Goal: Task Accomplishment & Management: Manage account settings

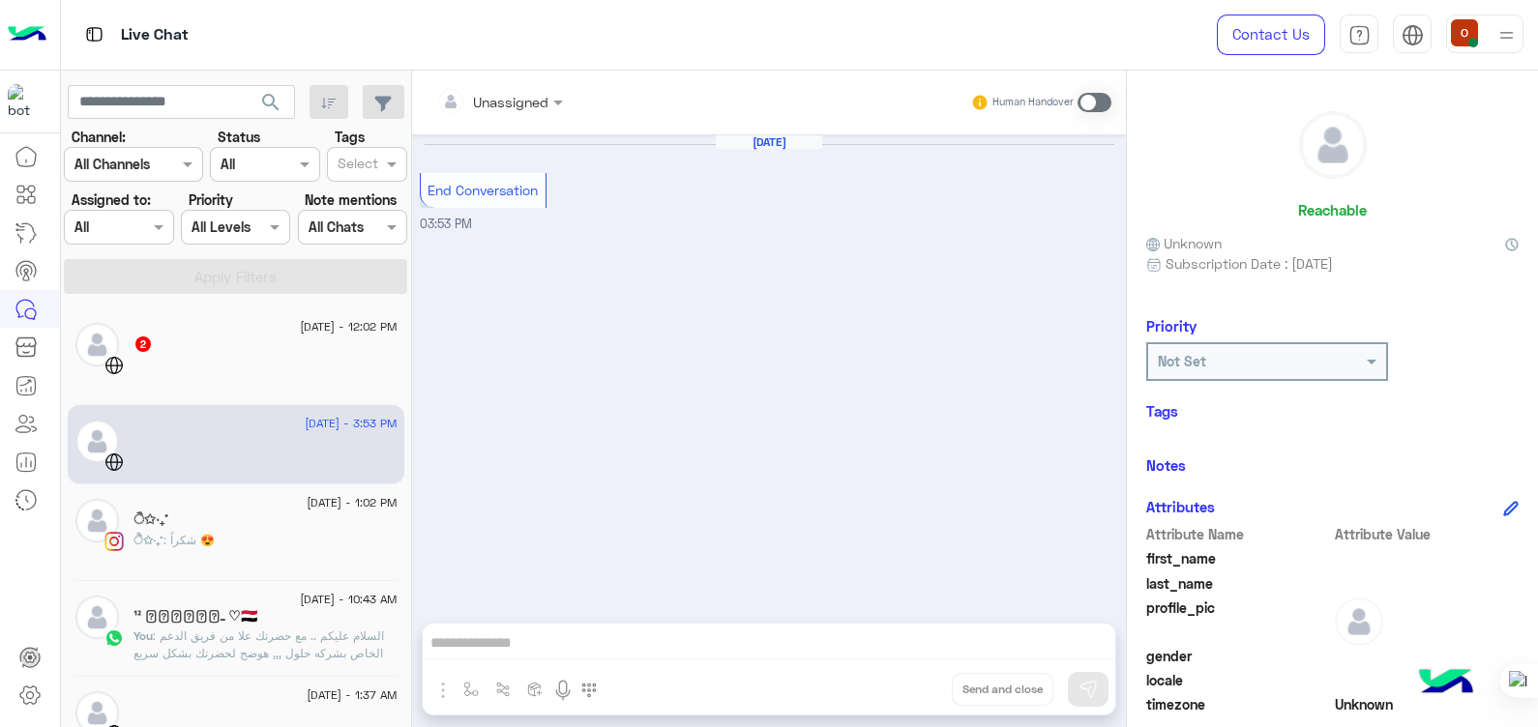
click at [237, 388] on div at bounding box center [266, 373] width 264 height 34
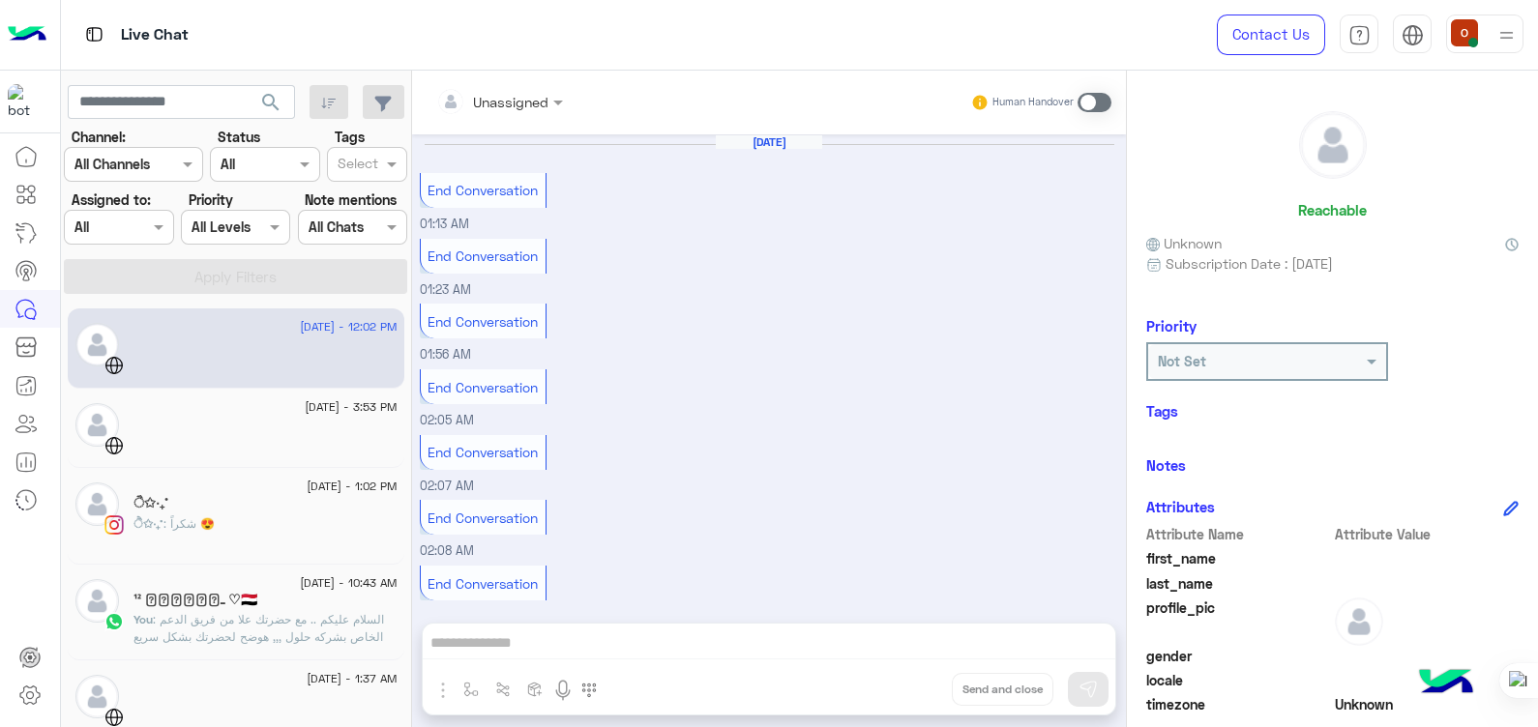
scroll to position [935, 0]
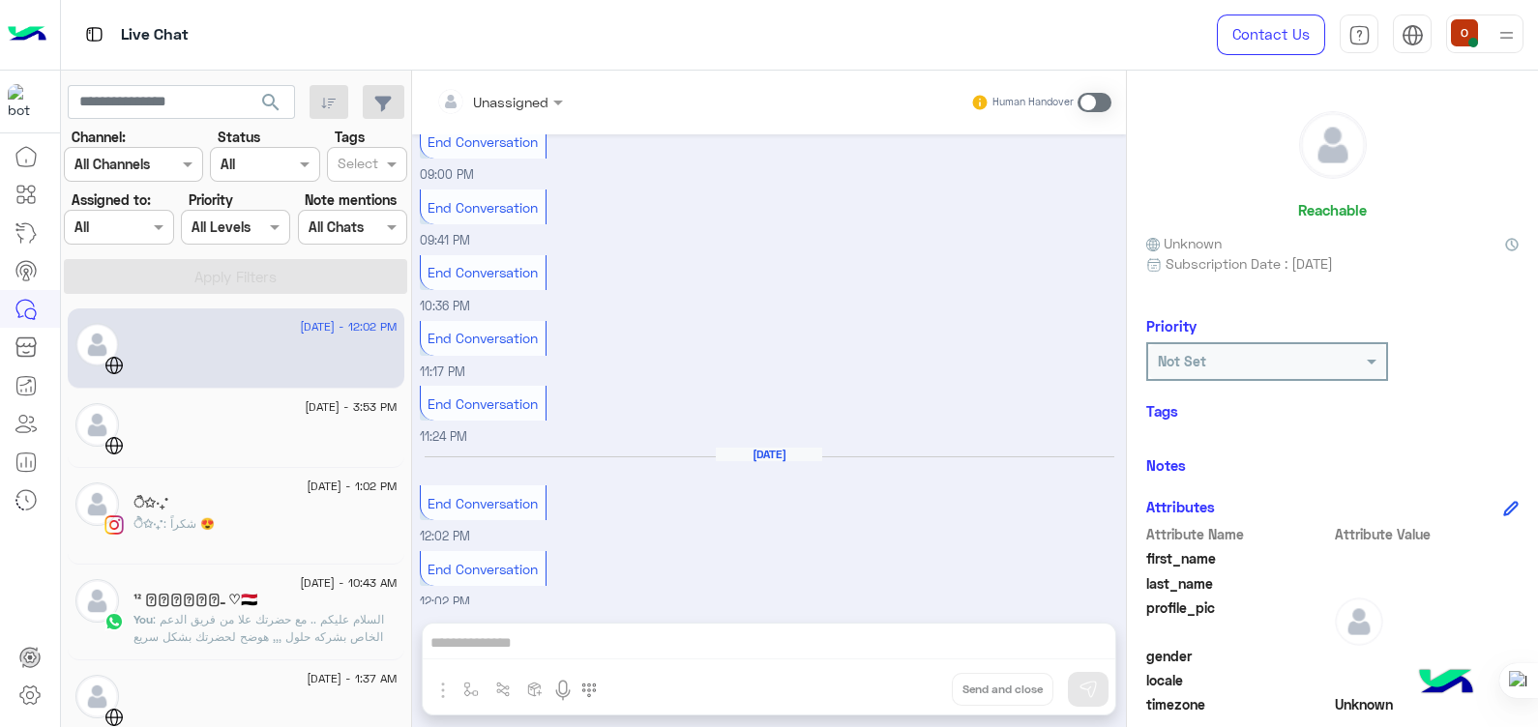
click at [261, 527] on div "ੈ✩‧₊˚ : شكراً 😍" at bounding box center [266, 533] width 264 height 34
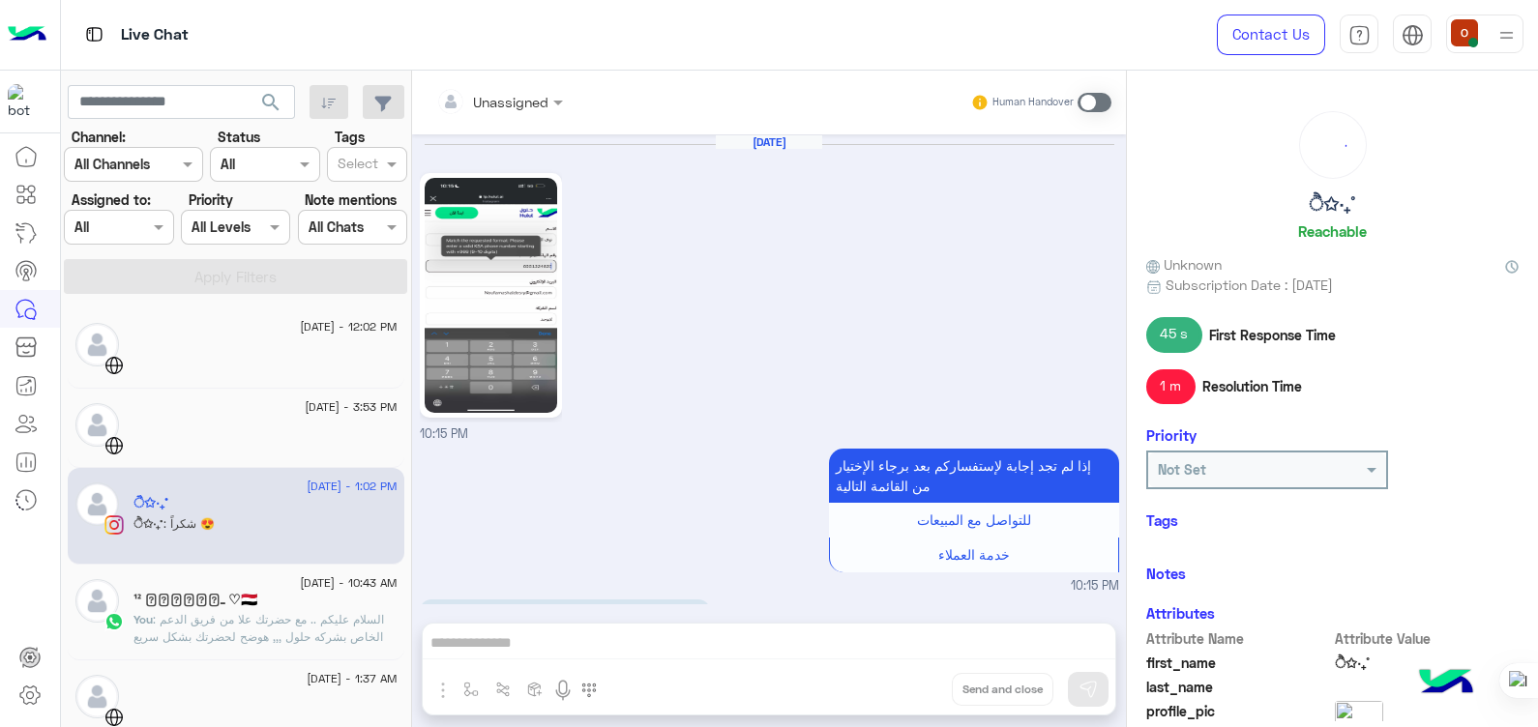
scroll to position [1799, 0]
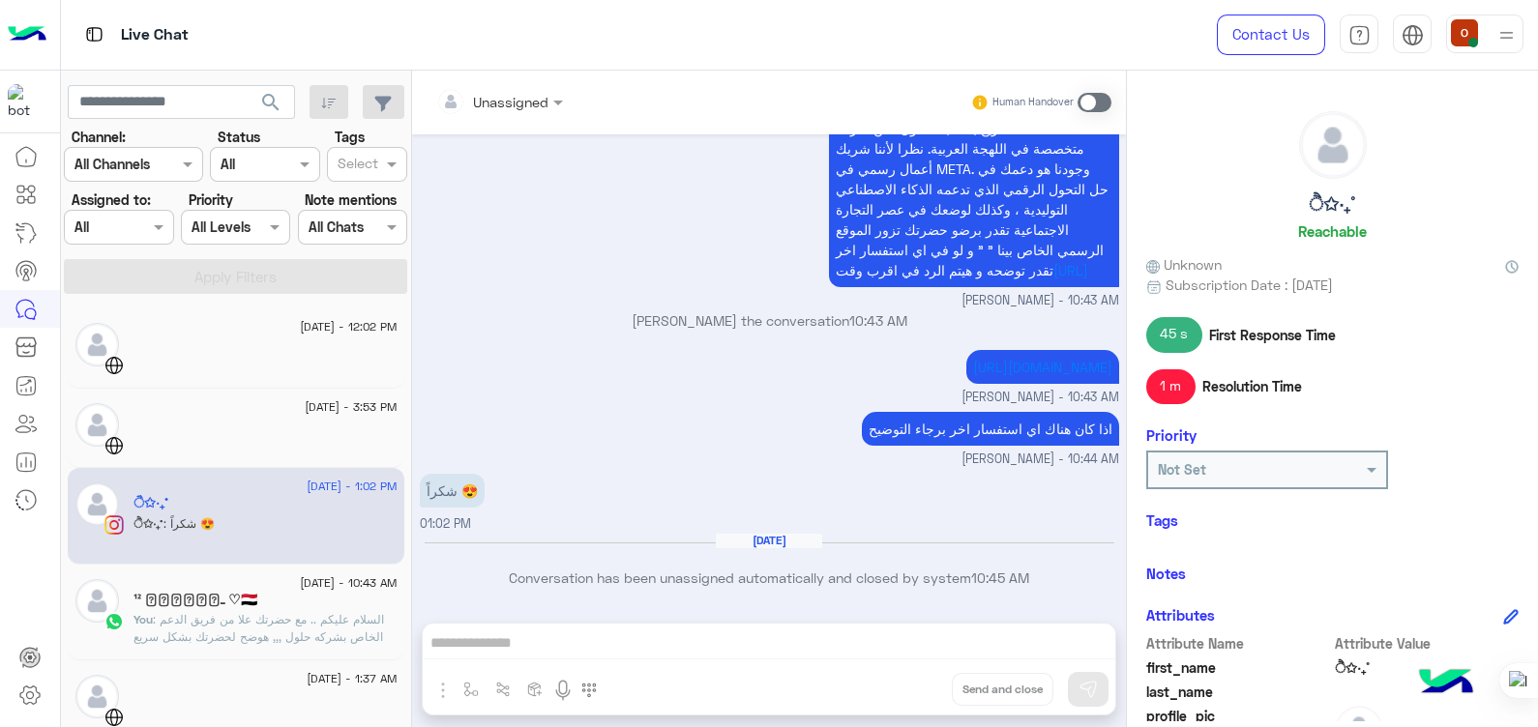
click at [235, 611] on p "You : السلام عليكم .. مع حضرتك علا من فريق الدعم الخاص بشركه حلول ,,, هوضح لحضر…" at bounding box center [266, 689] width 264 height 157
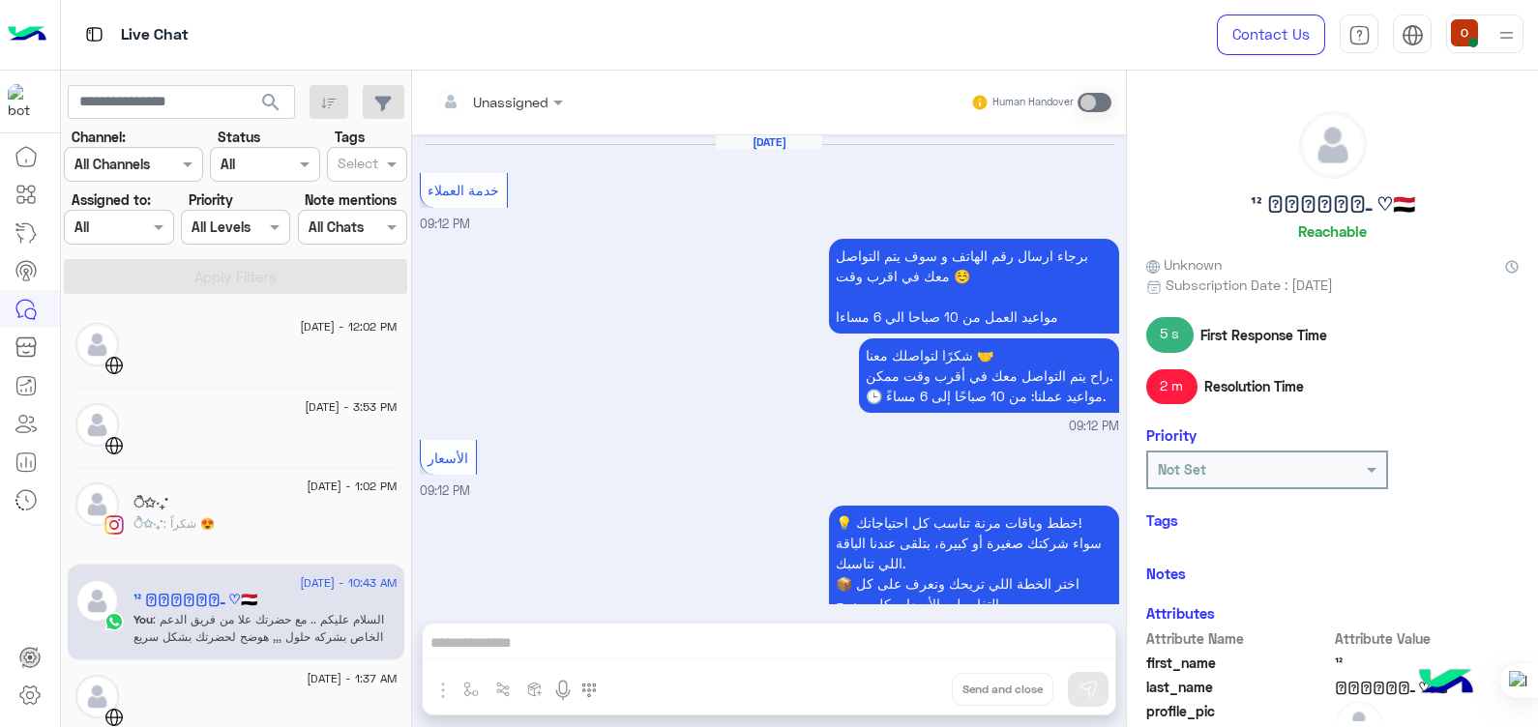
scroll to position [2162, 0]
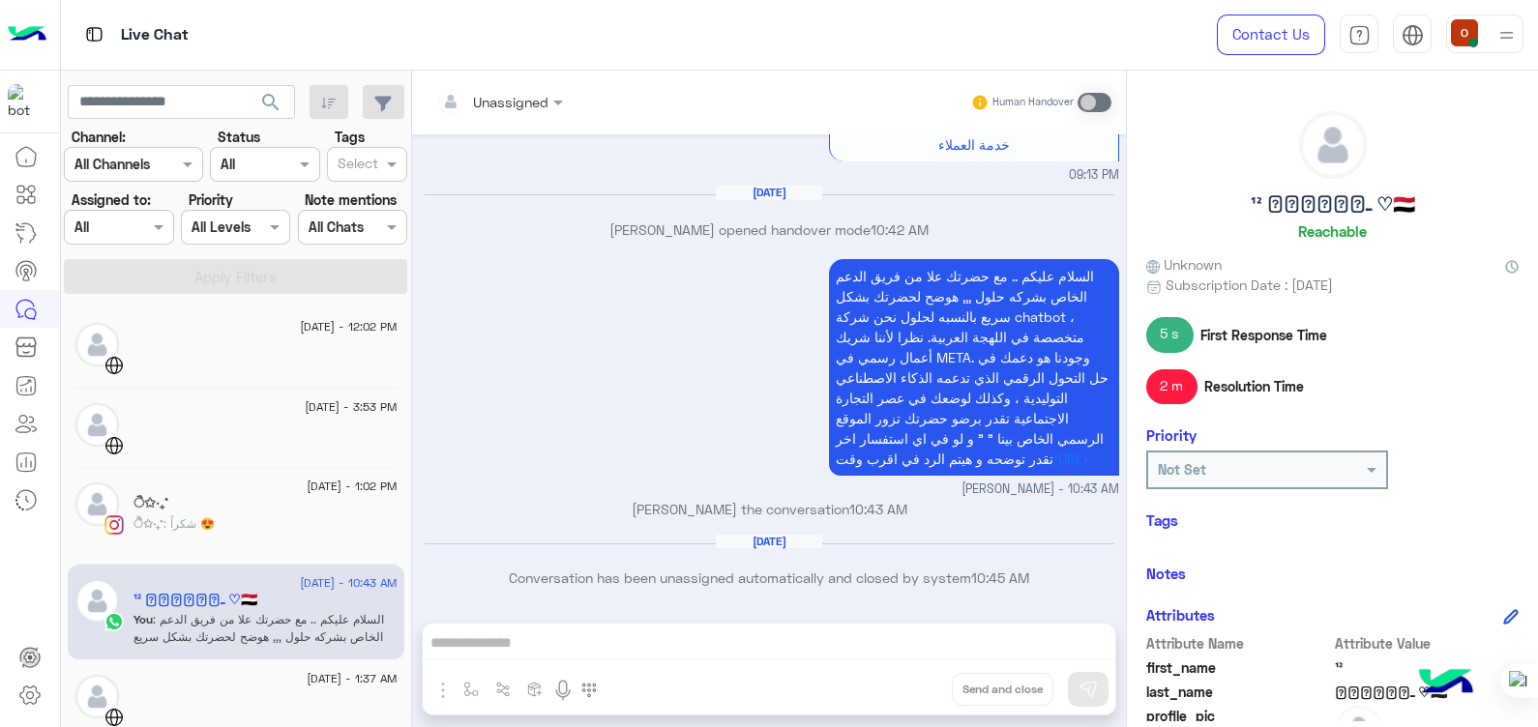
click at [1314, 345] on div "5 s First Response Time" at bounding box center [1332, 334] width 372 height 35
click at [775, 653] on div "Unassigned Human Handover [DATE] خدمة العملاء 09:12 PM برجاء ارسال رقم الهاتف و…" at bounding box center [769, 403] width 714 height 665
click at [667, 300] on div "السلام عليكم .. مع حضرتك علا من فريق الدعم الخاص بشركه حلول ,,, هوضح لحضرتك بشك…" at bounding box center [769, 376] width 699 height 245
click at [748, 662] on div "Unassigned Human Handover [DATE] خدمة العملاء 09:12 PM برجاء ارسال رقم الهاتف و…" at bounding box center [769, 403] width 714 height 665
click at [704, 458] on div "السلام عليكم .. مع حضرتك علا من فريق الدعم الخاص بشركه حلول ,,, هوضح لحضرتك بشك…" at bounding box center [769, 376] width 699 height 245
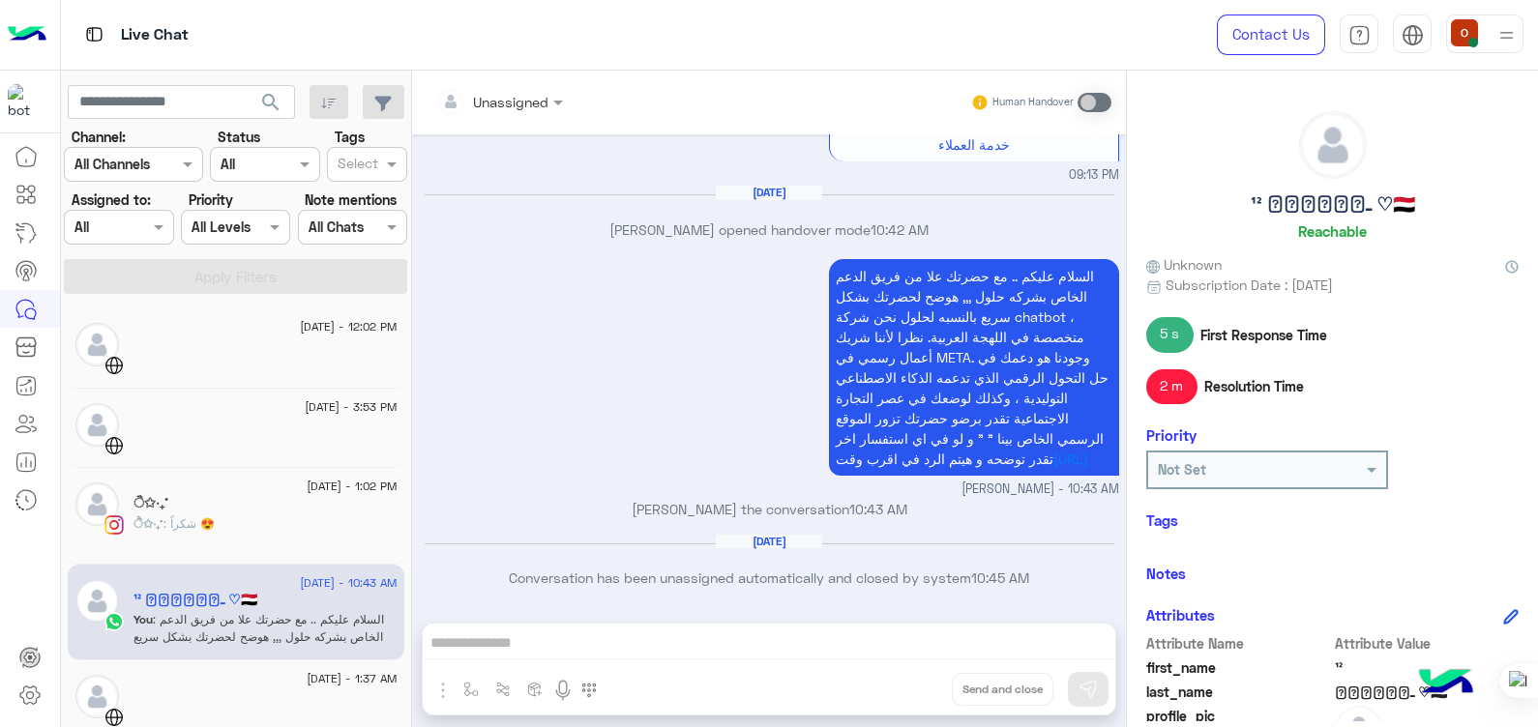
click at [987, 35] on div "Live Chat" at bounding box center [553, 35] width 985 height 70
click at [746, 638] on div "Unassigned Human Handover [DATE] خدمة العملاء 09:12 PM برجاء ارسال رقم الهاتف و…" at bounding box center [769, 403] width 714 height 665
click at [605, 220] on p "[PERSON_NAME] opened handover mode 10:42 AM" at bounding box center [769, 230] width 699 height 20
click at [553, 326] on div "السلام عليكم .. مع حضرتك علا من فريق الدعم الخاص بشركه حلول ,,, هوضح لحضرتك بشك…" at bounding box center [769, 376] width 699 height 245
click at [802, 658] on div "Unassigned Human Handover [DATE] خدمة العملاء 09:12 PM برجاء ارسال رقم الهاتف و…" at bounding box center [769, 403] width 714 height 665
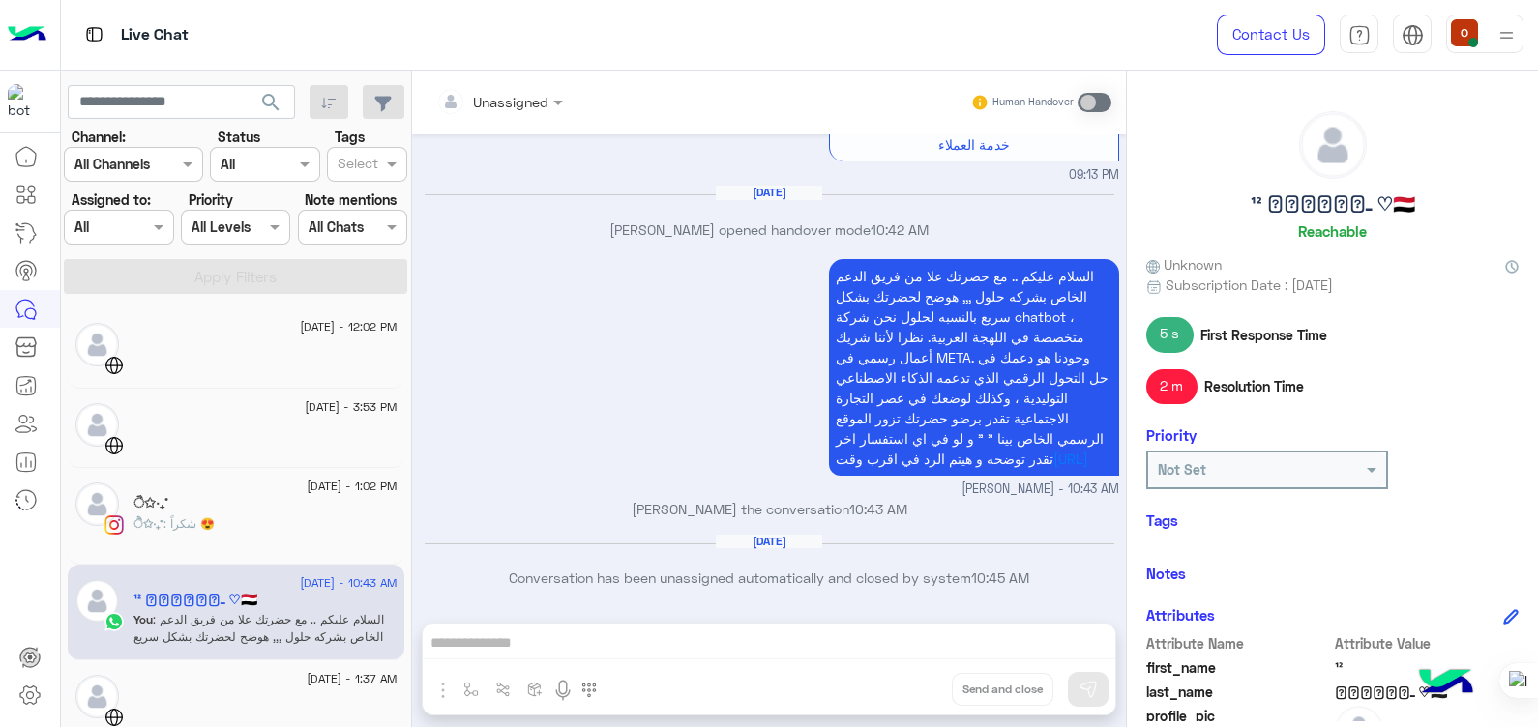
click at [677, 361] on div "السلام عليكم .. مع حضرتك علا من فريق الدعم الخاص بشركه حلول ,,, هوضح لحضرتك بشك…" at bounding box center [769, 376] width 699 height 245
click at [823, 675] on div "Unassigned Human Handover [DATE] خدمة العملاء 09:12 PM برجاء ارسال رقم الهاتف و…" at bounding box center [769, 403] width 714 height 665
click at [778, 385] on div "السلام عليكم .. مع حضرتك علا من فريق الدعم الخاص بشركه حلول ,,, هوضح لحضرتك بشك…" at bounding box center [769, 376] width 699 height 245
click at [803, 303] on div "السلام عليكم .. مع حضرتك علا من فريق الدعم الخاص بشركه حلول ,,, هوضح لحضرتك بشك…" at bounding box center [769, 376] width 699 height 245
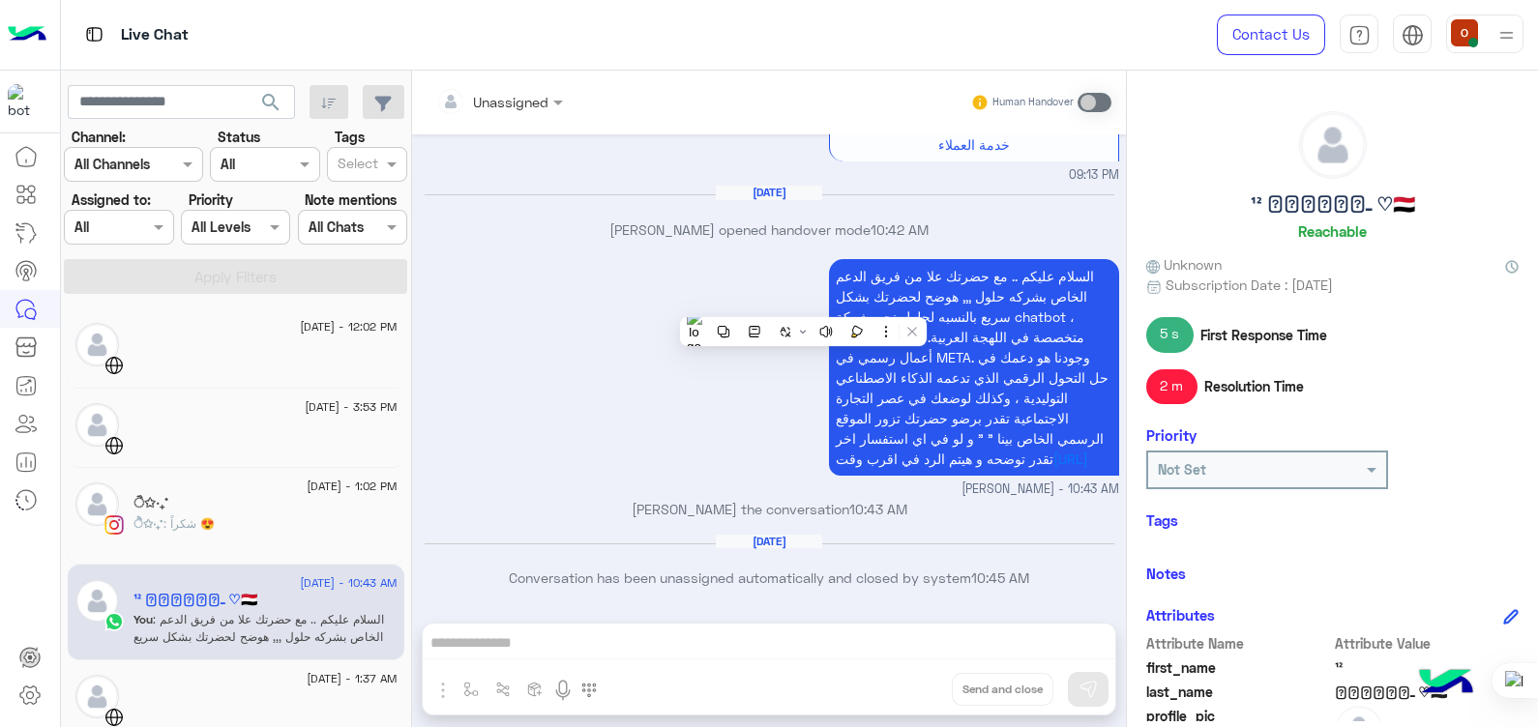
click at [786, 636] on div "Unassigned Human Handover [DATE] خدمة العملاء 09:12 PM برجاء ارسال رقم الهاتف و…" at bounding box center [769, 403] width 714 height 665
click at [31, 28] on img at bounding box center [27, 35] width 39 height 41
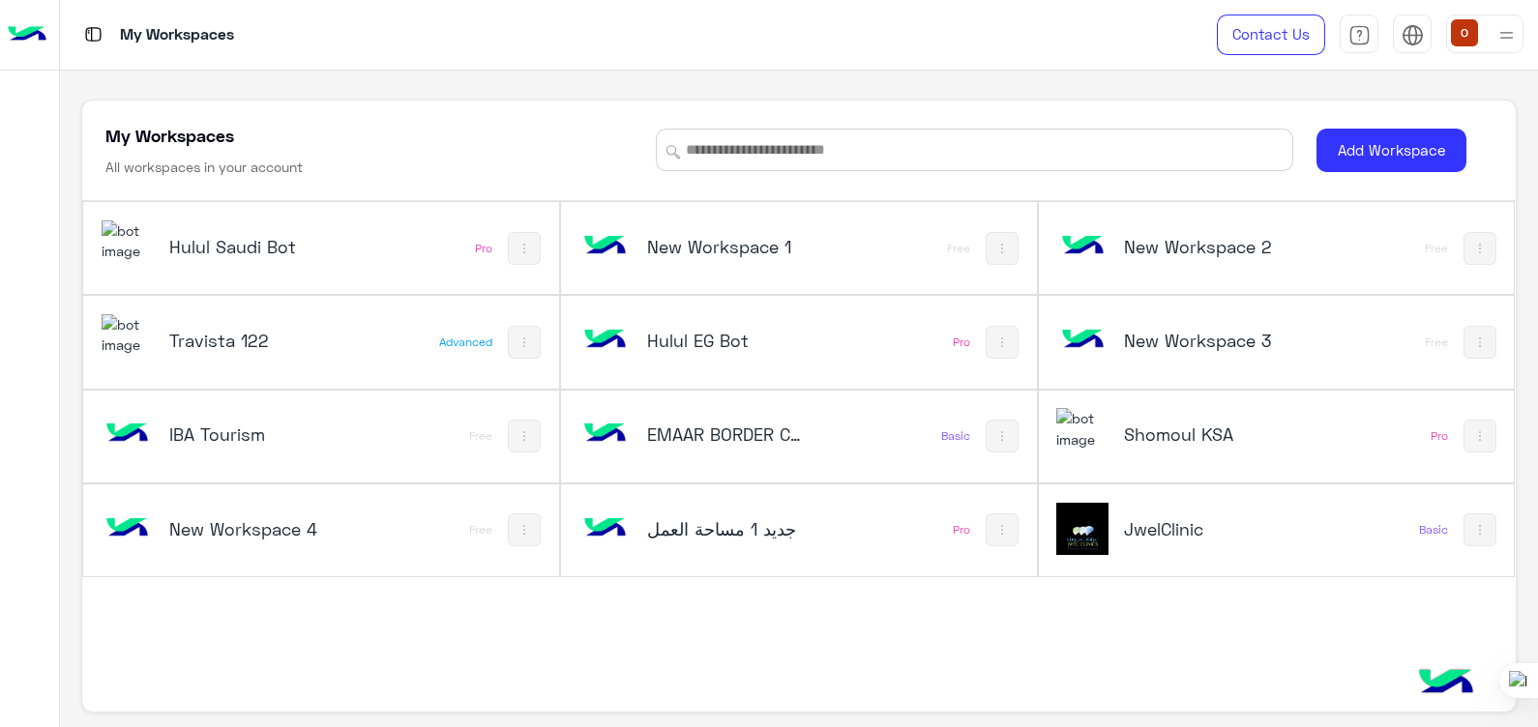
click at [1071, 504] on img at bounding box center [1082, 529] width 52 height 52
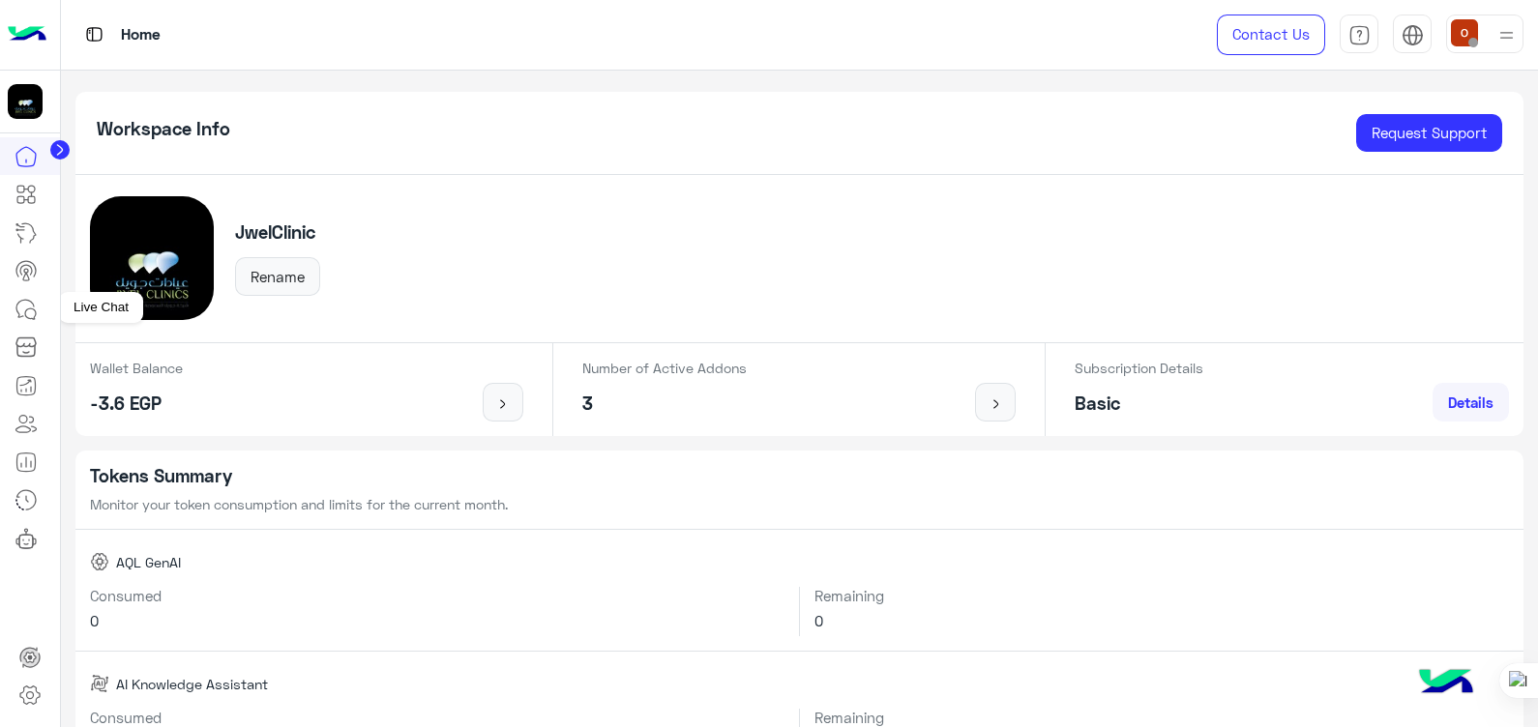
click at [32, 312] on icon at bounding box center [26, 309] width 23 height 23
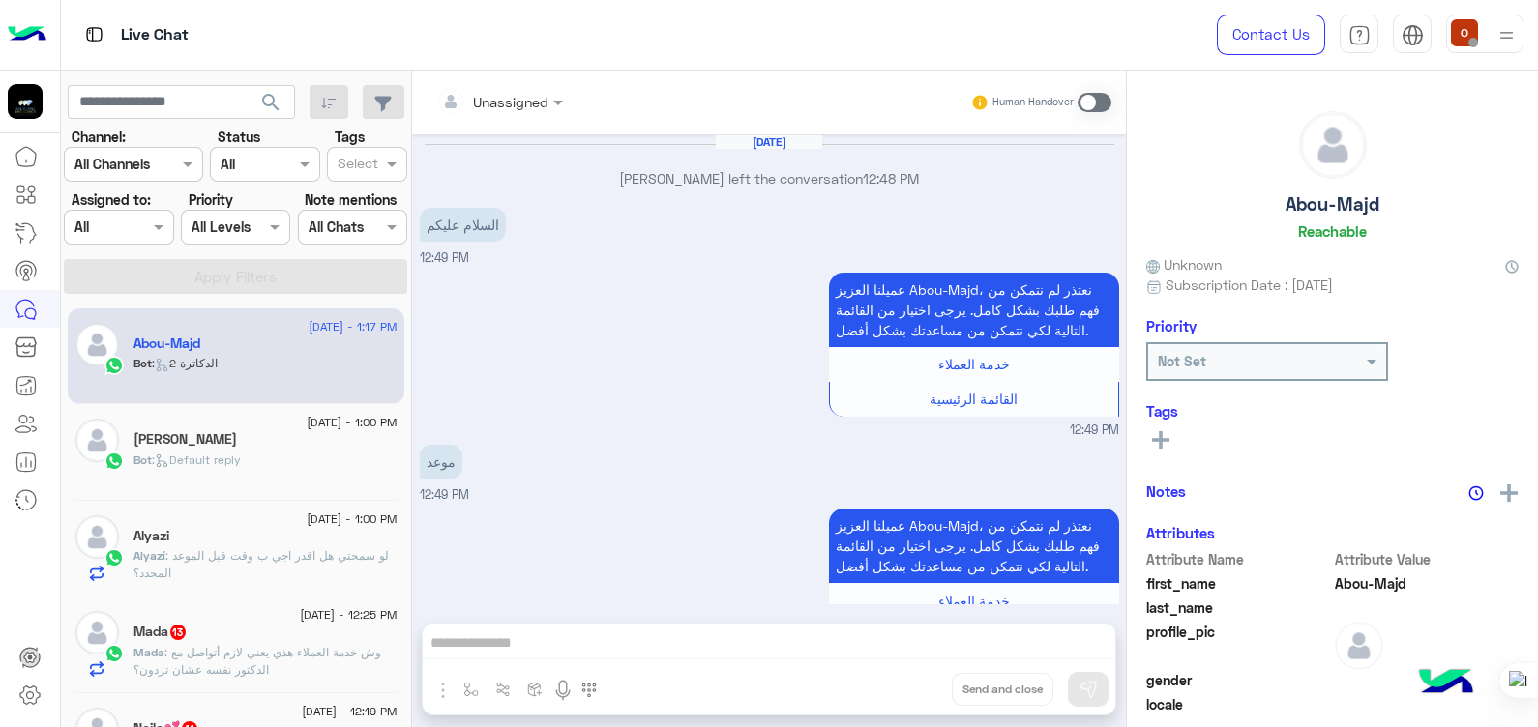
scroll to position [1065, 0]
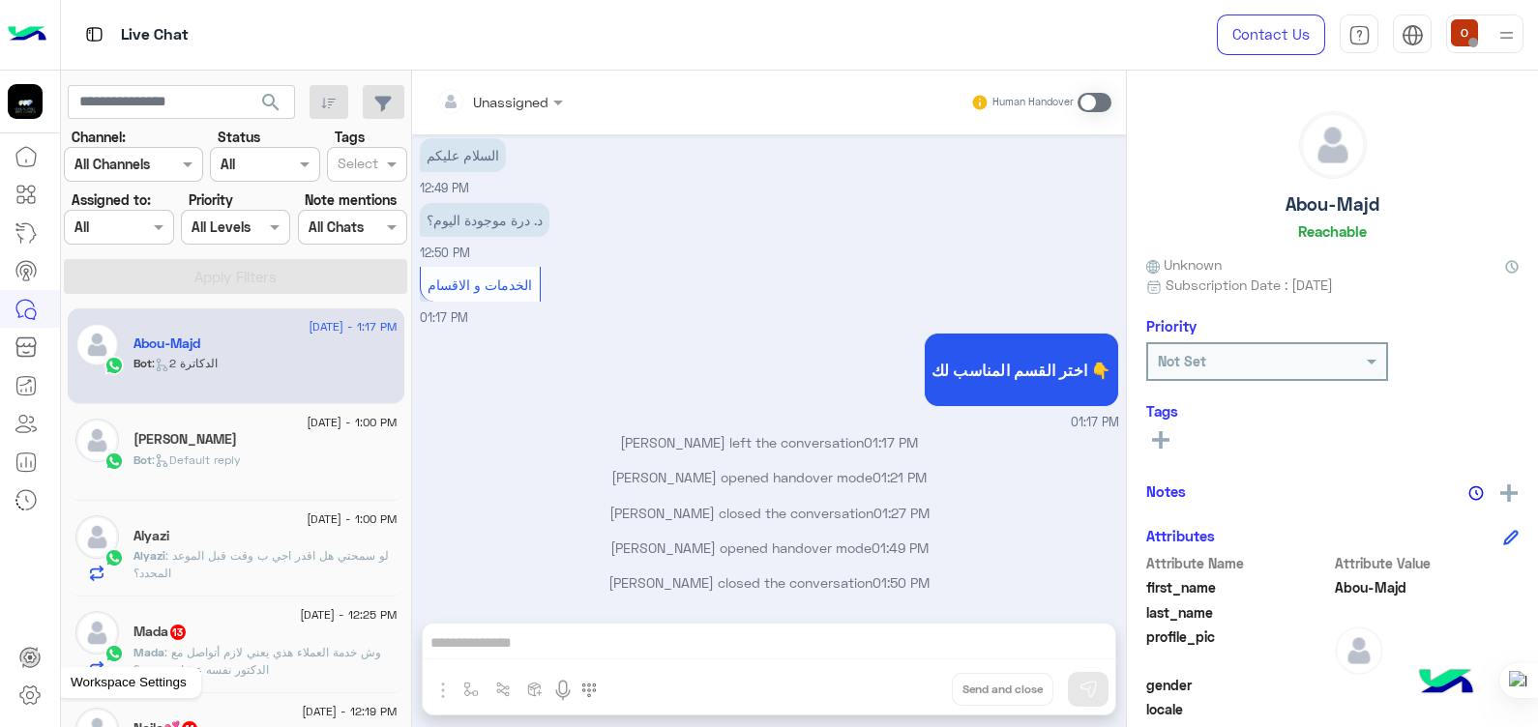
click at [34, 700] on icon at bounding box center [29, 695] width 23 height 23
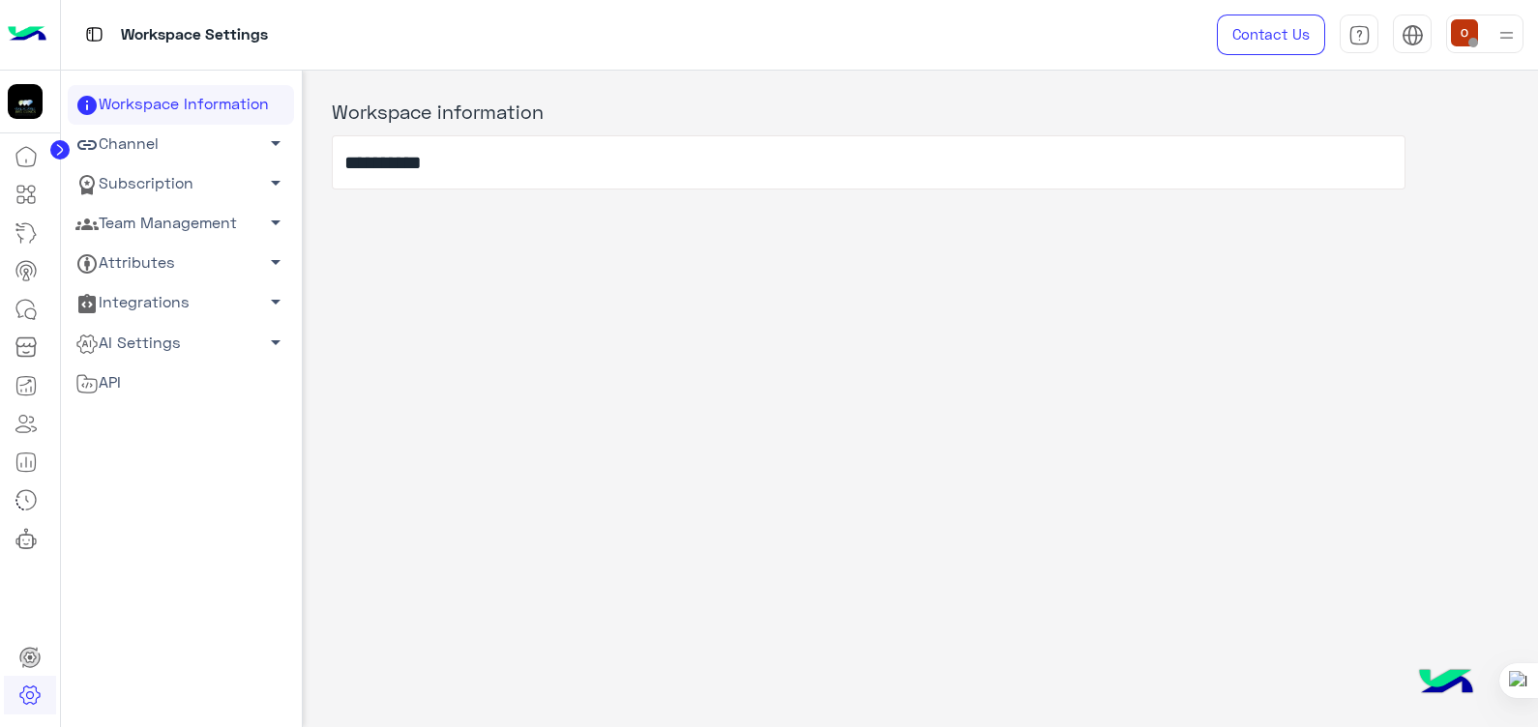
click at [264, 217] on span "arrow_drop_down" at bounding box center [275, 222] width 23 height 23
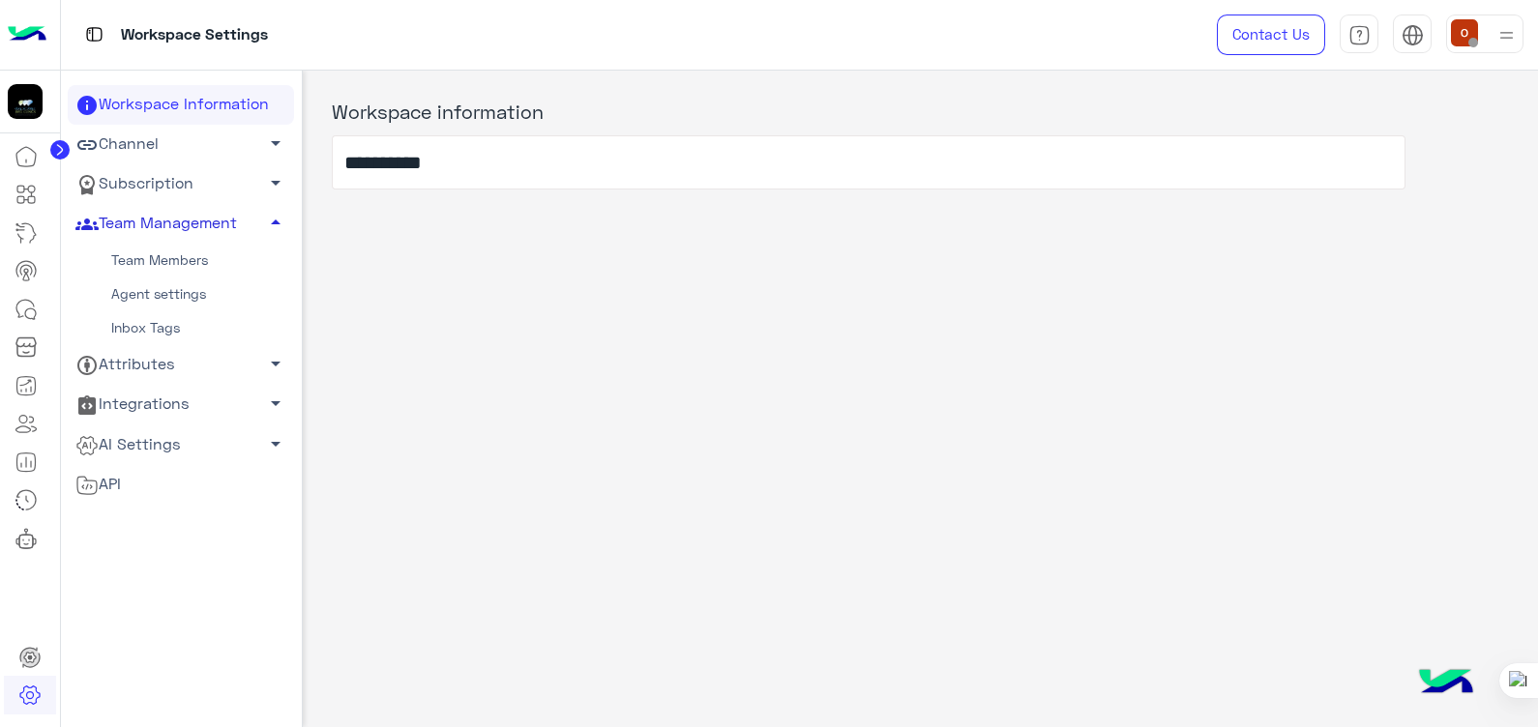
click at [186, 255] on link "Team Members" at bounding box center [181, 261] width 226 height 34
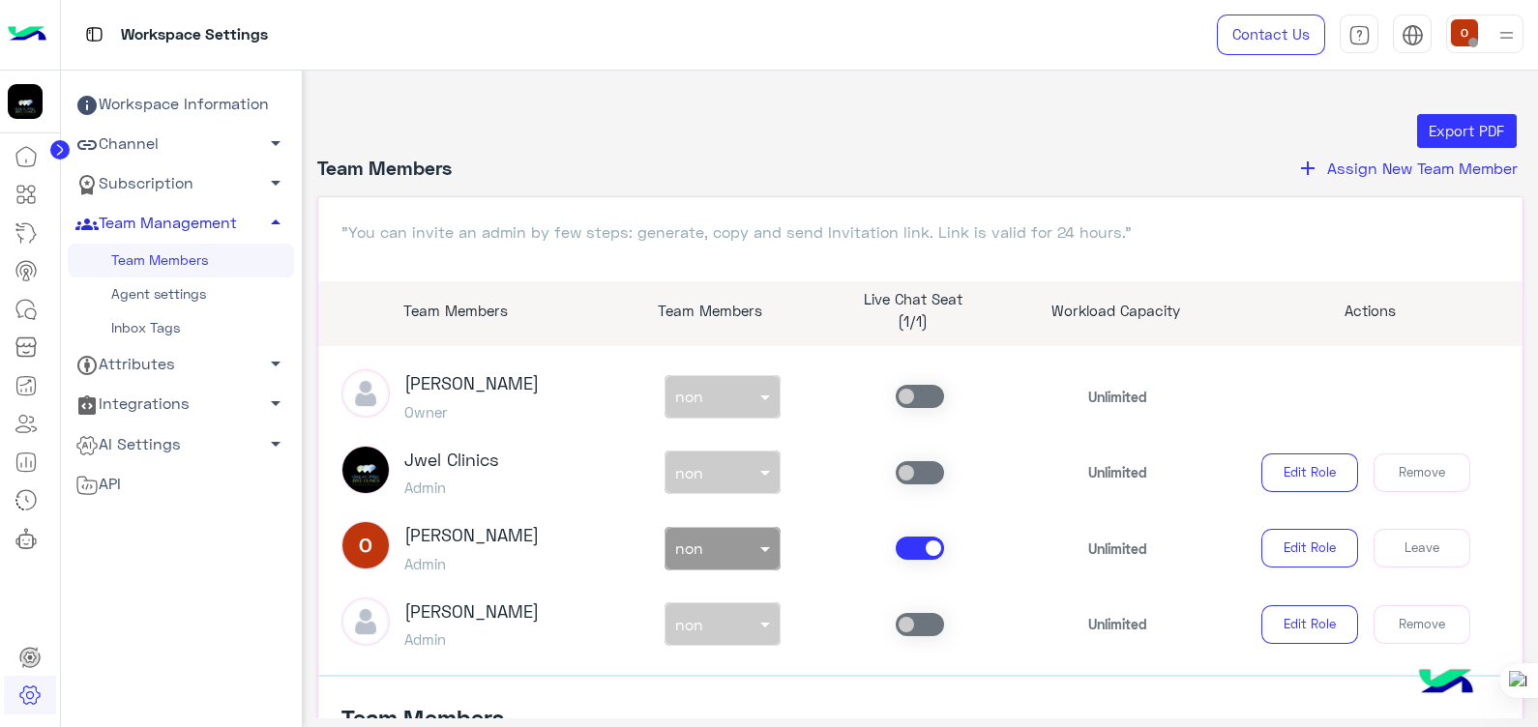
click at [271, 212] on span "arrow_drop_up" at bounding box center [275, 222] width 23 height 23
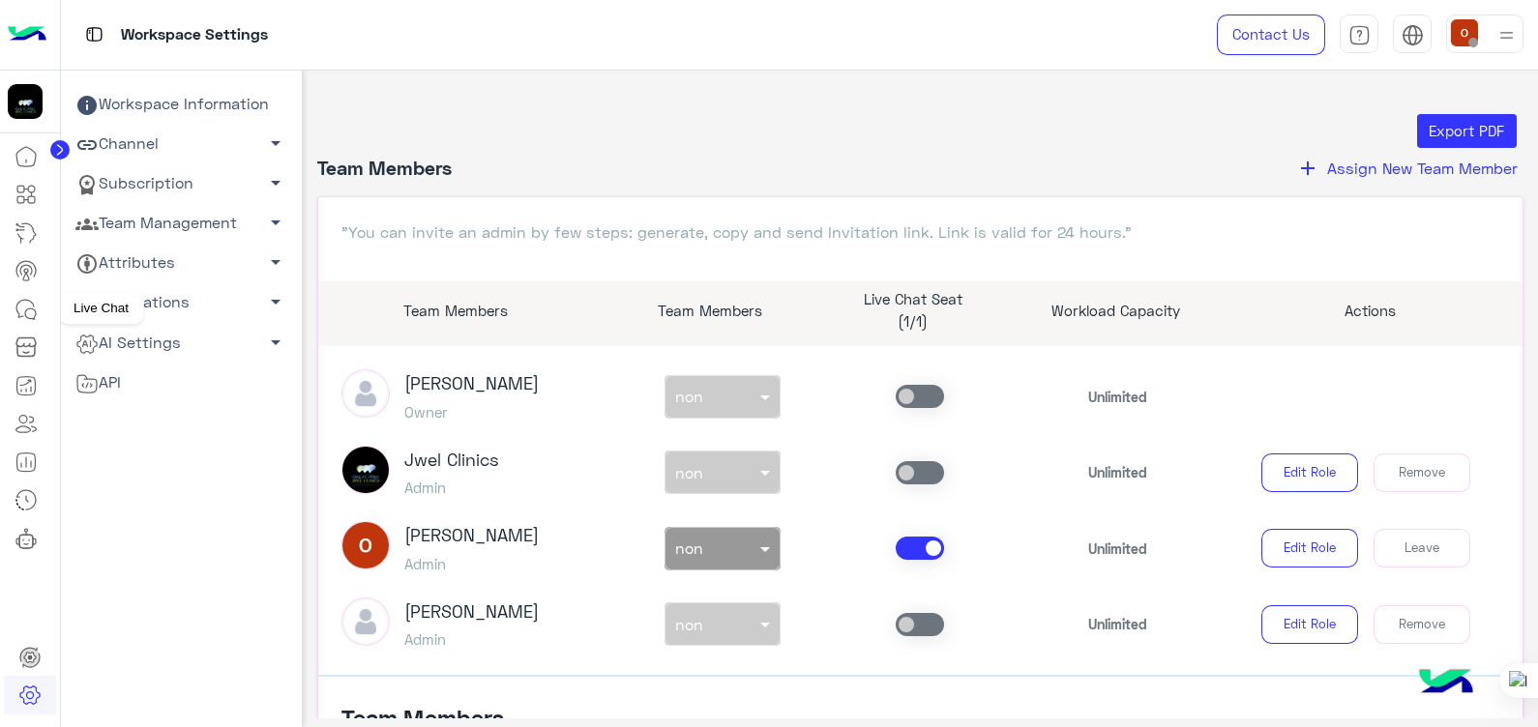
click at [23, 305] on icon at bounding box center [26, 309] width 23 height 23
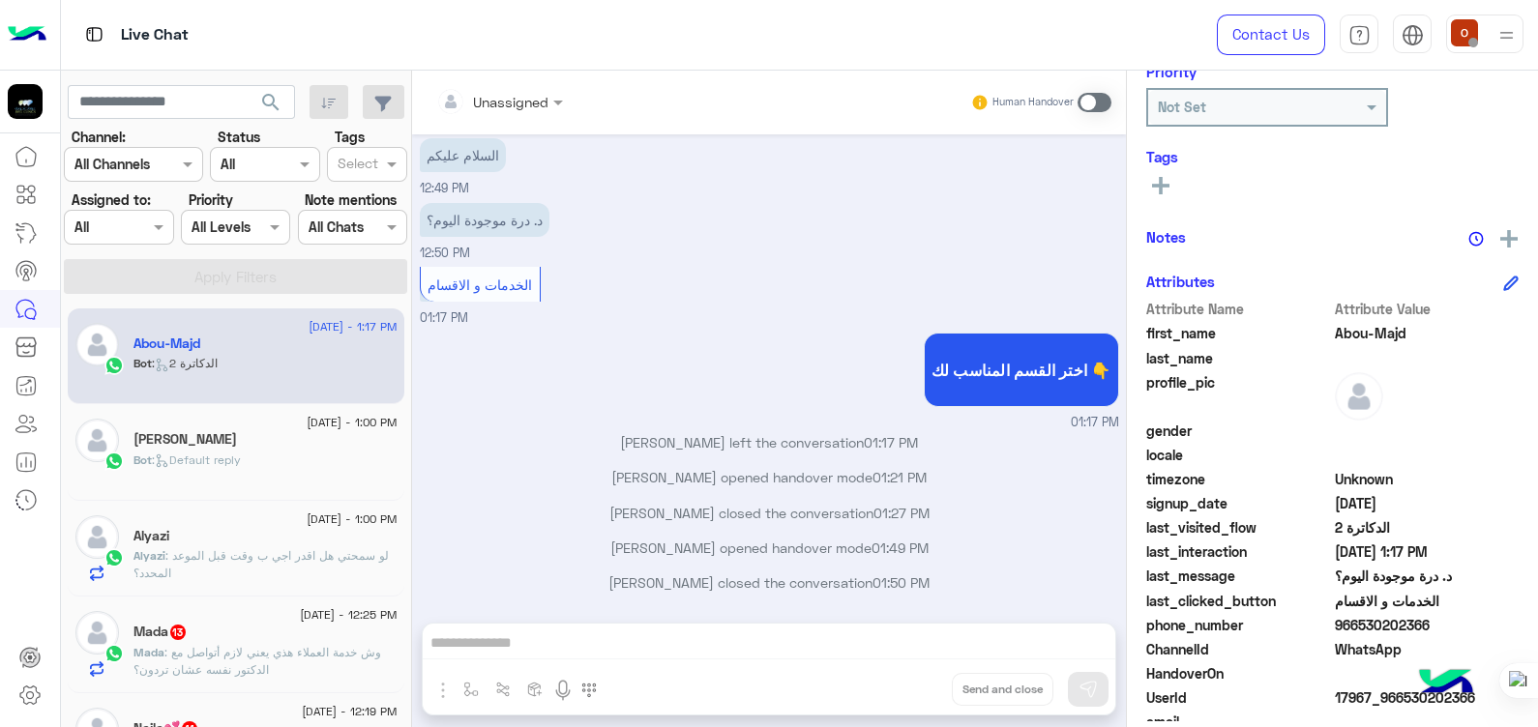
scroll to position [160, 0]
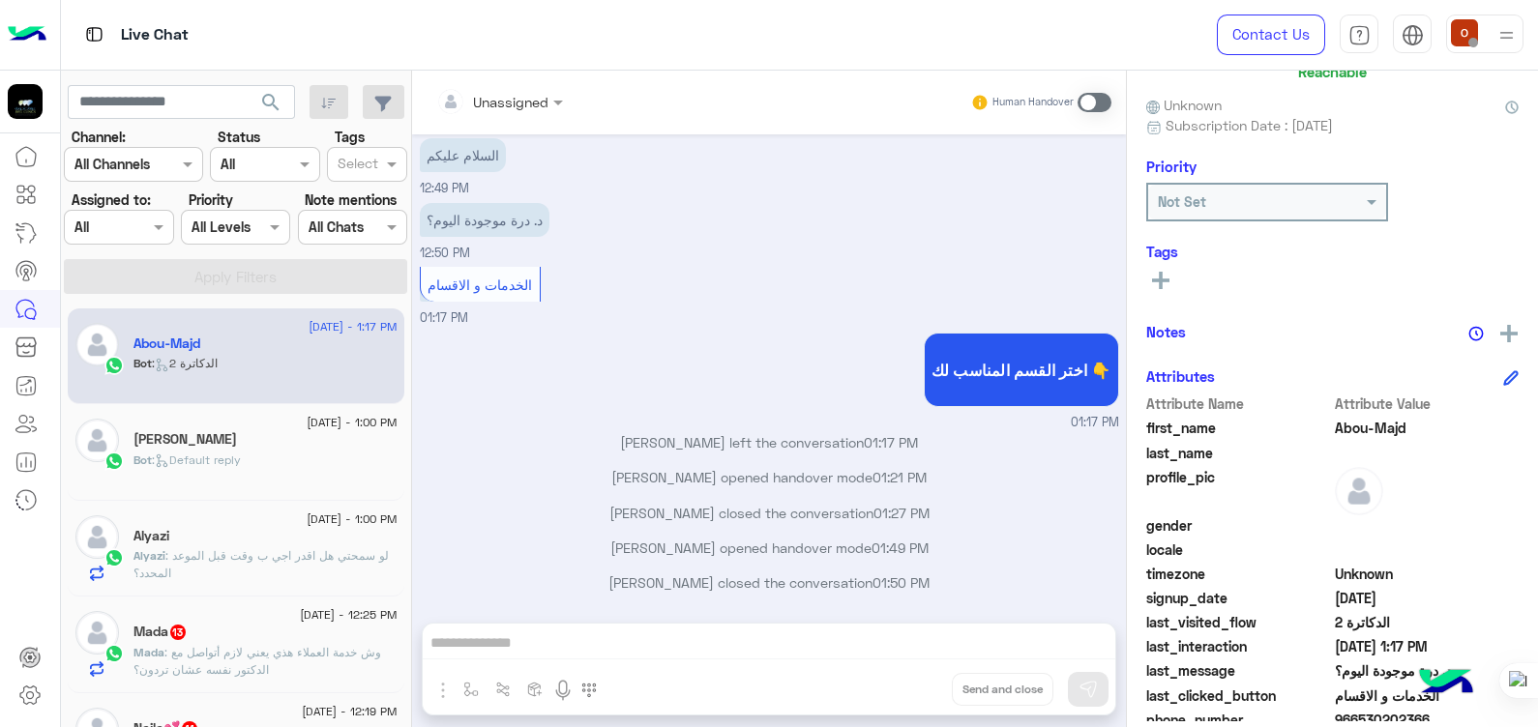
click at [1161, 276] on rect at bounding box center [1161, 280] width 4 height 17
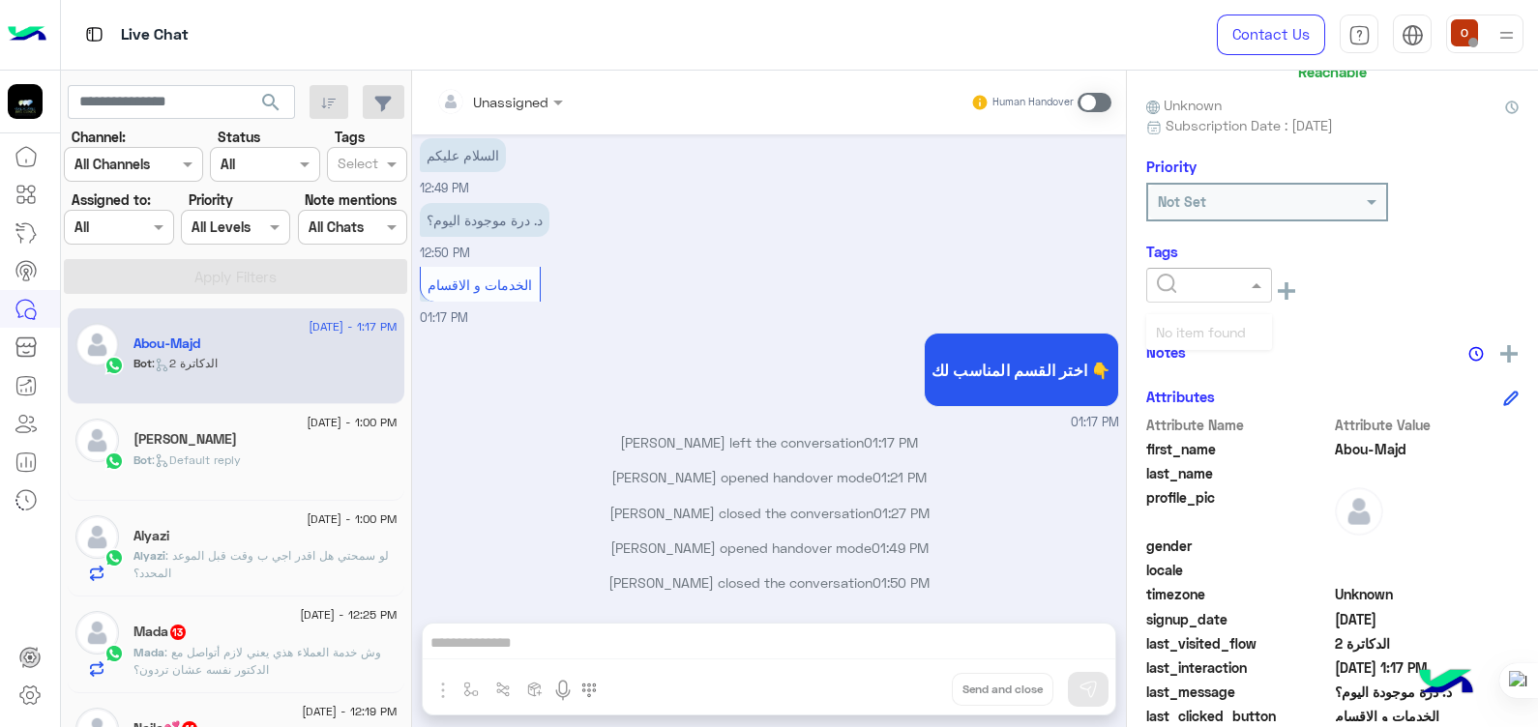
click at [1241, 276] on div at bounding box center [1209, 285] width 124 height 22
click at [1355, 304] on div "See All" at bounding box center [1332, 290] width 372 height 44
click at [1251, 274] on div at bounding box center [1209, 285] width 124 height 22
click at [1038, 234] on div "د. درة موجودة اليوم؟ 12:50 PM" at bounding box center [769, 230] width 699 height 65
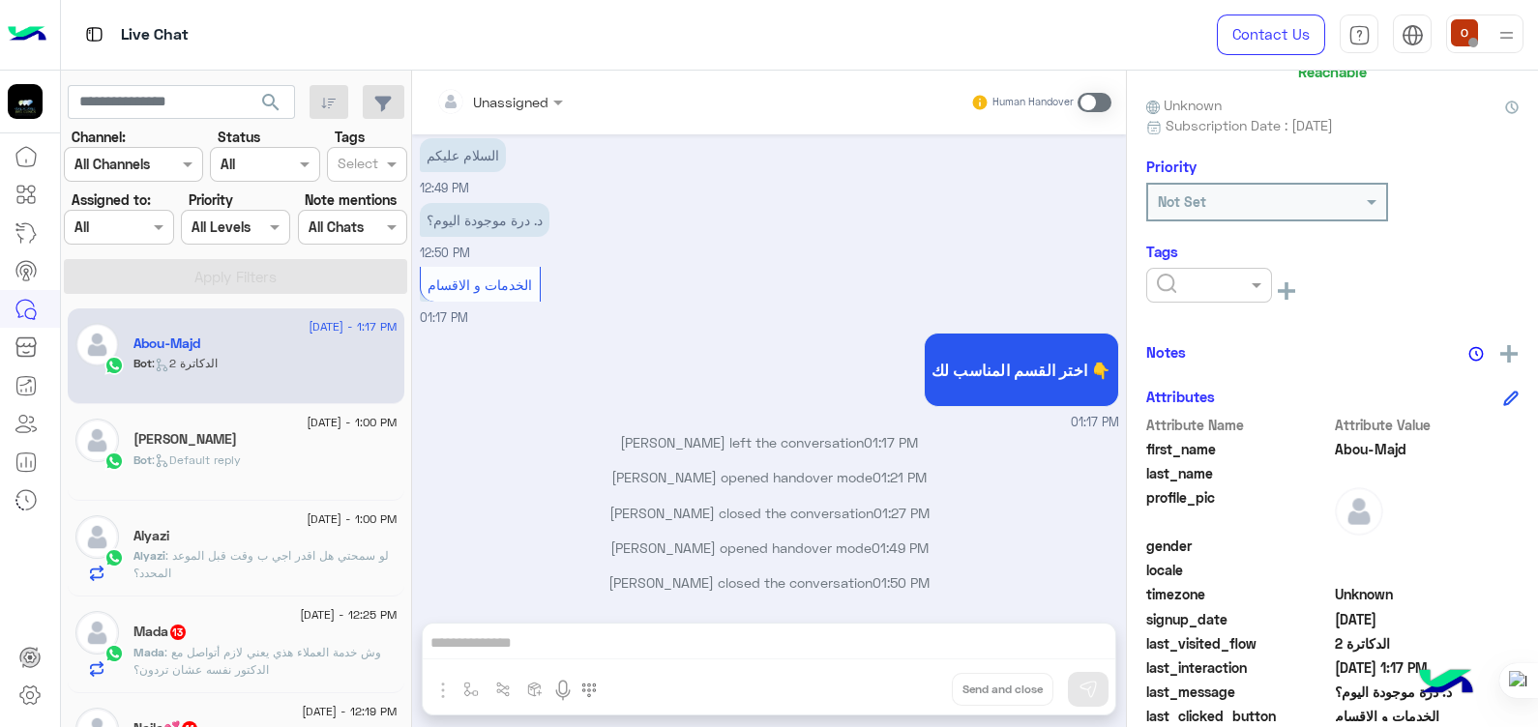
click at [1322, 278] on div "See All" at bounding box center [1332, 290] width 372 height 44
drag, startPoint x: 1535, startPoint y: 236, endPoint x: 1542, endPoint y: 173, distance: 63.2
click at [1537, 173] on html "Live Chat Contact Us Help Center عربي English search Channel: Channel All Chann…" at bounding box center [769, 363] width 1538 height 727
drag, startPoint x: 1536, startPoint y: 184, endPoint x: 1529, endPoint y: 169, distance: 16.0
click at [1529, 169] on html "Live Chat Contact Us Help Center عربي English search Channel: Channel All Chann…" at bounding box center [769, 363] width 1538 height 727
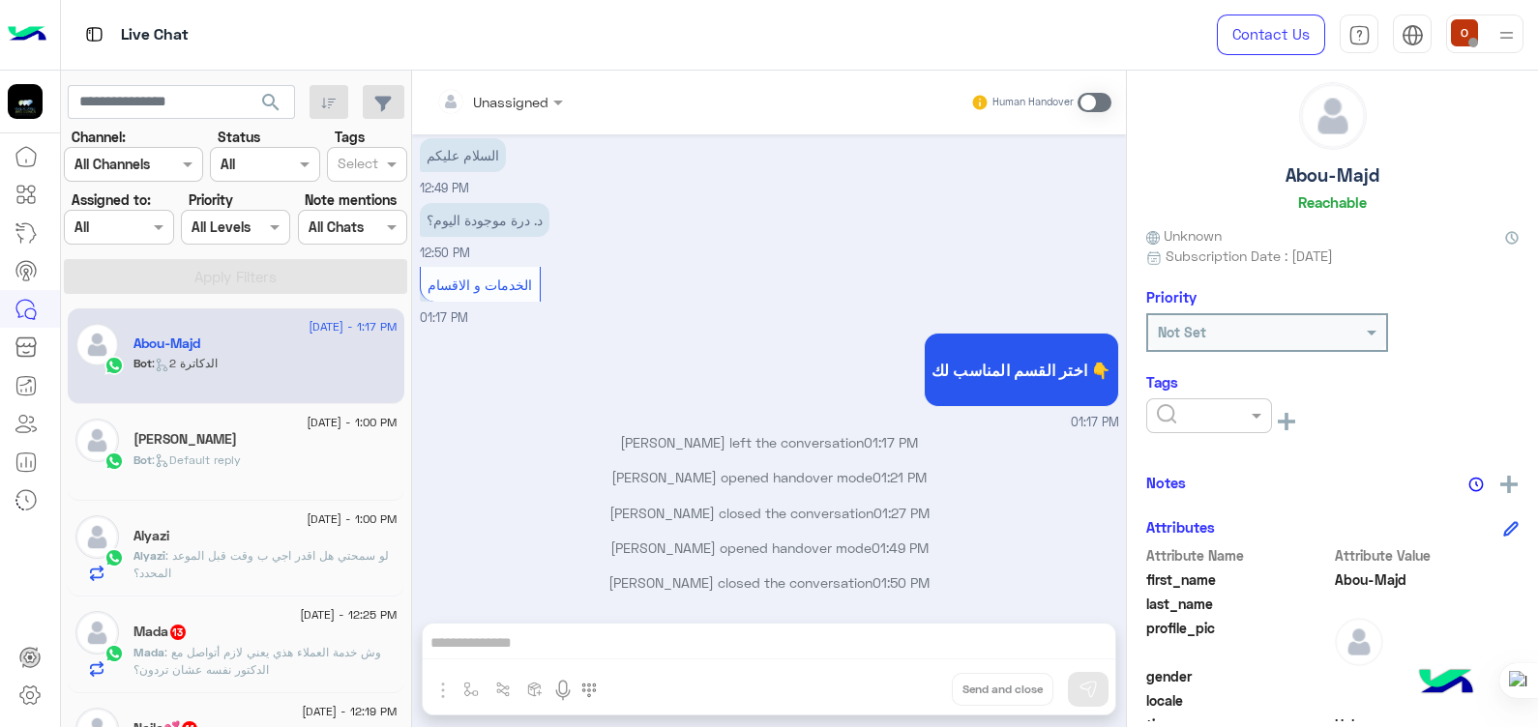
scroll to position [0, 0]
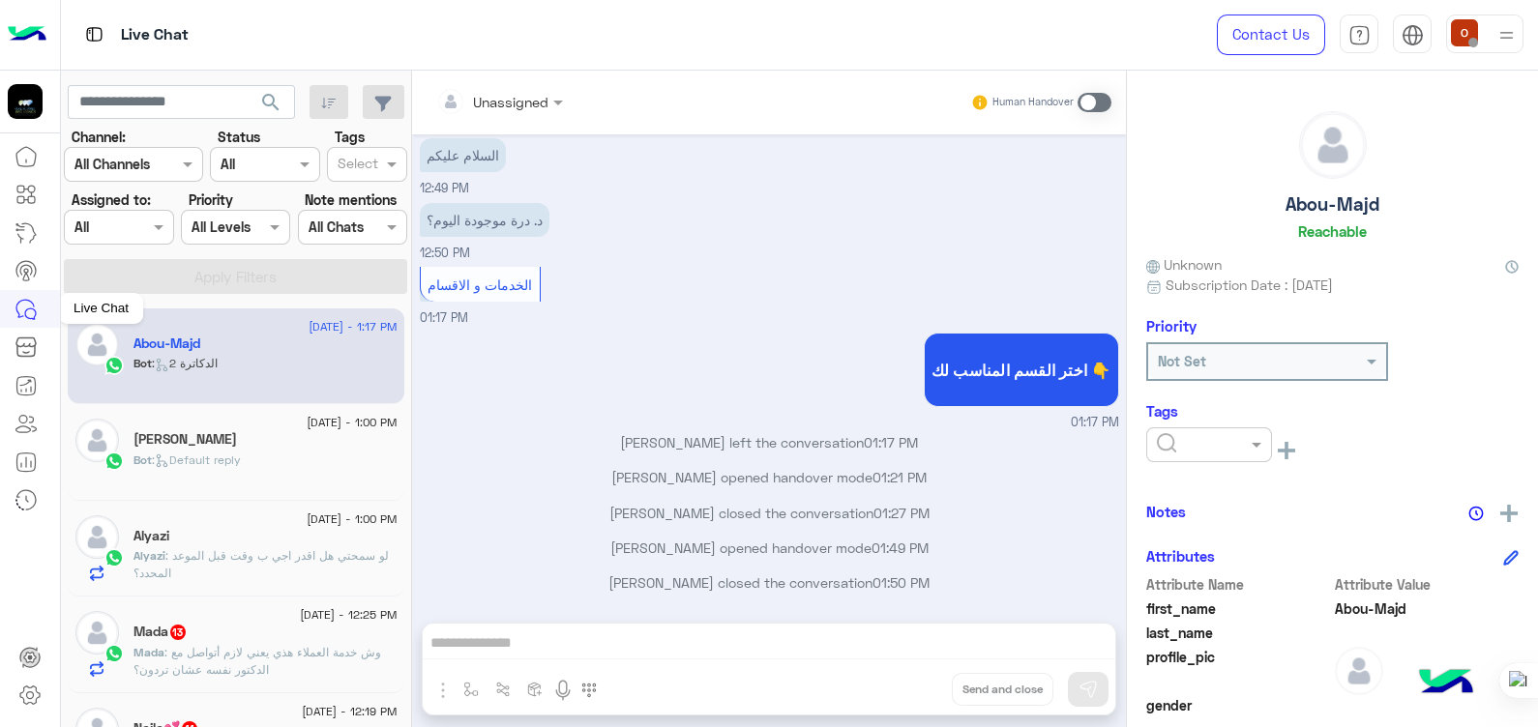
click at [24, 303] on icon at bounding box center [26, 309] width 23 height 23
click at [160, 105] on input "text" at bounding box center [181, 102] width 227 height 35
click at [189, 163] on span at bounding box center [190, 164] width 24 height 20
click at [267, 170] on div at bounding box center [264, 164] width 107 height 22
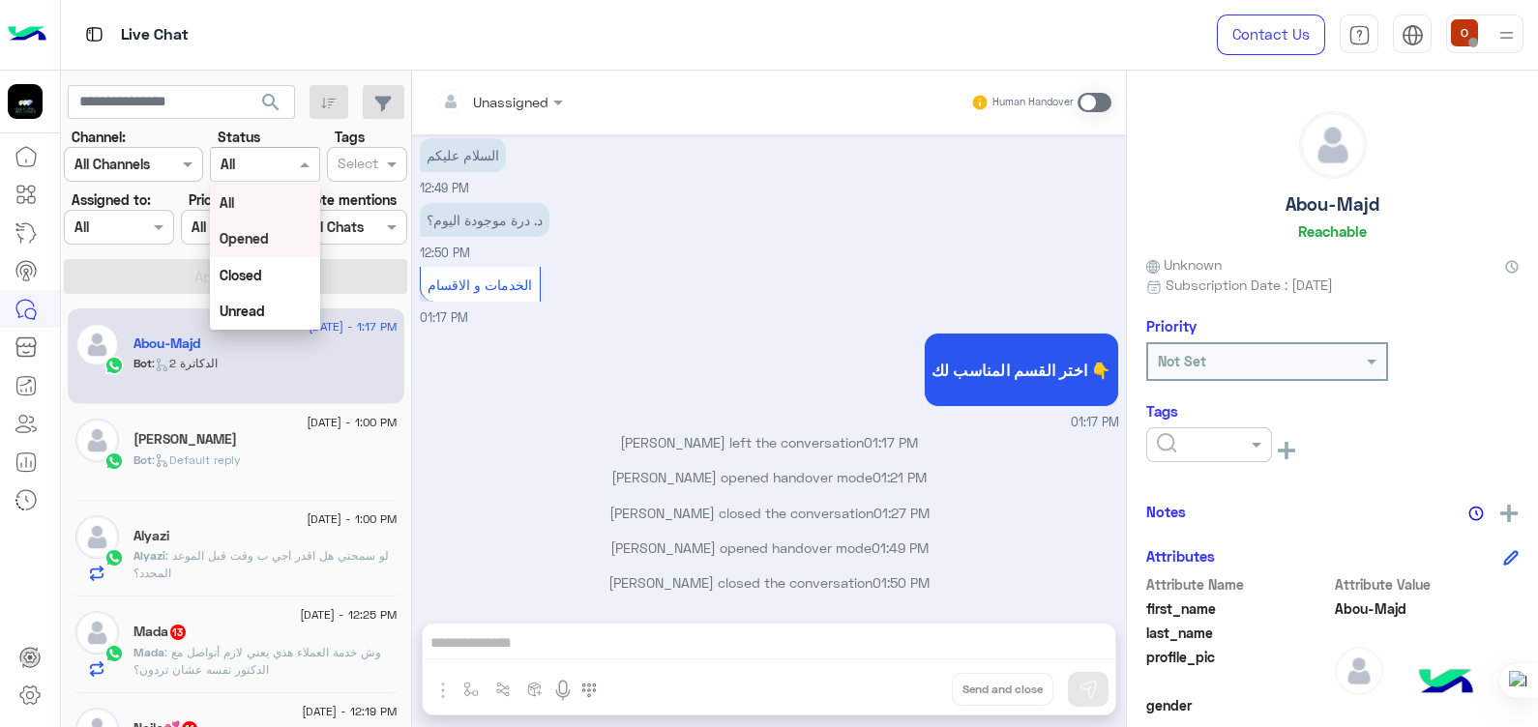
click at [264, 232] on b "Opened" at bounding box center [244, 238] width 49 height 16
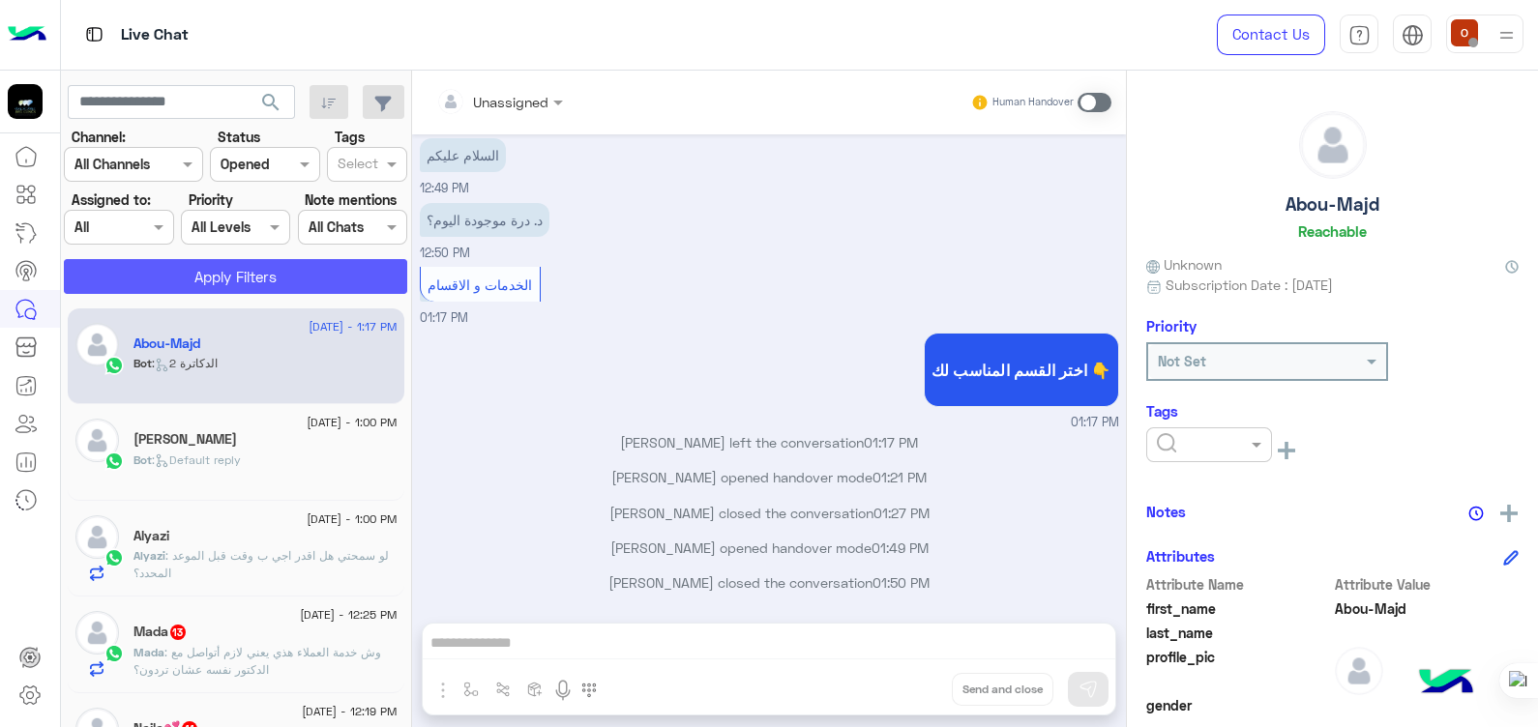
click at [264, 263] on button "Apply Filters" at bounding box center [235, 276] width 343 height 35
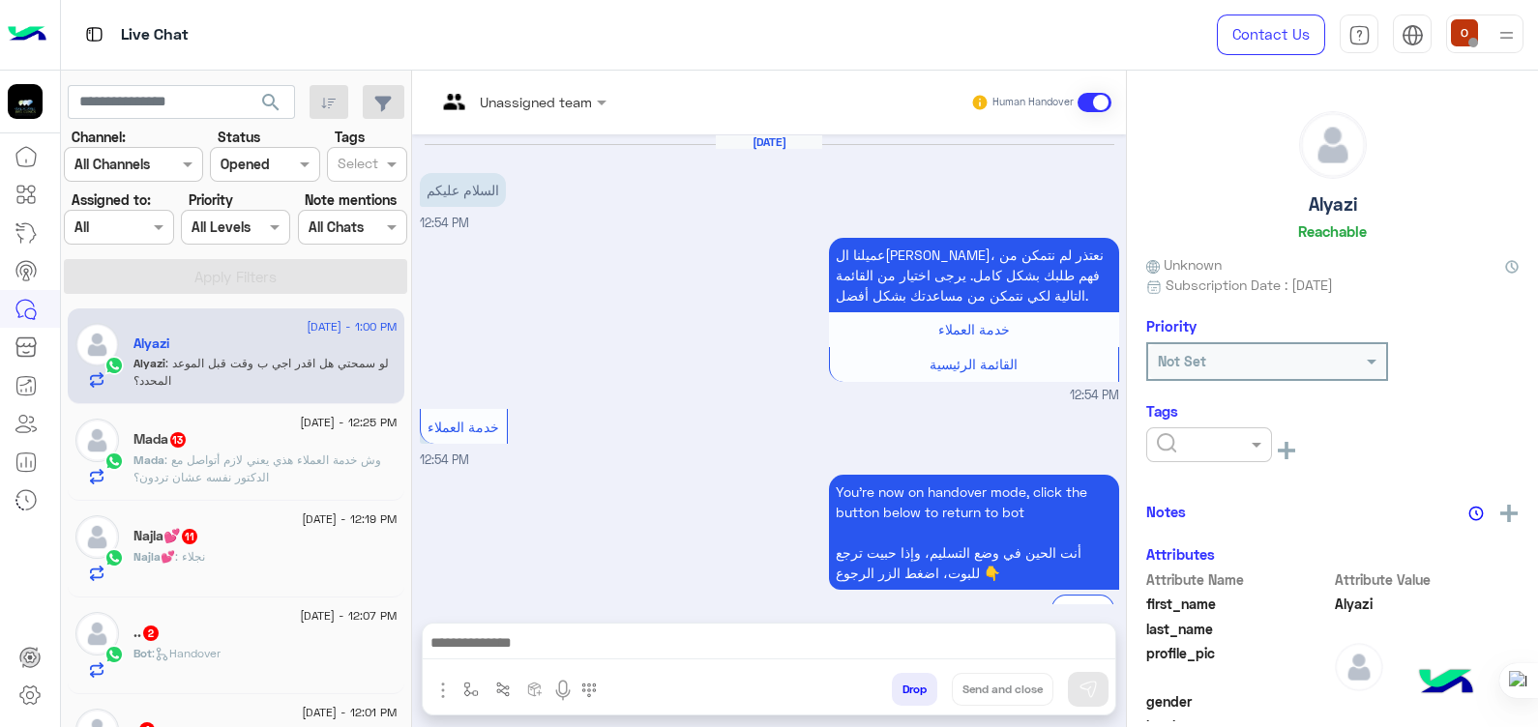
scroll to position [1153, 0]
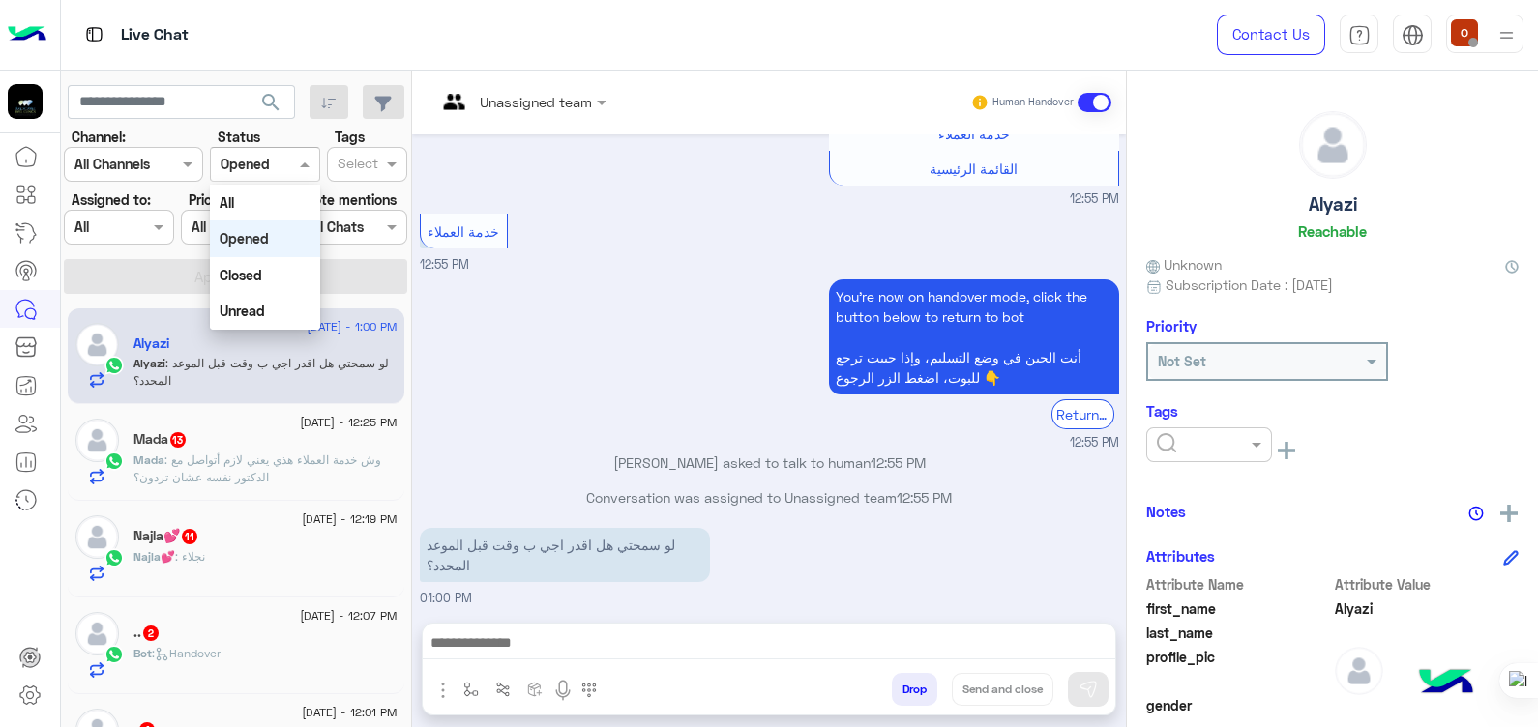
click at [292, 167] on div at bounding box center [264, 164] width 107 height 22
click at [262, 285] on div "Closed" at bounding box center [264, 275] width 109 height 36
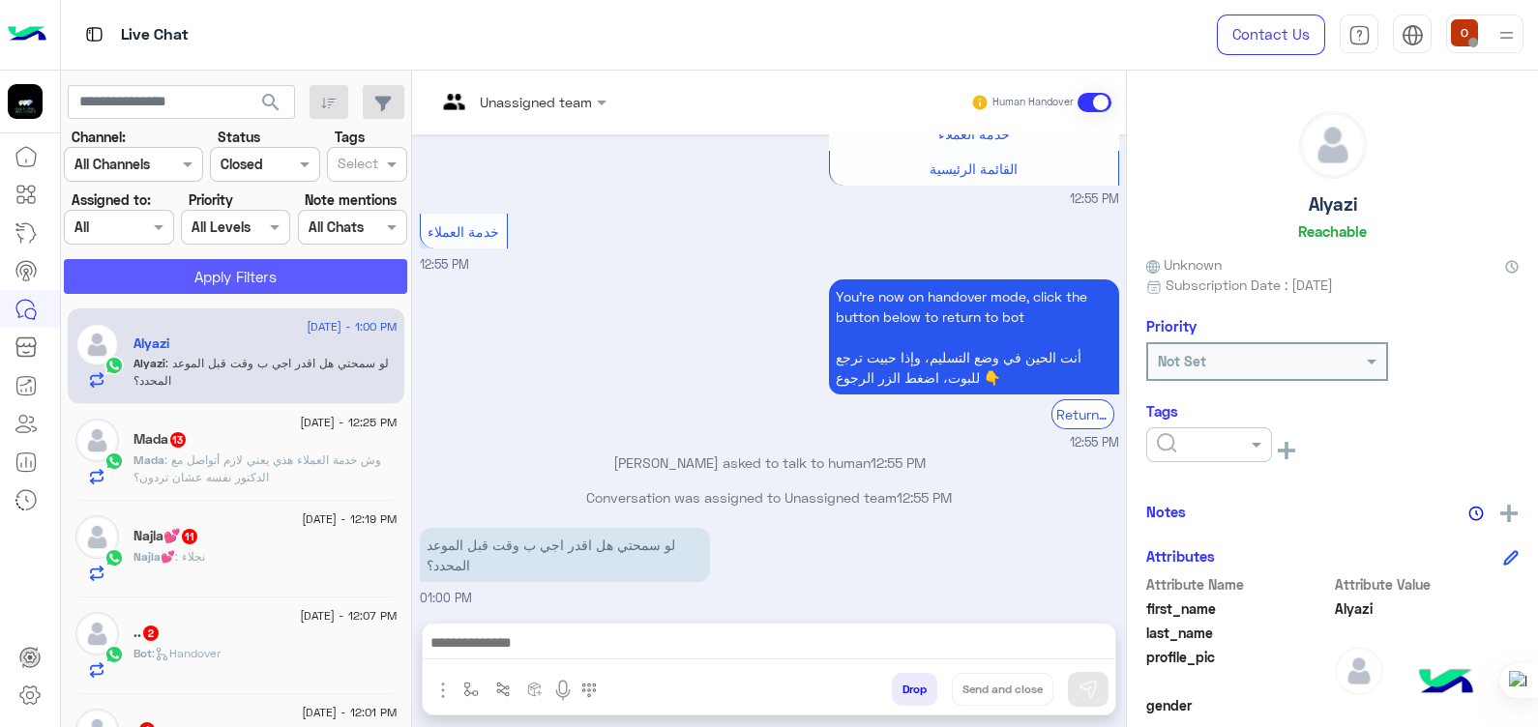
click at [261, 272] on button "Apply Filters" at bounding box center [235, 276] width 343 height 35
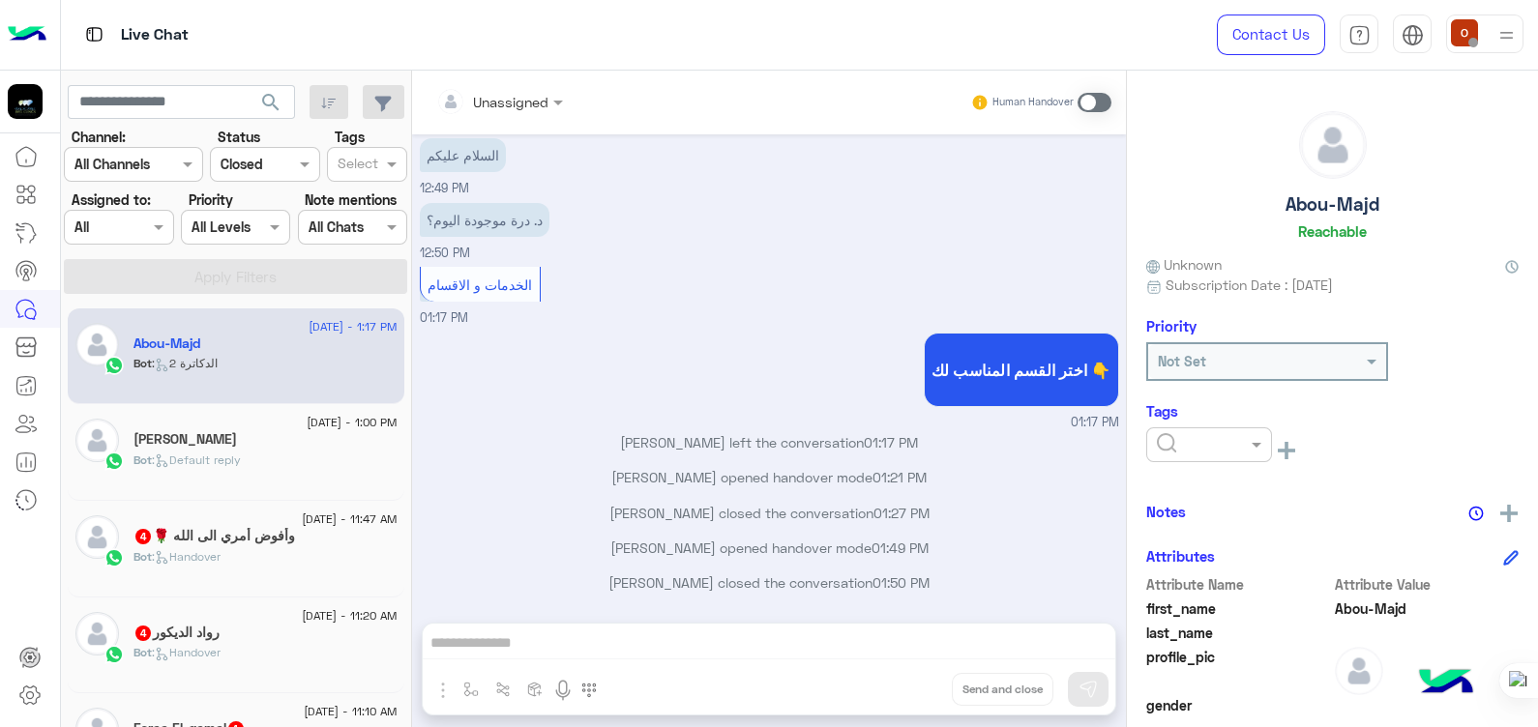
click at [297, 153] on div at bounding box center [264, 164] width 107 height 22
click at [276, 194] on div "All" at bounding box center [264, 203] width 109 height 36
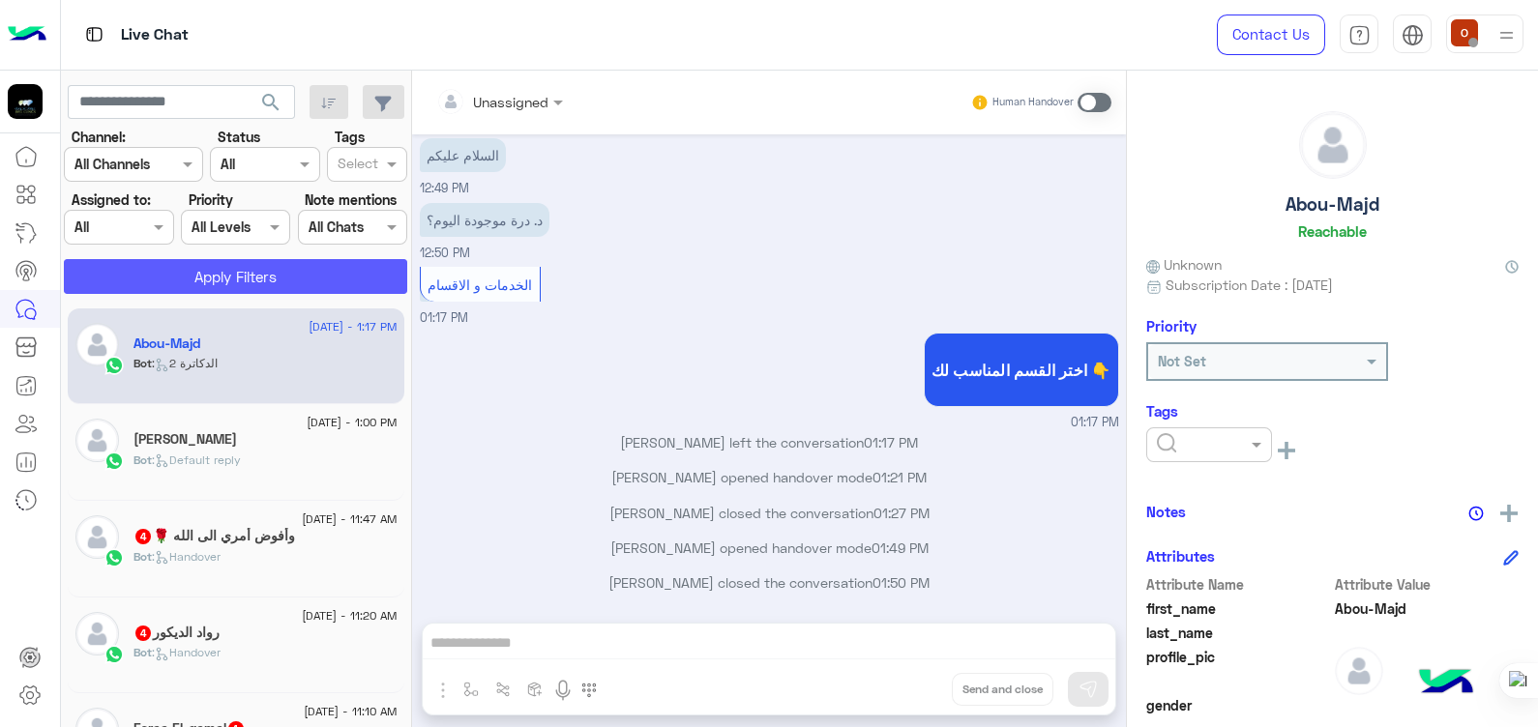
click at [258, 276] on button "Apply Filters" at bounding box center [235, 276] width 343 height 35
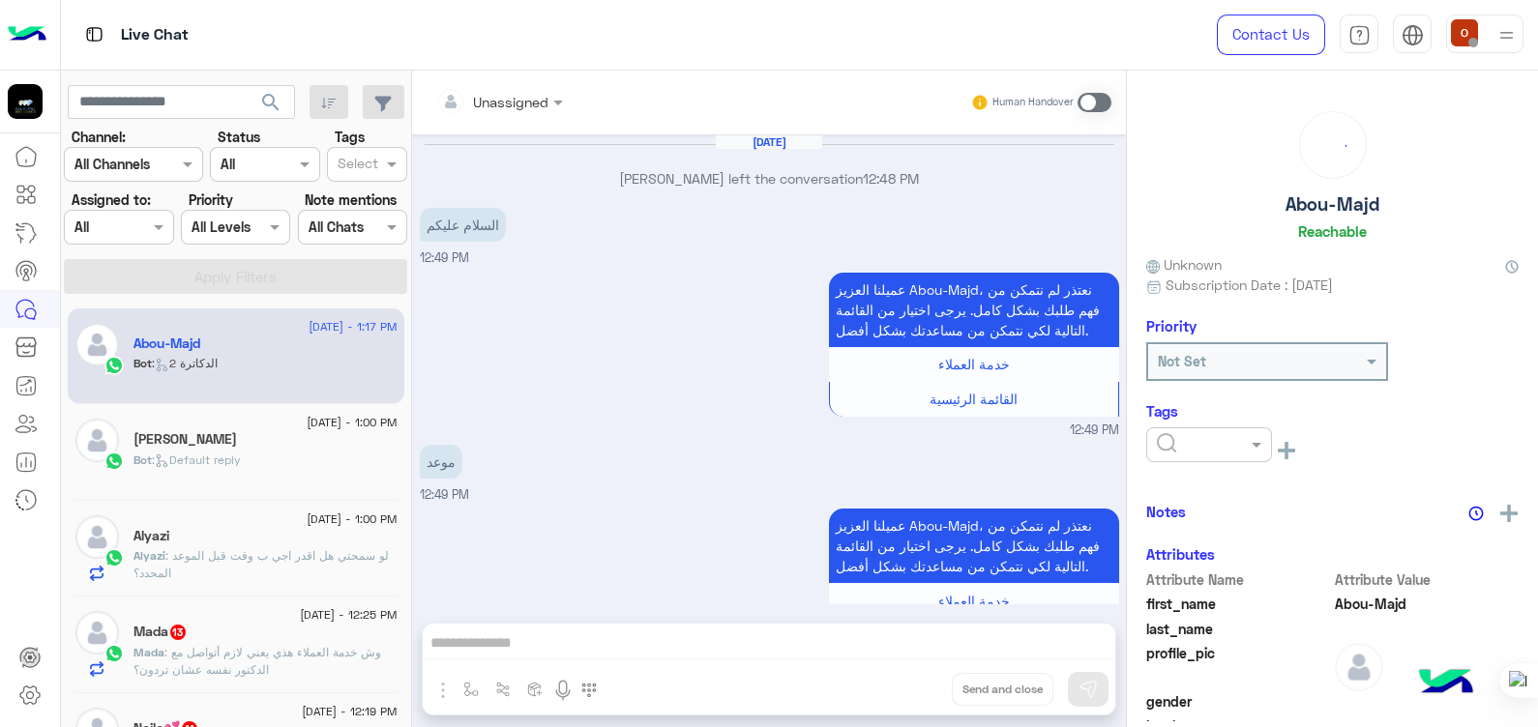
scroll to position [1065, 0]
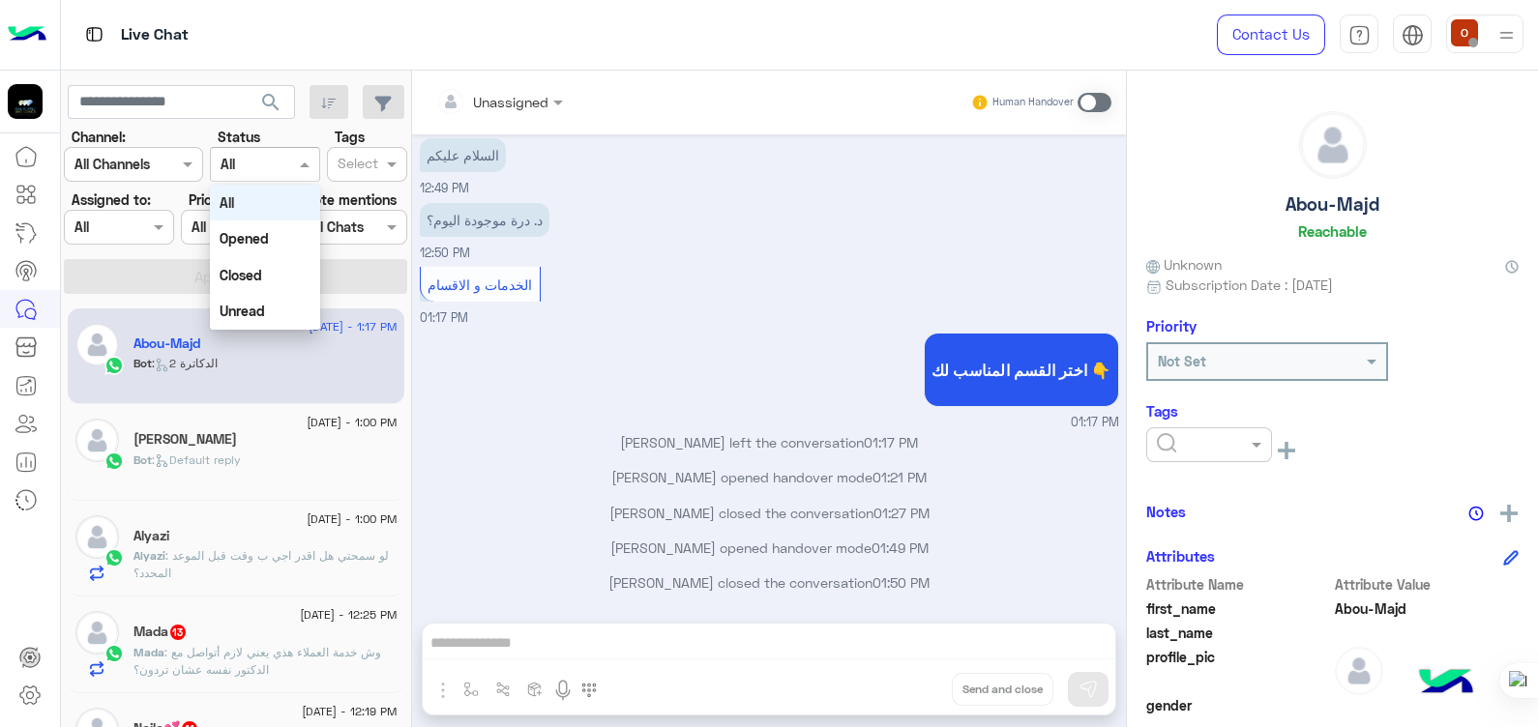
click at [290, 174] on div "Channel All" at bounding box center [264, 164] width 109 height 35
click at [261, 277] on b "Closed" at bounding box center [241, 275] width 43 height 16
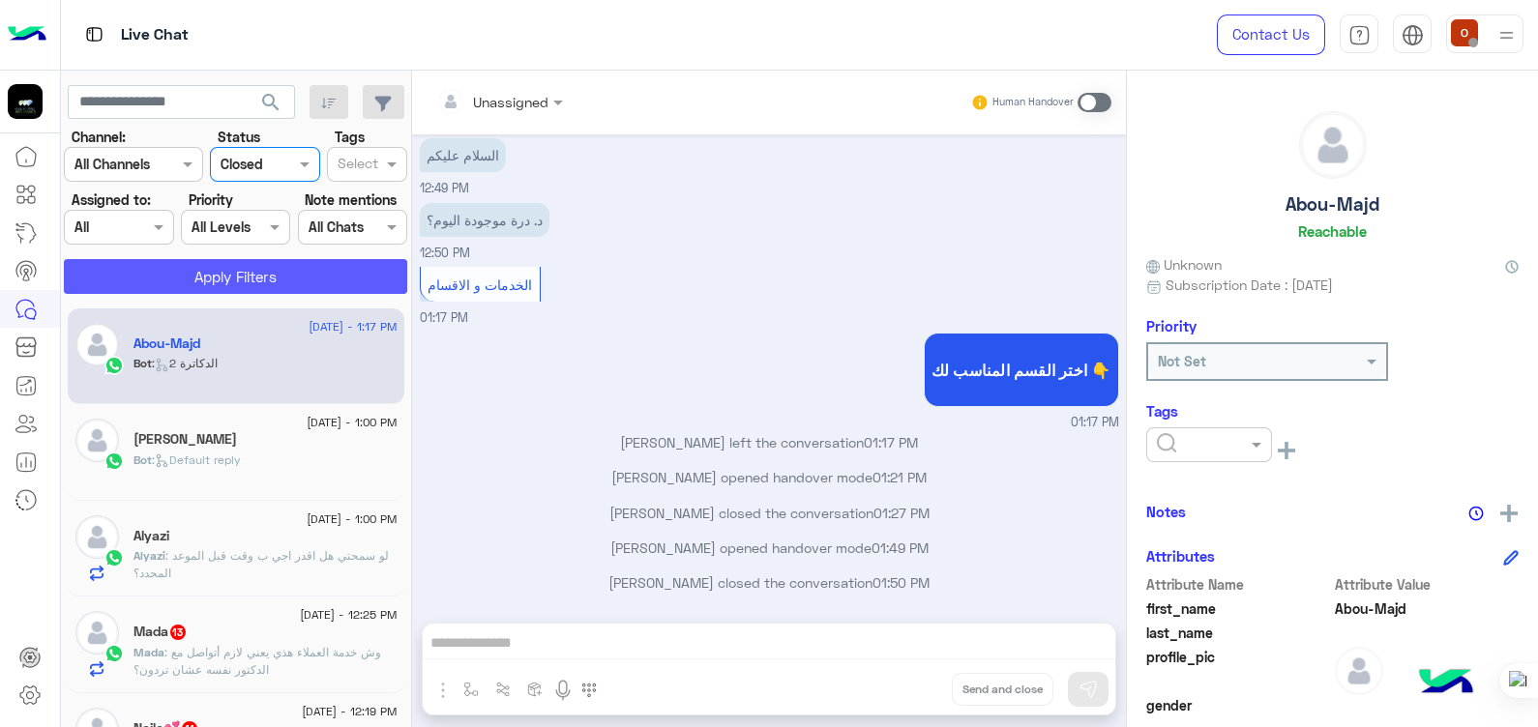
click at [261, 275] on button "Apply Filters" at bounding box center [235, 276] width 343 height 35
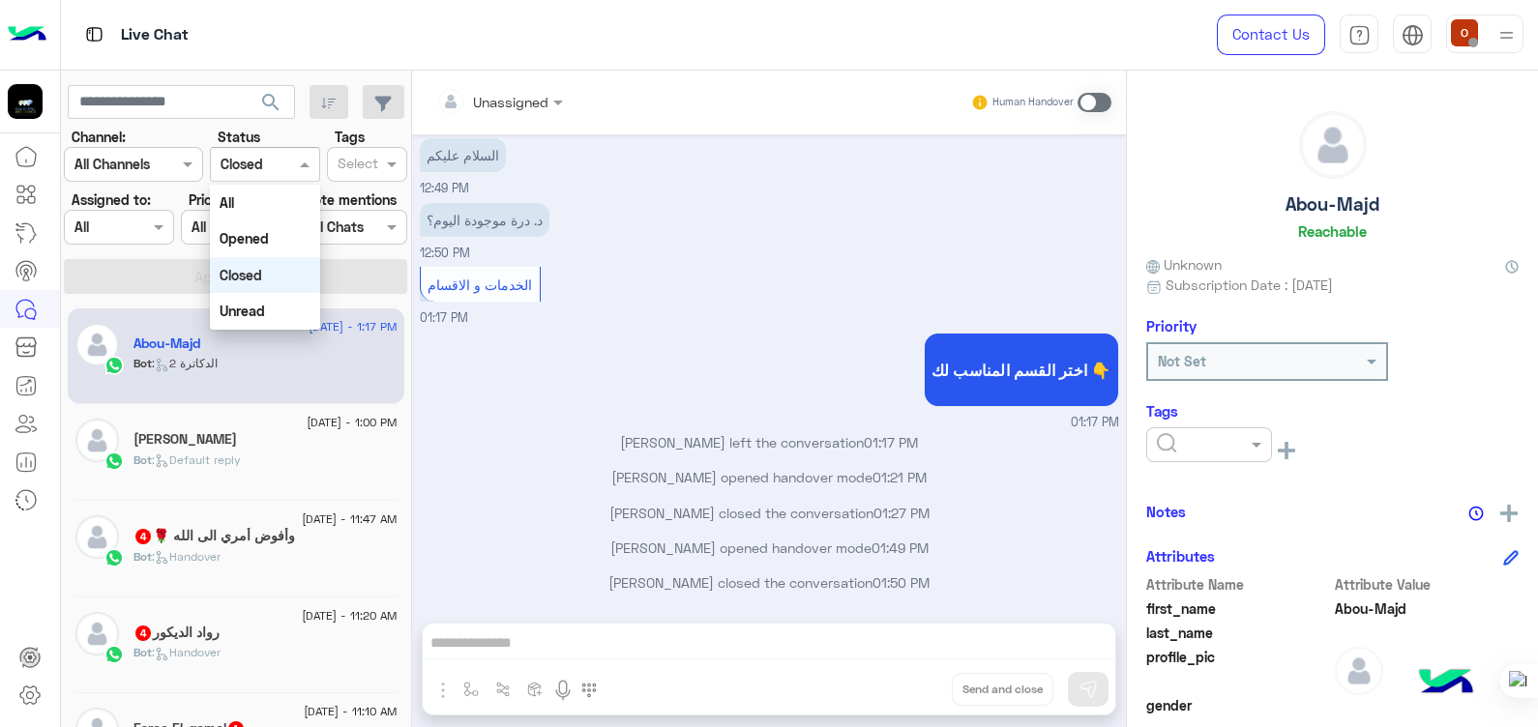
click at [295, 172] on span at bounding box center [307, 164] width 24 height 20
click at [257, 322] on div "Unread" at bounding box center [264, 311] width 109 height 36
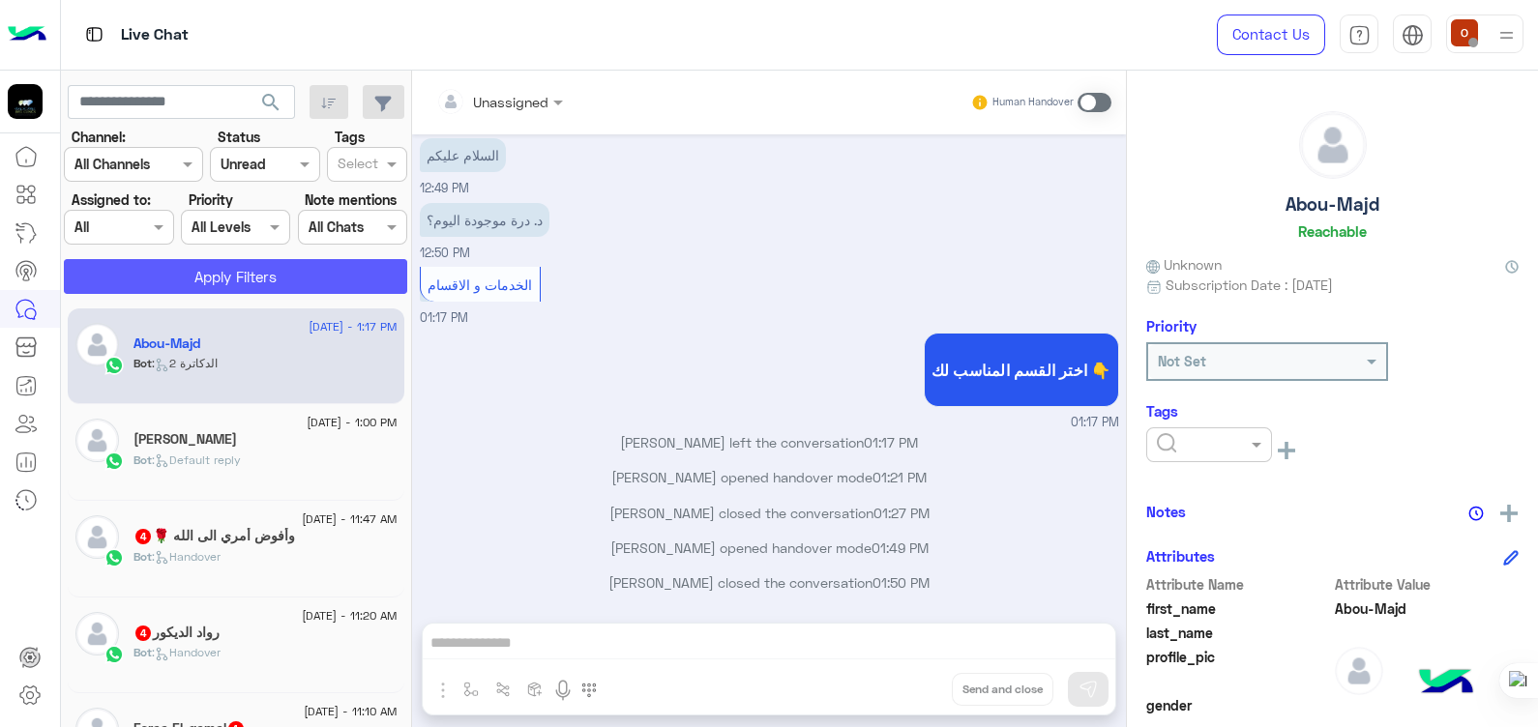
click at [257, 281] on button "Apply Filters" at bounding box center [235, 276] width 343 height 35
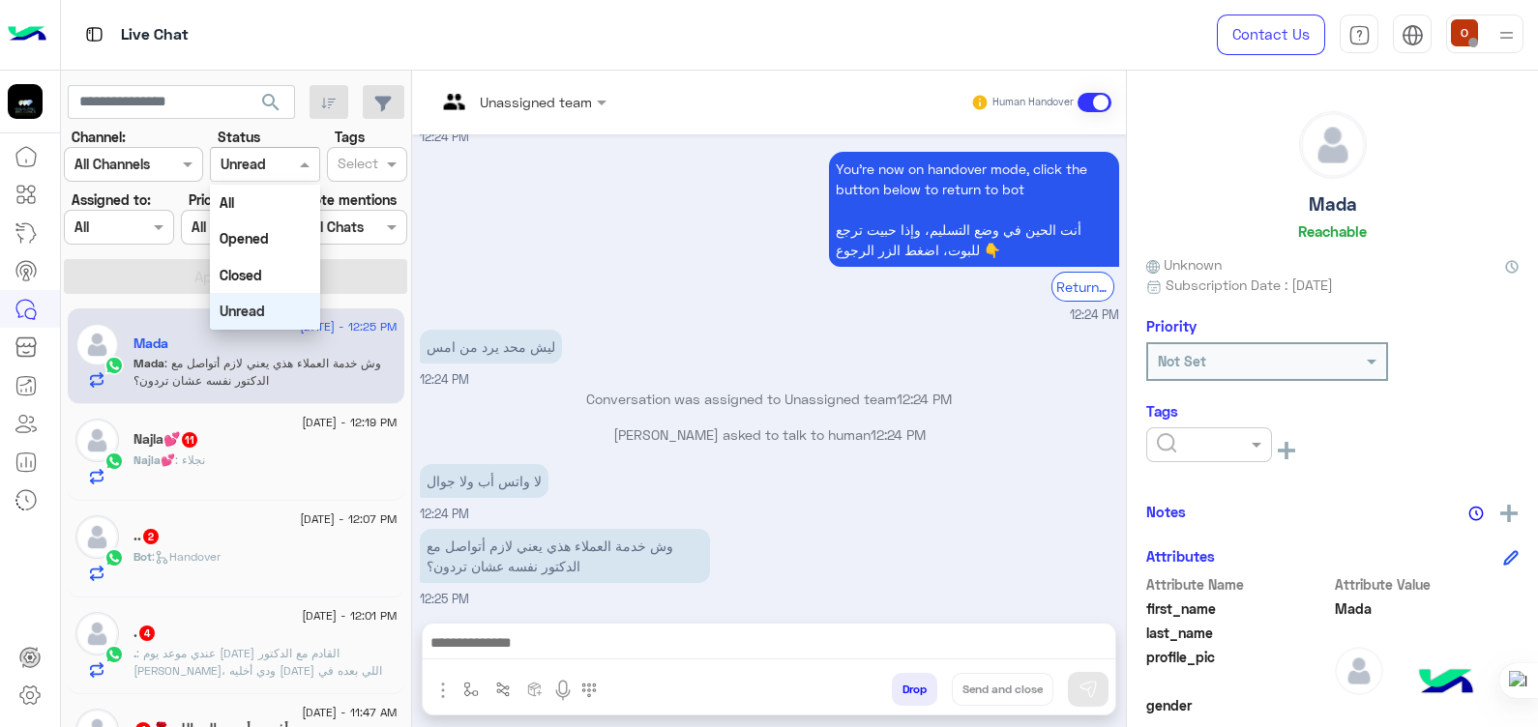
click at [281, 156] on div at bounding box center [264, 164] width 107 height 22
click at [266, 199] on div "All" at bounding box center [264, 203] width 109 height 36
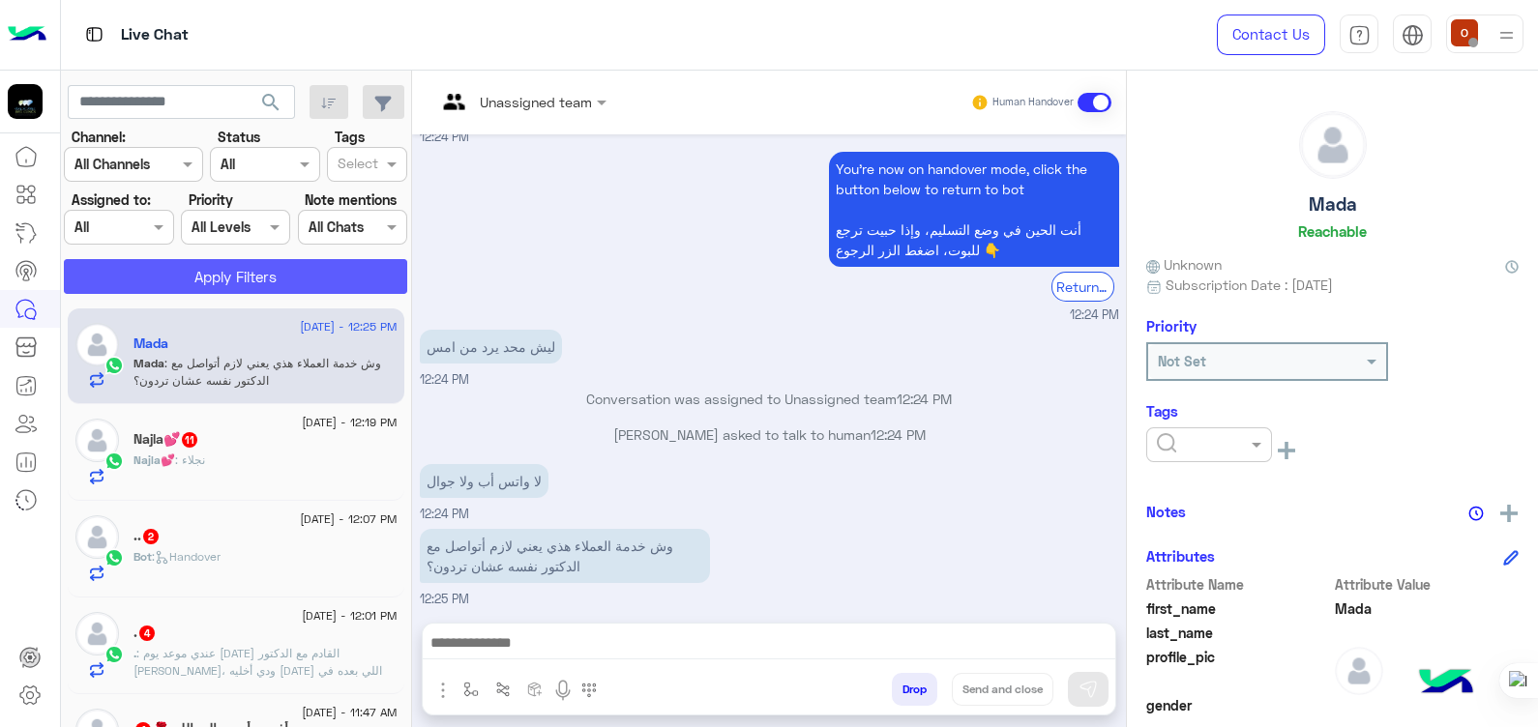
click at [238, 276] on button "Apply Filters" at bounding box center [235, 276] width 343 height 35
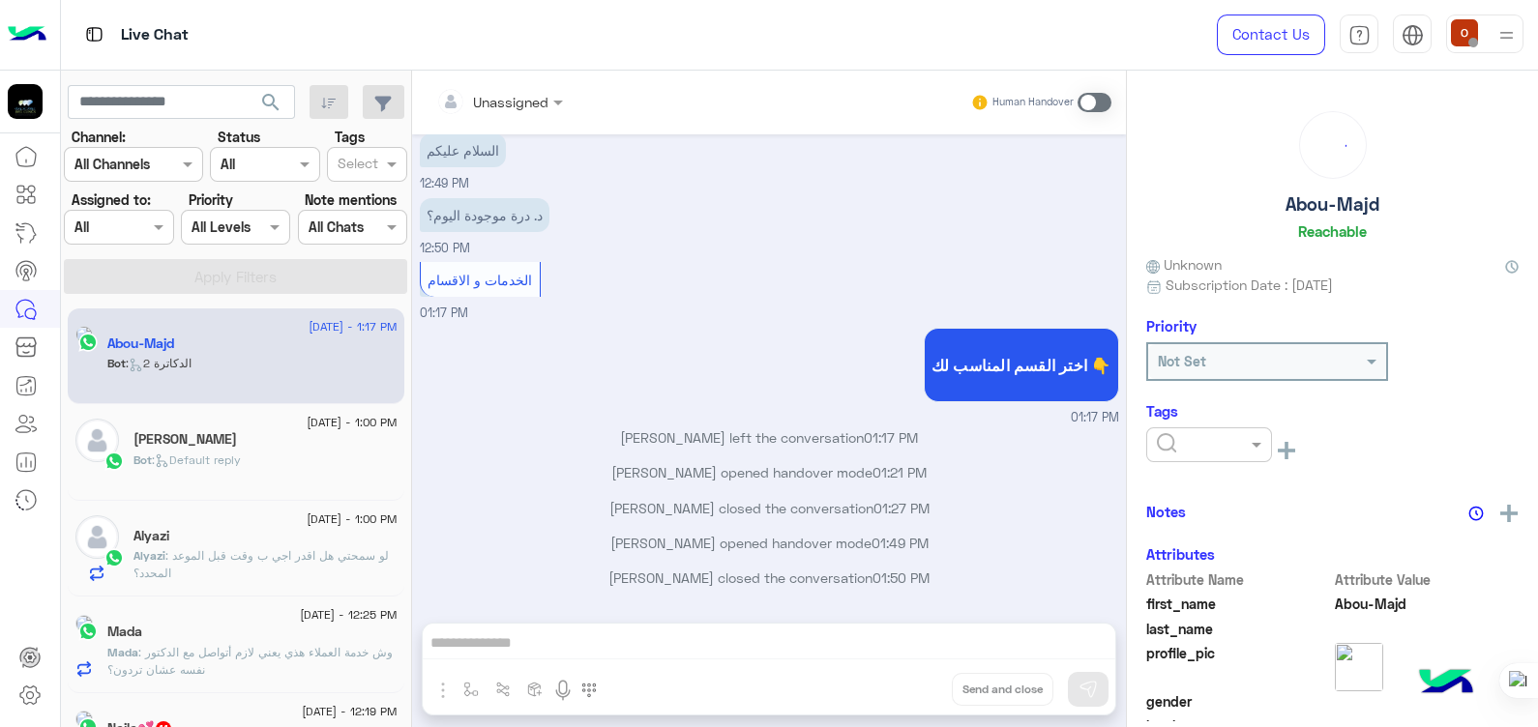
scroll to position [1065, 0]
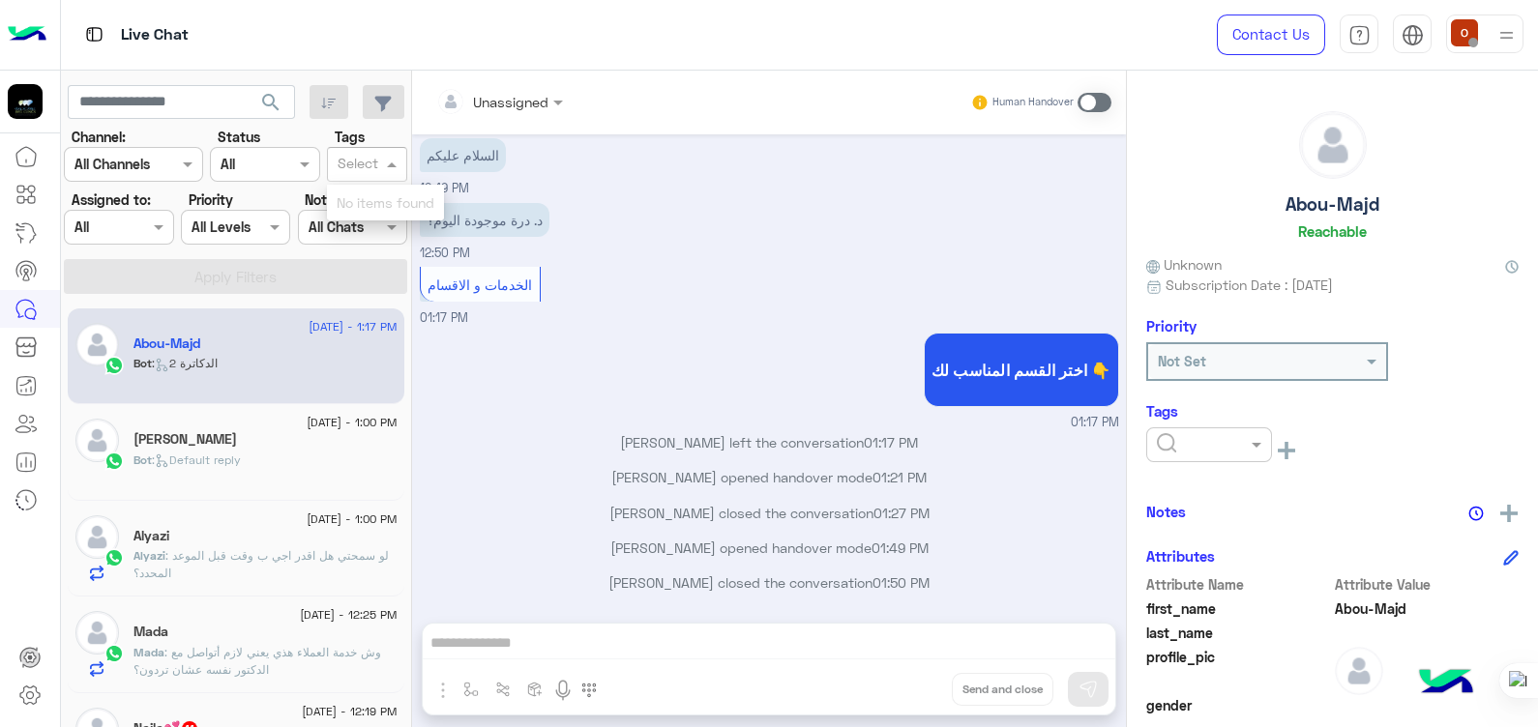
click at [388, 160] on span at bounding box center [394, 164] width 24 height 20
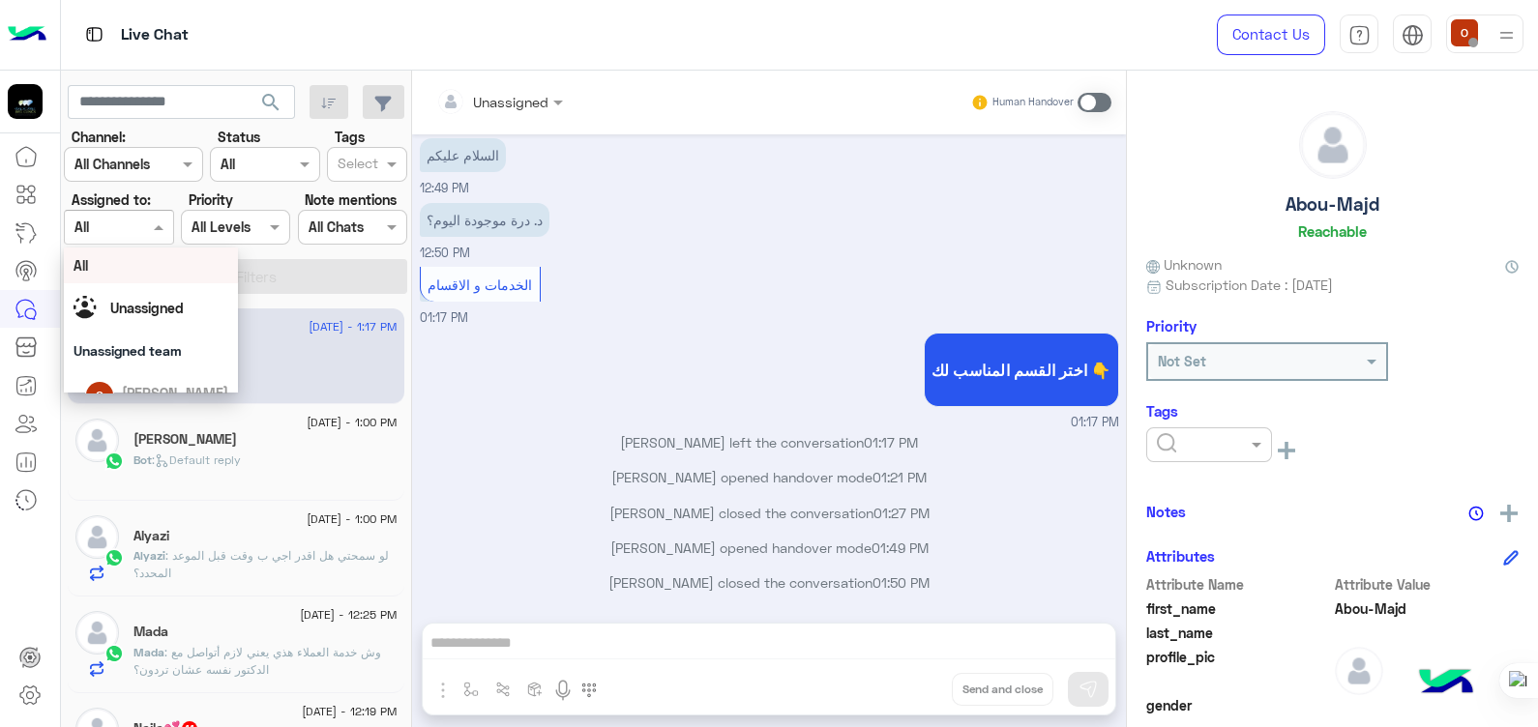
click at [163, 226] on span at bounding box center [161, 227] width 24 height 20
click at [126, 312] on span "Unassigned" at bounding box center [147, 308] width 74 height 16
click at [160, 223] on span at bounding box center [161, 227] width 24 height 20
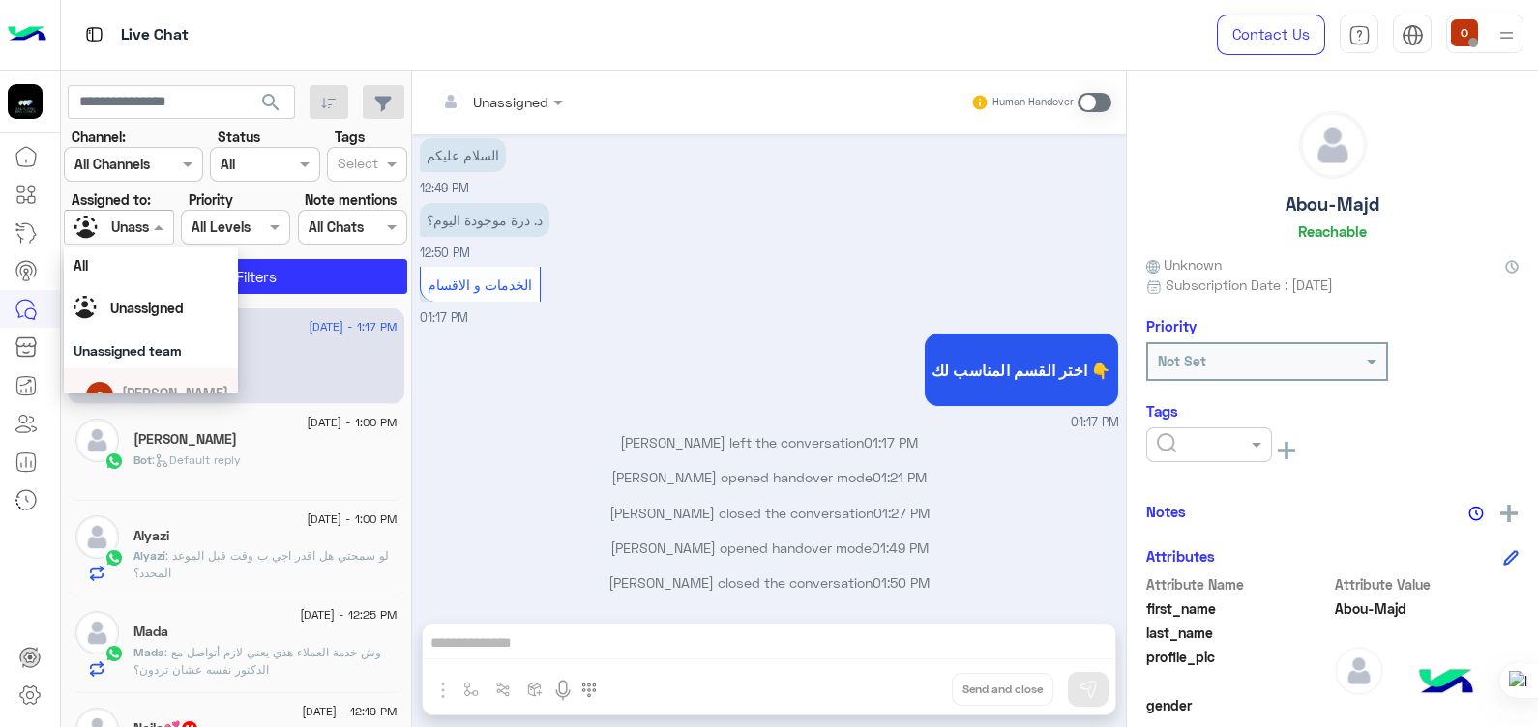
click at [131, 385] on span "[PERSON_NAME]" at bounding box center [175, 393] width 106 height 16
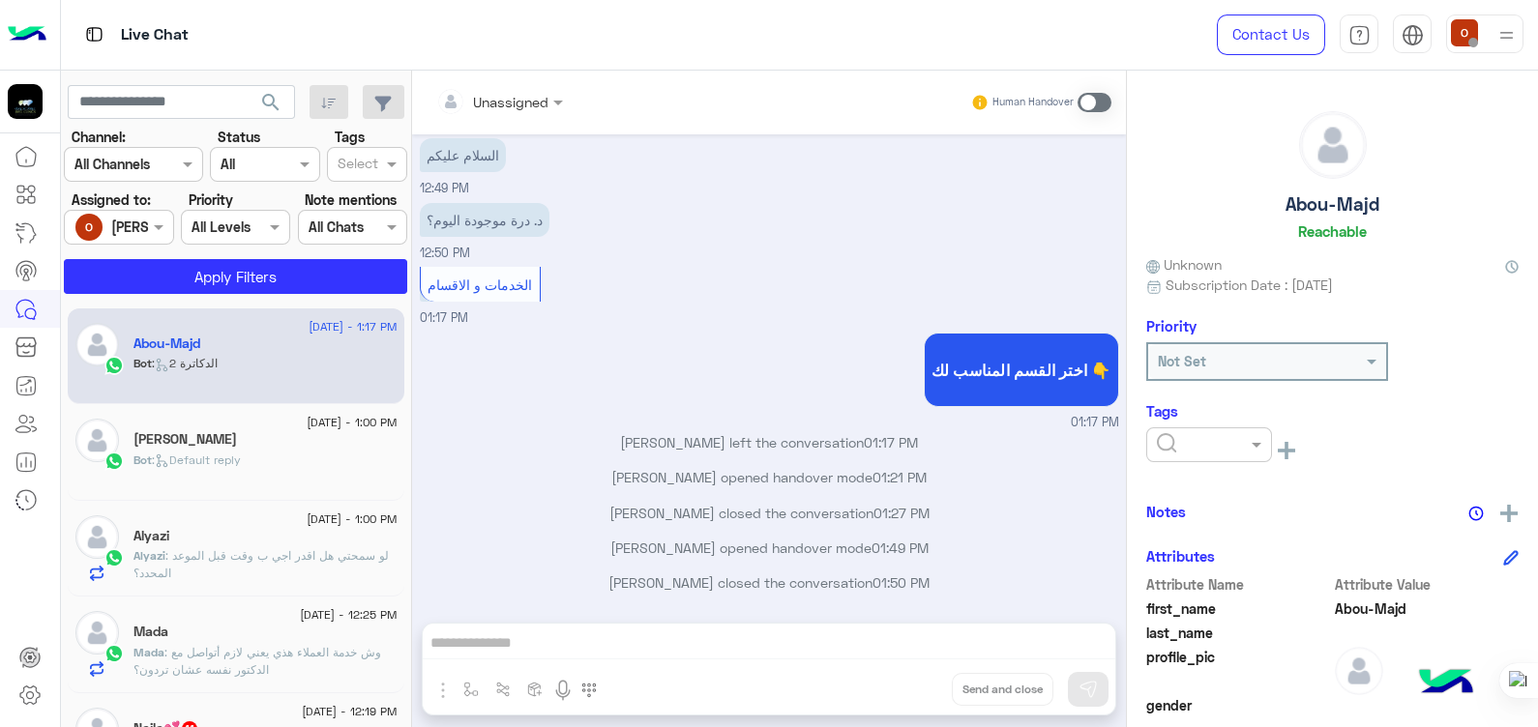
click at [575, 377] on div "اختر القسم المناسب لك 👇 01:17 PM" at bounding box center [769, 380] width 699 height 104
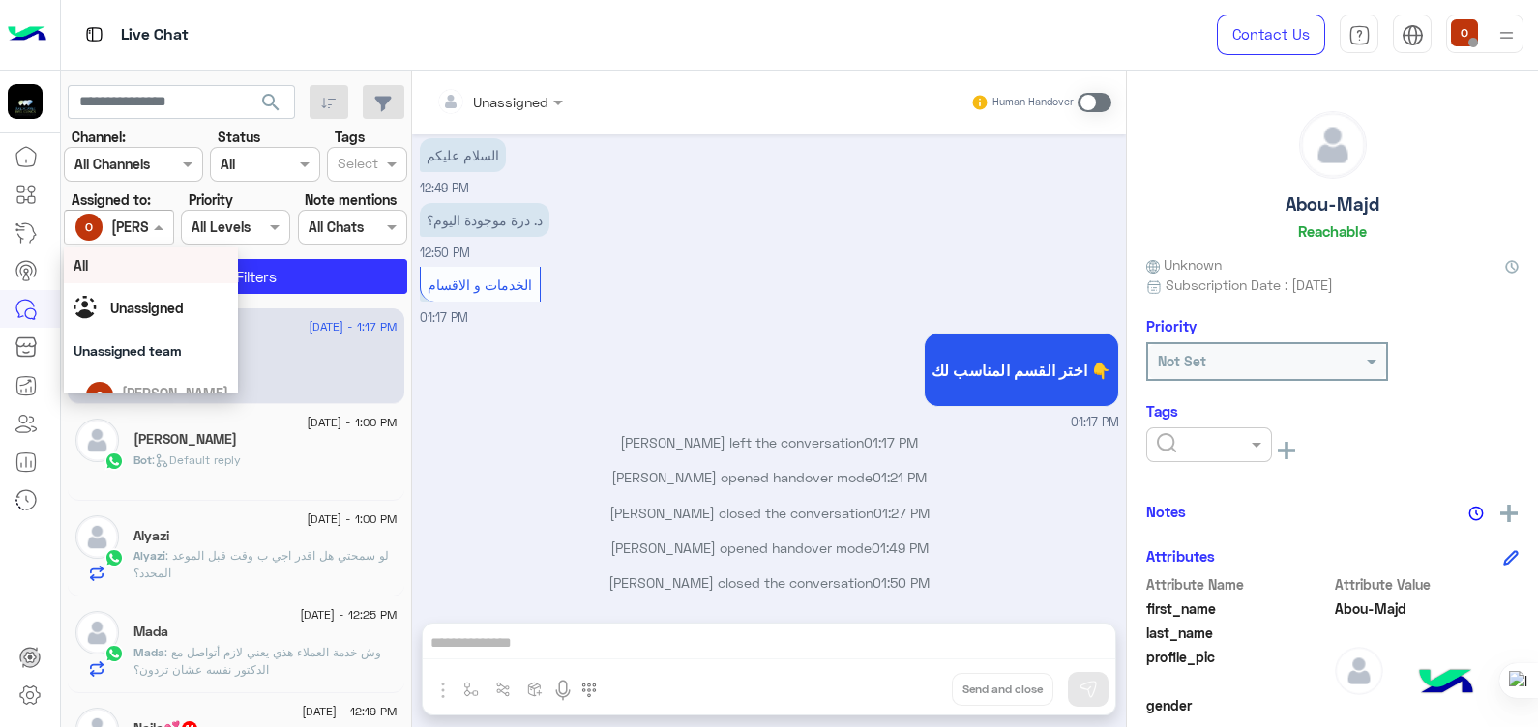
click at [138, 213] on div "[PERSON_NAME]" at bounding box center [111, 227] width 74 height 39
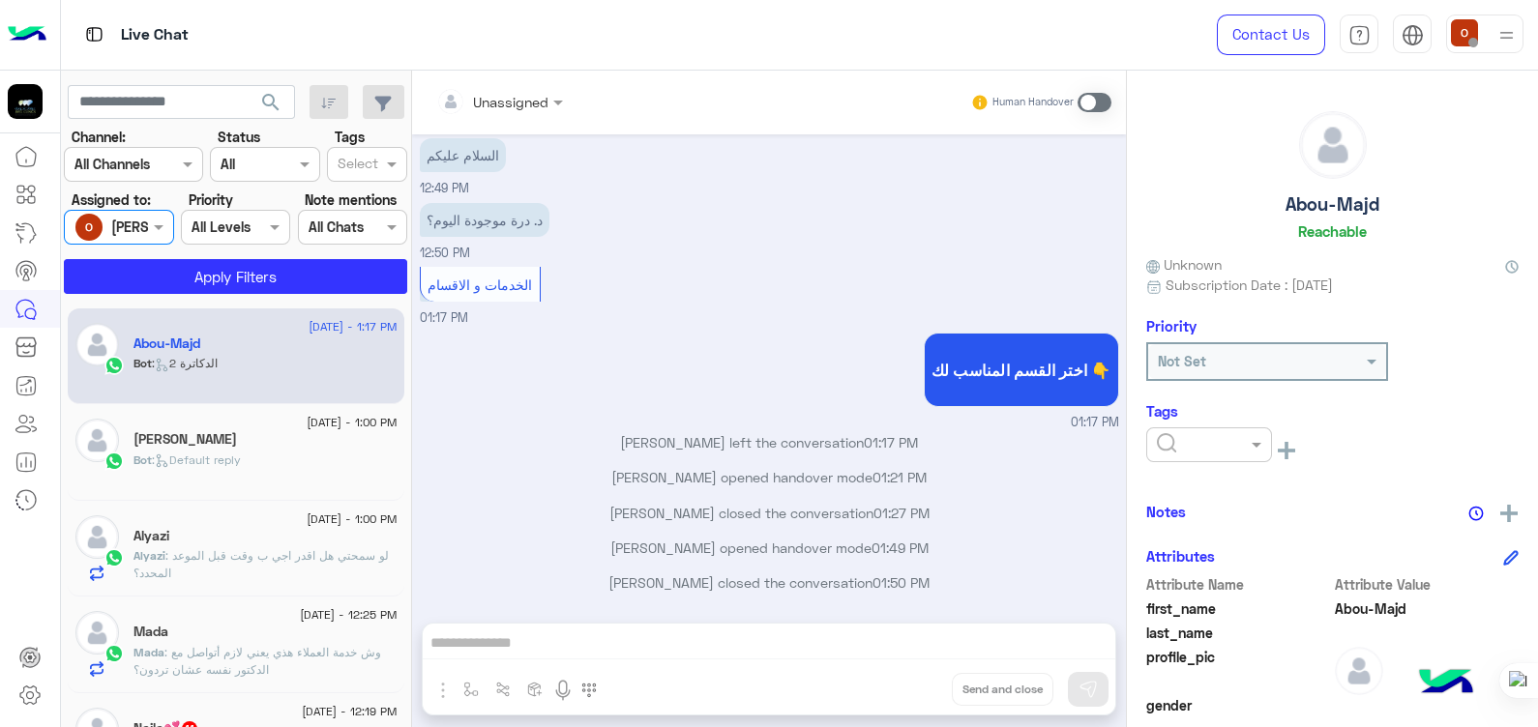
click at [138, 213] on div "[PERSON_NAME]" at bounding box center [111, 227] width 74 height 39
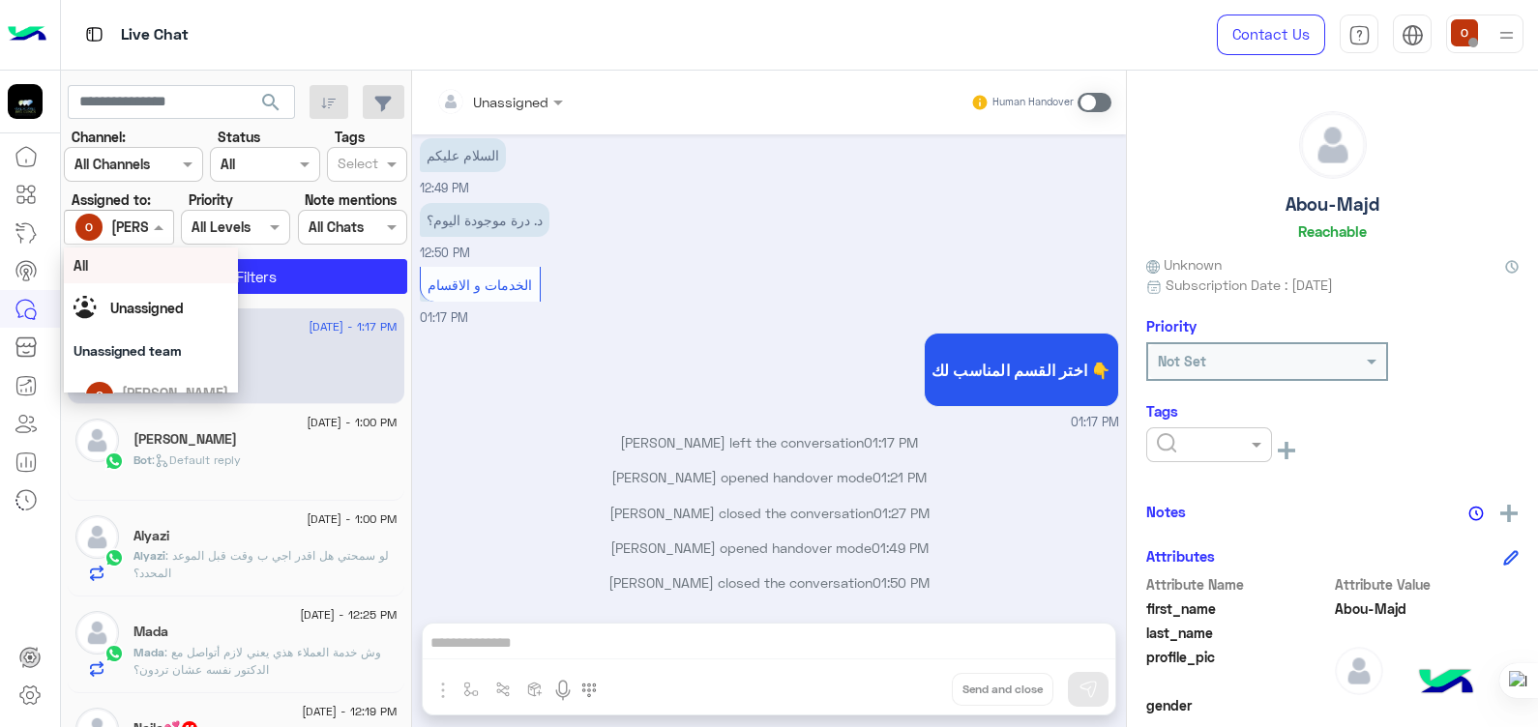
click at [138, 213] on div "[PERSON_NAME]" at bounding box center [111, 227] width 74 height 39
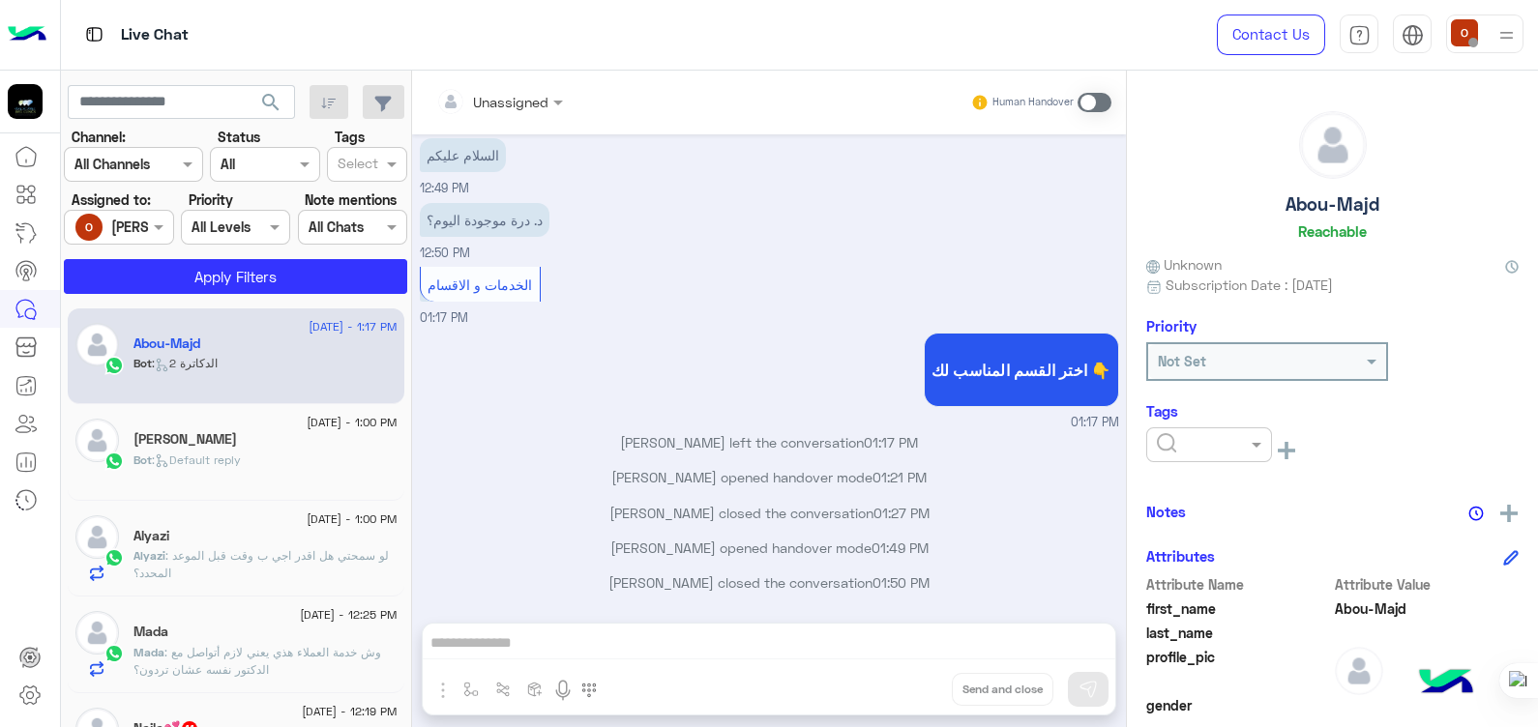
click at [620, 274] on div "الخدمات و الاقسام 01:17 PM" at bounding box center [769, 295] width 699 height 66
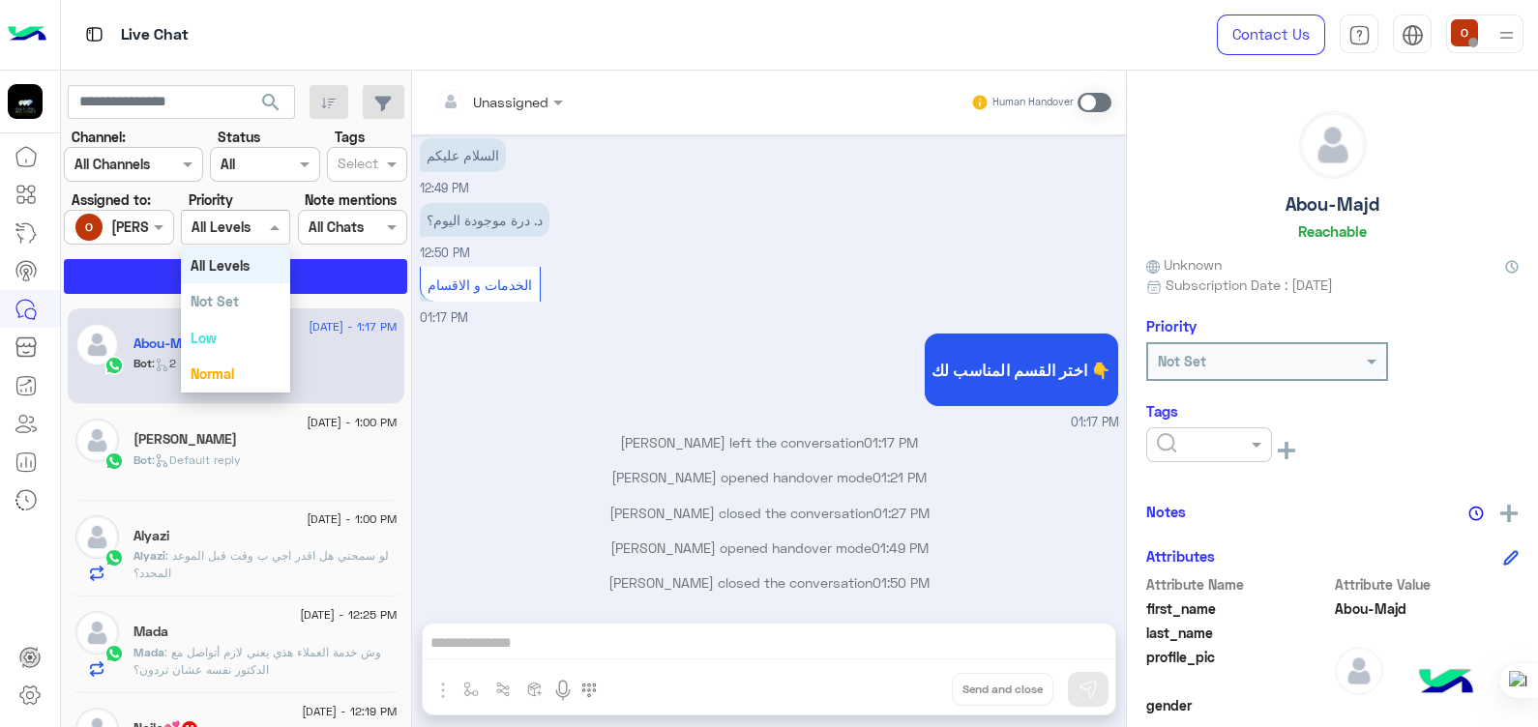
click at [267, 227] on span at bounding box center [277, 227] width 24 height 20
click at [586, 284] on div "الخدمات و الاقسام 01:17 PM" at bounding box center [769, 295] width 699 height 66
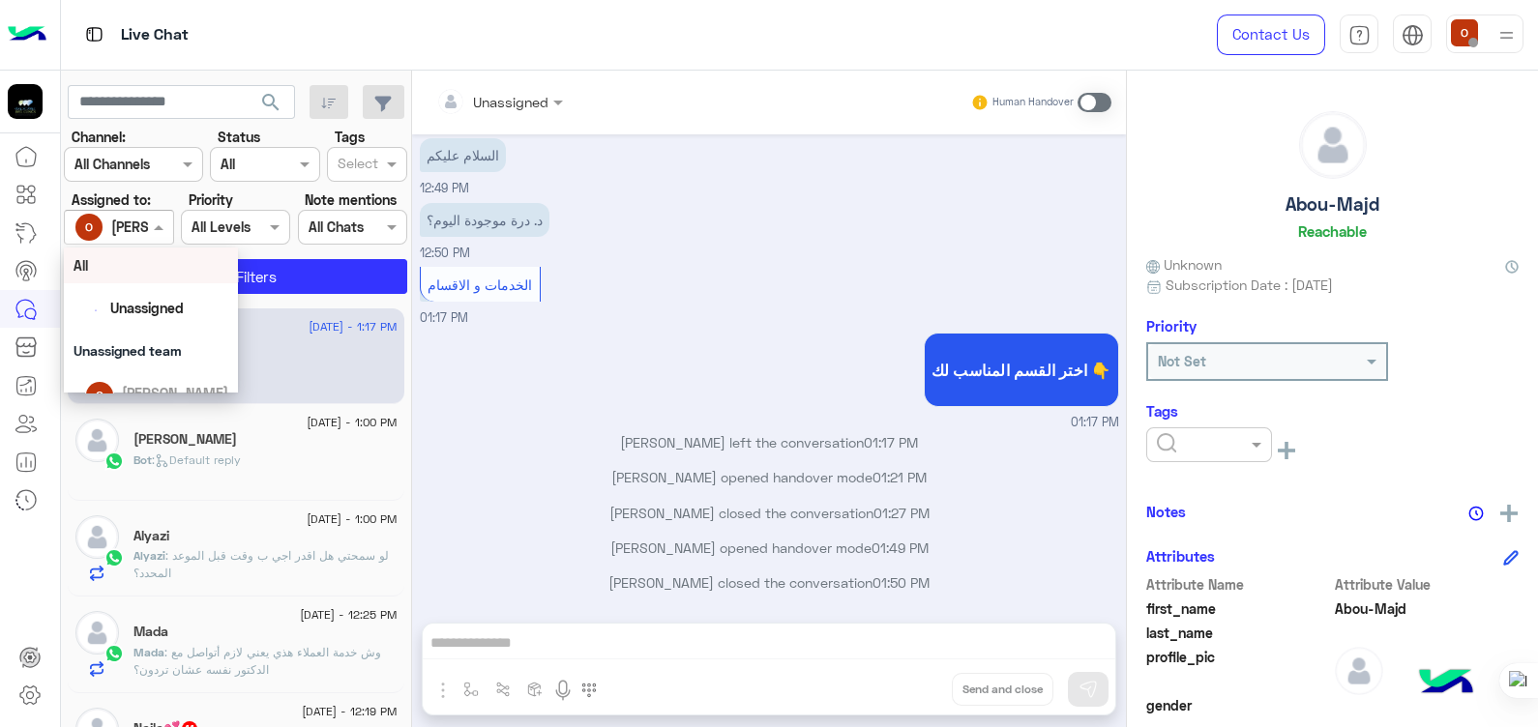
click at [155, 225] on span at bounding box center [161, 227] width 24 height 20
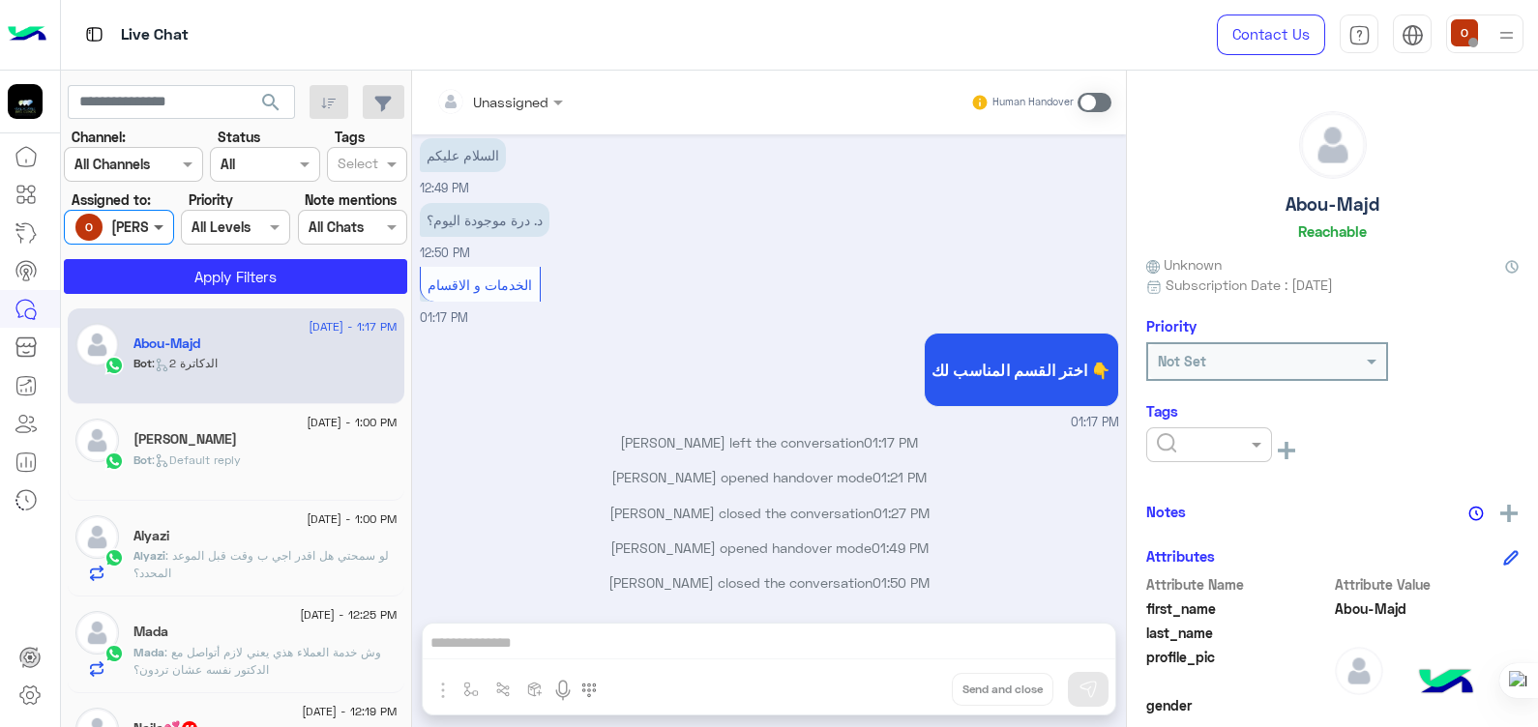
click at [155, 225] on span at bounding box center [161, 227] width 24 height 20
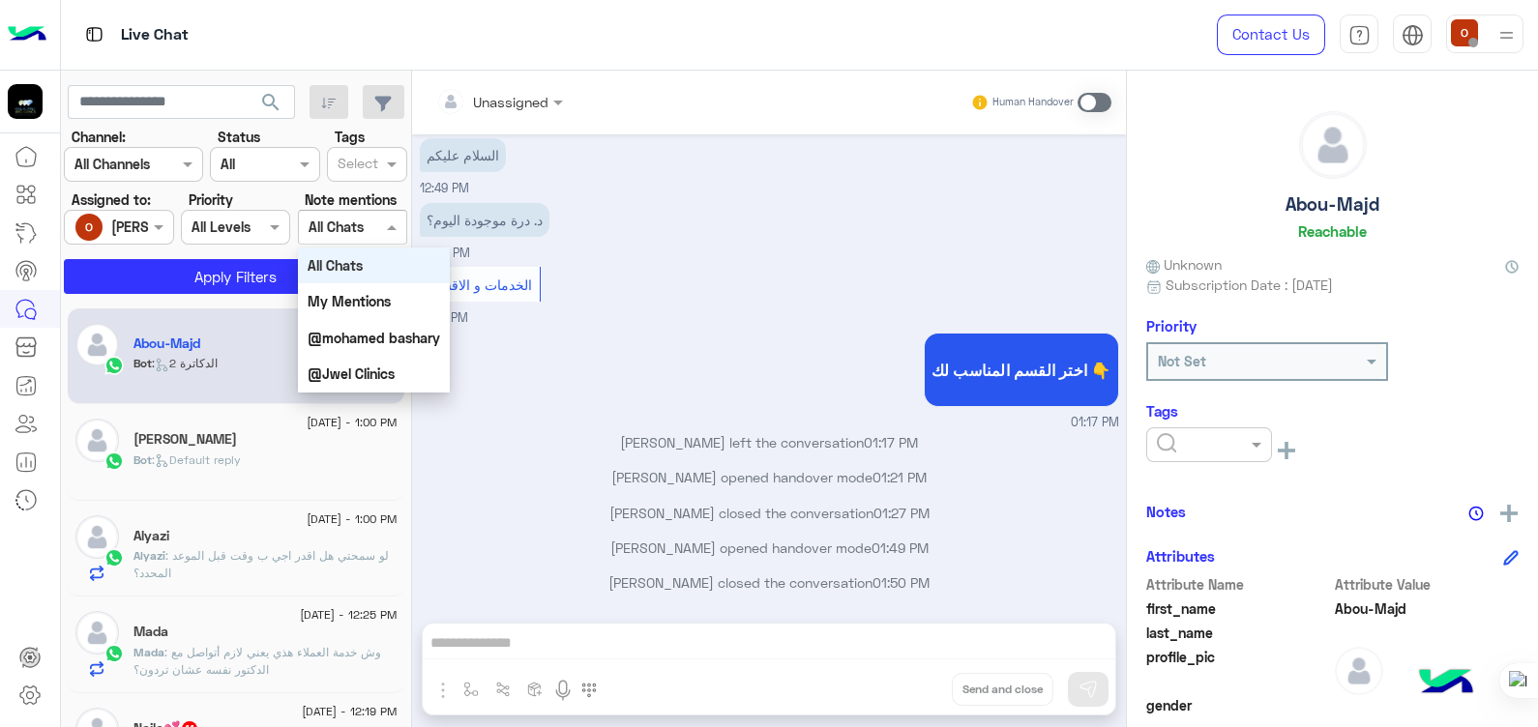
click at [376, 236] on div "Select All Chats" at bounding box center [340, 227] width 83 height 20
click at [401, 224] on span at bounding box center [394, 227] width 24 height 20
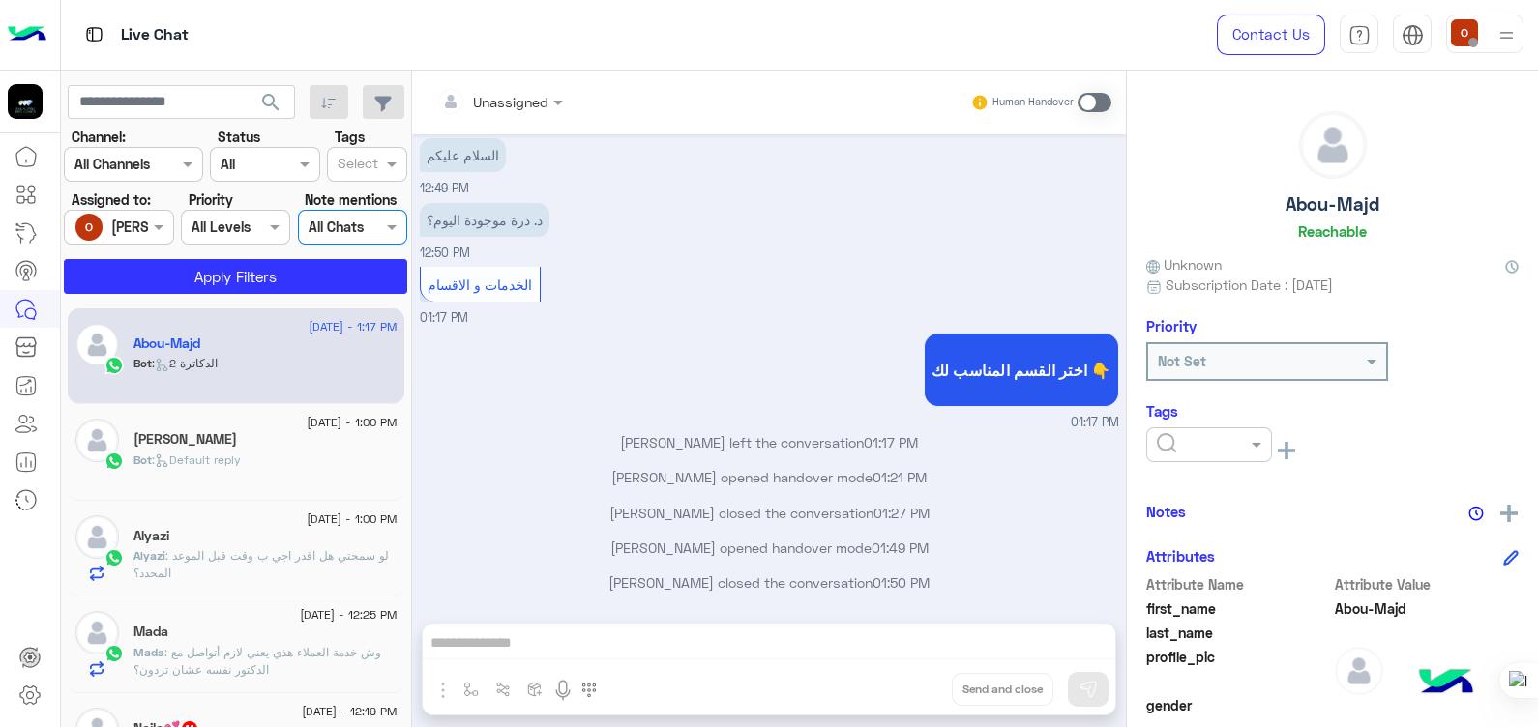
click at [1167, 428] on div at bounding box center [1209, 445] width 126 height 35
click at [1443, 458] on div "See All" at bounding box center [1332, 450] width 372 height 44
click at [351, 174] on input "text" at bounding box center [358, 166] width 41 height 20
click at [440, 689] on div "Unassigned Human Handover [DATE] Abou-Majd left the conversation 12:48 PM السلا…" at bounding box center [769, 403] width 714 height 665
click at [556, 664] on div "Unassigned Human Handover [DATE] Abou-Majd left the conversation 12:48 PM السلا…" at bounding box center [769, 403] width 714 height 665
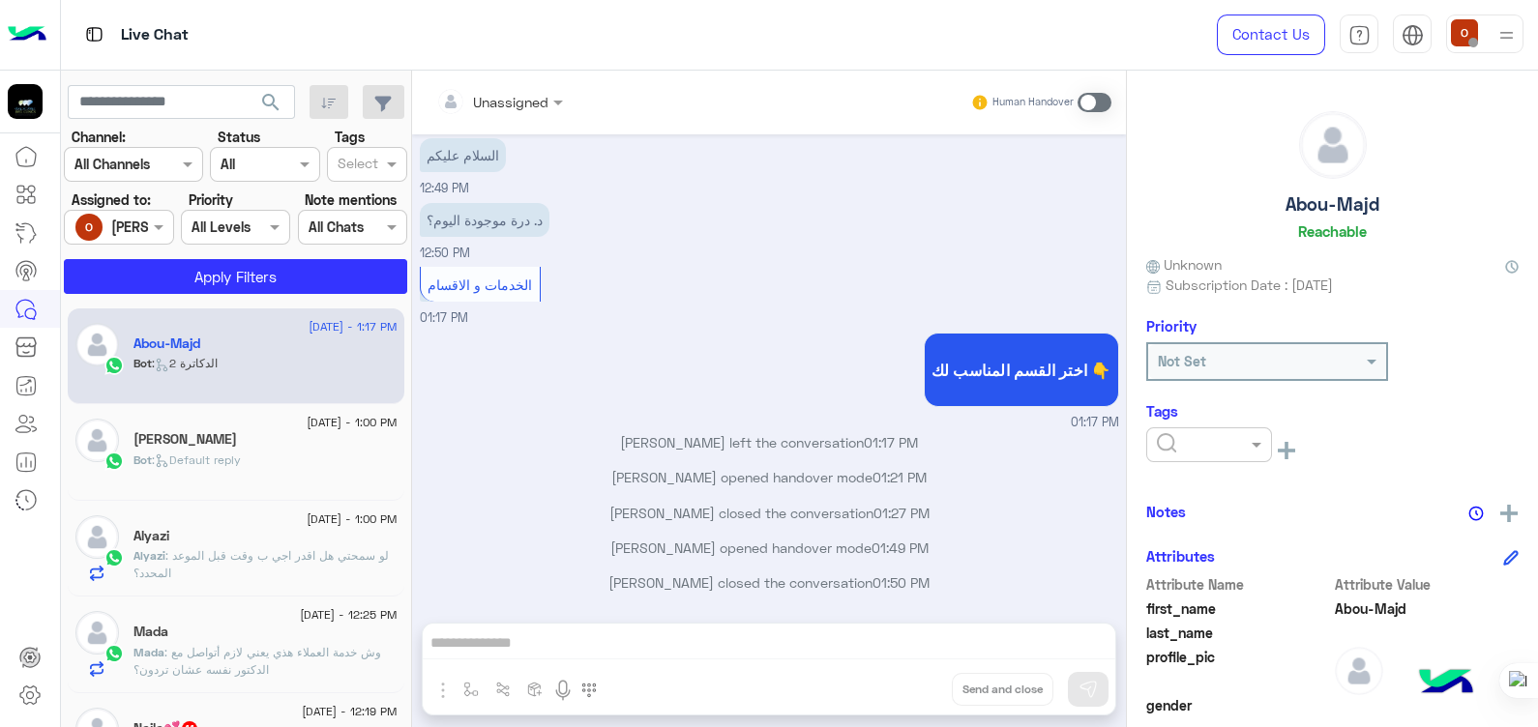
drag, startPoint x: 1536, startPoint y: 329, endPoint x: 1536, endPoint y: 474, distance: 145.1
click at [1537, 474] on html "Live Chat Contact Us Help Center عربي English search Channel: Channel All Chann…" at bounding box center [769, 363] width 1538 height 727
drag, startPoint x: 1537, startPoint y: 257, endPoint x: 1531, endPoint y: 468, distance: 211.0
click at [1531, 468] on html "Live Chat Contact Us Help Center عربي English search Channel: Channel All Chann…" at bounding box center [769, 363] width 1538 height 727
click at [571, 321] on div "الخدمات و الاقسام 01:17 PM" at bounding box center [769, 295] width 699 height 66
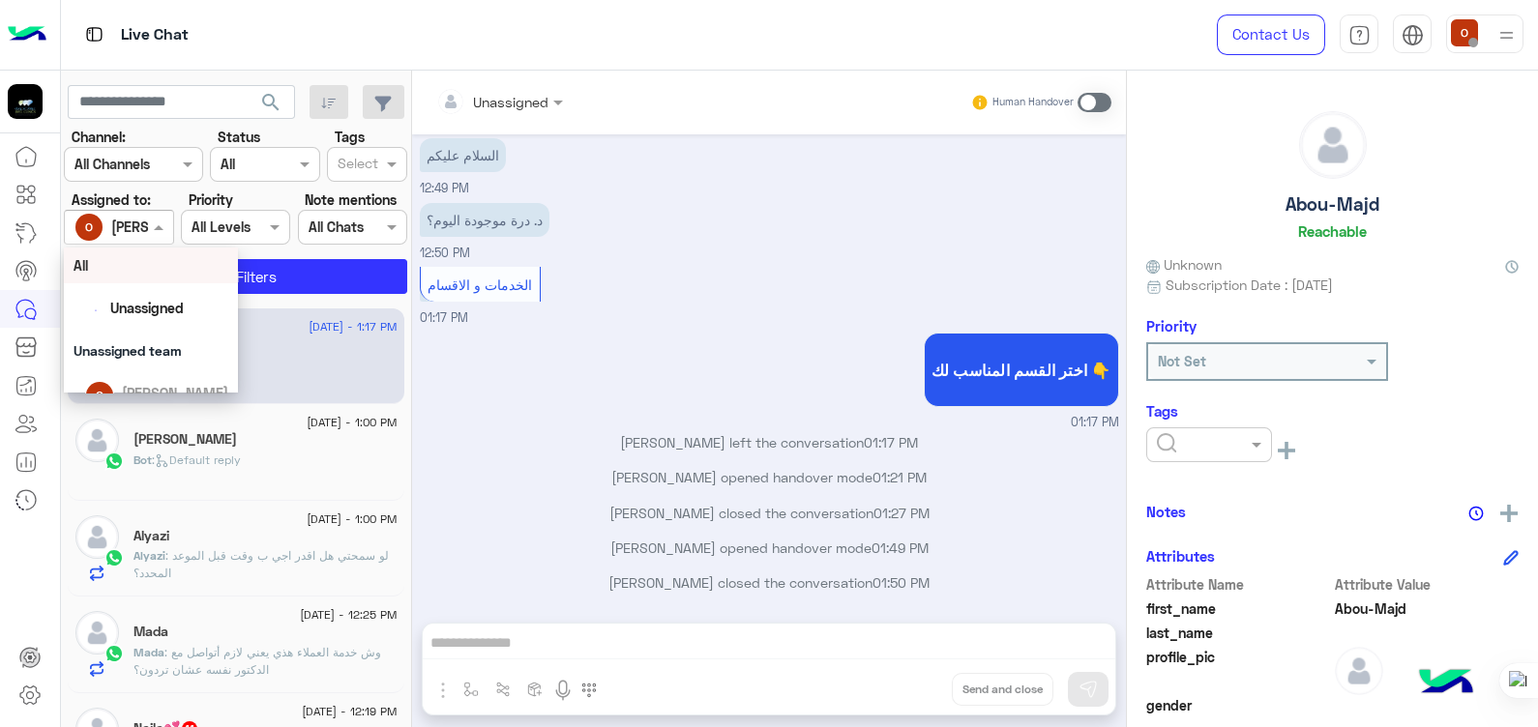
click at [152, 223] on span at bounding box center [161, 227] width 24 height 20
click at [126, 263] on div "All" at bounding box center [151, 265] width 155 height 20
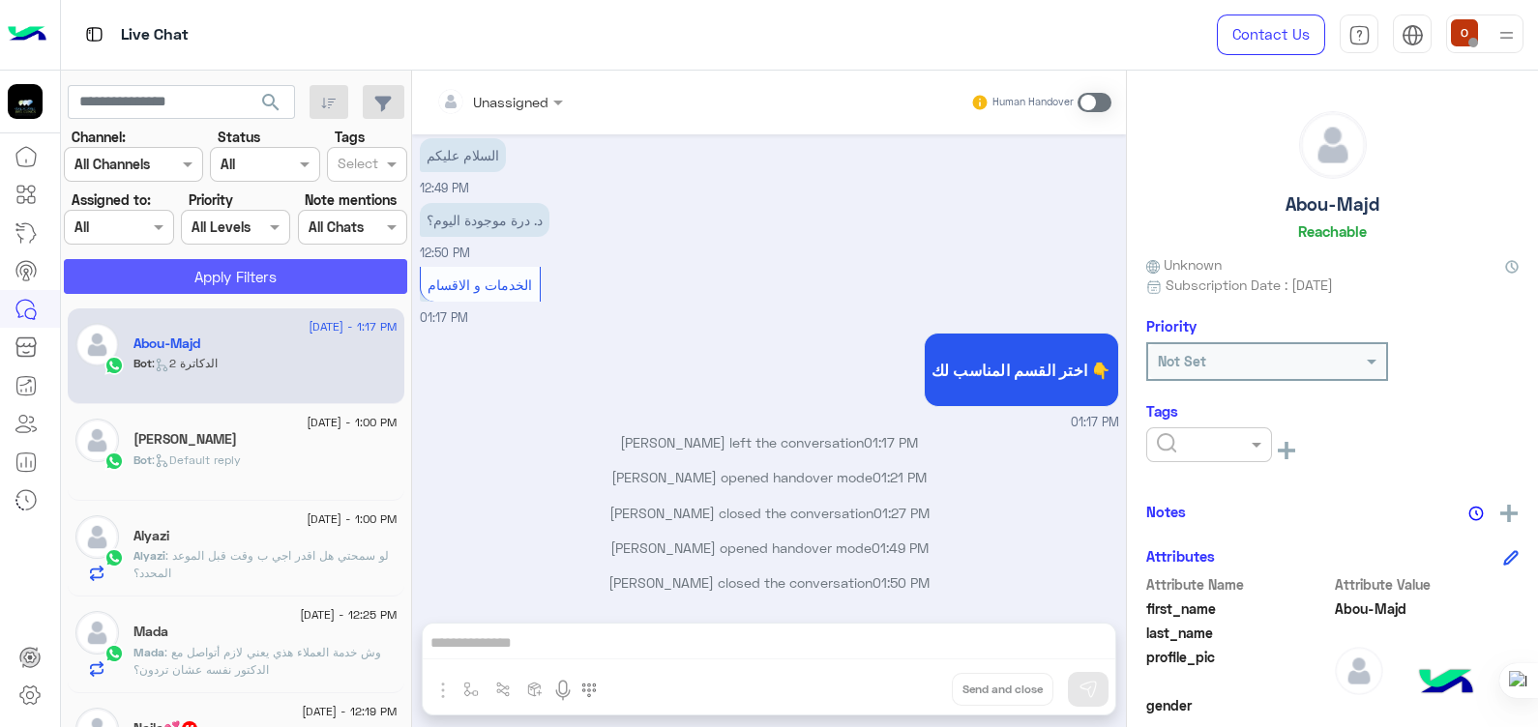
click at [254, 284] on button "Apply Filters" at bounding box center [235, 276] width 343 height 35
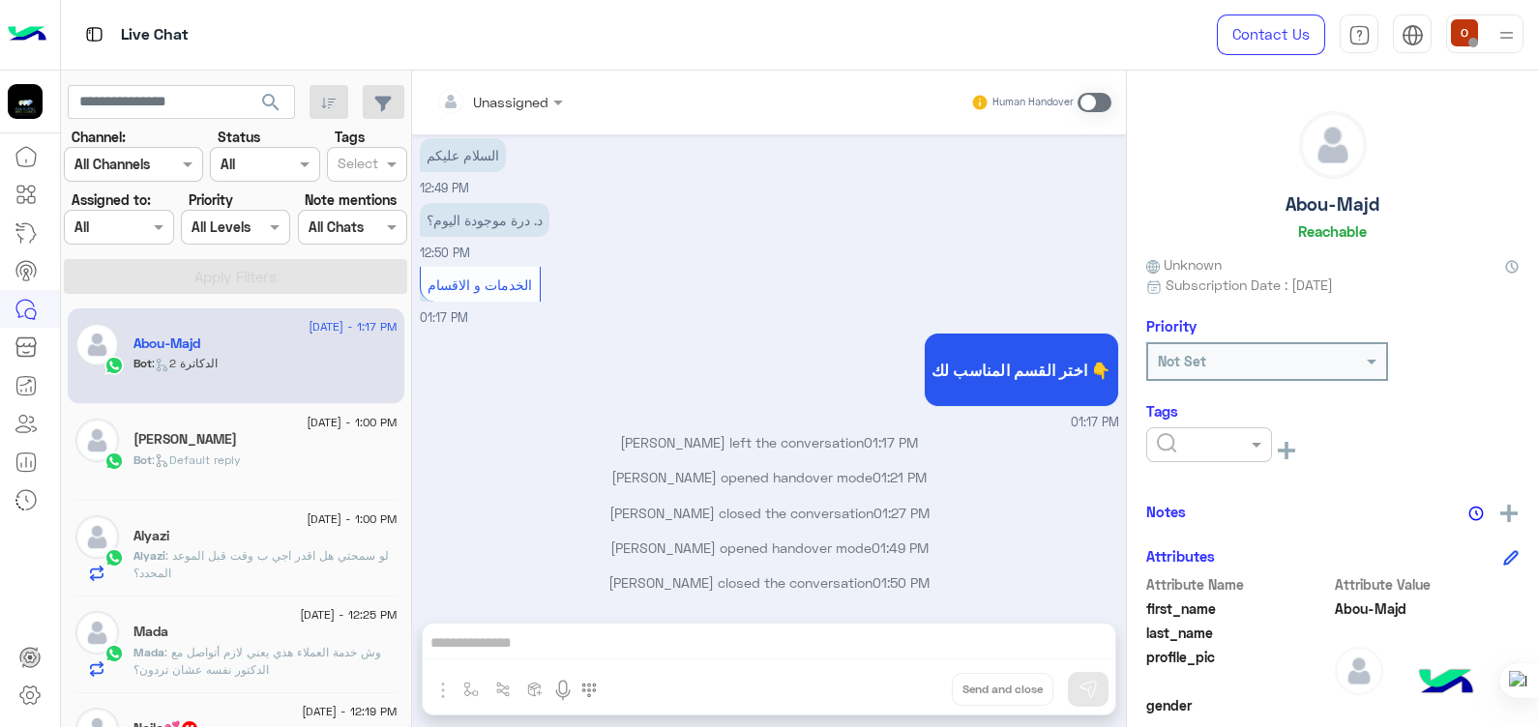
click at [752, 467] on p "[PERSON_NAME] opened handover mode 01:21 PM" at bounding box center [769, 477] width 699 height 20
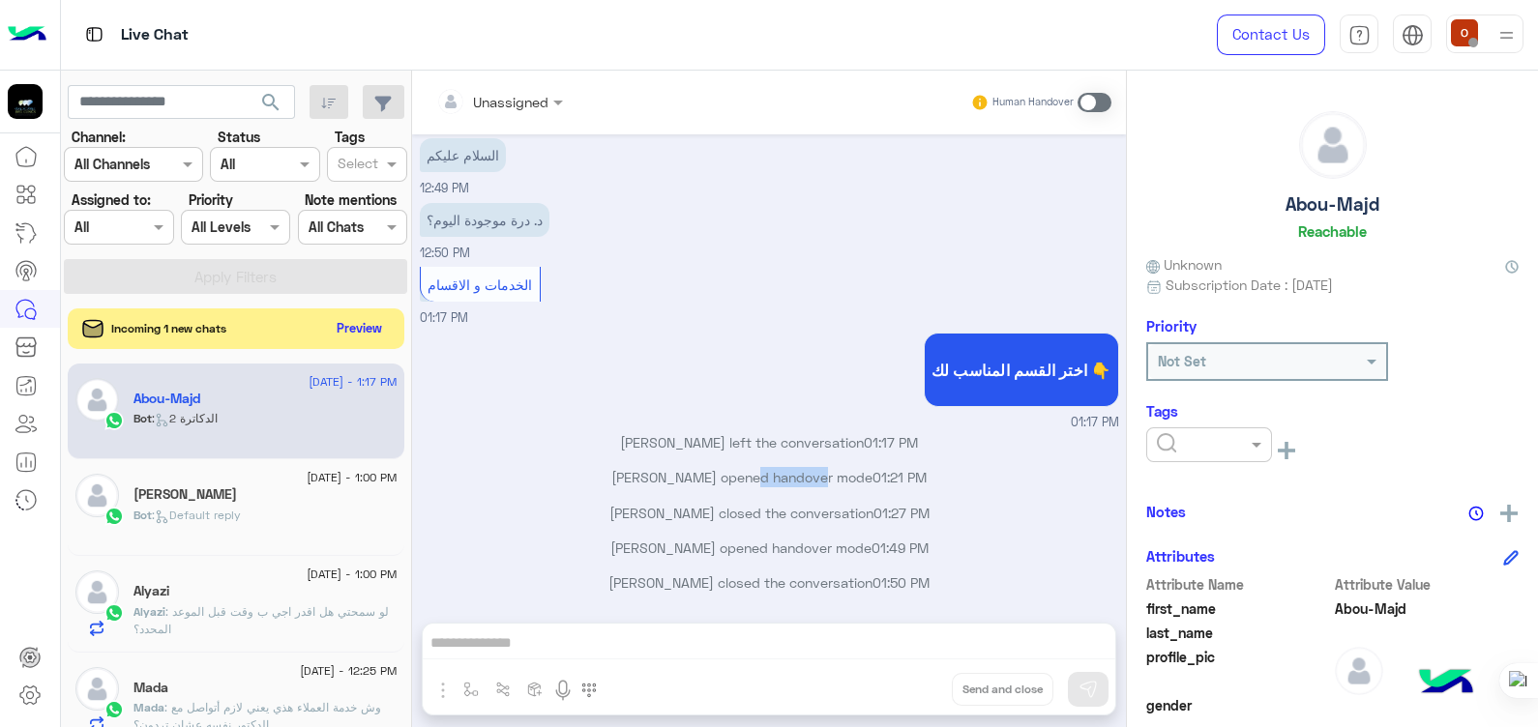
click at [363, 324] on button "Preview" at bounding box center [360, 328] width 60 height 26
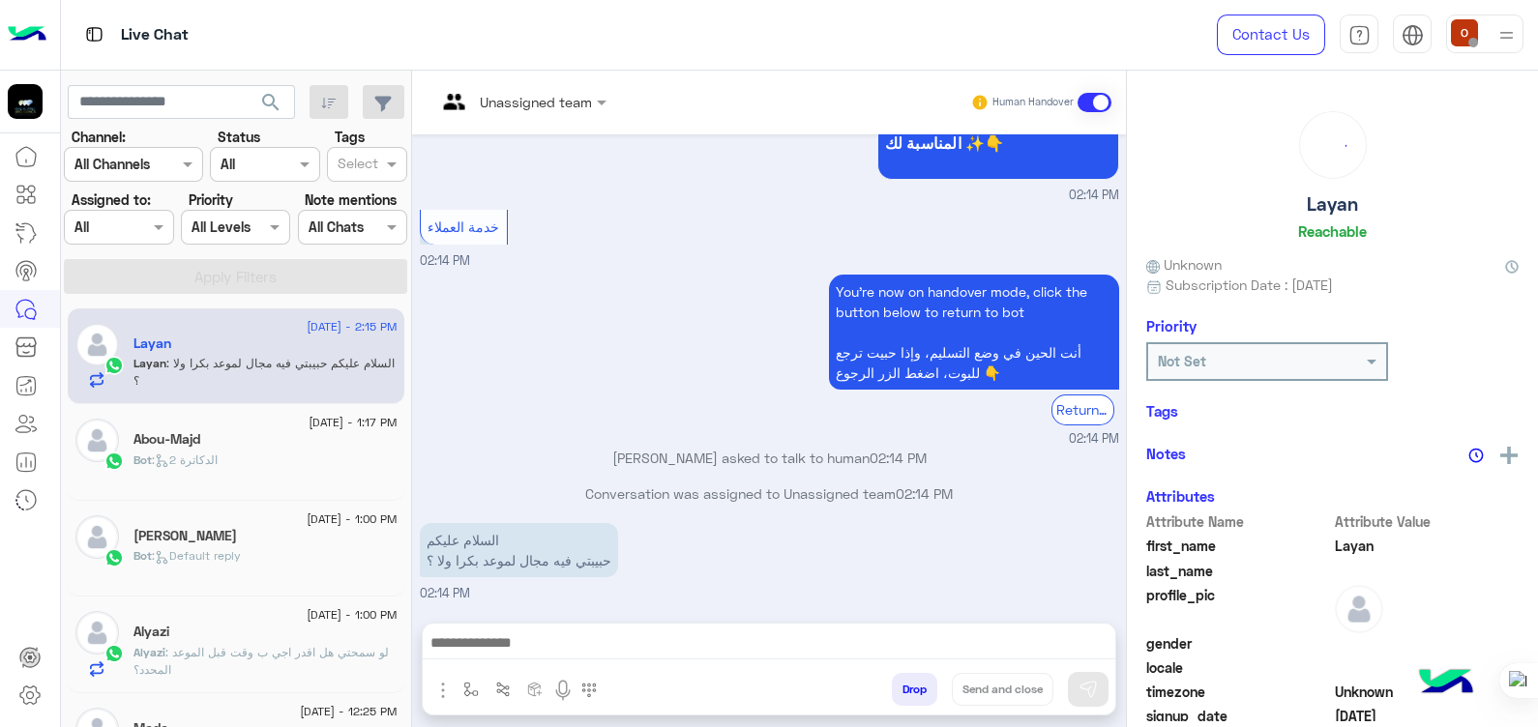
scroll to position [385, 0]
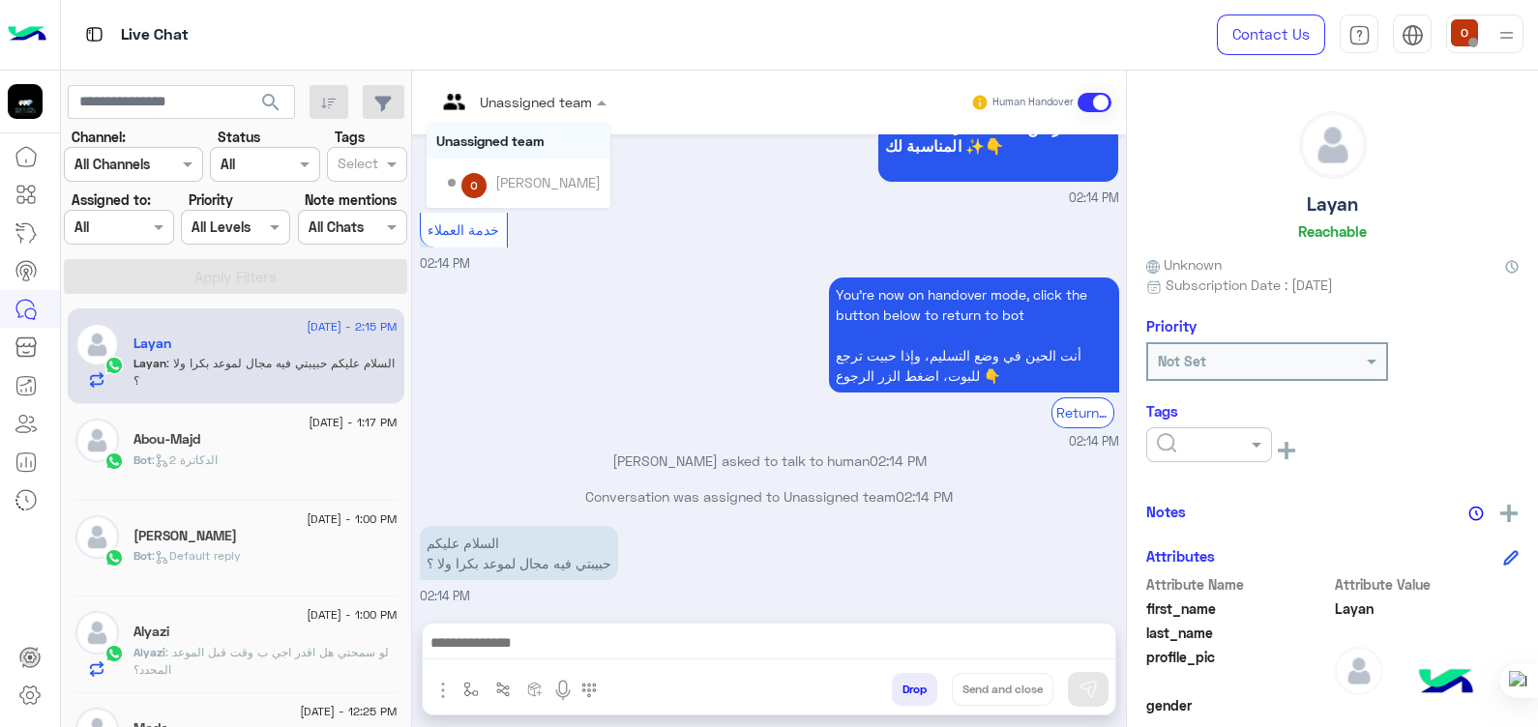
click at [600, 99] on span at bounding box center [604, 102] width 24 height 20
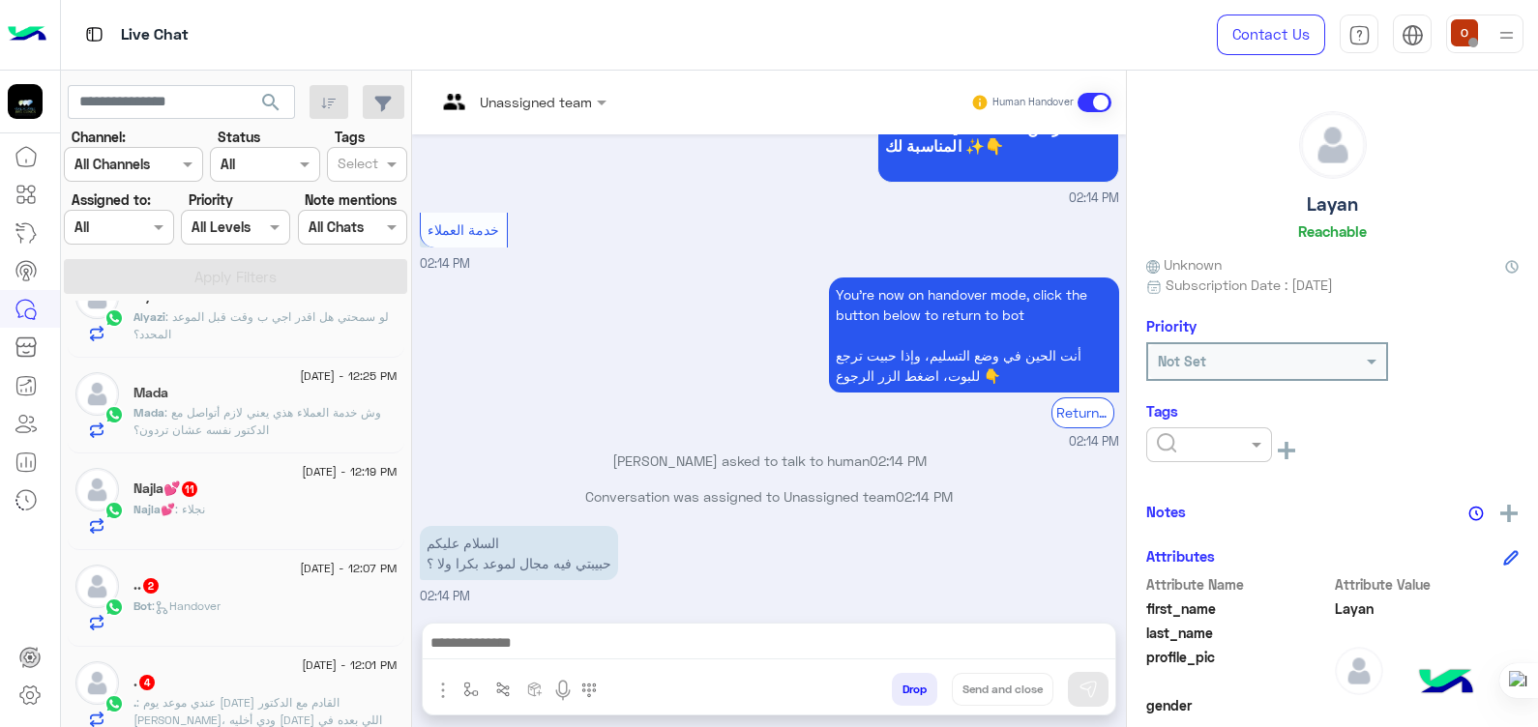
scroll to position [0, 0]
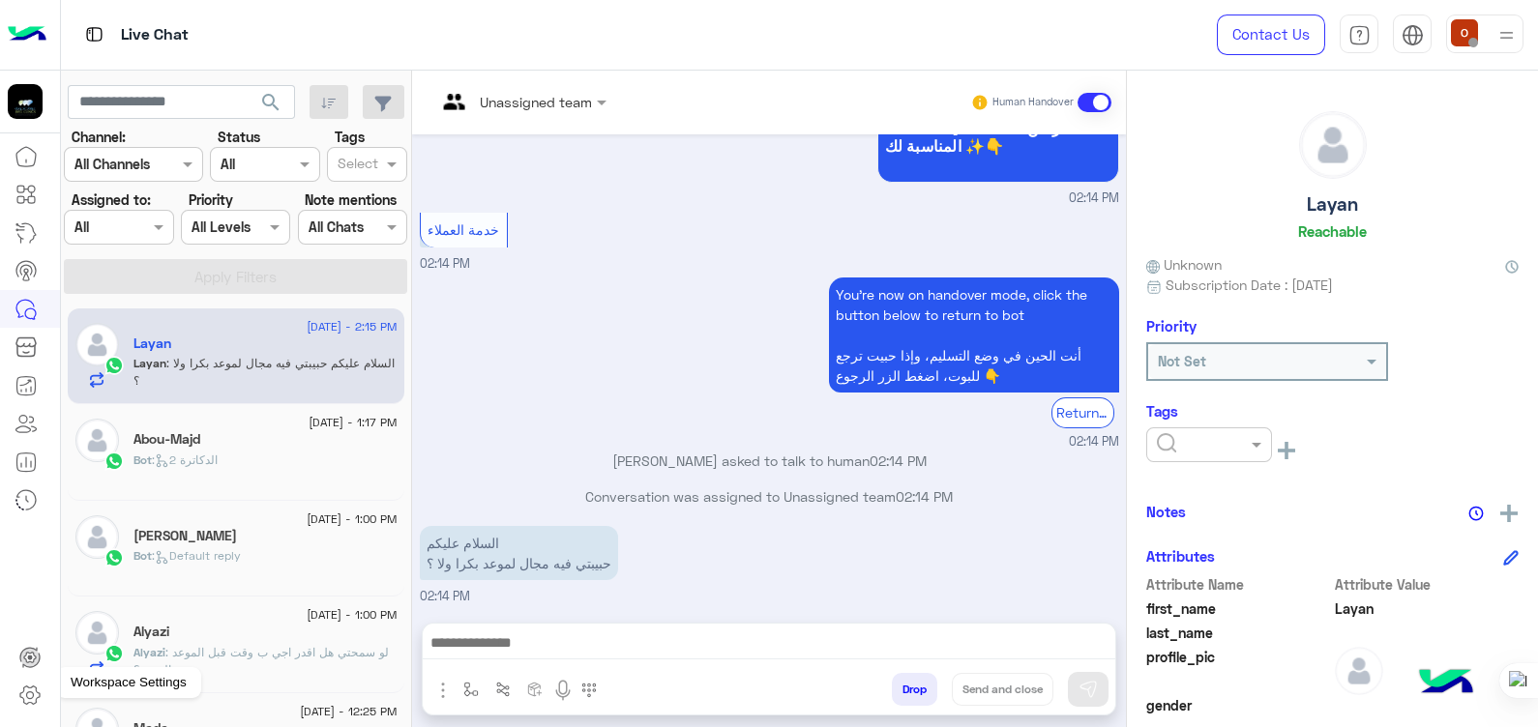
click at [33, 693] on icon at bounding box center [29, 695] width 23 height 23
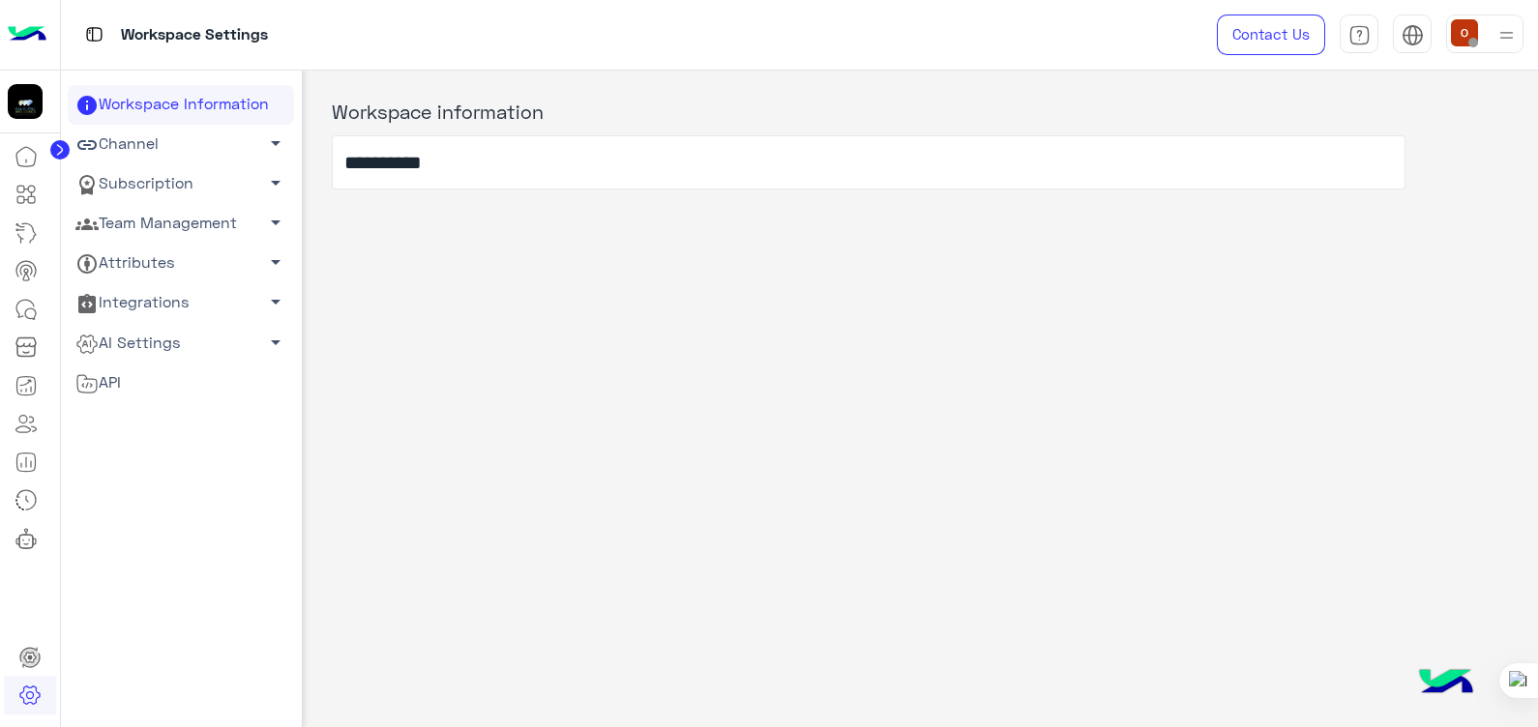
click at [268, 171] on span "arrow_drop_down" at bounding box center [275, 182] width 23 height 23
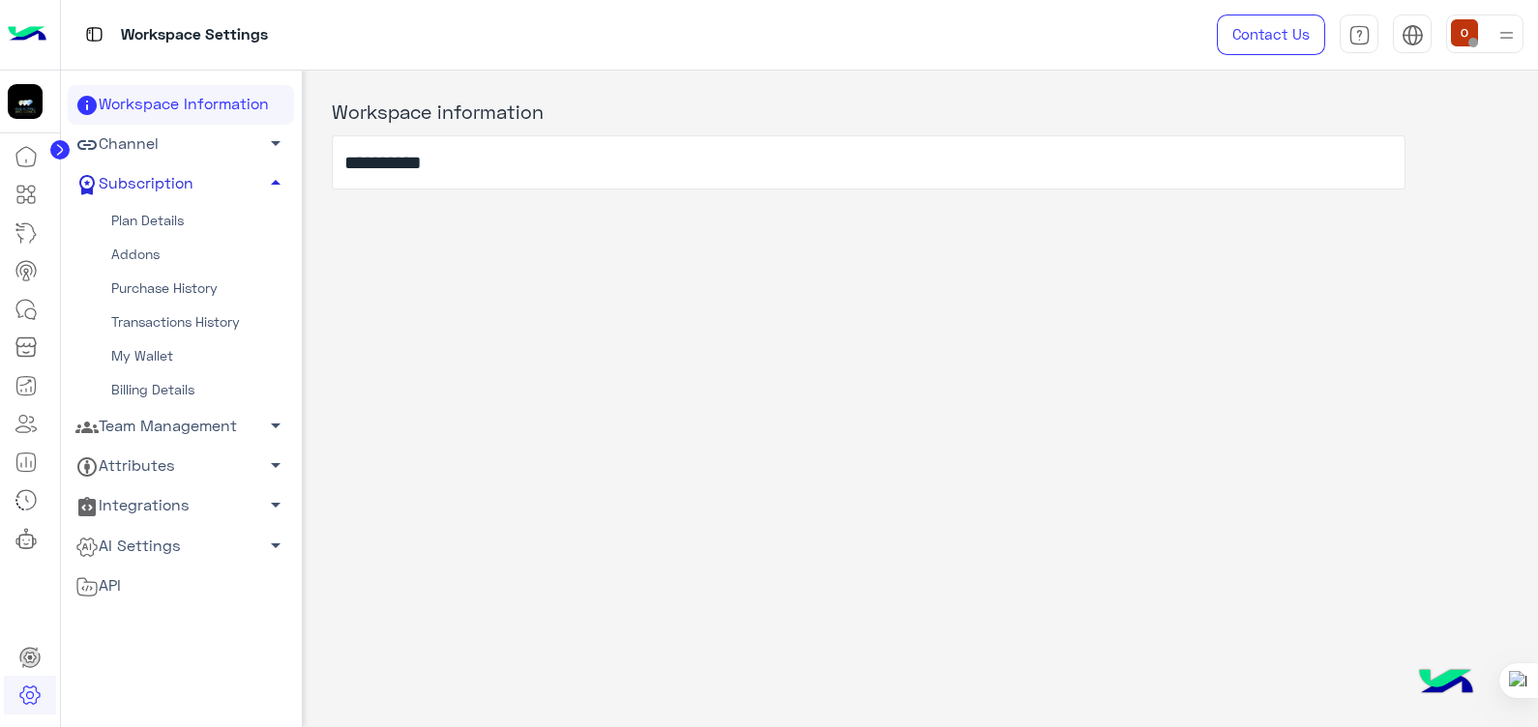
click at [268, 171] on span "arrow_drop_up" at bounding box center [275, 182] width 23 height 23
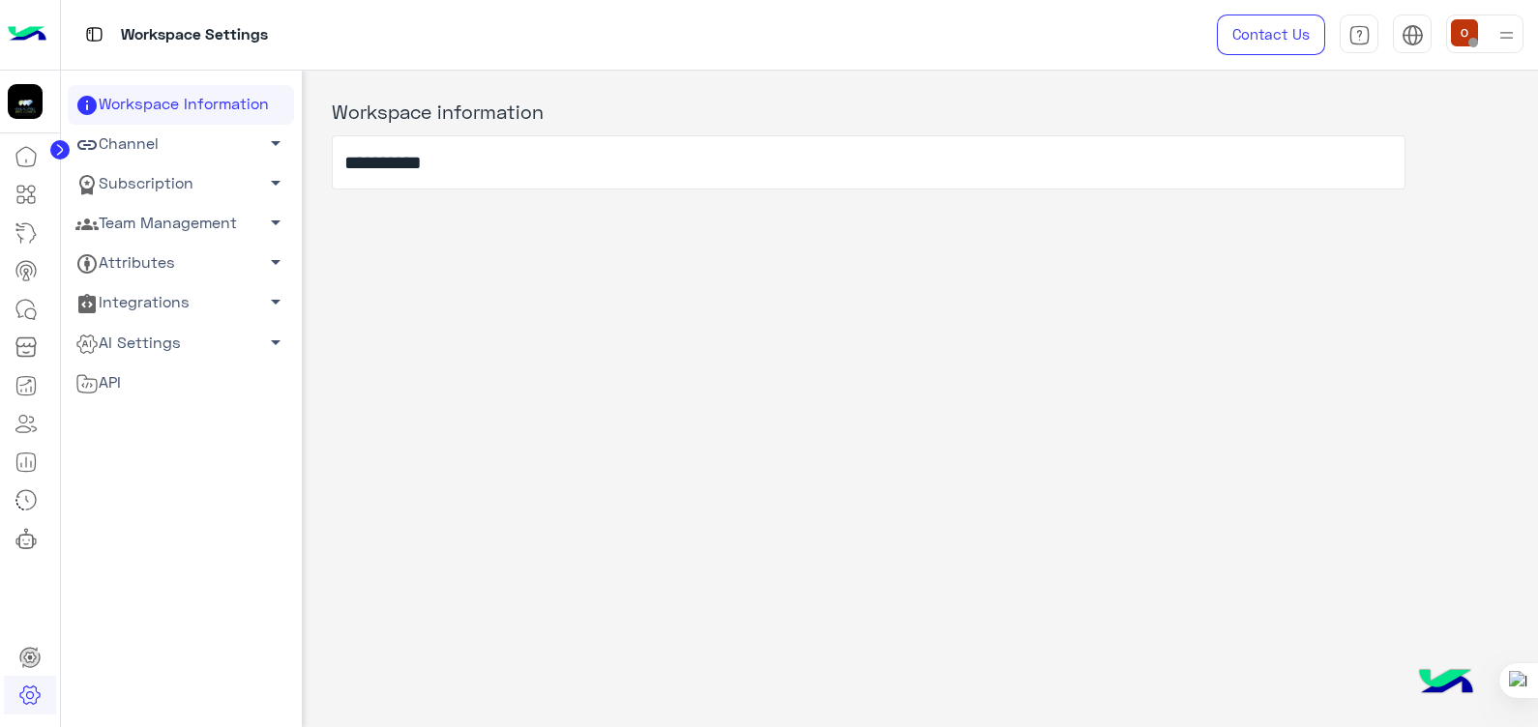
click at [268, 223] on span "arrow_drop_down" at bounding box center [275, 222] width 23 height 23
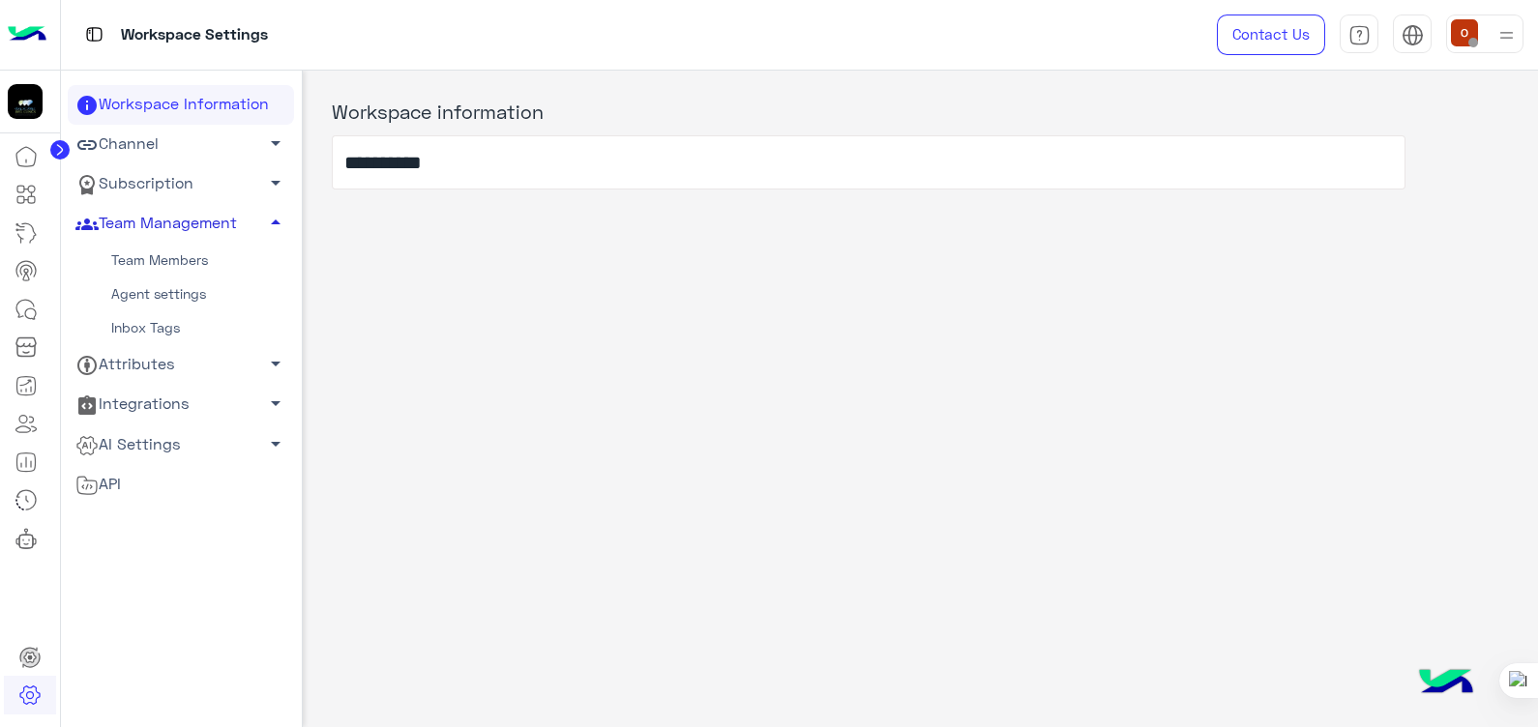
click at [268, 223] on span "arrow_drop_up" at bounding box center [275, 222] width 23 height 23
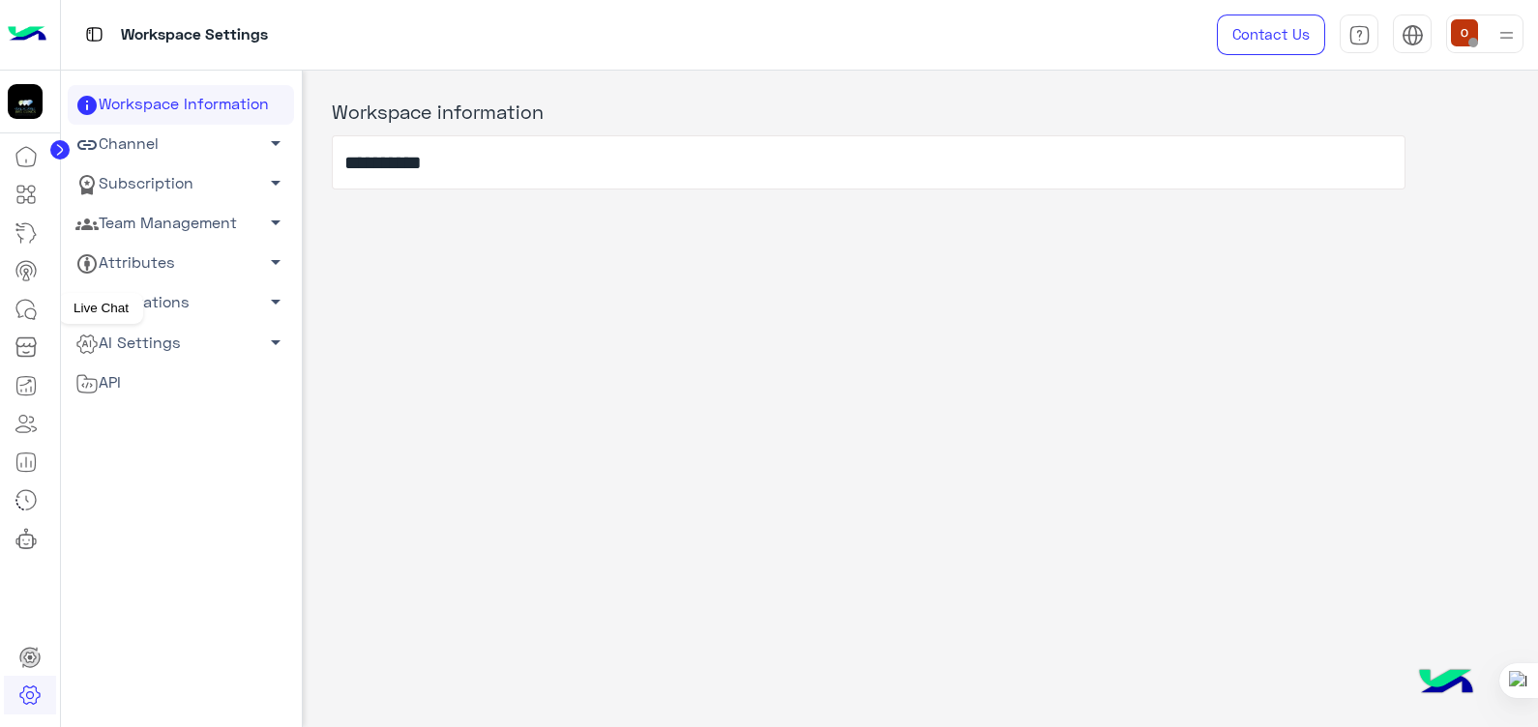
click at [21, 306] on icon at bounding box center [26, 309] width 23 height 23
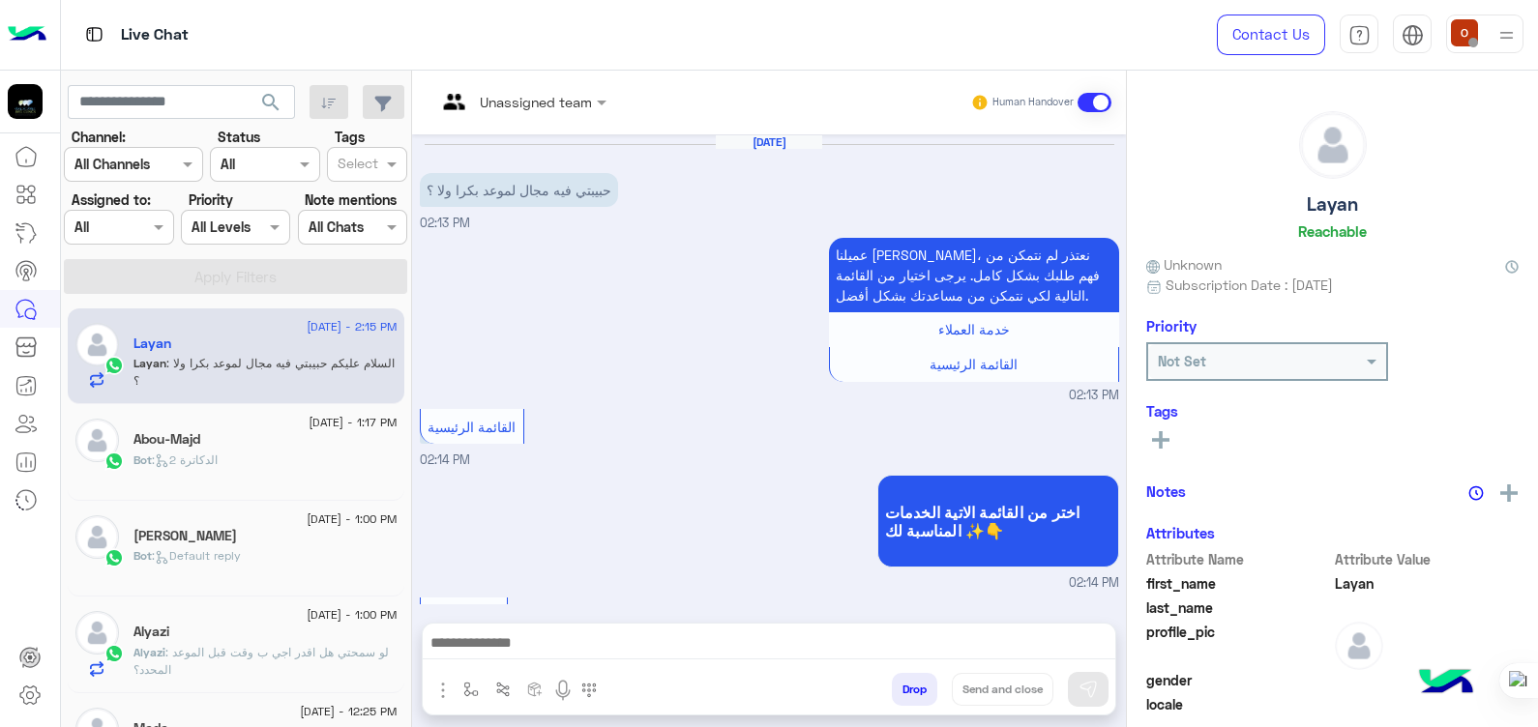
scroll to position [385, 0]
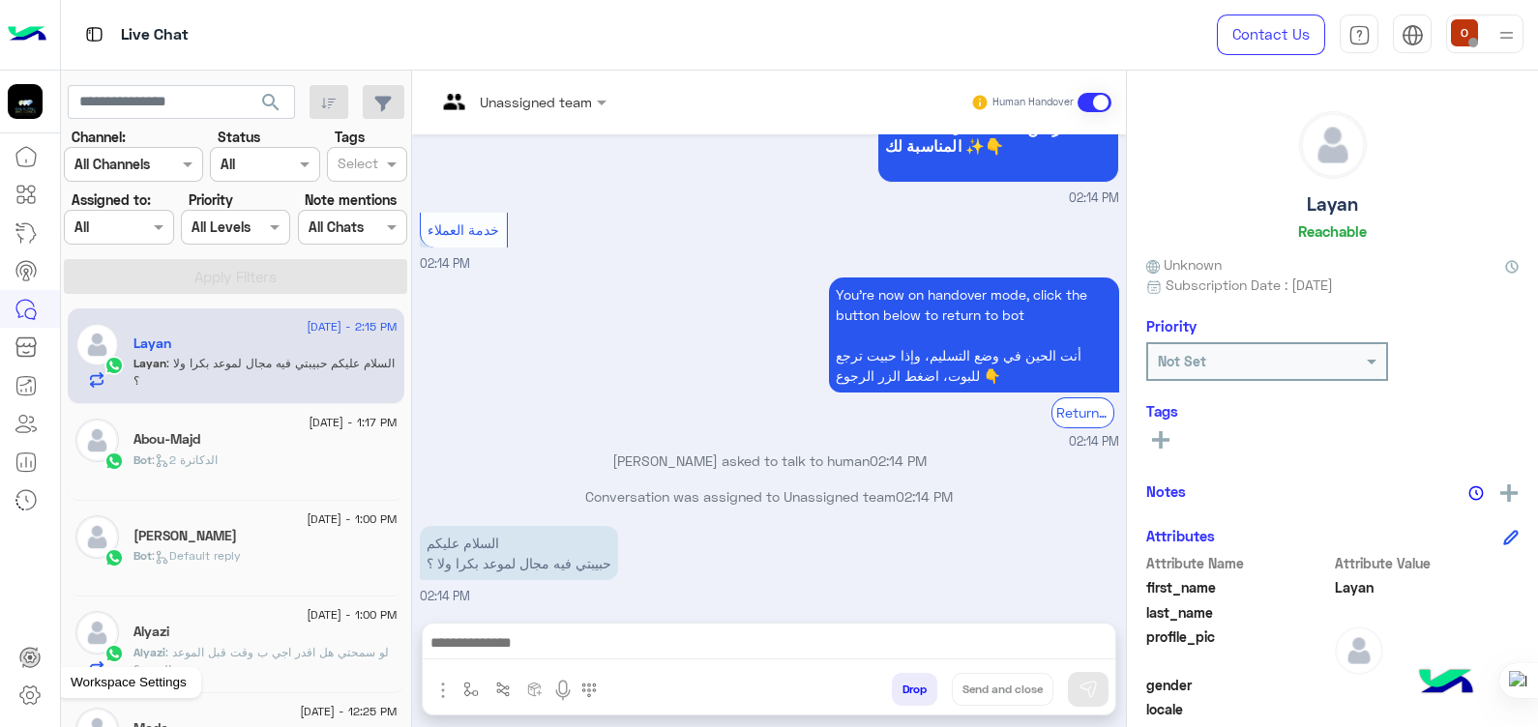
click at [26, 696] on icon at bounding box center [29, 696] width 7 height 7
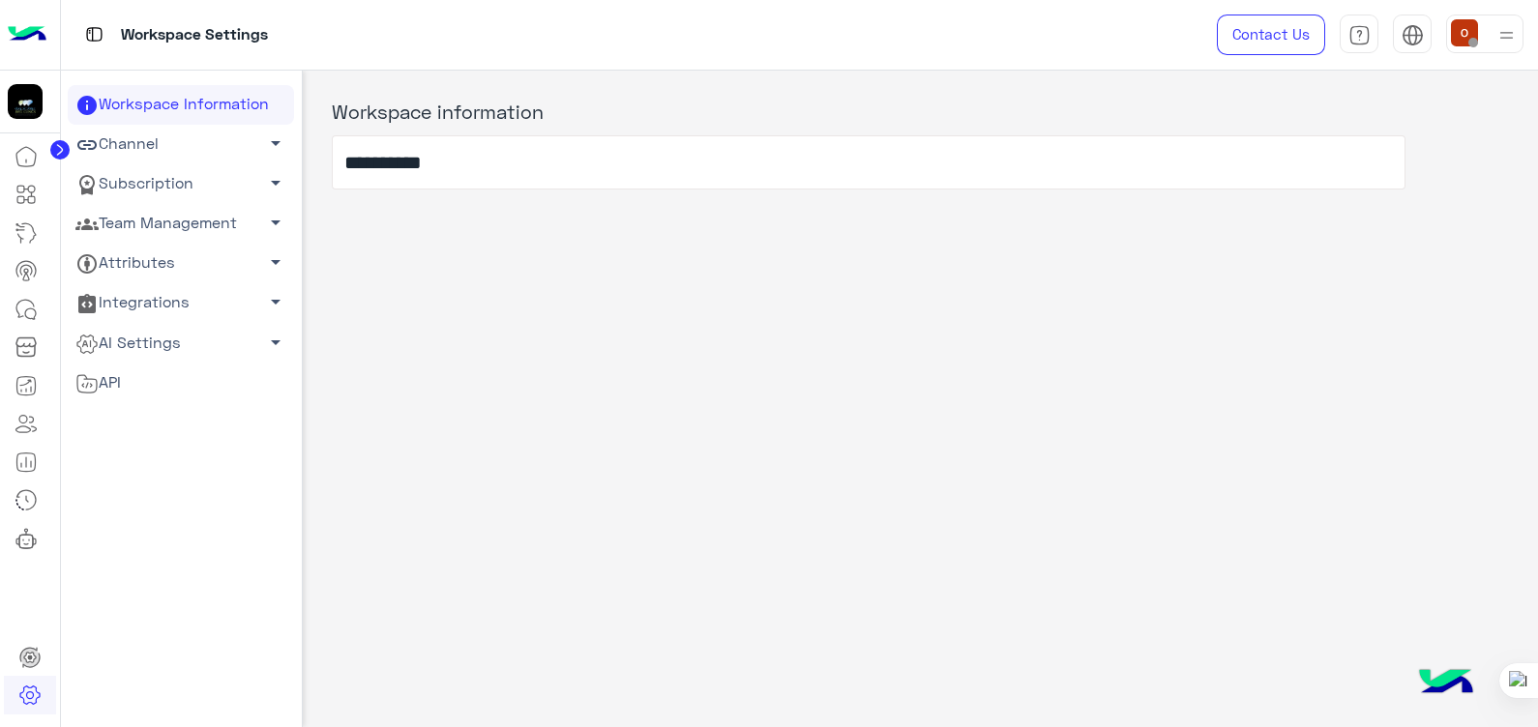
click at [266, 179] on span "arrow_drop_down" at bounding box center [275, 182] width 23 height 23
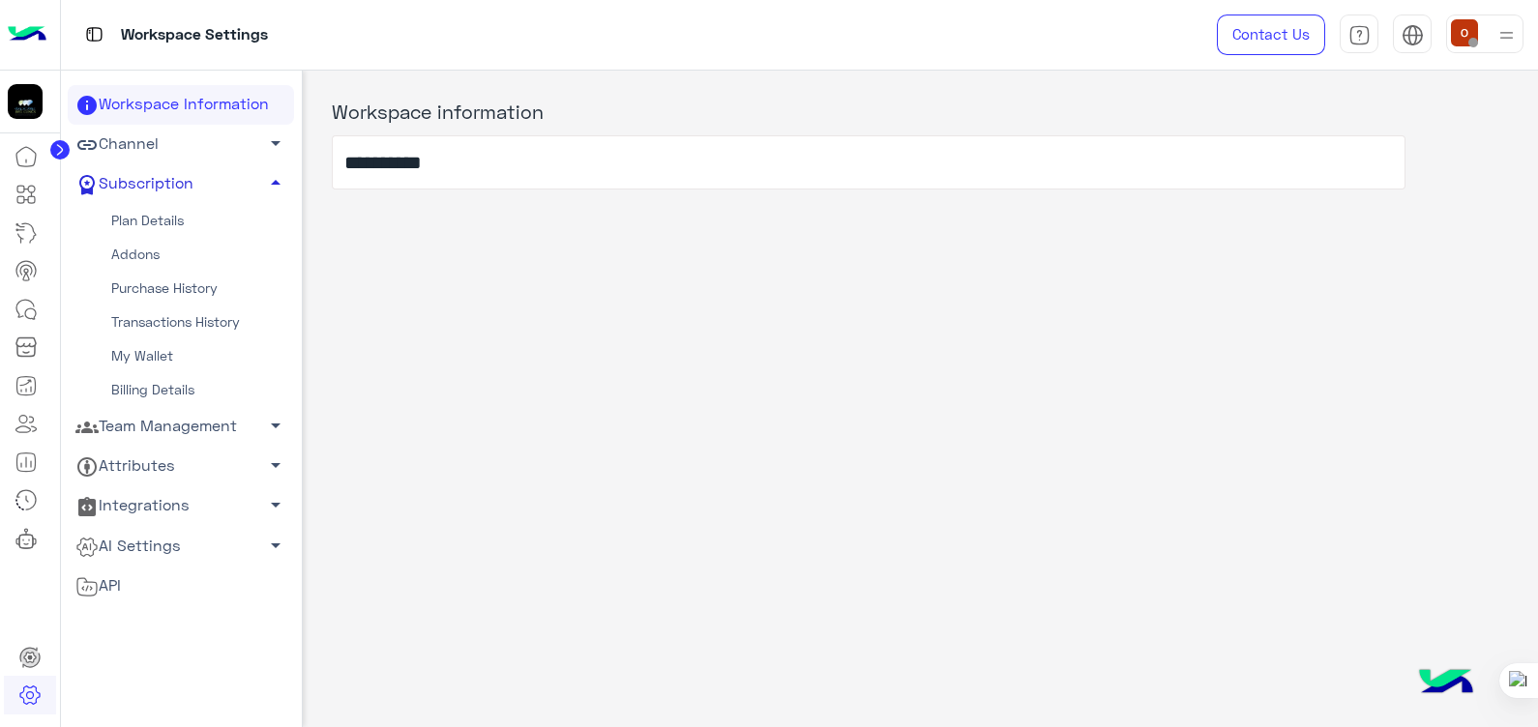
click at [154, 208] on link "Plan Details" at bounding box center [181, 221] width 226 height 34
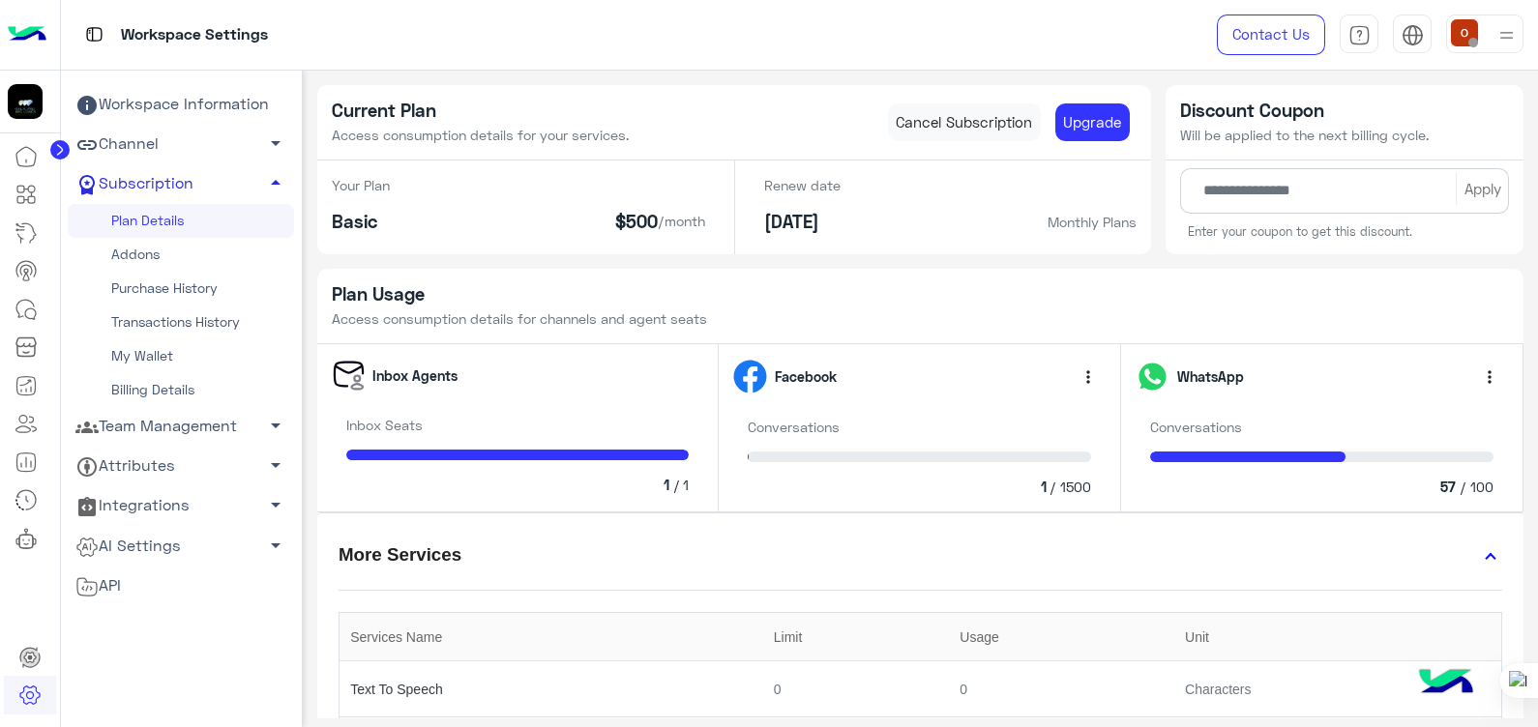
drag, startPoint x: 1536, startPoint y: 158, endPoint x: 1538, endPoint y: 268, distance: 110.3
click at [1537, 268] on html "Workspace Settings Contact Us Help Center عربي English Workspace Information Ch…" at bounding box center [769, 363] width 1538 height 727
click at [270, 184] on span "arrow_drop_up" at bounding box center [275, 182] width 23 height 23
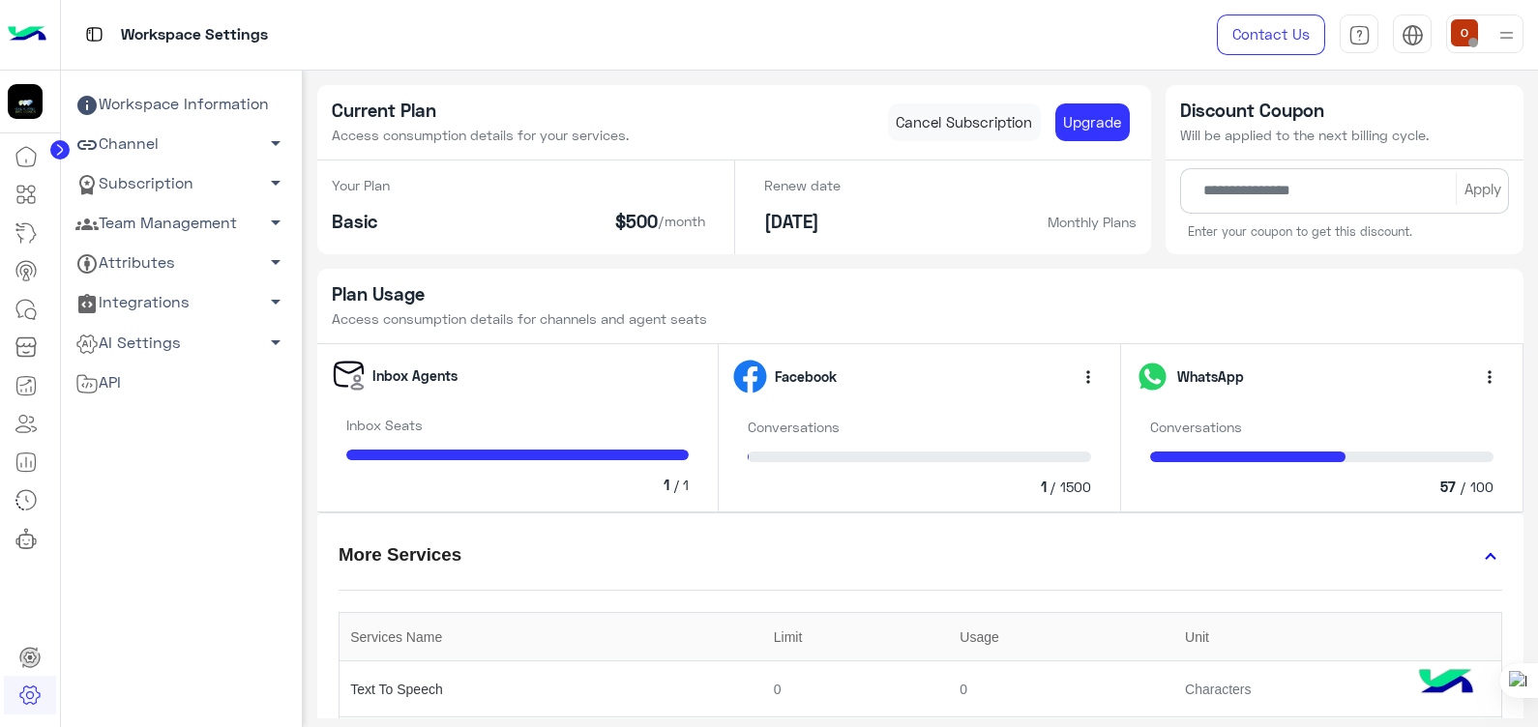
click at [270, 184] on span "arrow_drop_down" at bounding box center [275, 182] width 23 height 23
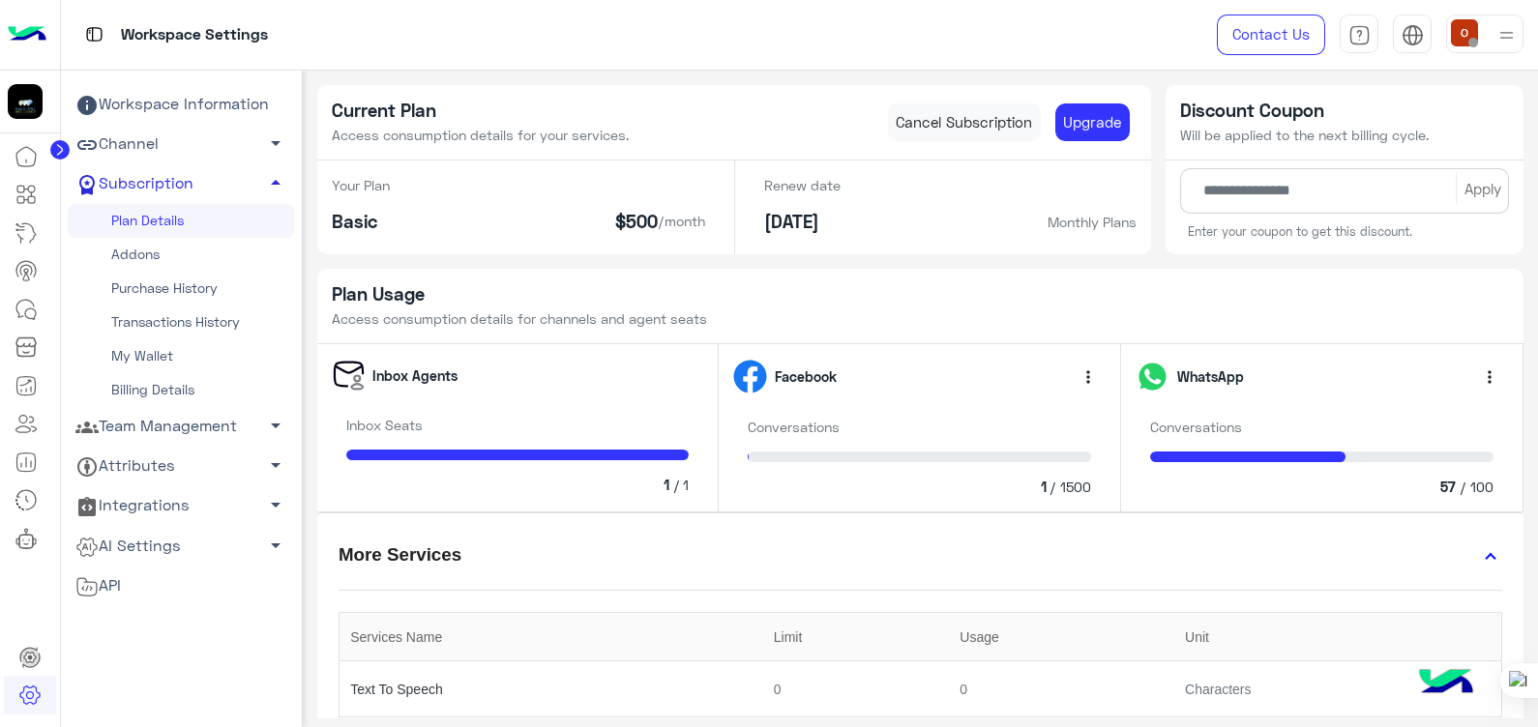
click at [151, 285] on link "Purchase History" at bounding box center [181, 289] width 226 height 34
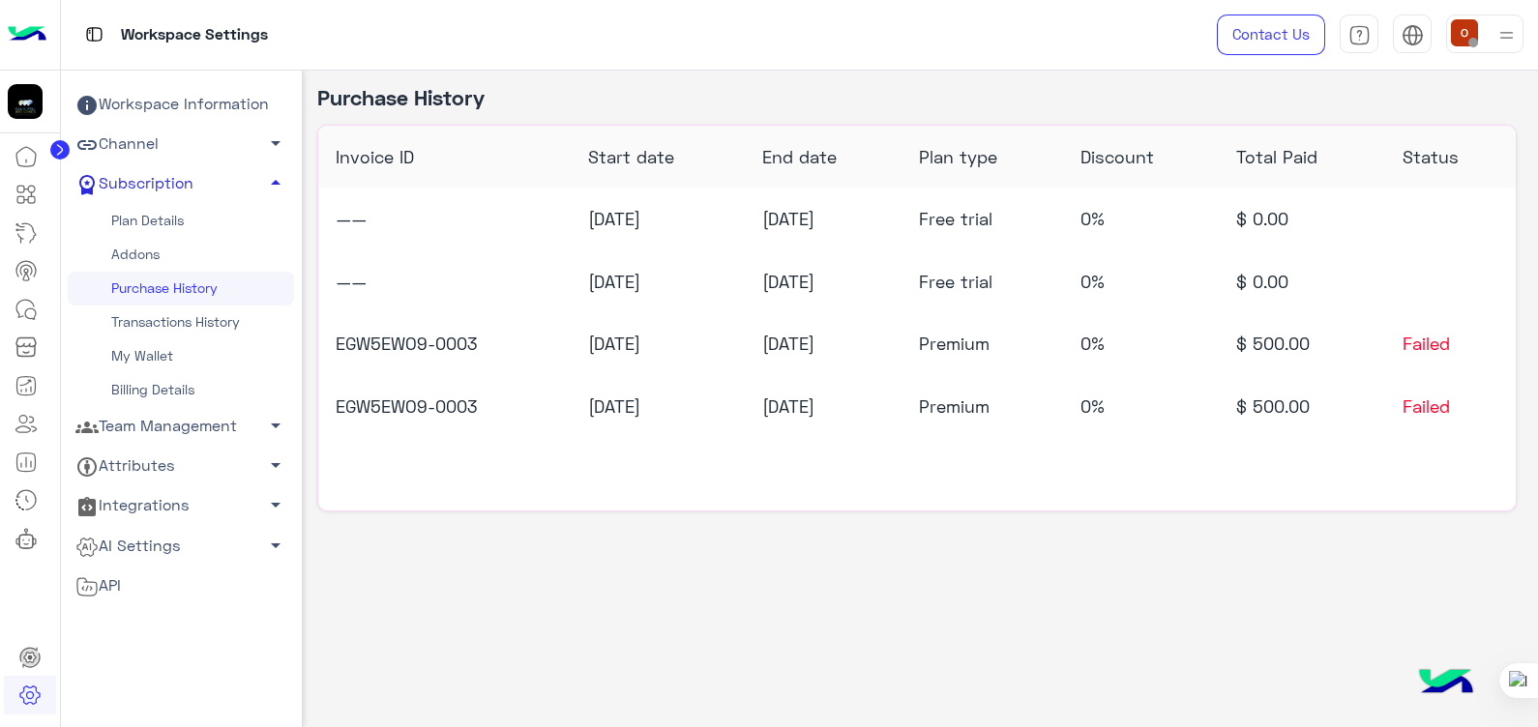
click at [270, 177] on span "arrow_drop_up" at bounding box center [275, 182] width 23 height 23
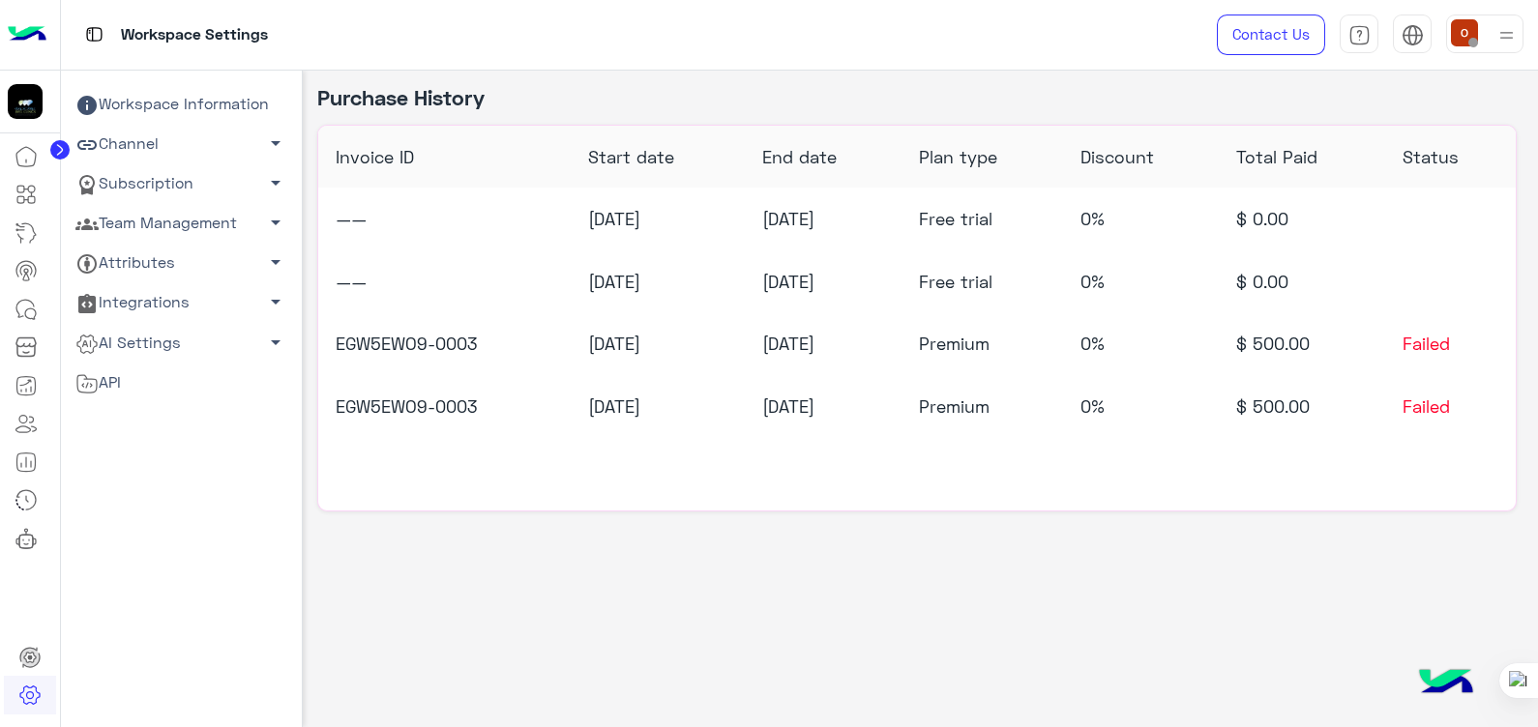
click at [270, 177] on span "arrow_drop_down" at bounding box center [275, 182] width 23 height 23
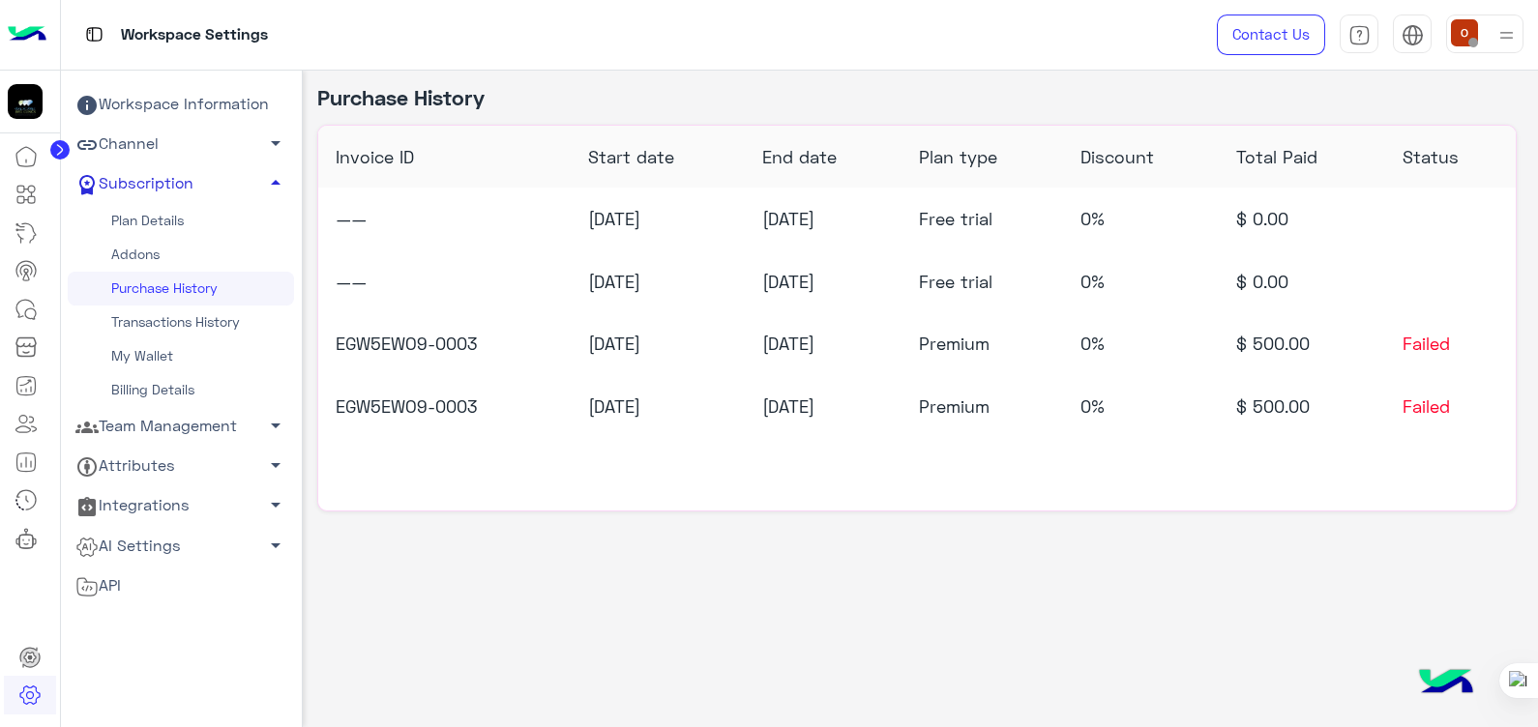
click at [169, 208] on link "Plan Details" at bounding box center [181, 221] width 226 height 34
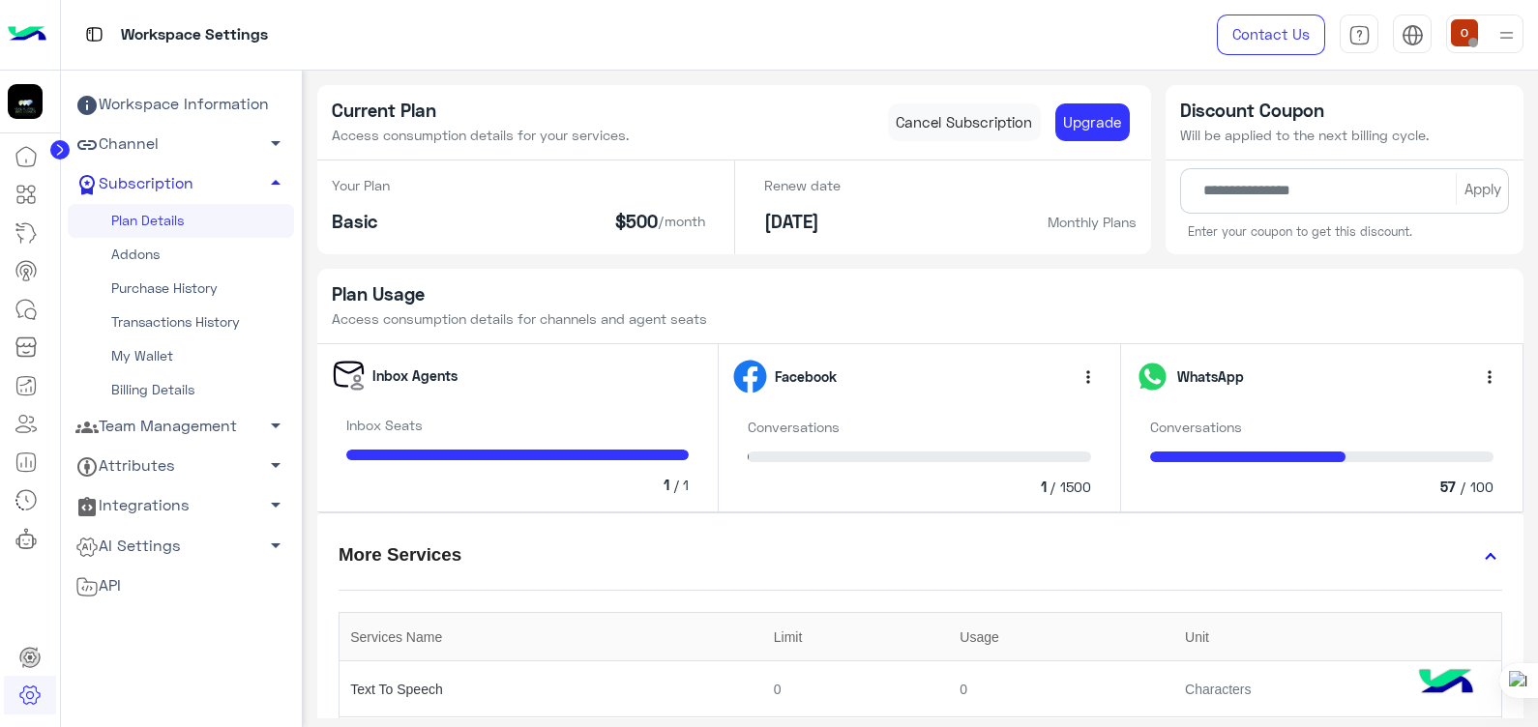
click at [165, 213] on link "Plan Details" at bounding box center [181, 221] width 226 height 34
click at [273, 184] on span "arrow_drop_up" at bounding box center [275, 182] width 23 height 23
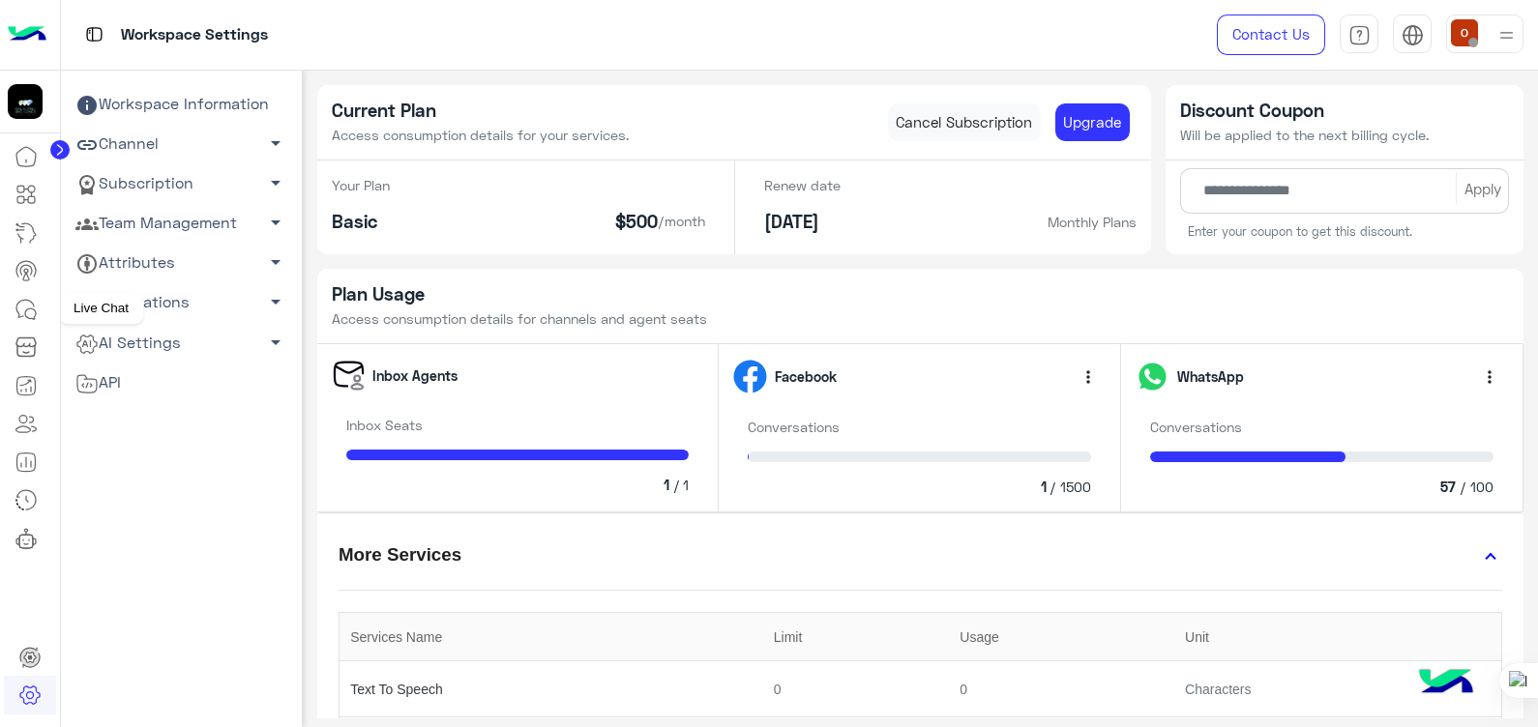
click at [24, 310] on icon at bounding box center [26, 309] width 23 height 23
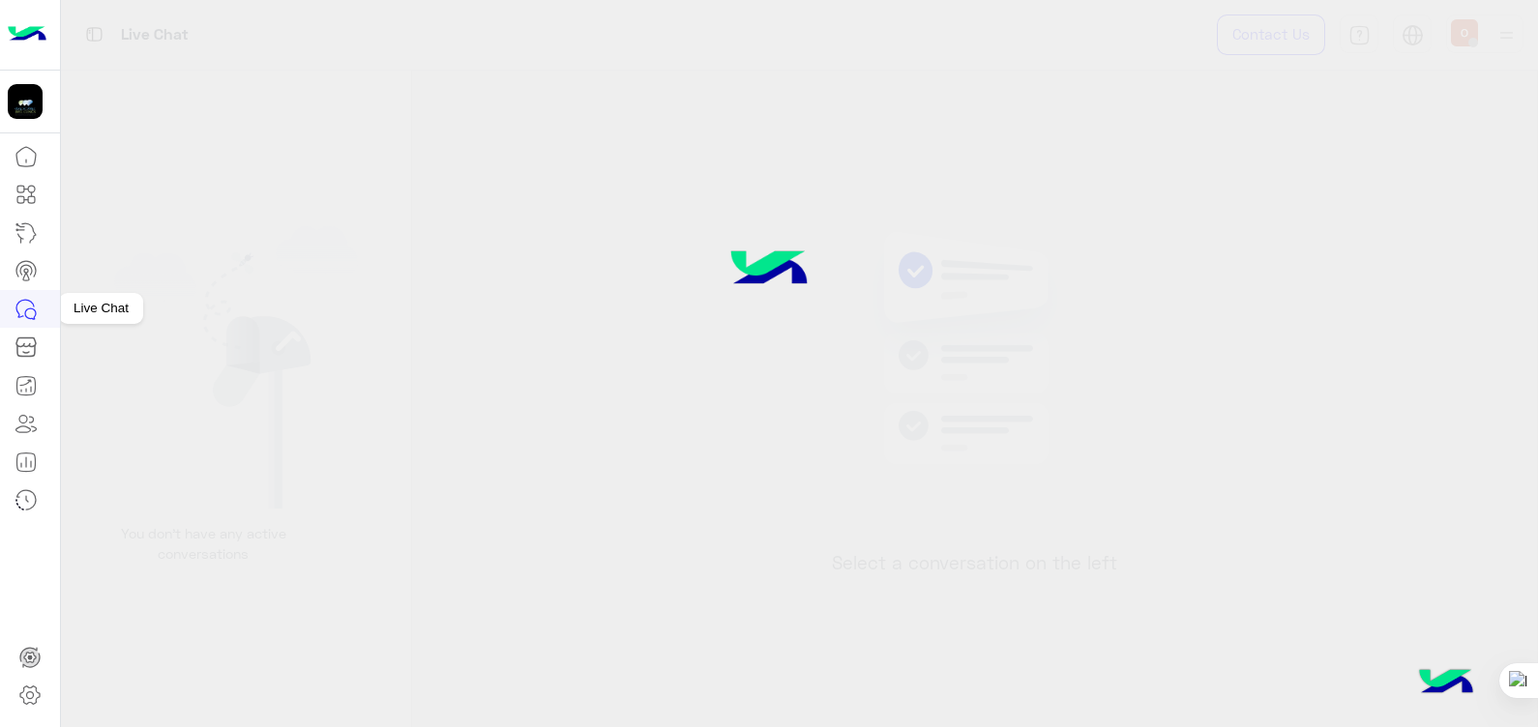
click at [26, 314] on icon at bounding box center [30, 314] width 11 height 11
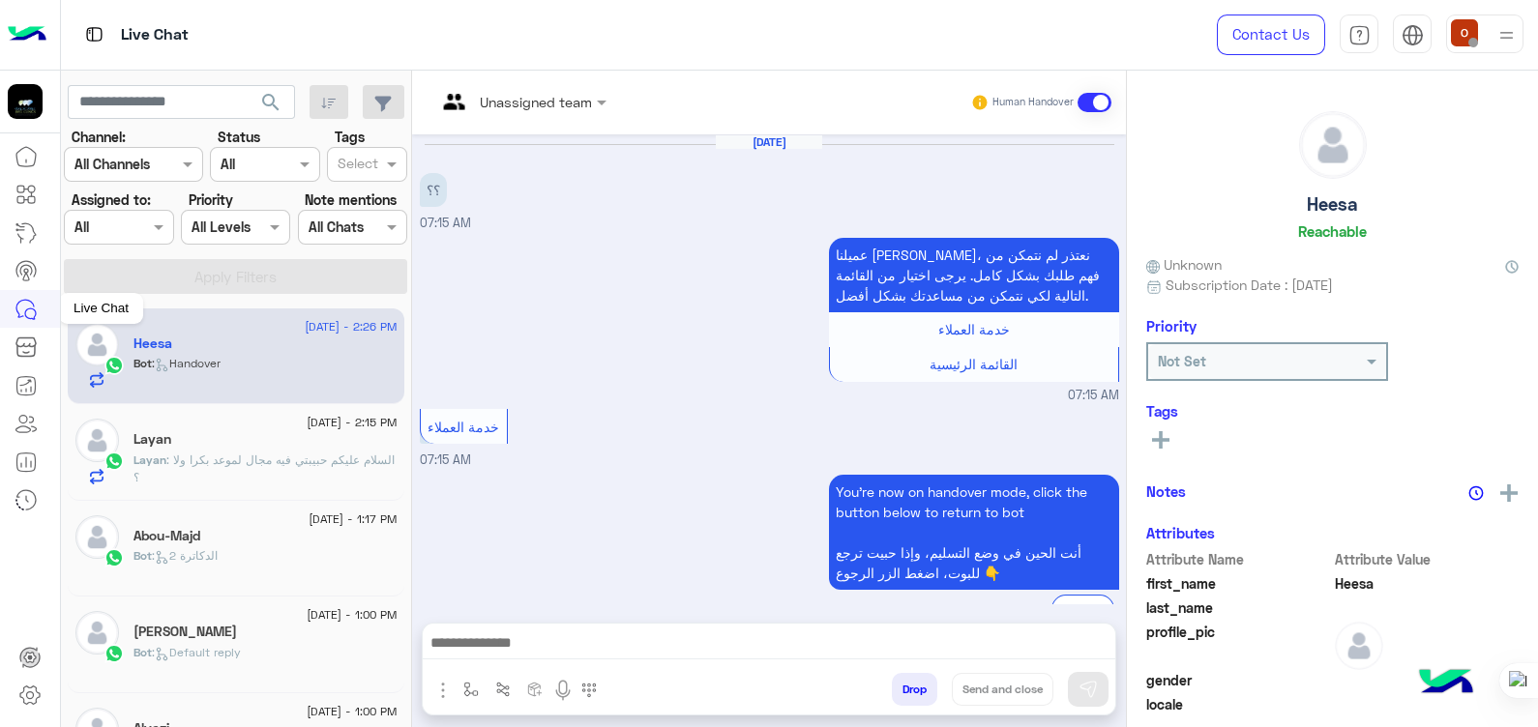
scroll to position [697, 0]
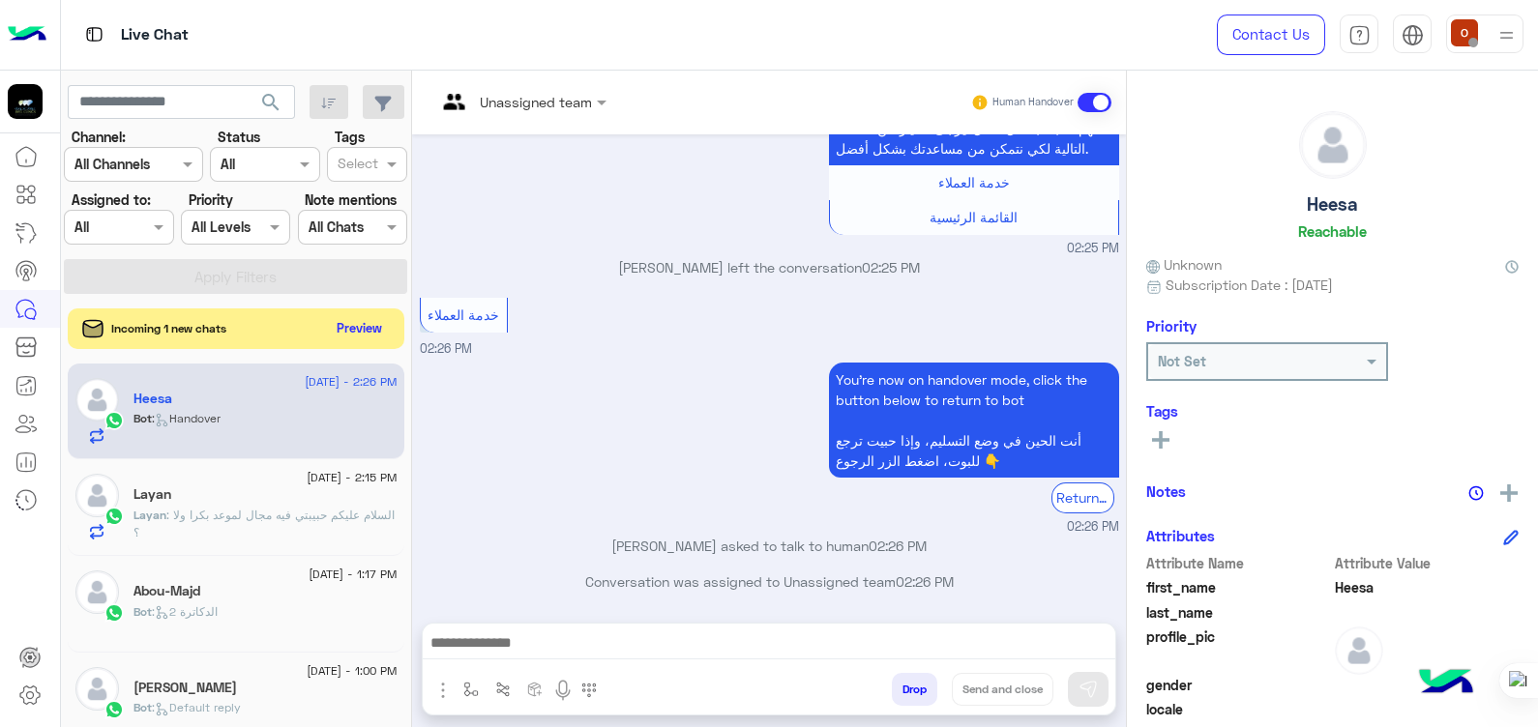
click at [357, 328] on button "Preview" at bounding box center [360, 328] width 60 height 26
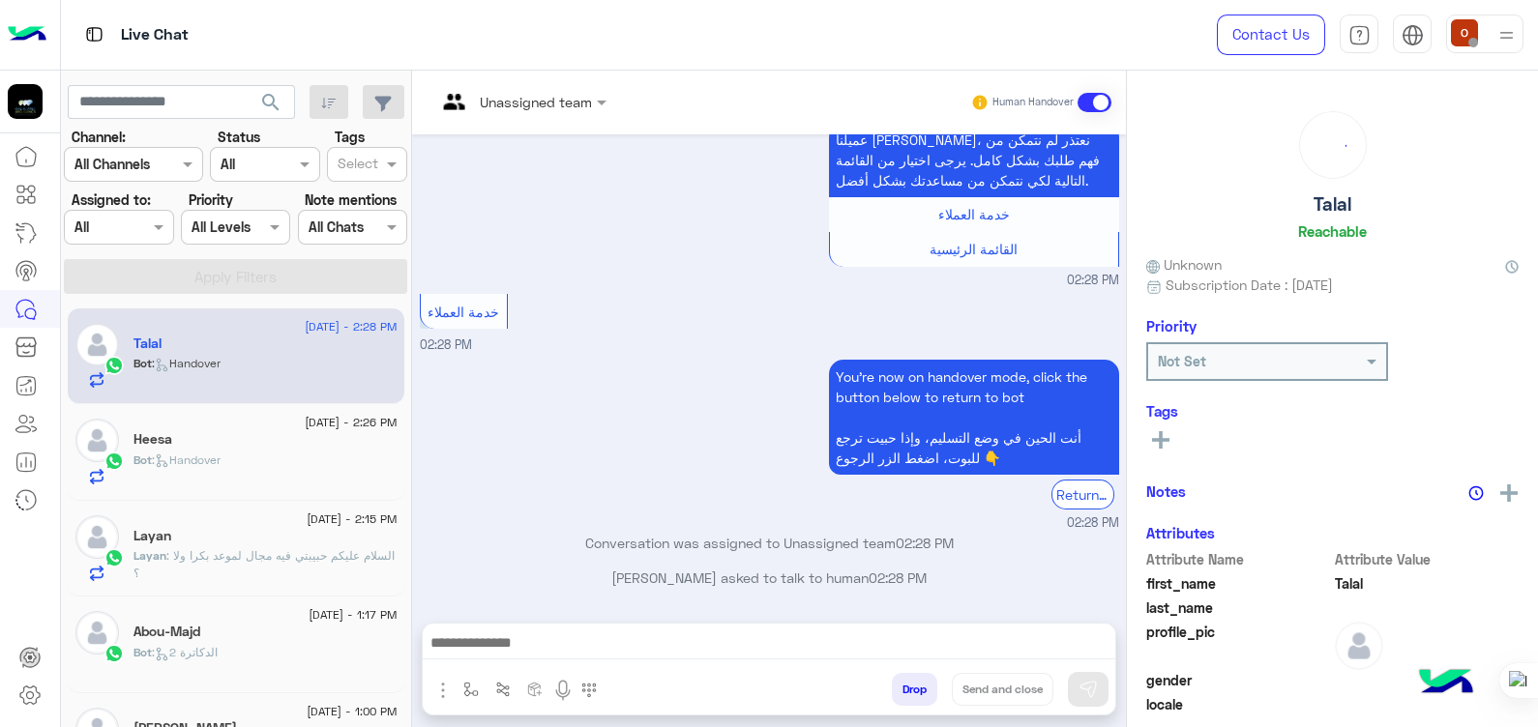
scroll to position [438, 0]
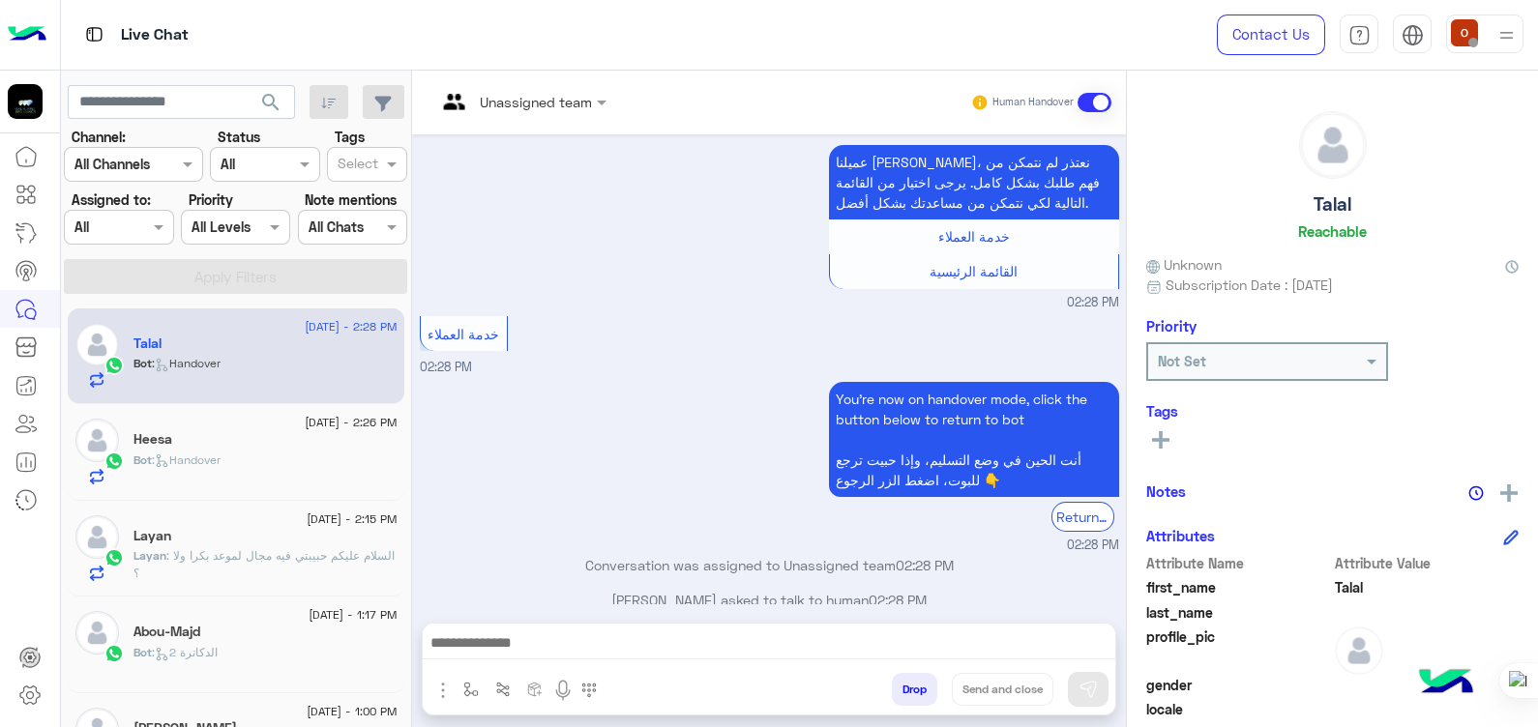
click at [232, 367] on div "Bot : Handover" at bounding box center [266, 372] width 264 height 34
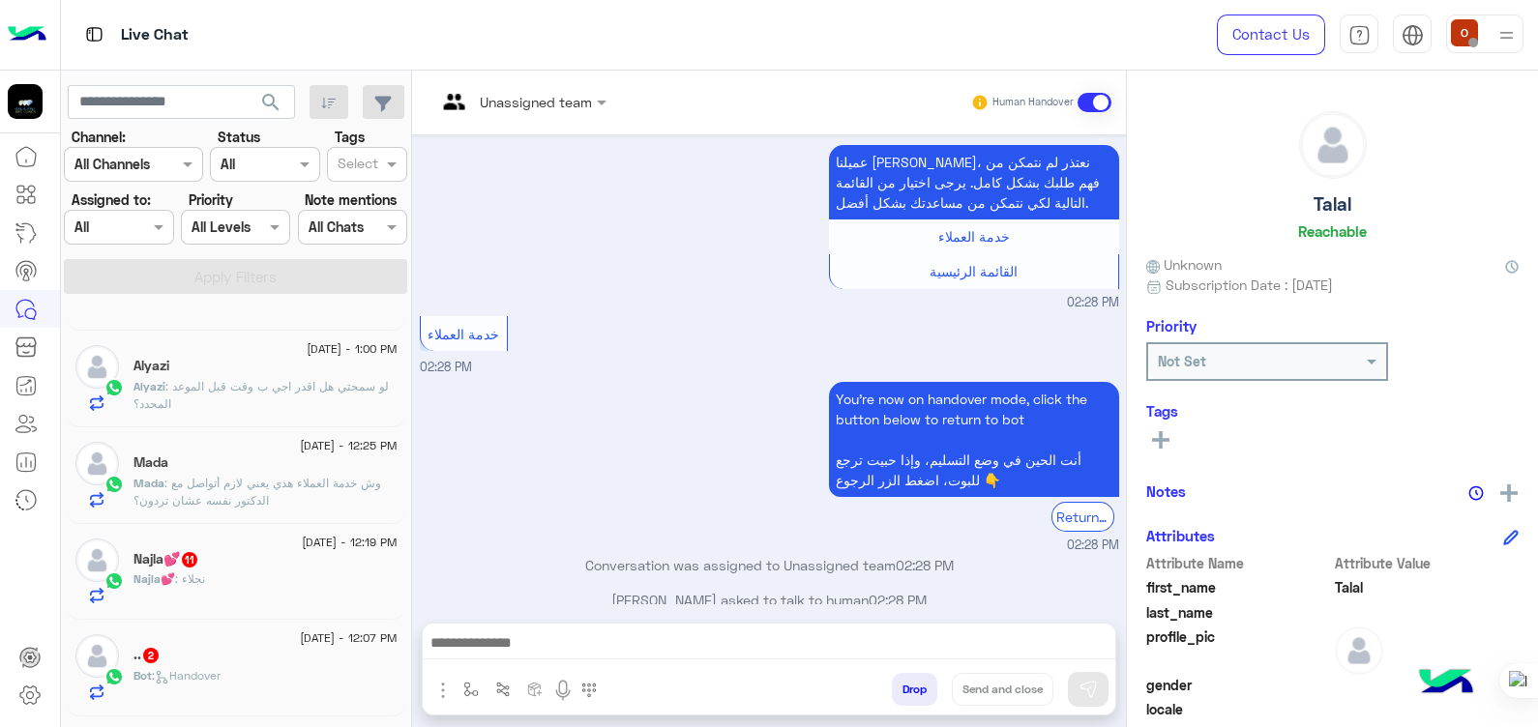
scroll to position [0, 0]
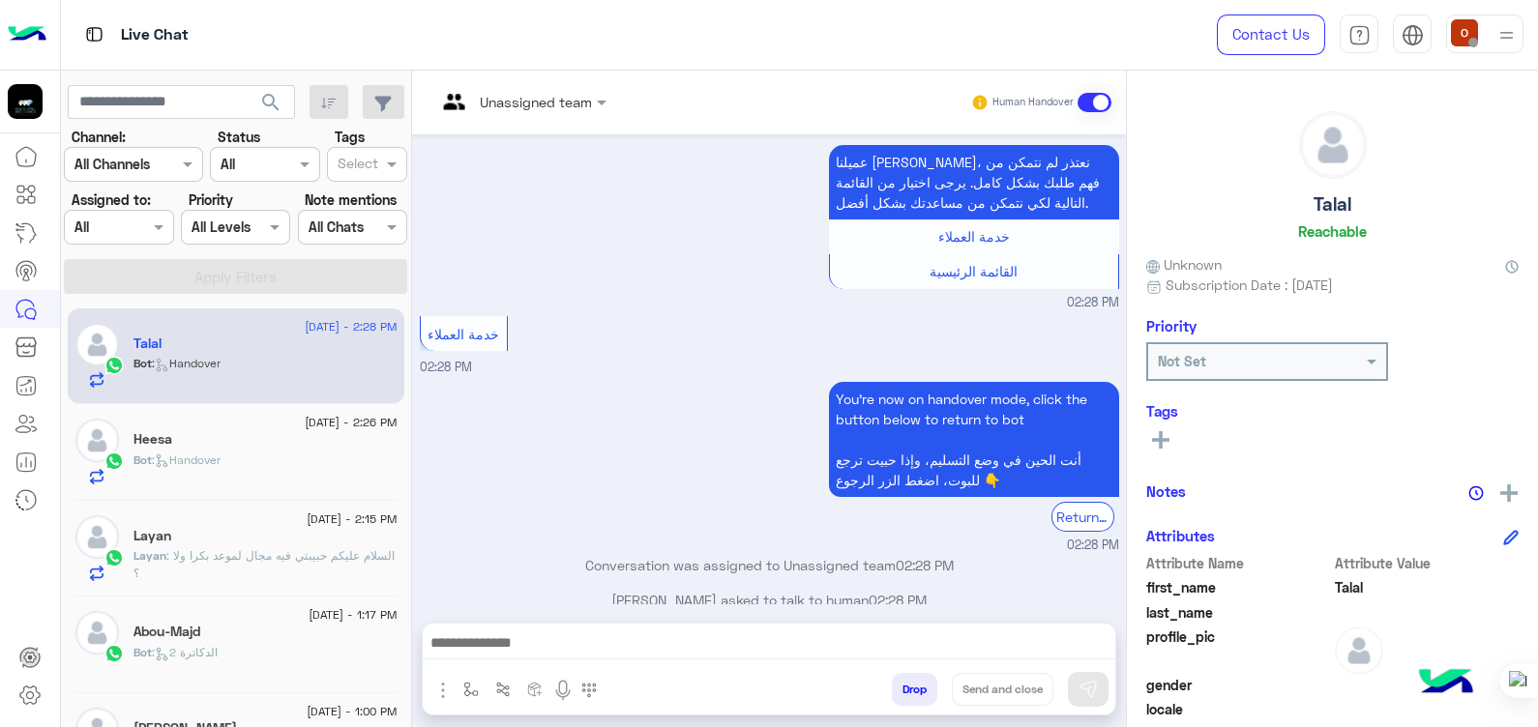
click at [1001, 53] on div "Live Chat" at bounding box center [553, 35] width 985 height 70
click at [15, 309] on icon at bounding box center [26, 309] width 23 height 23
click at [41, 703] on icon at bounding box center [29, 695] width 23 height 23
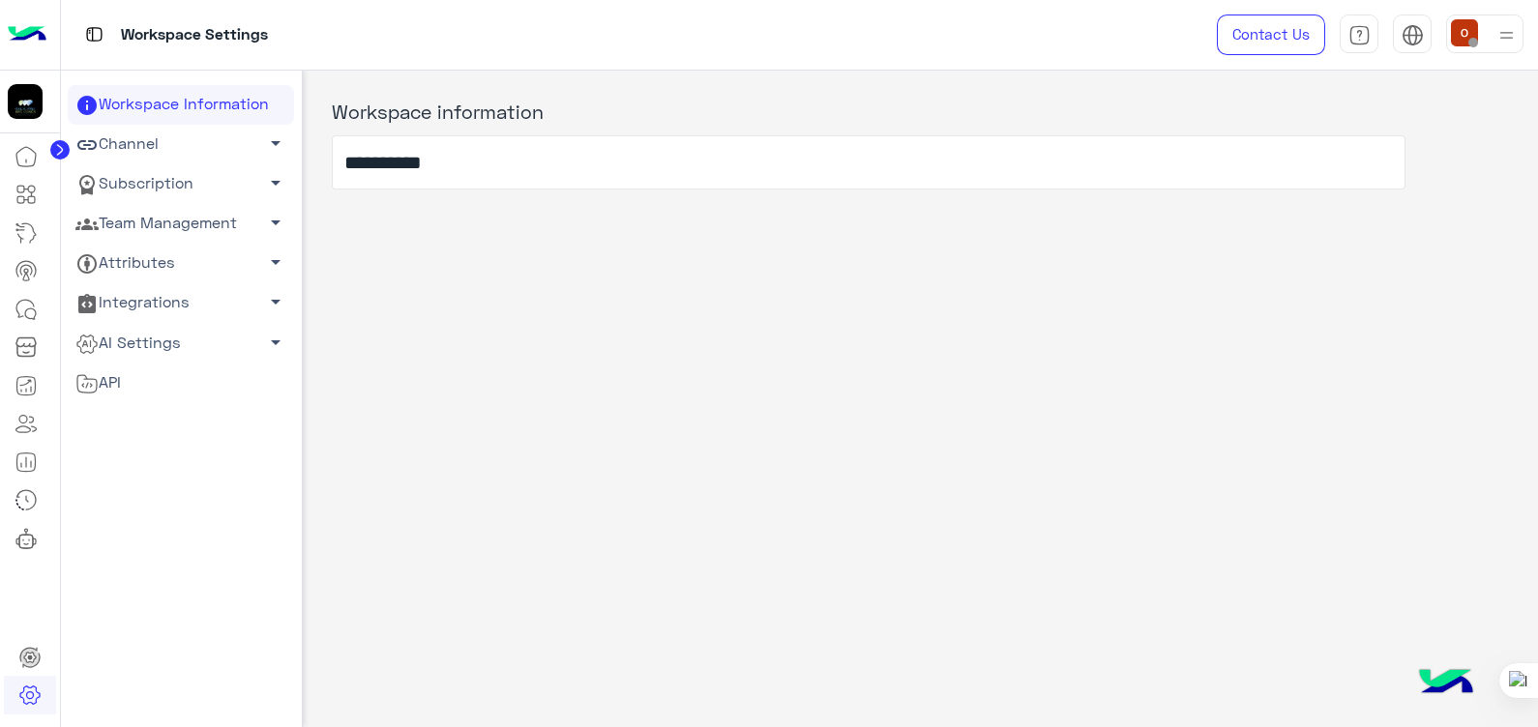
click at [146, 219] on link "Team Management arrow_drop_down" at bounding box center [181, 224] width 226 height 40
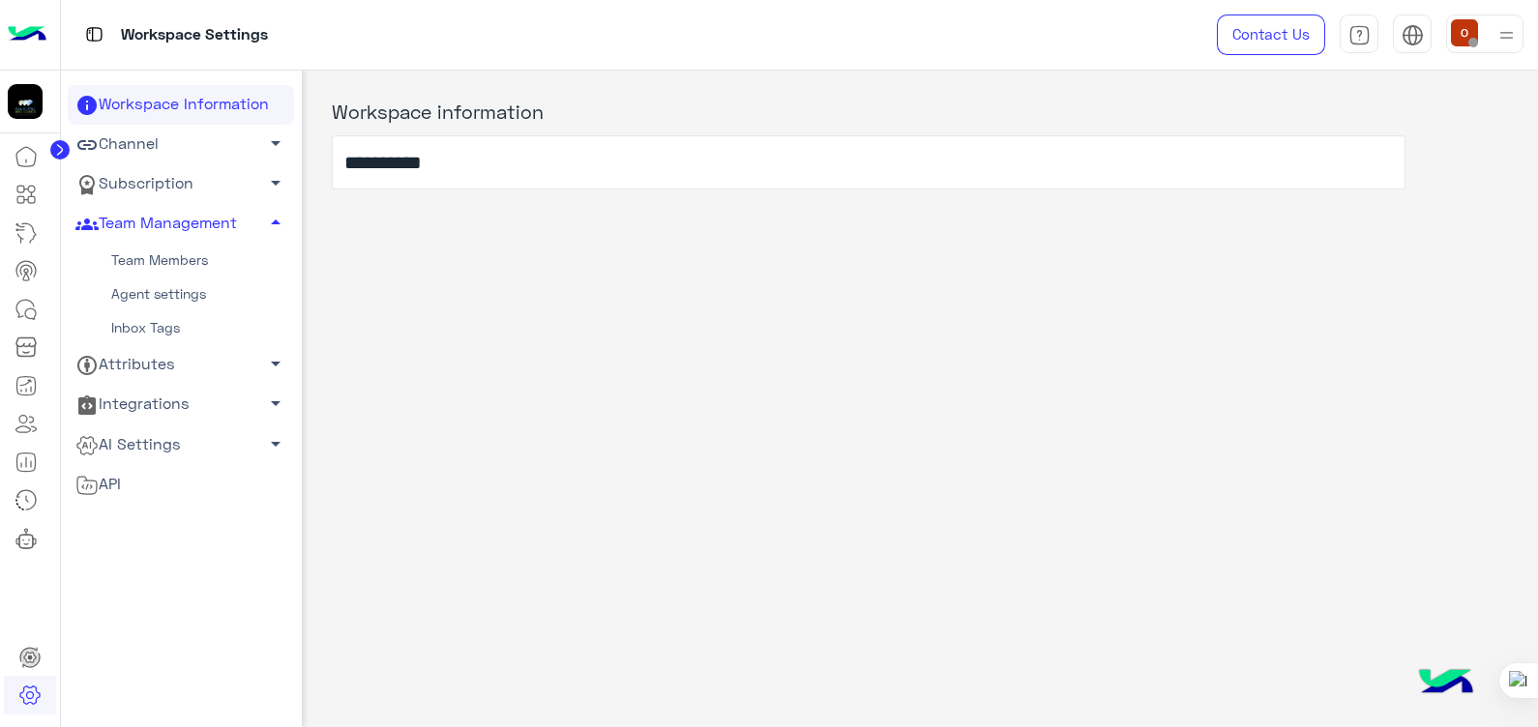
click at [150, 257] on link "Team Members" at bounding box center [181, 261] width 226 height 34
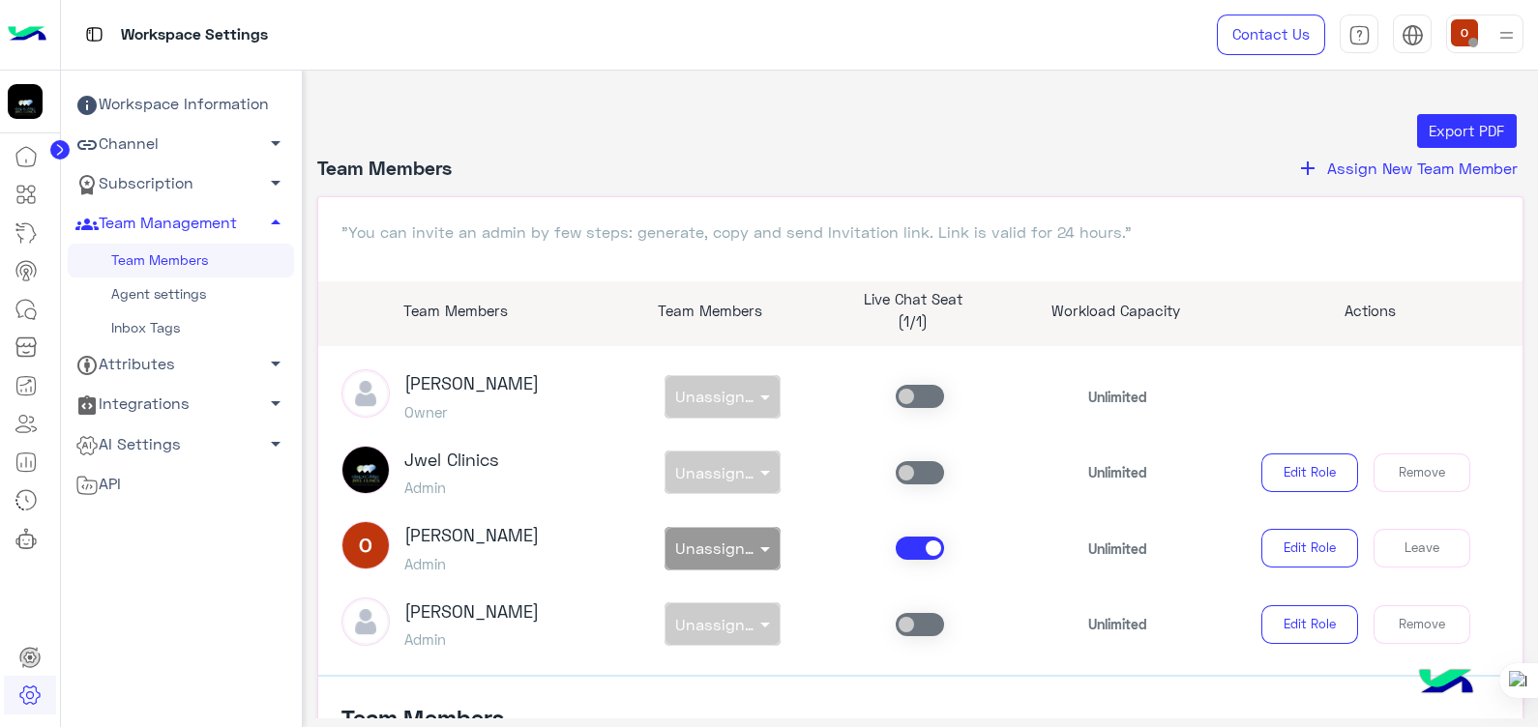
click at [170, 252] on link "Team Members" at bounding box center [181, 261] width 226 height 34
click at [1343, 165] on span "Assign New Team Member" at bounding box center [1422, 168] width 191 height 18
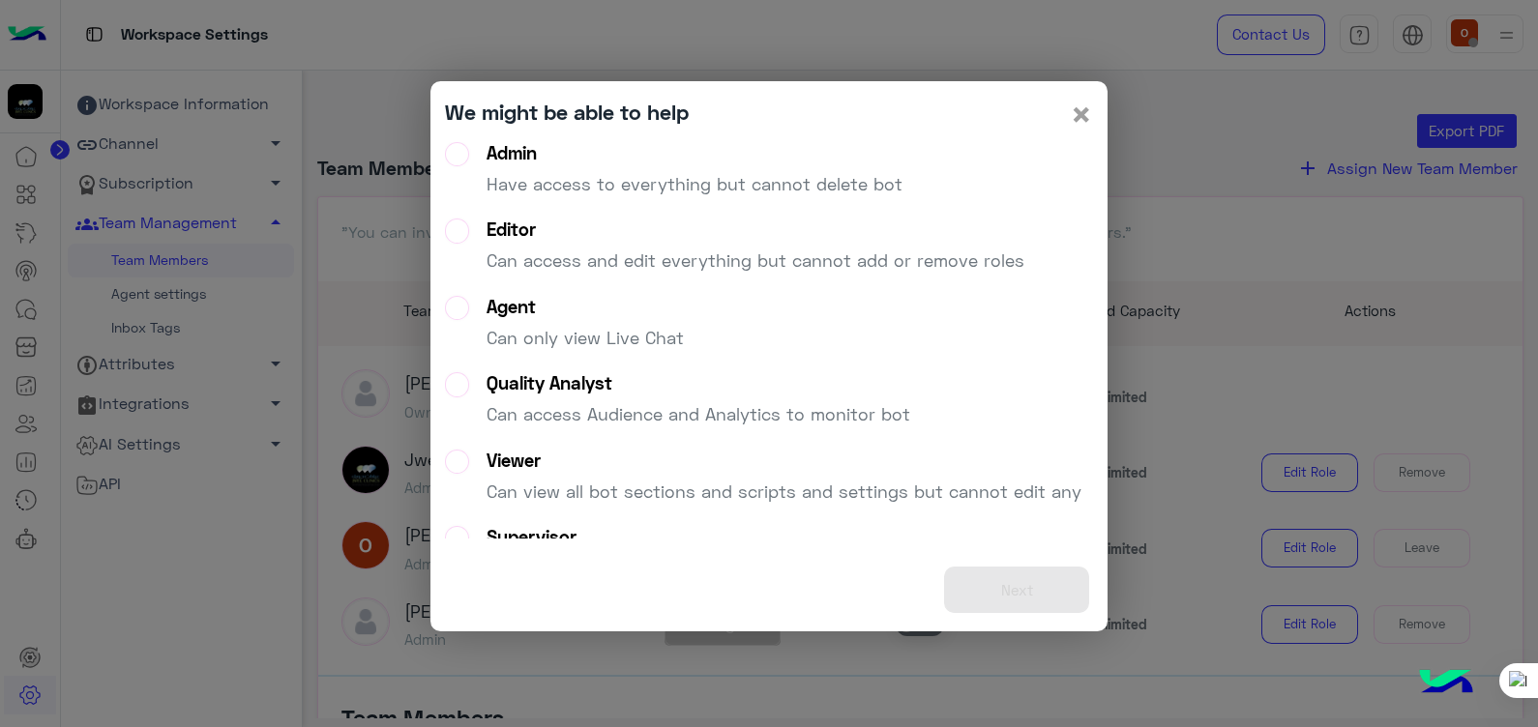
click at [1087, 109] on span "×" at bounding box center [1081, 114] width 23 height 44
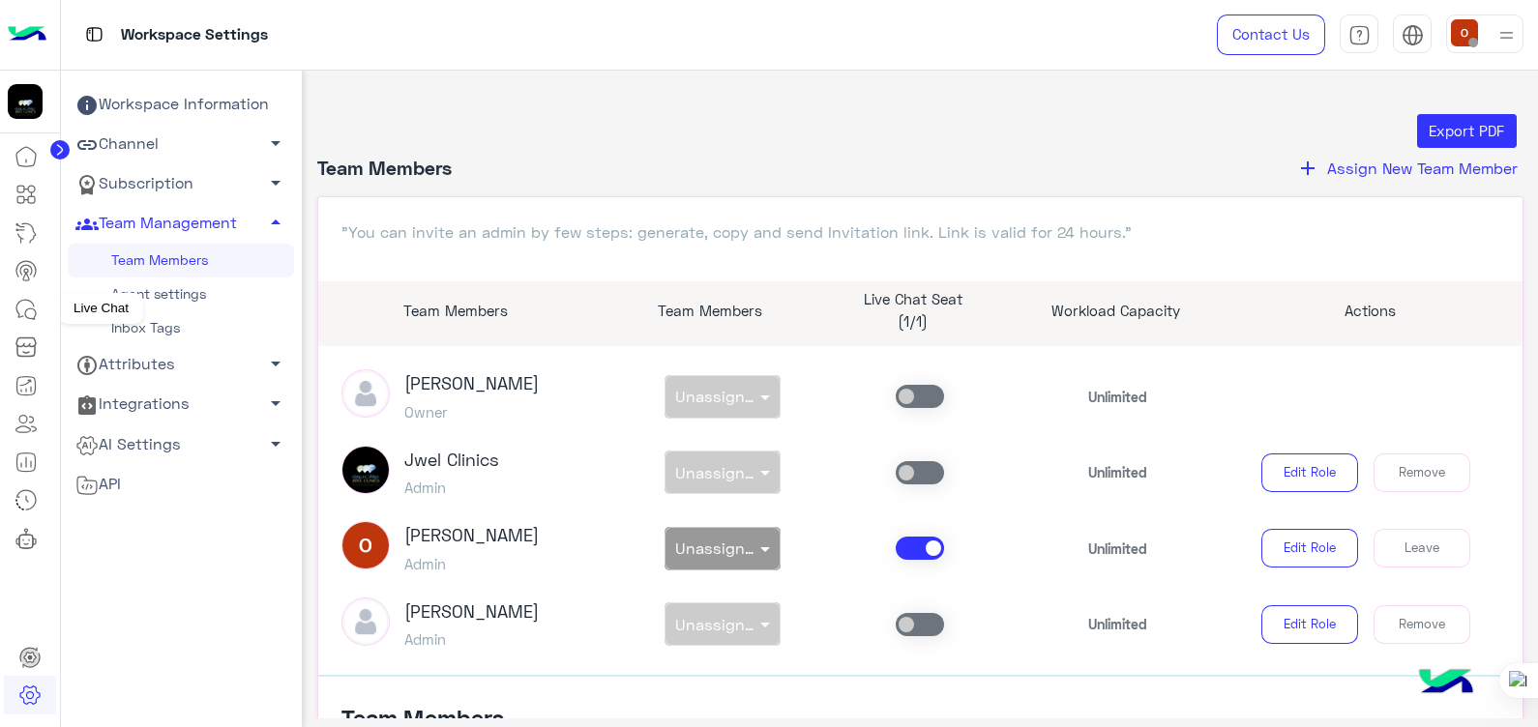
click at [32, 304] on icon at bounding box center [26, 309] width 23 height 23
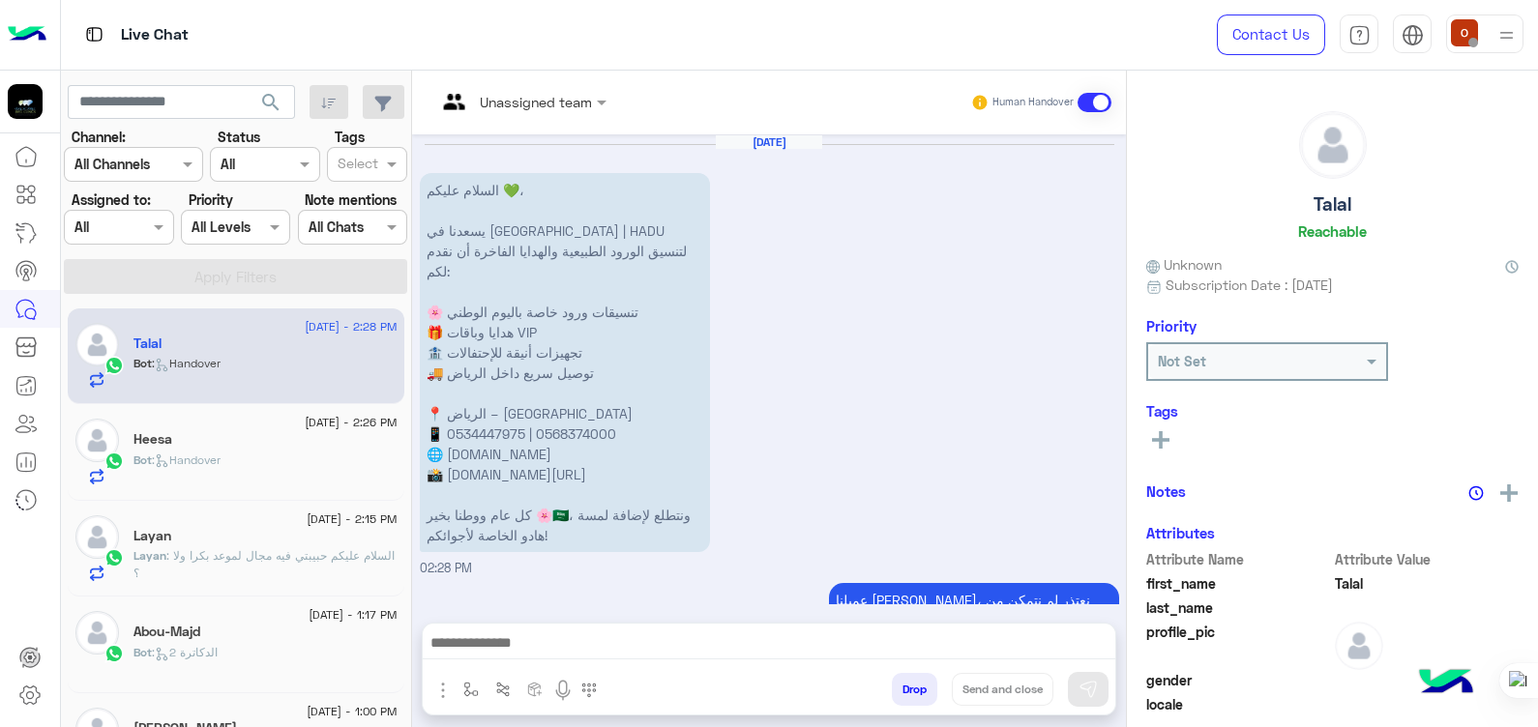
scroll to position [438, 0]
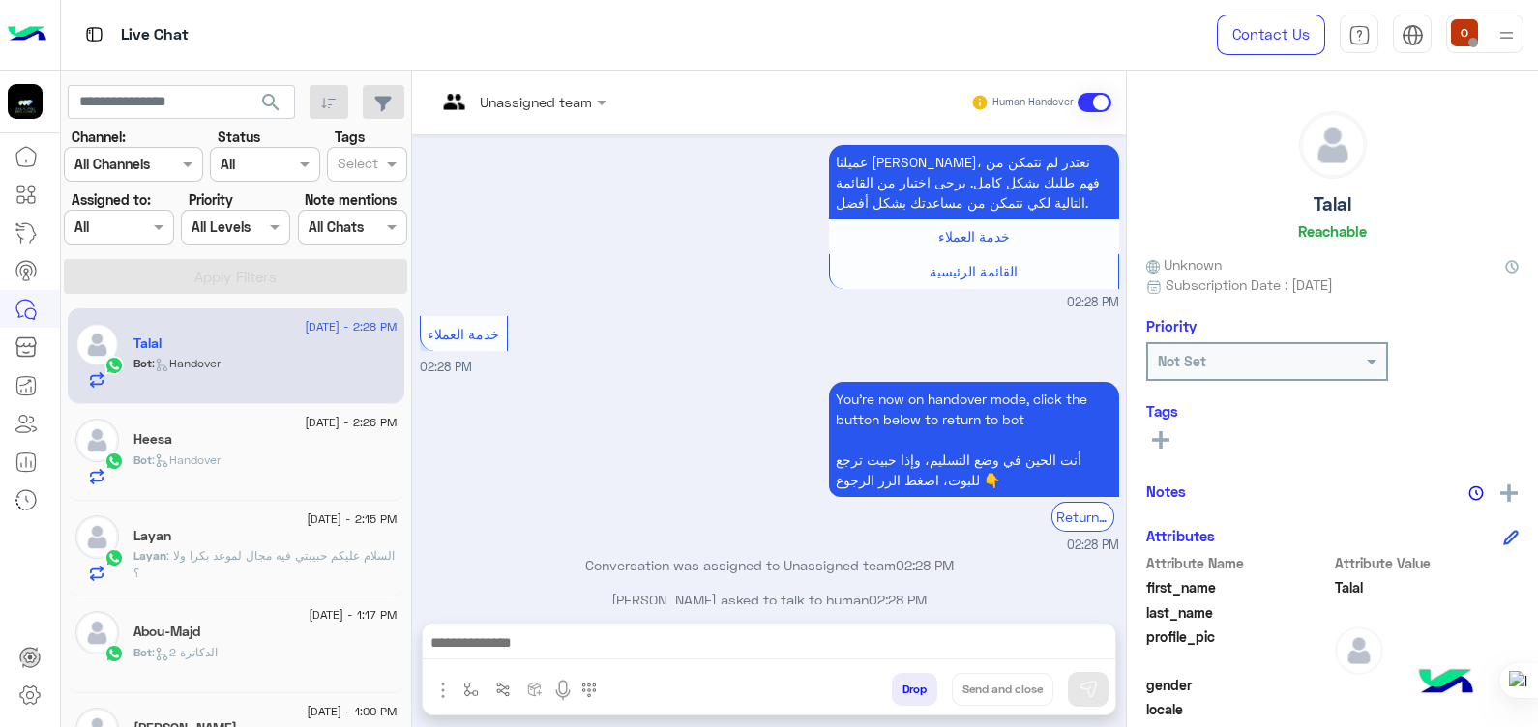
click at [1495, 23] on img at bounding box center [1507, 35] width 24 height 24
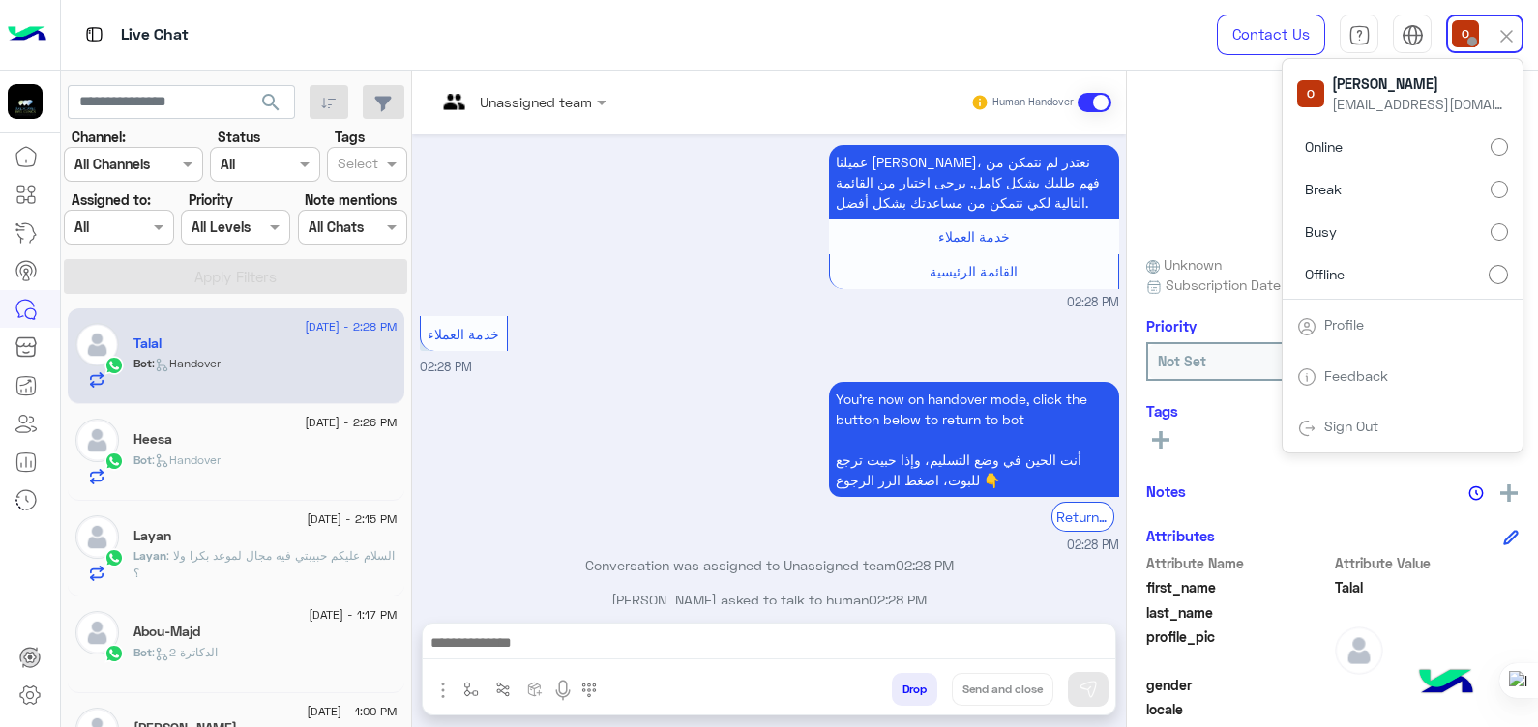
click at [1496, 23] on div at bounding box center [1507, 33] width 22 height 35
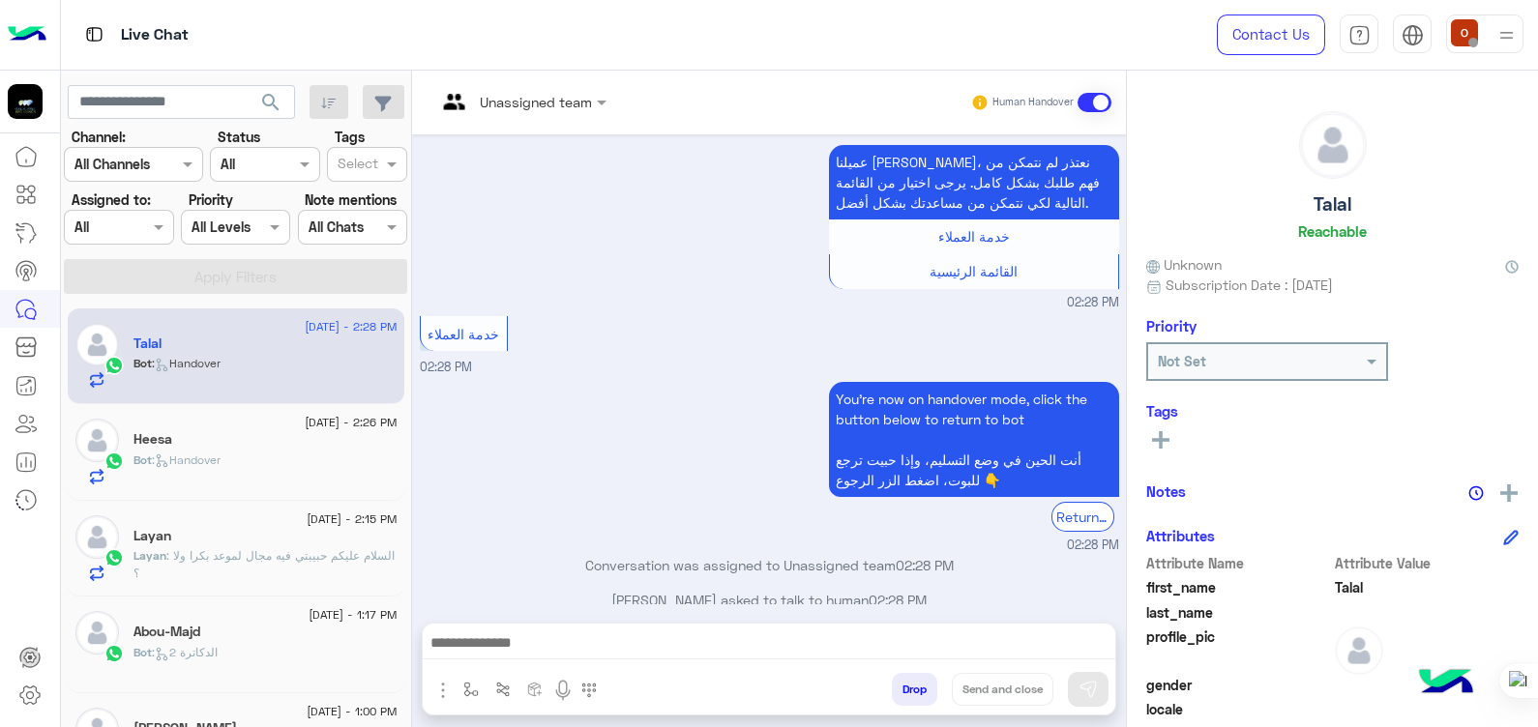
click at [639, 312] on div "خدمة العملاء 02:28 PM" at bounding box center [769, 345] width 699 height 66
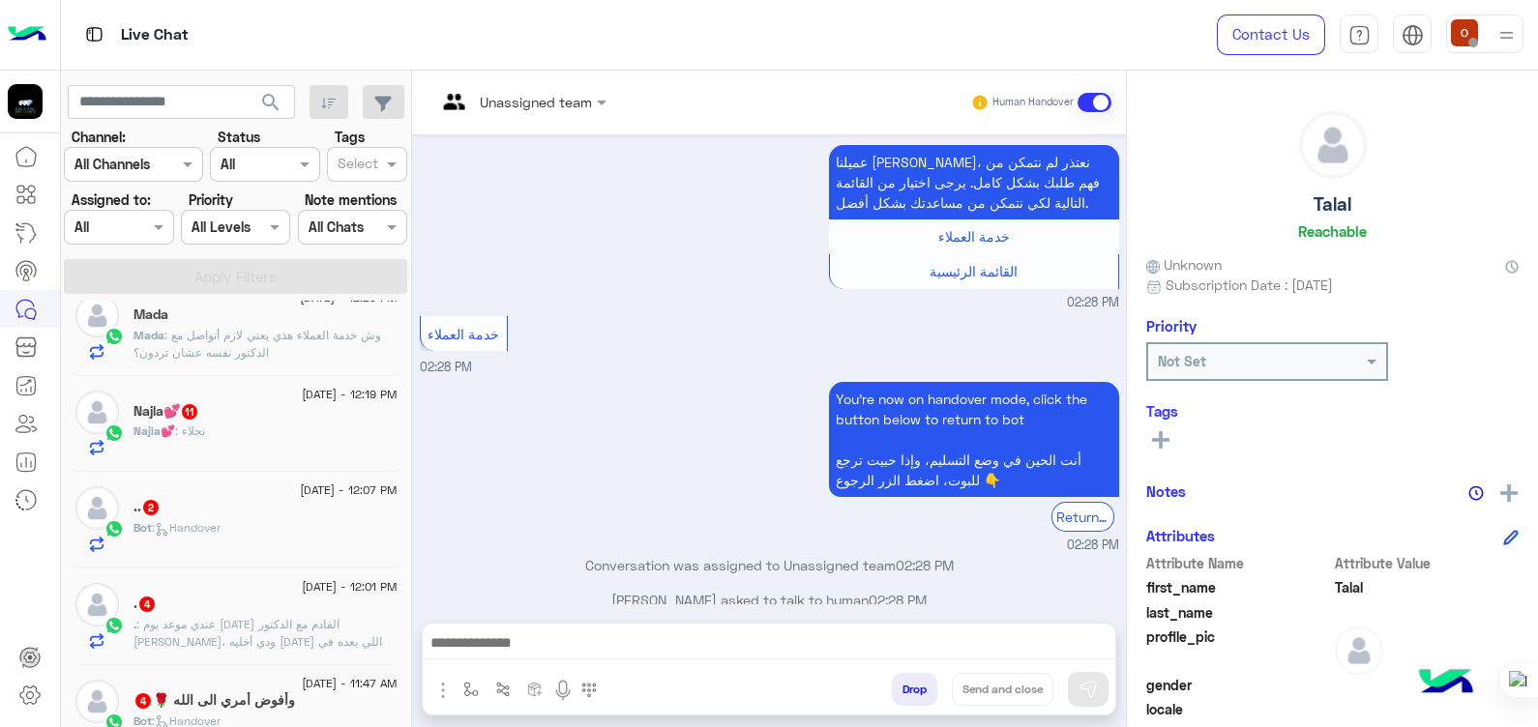
scroll to position [0, 0]
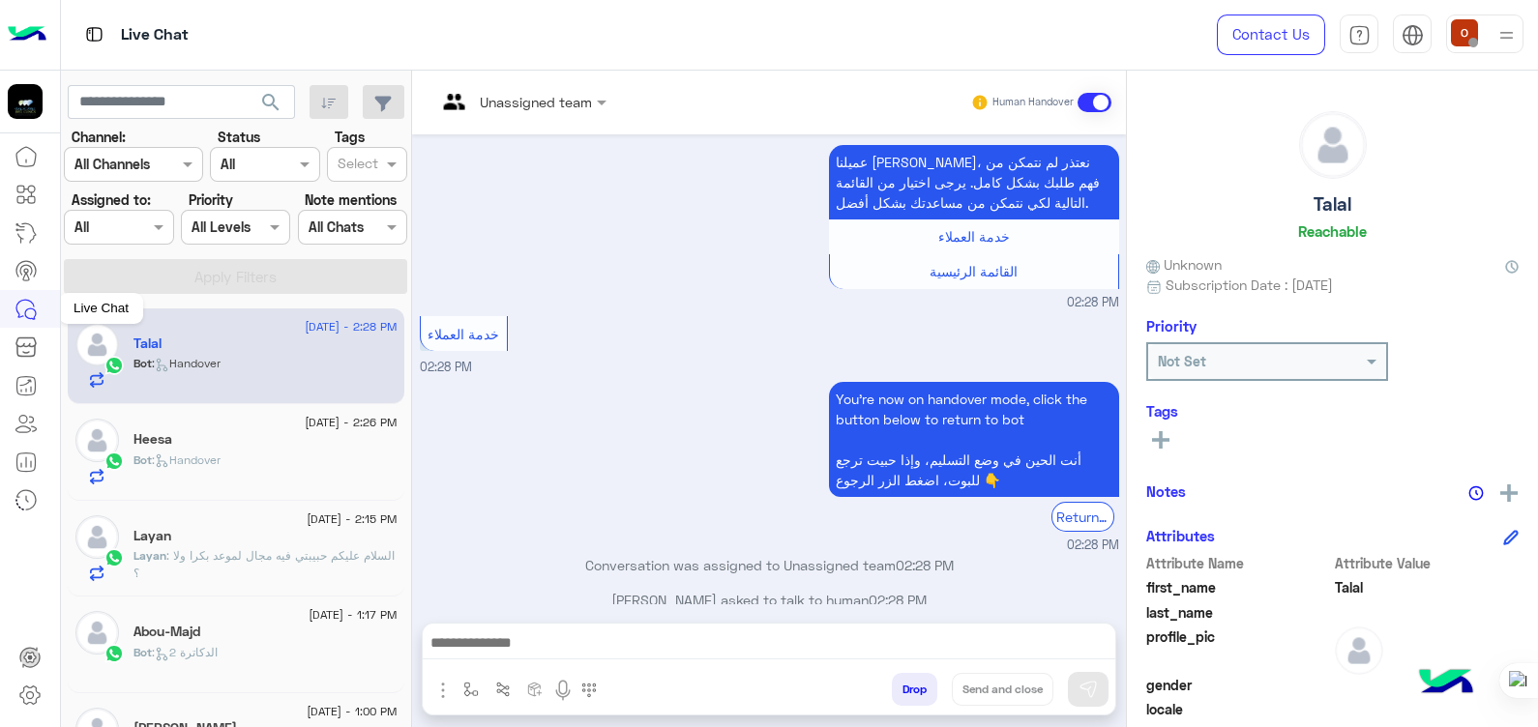
click at [29, 298] on icon at bounding box center [26, 309] width 23 height 23
click at [29, 698] on icon at bounding box center [29, 696] width 7 height 7
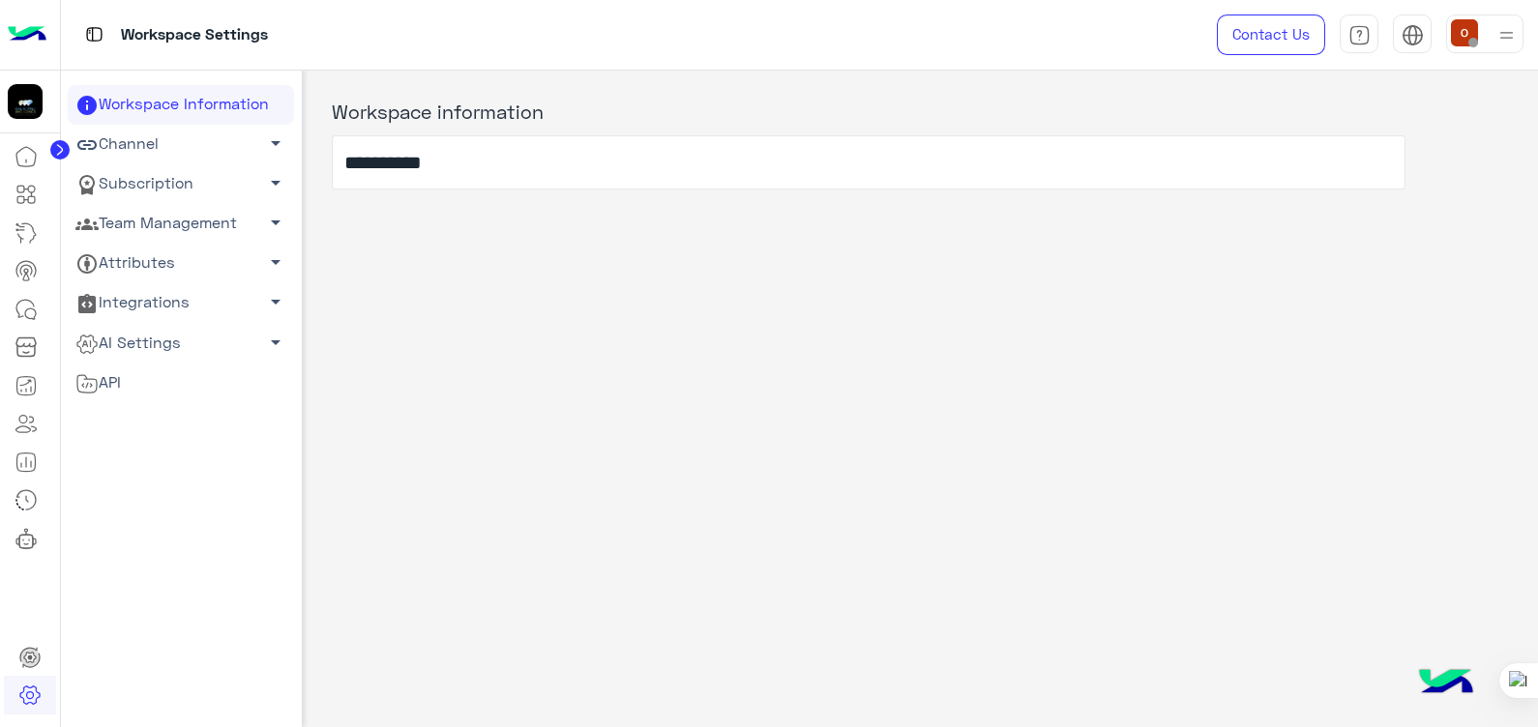
click at [264, 219] on span "arrow_drop_down" at bounding box center [275, 222] width 23 height 23
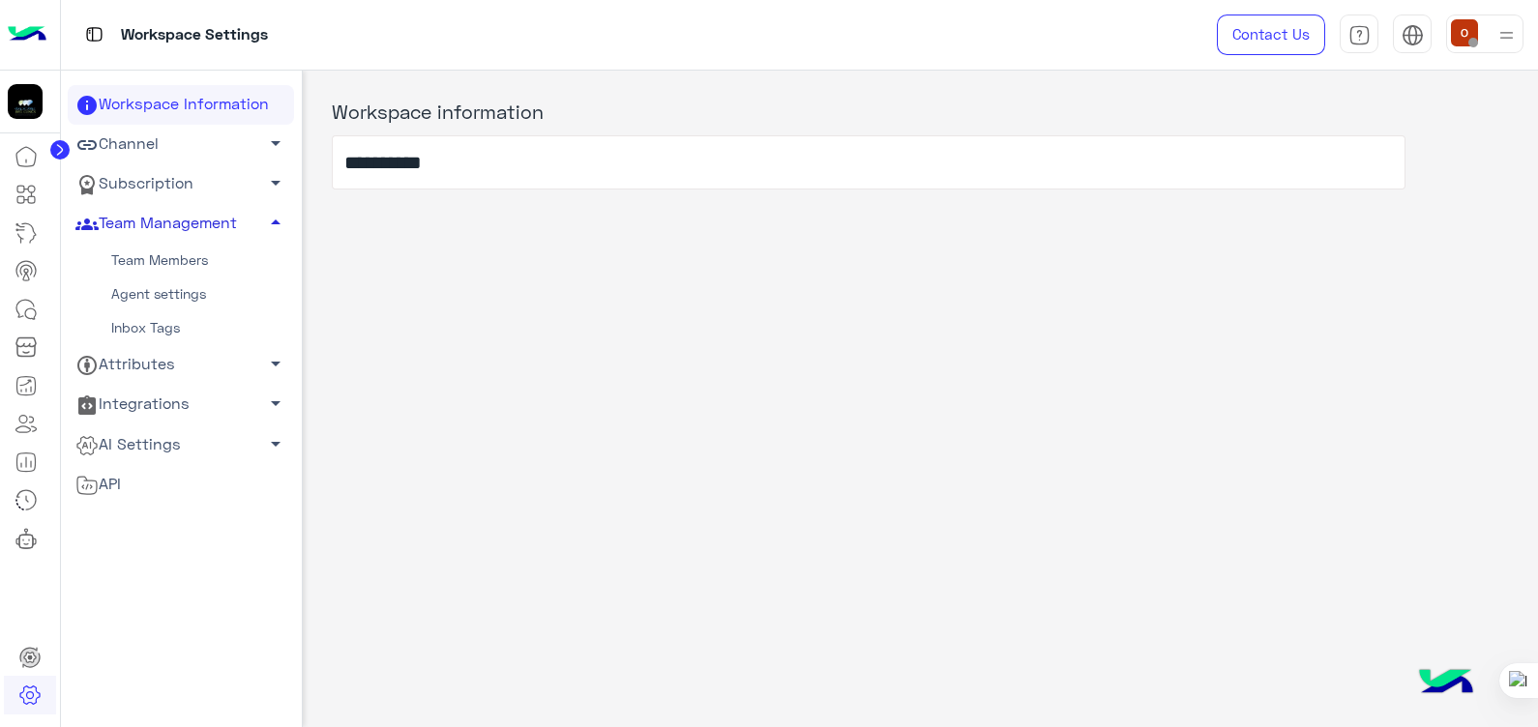
click at [190, 290] on link "Agent settings" at bounding box center [181, 295] width 226 height 34
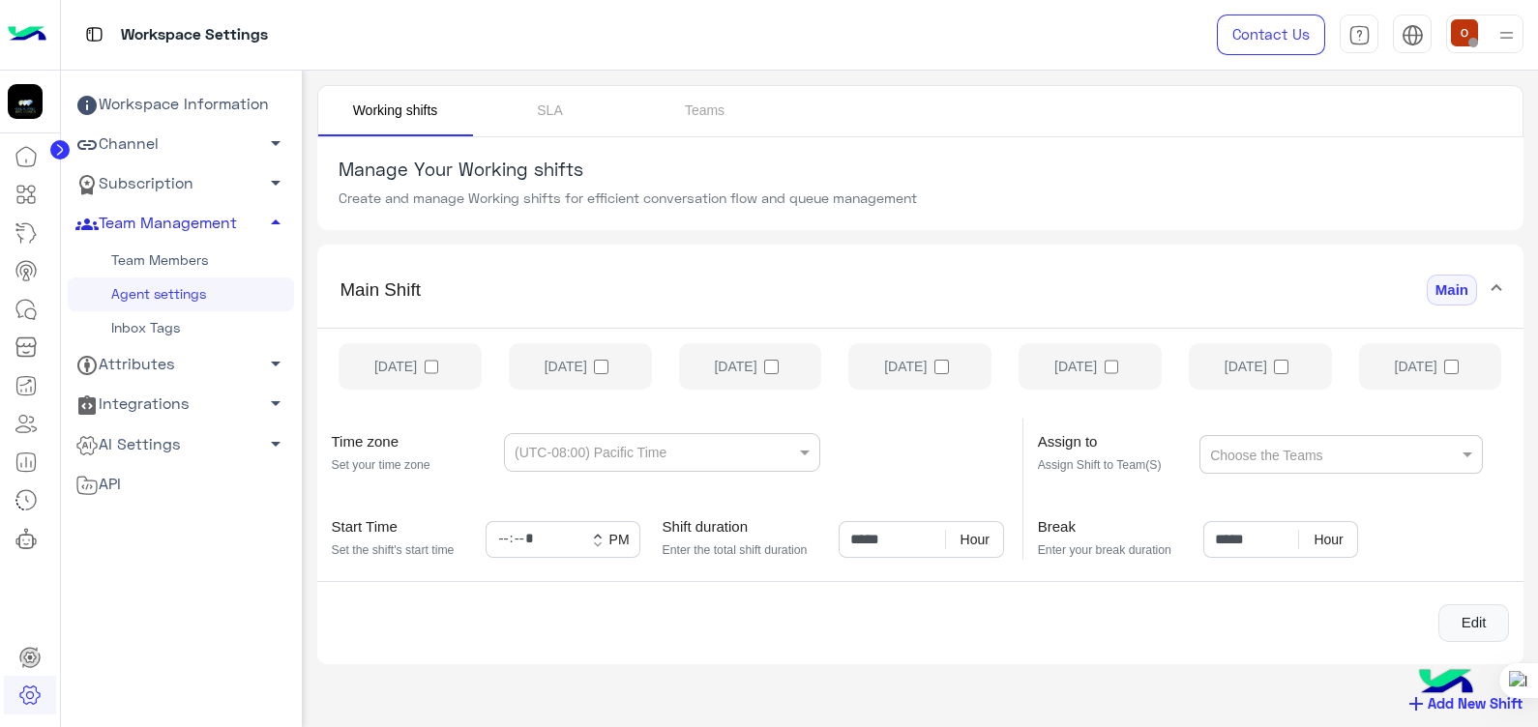
click at [195, 298] on link "Agent settings" at bounding box center [181, 295] width 226 height 34
click at [707, 110] on link "Teams" at bounding box center [705, 111] width 155 height 50
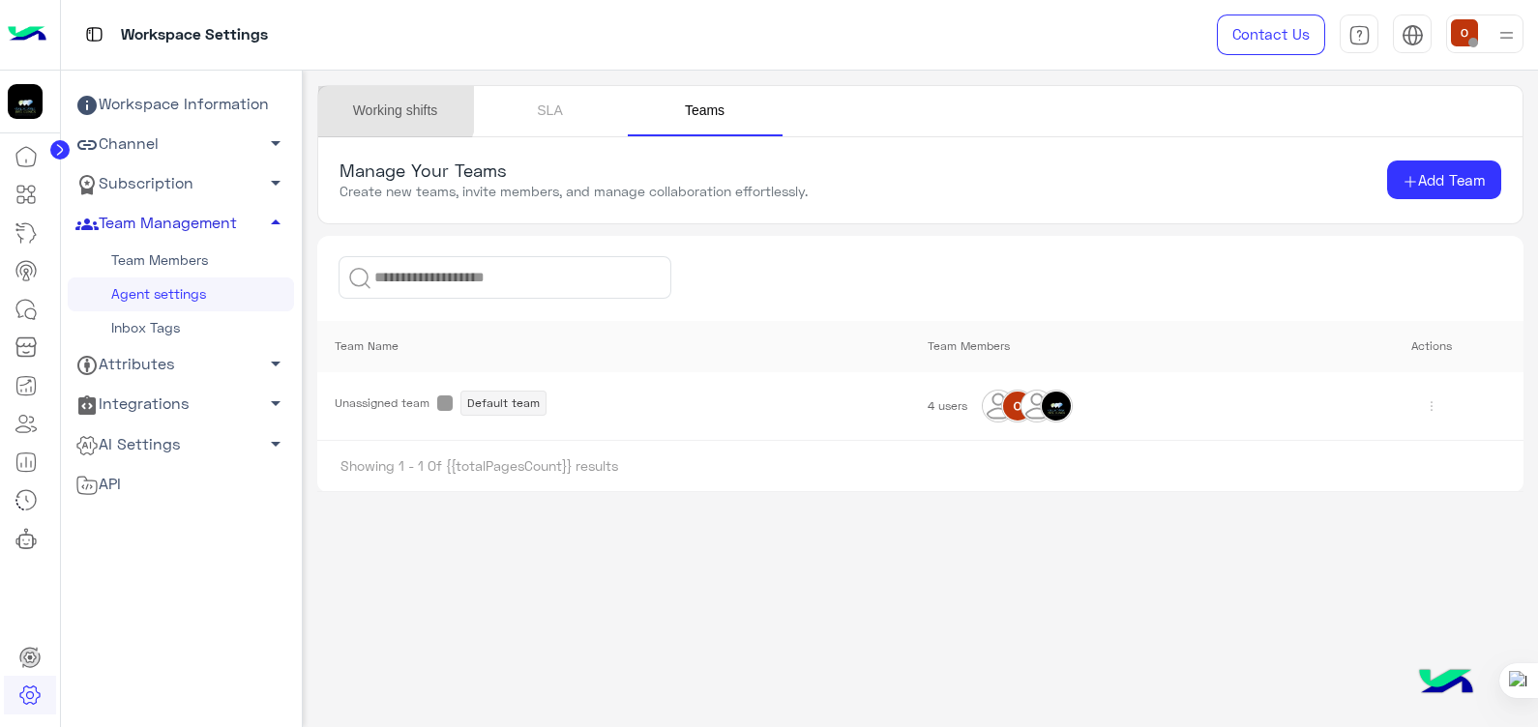
click at [392, 106] on link "Working shifts" at bounding box center [395, 111] width 155 height 50
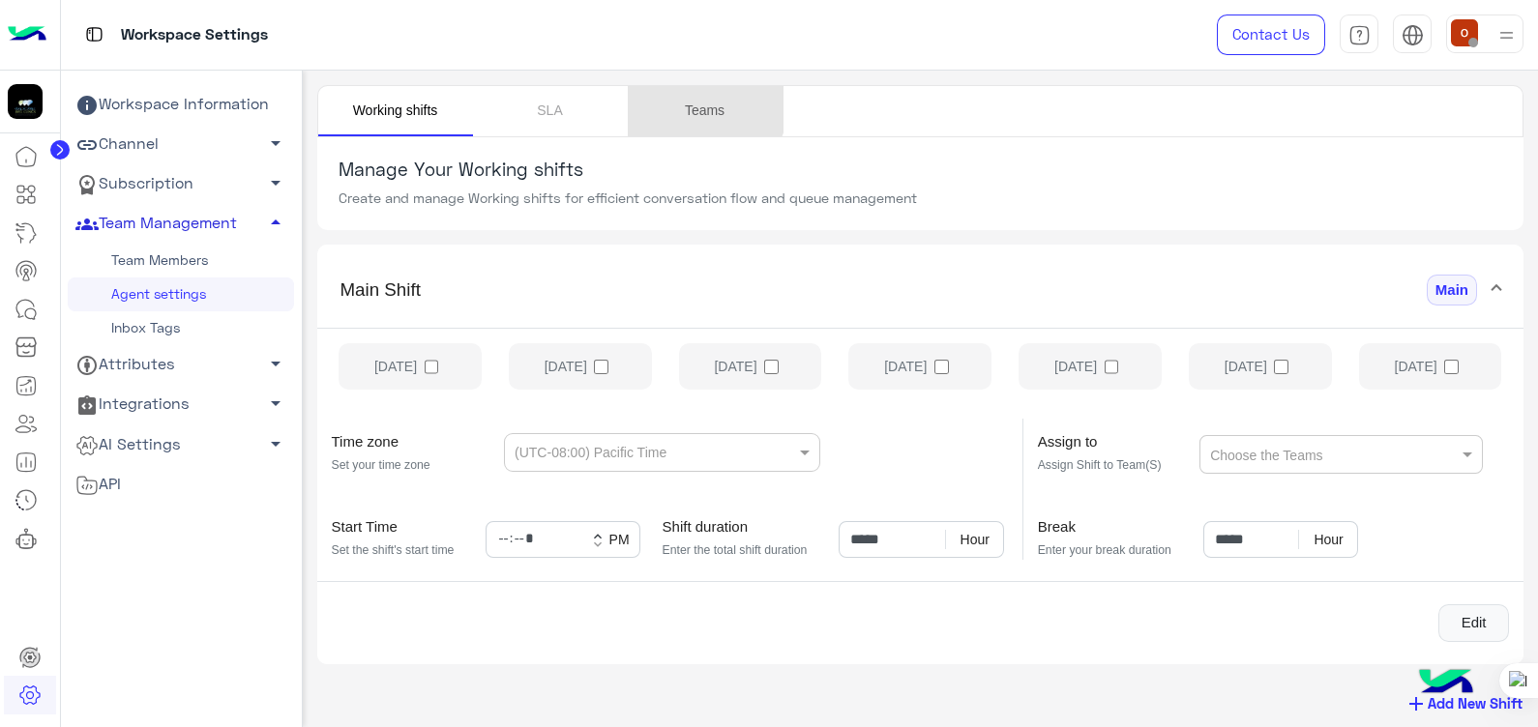
click at [688, 102] on link "Teams" at bounding box center [705, 111] width 155 height 50
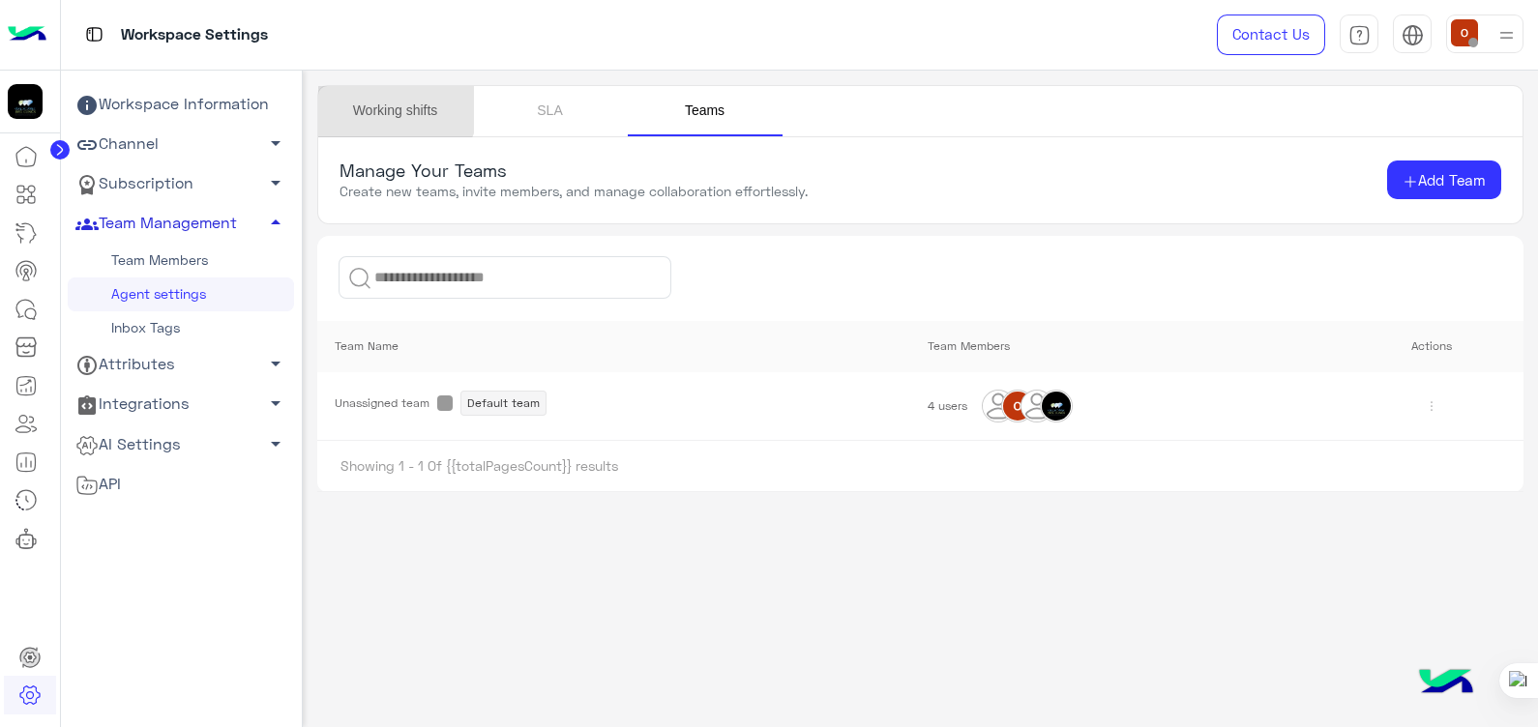
click at [392, 102] on link "Working shifts" at bounding box center [395, 111] width 155 height 50
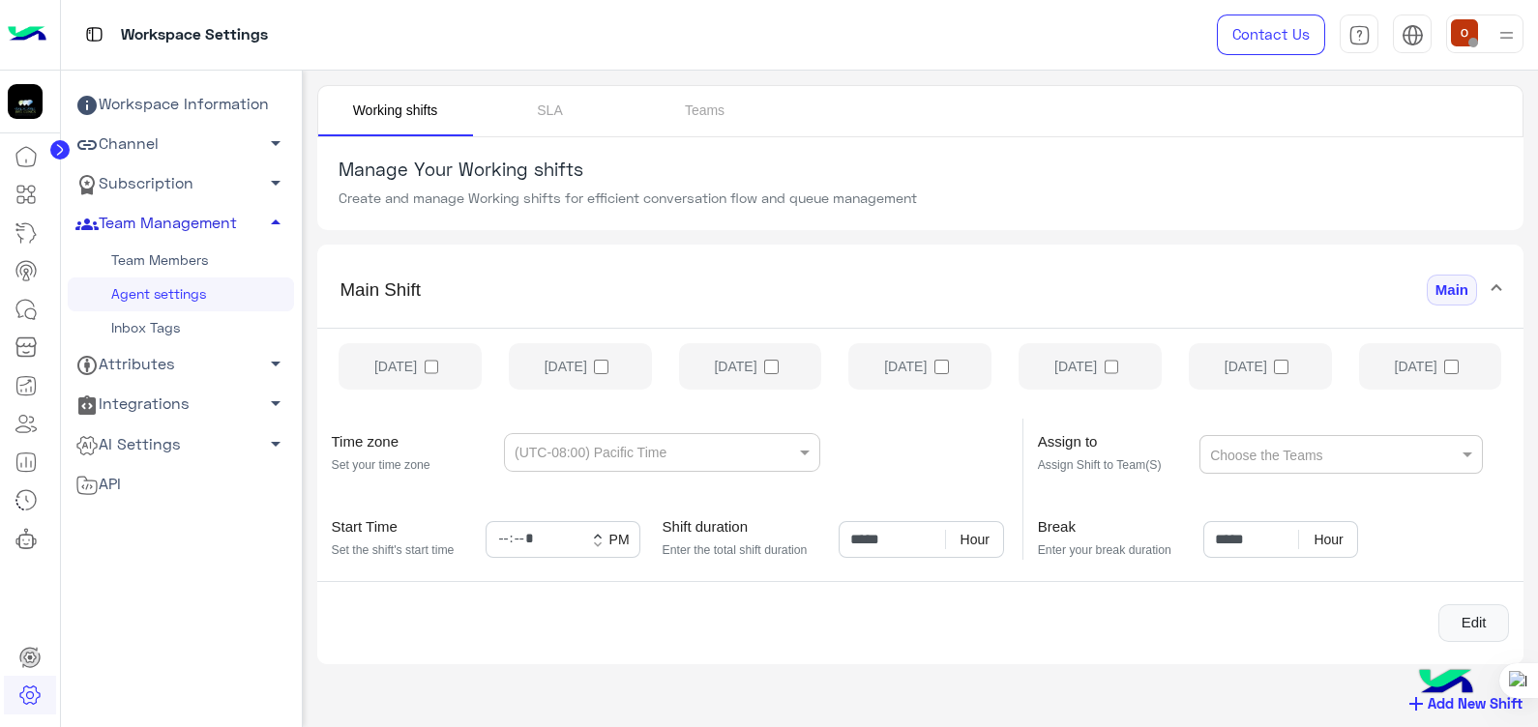
click at [267, 218] on span "arrow_drop_up" at bounding box center [275, 222] width 23 height 23
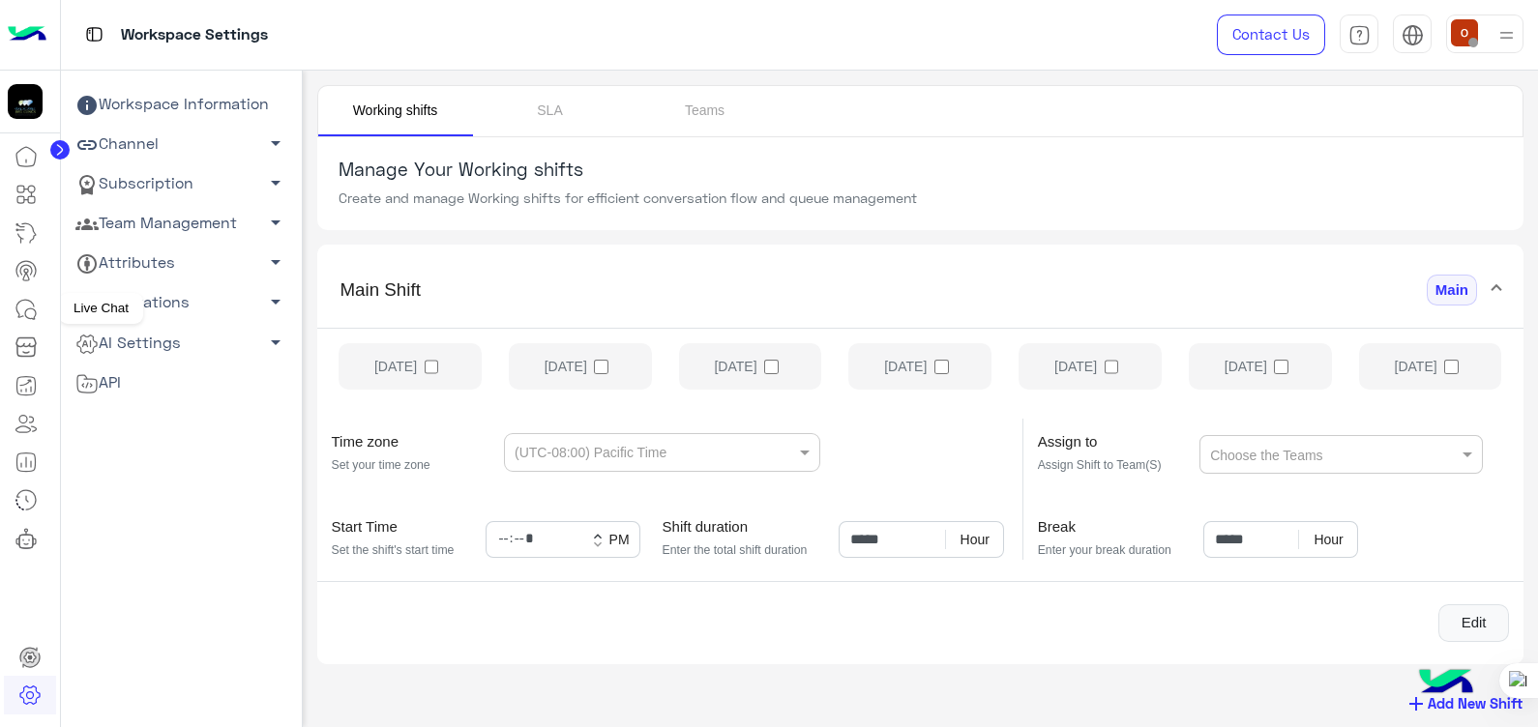
click at [23, 304] on icon at bounding box center [26, 309] width 23 height 23
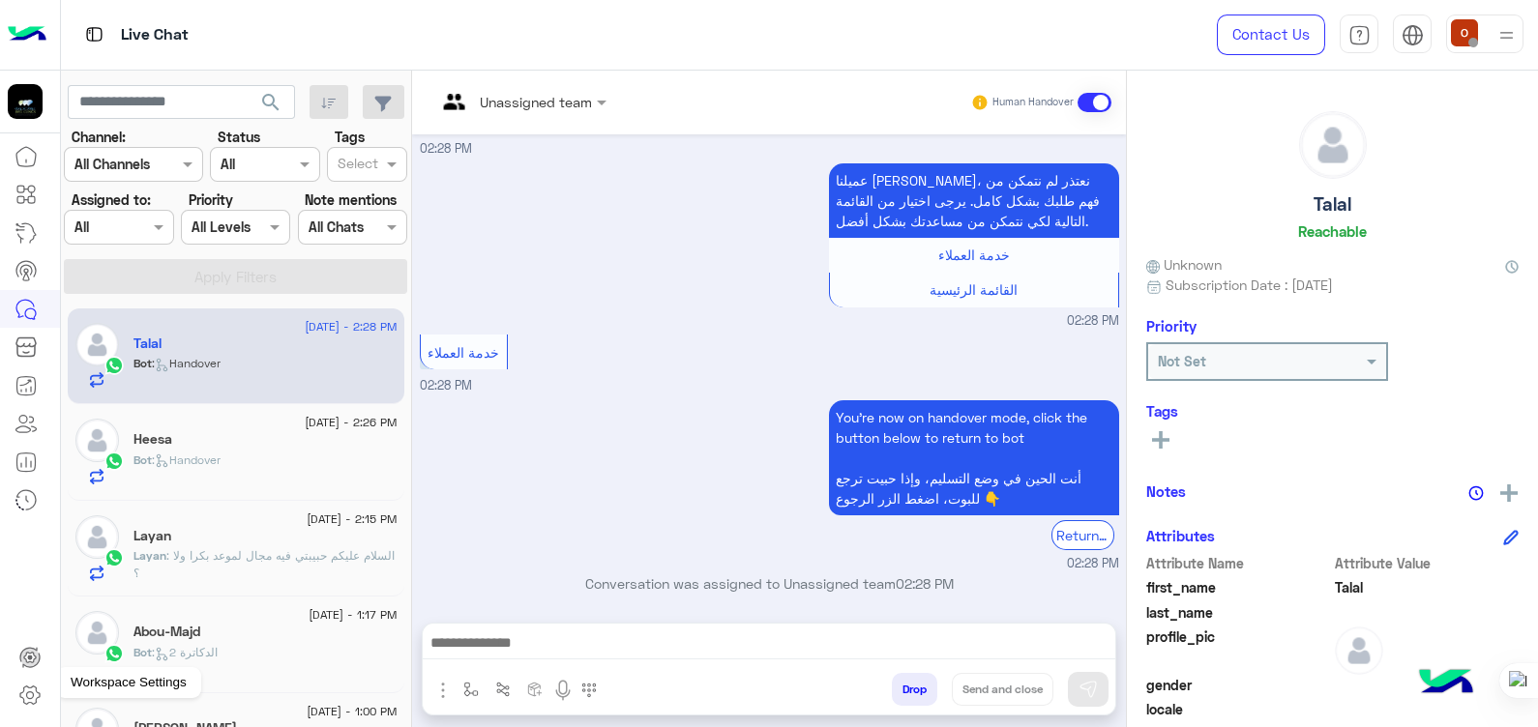
click at [24, 700] on icon at bounding box center [29, 695] width 23 height 23
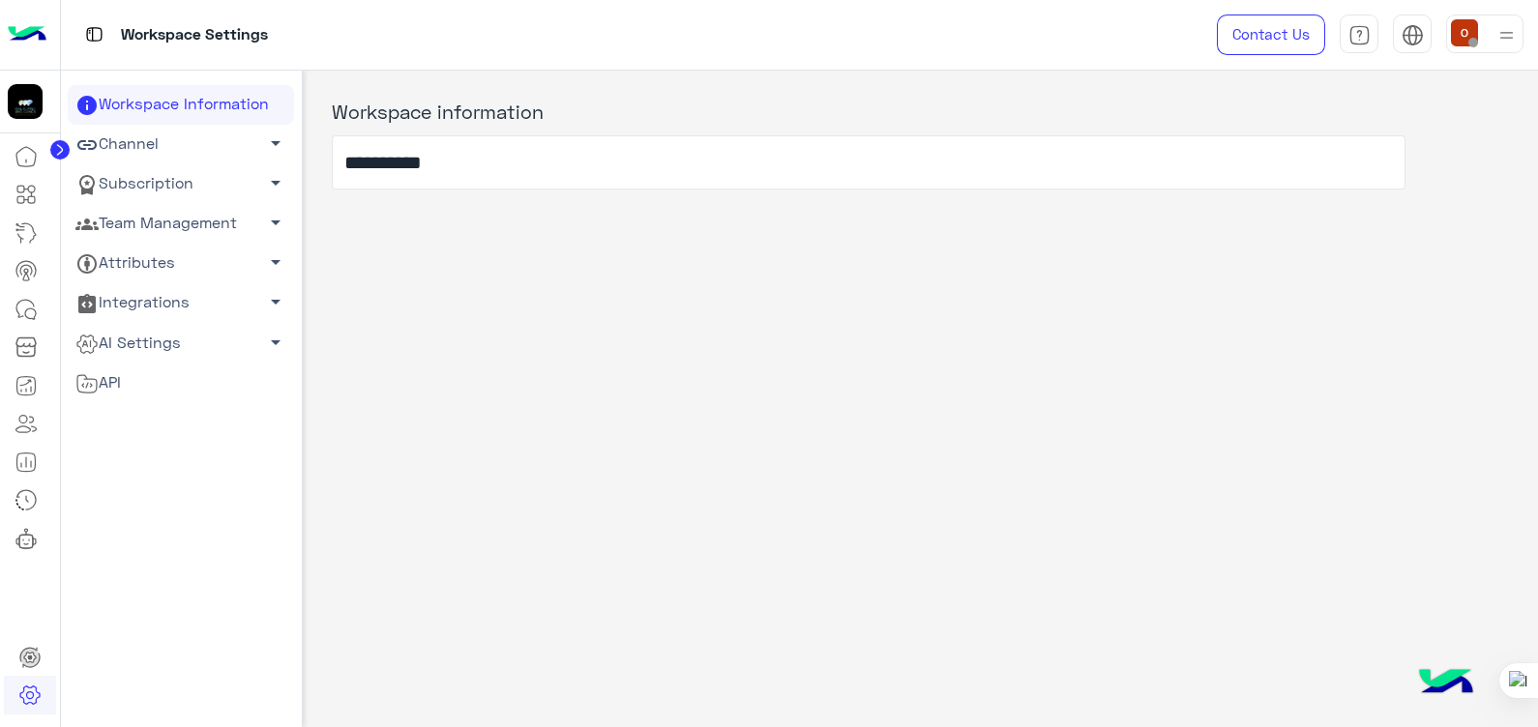
click at [268, 221] on span "arrow_drop_down" at bounding box center [275, 222] width 23 height 23
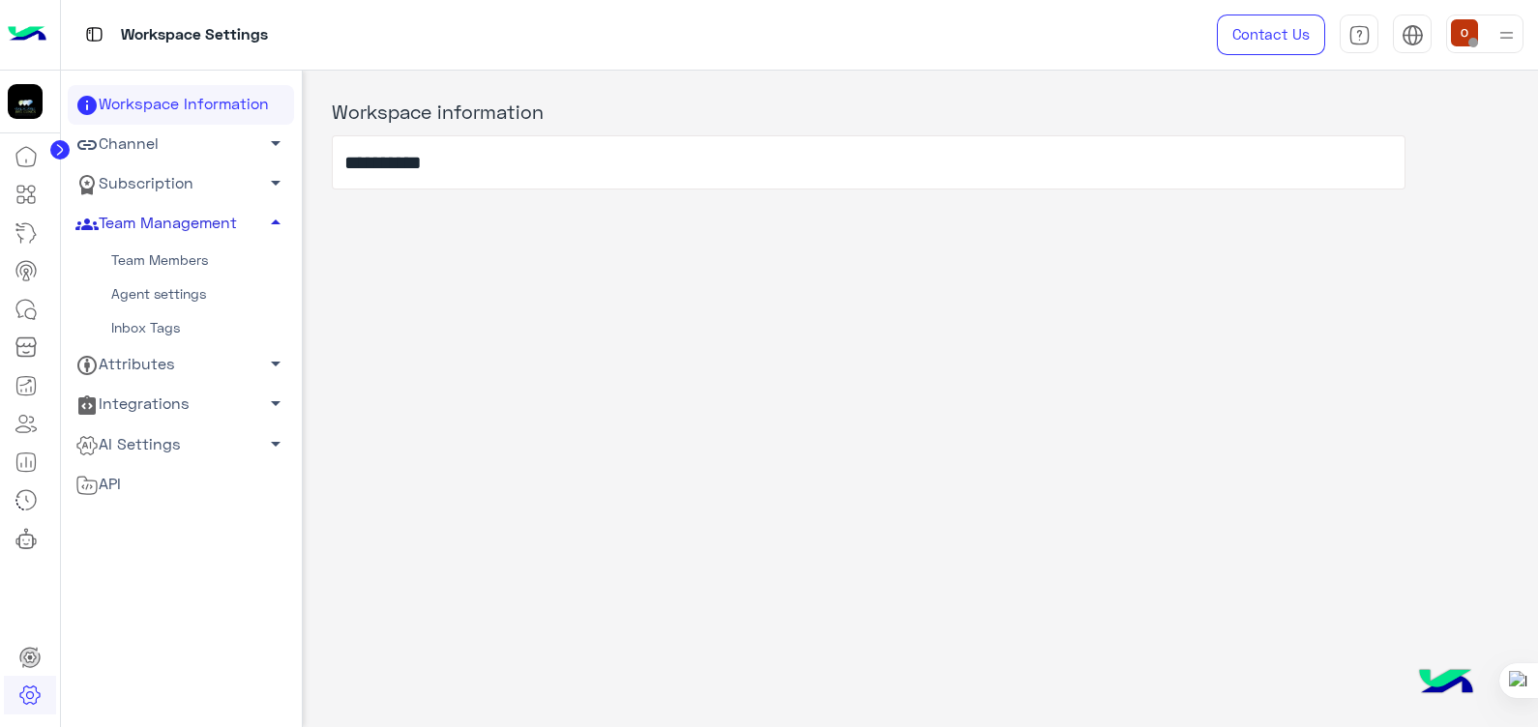
click at [268, 221] on span "arrow_drop_up" at bounding box center [275, 222] width 23 height 23
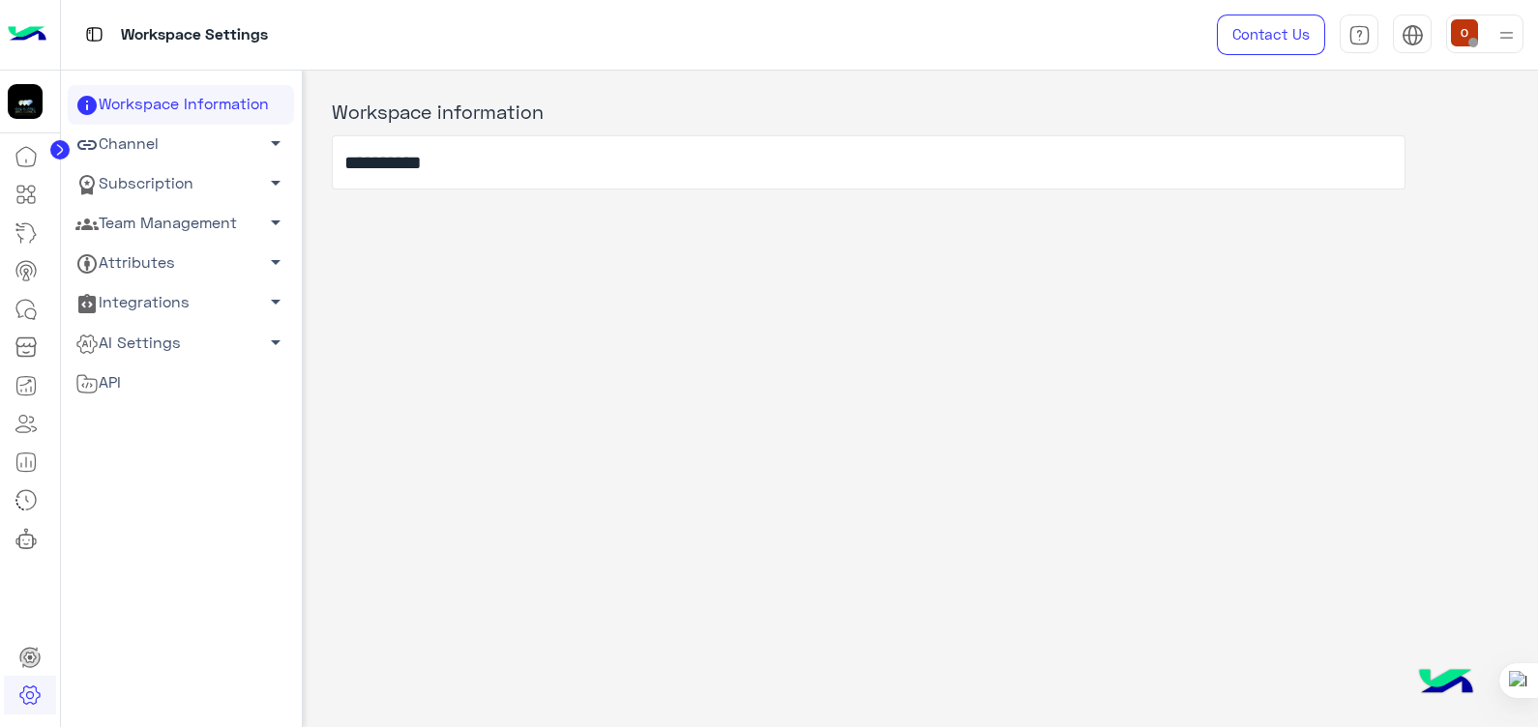
click at [268, 221] on span "arrow_drop_down" at bounding box center [275, 222] width 23 height 23
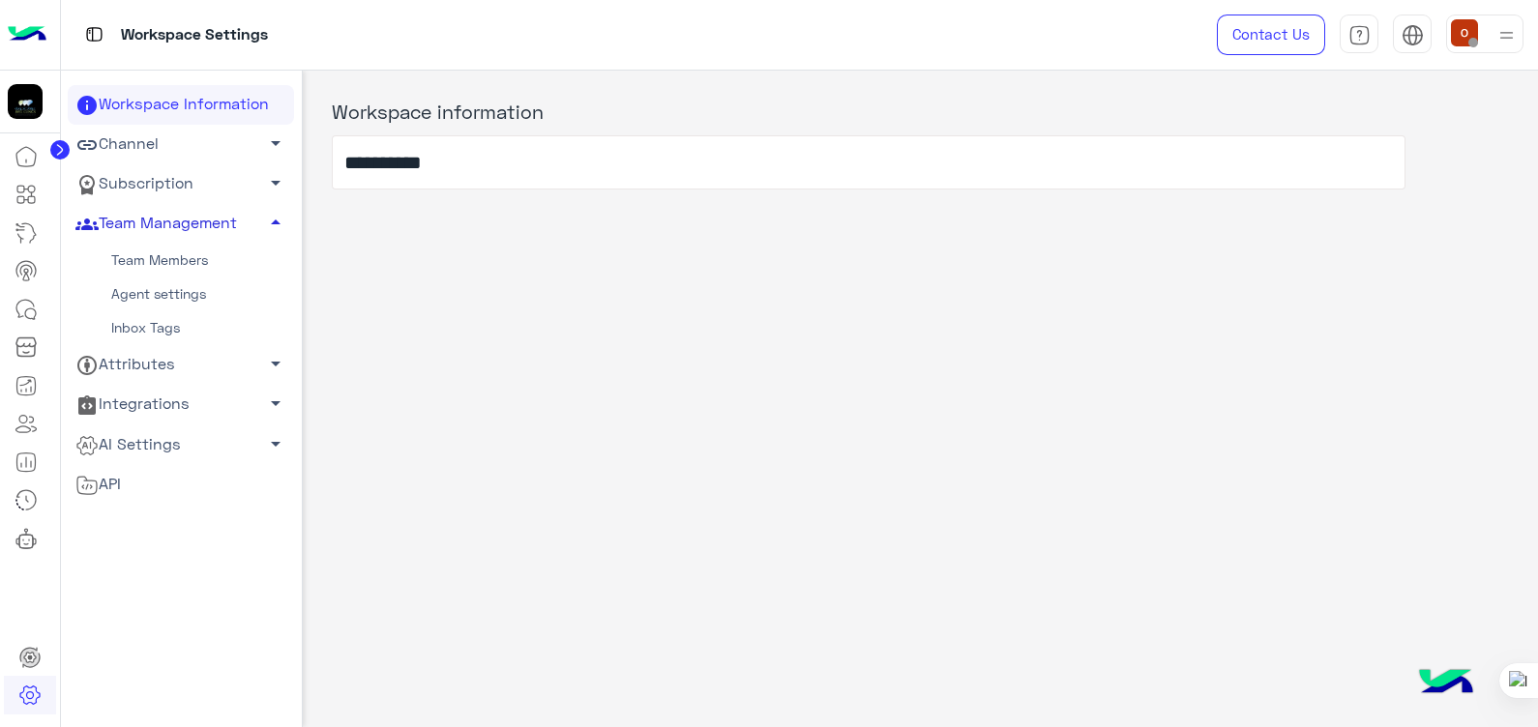
click at [162, 281] on link "Agent settings" at bounding box center [181, 295] width 226 height 34
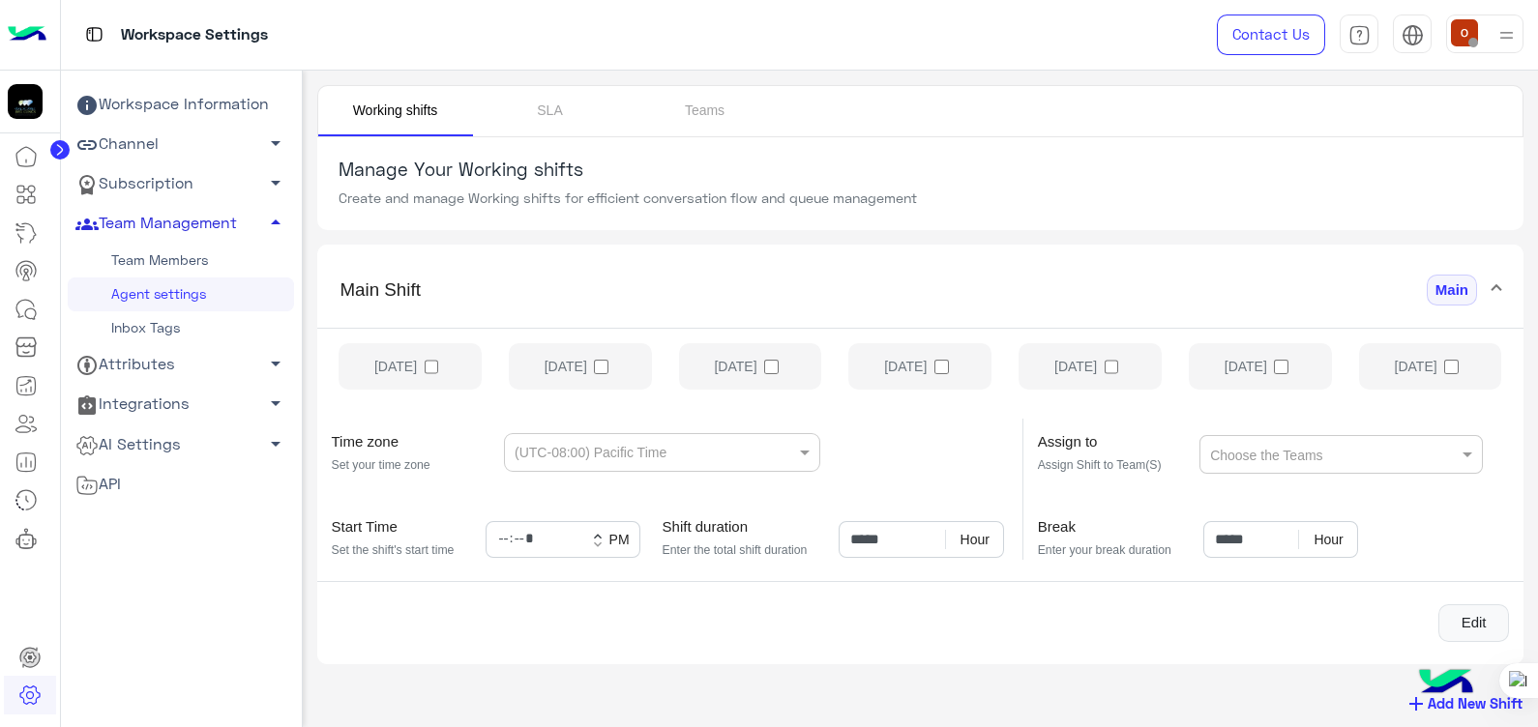
click at [179, 323] on link "Inbox Tags" at bounding box center [181, 329] width 226 height 34
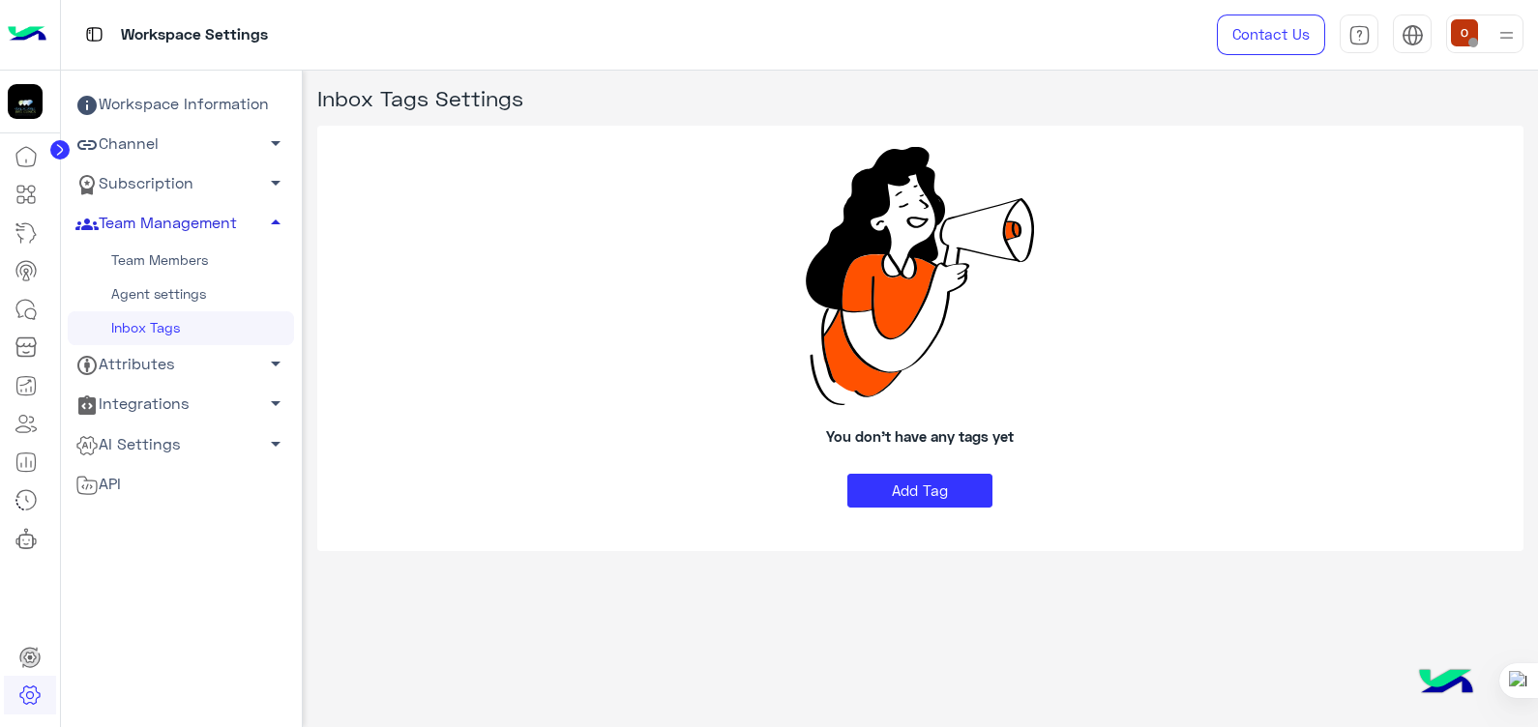
click at [179, 285] on link "Agent settings" at bounding box center [181, 295] width 226 height 34
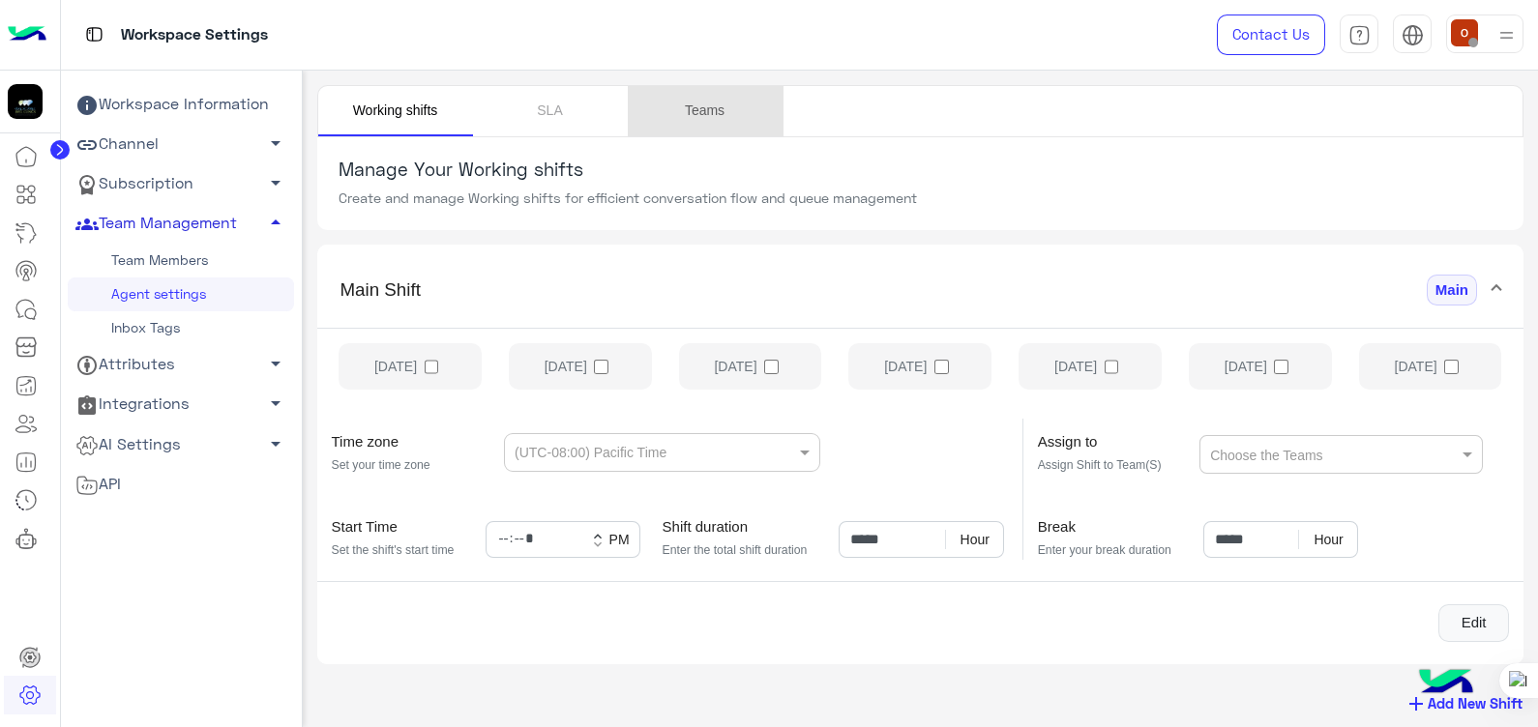
click at [706, 113] on link "Teams" at bounding box center [705, 111] width 155 height 50
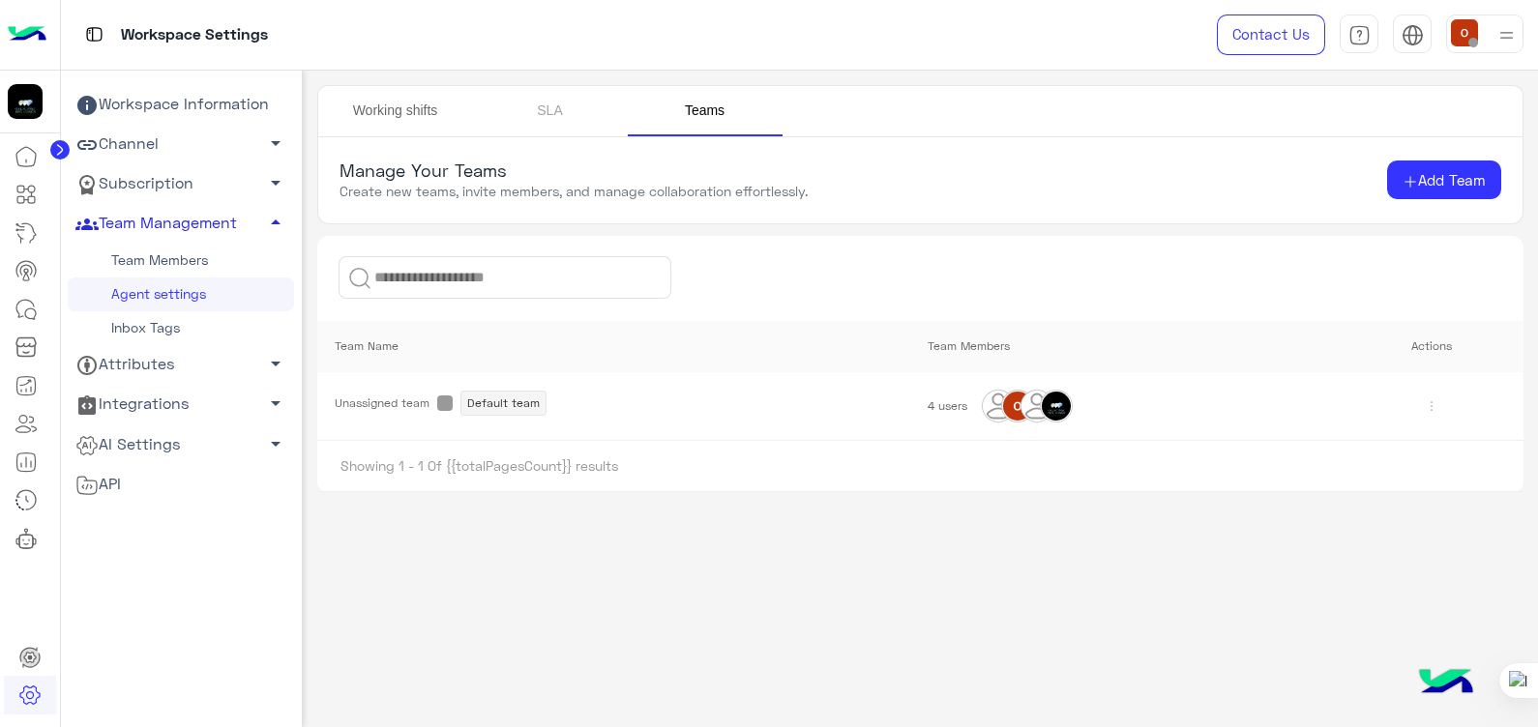
click at [401, 105] on link "Working shifts" at bounding box center [395, 111] width 155 height 50
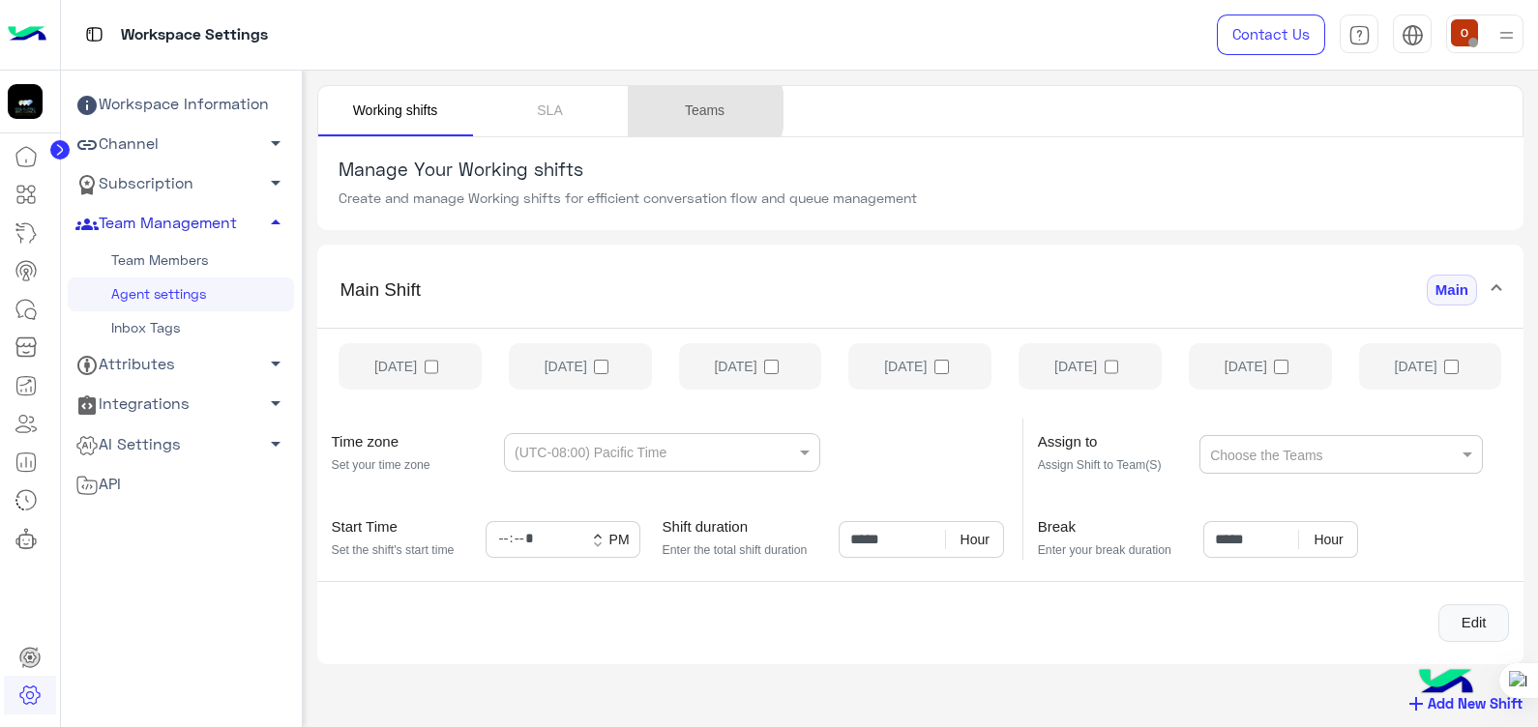
click at [698, 110] on link "Teams" at bounding box center [705, 111] width 155 height 50
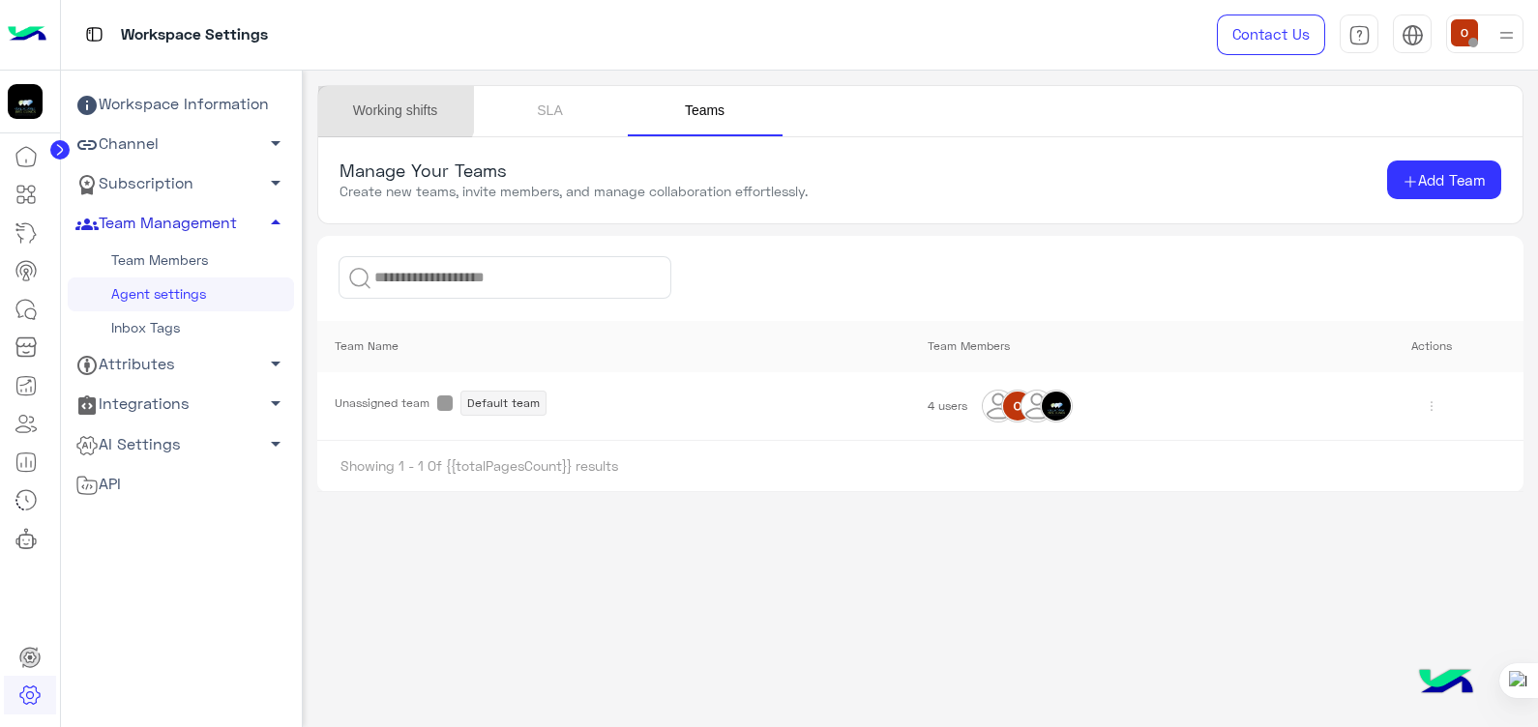
click at [391, 101] on link "Working shifts" at bounding box center [395, 111] width 155 height 50
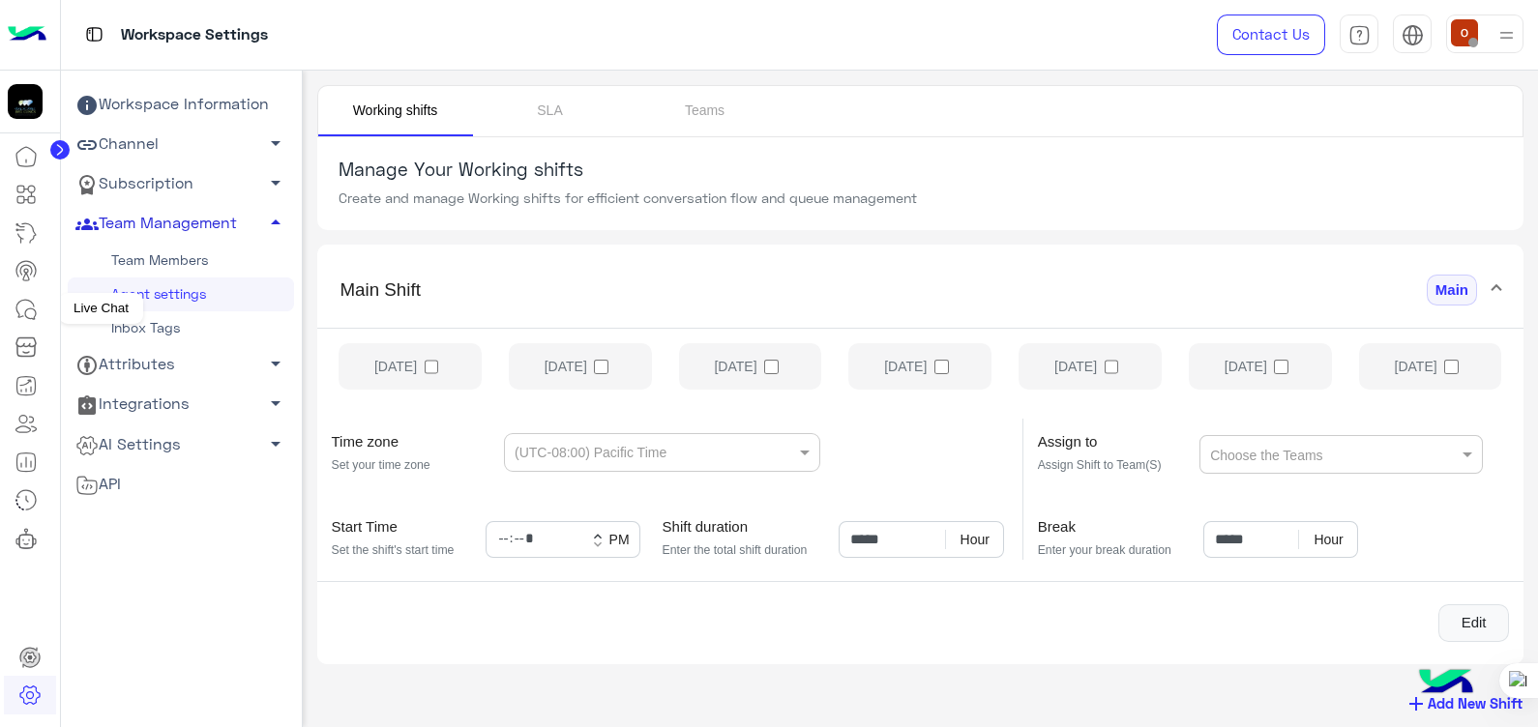
click at [24, 305] on icon at bounding box center [26, 309] width 23 height 23
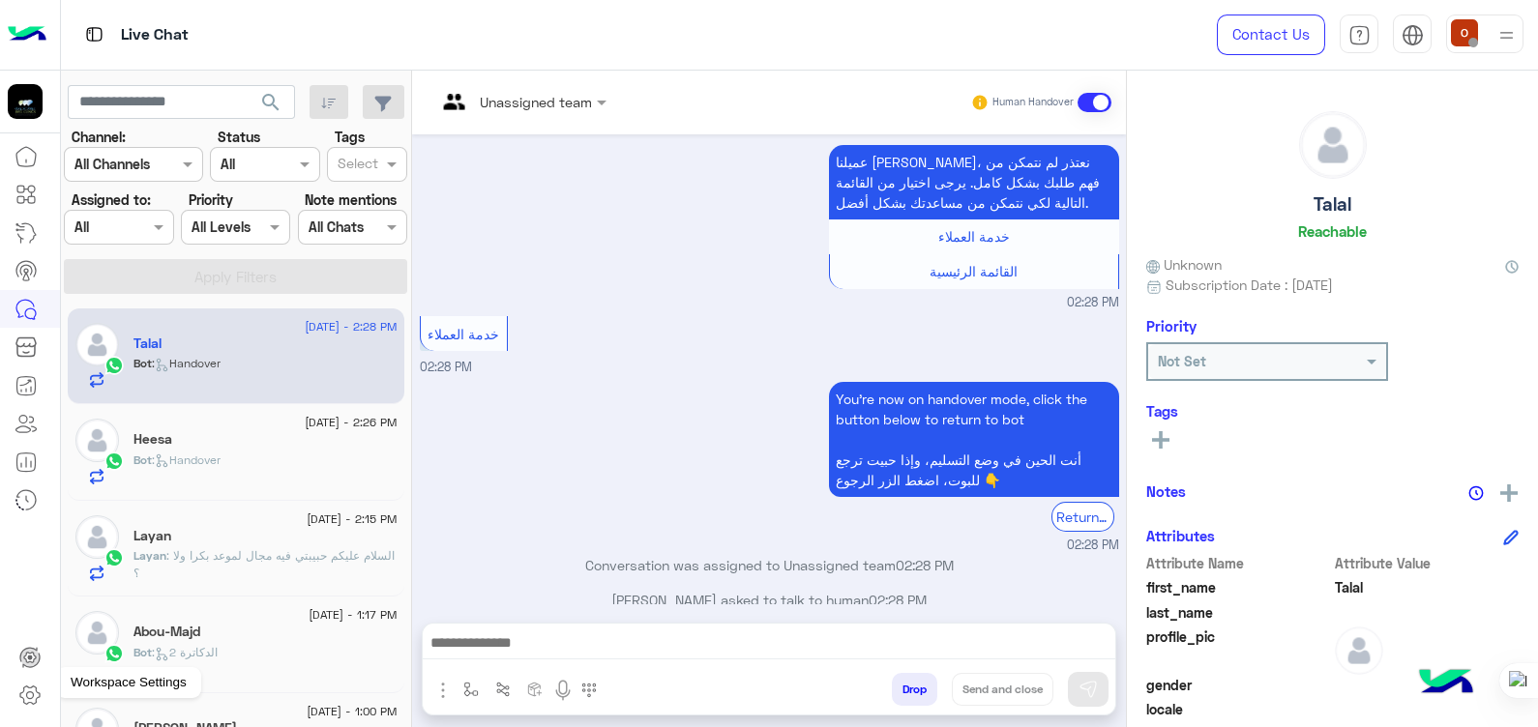
click at [18, 692] on icon at bounding box center [29, 695] width 23 height 23
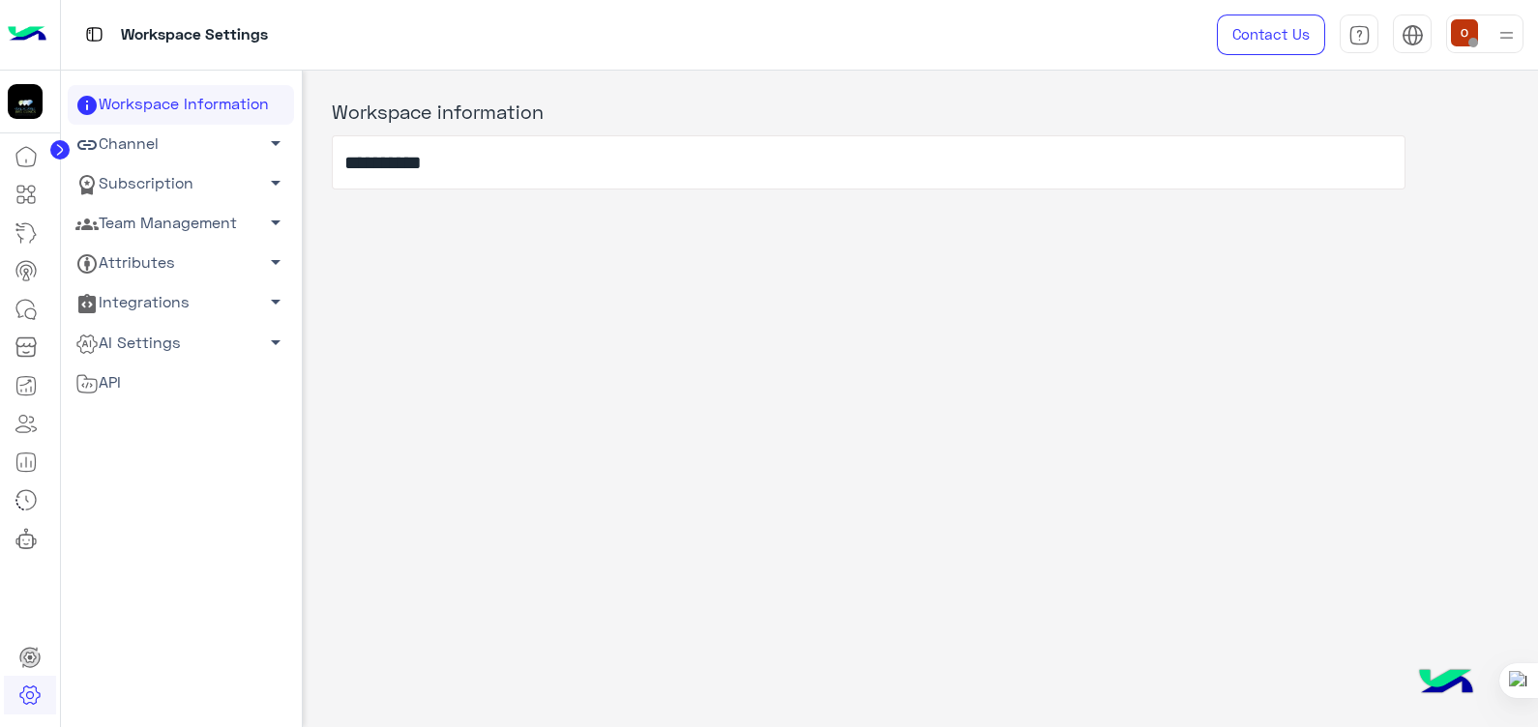
click at [264, 223] on span "arrow_drop_down" at bounding box center [275, 222] width 23 height 23
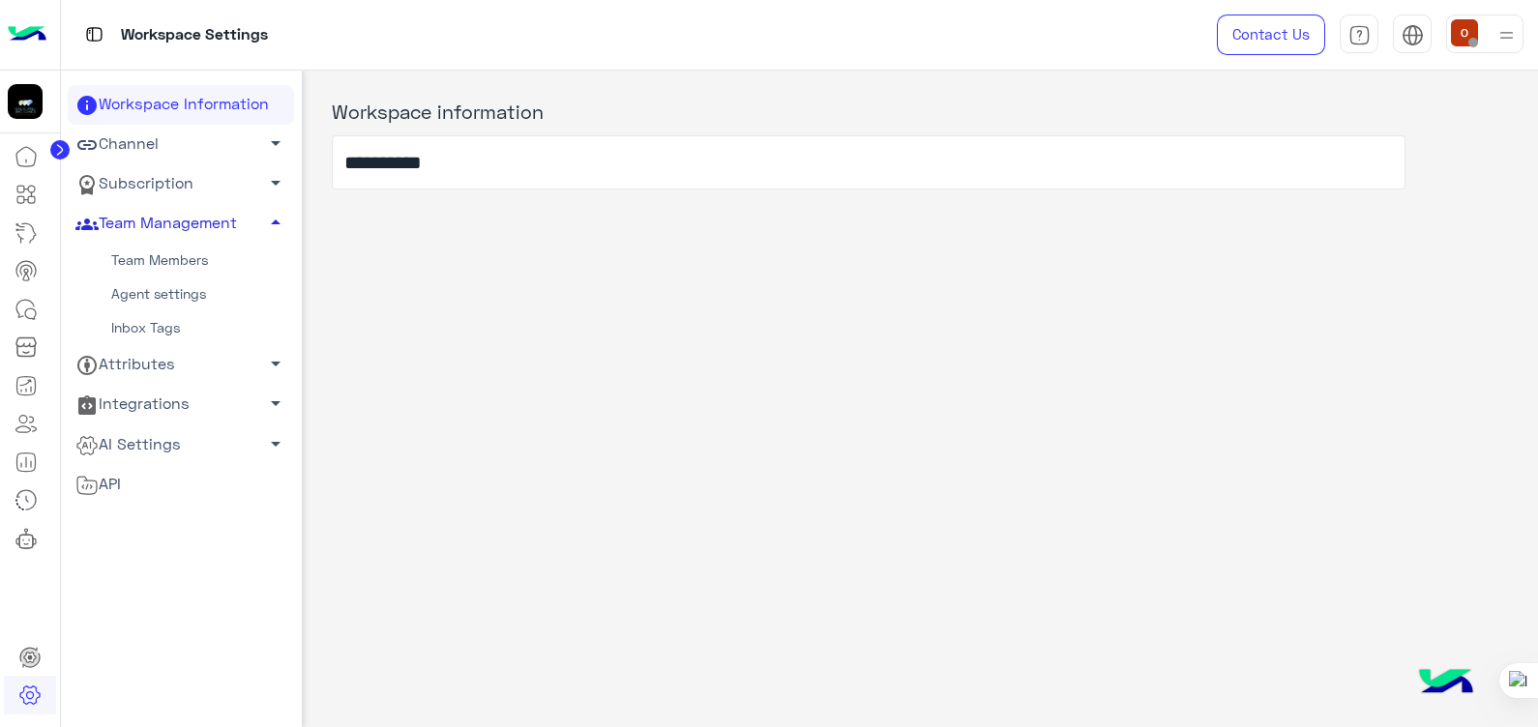
click at [264, 223] on span "arrow_drop_up" at bounding box center [275, 222] width 23 height 23
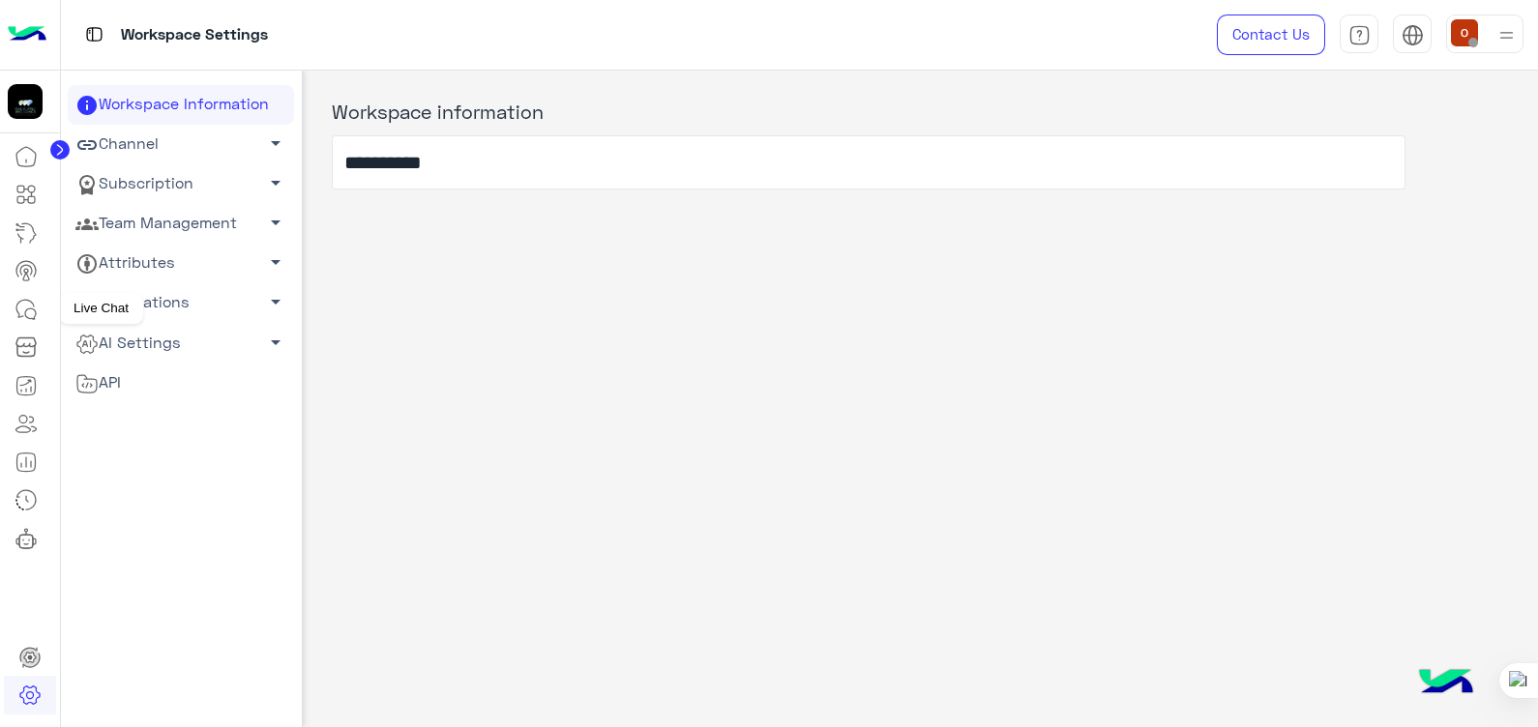
click at [21, 303] on icon at bounding box center [26, 309] width 23 height 23
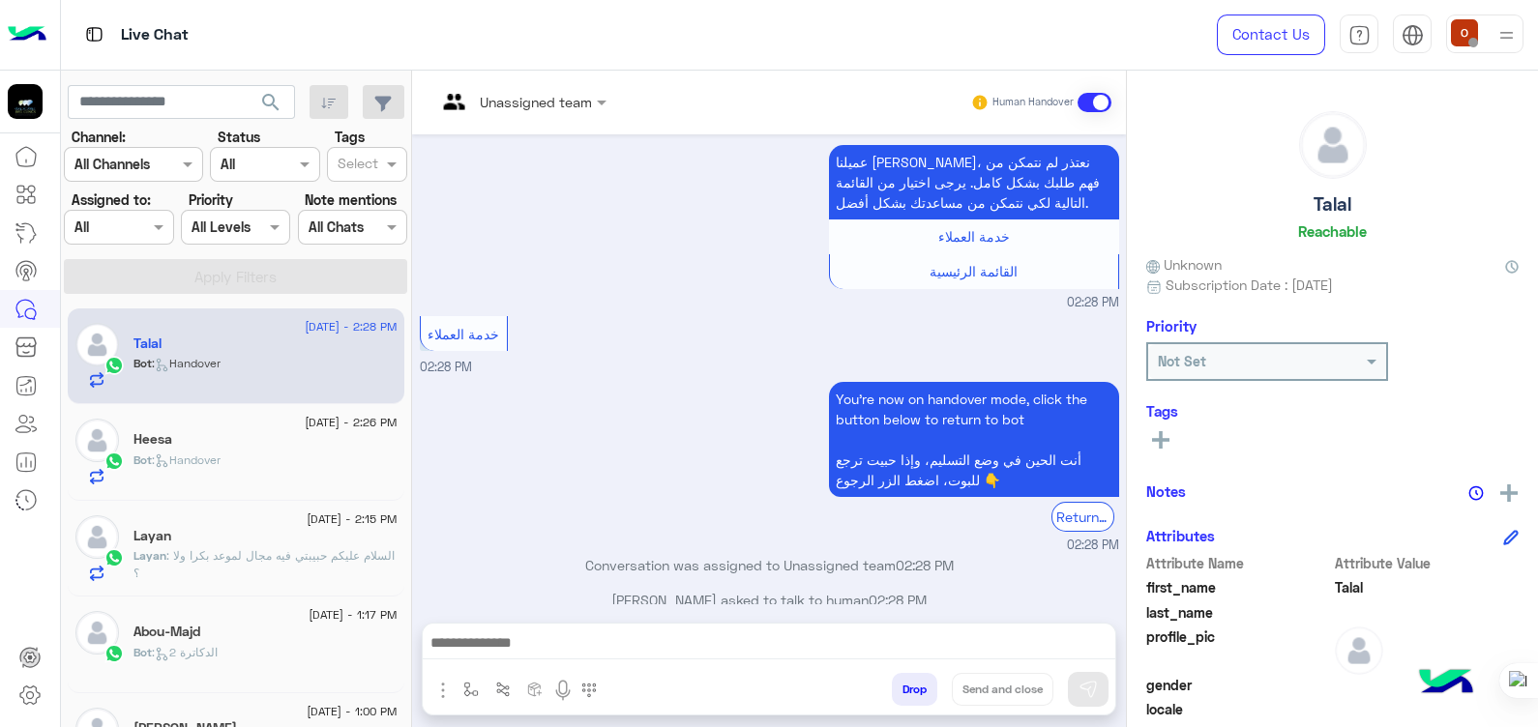
click at [606, 377] on div "You're now on handover mode, click the button below to return to bot أنت الحين …" at bounding box center [769, 466] width 699 height 178
click at [694, 380] on div "You're now on handover mode, click the button below to return to bot أنت الحين …" at bounding box center [769, 466] width 699 height 178
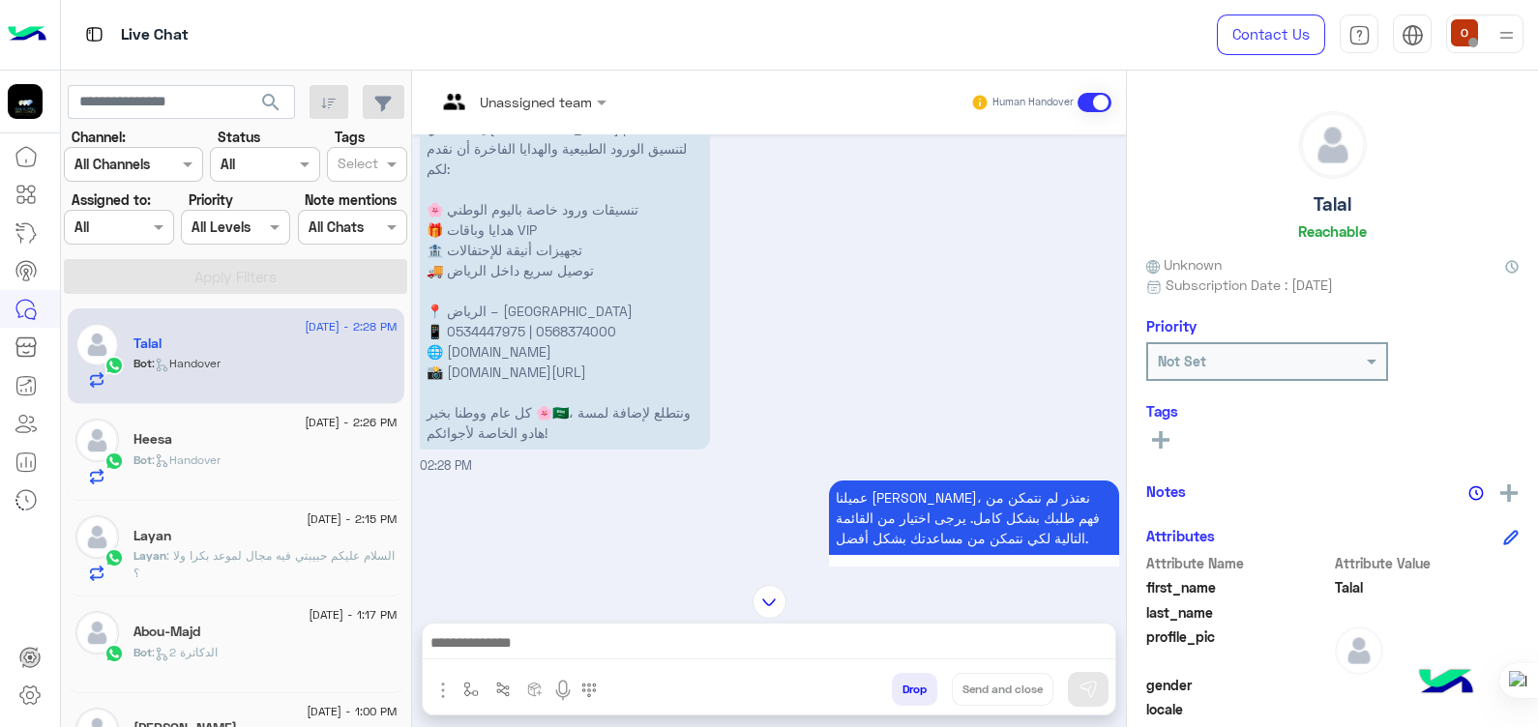
scroll to position [98, 0]
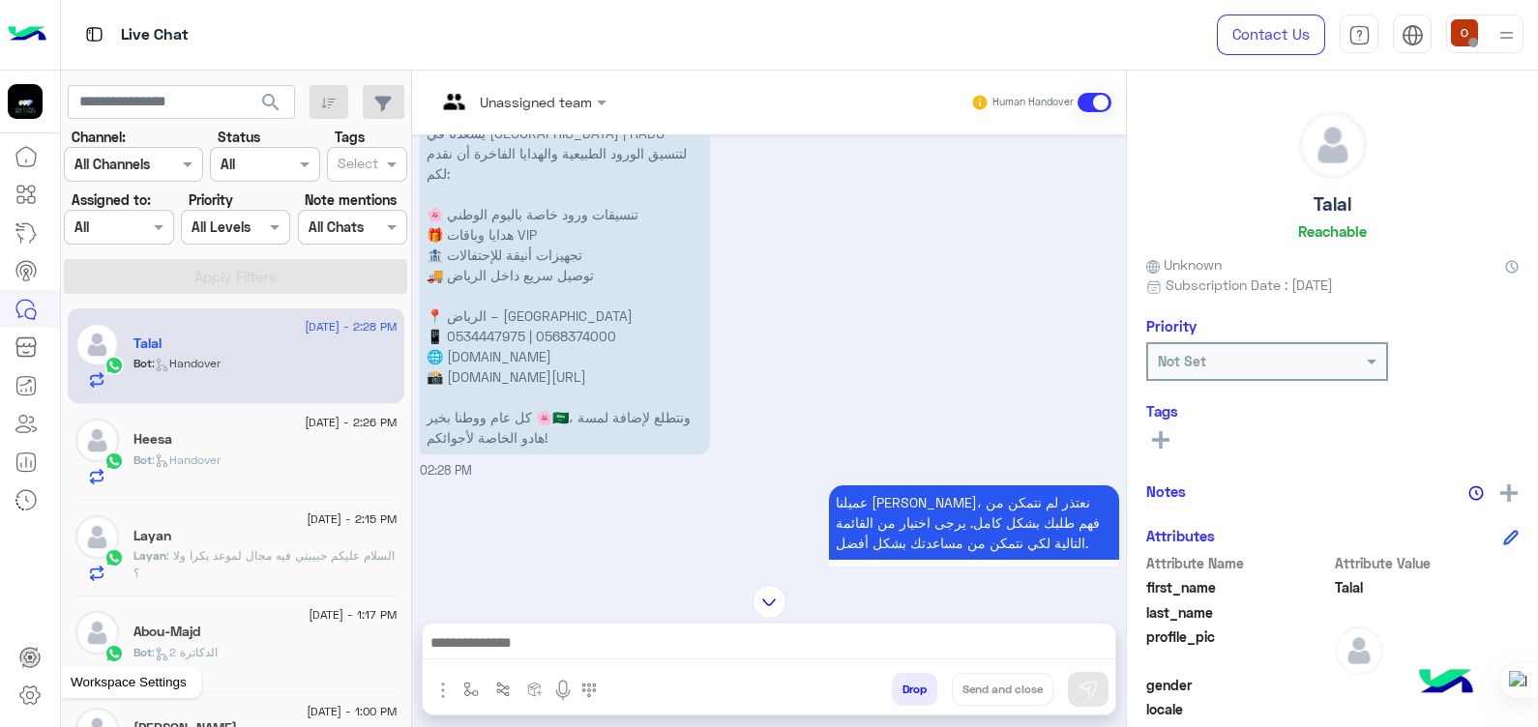
click at [19, 693] on icon at bounding box center [29, 695] width 23 height 23
click at [32, 690] on icon at bounding box center [29, 695] width 23 height 23
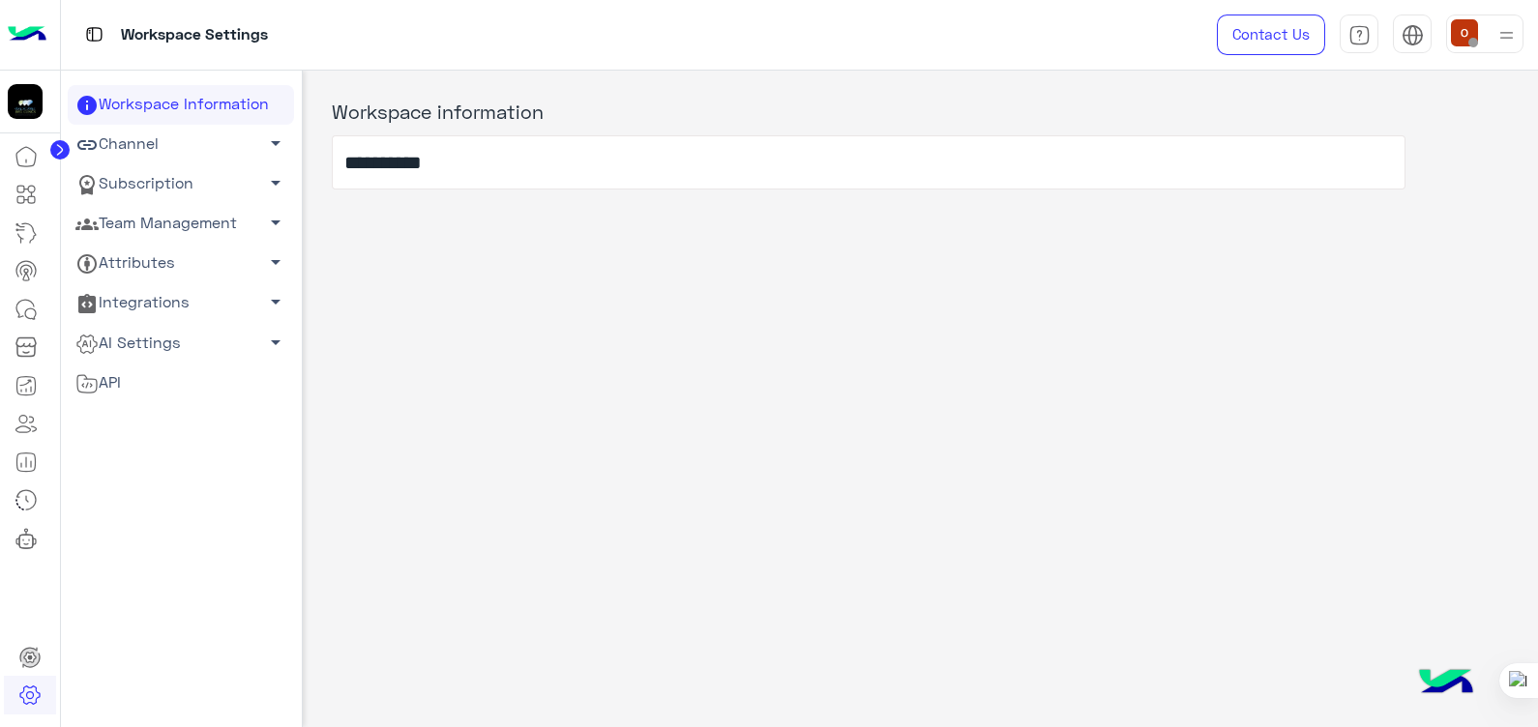
click at [276, 218] on span "arrow_drop_down" at bounding box center [275, 222] width 23 height 23
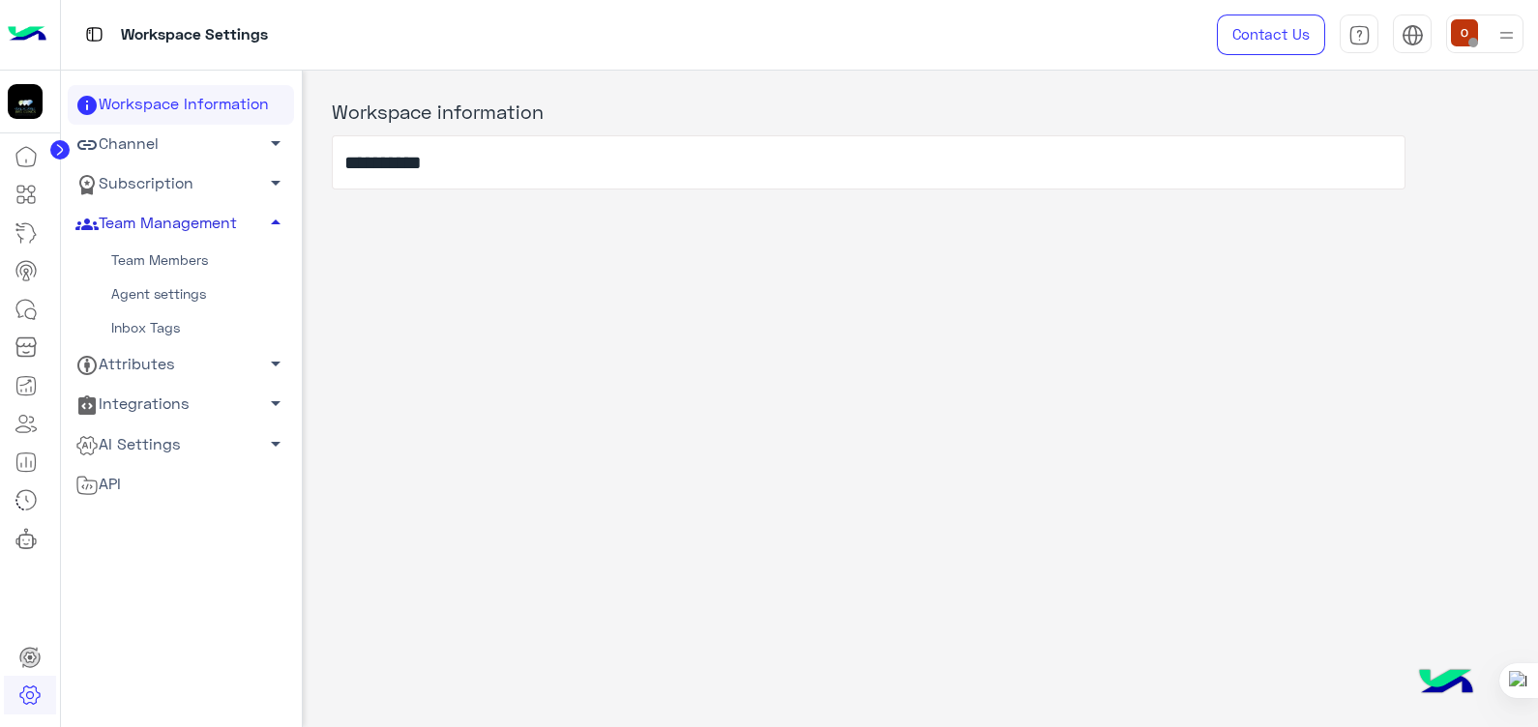
click at [181, 256] on link "Team Members" at bounding box center [181, 261] width 226 height 34
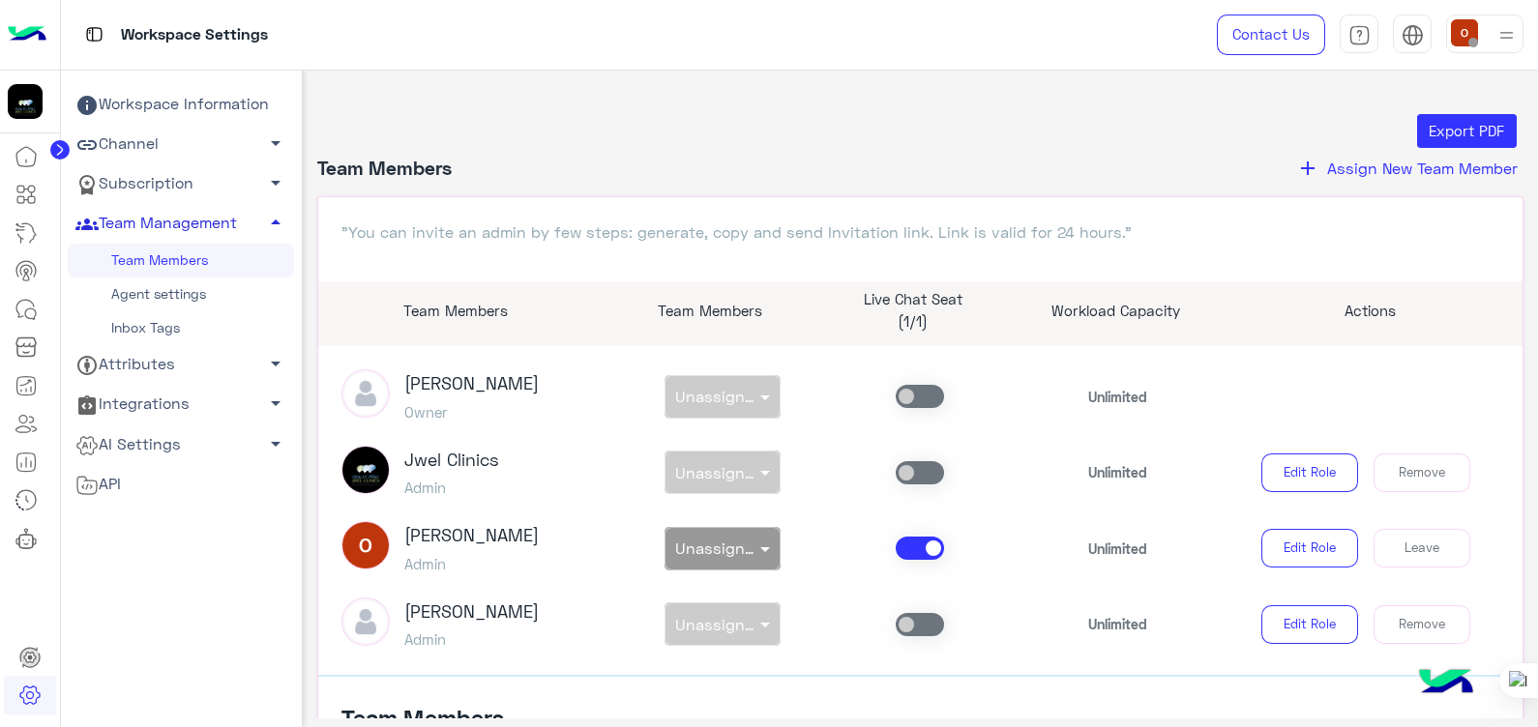
click at [169, 329] on link "Inbox Tags" at bounding box center [181, 329] width 226 height 34
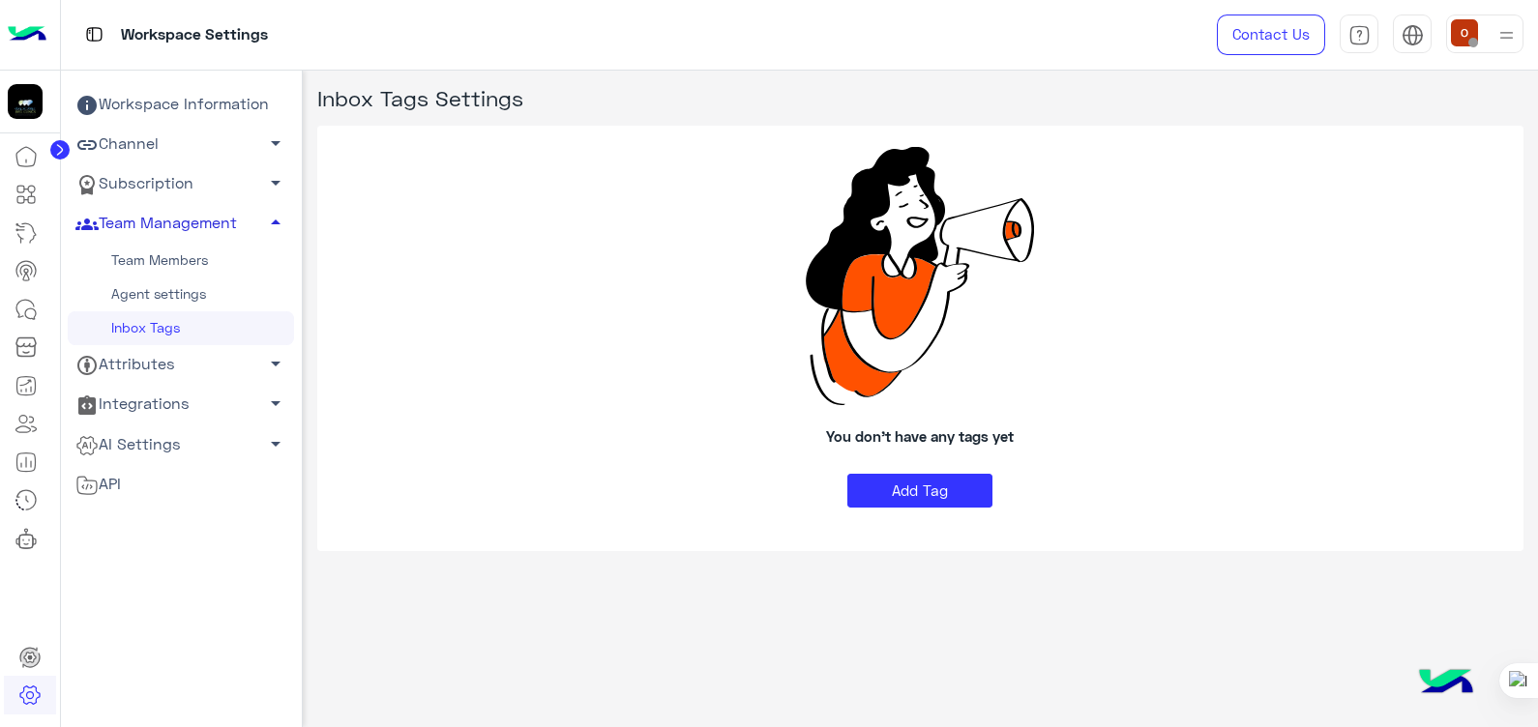
click at [169, 278] on link "Agent settings" at bounding box center [181, 295] width 226 height 34
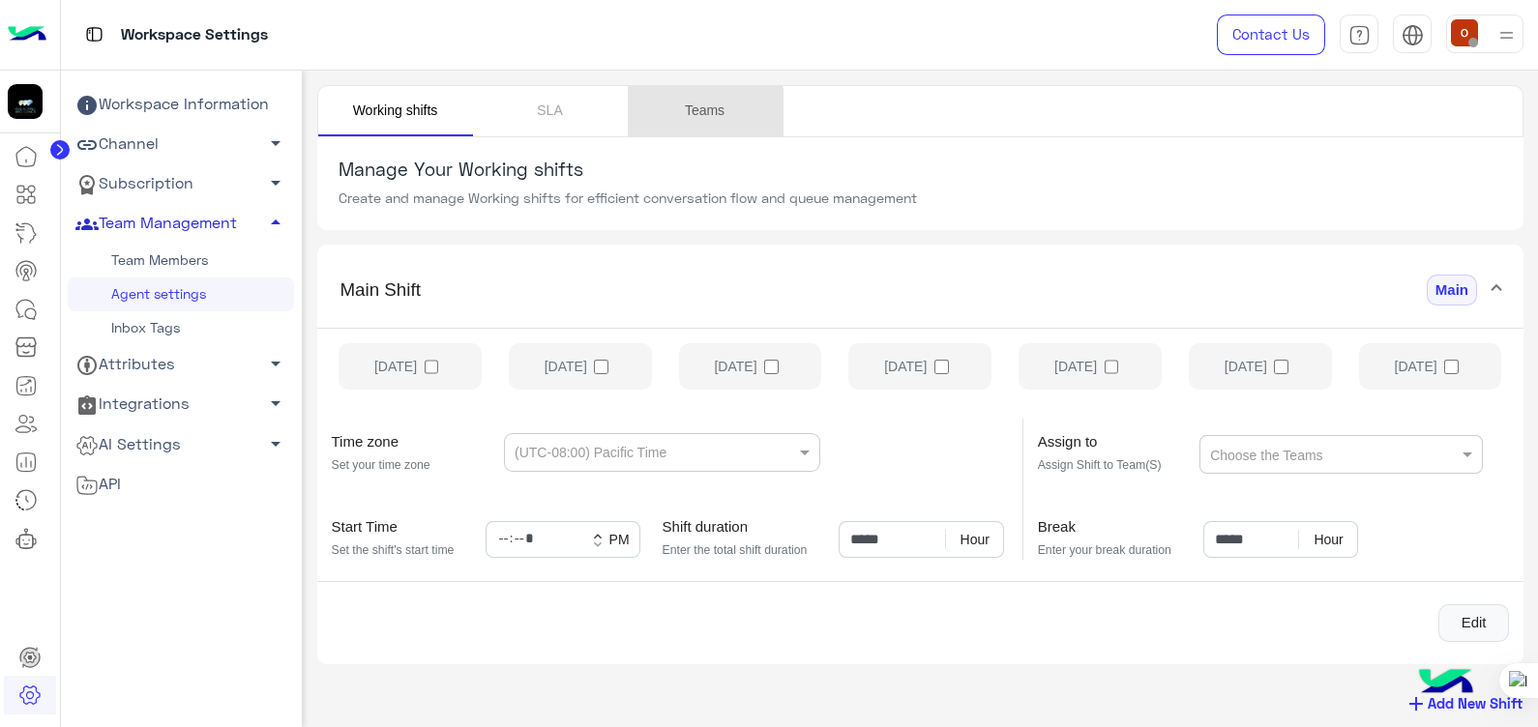
click at [692, 112] on link "Teams" at bounding box center [705, 111] width 155 height 50
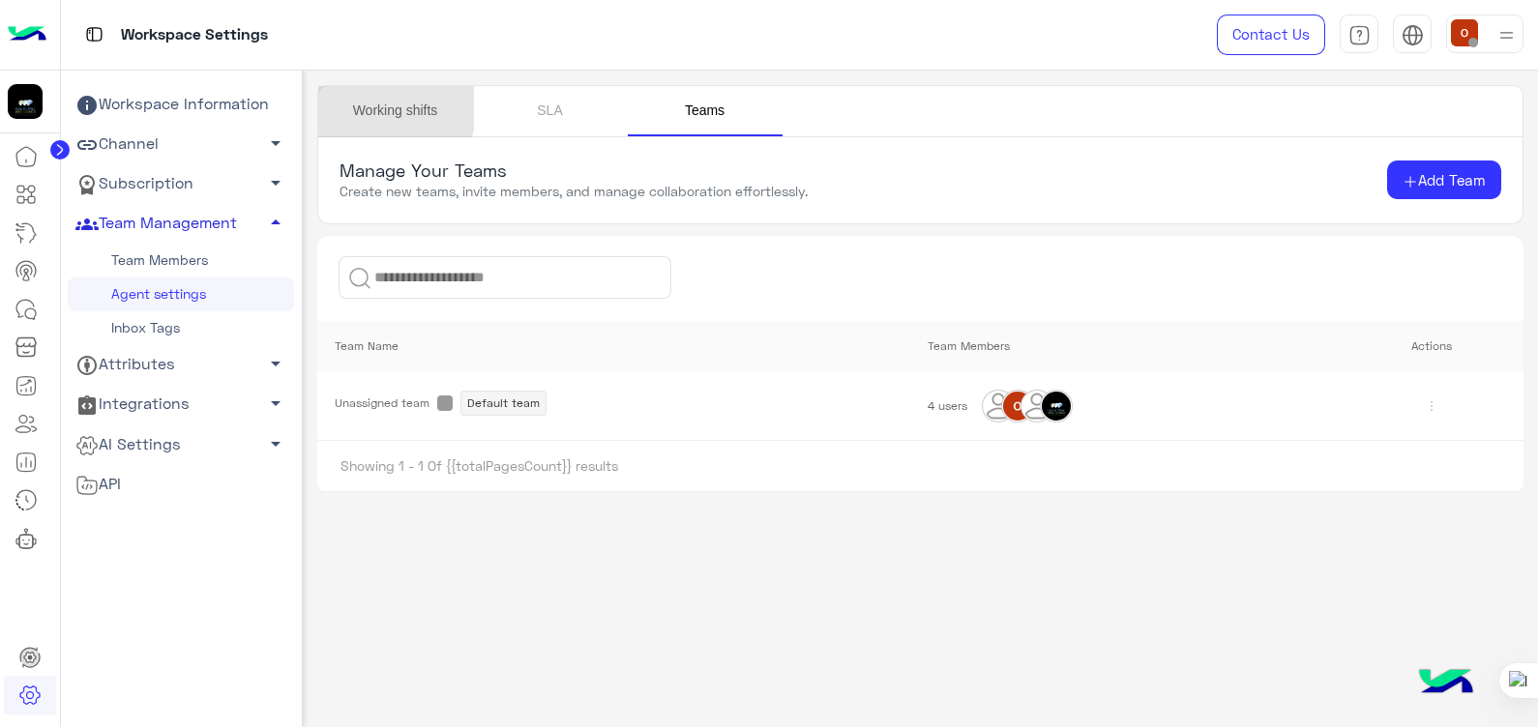
click at [392, 108] on link "Working shifts" at bounding box center [395, 111] width 155 height 50
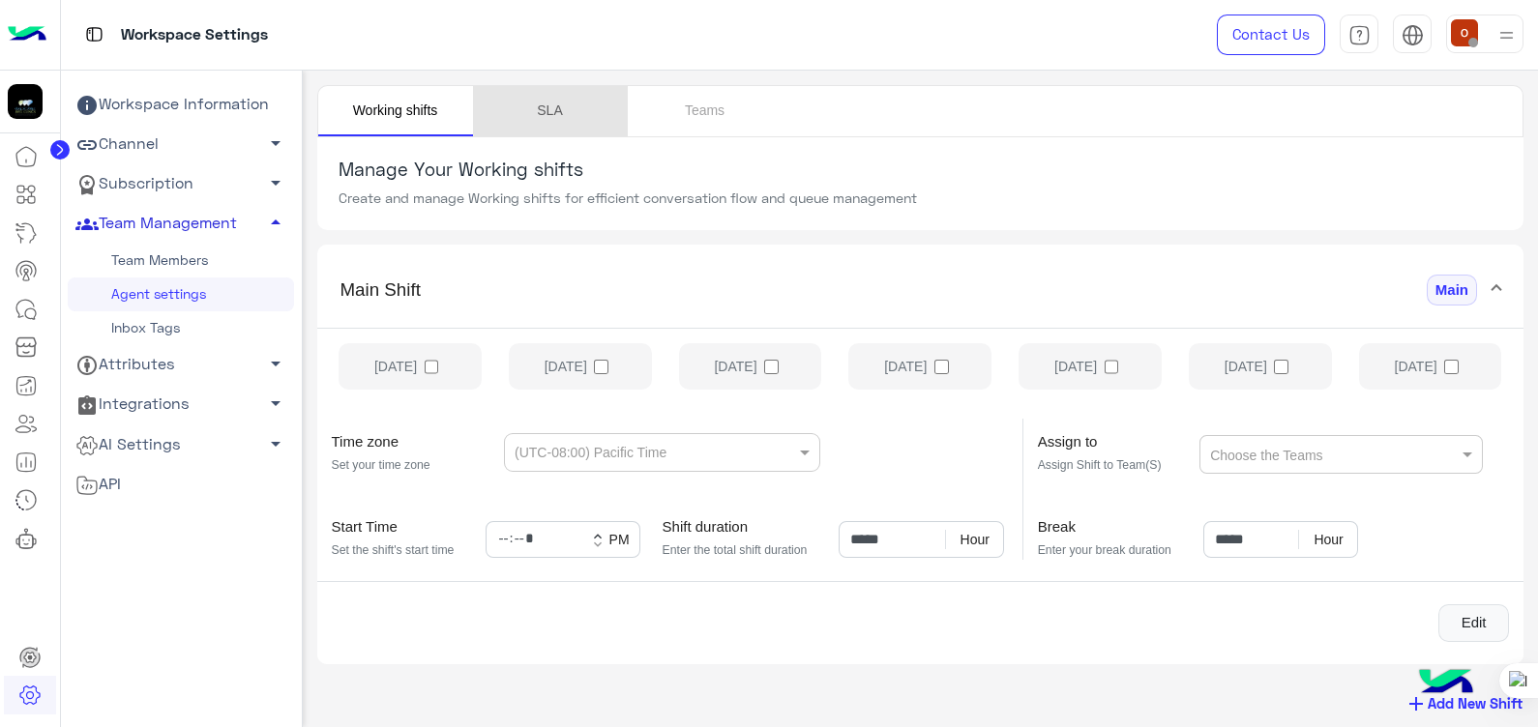
click at [557, 104] on link "SLA" at bounding box center [550, 111] width 155 height 50
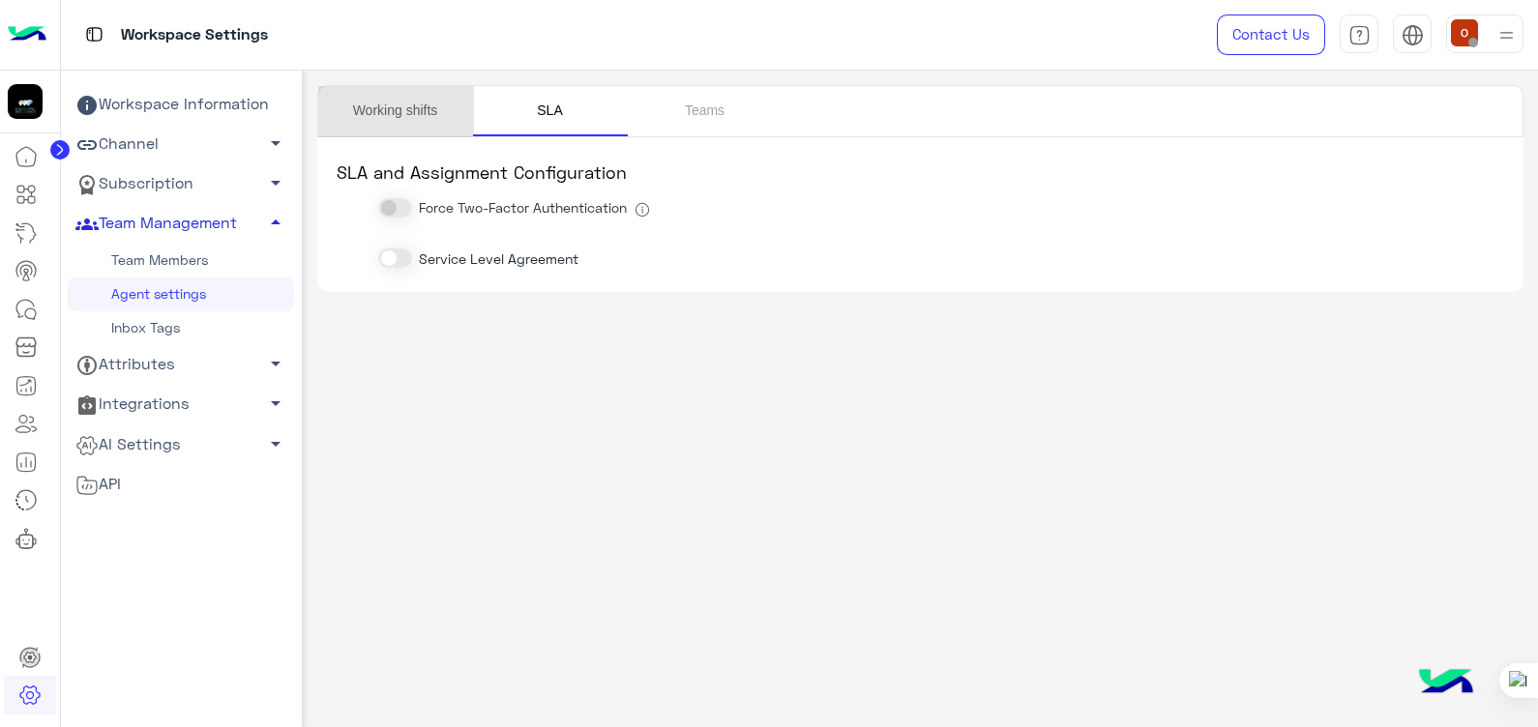
click at [385, 103] on link "Working shifts" at bounding box center [395, 111] width 155 height 50
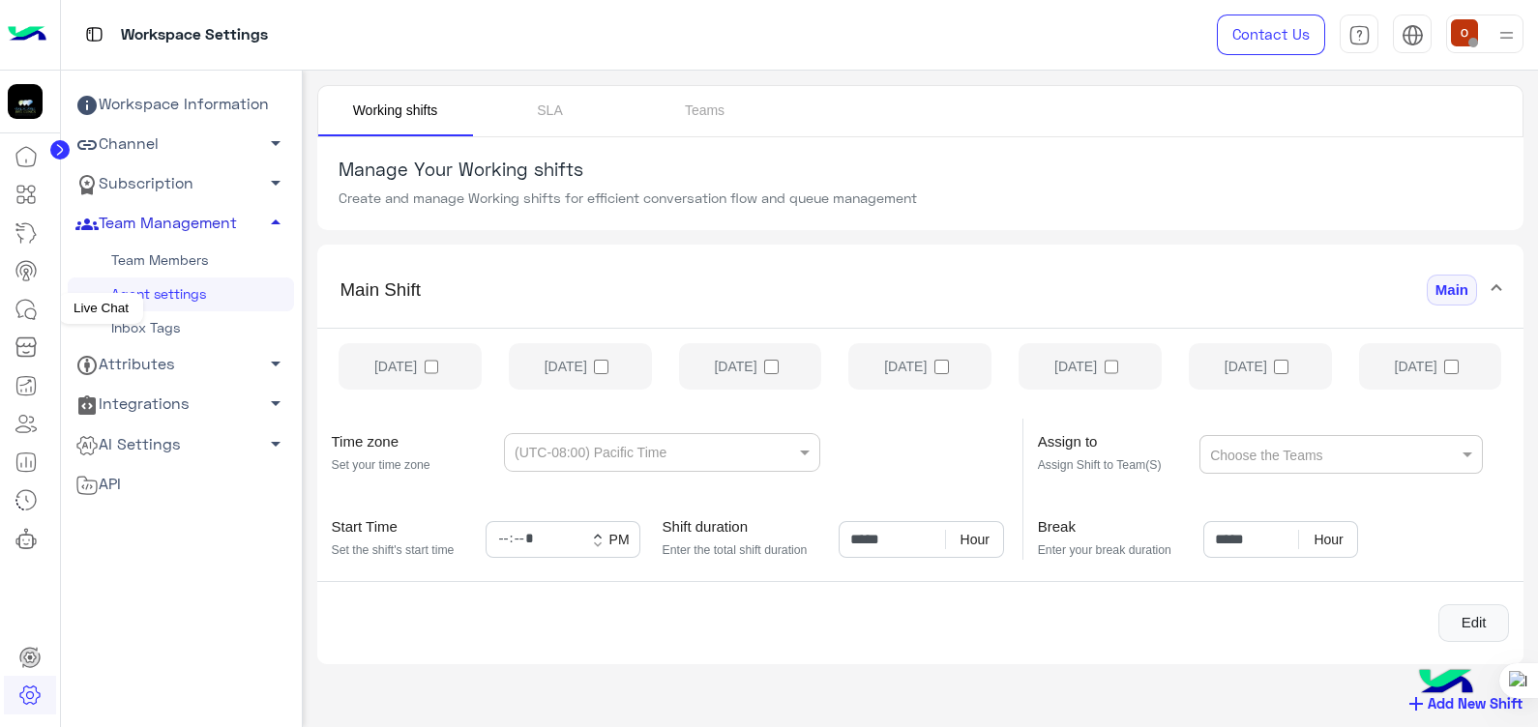
click at [39, 318] on link at bounding box center [26, 309] width 52 height 39
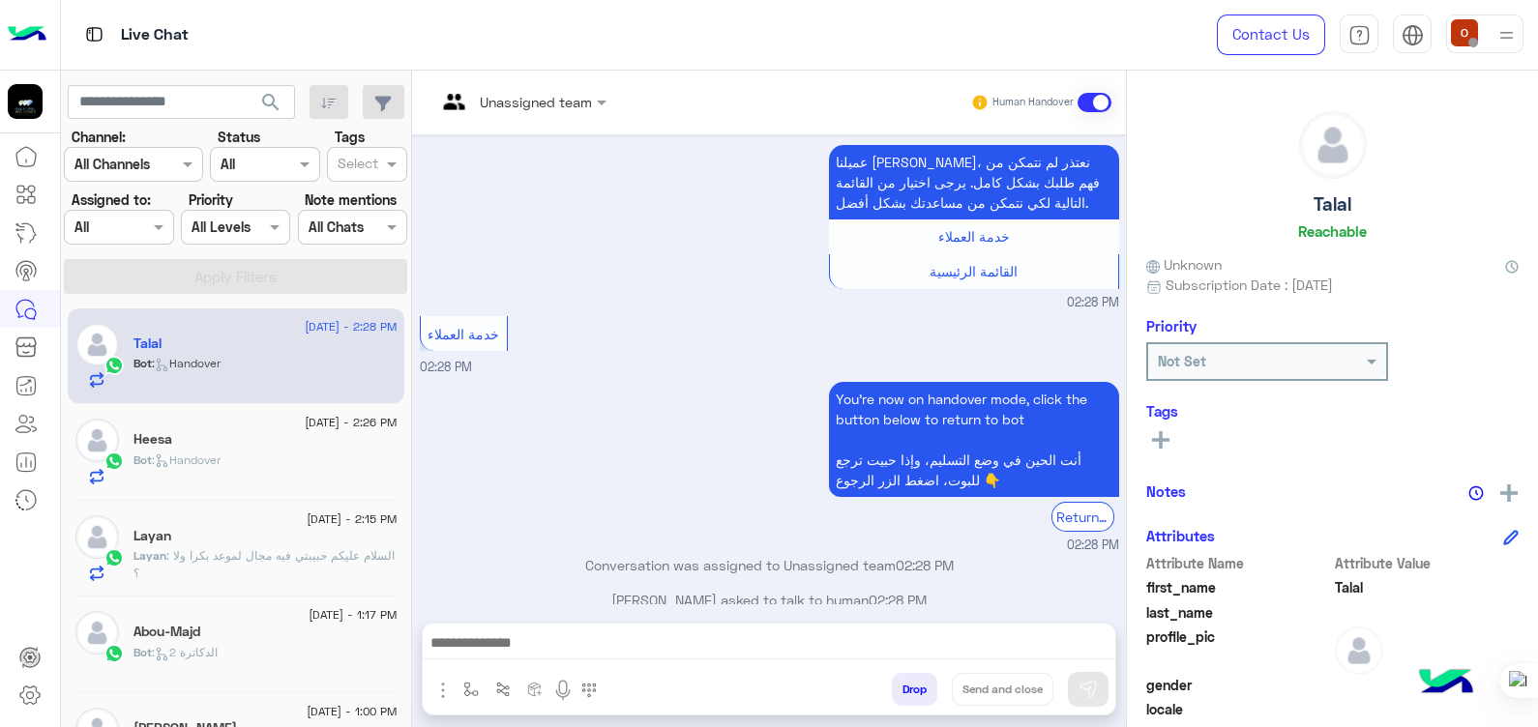
click at [297, 145] on div "Status Channel All" at bounding box center [264, 154] width 109 height 55
click at [298, 160] on span at bounding box center [307, 164] width 24 height 20
click at [586, 318] on div "خدمة العملاء" at bounding box center [519, 333] width 198 height 35
click at [316, 166] on span at bounding box center [307, 164] width 24 height 20
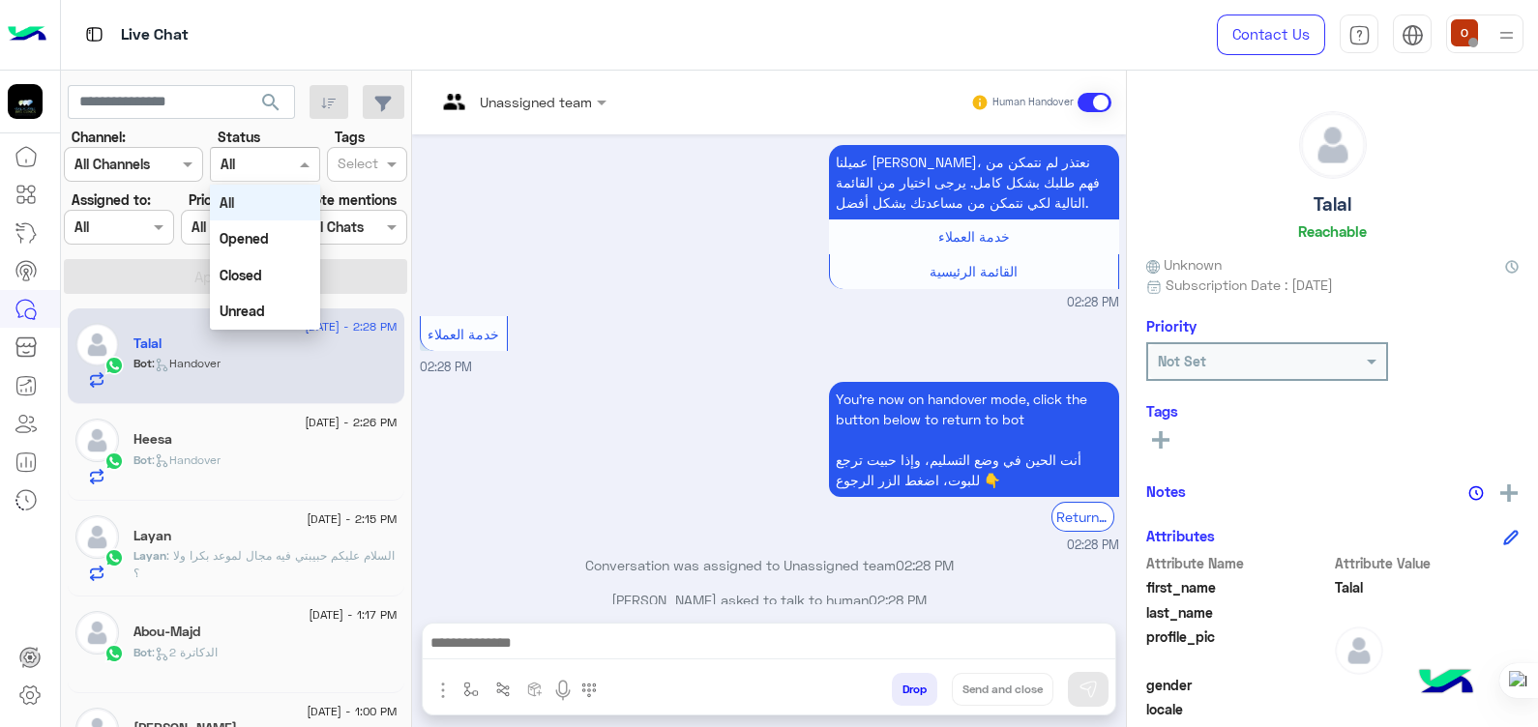
click at [316, 166] on span at bounding box center [307, 164] width 24 height 20
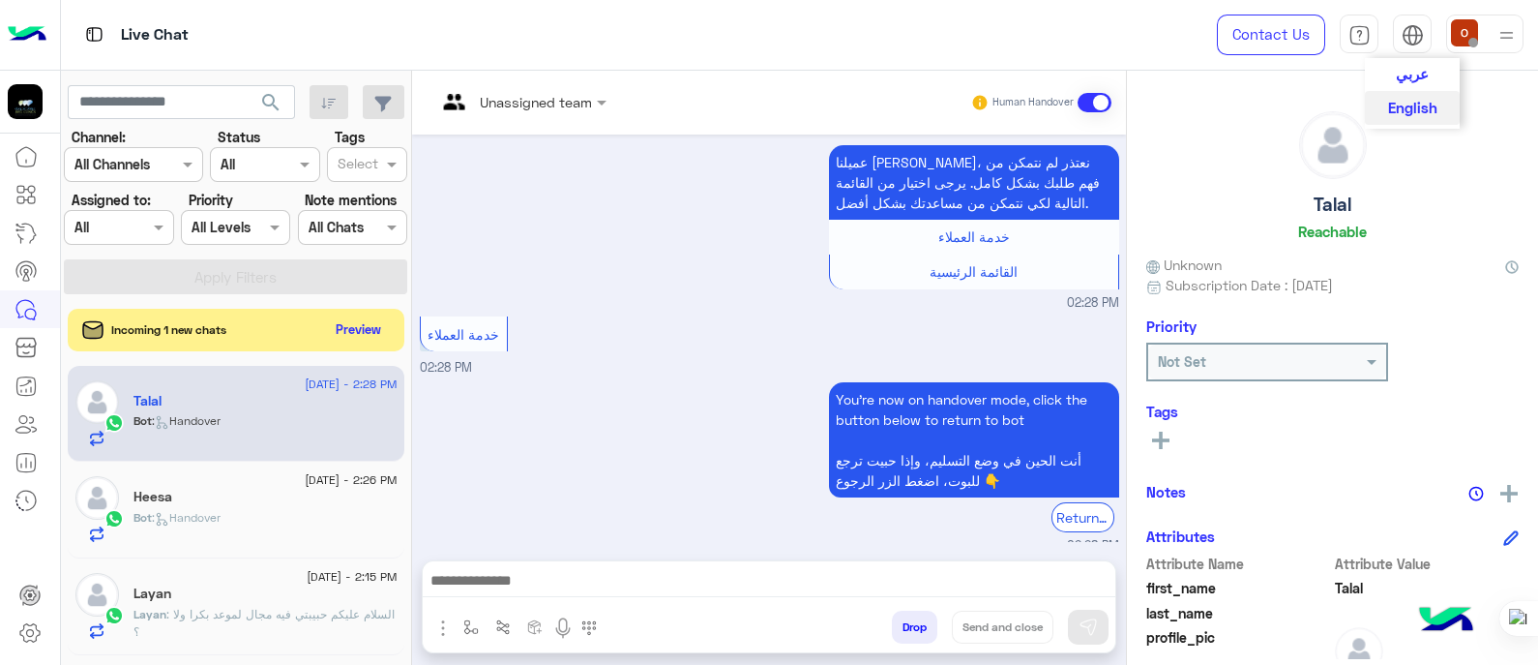
click at [1411, 81] on span "عربي" at bounding box center [1412, 73] width 33 height 17
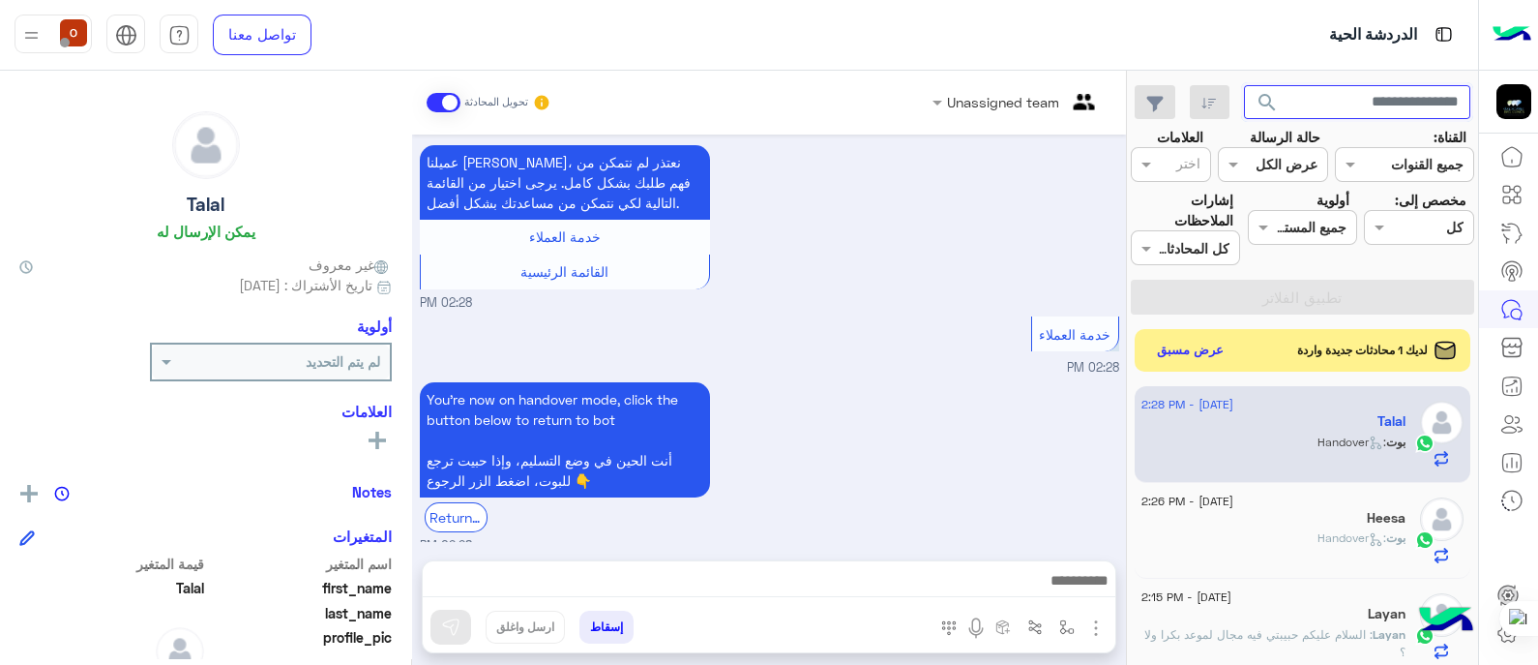
click at [1370, 99] on input "text" at bounding box center [1357, 102] width 227 height 35
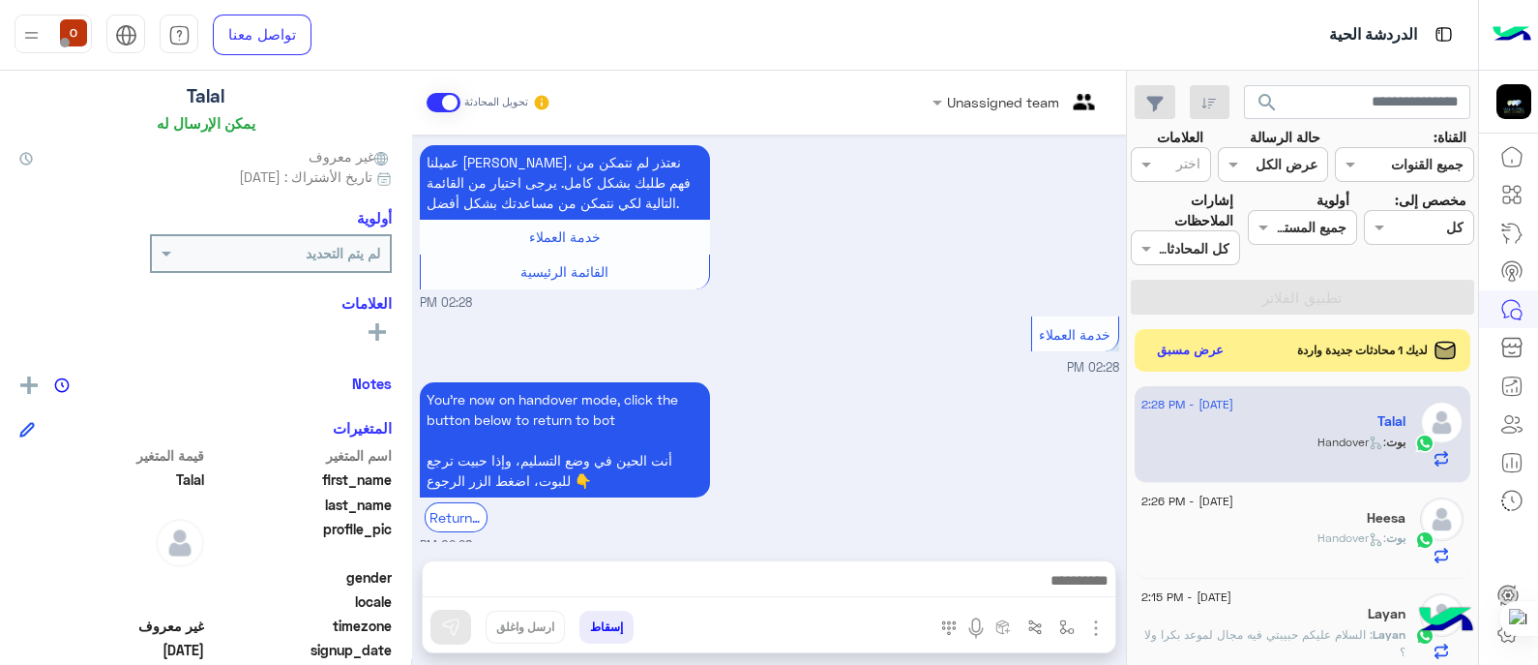
scroll to position [44, 0]
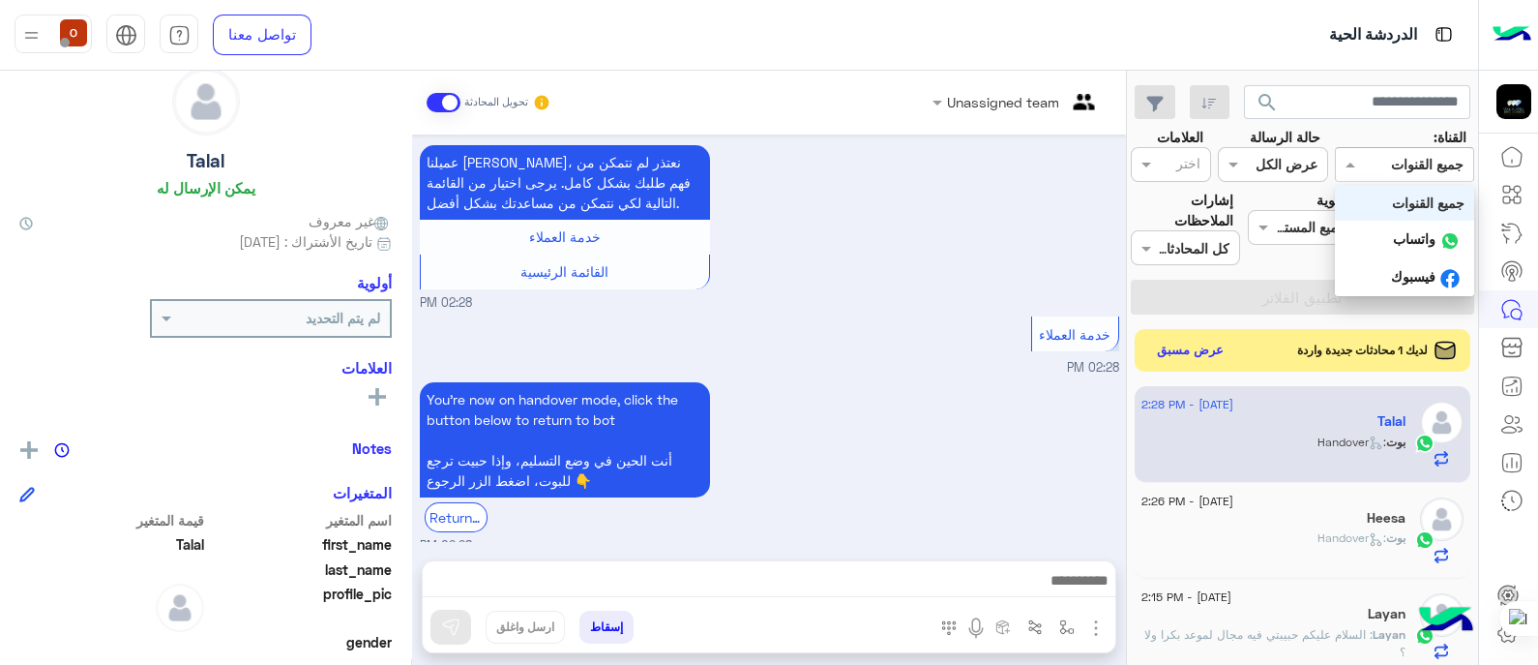
click at [1375, 162] on div at bounding box center [1404, 164] width 137 height 22
click at [1410, 247] on b "واتساب" at bounding box center [1414, 238] width 43 height 16
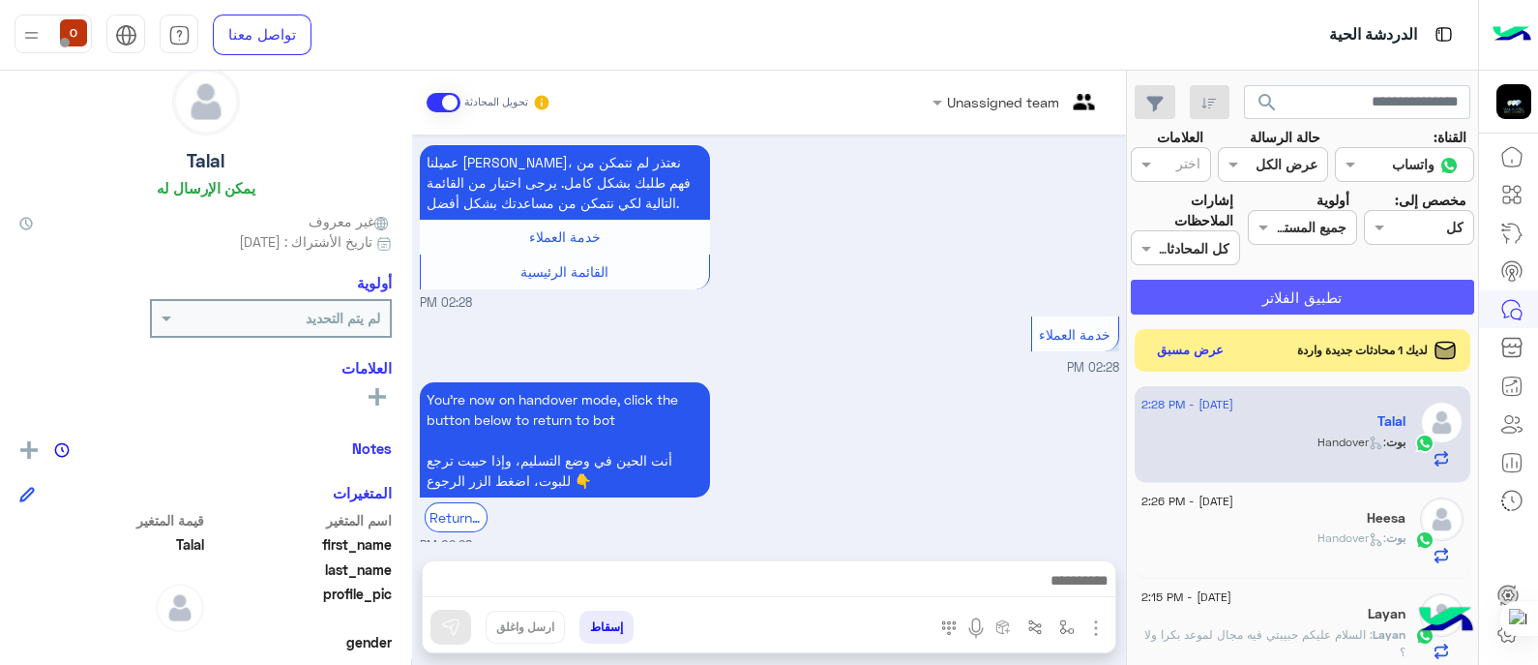
click at [1326, 305] on button "تطبيق الفلاتر" at bounding box center [1302, 297] width 343 height 35
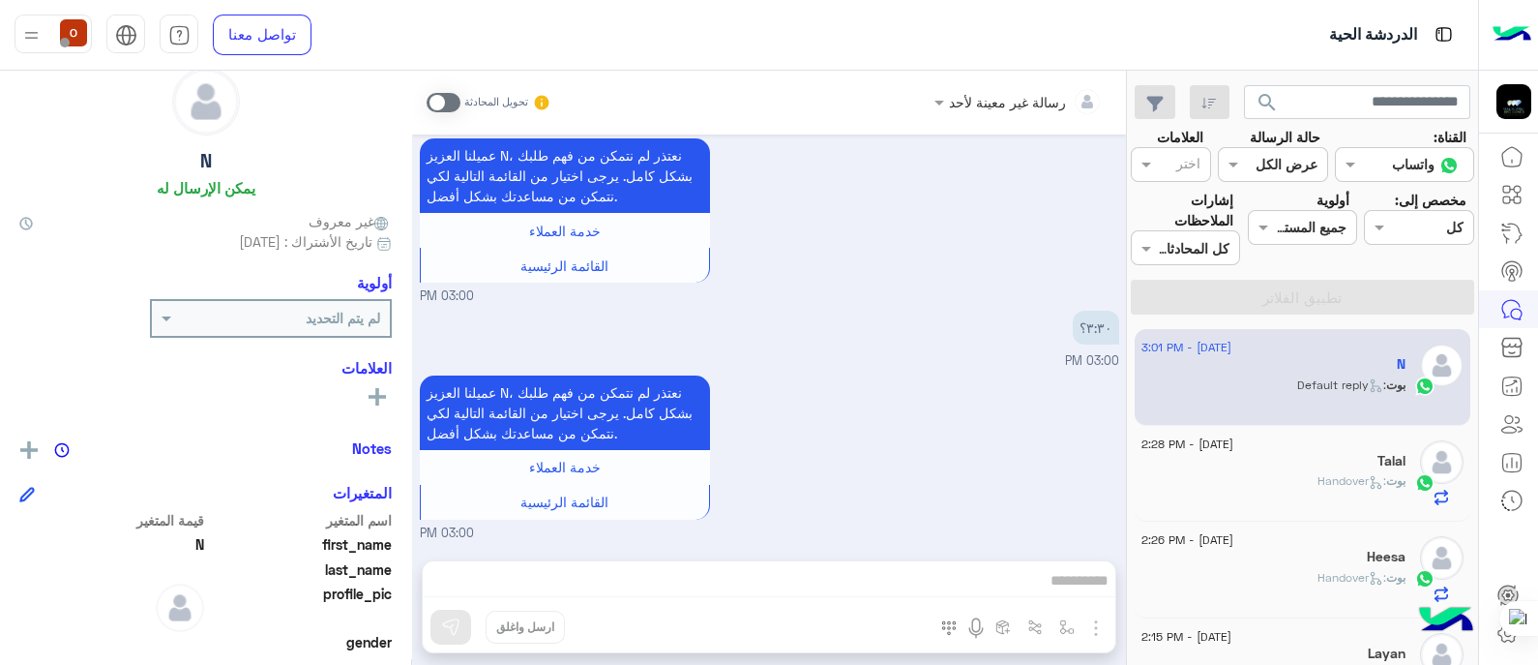
scroll to position [875, 0]
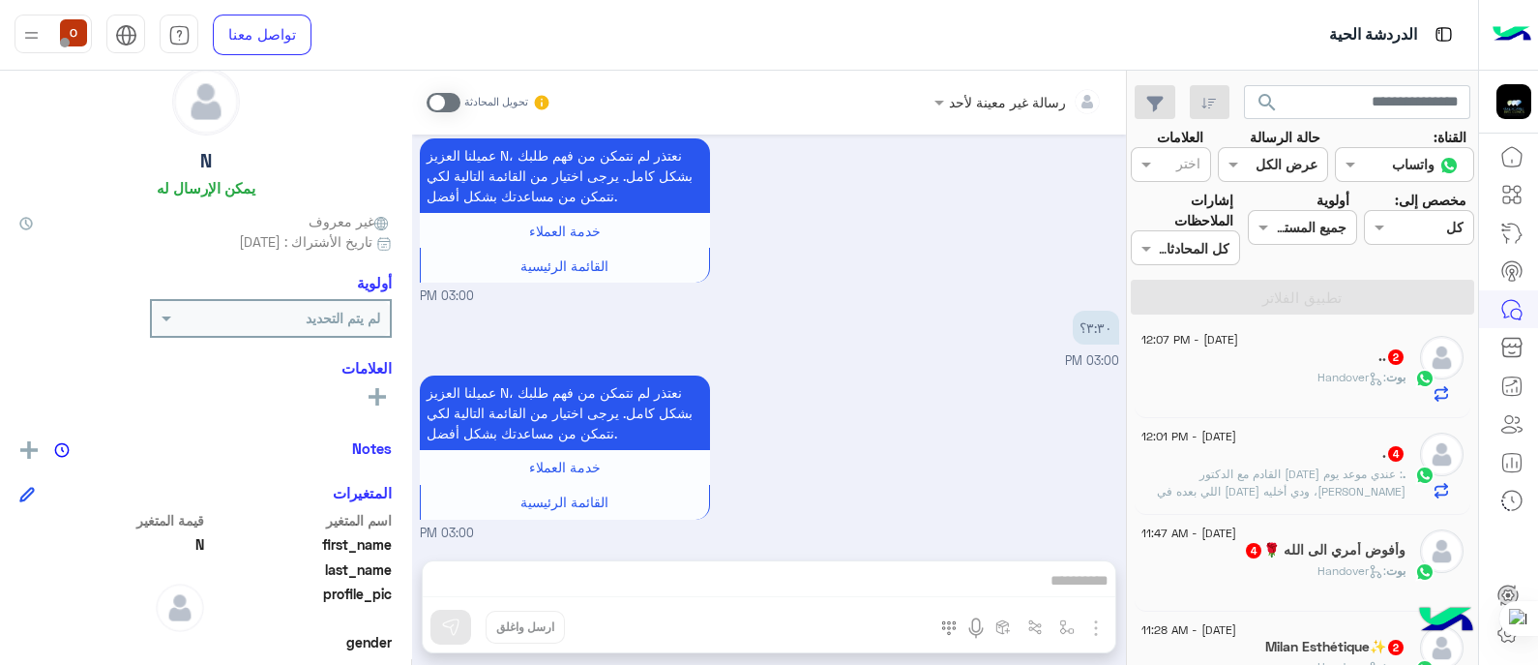
click at [1399, 164] on input "text" at bounding box center [1427, 165] width 71 height 20
click at [1421, 273] on b "فيسبوك" at bounding box center [1413, 276] width 45 height 16
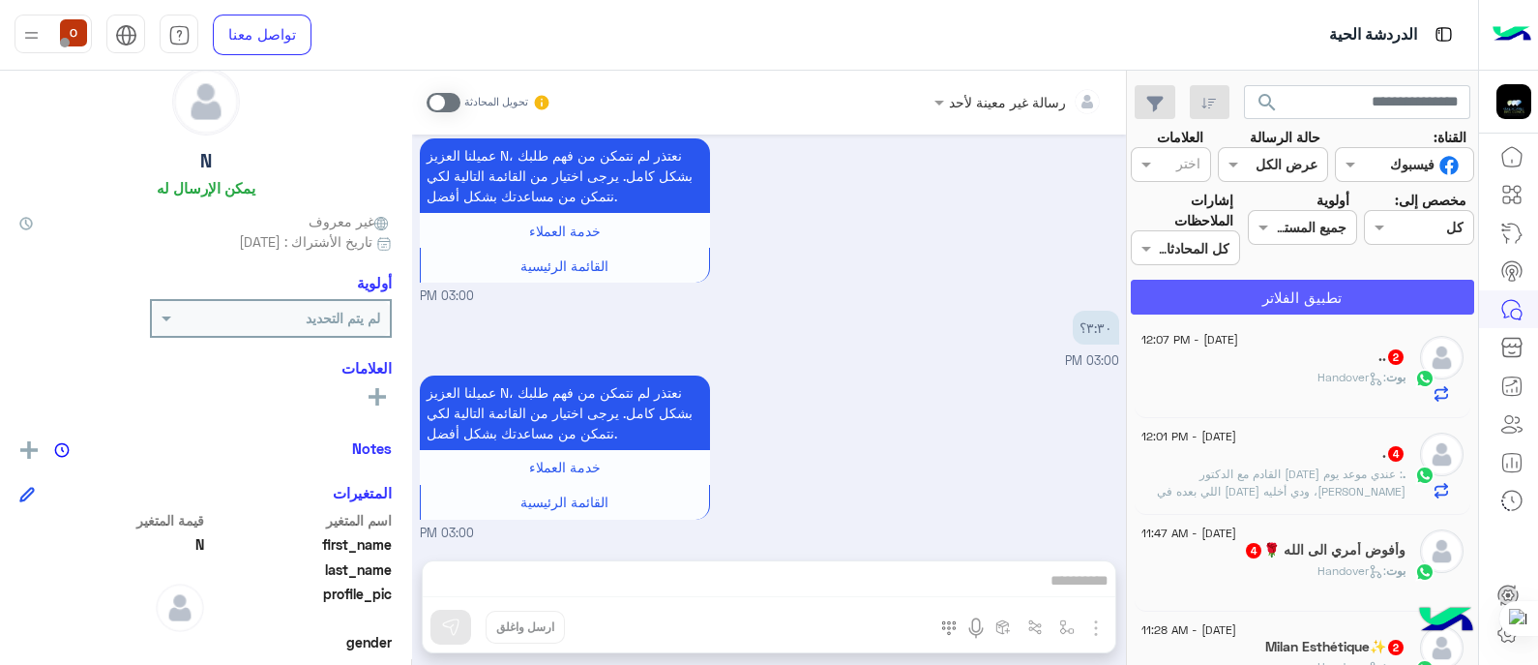
click at [1313, 287] on button "تطبيق الفلاتر" at bounding box center [1302, 297] width 343 height 35
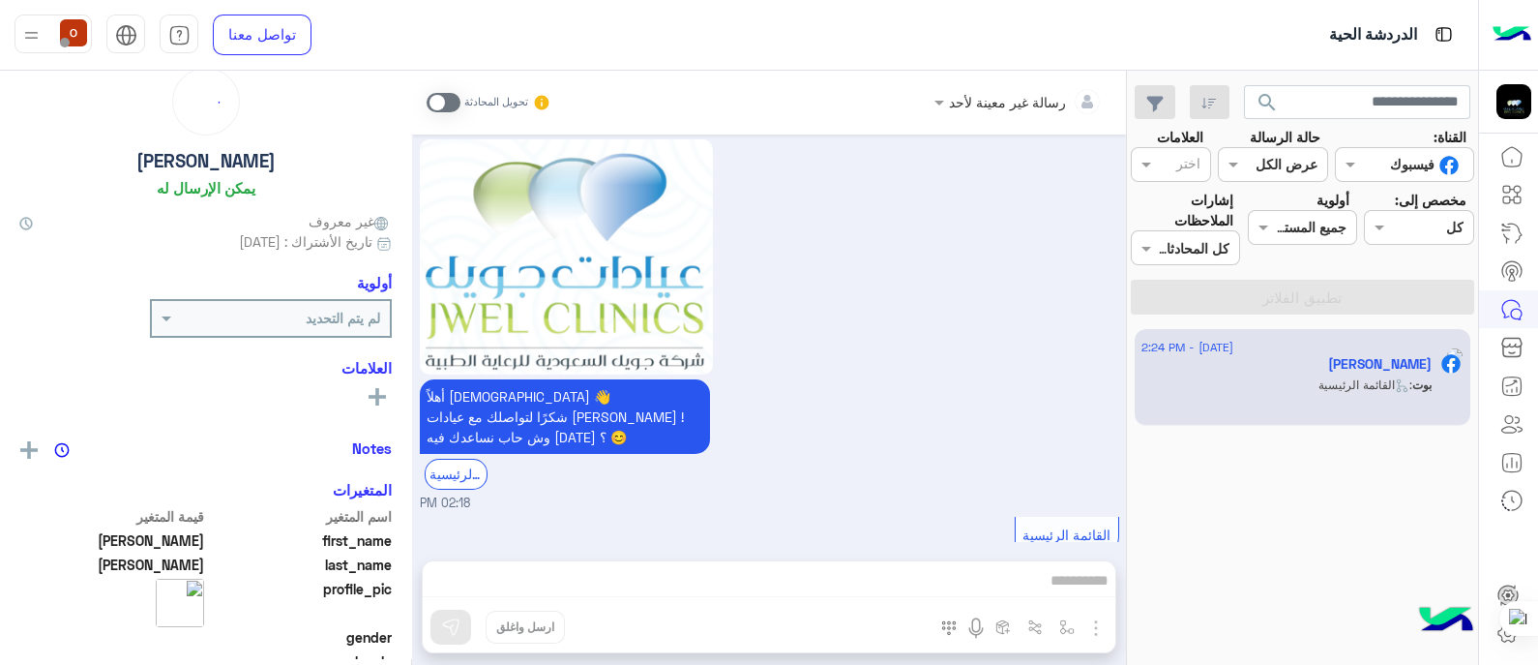
scroll to position [2554, 0]
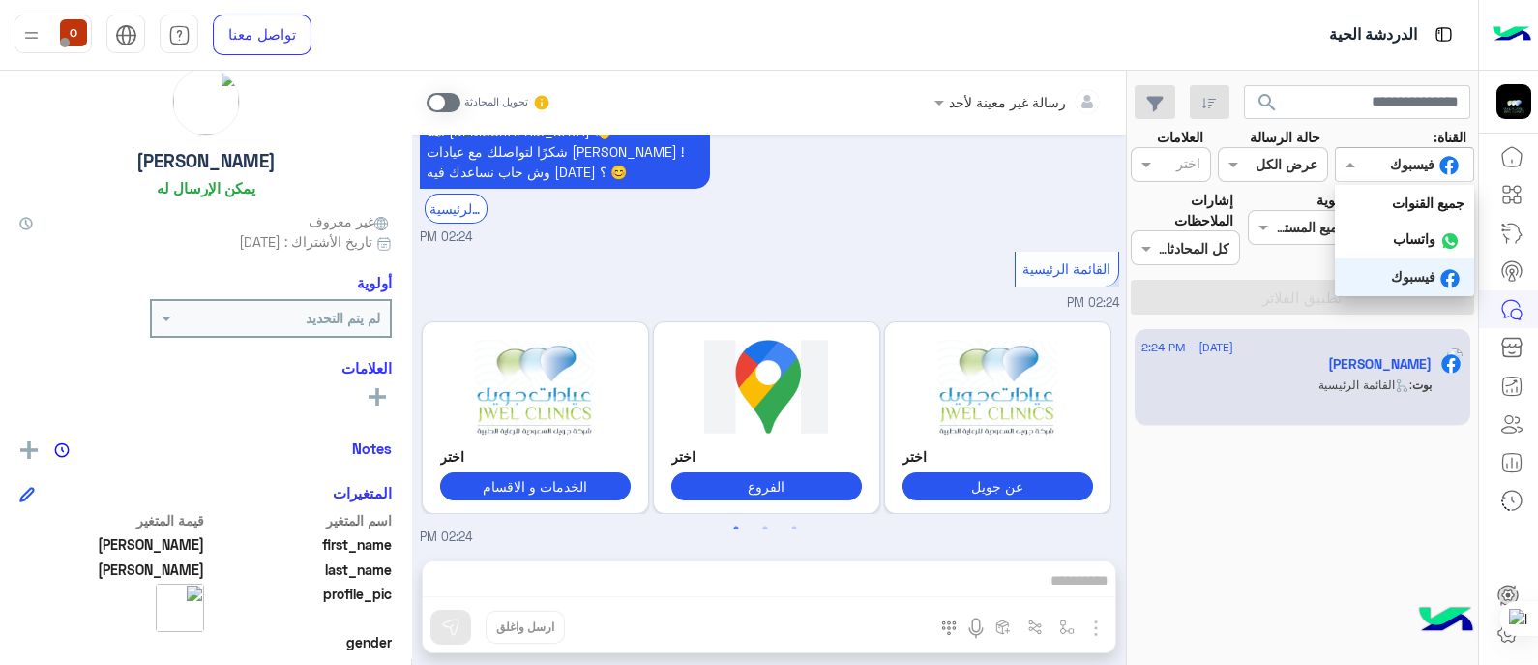
click at [1357, 167] on span at bounding box center [1348, 164] width 24 height 20
click at [1417, 205] on b "جميع القنوات" at bounding box center [1428, 202] width 73 height 16
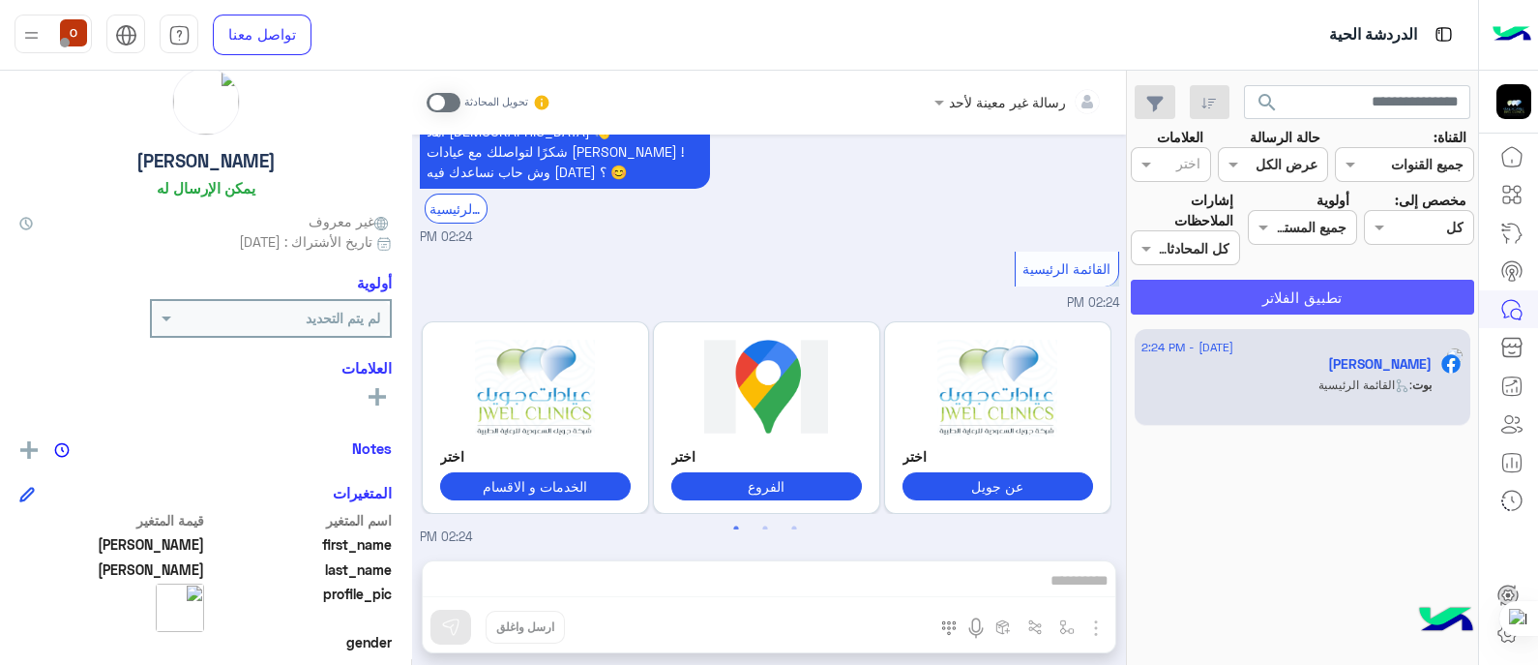
click at [1310, 287] on button "تطبيق الفلاتر" at bounding box center [1302, 297] width 343 height 35
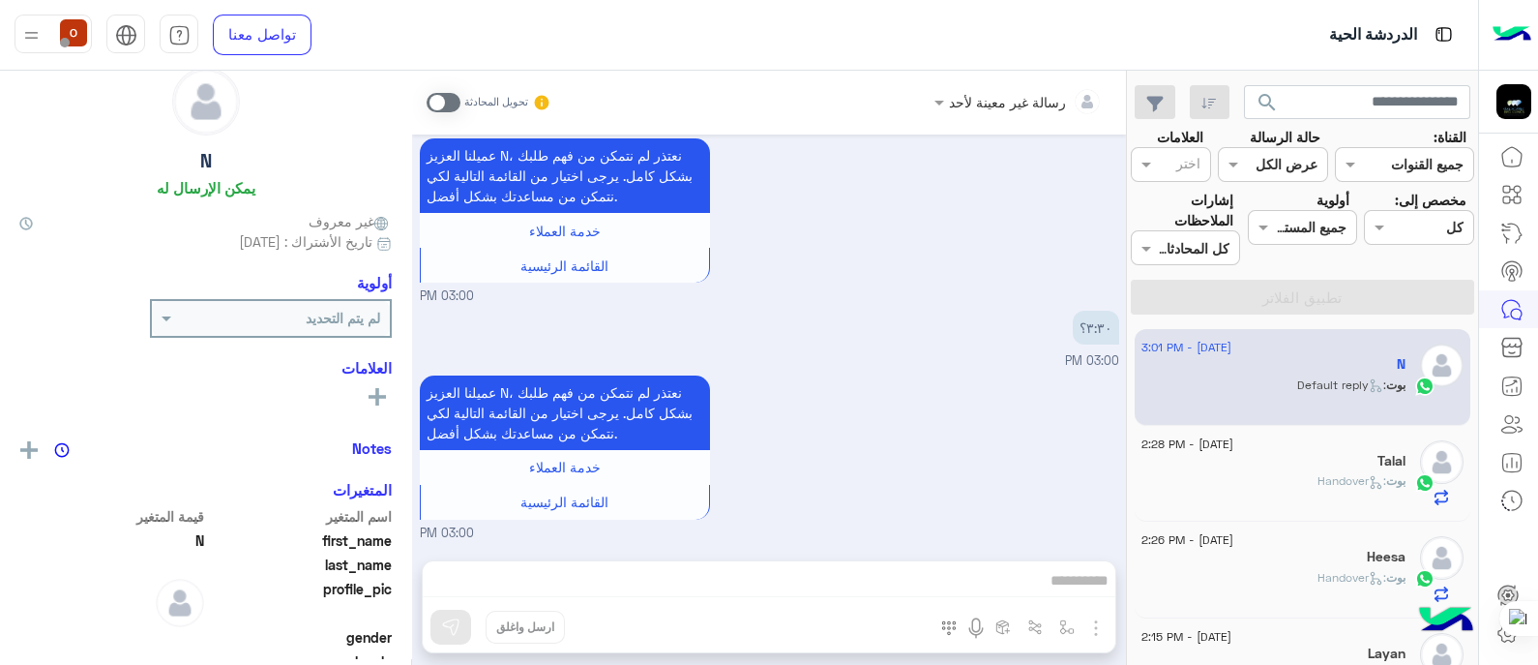
scroll to position [541, 0]
click at [1240, 159] on span at bounding box center [1231, 164] width 24 height 20
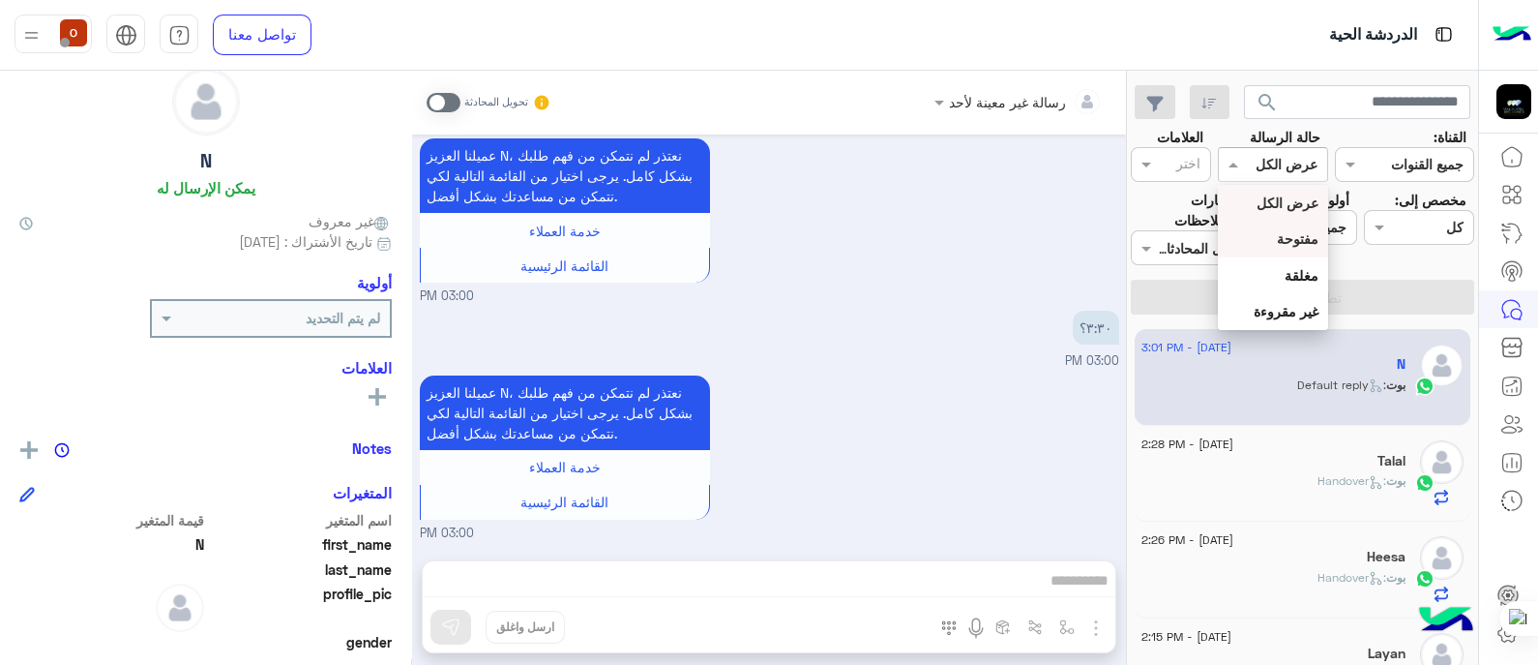
click at [1292, 236] on b "مفتوحة" at bounding box center [1298, 238] width 42 height 16
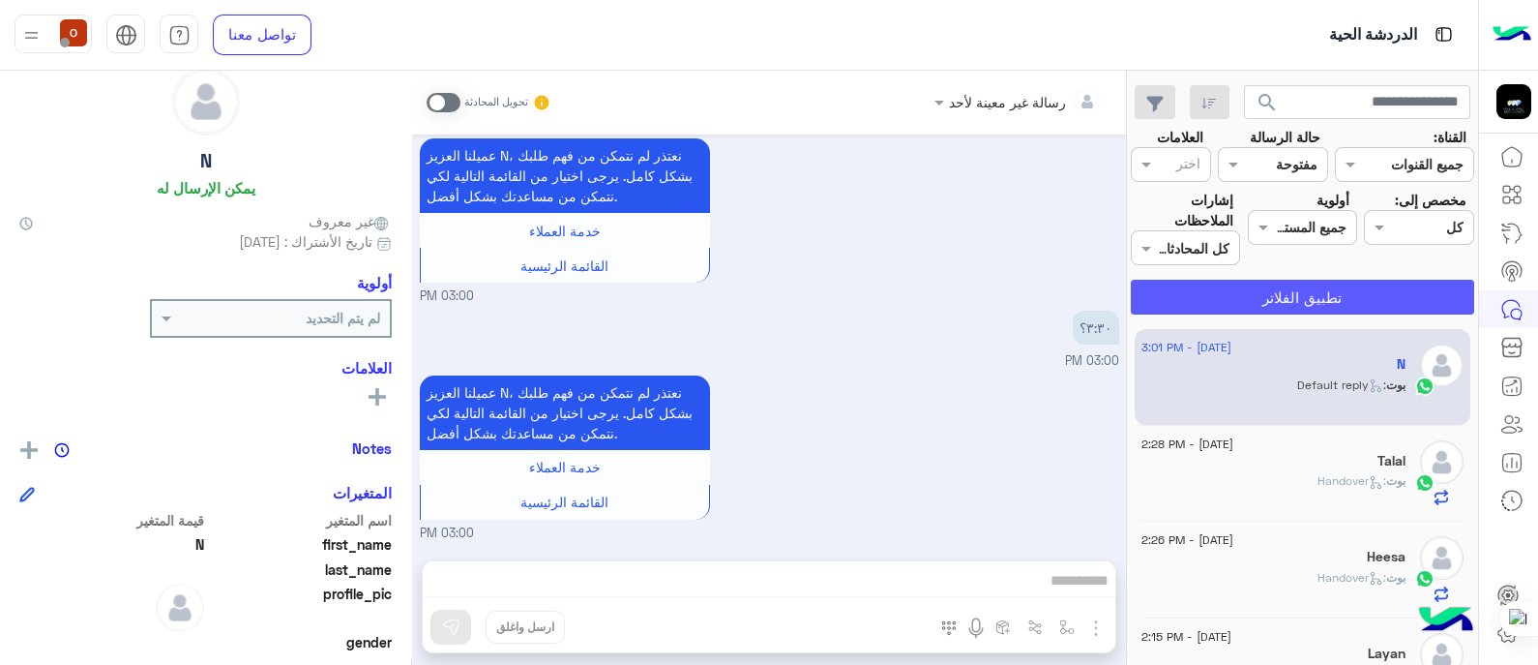
click at [1314, 293] on button "تطبيق الفلاتر" at bounding box center [1302, 297] width 343 height 35
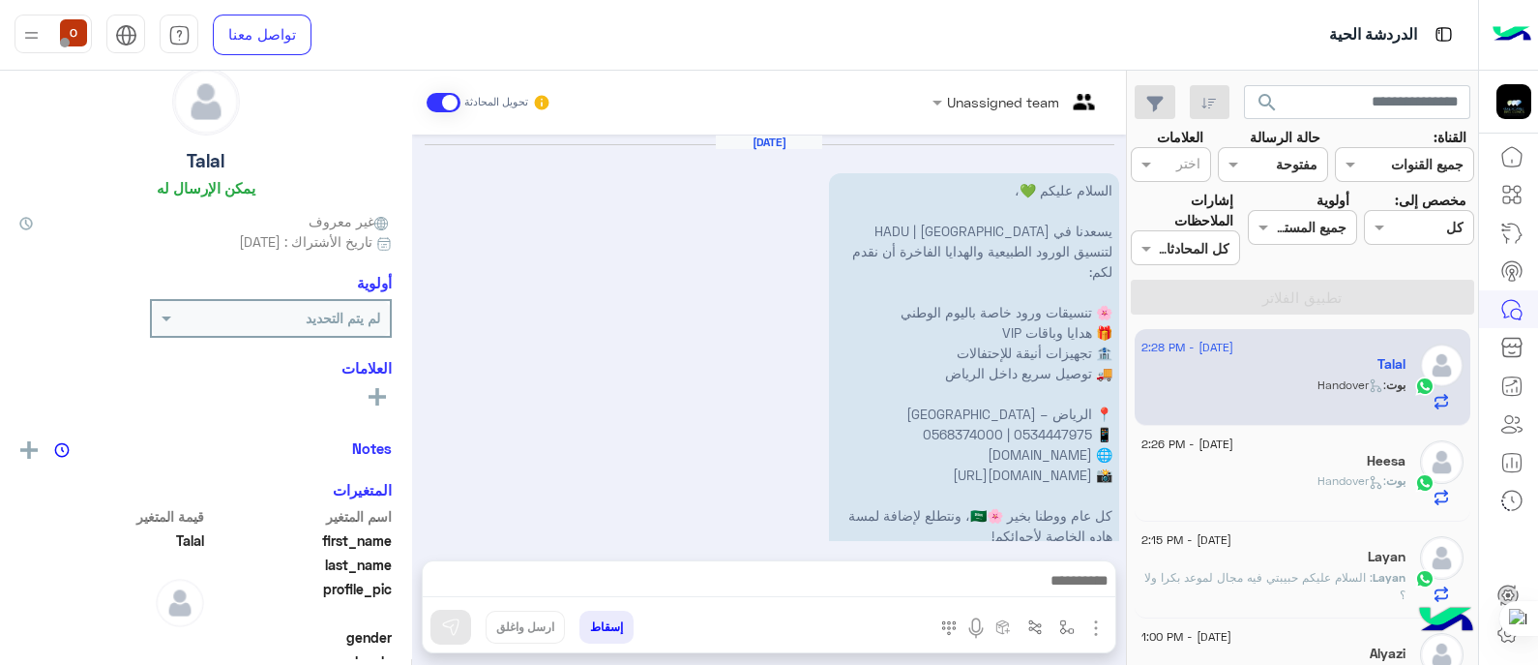
scroll to position [502, 0]
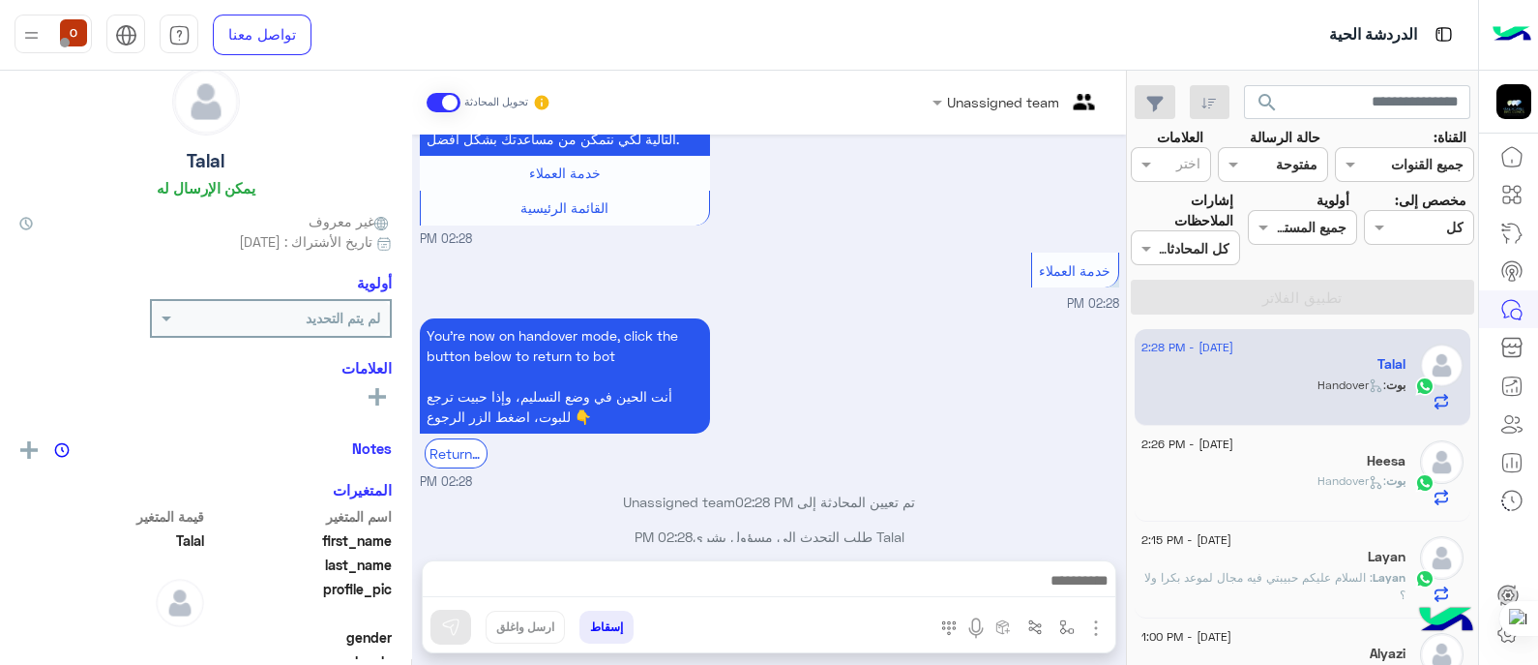
click at [1351, 379] on span ": Handover" at bounding box center [1352, 384] width 69 height 15
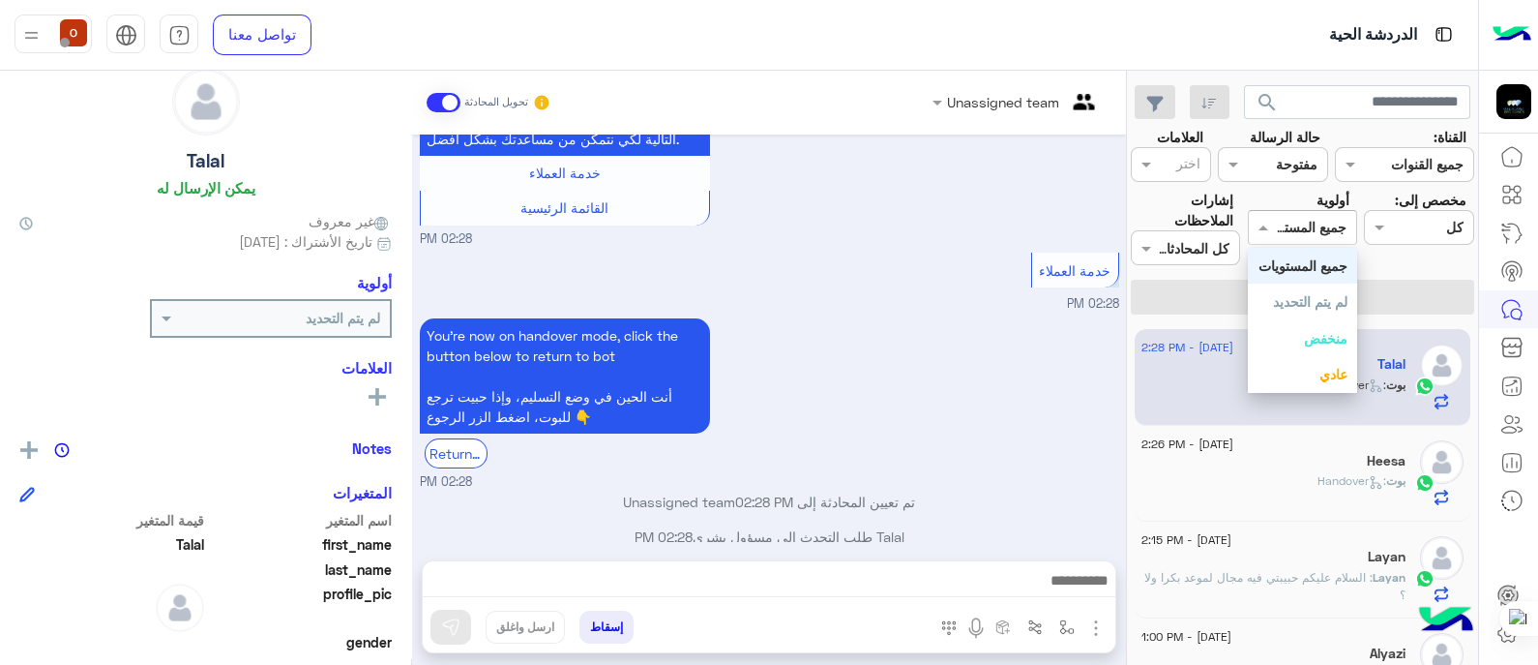
click at [1281, 218] on div at bounding box center [1302, 227] width 107 height 22
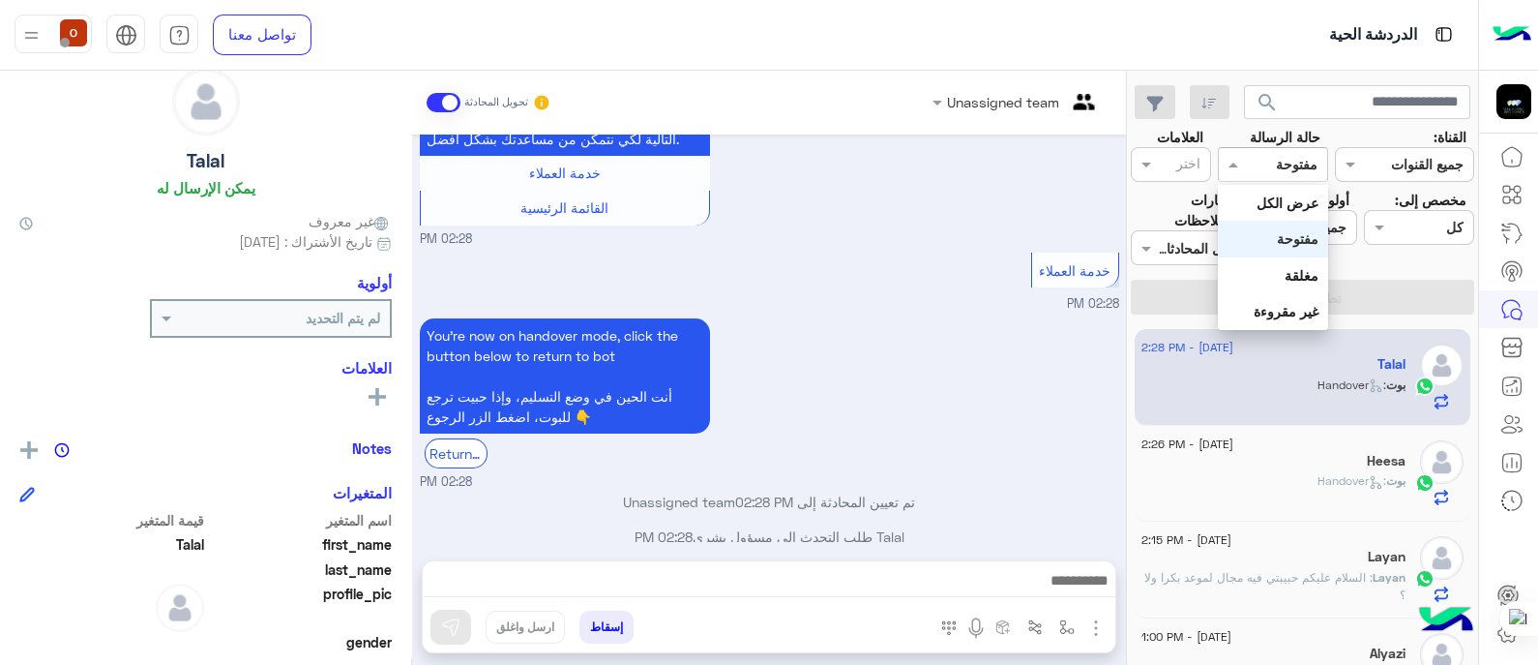
click at [1277, 166] on input "text" at bounding box center [1295, 165] width 45 height 20
click at [1296, 268] on b "مغلقة" at bounding box center [1302, 275] width 34 height 16
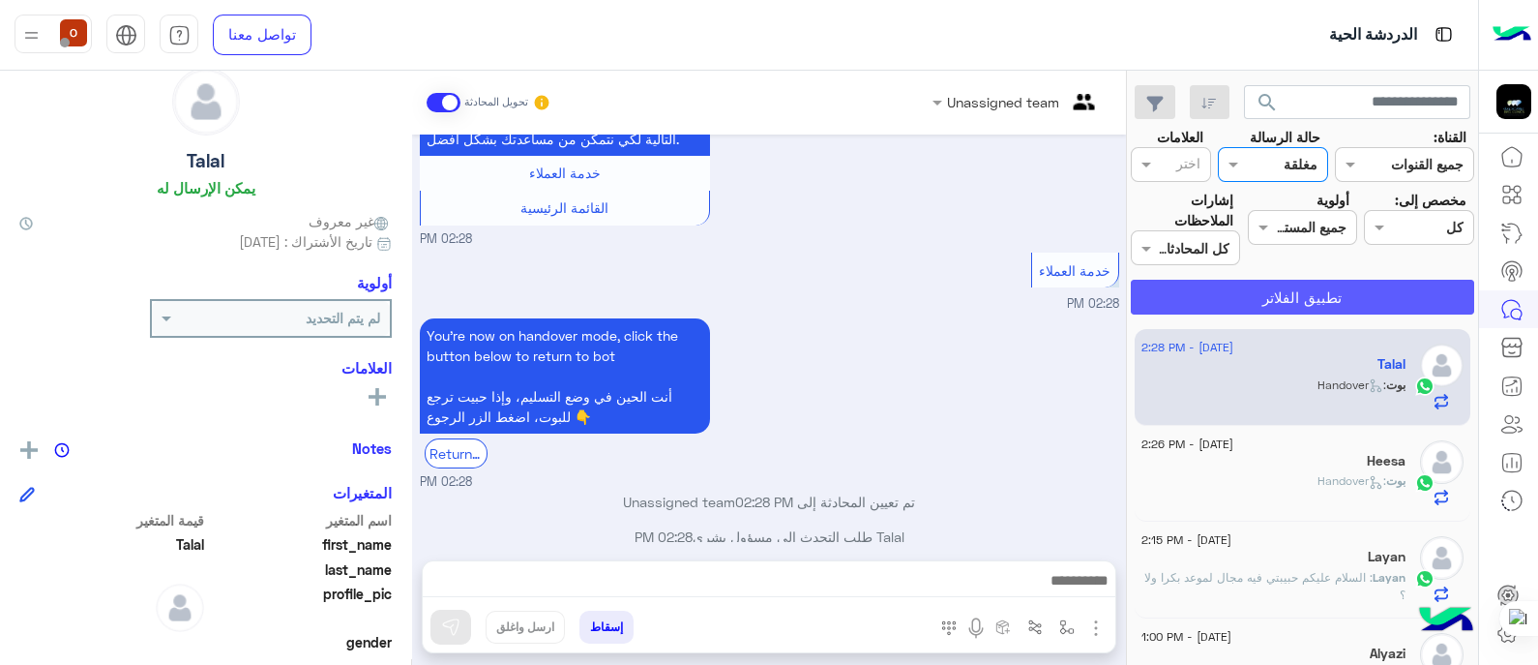
click at [1303, 293] on button "تطبيق الفلاتر" at bounding box center [1302, 297] width 343 height 35
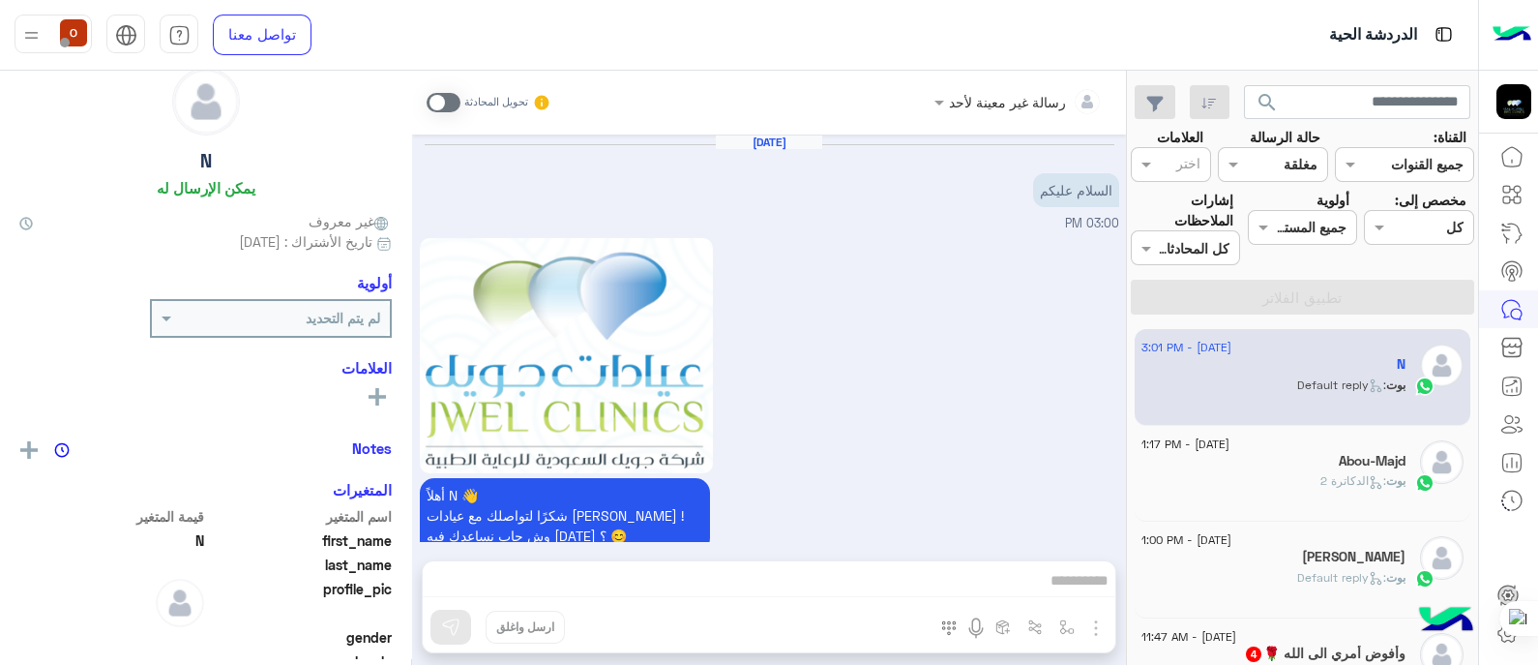
scroll to position [541, 0]
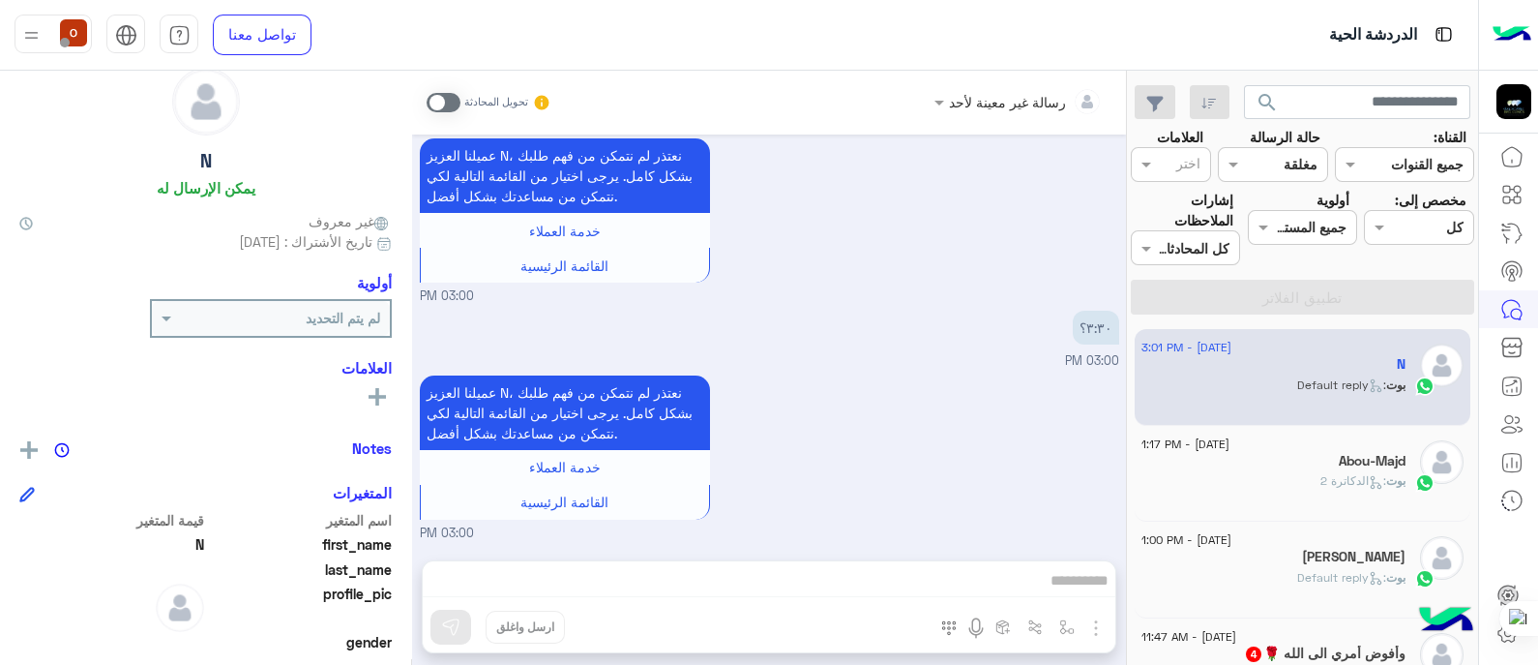
click at [1295, 220] on div at bounding box center [1302, 227] width 107 height 22
click at [1282, 150] on div "القناه مغلقة" at bounding box center [1272, 164] width 109 height 35
click at [1291, 312] on b "غير مقروءة" at bounding box center [1286, 311] width 65 height 16
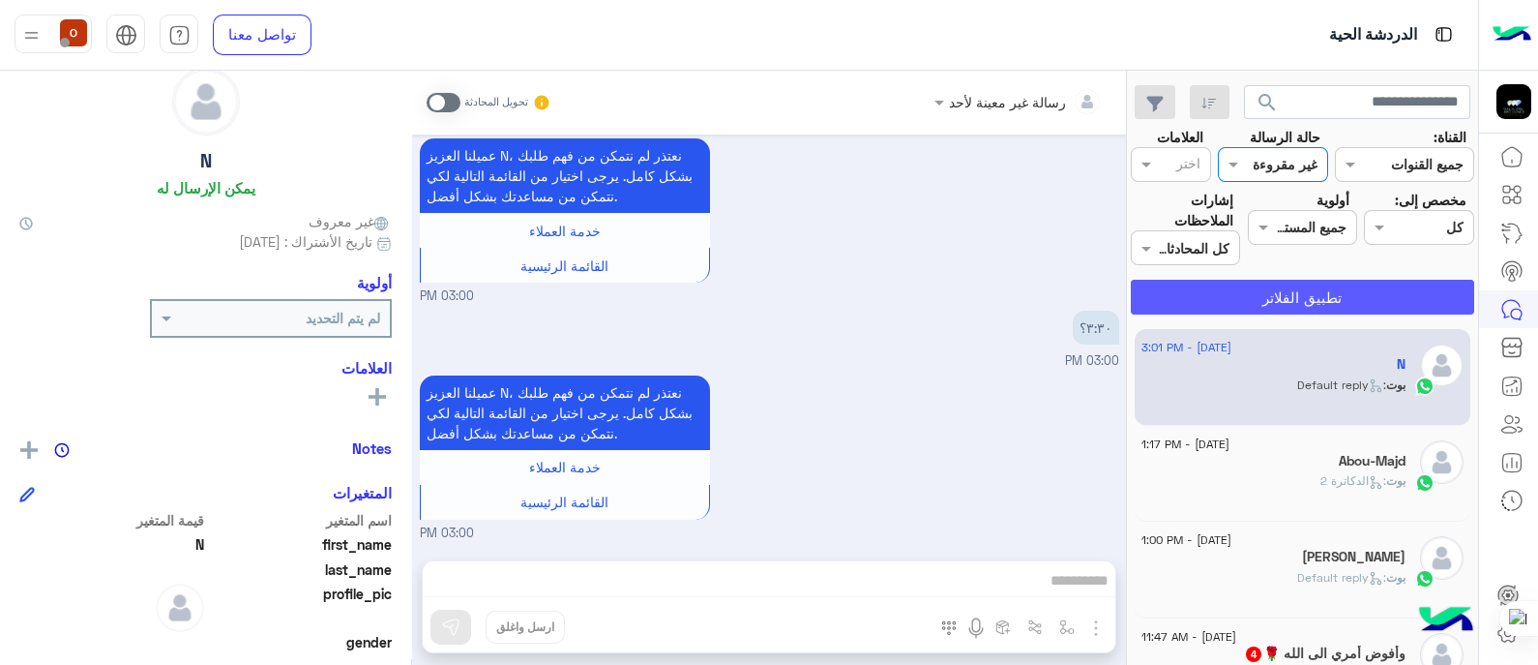
click at [1277, 291] on button "تطبيق الفلاتر" at bounding box center [1302, 297] width 343 height 35
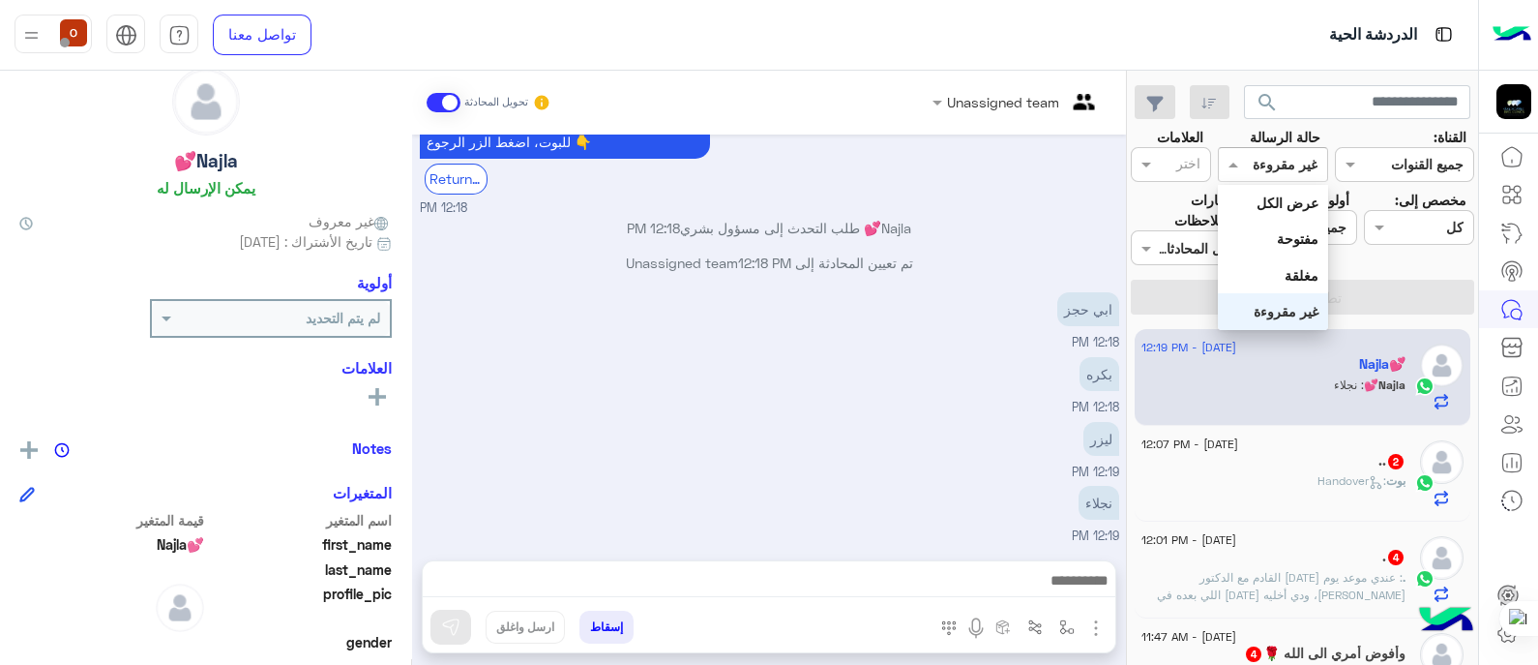
click at [1240, 163] on span at bounding box center [1231, 164] width 24 height 20
click at [1270, 207] on b "عرض الكل" at bounding box center [1288, 202] width 62 height 16
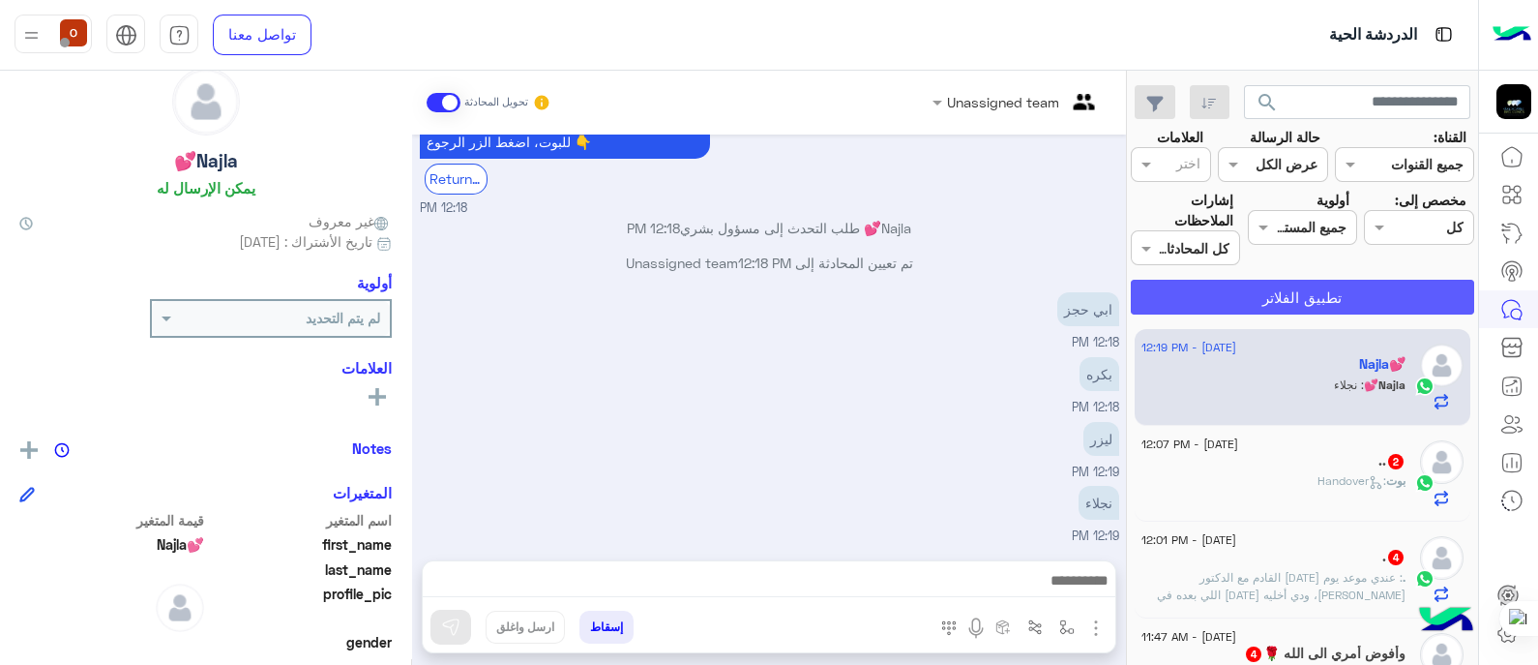
click at [1327, 294] on button "تطبيق الفلاتر" at bounding box center [1302, 297] width 343 height 35
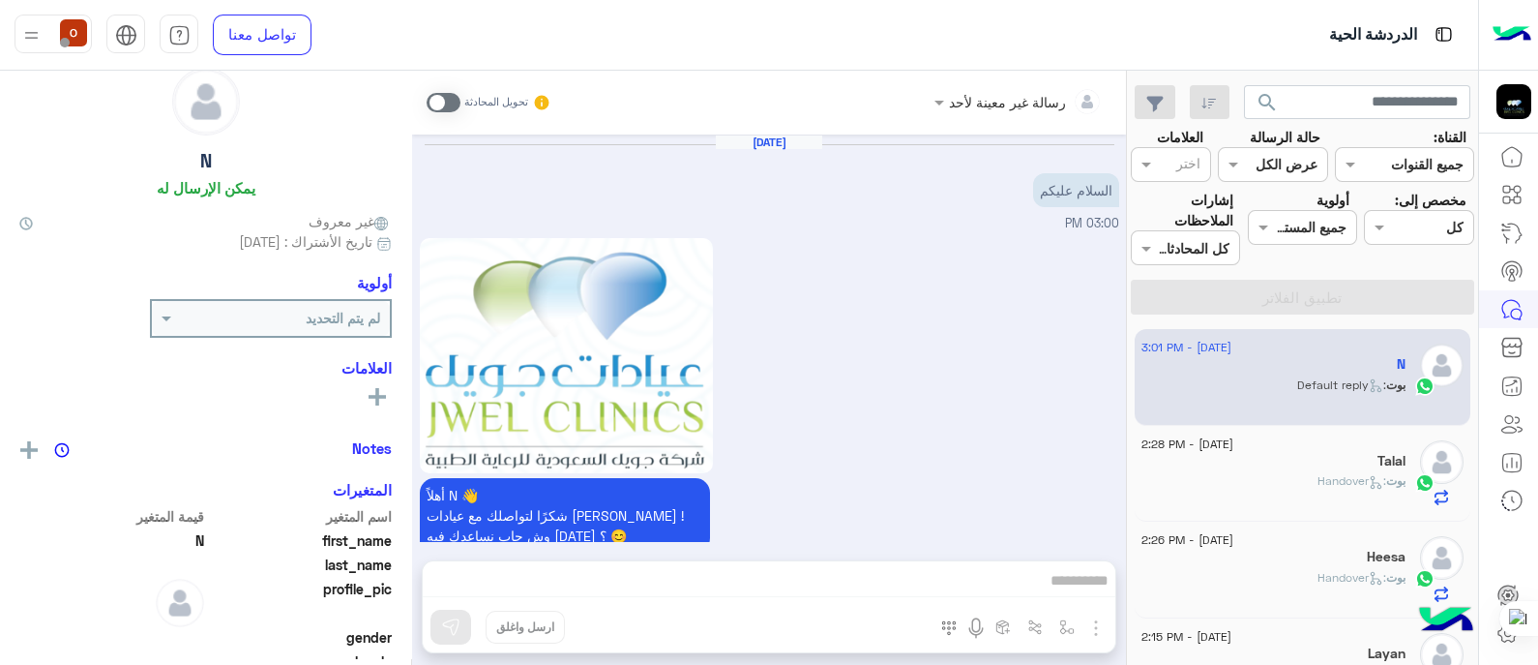
scroll to position [541, 0]
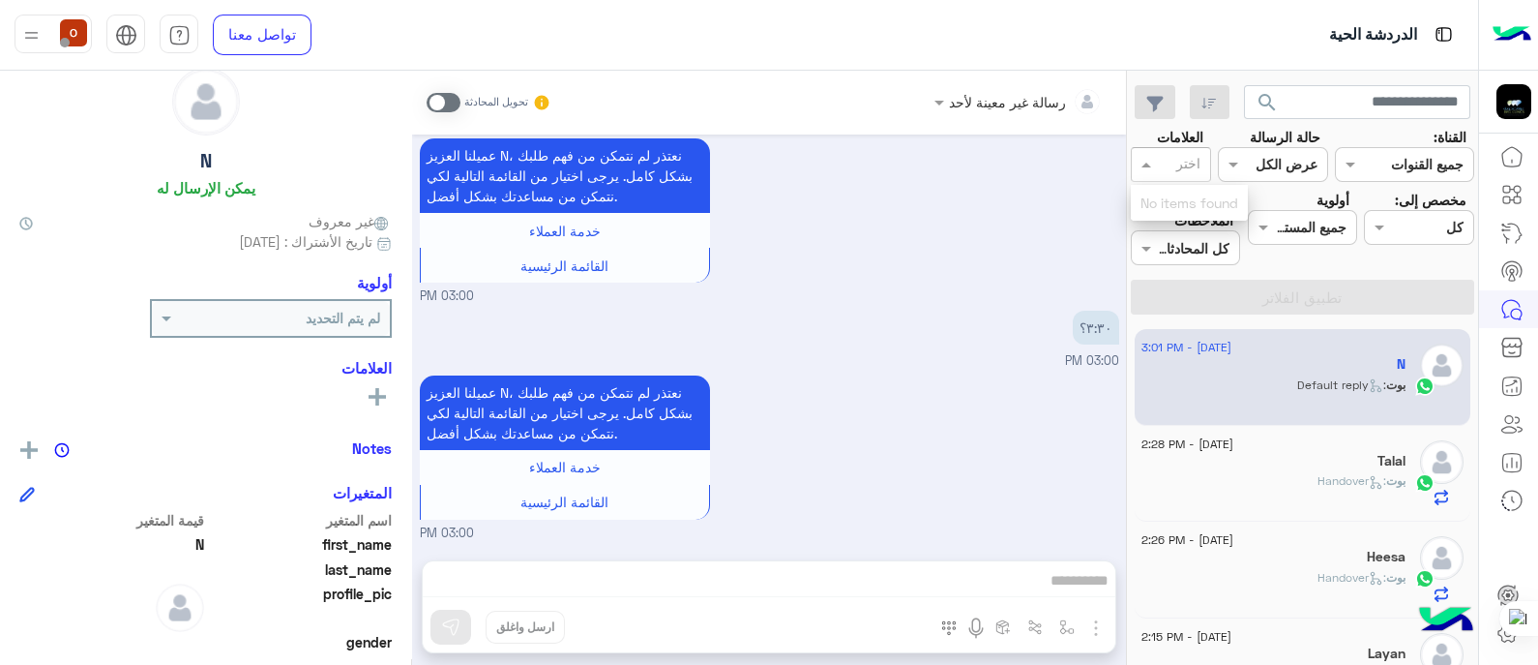
click at [1168, 169] on input "text" at bounding box center [1180, 166] width 41 height 20
click at [1405, 223] on div at bounding box center [1418, 227] width 107 height 22
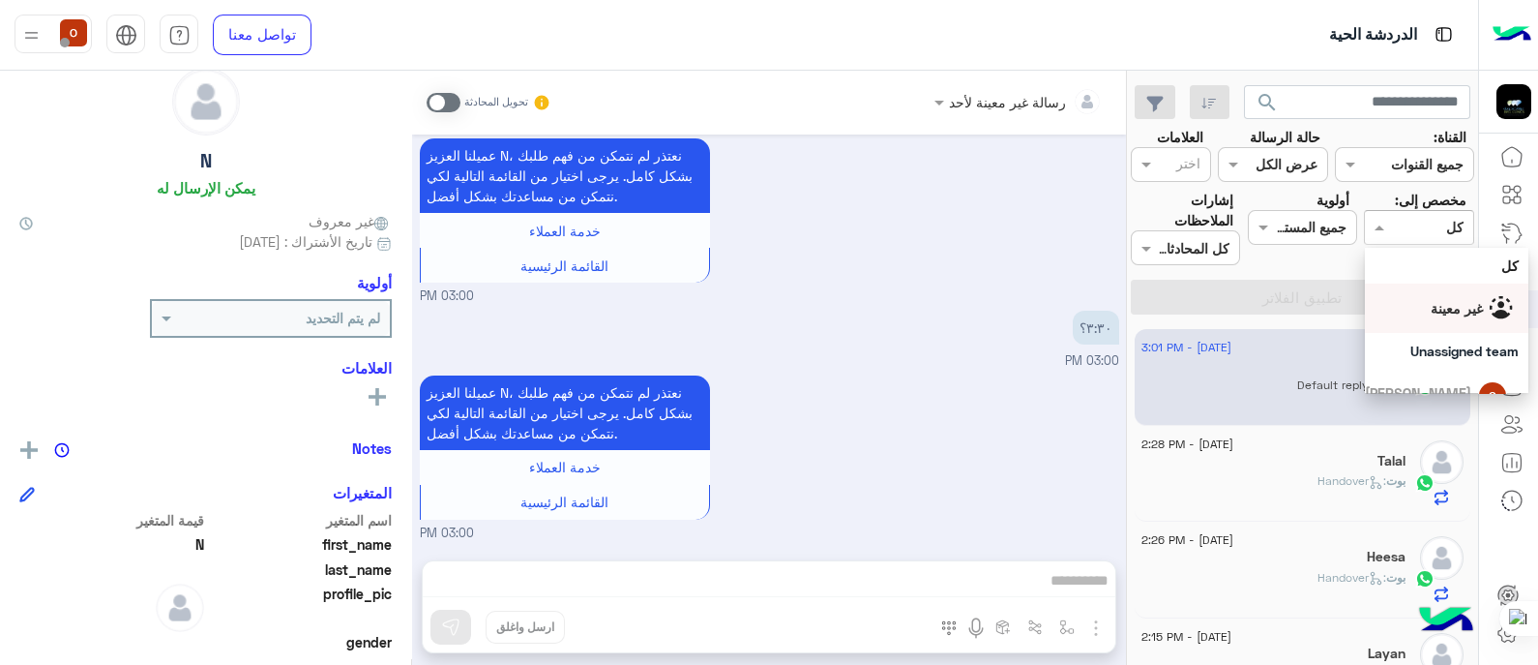
scroll to position [25, 0]
click at [1298, 224] on div at bounding box center [1302, 227] width 107 height 22
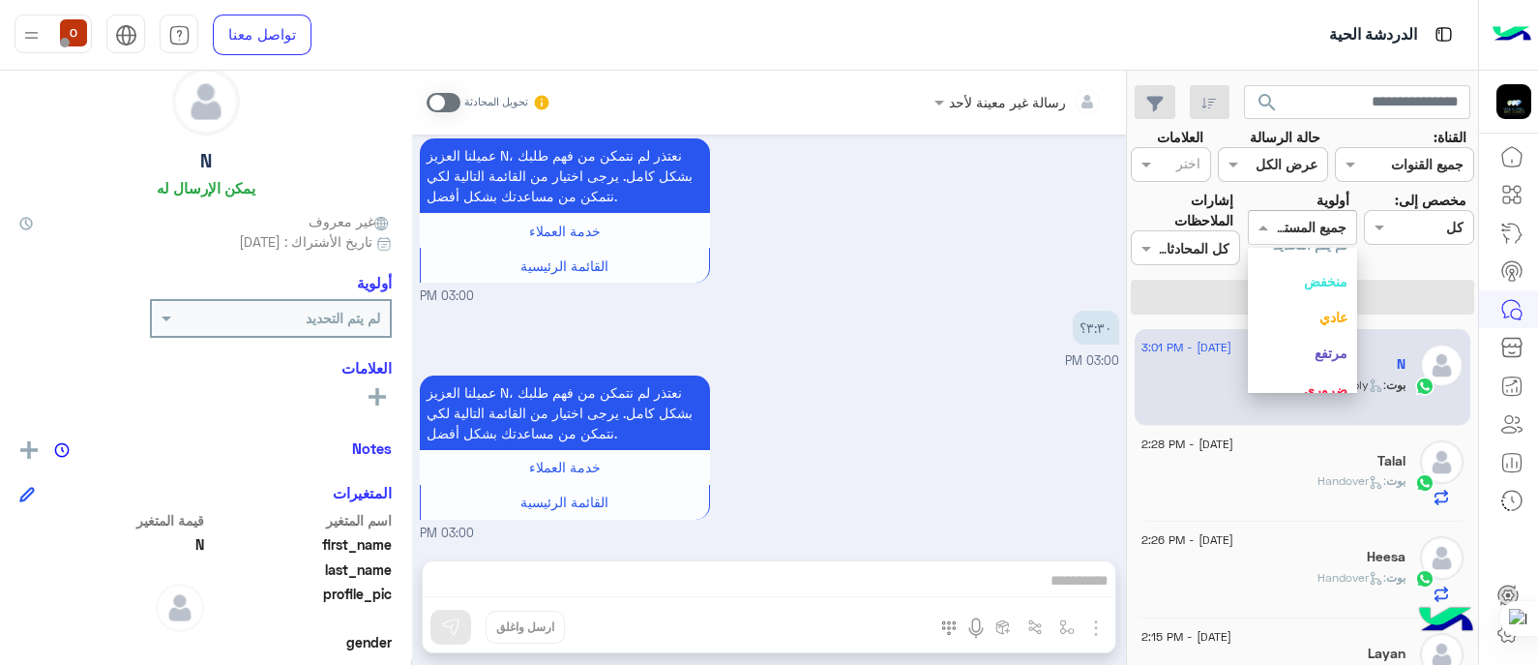
scroll to position [72, 0]
click at [1319, 375] on div "ضروري" at bounding box center [1302, 375] width 109 height 36
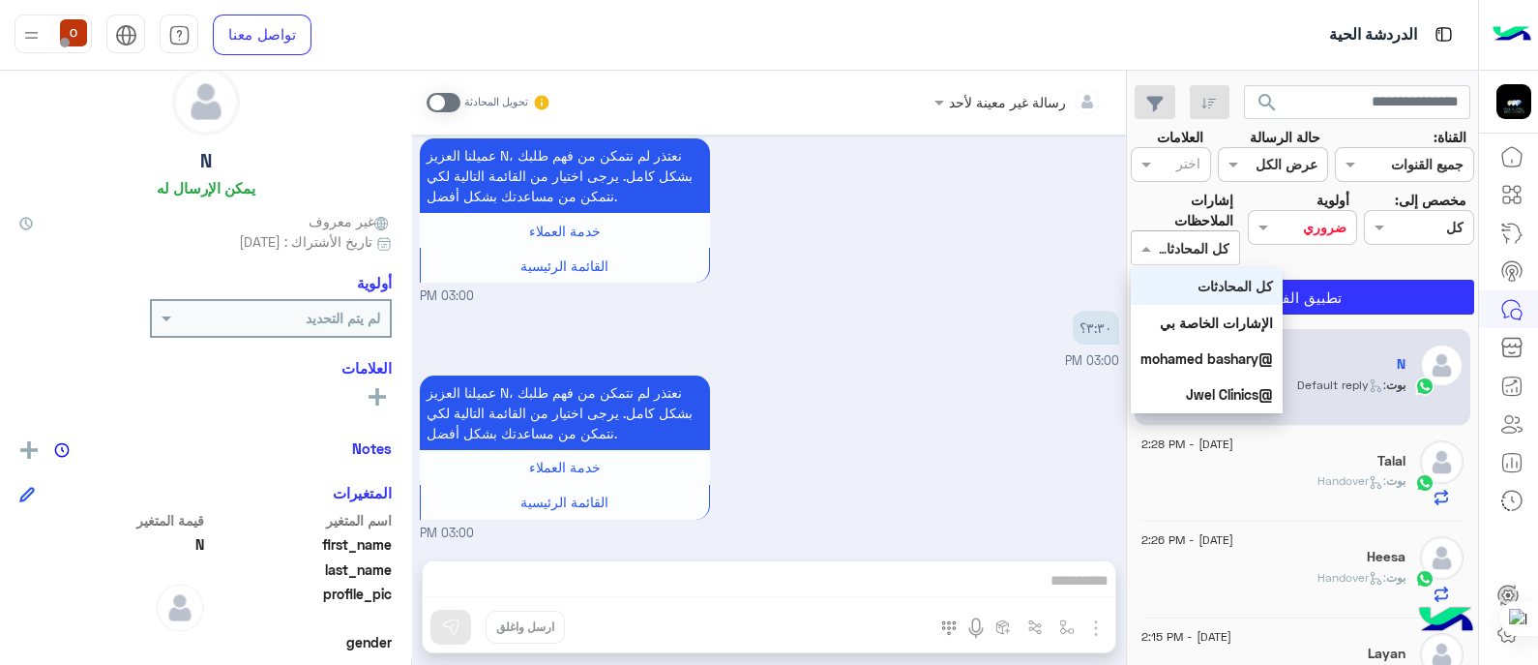
click at [1150, 245] on span at bounding box center [1144, 248] width 24 height 20
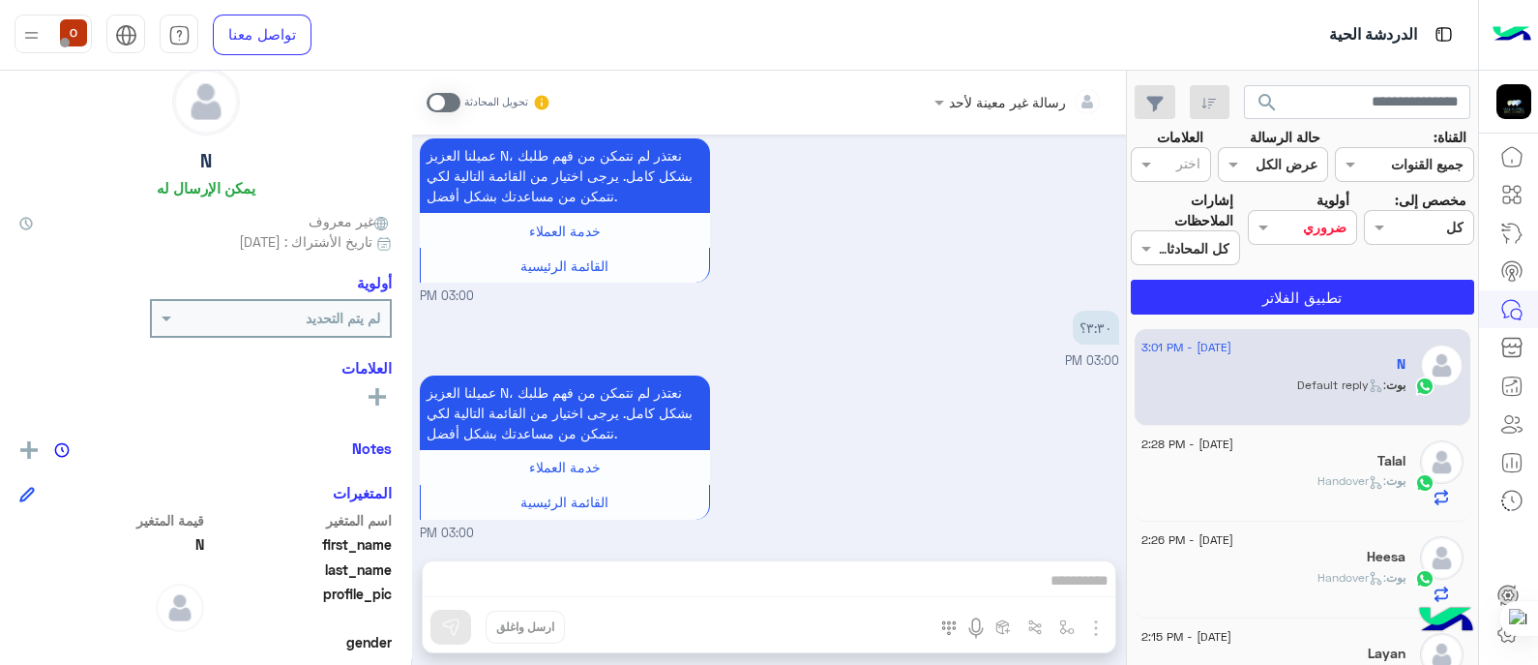
click at [974, 293] on small "03:00 PM" at bounding box center [769, 296] width 699 height 18
click at [34, 456] on img at bounding box center [28, 449] width 17 height 17
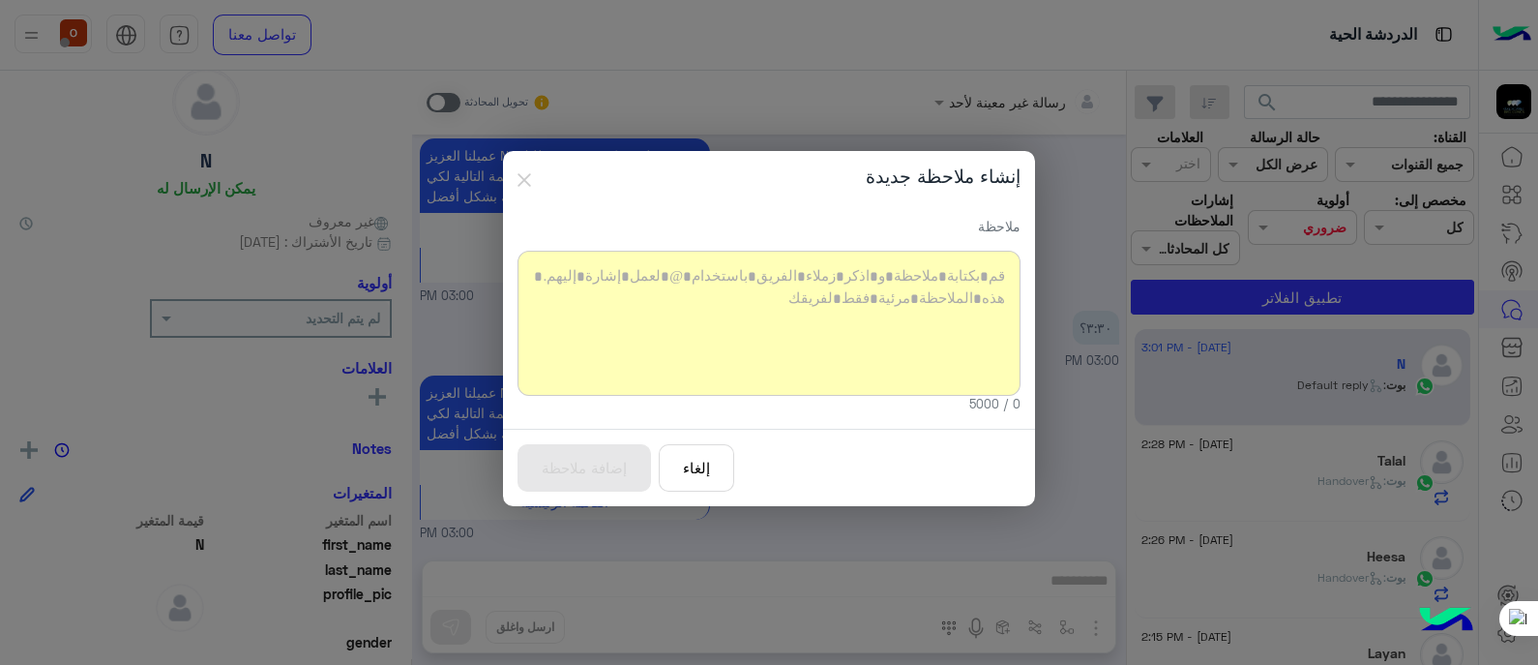
click at [789, 292] on div at bounding box center [769, 323] width 503 height 145
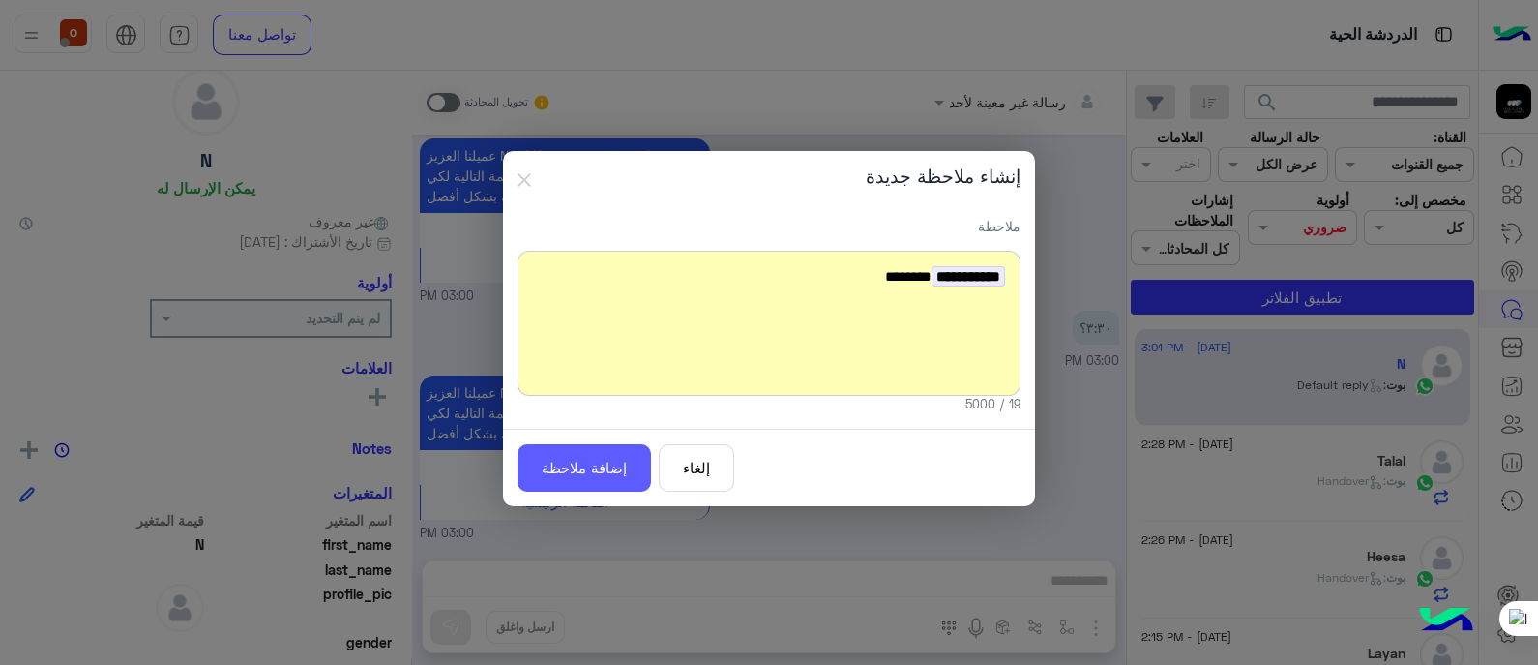
click at [582, 470] on button "إضافة ملاحظة" at bounding box center [585, 467] width 134 height 47
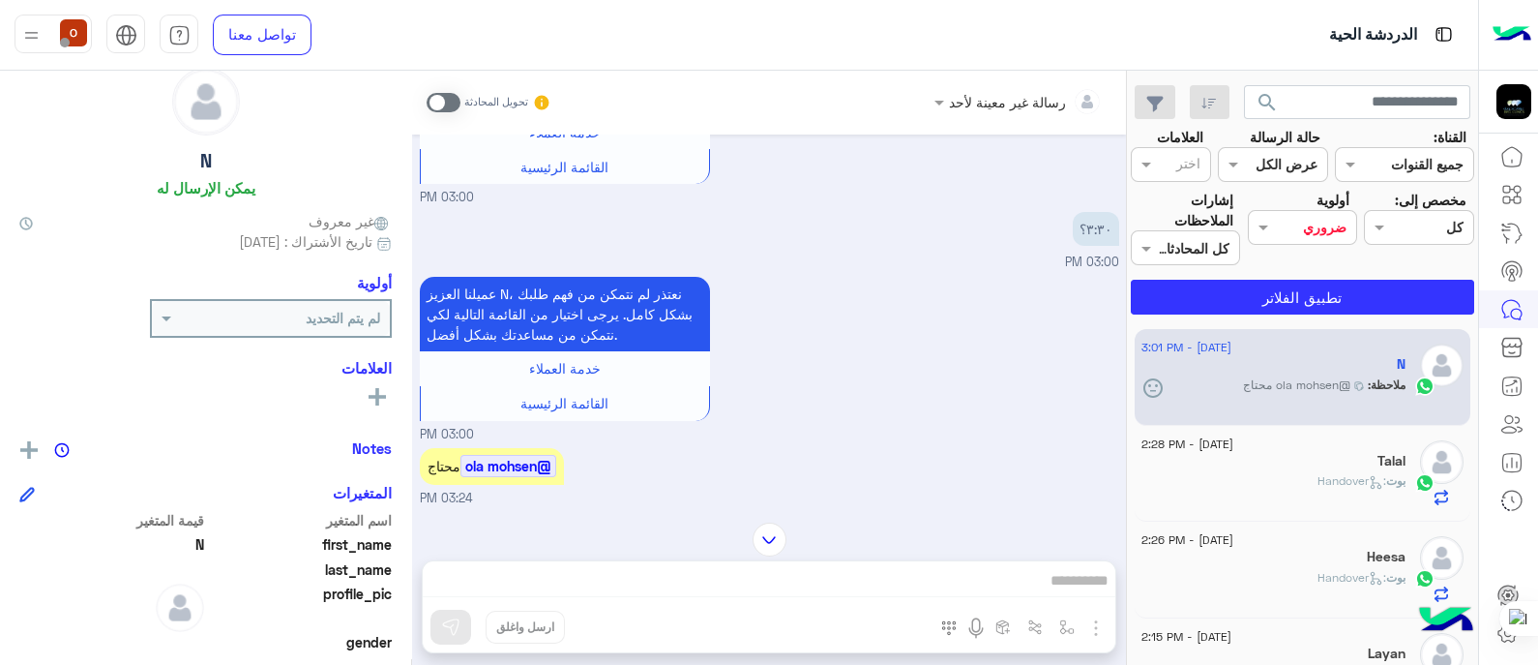
scroll to position [438, 0]
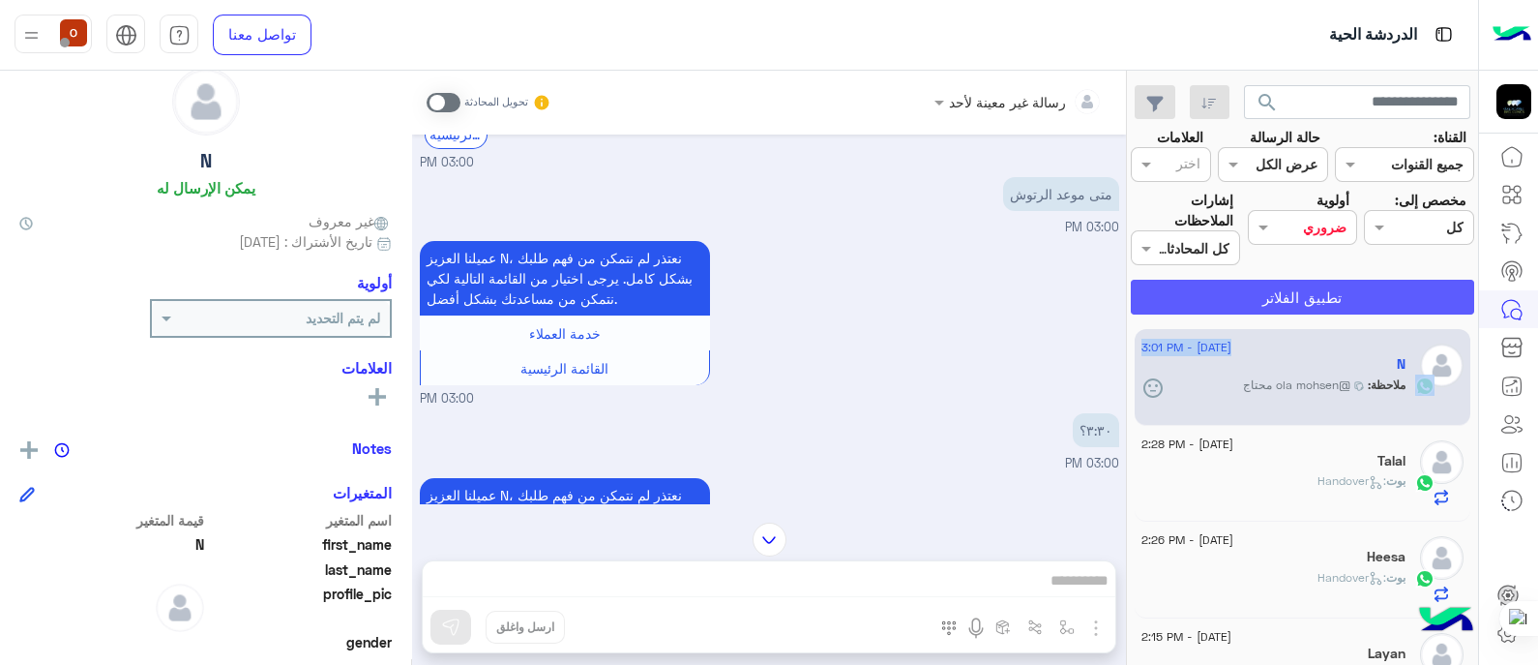
drag, startPoint x: 1133, startPoint y: 357, endPoint x: 1132, endPoint y: 300, distance: 57.1
click at [1132, 300] on div "search القناة: القناه جميع القنوات حالة الرسالة القناه عرض الكل العلامات اختر م…" at bounding box center [1302, 372] width 351 height 602
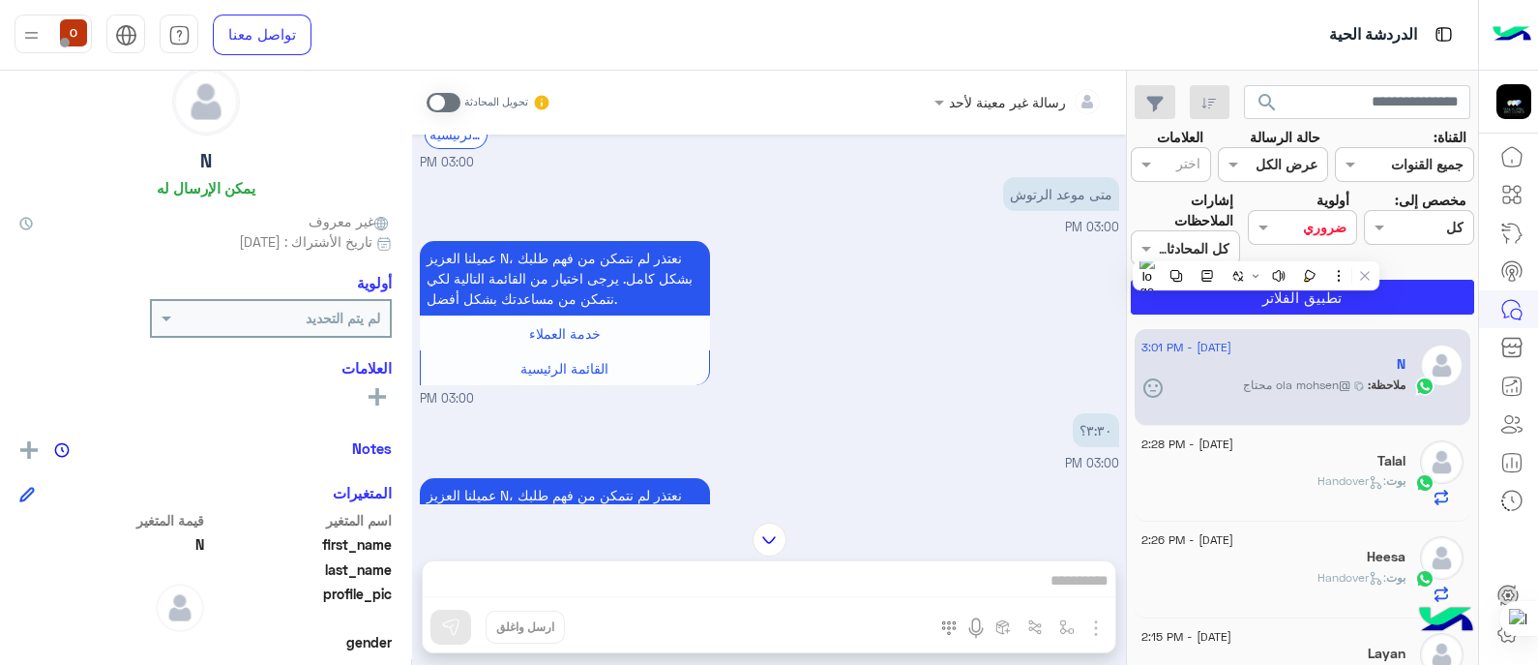
drag, startPoint x: 1132, startPoint y: 300, endPoint x: 1123, endPoint y: 336, distance: 36.8
click at [1123, 336] on div "[DATE] السلام عليكم 03:00 PM أهلاً N 👋 شكرًا لتواصلك مع عيادات [PERSON_NAME] ! …" at bounding box center [769, 318] width 714 height 369
click at [955, 299] on div "عميلنا العزيز N، نعتذر لم نتمكن من فهم طلبك بشكل كامل. يرجى اختيار من القائمة ا…" at bounding box center [769, 322] width 699 height 172
click at [1514, 303] on icon at bounding box center [1511, 309] width 23 height 23
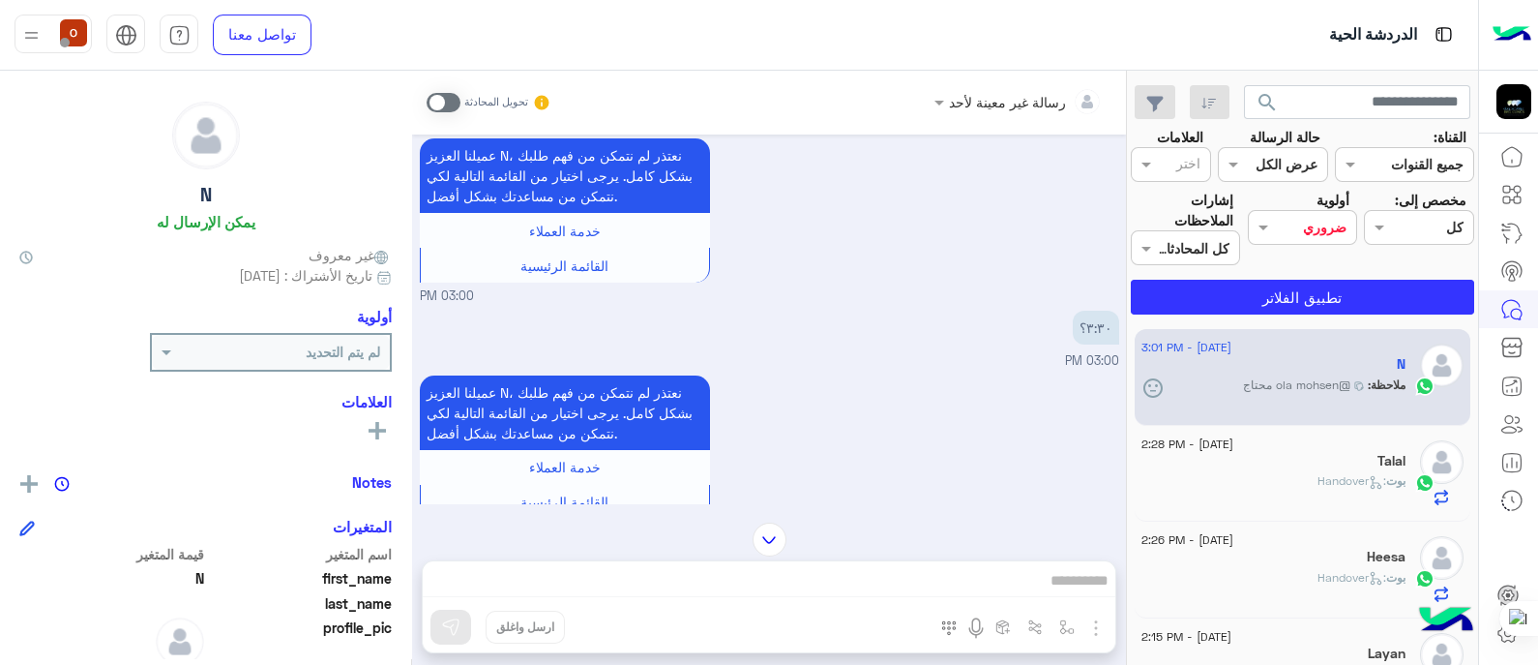
scroll to position [5, 0]
click at [1411, 476] on div at bounding box center [1424, 481] width 29 height 22
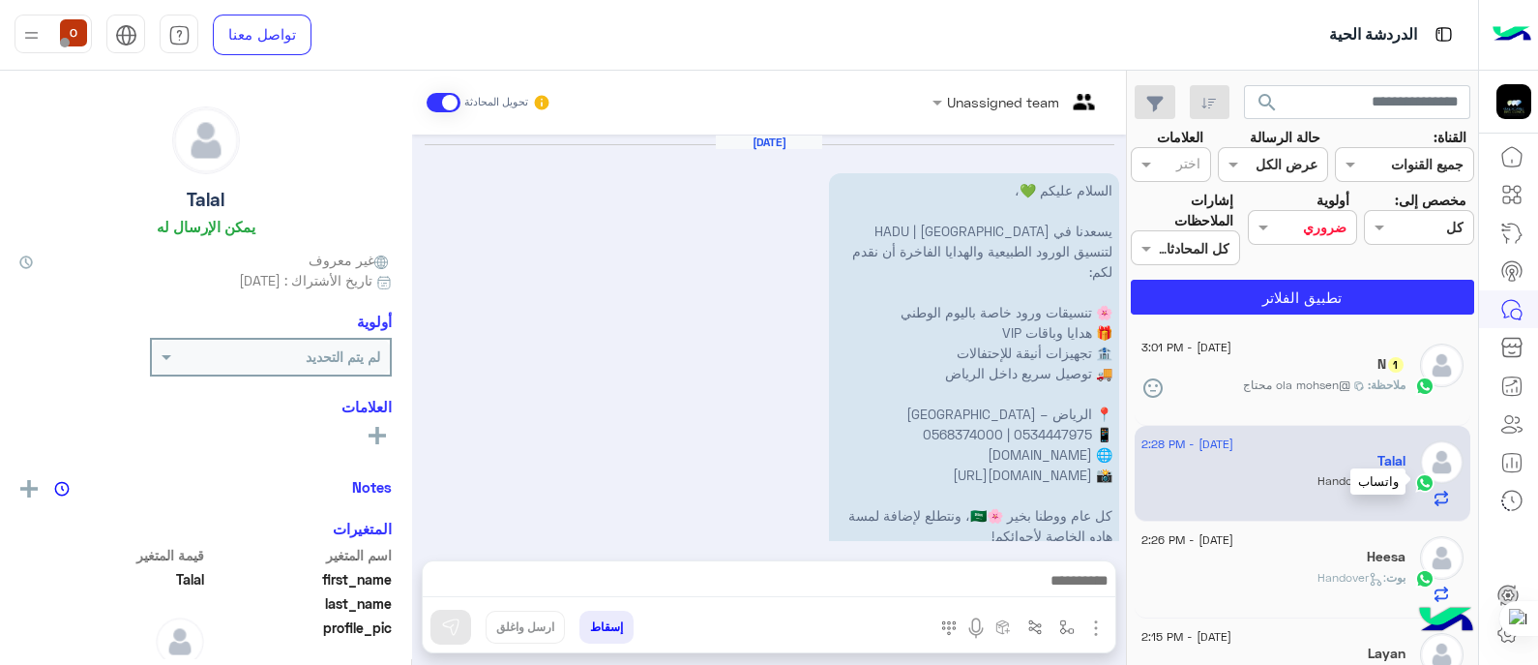
scroll to position [502, 0]
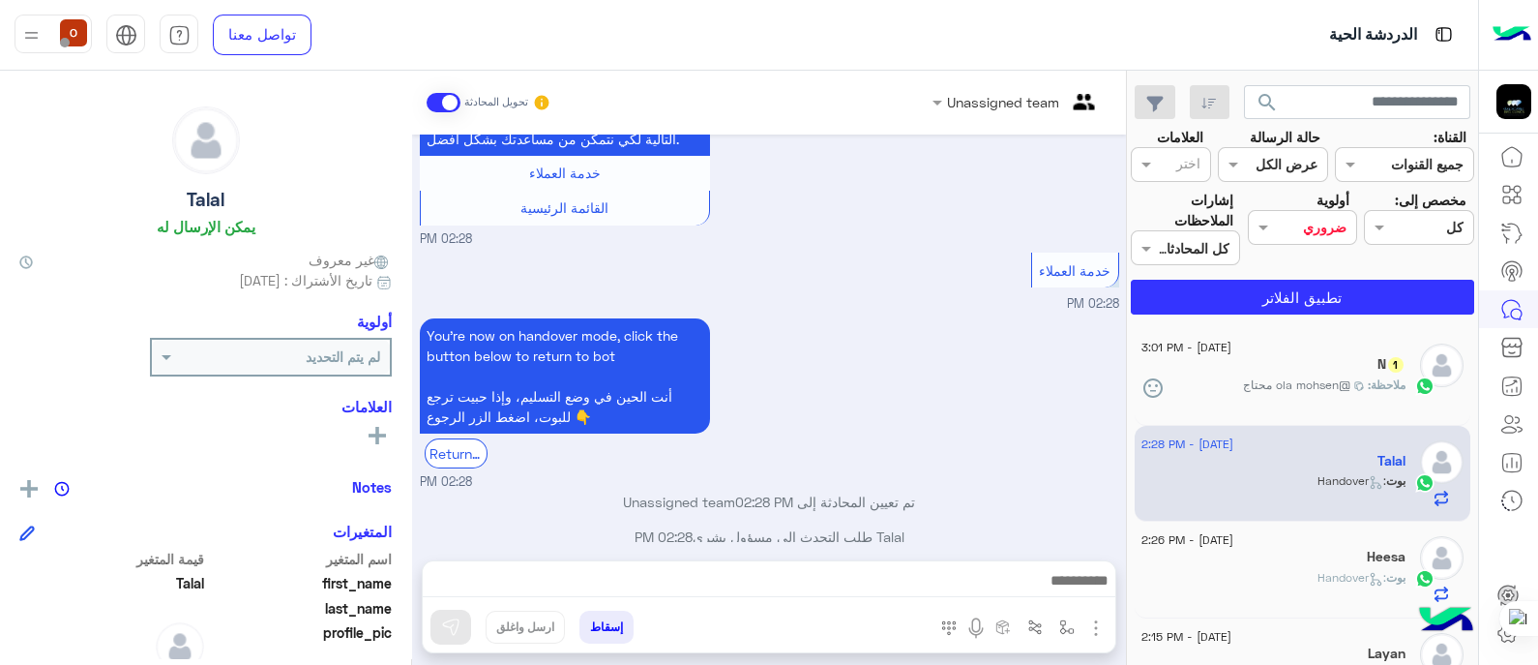
click at [1335, 384] on span "@ola mohsen محتاج" at bounding box center [1296, 384] width 107 height 17
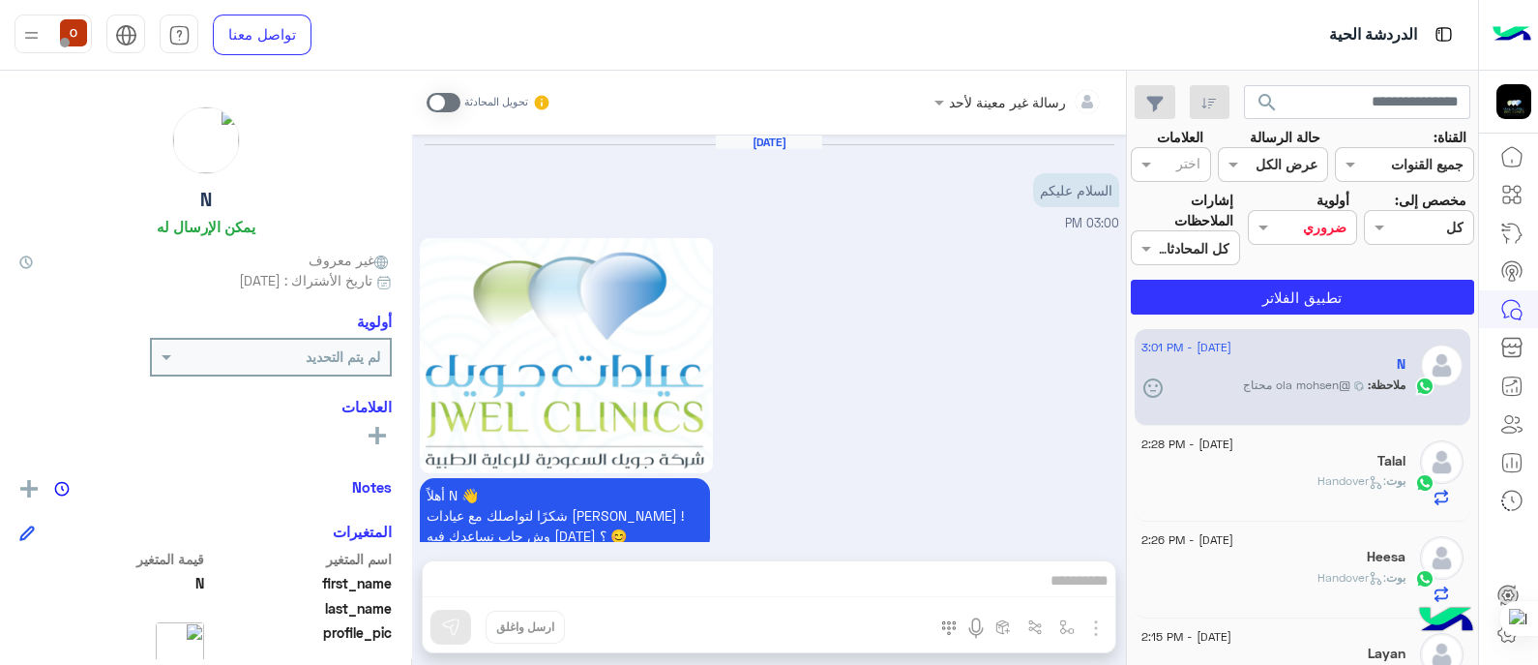
scroll to position [639, 0]
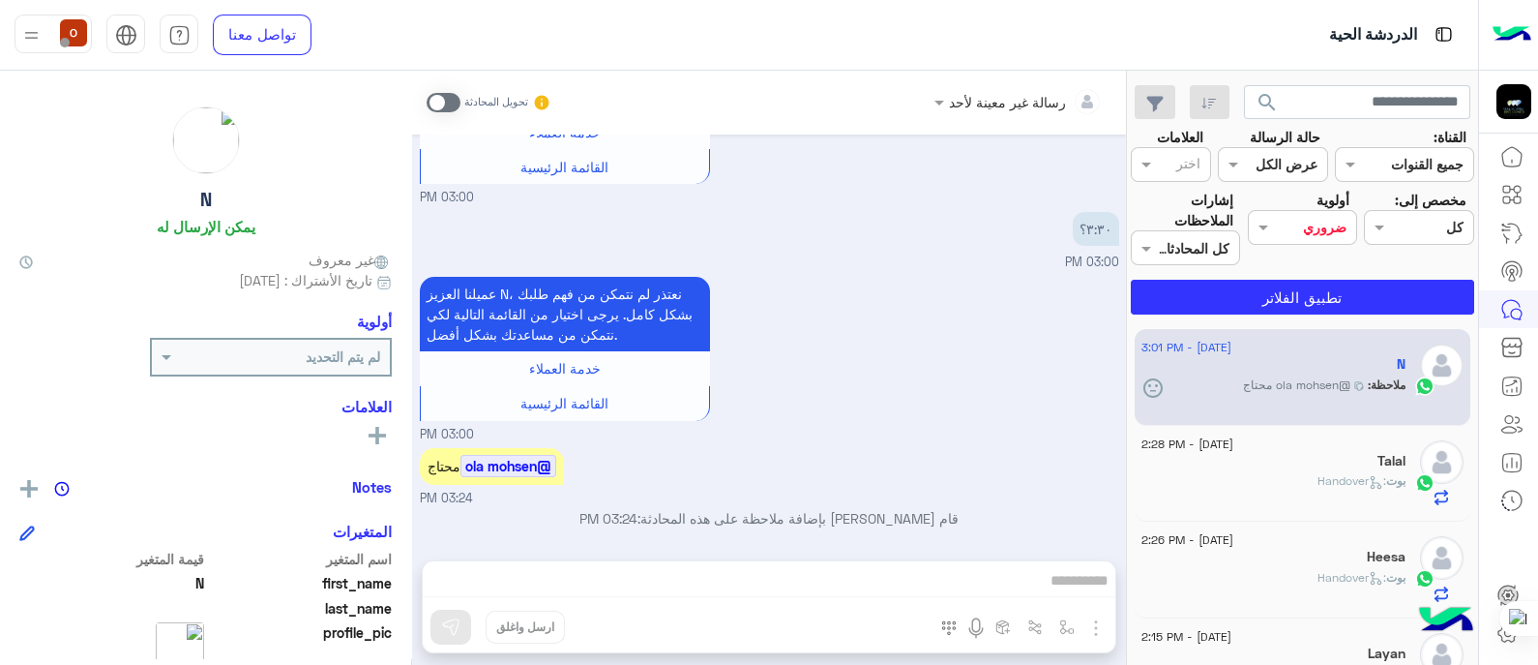
click at [451, 104] on span at bounding box center [444, 102] width 34 height 19
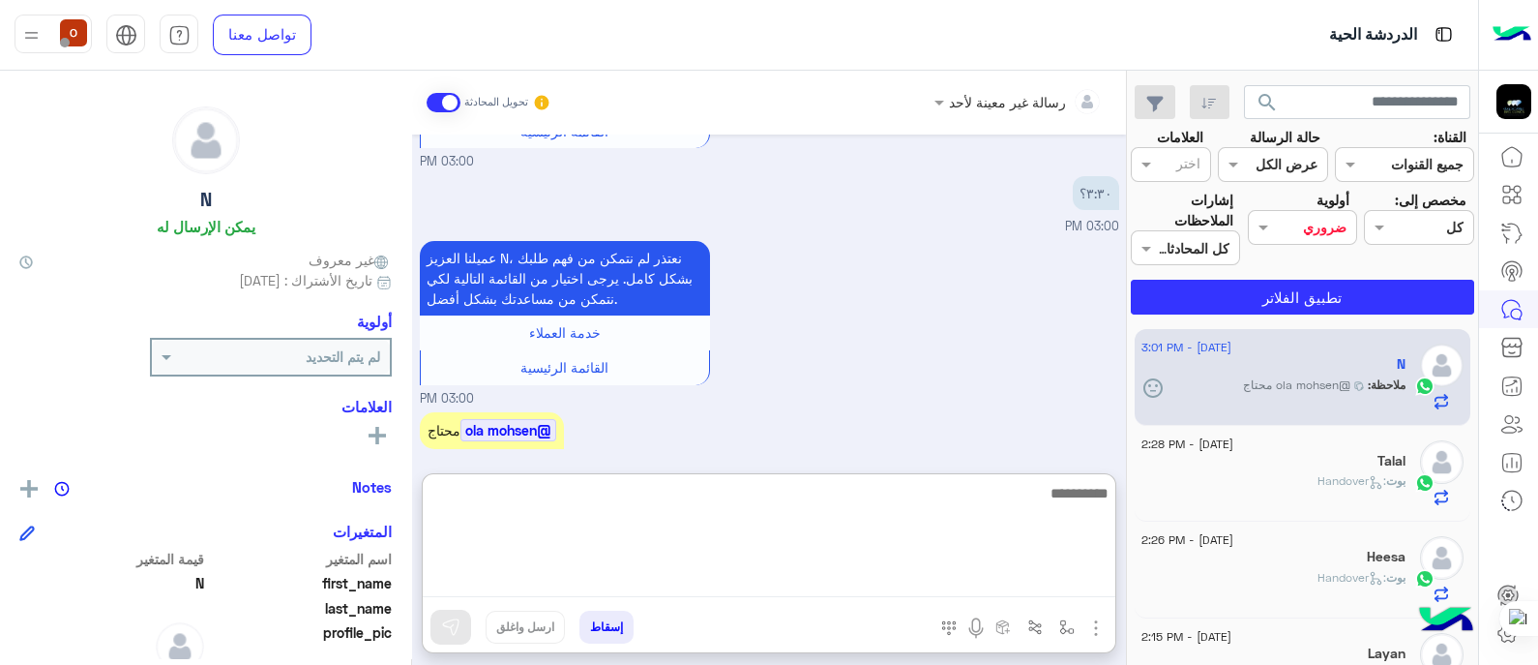
click at [866, 582] on textarea at bounding box center [769, 539] width 693 height 116
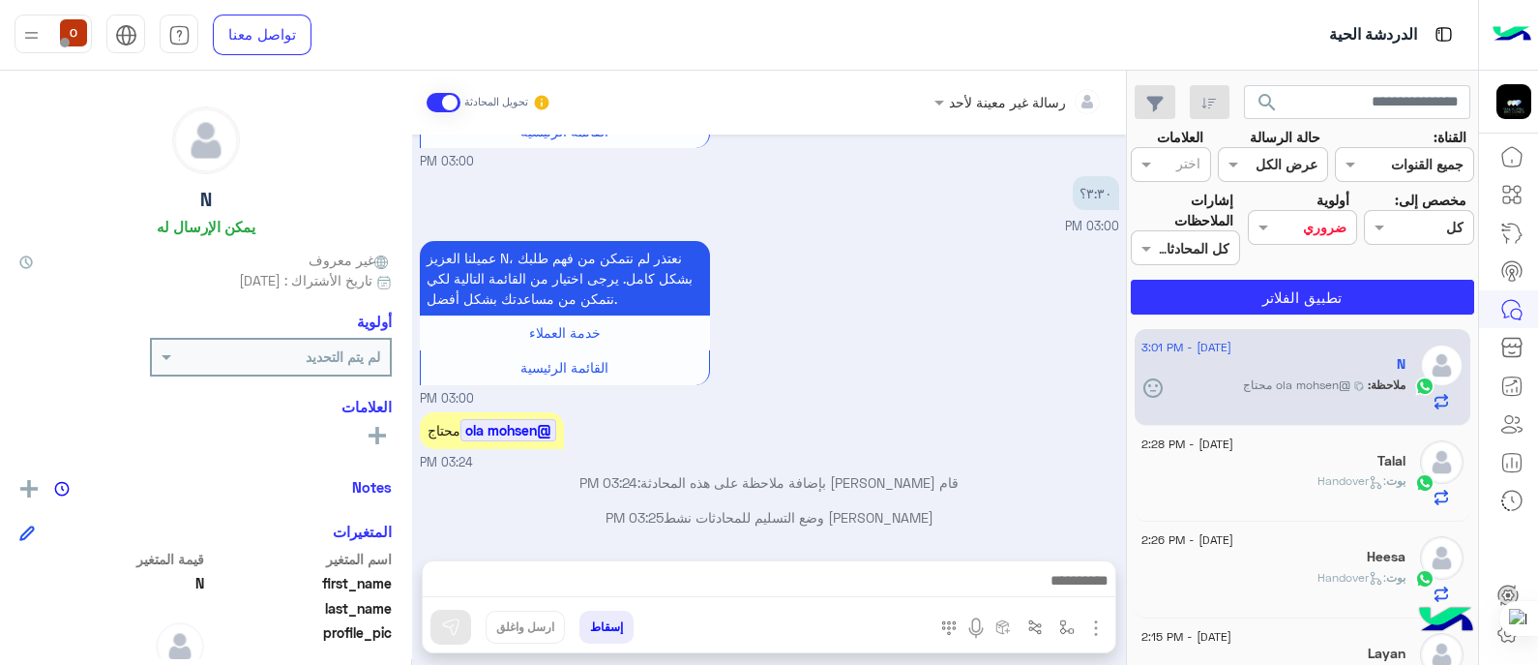
click at [1090, 626] on img "button" at bounding box center [1095, 627] width 23 height 23
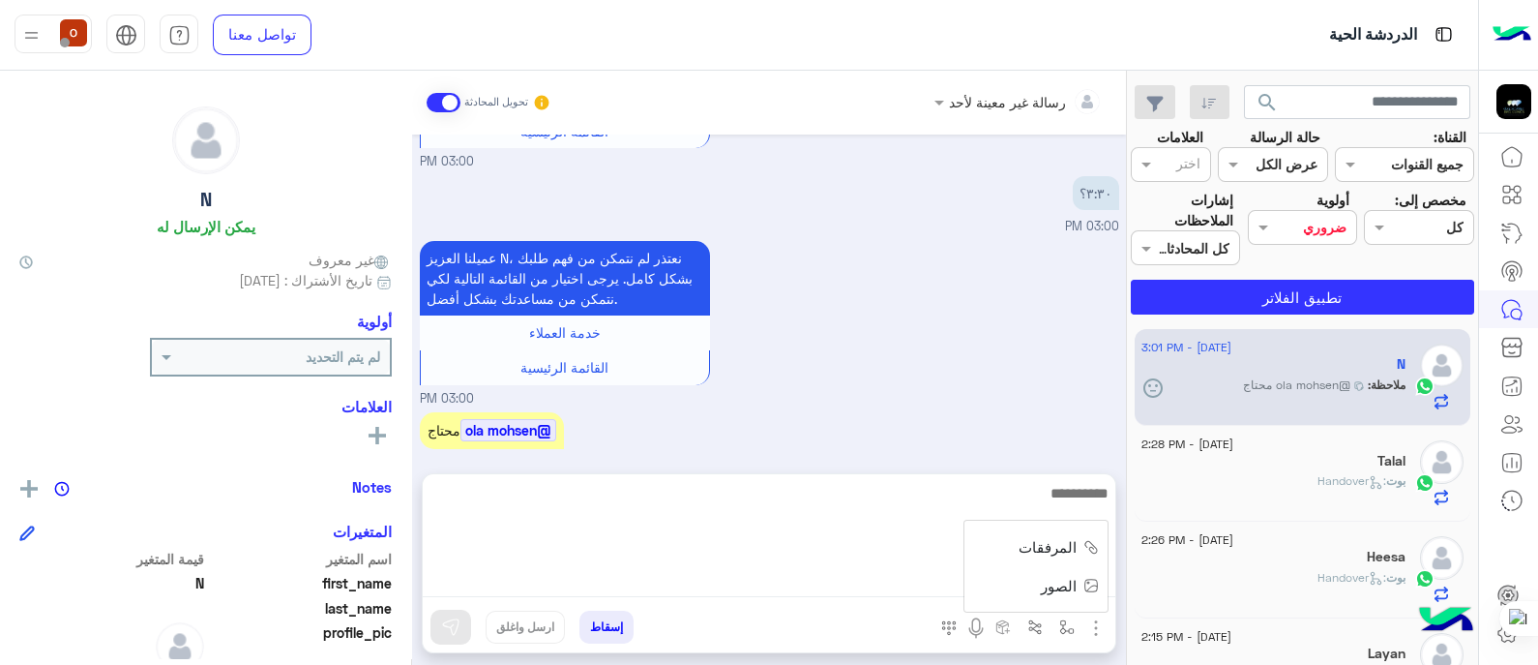
click at [825, 577] on textarea at bounding box center [769, 539] width 693 height 116
click at [972, 500] on textarea at bounding box center [769, 539] width 693 height 116
type textarea "**"
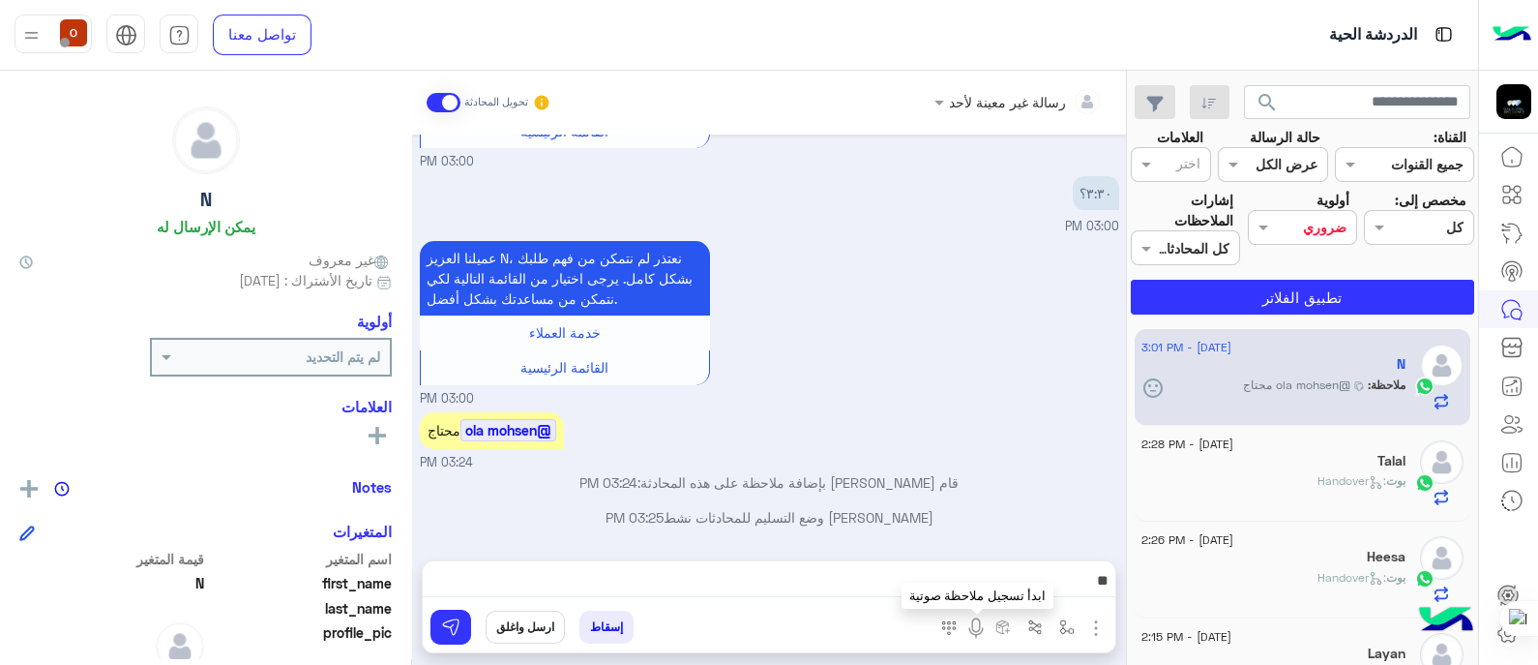
click at [974, 627] on img at bounding box center [976, 627] width 23 height 23
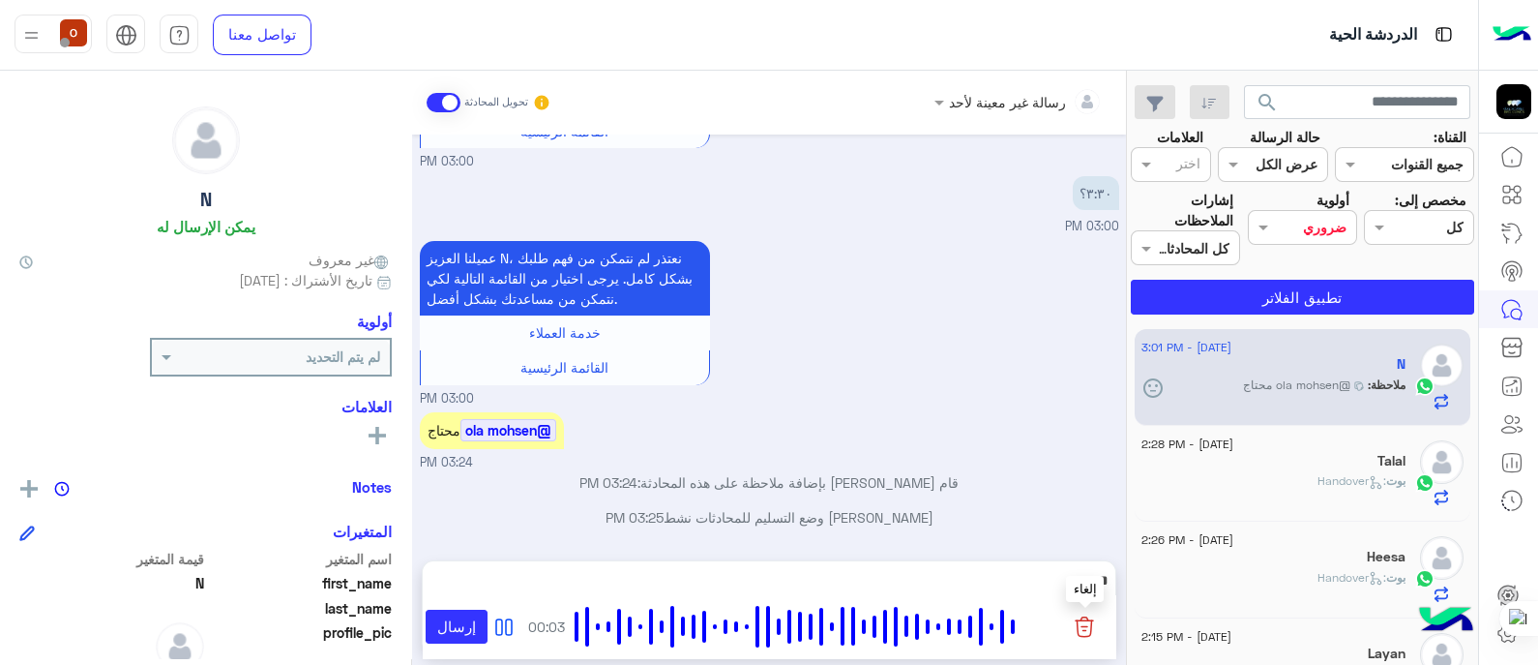
click at [1085, 628] on img at bounding box center [1084, 626] width 23 height 24
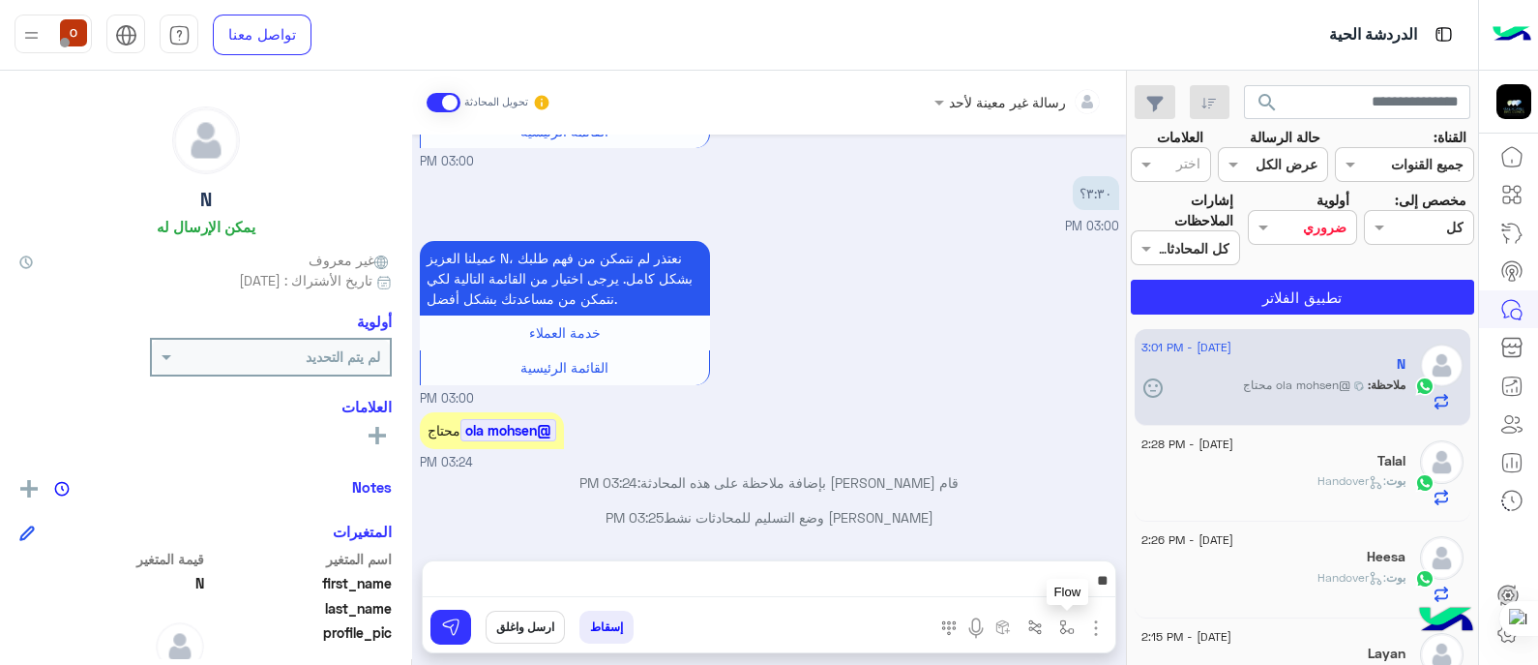
click at [1070, 623] on img "button" at bounding box center [1066, 626] width 15 height 15
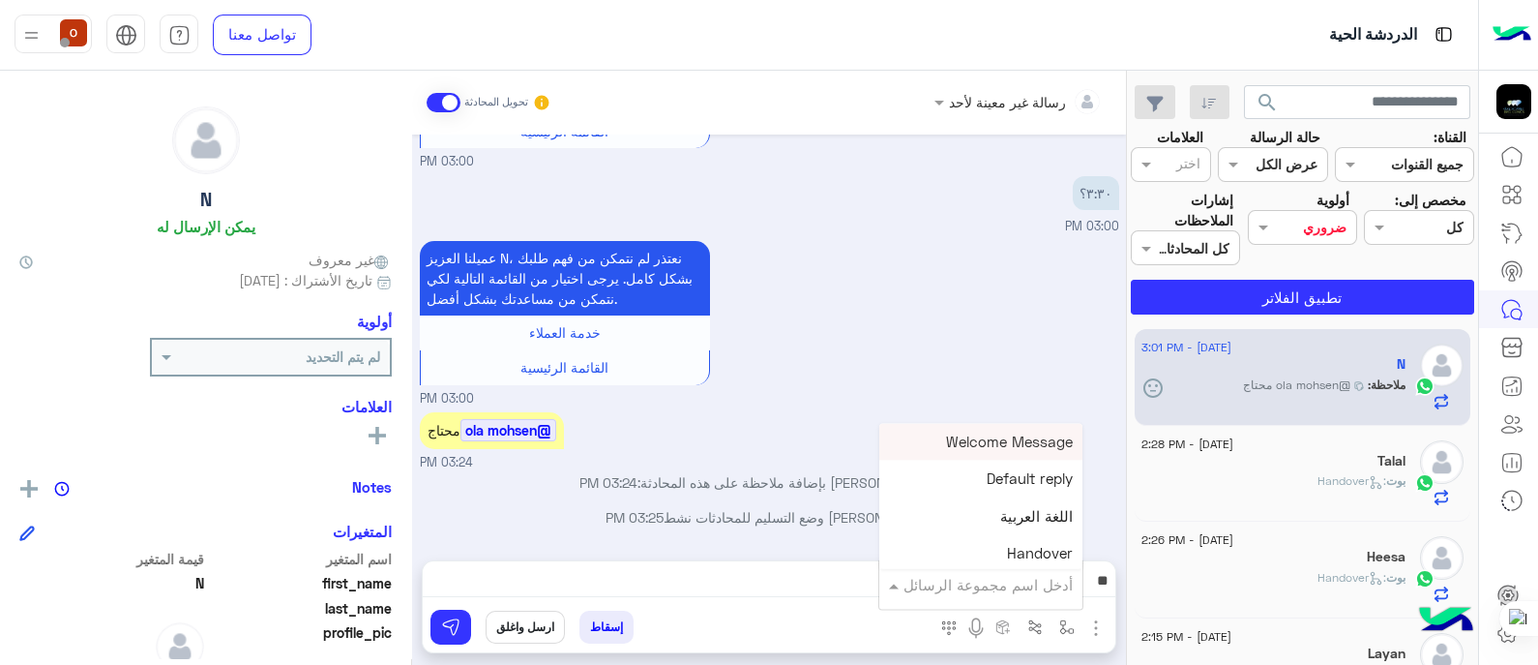
click at [1016, 579] on input "text" at bounding box center [1007, 585] width 131 height 22
click at [999, 585] on input "text" at bounding box center [1007, 585] width 131 height 22
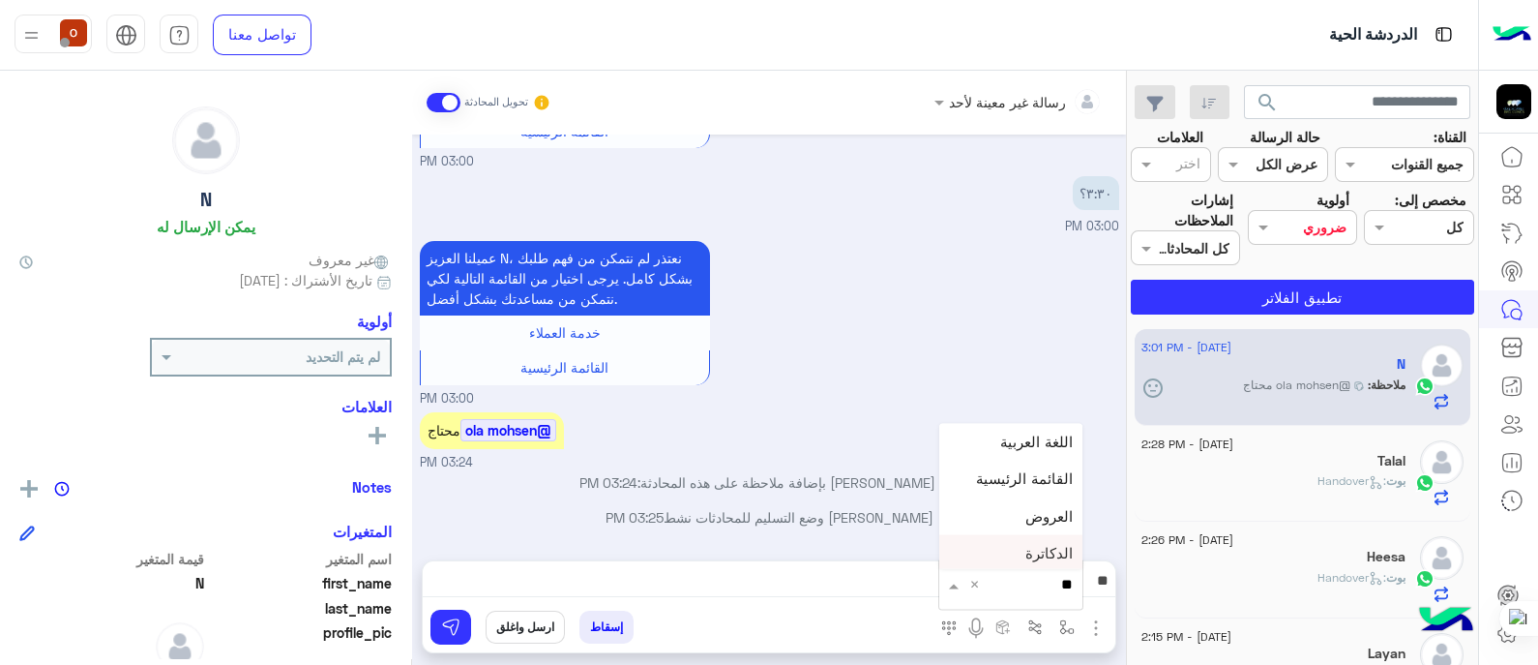
type input "*"
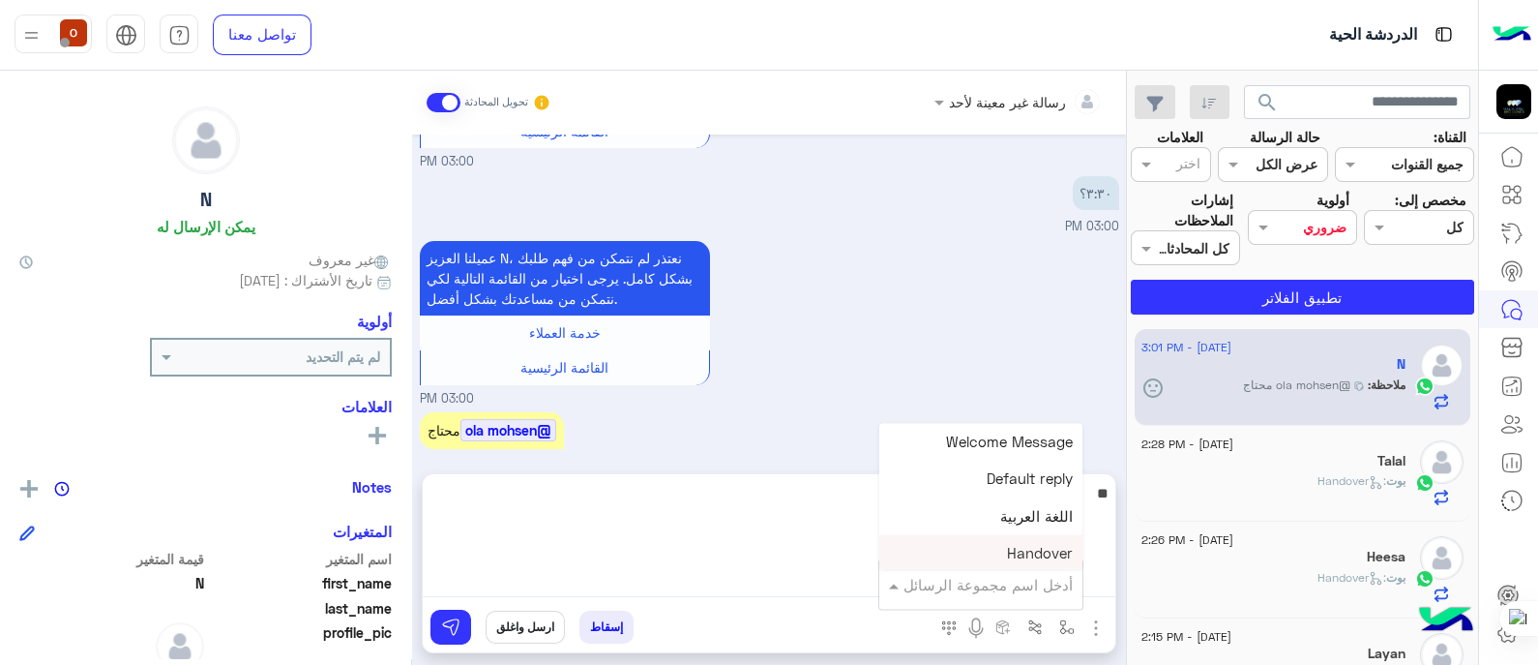
click at [653, 592] on textarea "**" at bounding box center [769, 539] width 693 height 116
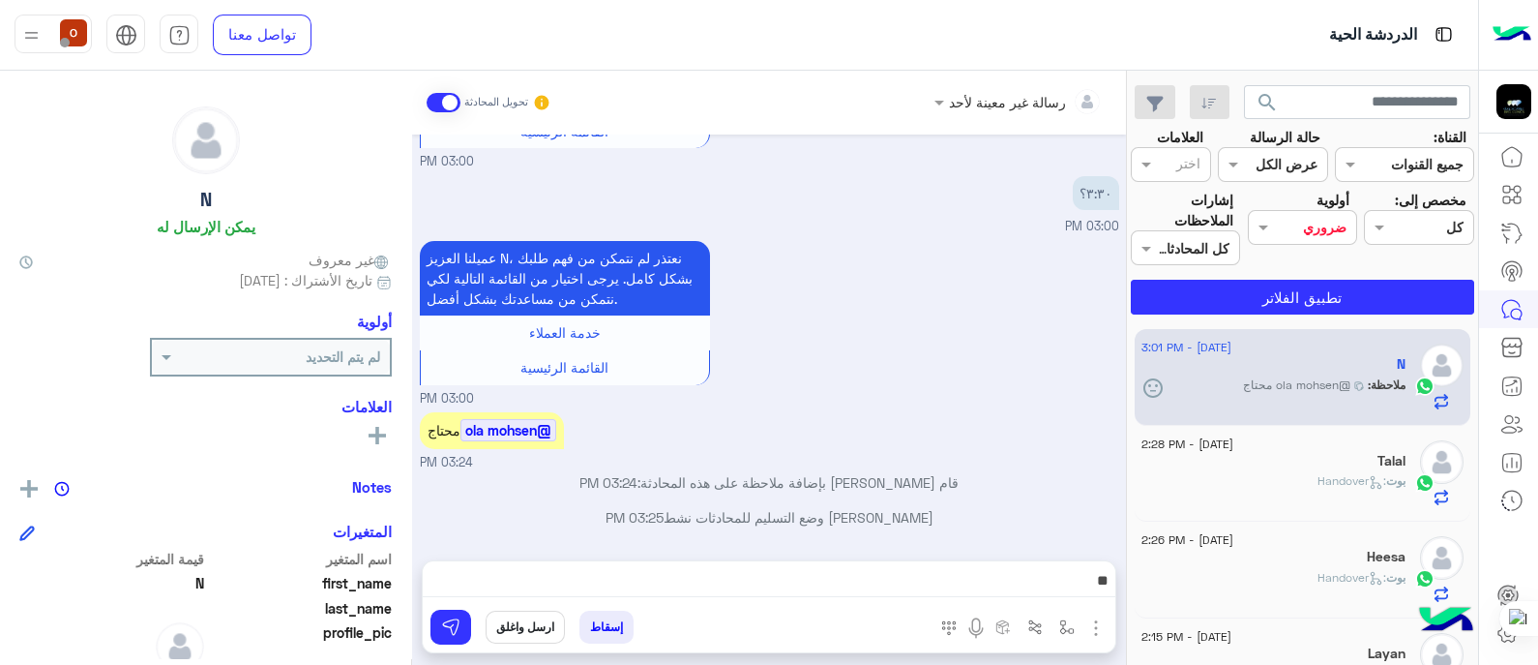
click at [832, 407] on div "@ola mohsen محتاج 03:24 PM" at bounding box center [769, 439] width 699 height 64
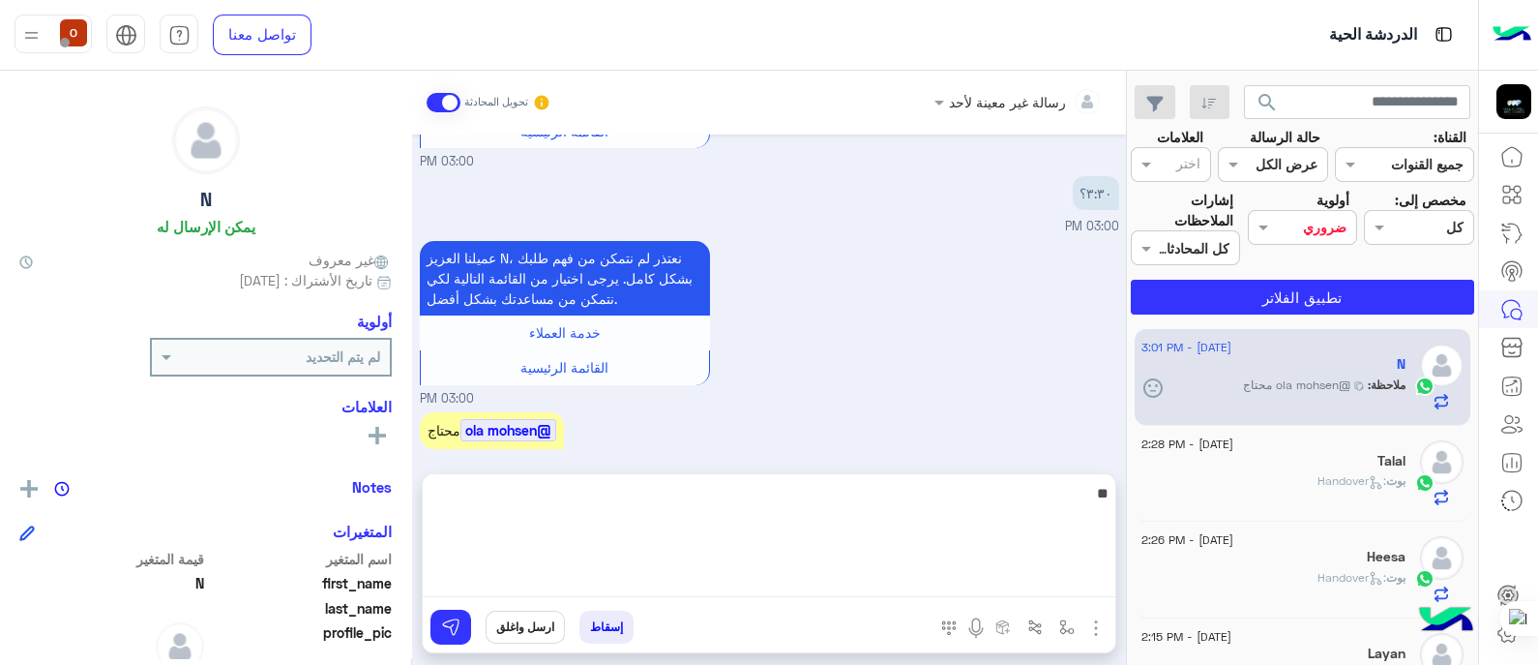
click at [978, 591] on textarea "**" at bounding box center [769, 539] width 693 height 116
type textarea "*"
click at [767, 511] on textarea at bounding box center [769, 539] width 693 height 116
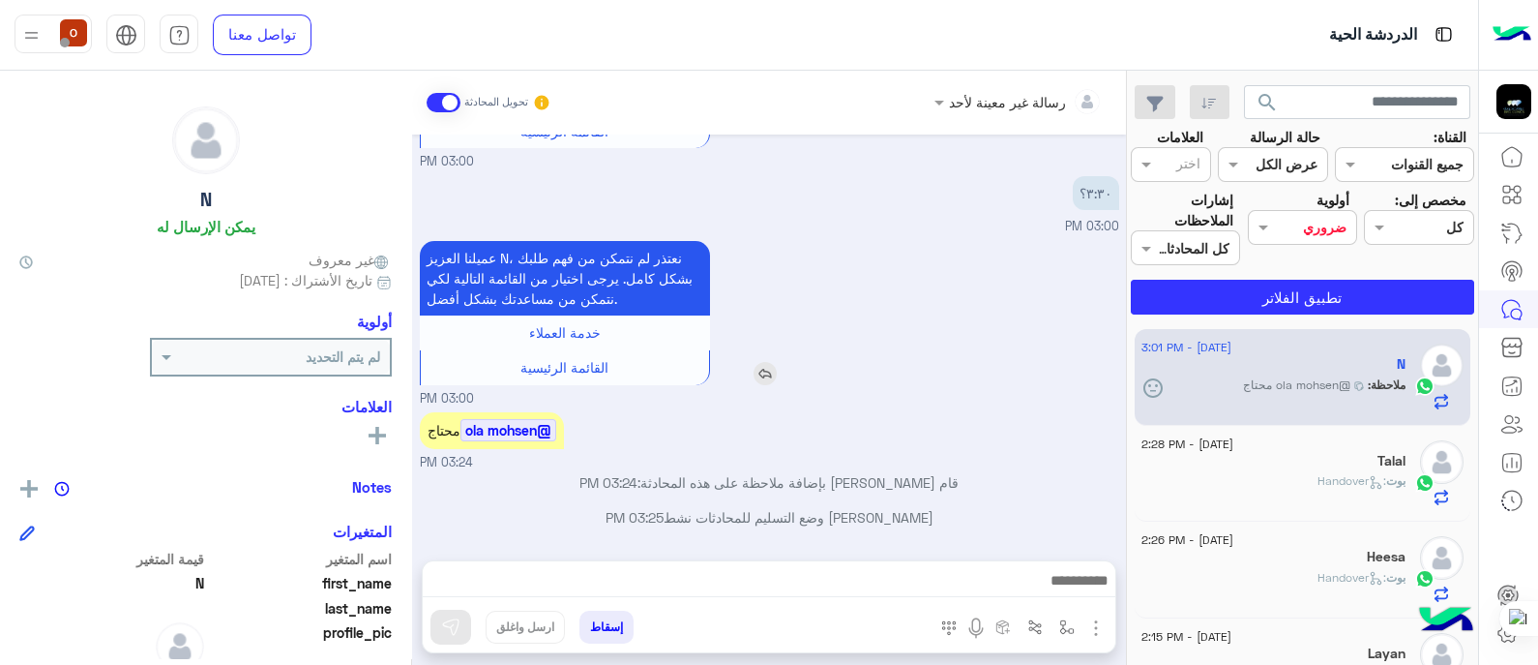
click at [801, 369] on div "عميلنا العزيز N، نعتذر لم نتمكن من فهم طلبك بشكل كامل. يرجى اختيار من القائمة ا…" at bounding box center [620, 313] width 401 height 144
click at [33, 31] on img at bounding box center [31, 35] width 24 height 24
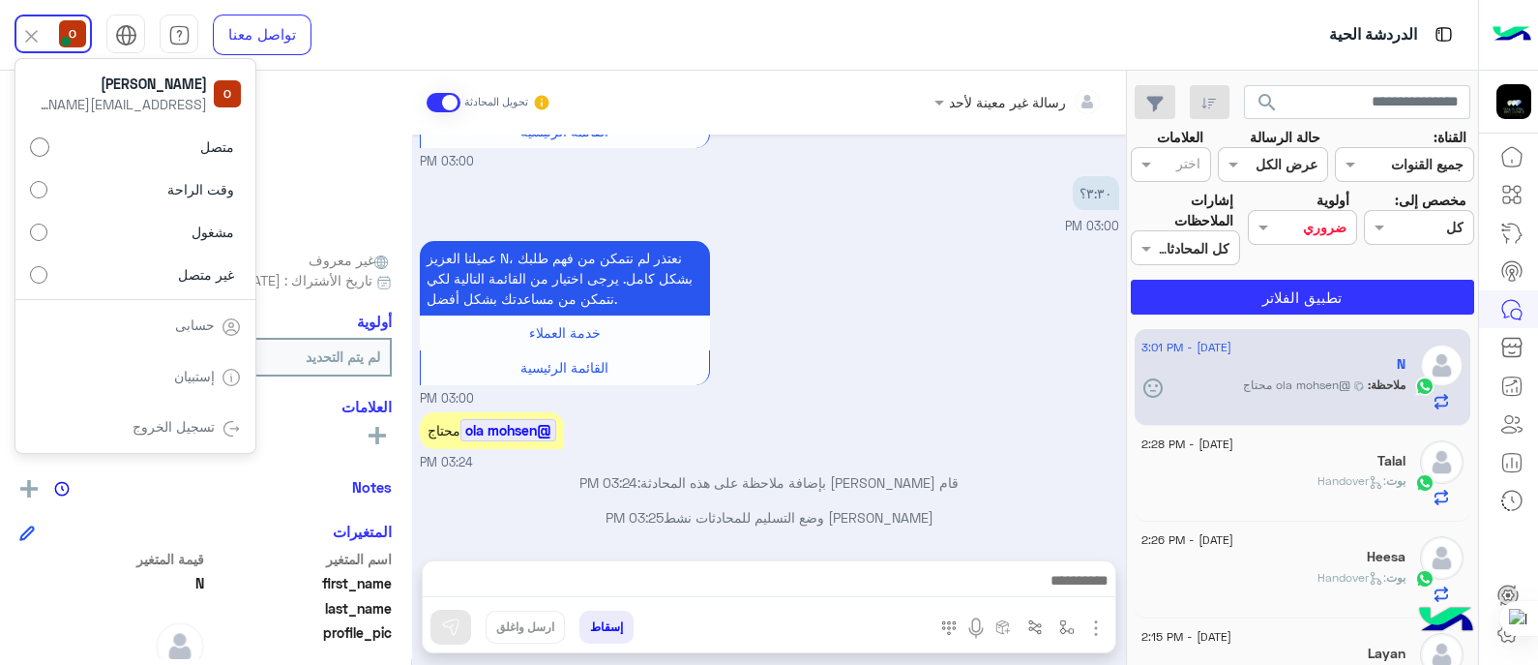
click at [933, 221] on div "٣:٣٠؟ 03:00 PM" at bounding box center [769, 203] width 699 height 65
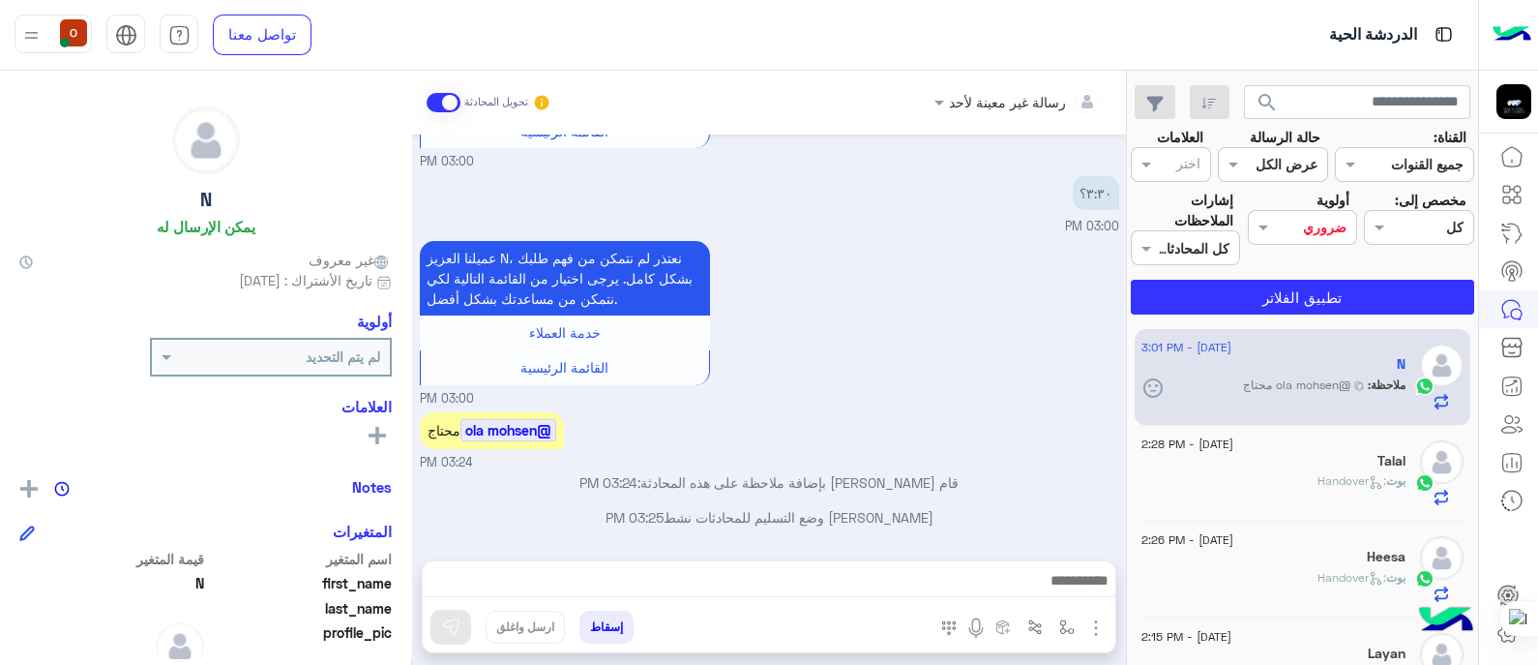
click at [1371, 566] on div "Heesa" at bounding box center [1274, 559] width 264 height 20
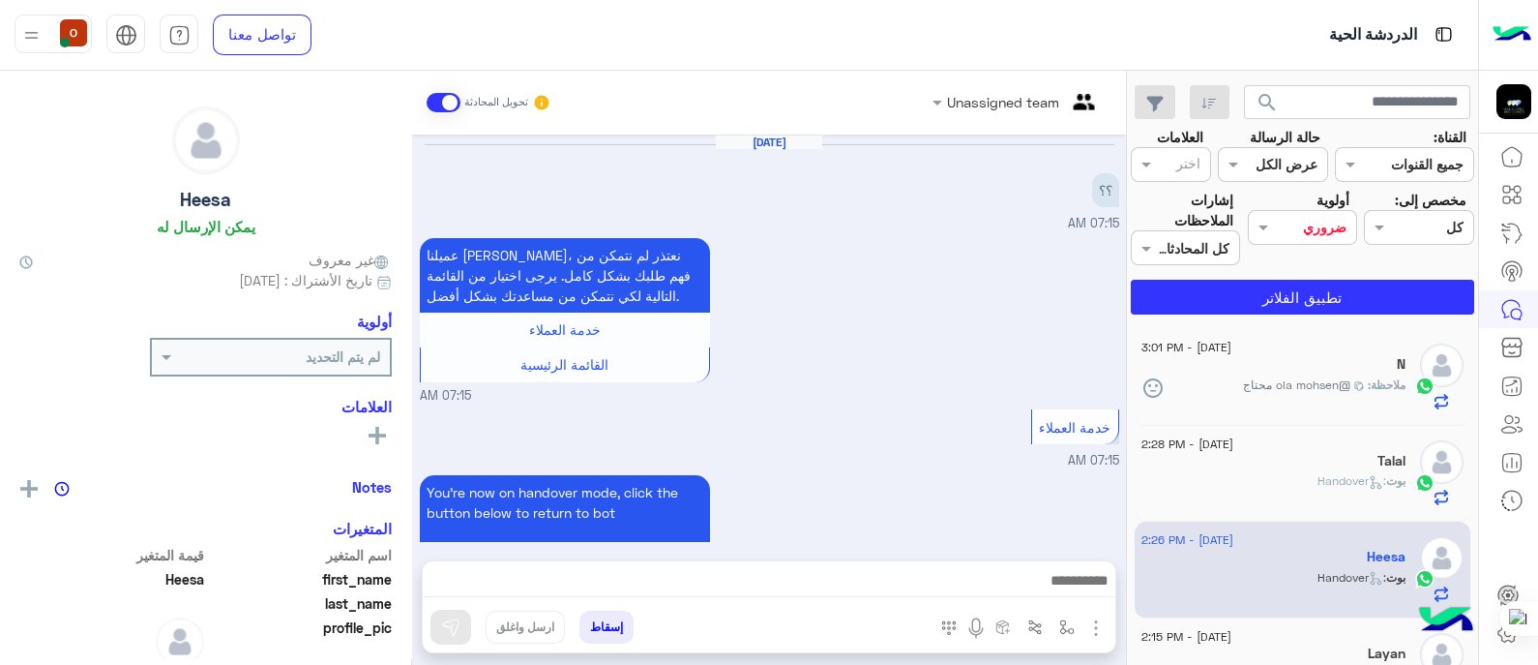
scroll to position [761, 0]
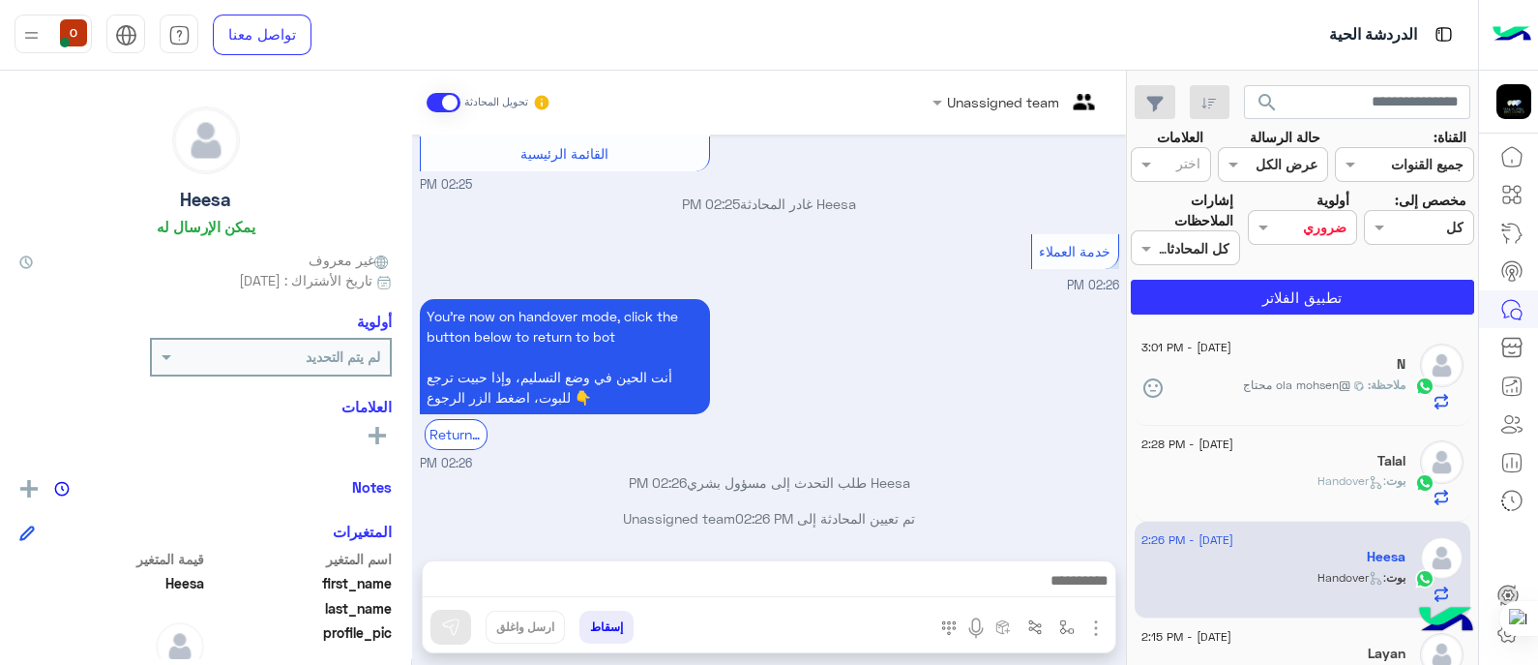
click at [428, 101] on span at bounding box center [444, 102] width 34 height 19
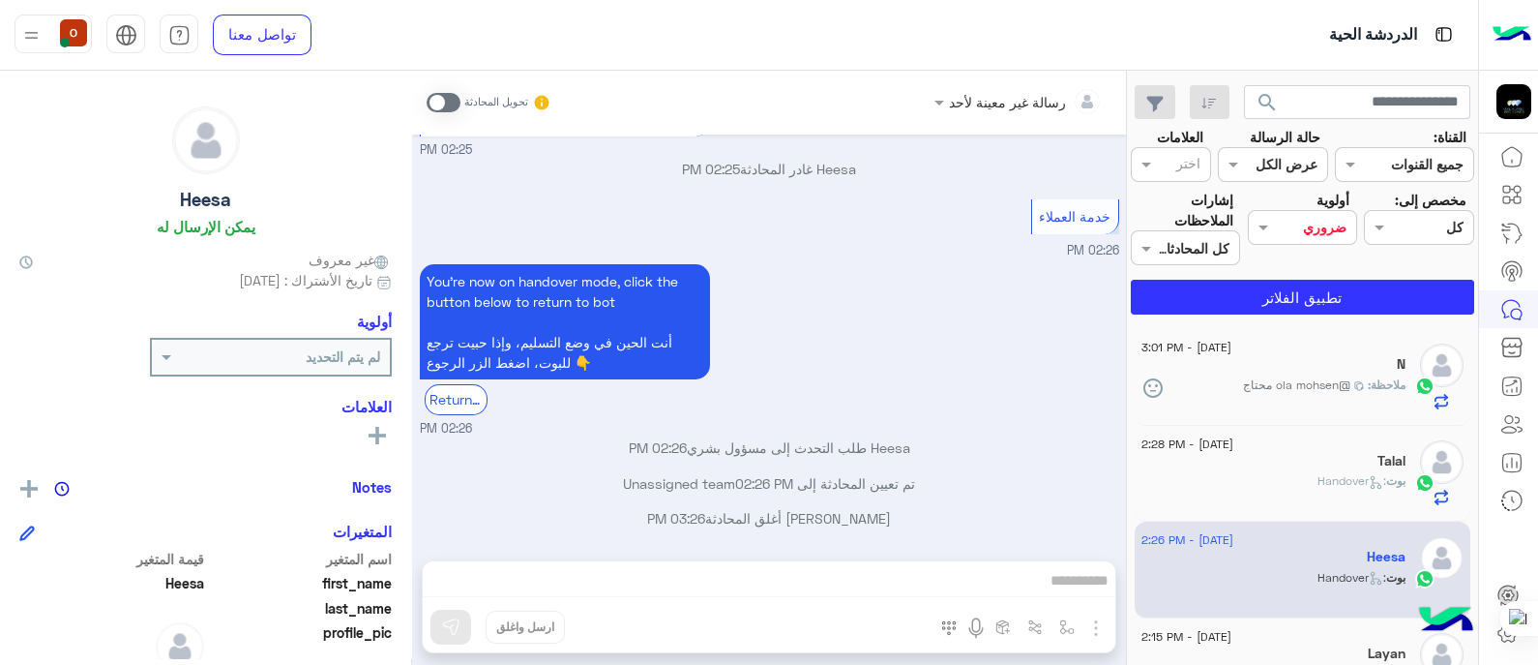
click at [449, 104] on span at bounding box center [444, 102] width 34 height 19
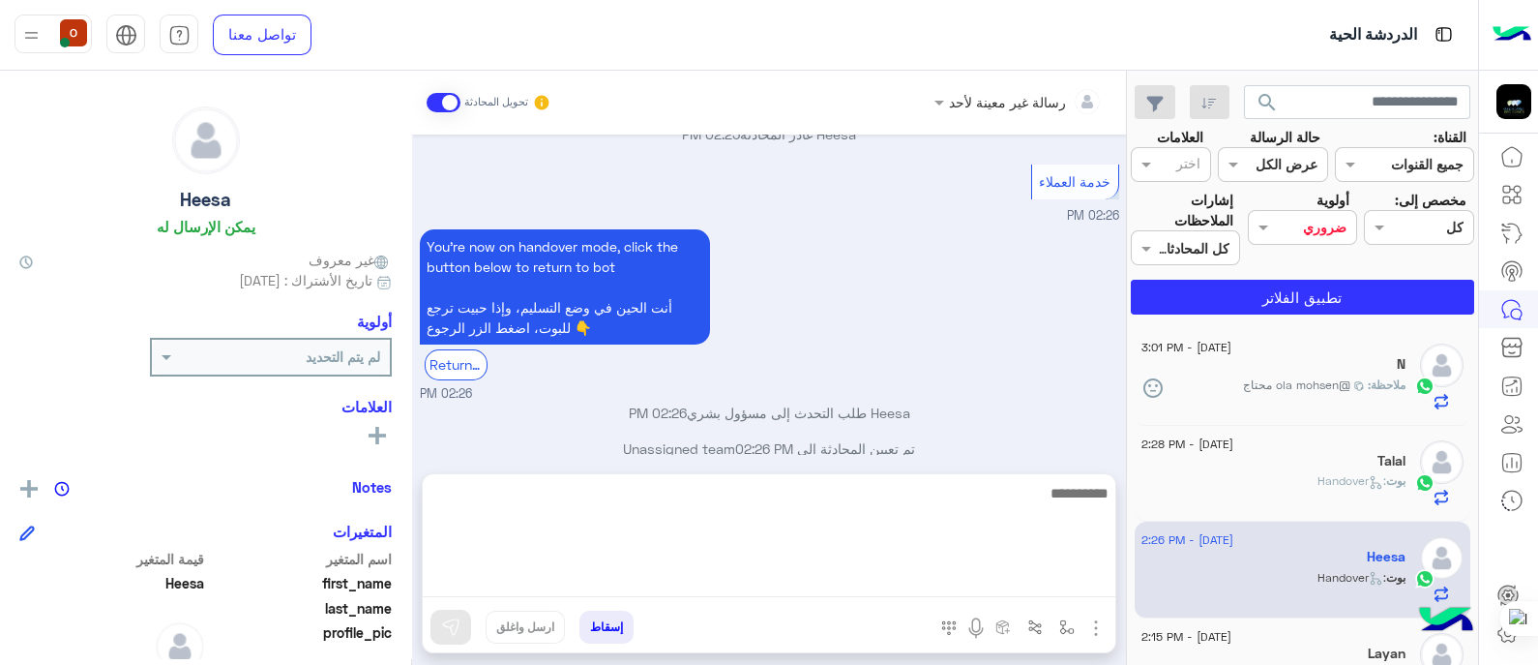
click at [727, 581] on textarea at bounding box center [769, 539] width 693 height 116
type textarea "*"
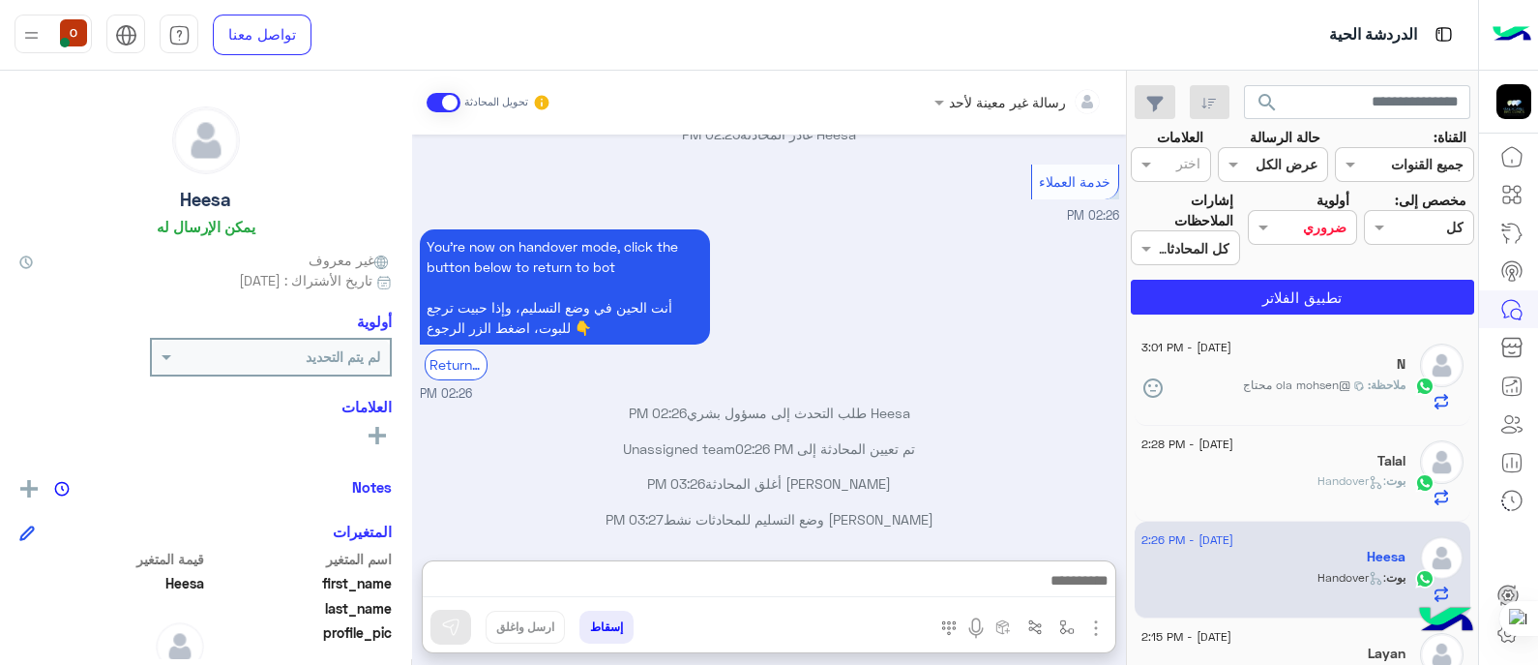
click at [438, 102] on span at bounding box center [444, 102] width 34 height 19
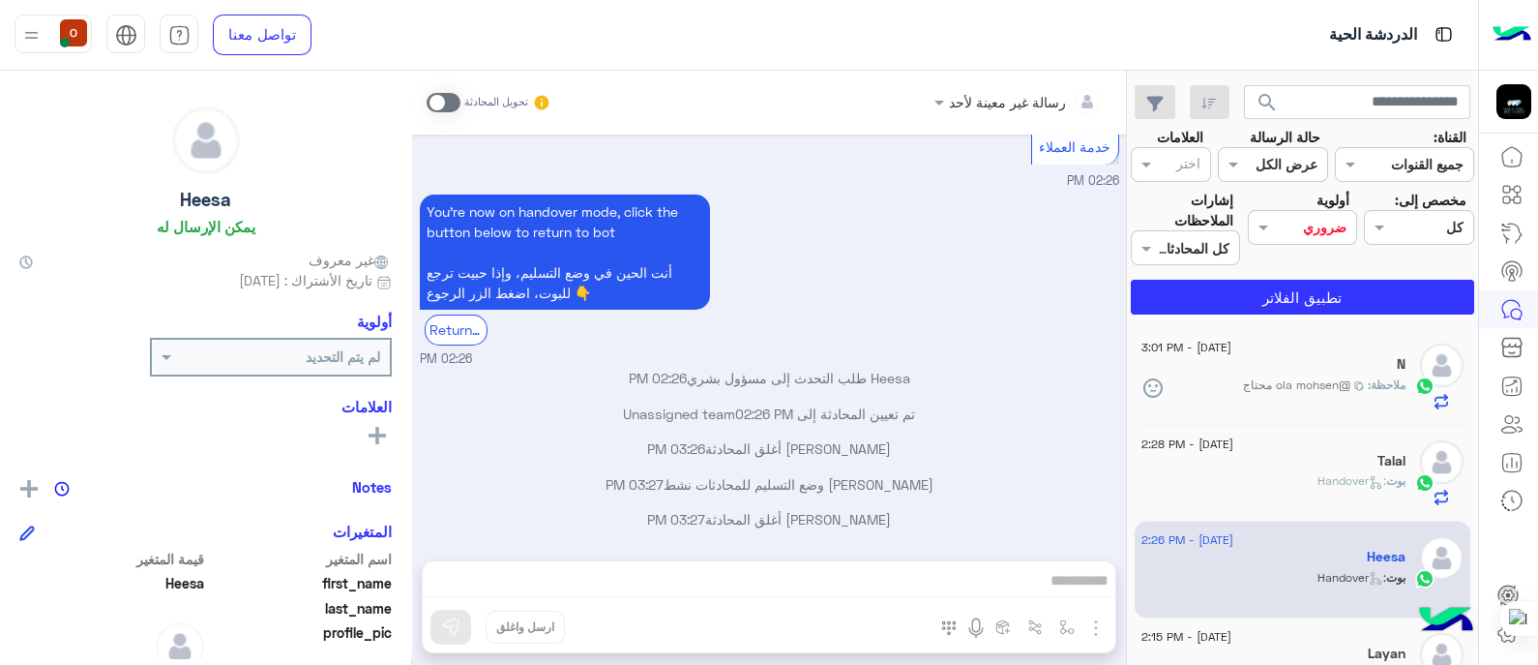
click at [26, 30] on img at bounding box center [31, 35] width 24 height 24
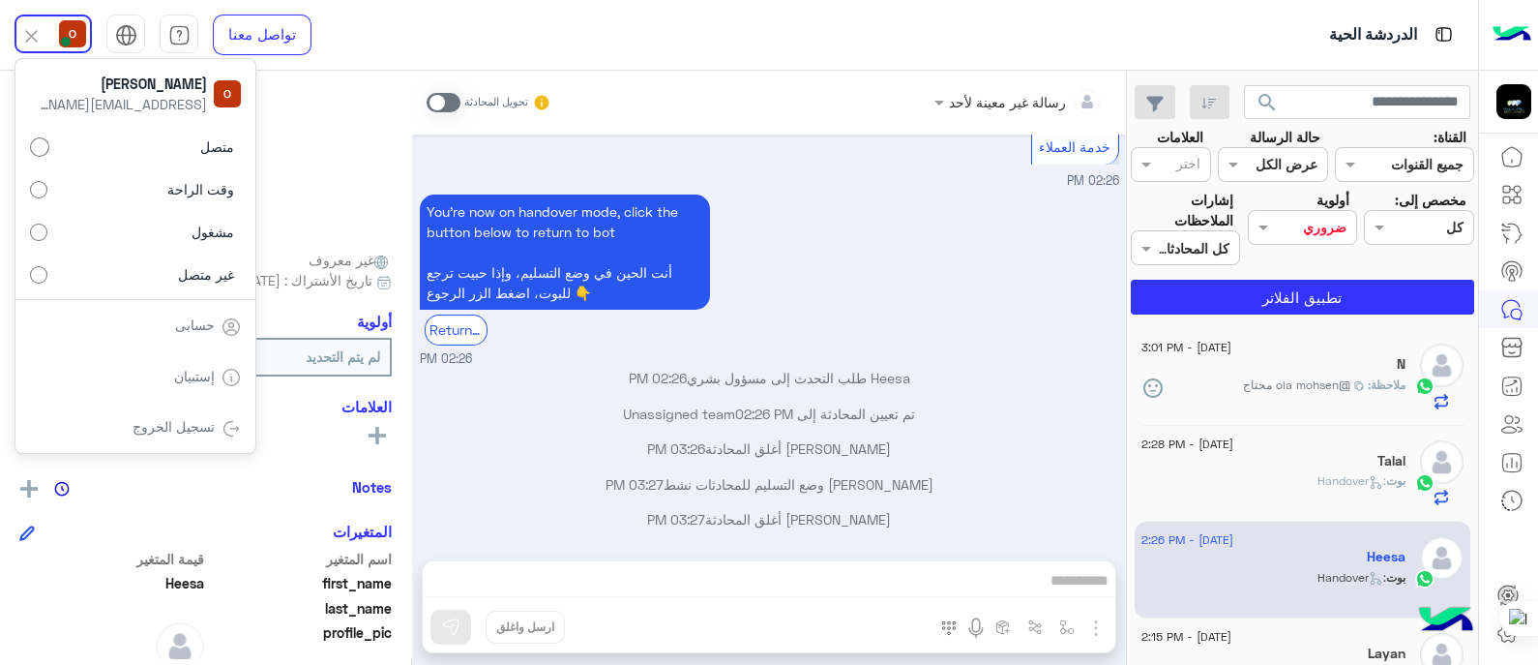
click at [862, 268] on div "You're now on handover mode, click the button below to return to bot أنت الحين …" at bounding box center [769, 279] width 699 height 178
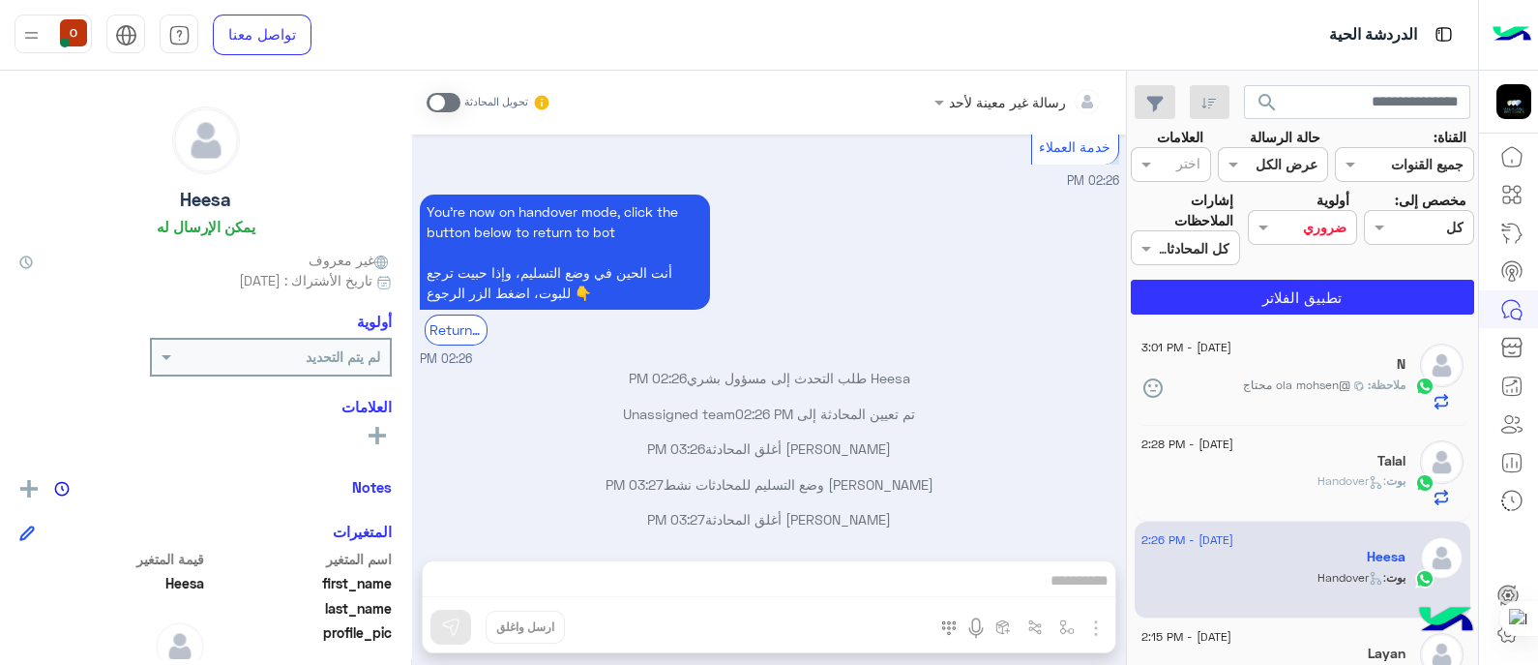
click at [1331, 474] on span ": Handover" at bounding box center [1352, 480] width 69 height 15
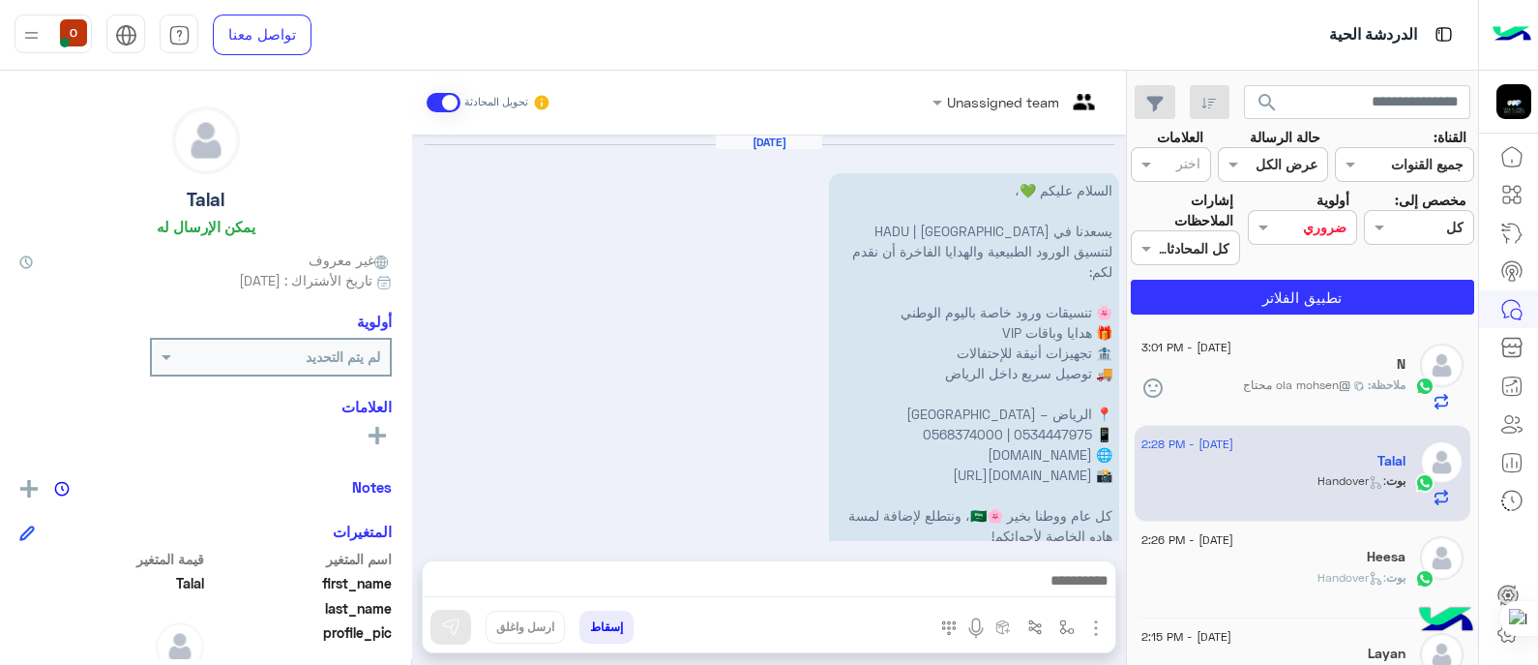
click at [440, 101] on span at bounding box center [444, 102] width 34 height 19
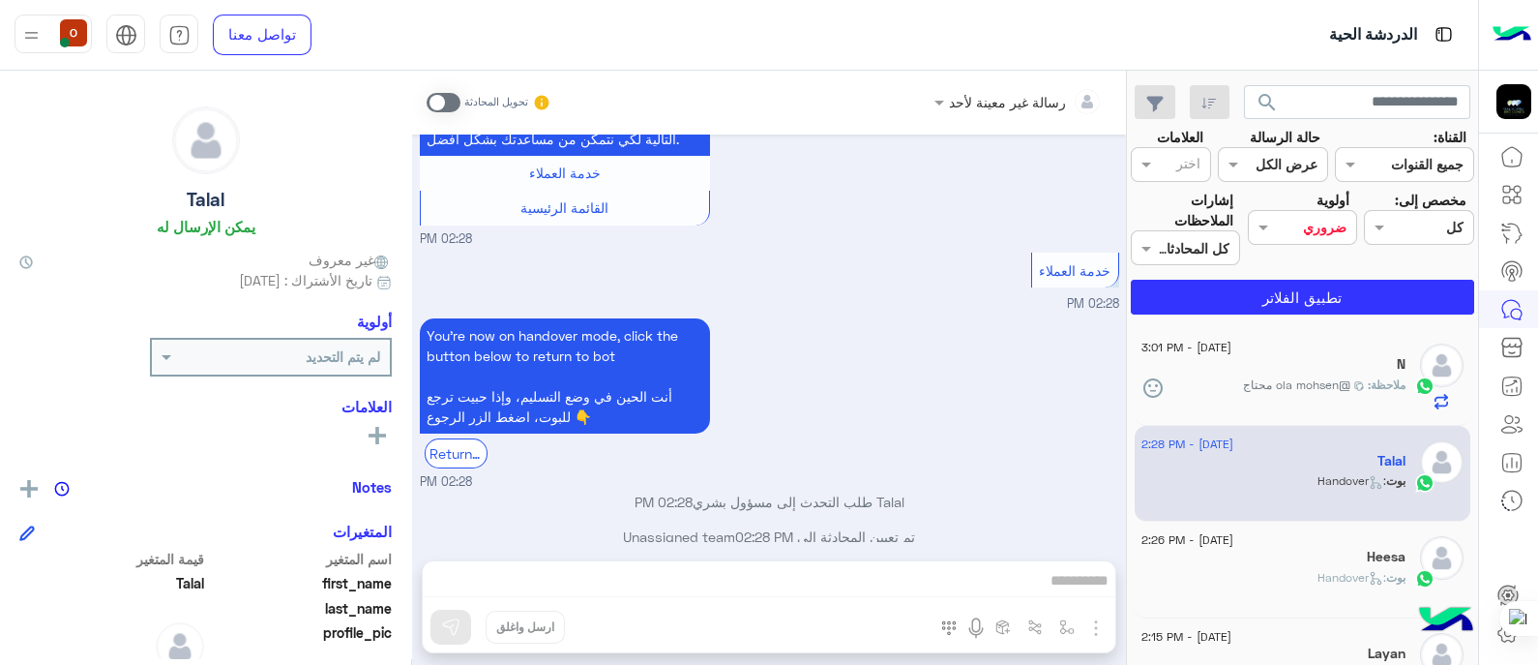
scroll to position [537, 0]
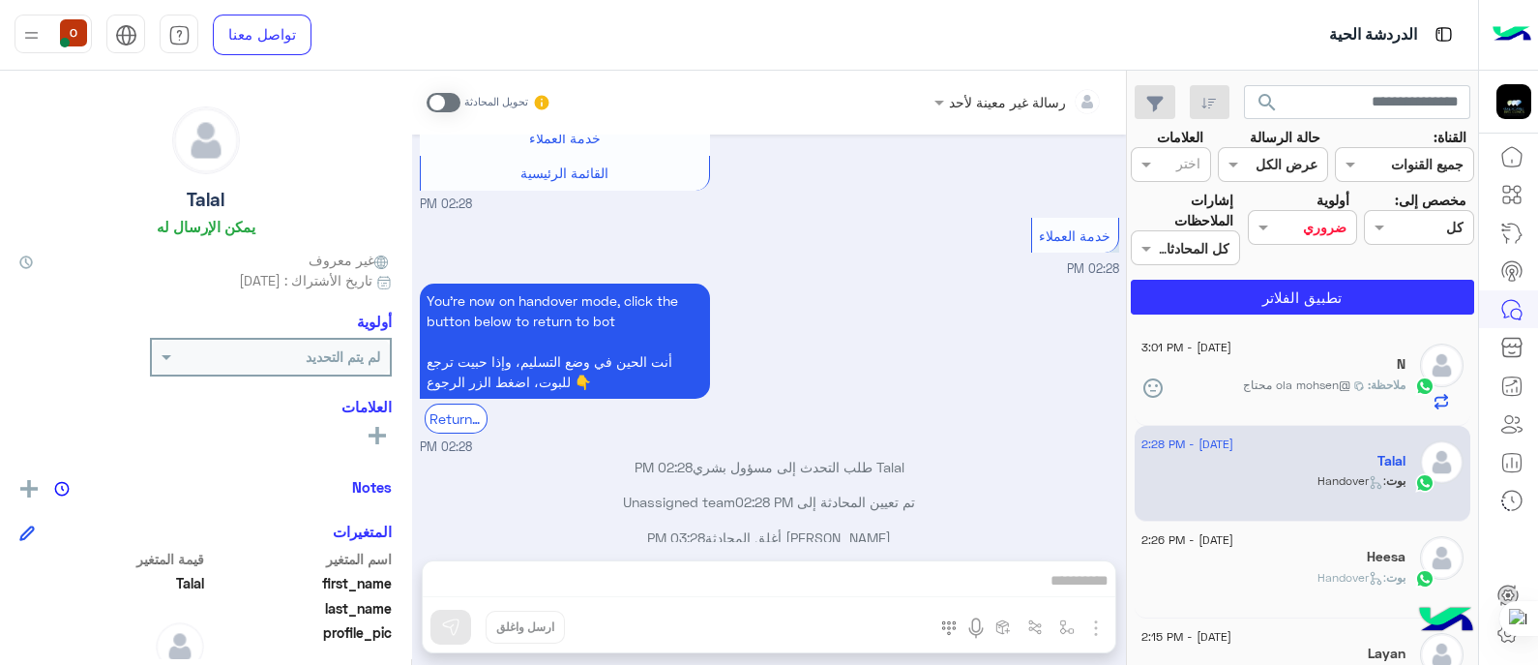
click at [446, 102] on span at bounding box center [444, 102] width 34 height 19
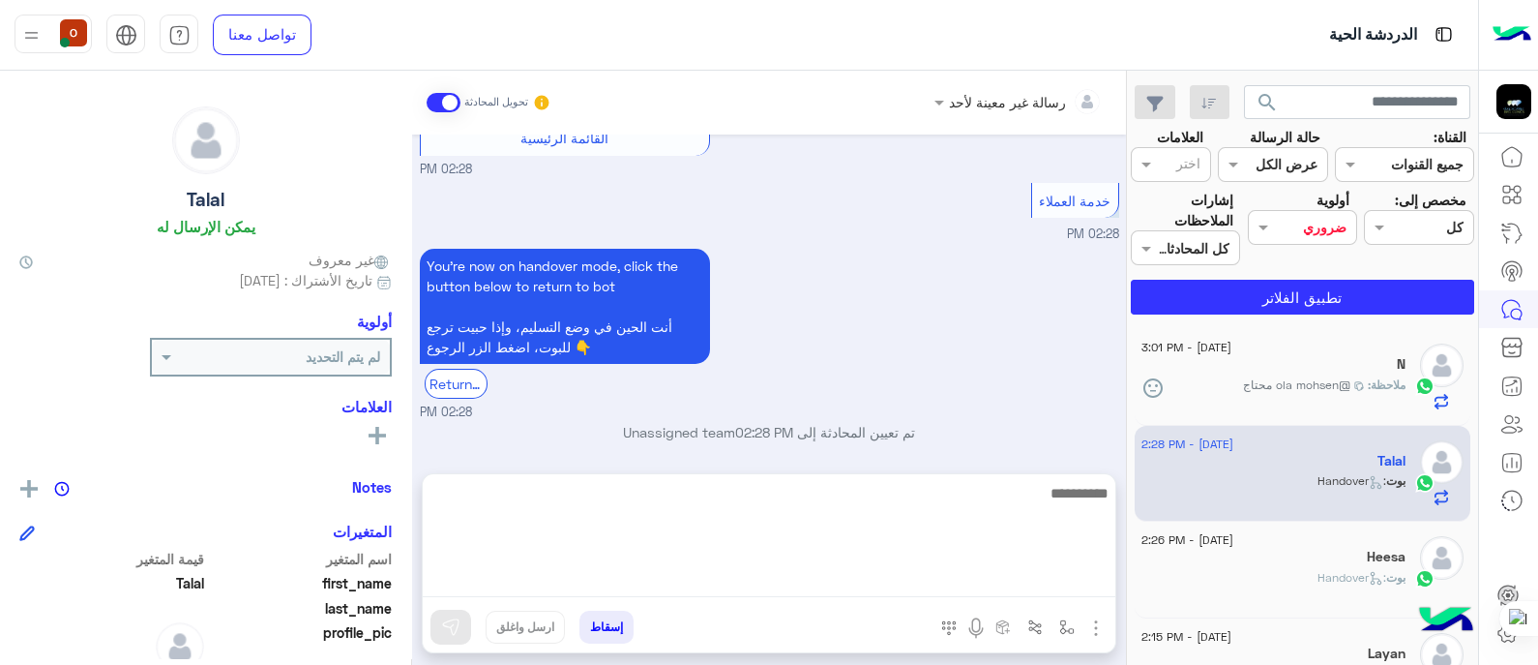
click at [750, 585] on textarea at bounding box center [769, 539] width 693 height 116
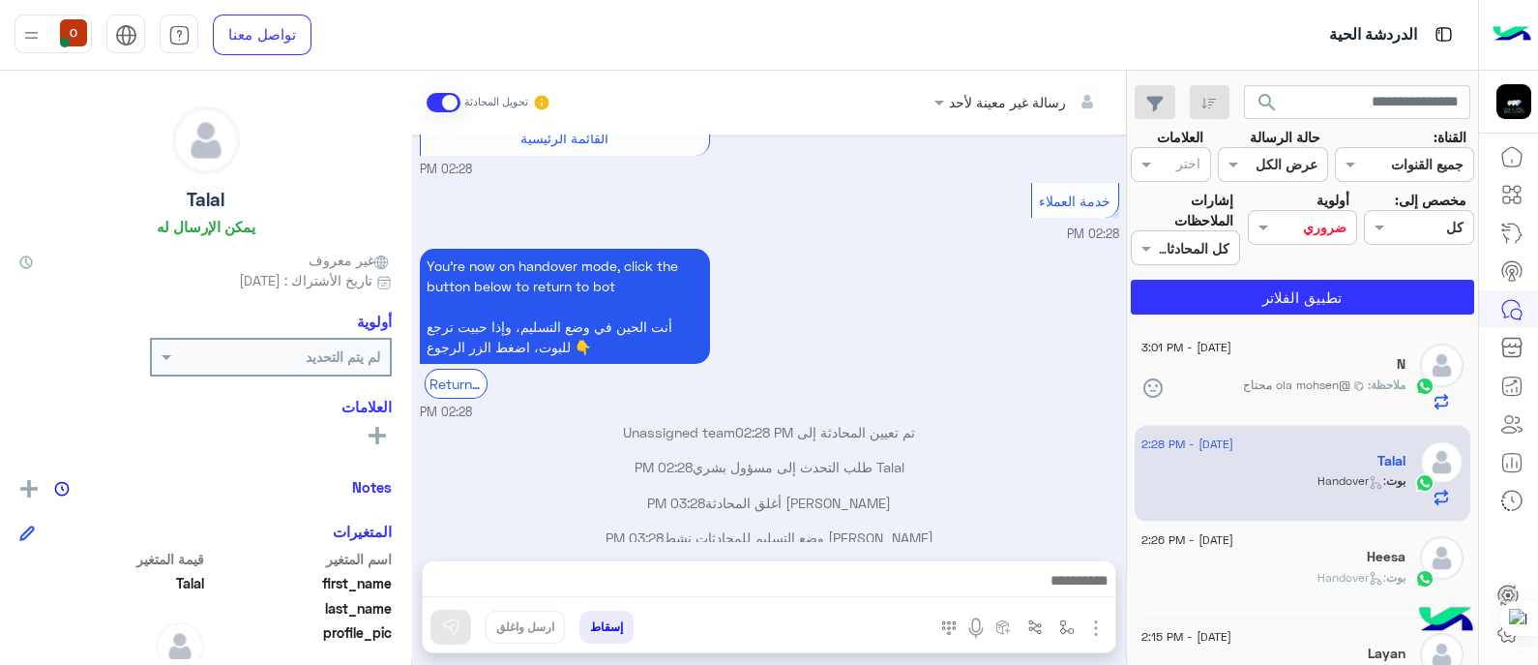
click at [935, 403] on small "02:28 PM" at bounding box center [769, 412] width 699 height 18
click at [435, 106] on span at bounding box center [444, 102] width 34 height 19
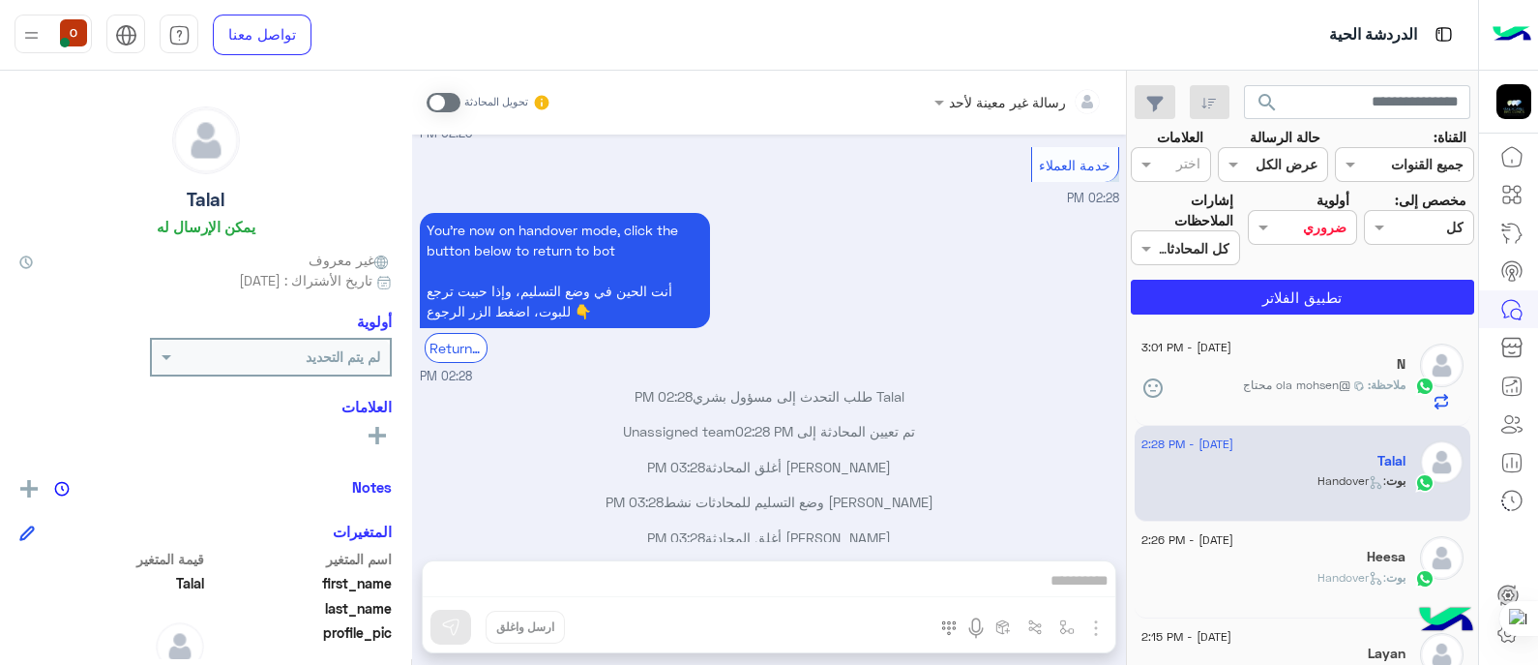
click at [1012, 586] on div "رسالة غير معينة لأحد تحويل المحادثة [DATE] السلام عليكم 💚، يسعدنا في [GEOGRAPHI…" at bounding box center [769, 372] width 714 height 602
drag, startPoint x: 1012, startPoint y: 586, endPoint x: 911, endPoint y: 586, distance: 100.6
click at [911, 586] on div "رسالة غير معينة لأحد تحويل المحادثة [DATE] السلام عليكم 💚، يسعدنا في [GEOGRAPHI…" at bounding box center [769, 372] width 714 height 602
click at [446, 102] on span at bounding box center [444, 102] width 34 height 19
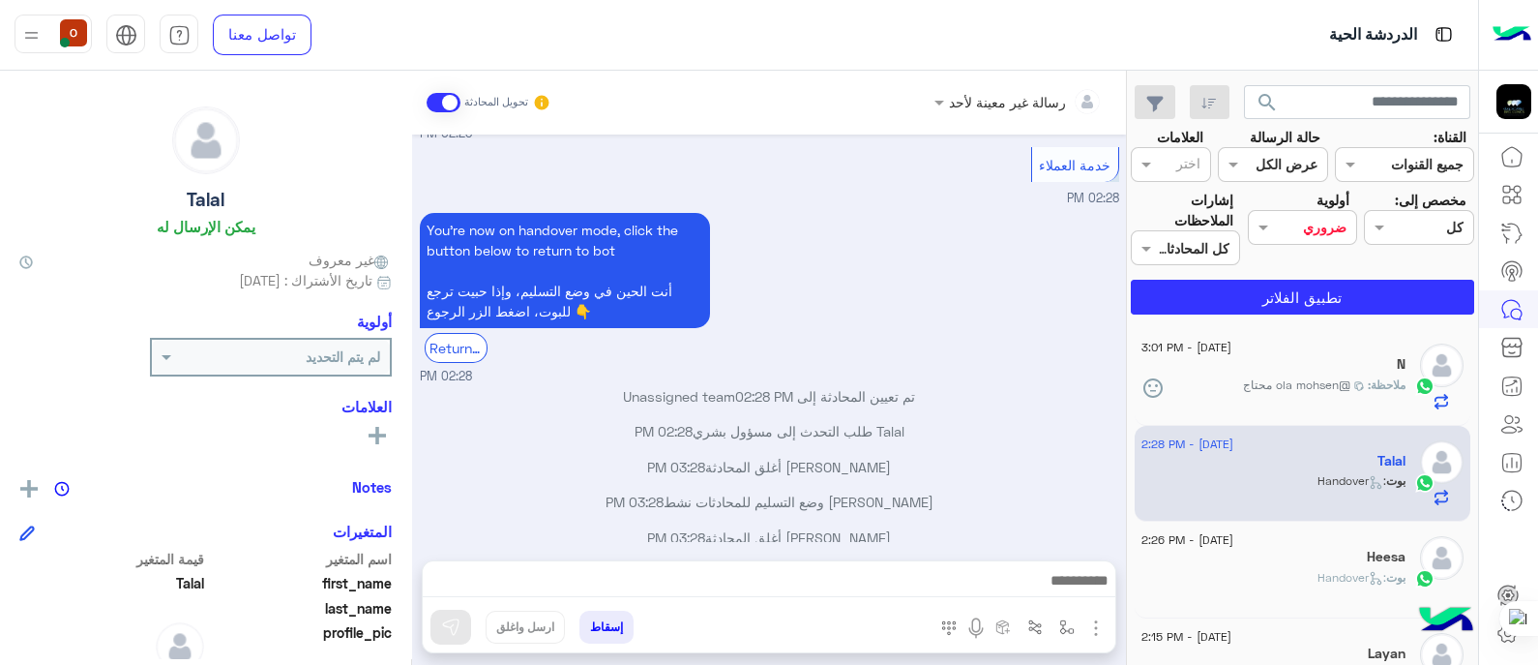
scroll to position [642, 0]
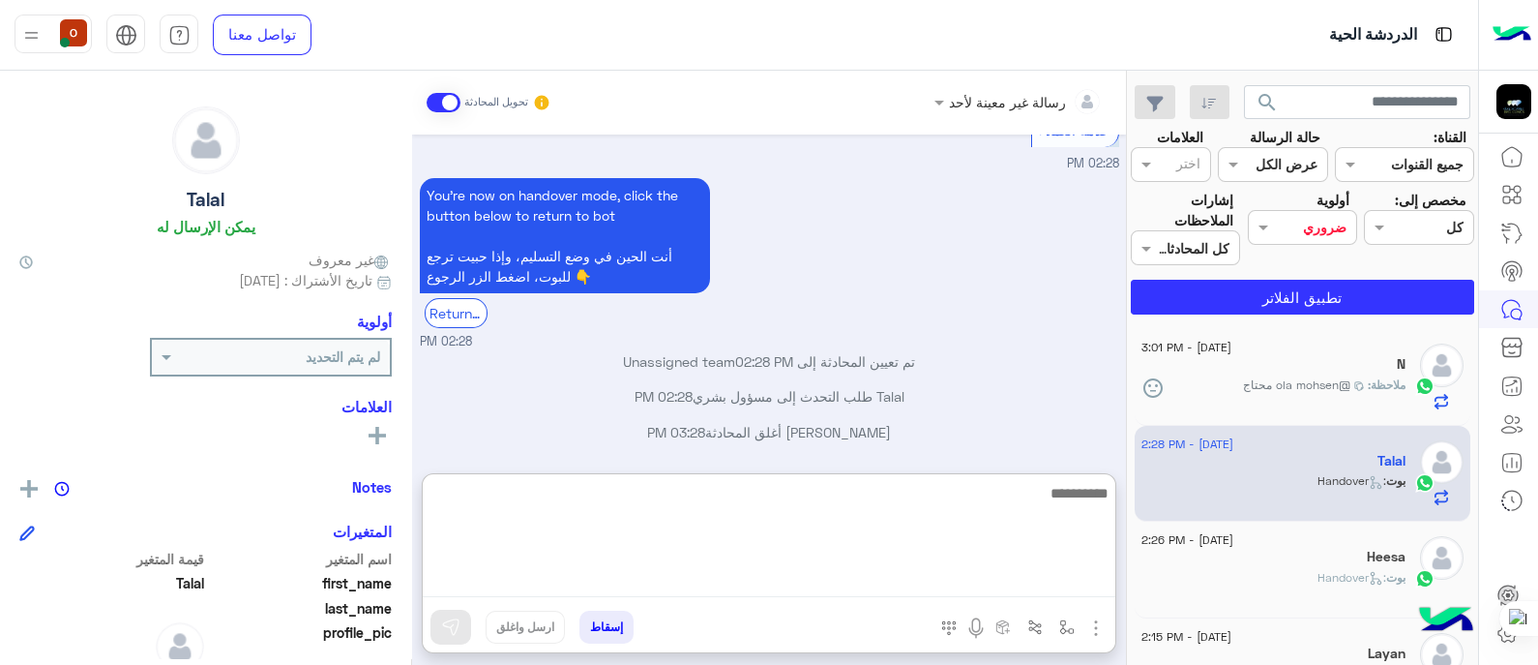
click at [781, 586] on textarea at bounding box center [769, 539] width 693 height 116
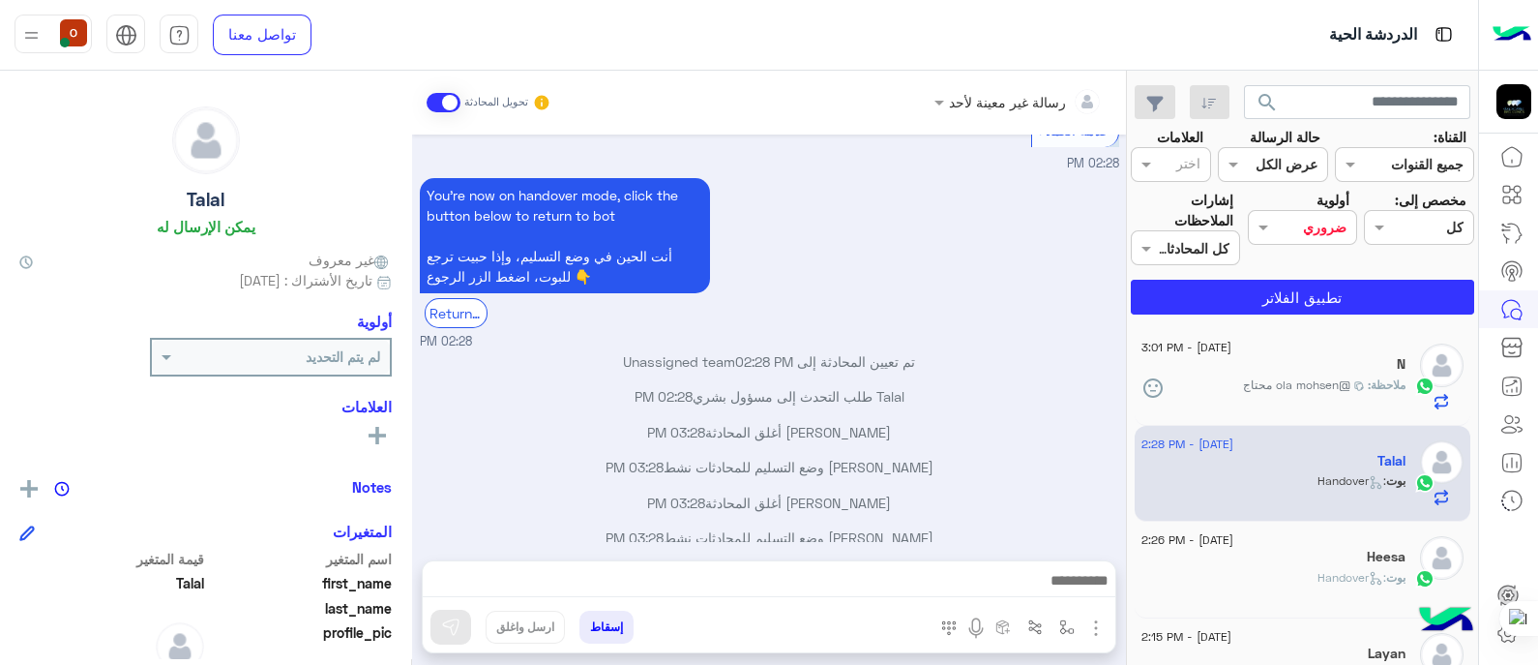
click at [436, 102] on span at bounding box center [444, 102] width 34 height 19
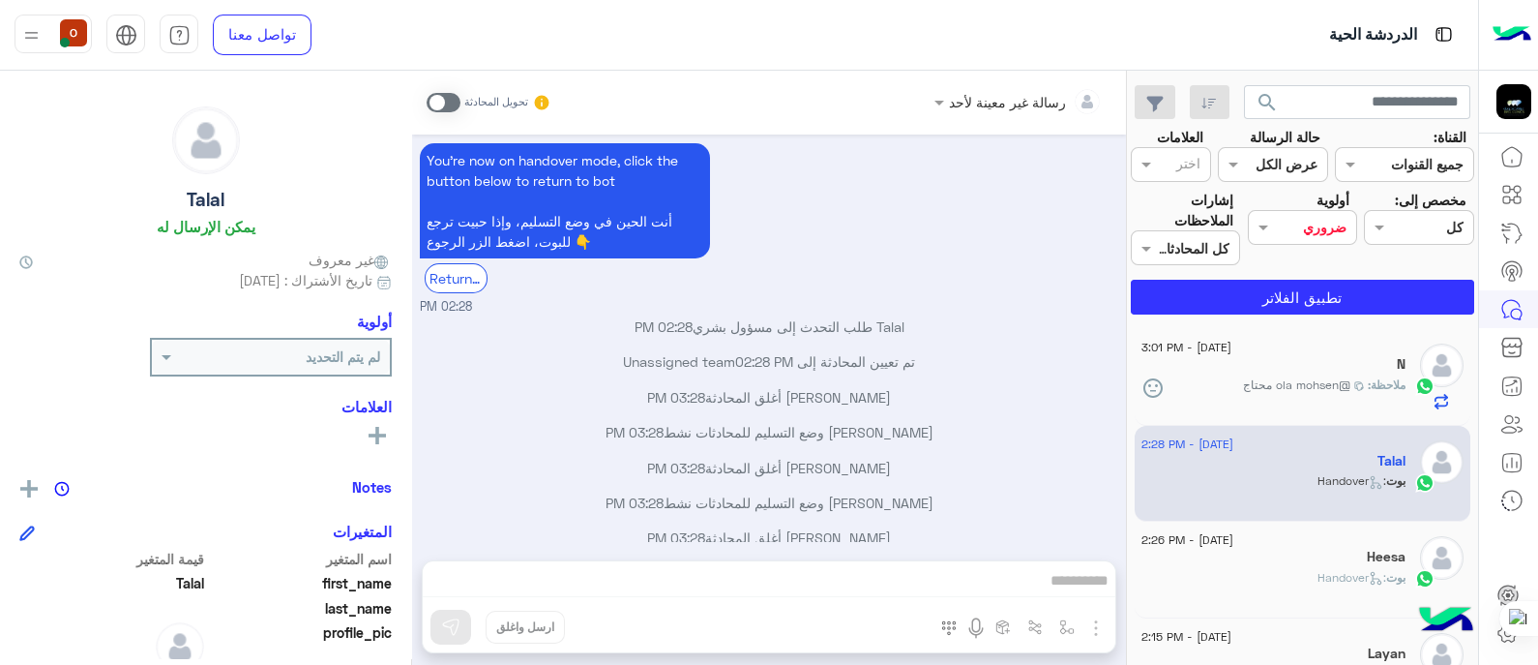
click at [449, 96] on span at bounding box center [444, 102] width 34 height 19
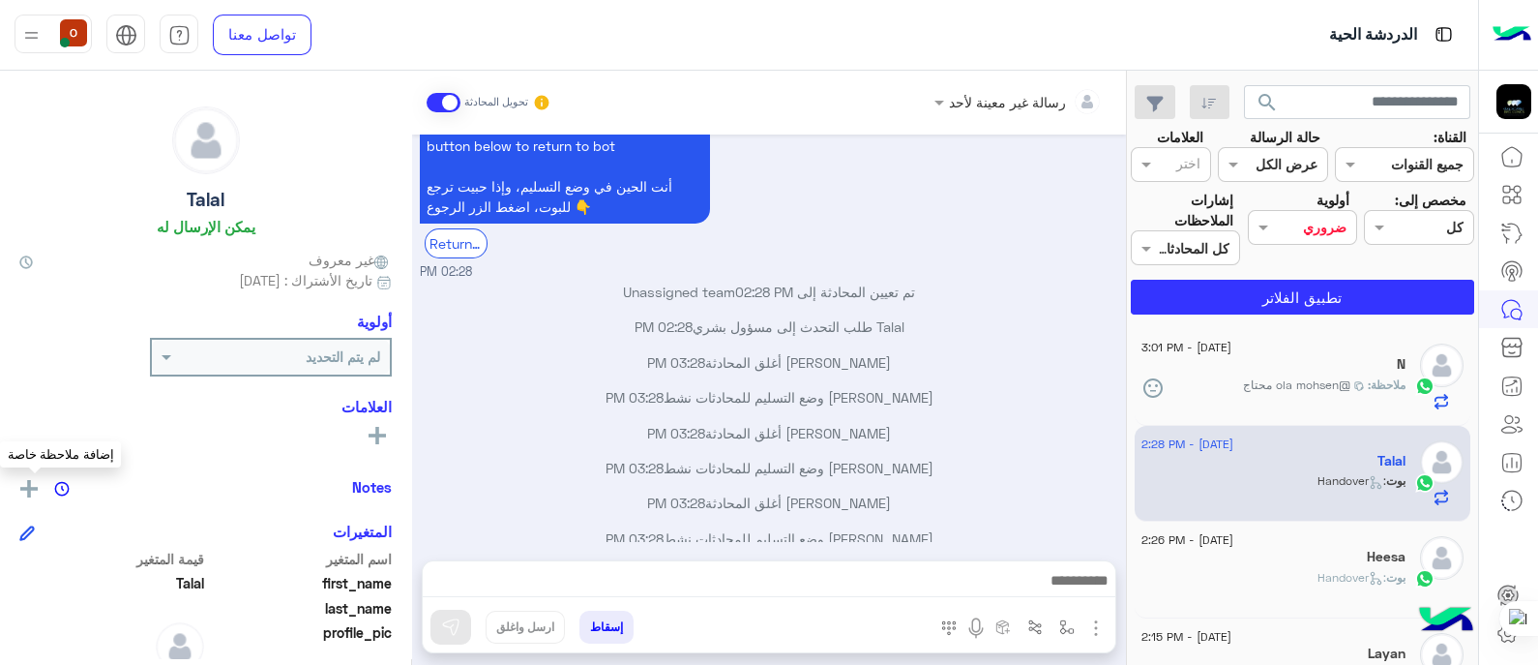
click at [36, 490] on img at bounding box center [28, 488] width 17 height 17
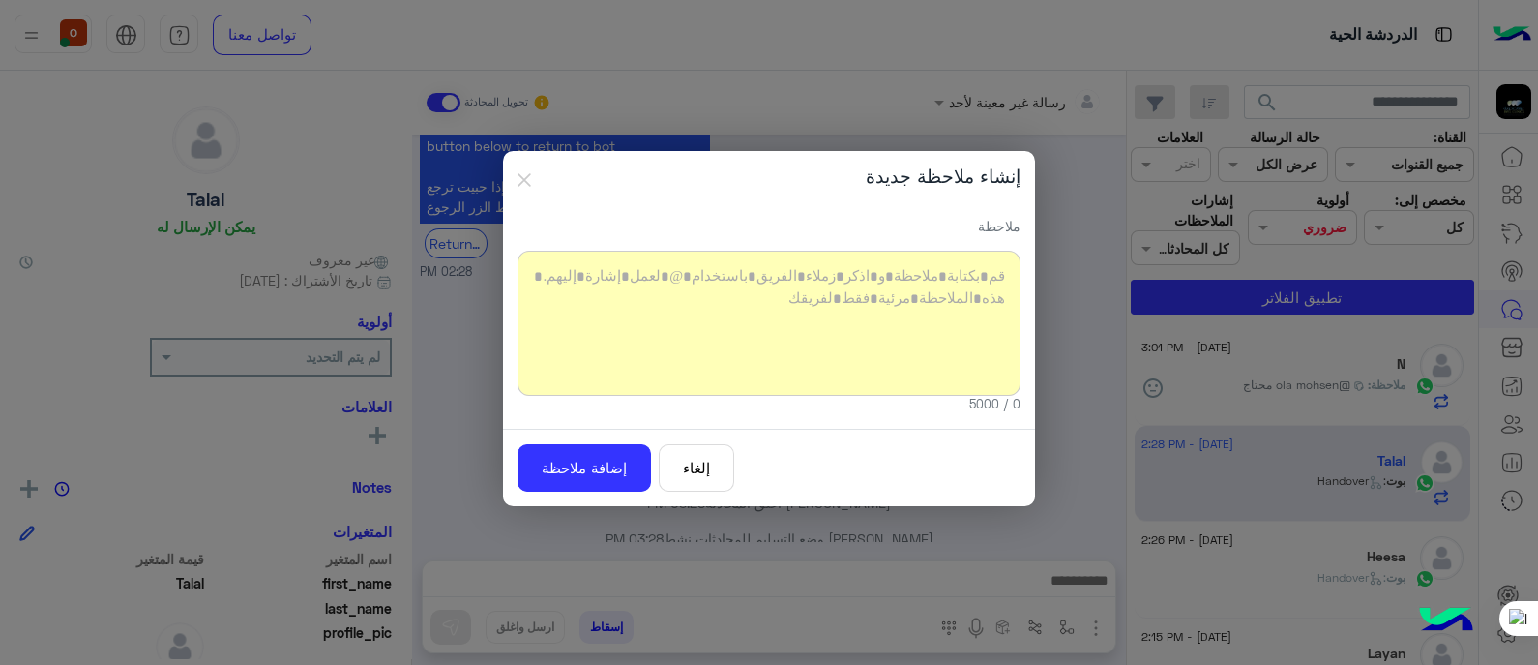
click at [514, 186] on div "إنشاء ملاحظة جديدة" at bounding box center [769, 176] width 532 height 51
click at [523, 177] on img "button" at bounding box center [525, 180] width 14 height 14
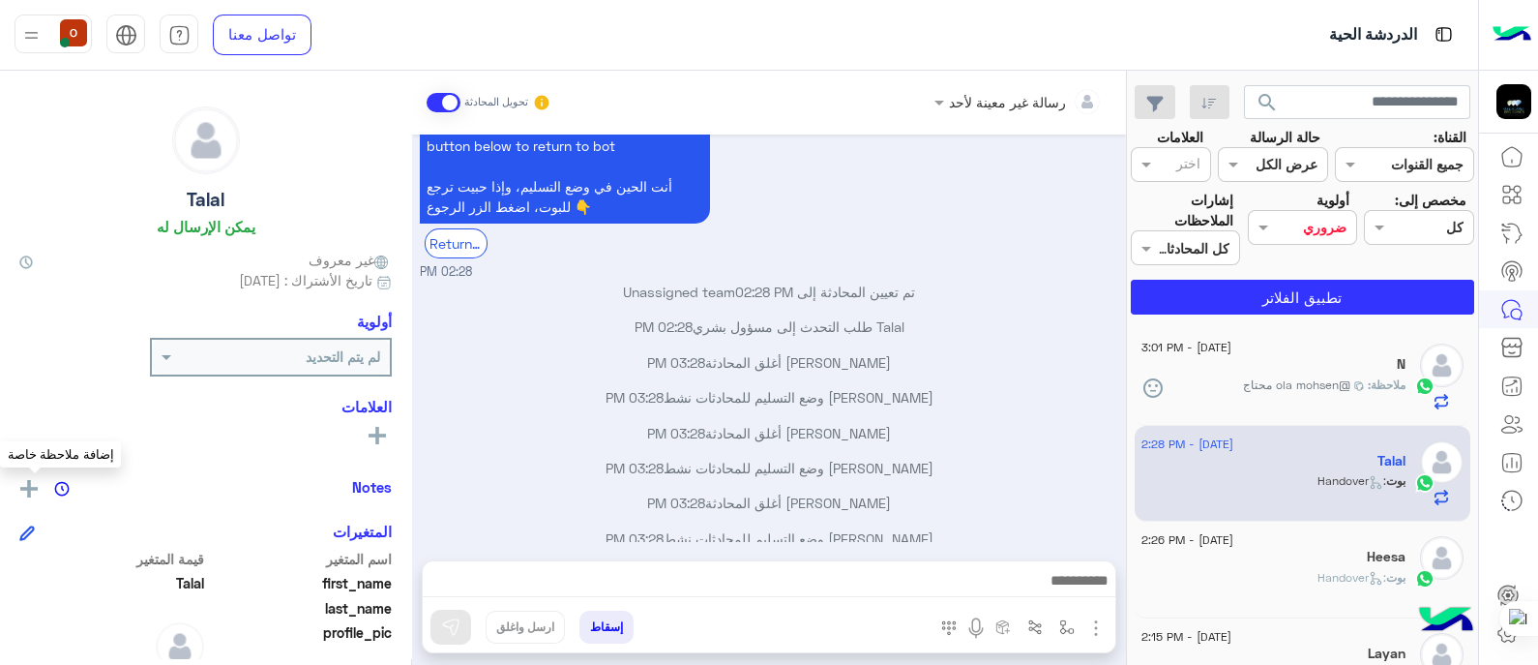
click at [38, 481] on img at bounding box center [28, 488] width 17 height 17
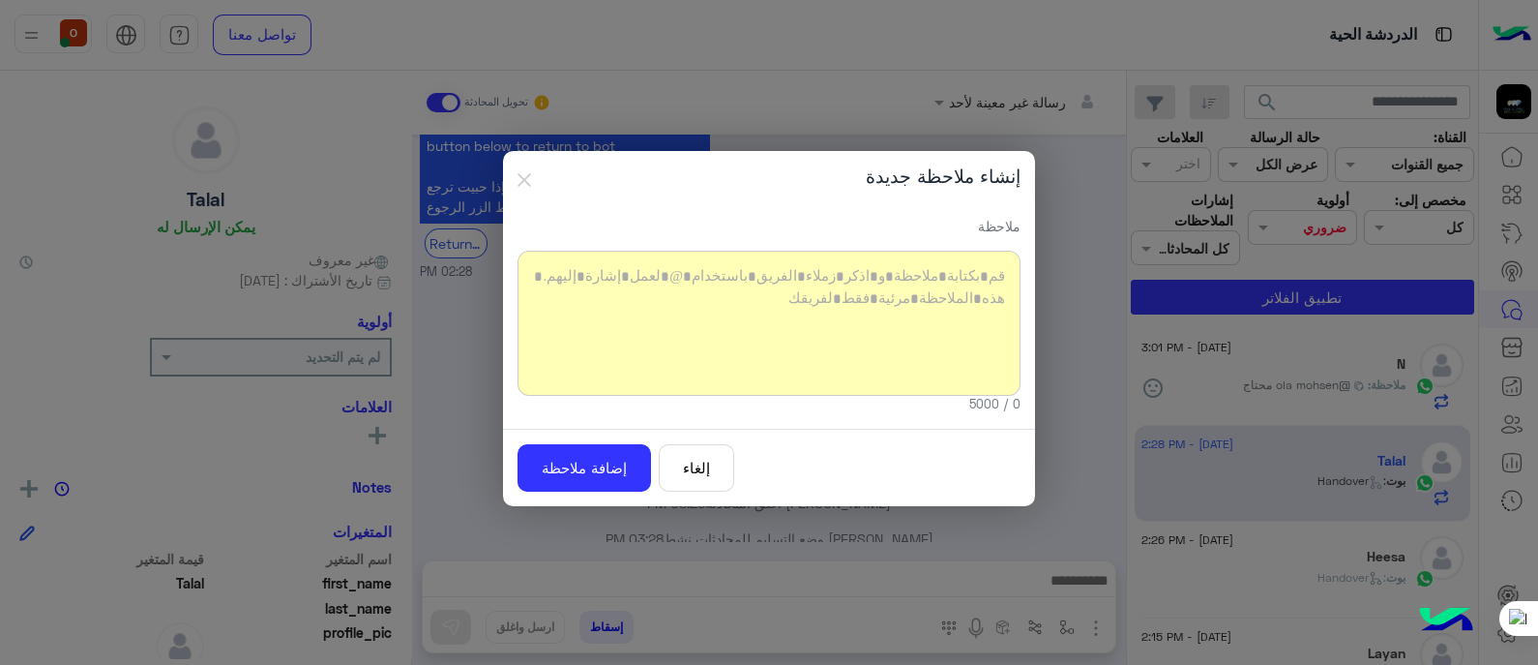
click at [767, 278] on div at bounding box center [769, 323] width 503 height 145
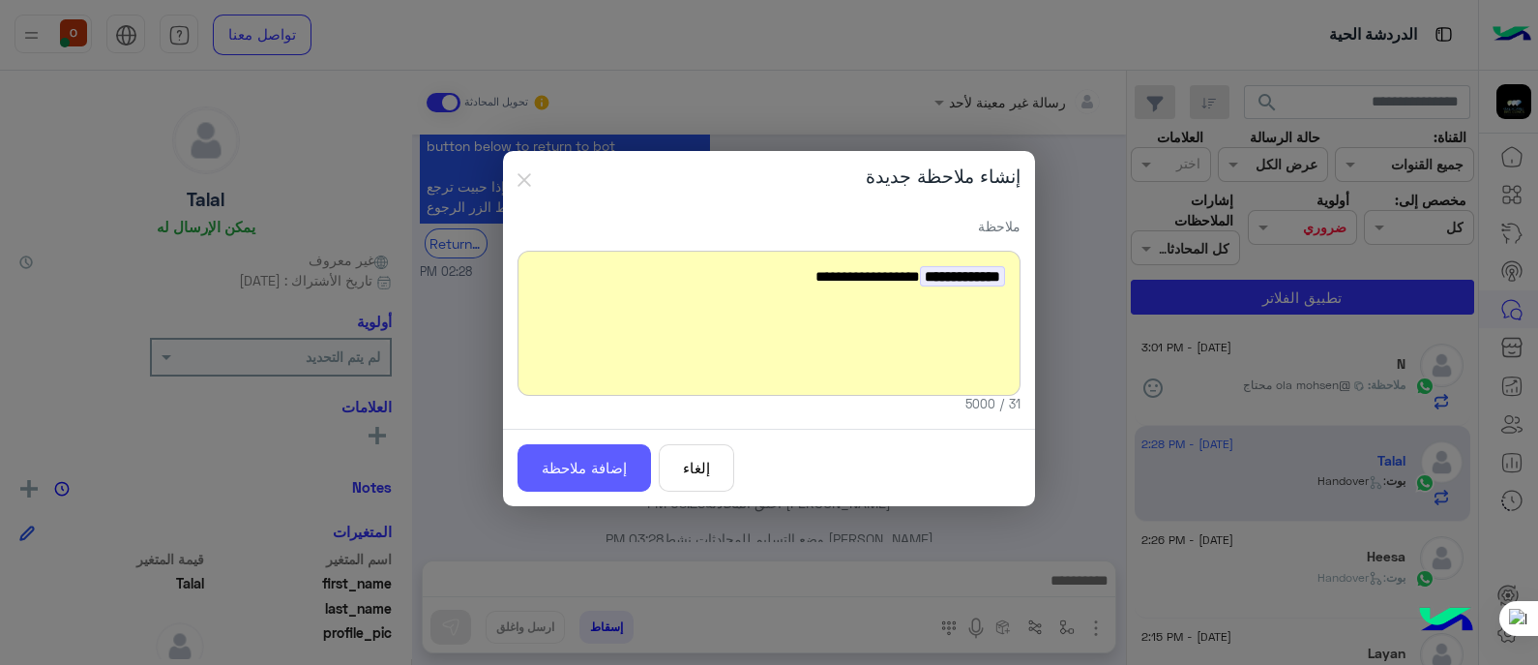
click at [590, 474] on button "إضافة ملاحظة" at bounding box center [585, 467] width 134 height 47
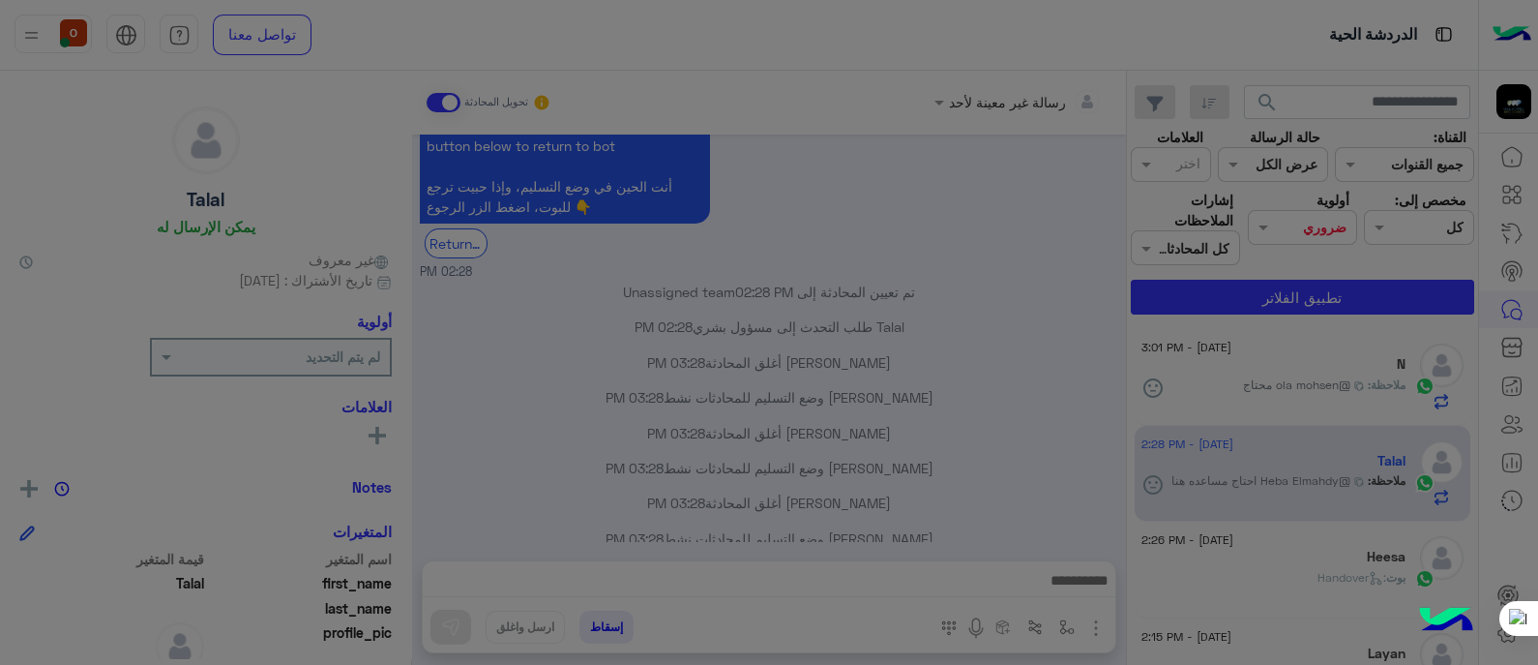
scroll to position [812, 0]
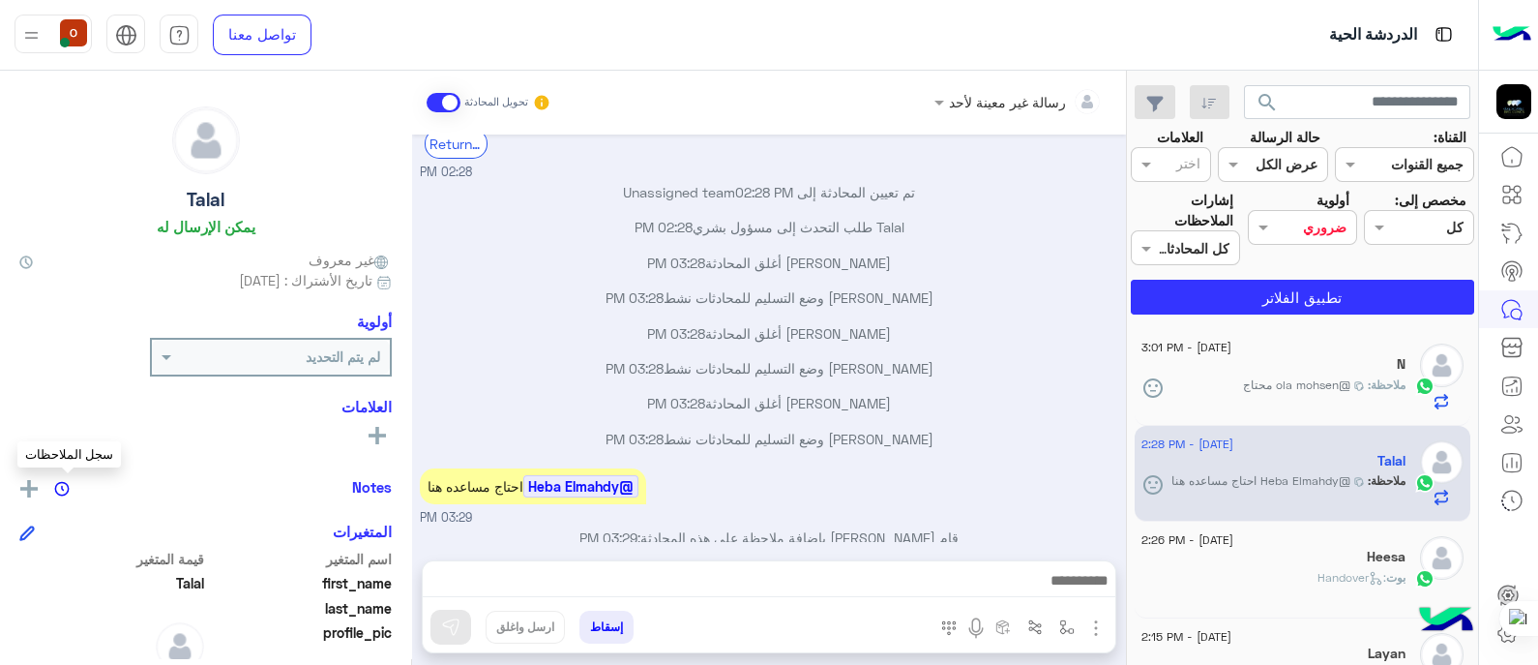
click at [69, 484] on img at bounding box center [61, 488] width 15 height 15
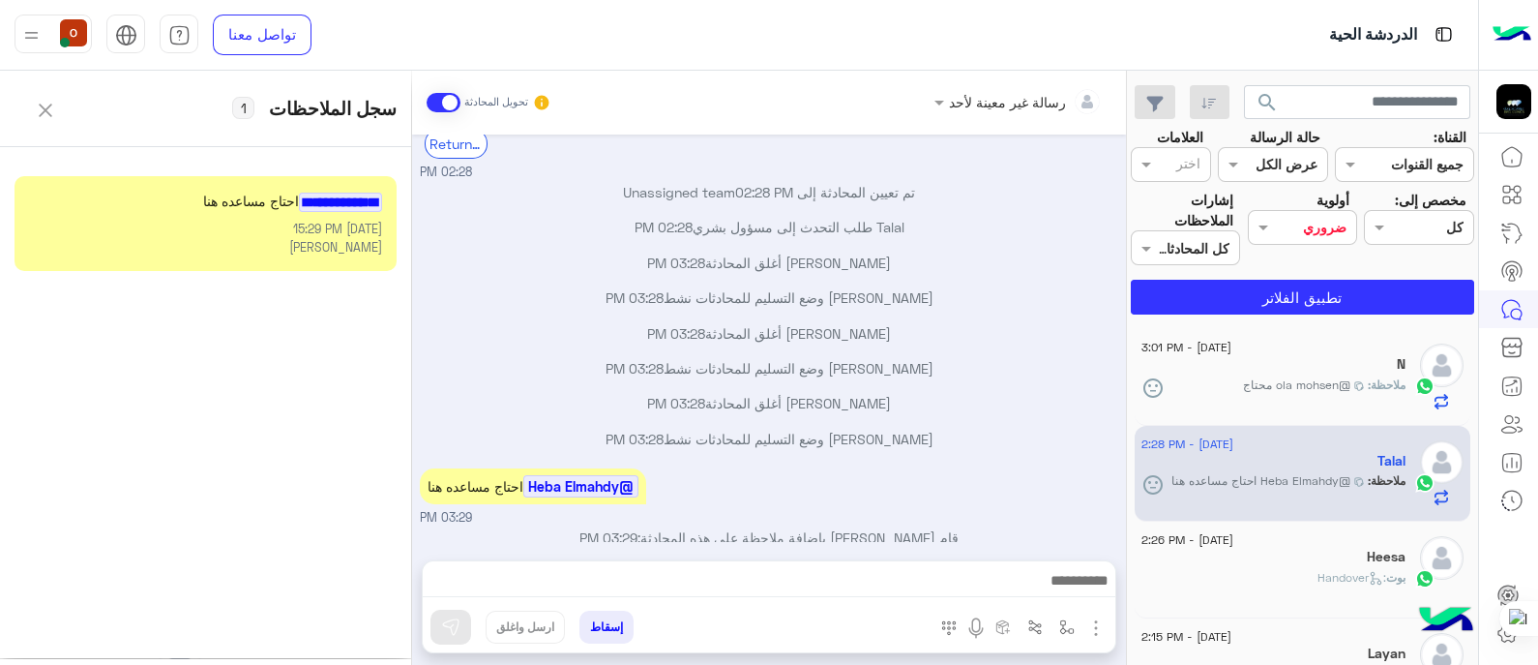
click at [106, 221] on small "[DATE] 15:29 PM" at bounding box center [205, 230] width 353 height 18
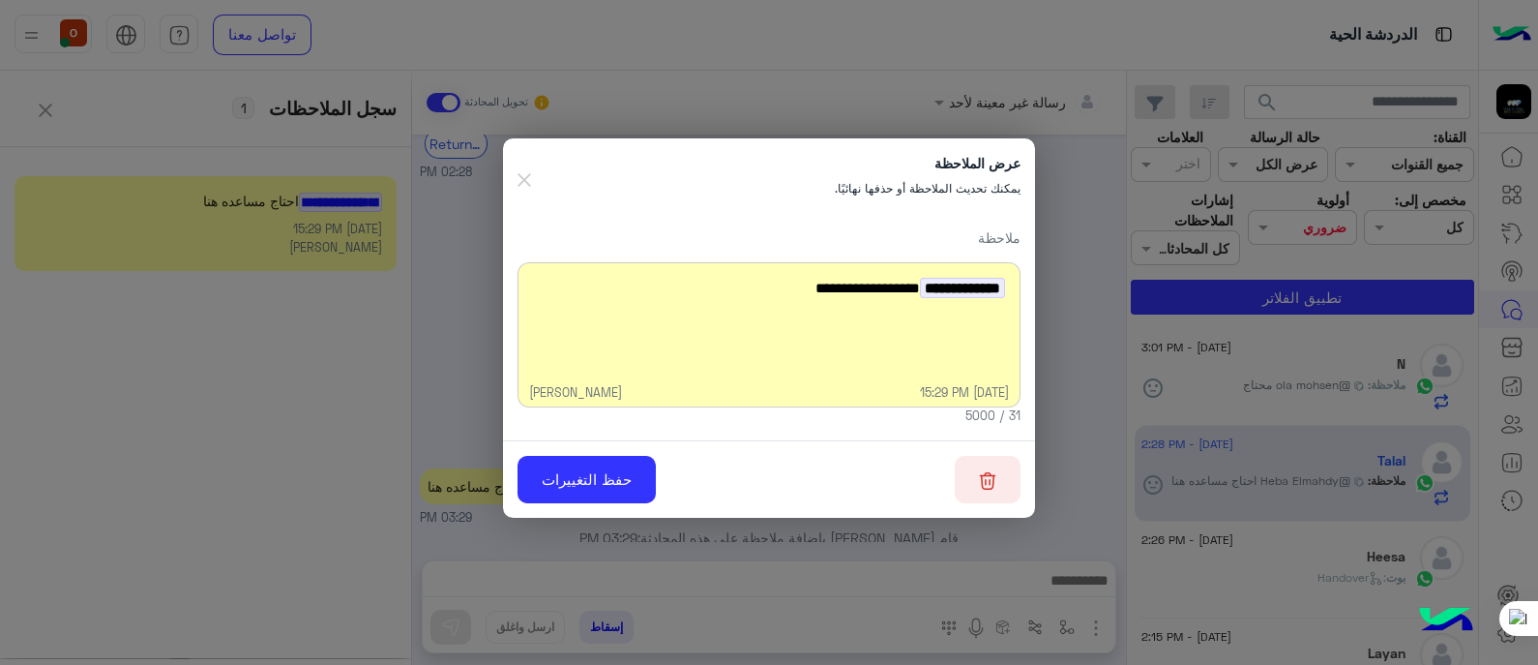
click at [992, 481] on img "button" at bounding box center [987, 480] width 17 height 19
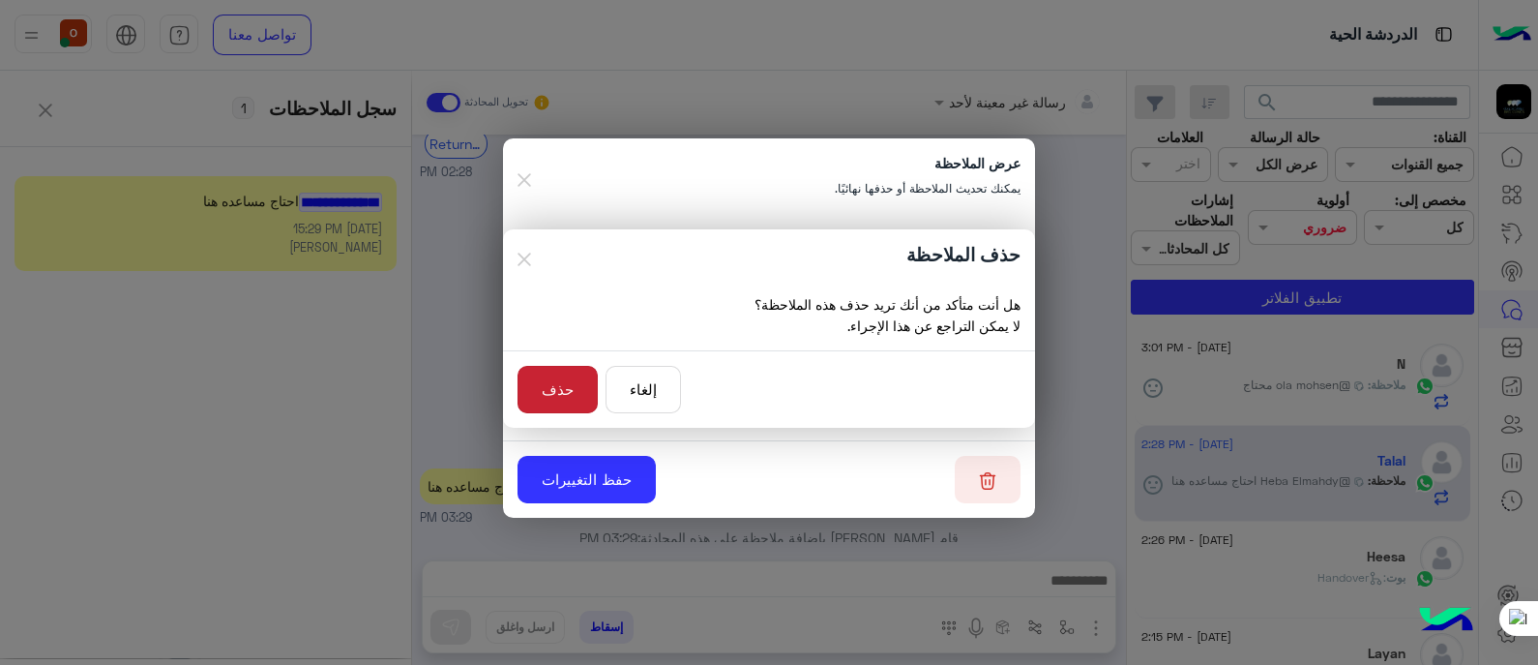
click at [557, 388] on button "حذف" at bounding box center [558, 389] width 80 height 47
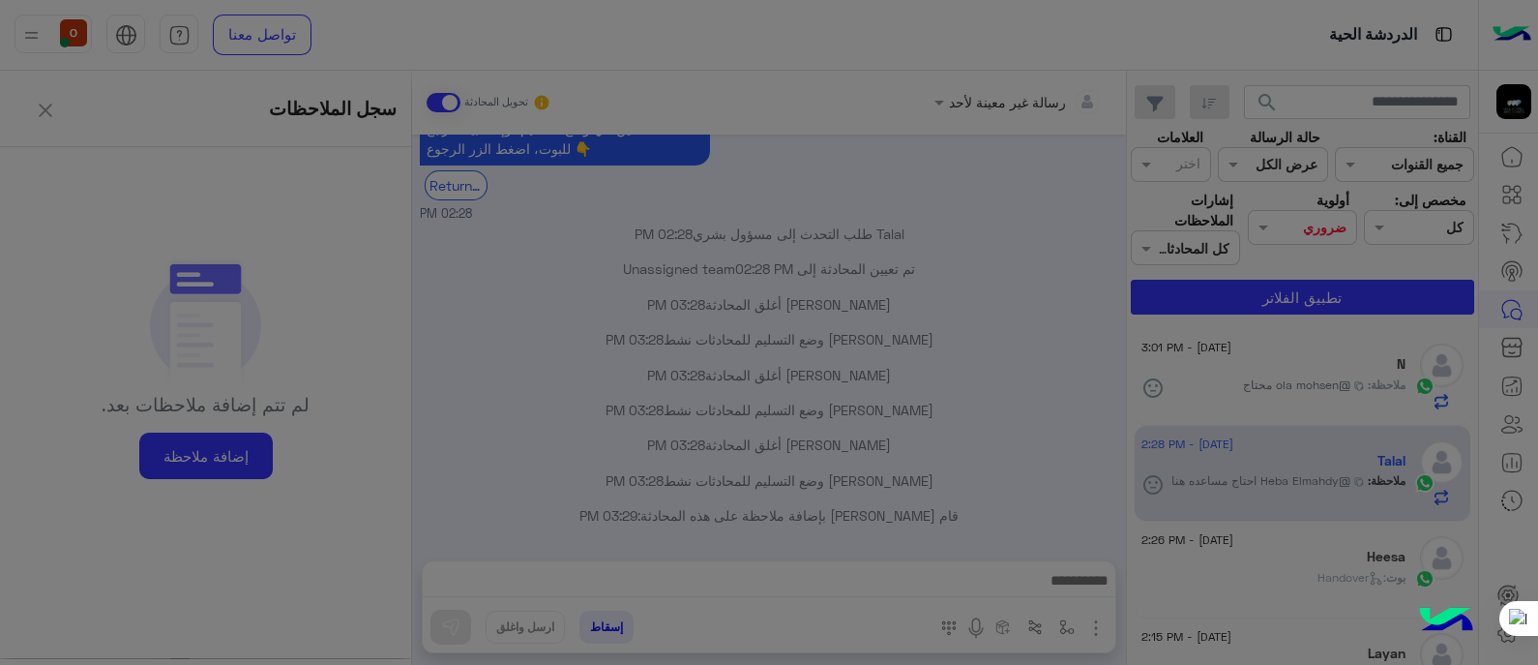
scroll to position [748, 0]
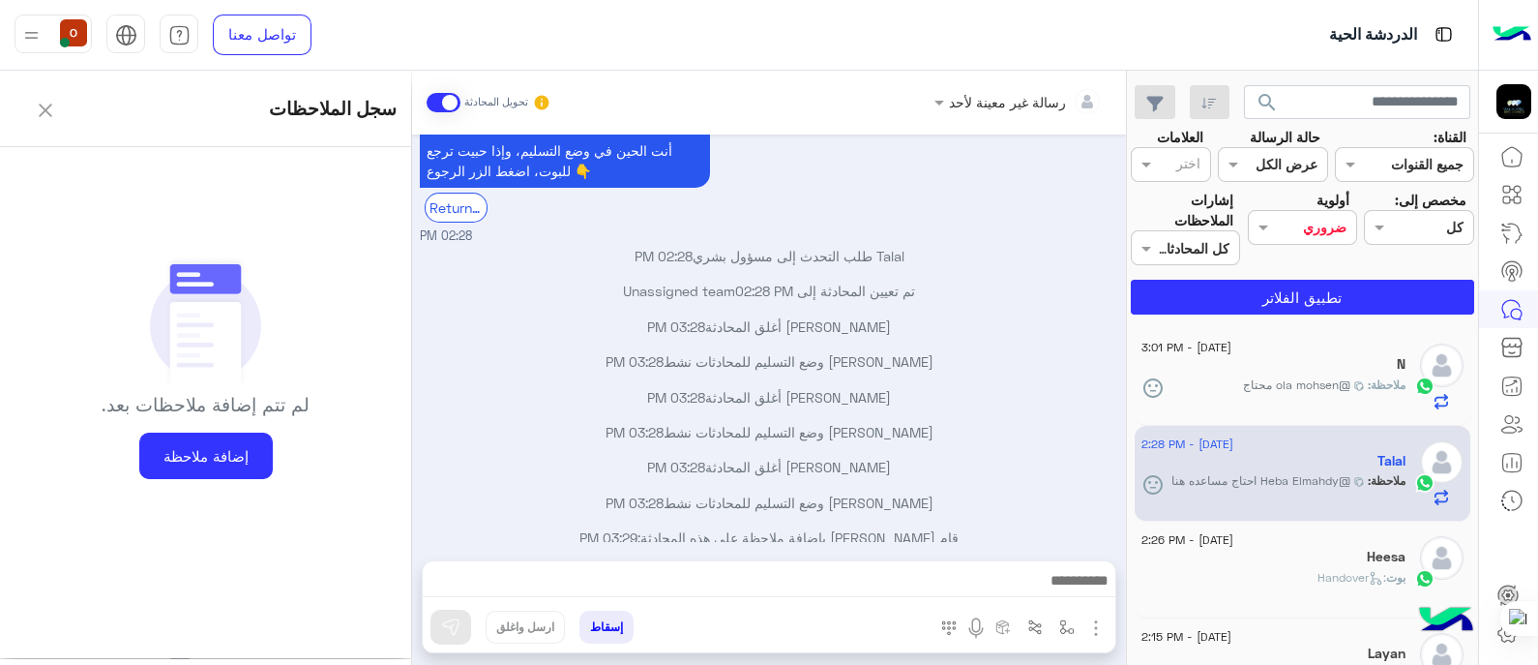
click at [52, 110] on button at bounding box center [46, 108] width 62 height 47
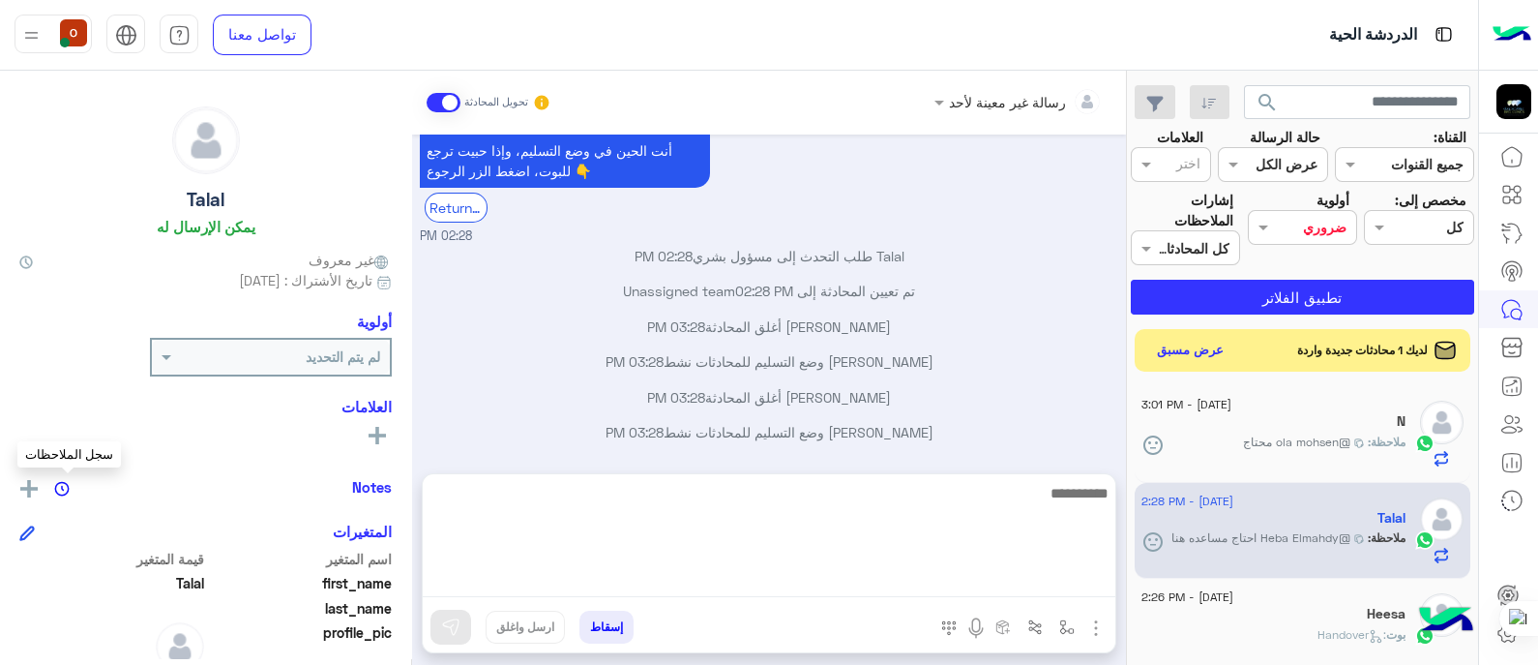
click at [918, 571] on textarea at bounding box center [769, 539] width 693 height 116
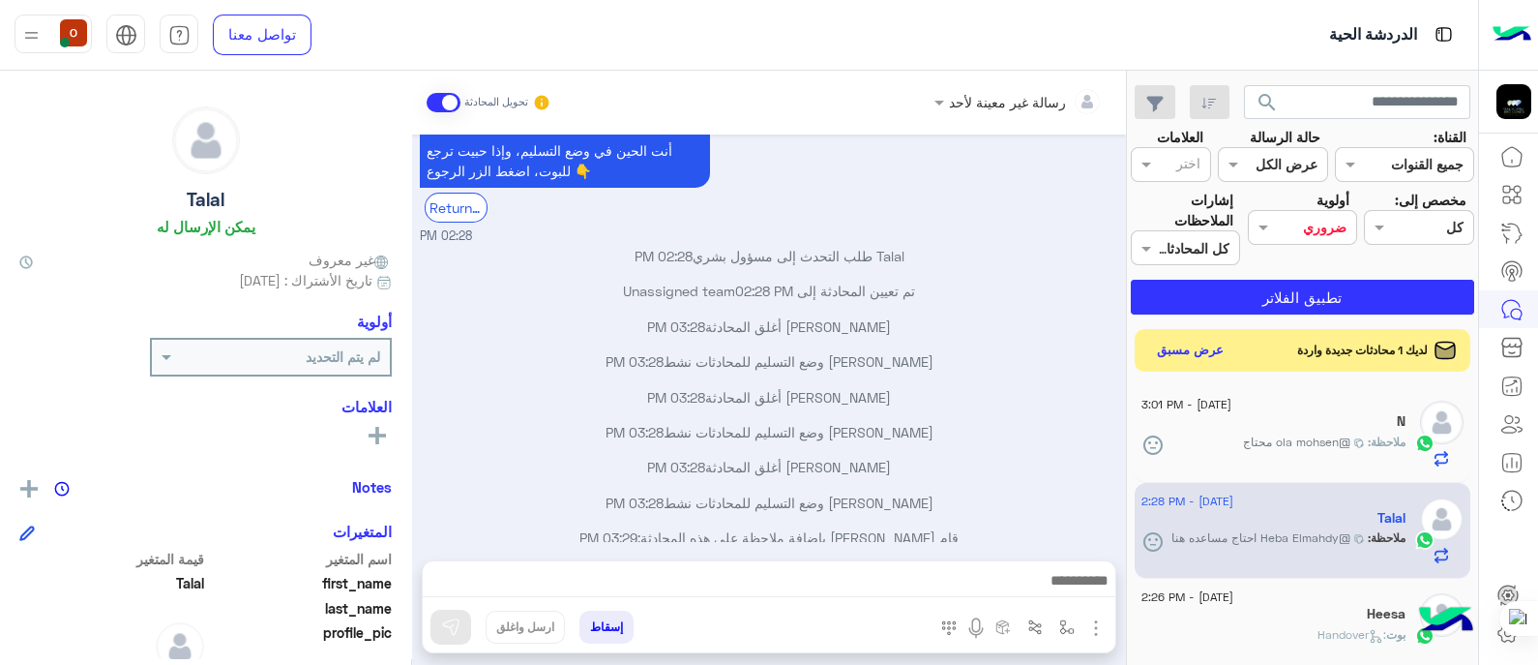
click at [1021, 393] on div "[PERSON_NAME] أغلق المحادثة 03:28 PM" at bounding box center [769, 404] width 699 height 35
click at [1065, 617] on button "button" at bounding box center [1068, 626] width 32 height 32
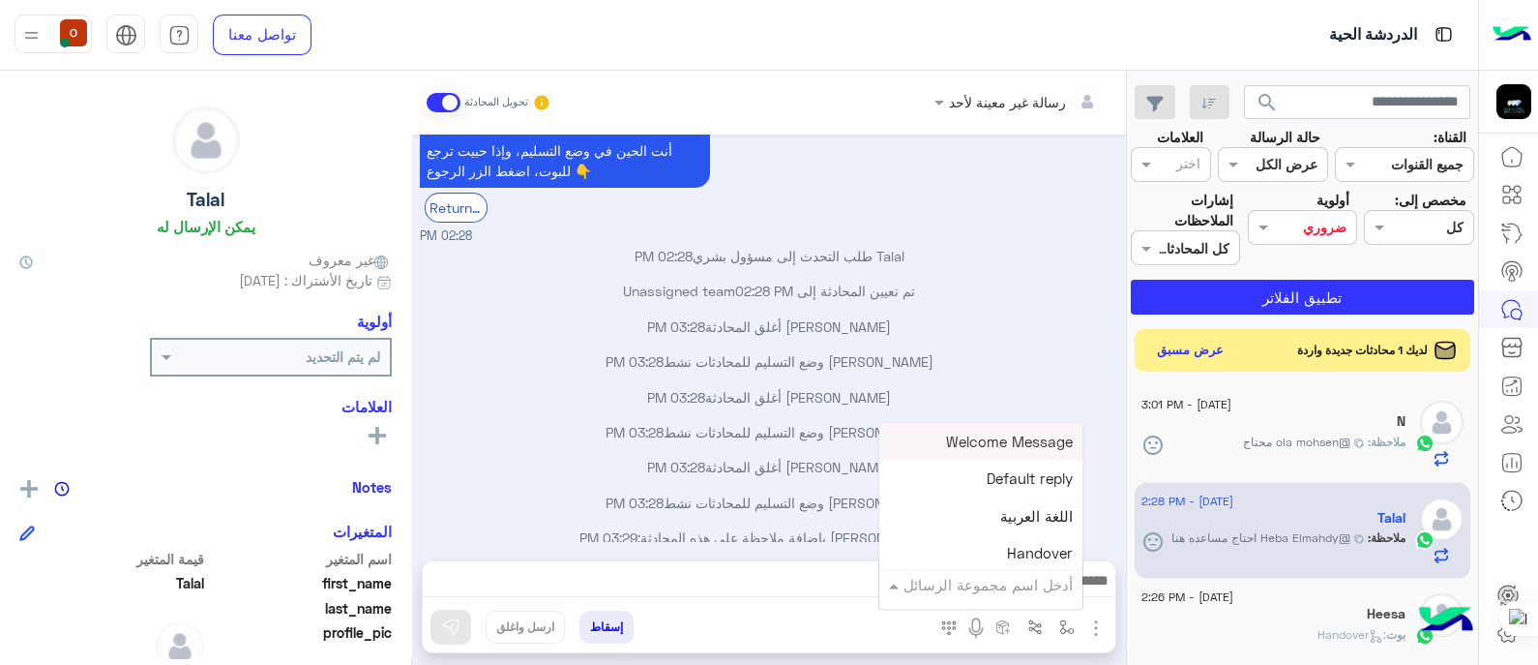
click at [1040, 581] on input "text" at bounding box center [1007, 585] width 131 height 22
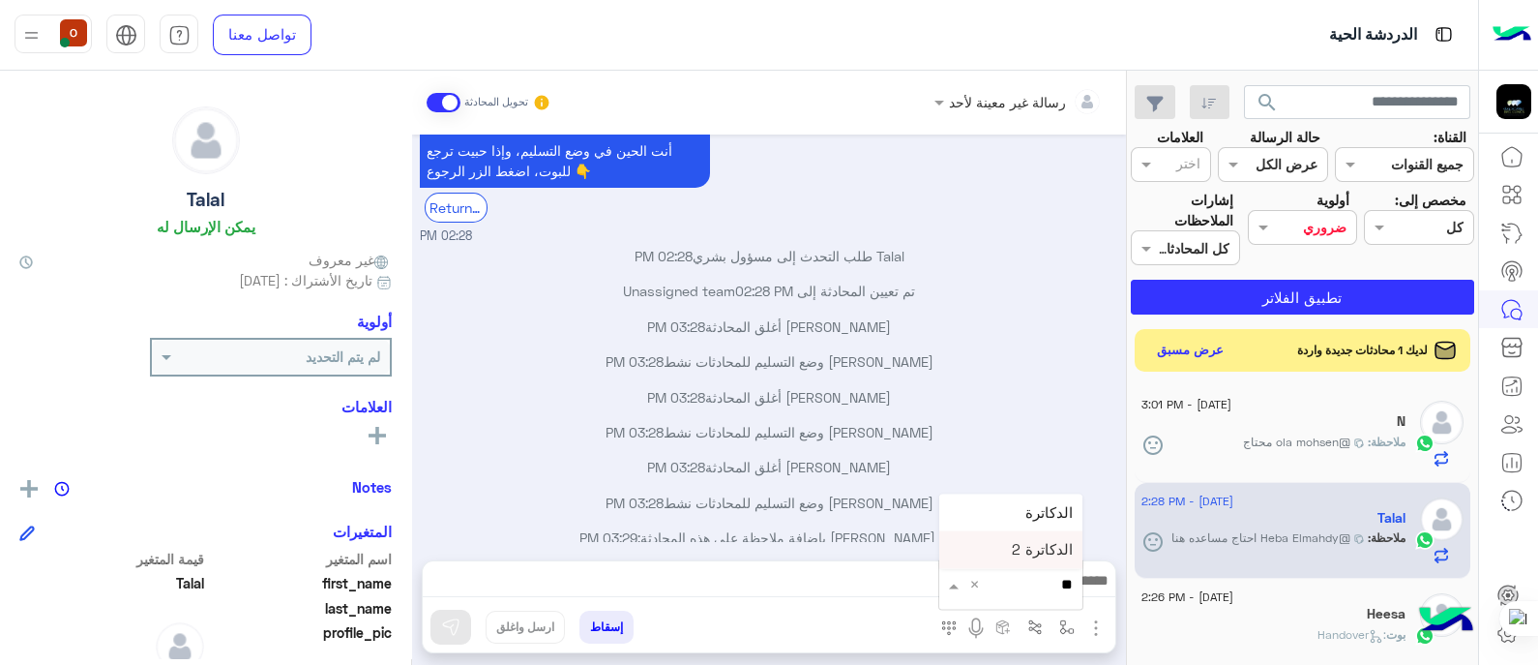
type input "*"
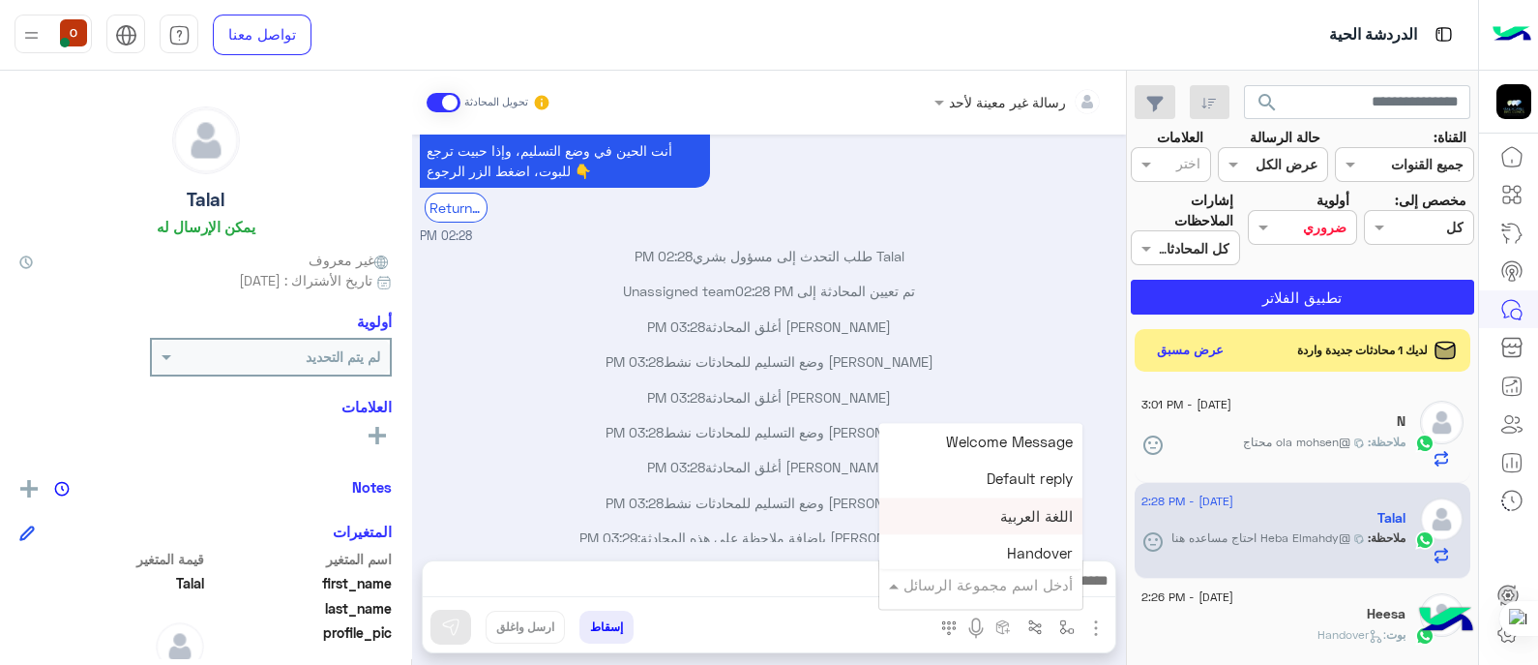
click at [382, 427] on icon at bounding box center [377, 435] width 17 height 17
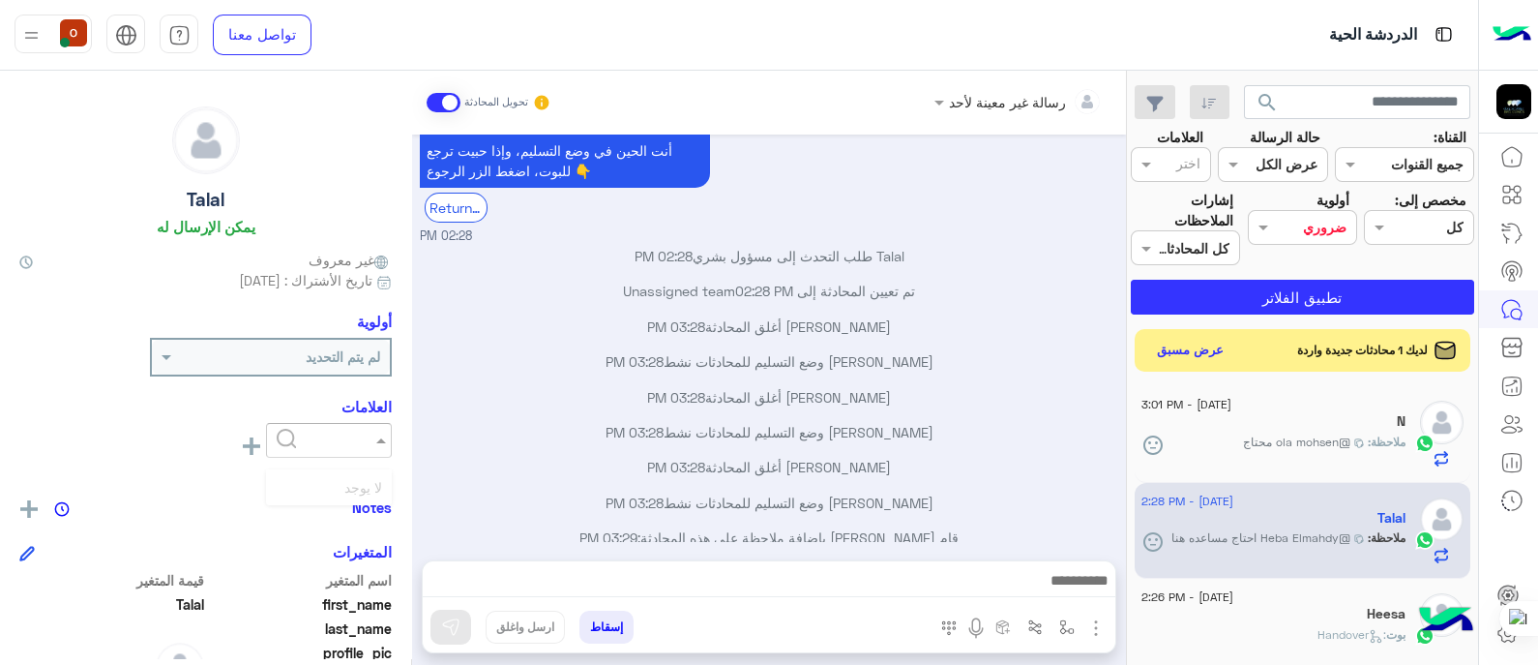
click at [305, 436] on div at bounding box center [329, 440] width 124 height 22
click at [1499, 641] on icon at bounding box center [1508, 632] width 23 height 23
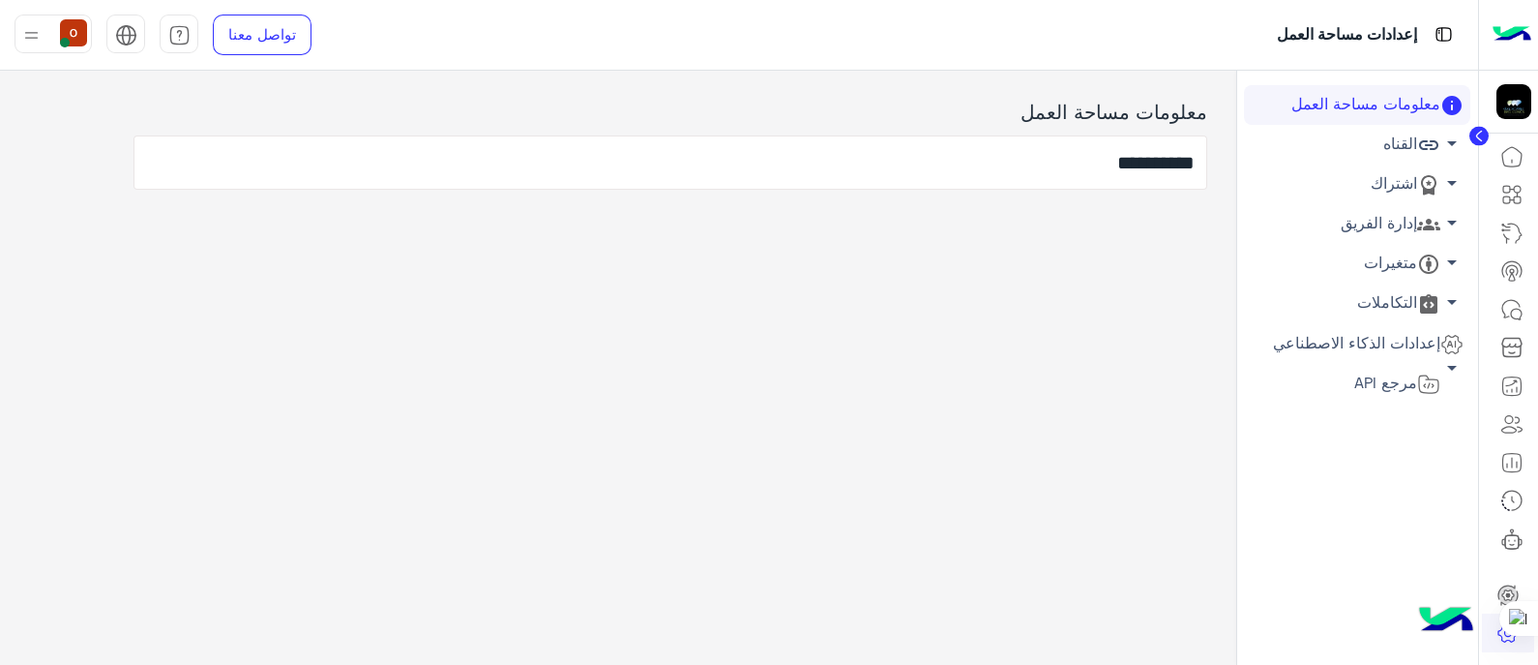
click at [1322, 223] on link "إدارة الفريق arrow_drop_down" at bounding box center [1357, 224] width 226 height 40
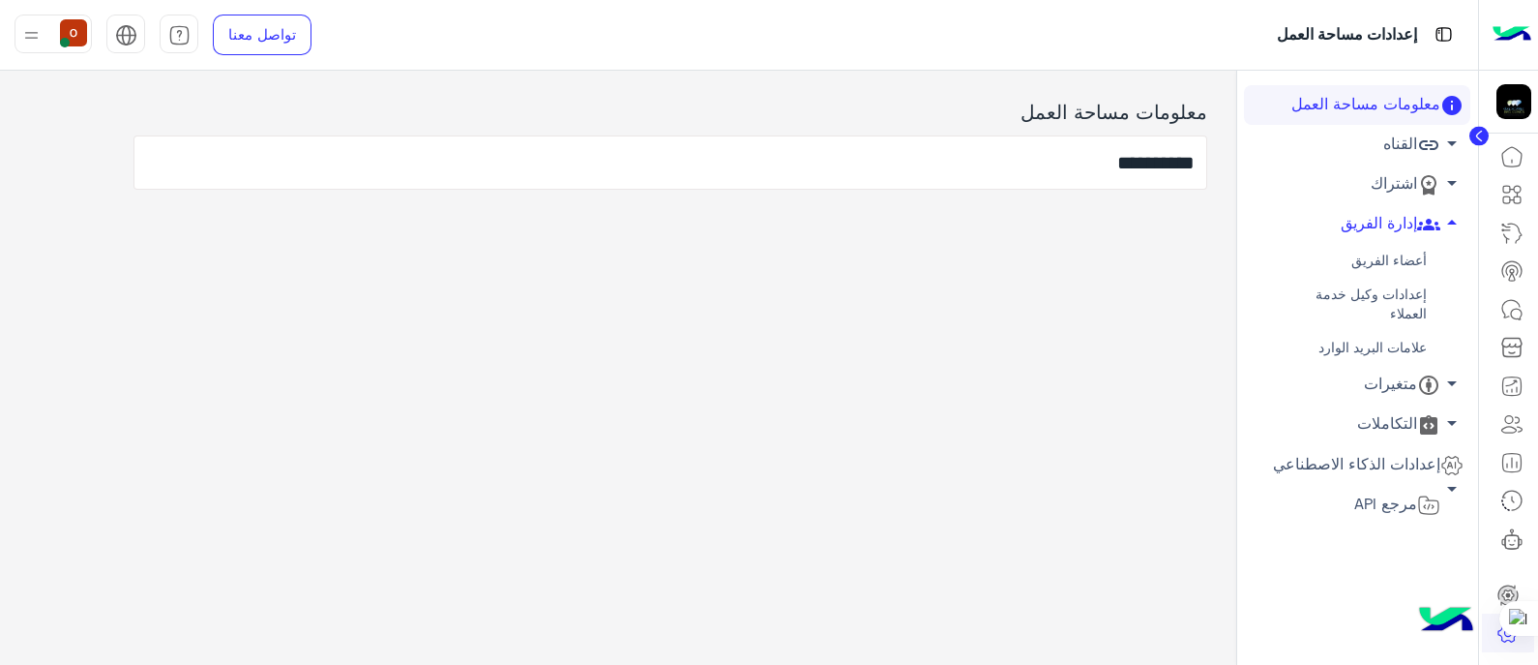
click at [1360, 344] on link "علامات البريد الوارد" at bounding box center [1357, 348] width 226 height 34
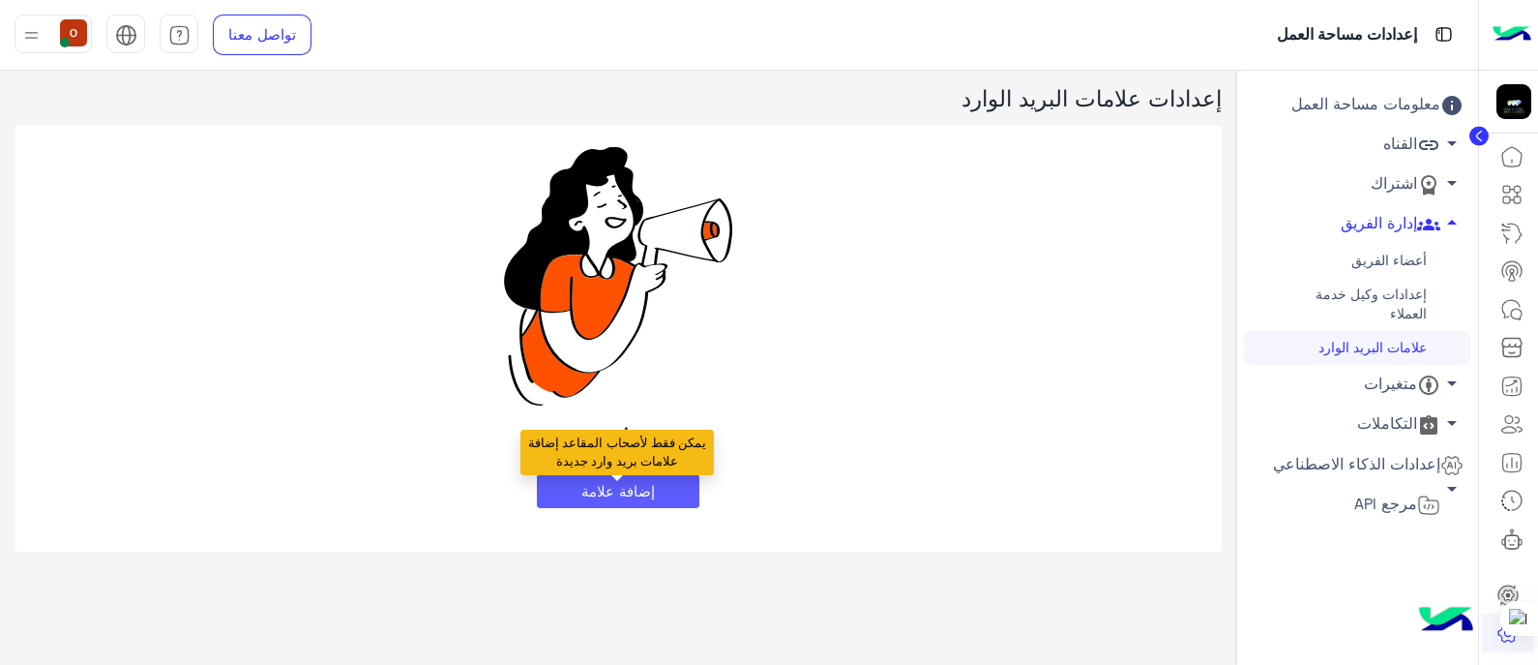
click at [605, 490] on button "إضافة علامة" at bounding box center [618, 491] width 163 height 35
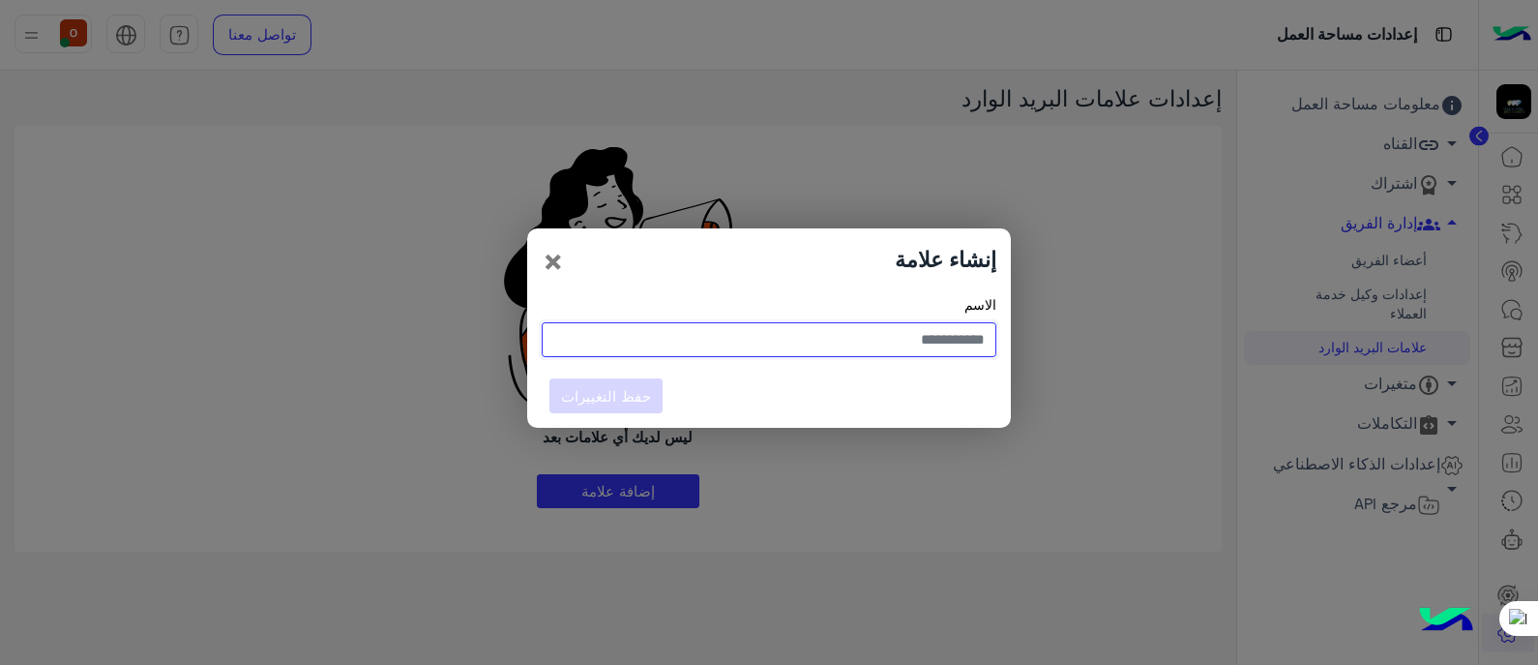
click at [824, 328] on input "text" at bounding box center [769, 339] width 455 height 35
type input "*****"
click at [595, 394] on button "حفظ التغييرات" at bounding box center [606, 395] width 114 height 35
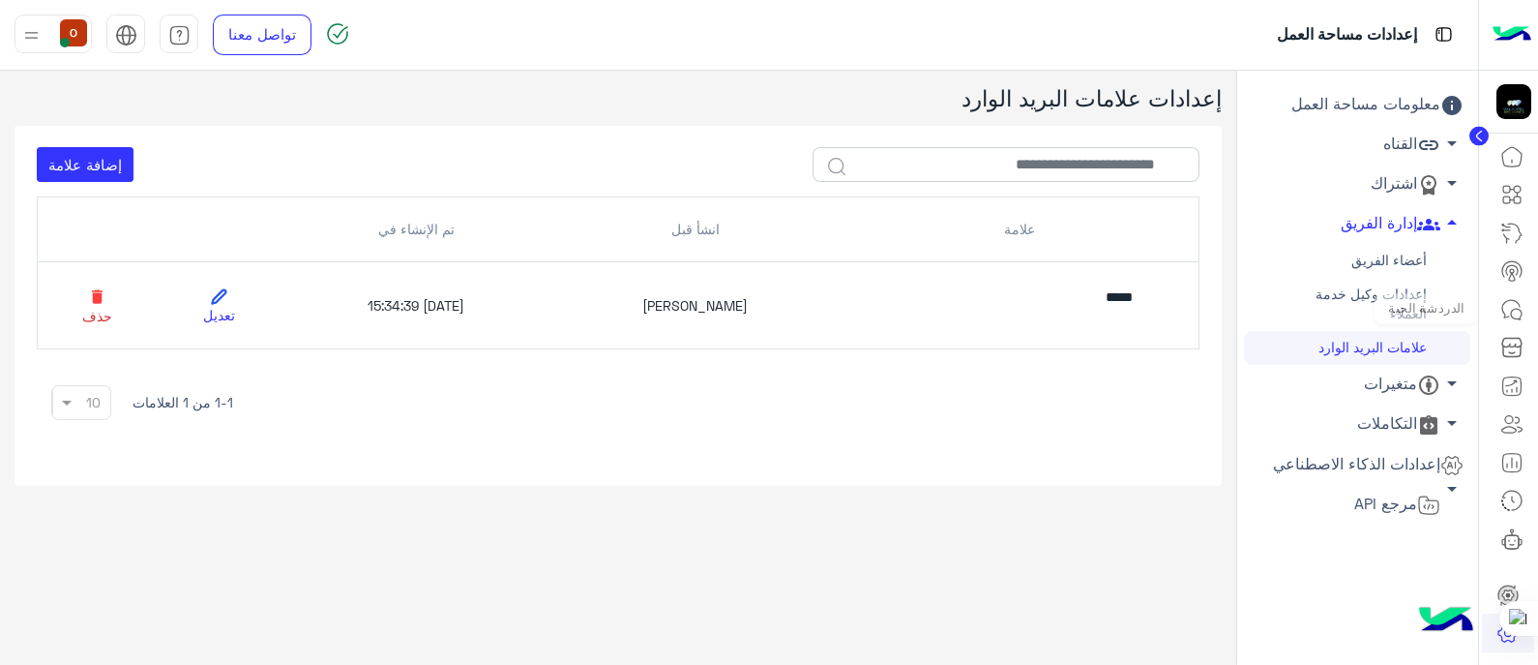
click at [1515, 316] on icon at bounding box center [1516, 314] width 11 height 11
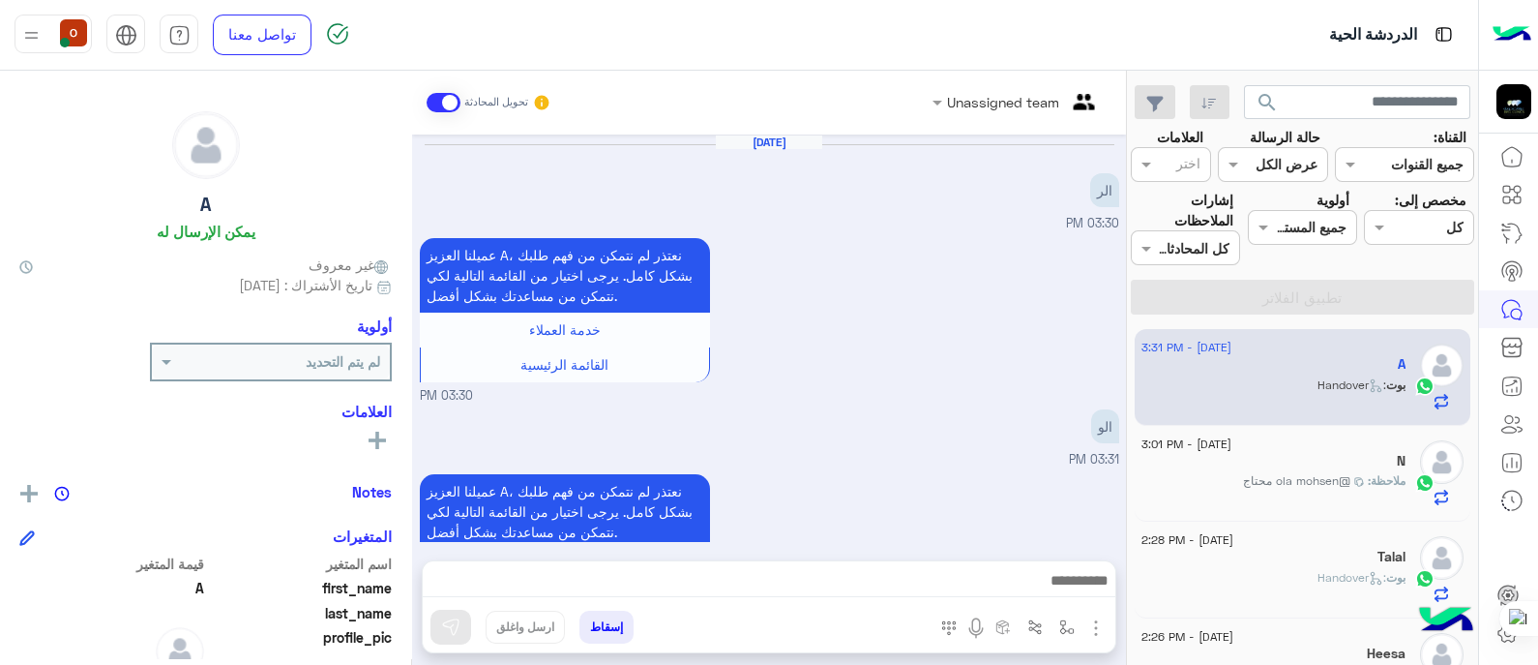
click at [377, 447] on rect at bounding box center [377, 439] width 4 height 17
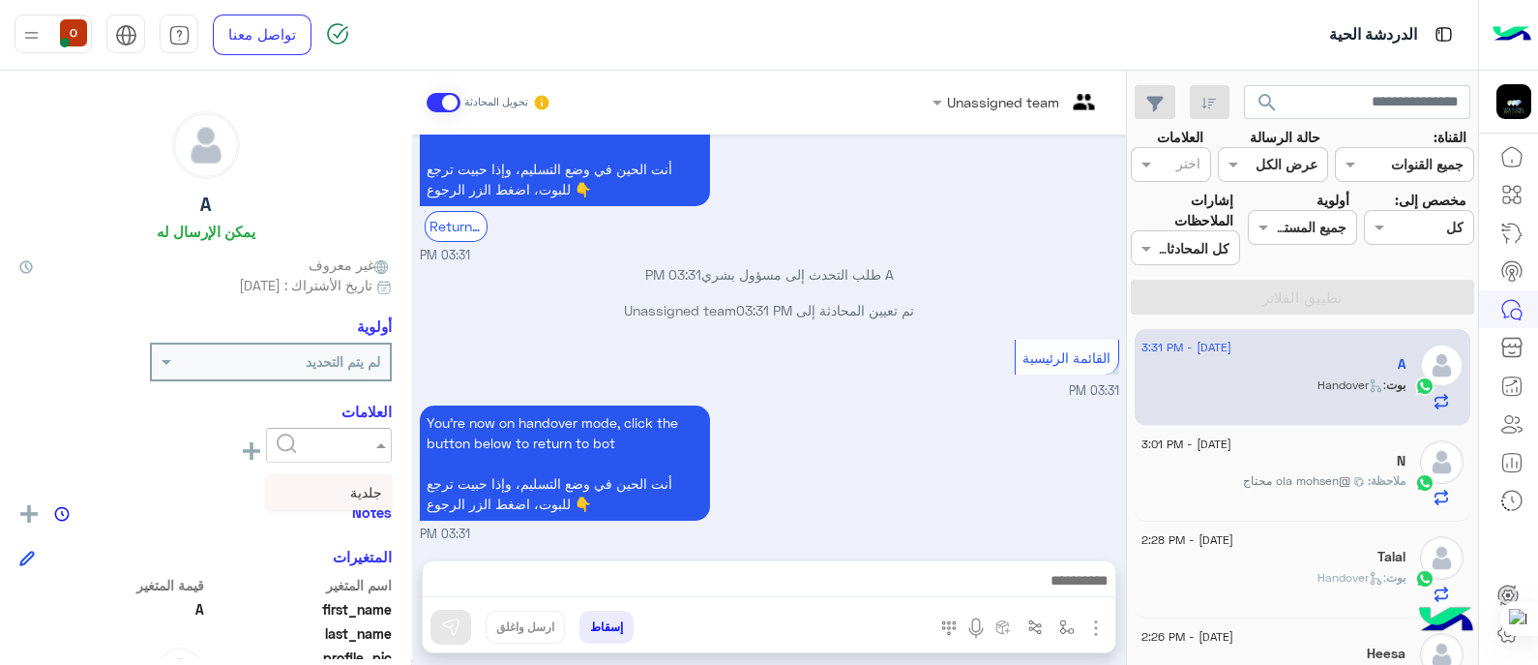
click at [377, 447] on span at bounding box center [379, 444] width 24 height 20
click at [368, 495] on span "جلدية" at bounding box center [366, 492] width 32 height 16
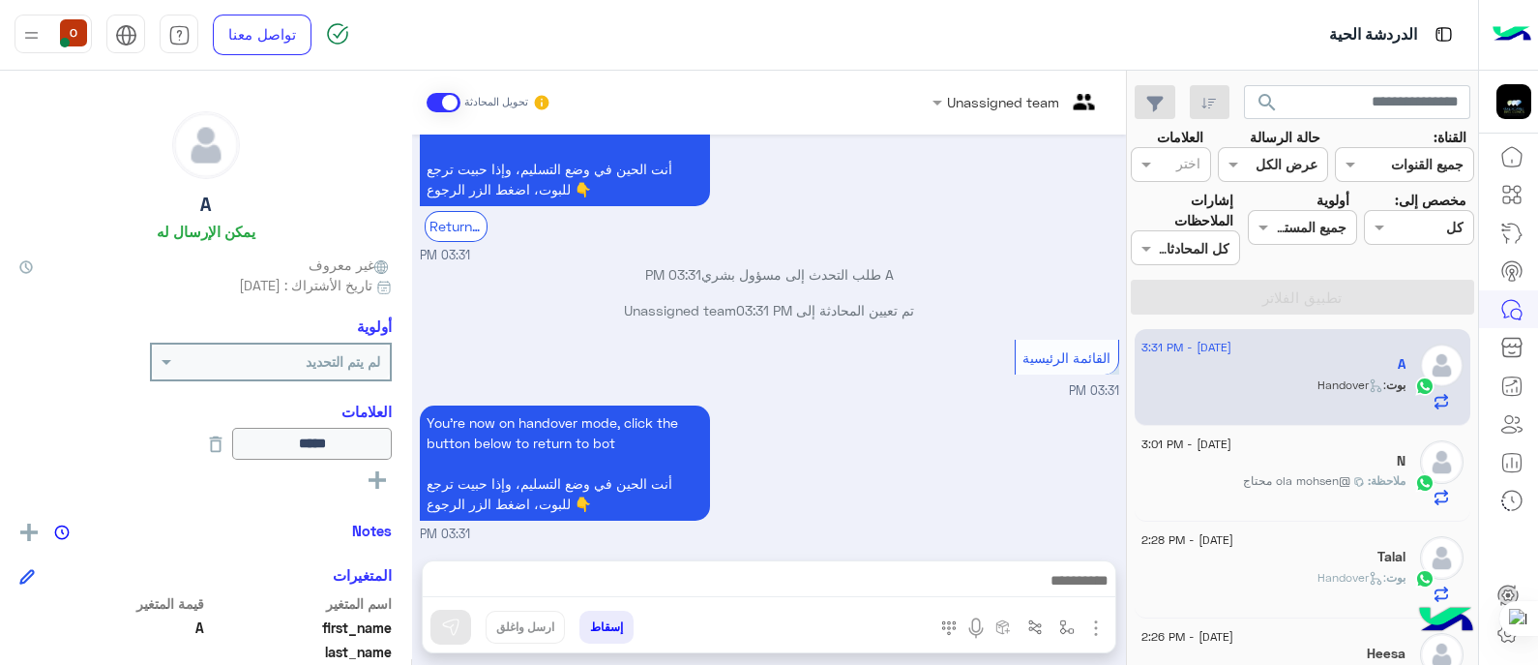
click at [856, 462] on div "You're now on handover mode, click the button below to return to bot أنت الحين …" at bounding box center [769, 472] width 699 height 143
click at [1189, 168] on input "text" at bounding box center [1180, 166] width 41 height 20
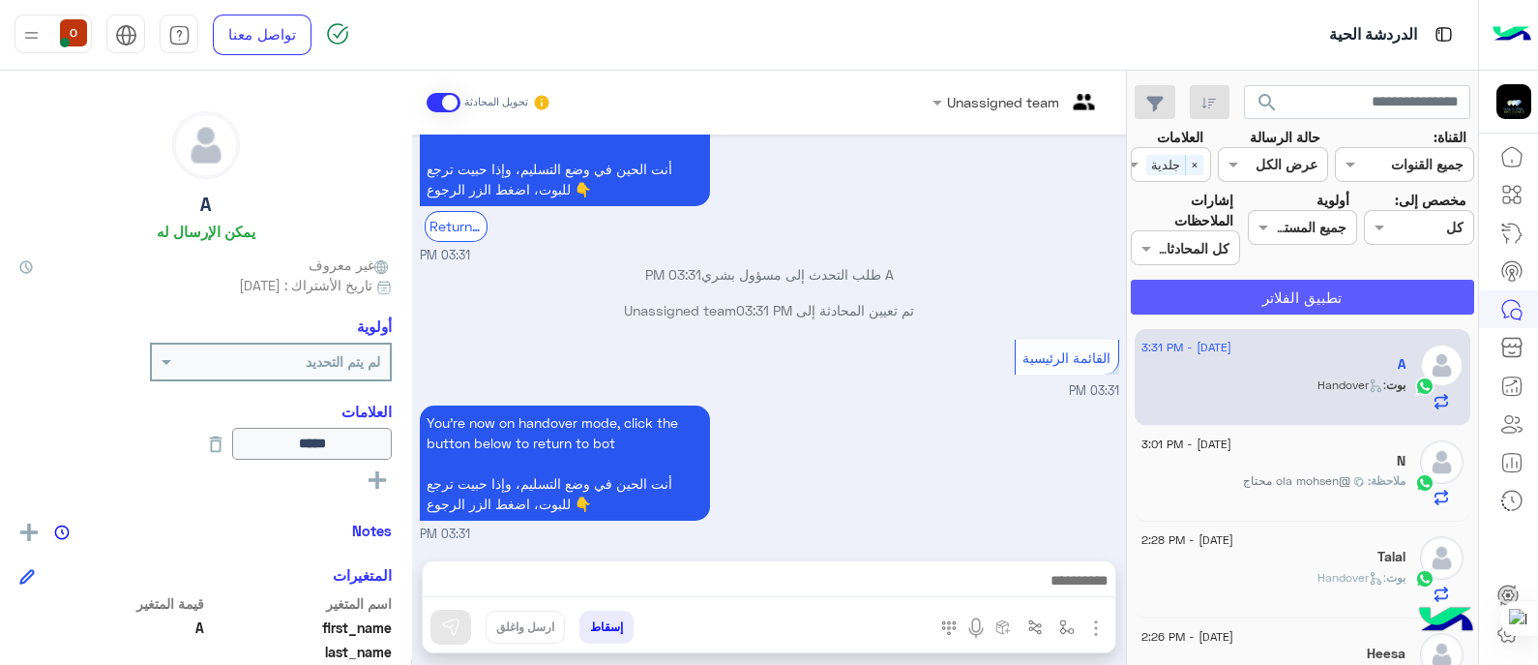
click at [1258, 292] on button "تطبيق الفلاتر" at bounding box center [1302, 297] width 343 height 35
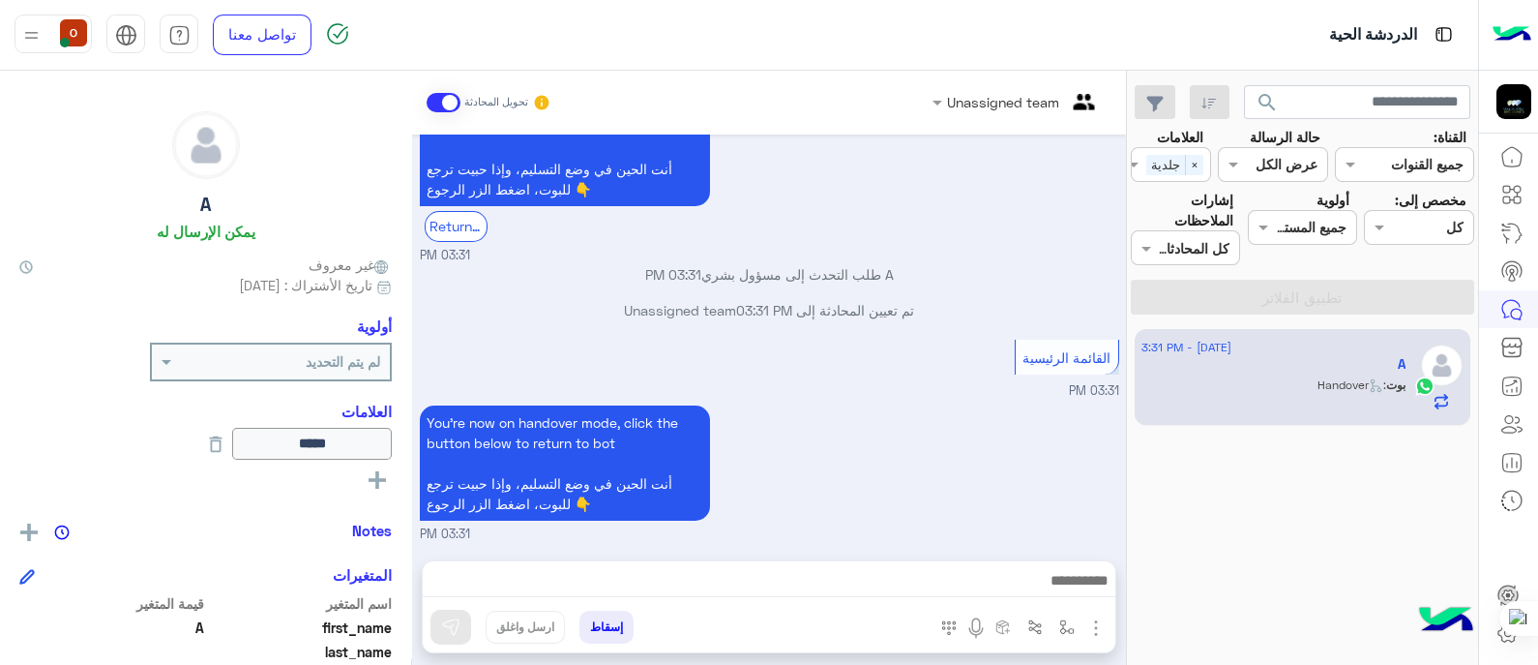
click at [382, 473] on icon at bounding box center [377, 479] width 17 height 17
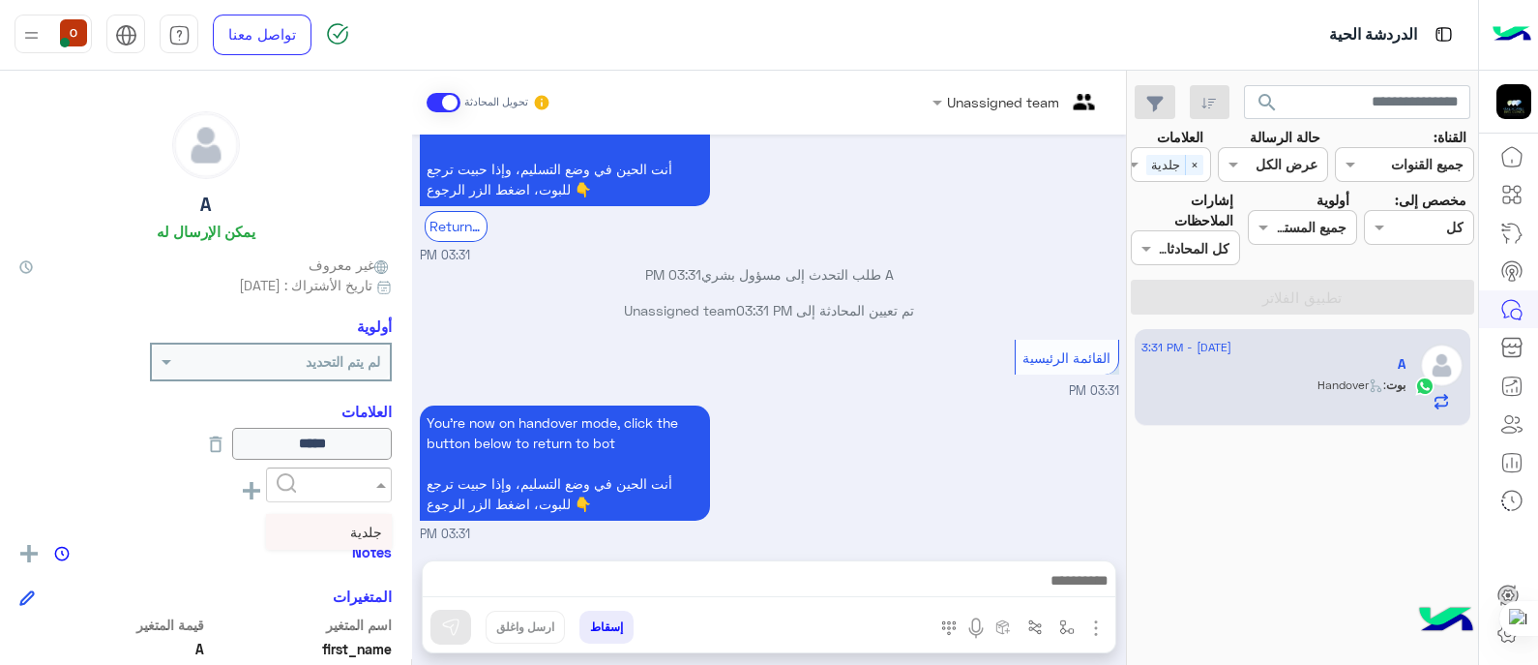
click at [343, 484] on input "text" at bounding box center [344, 485] width 59 height 20
click at [205, 444] on icon at bounding box center [215, 443] width 21 height 21
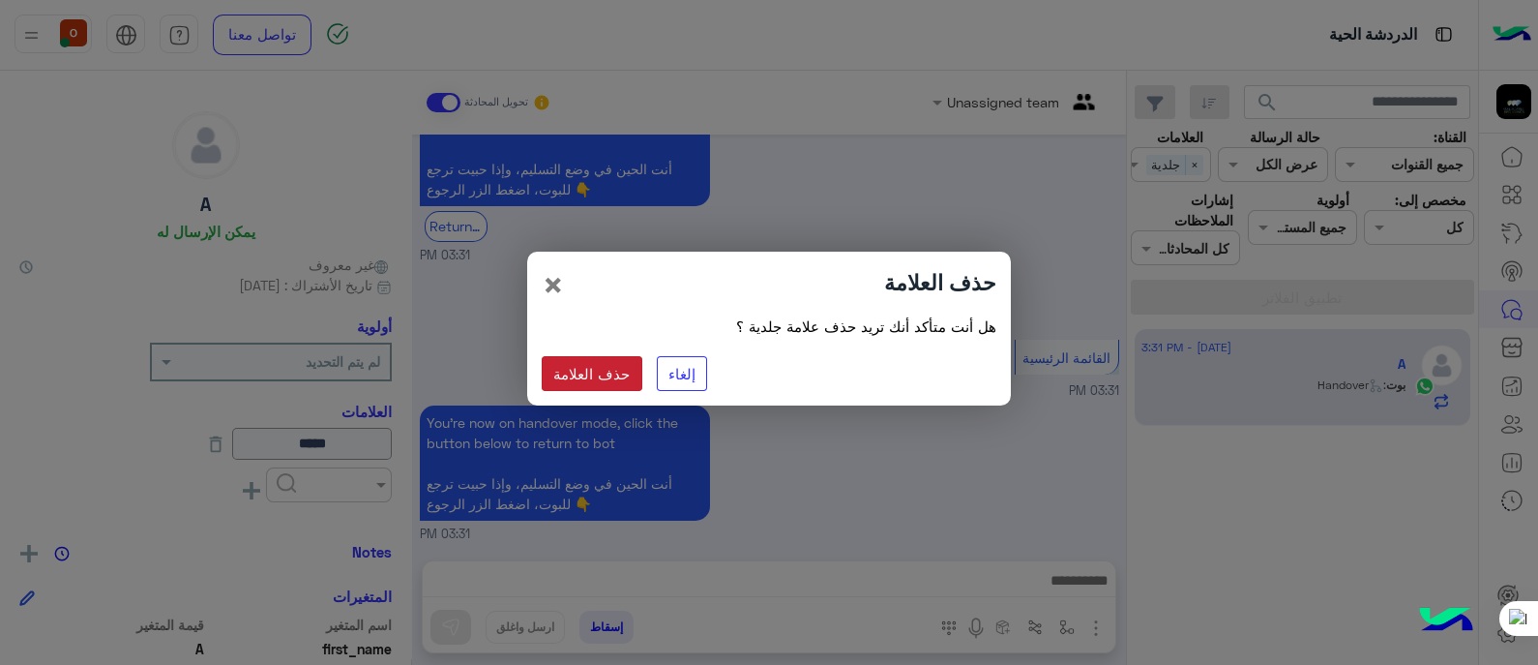
click at [586, 372] on button "حذف العلامة" at bounding box center [592, 373] width 101 height 35
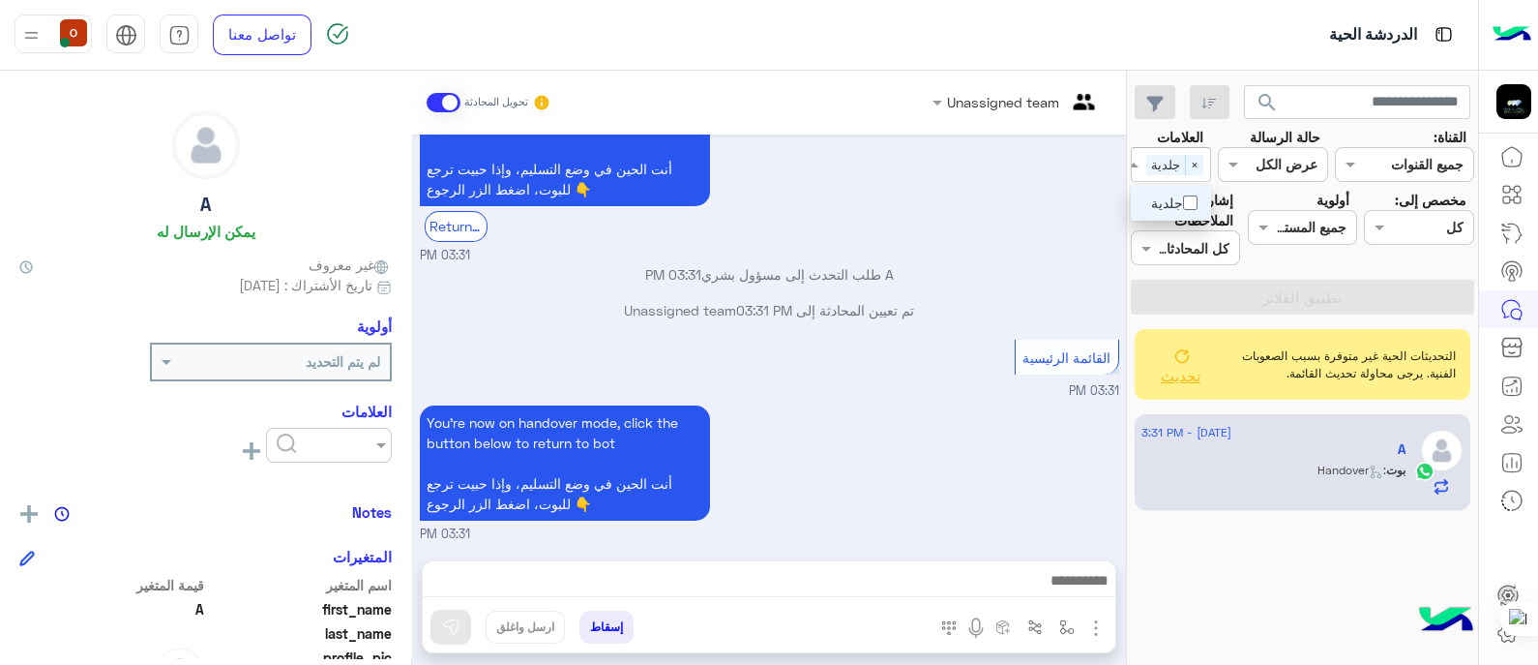
click at [1175, 166] on span "جلدية" at bounding box center [1165, 165] width 39 height 20
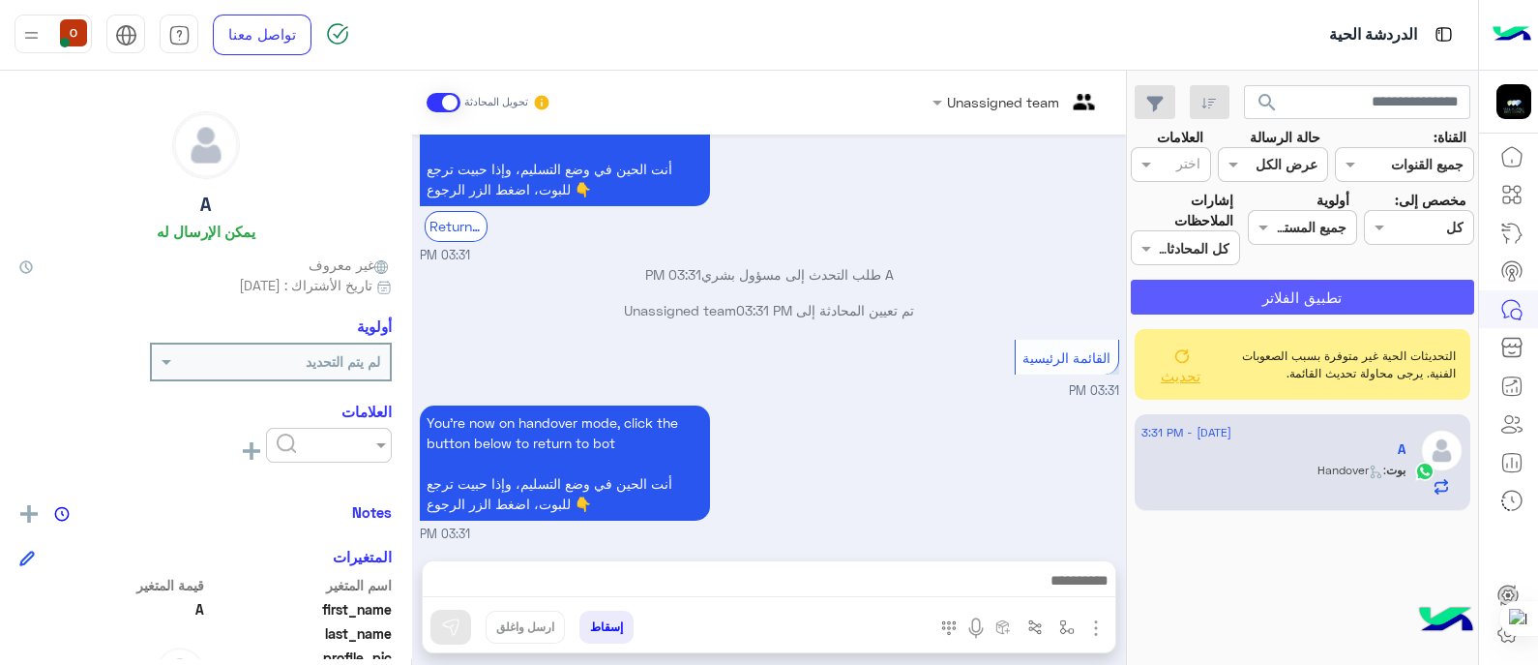
click at [1259, 295] on button "تطبيق الفلاتر" at bounding box center [1302, 297] width 343 height 35
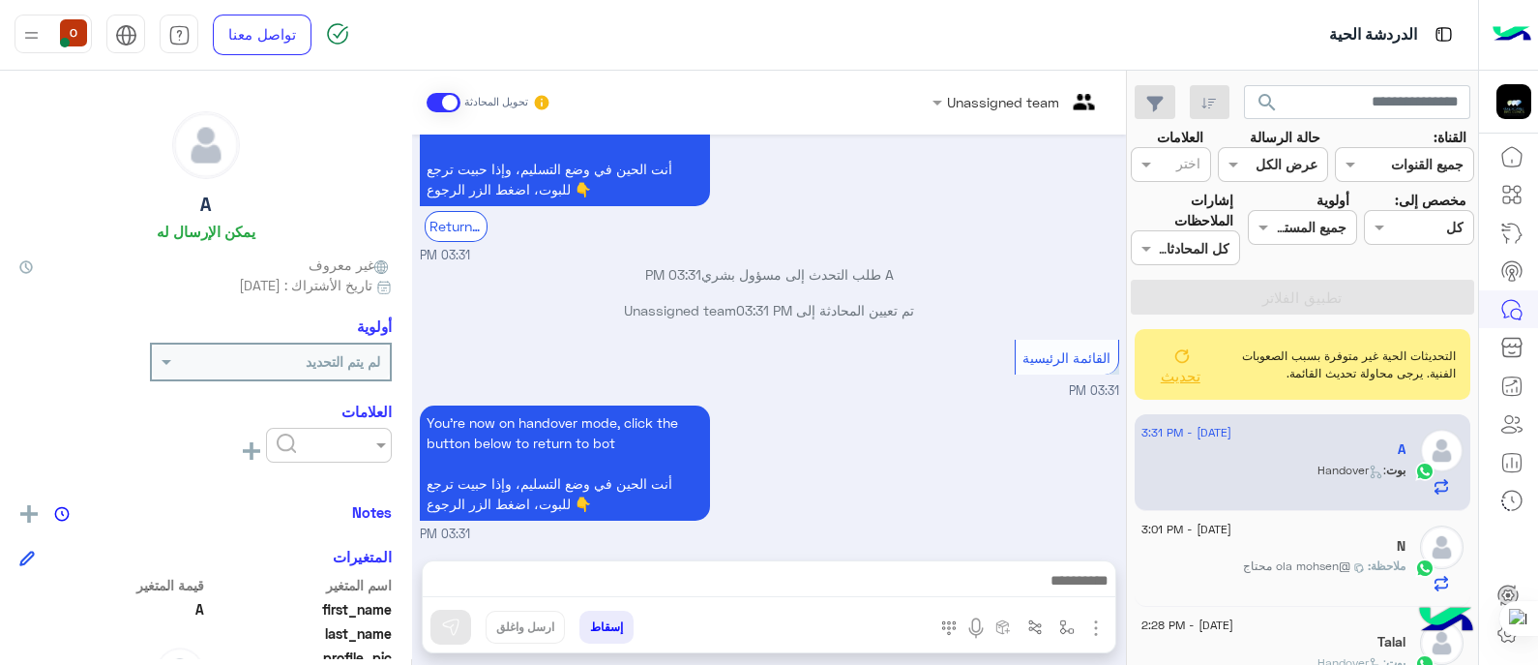
click at [975, 325] on div "تم تعيين المحادثة إلى Unassigned team 03:31 PM" at bounding box center [769, 317] width 699 height 35
click at [1512, 265] on icon at bounding box center [1512, 270] width 12 height 10
click at [1180, 361] on icon at bounding box center [1180, 354] width 15 height 15
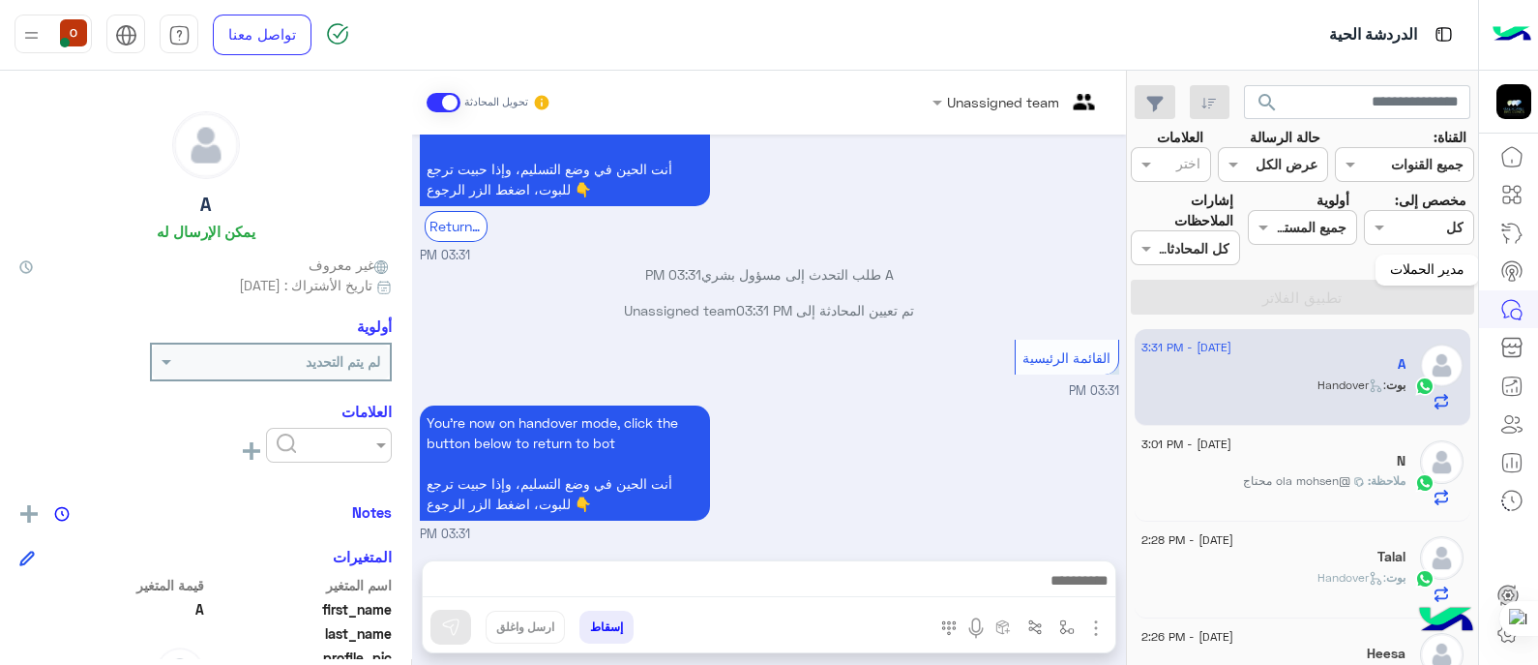
click at [1517, 270] on icon at bounding box center [1511, 270] width 23 height 23
click at [1513, 269] on icon at bounding box center [1511, 270] width 23 height 23
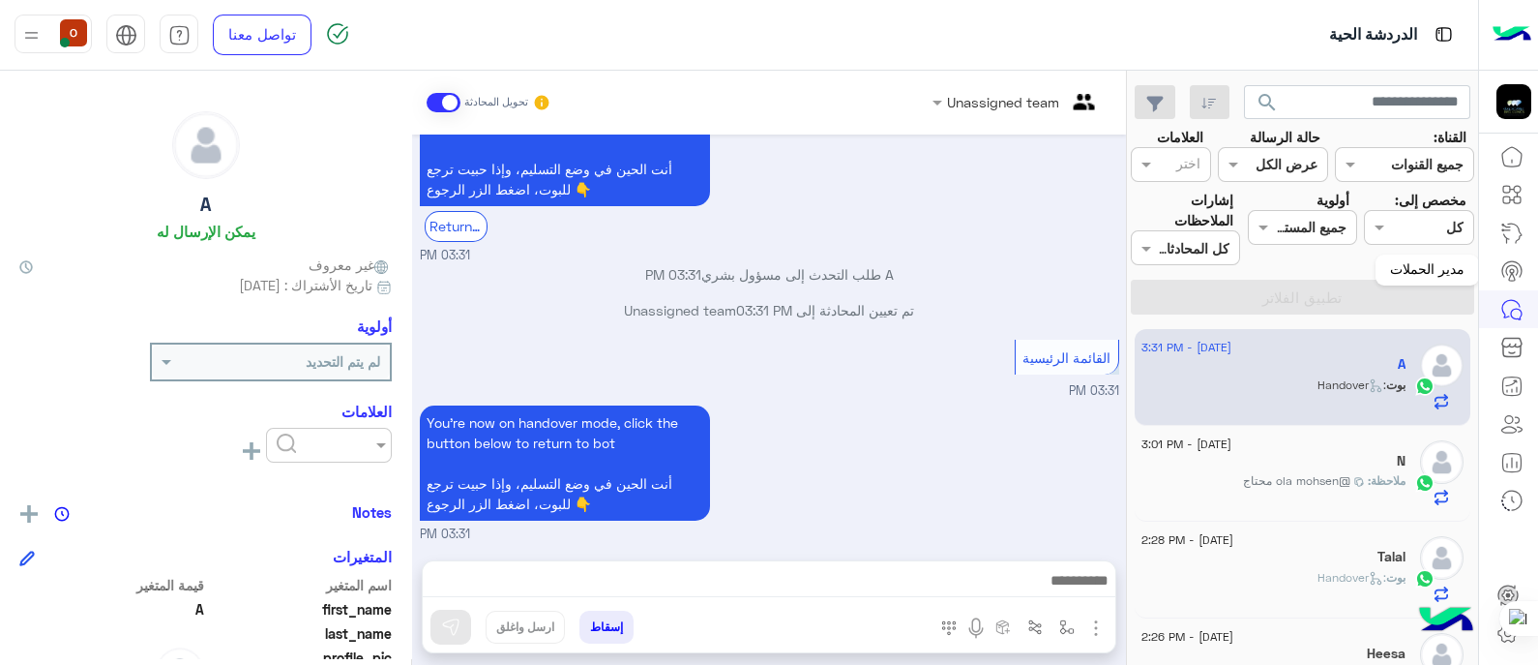
click at [1514, 263] on icon at bounding box center [1511, 270] width 23 height 23
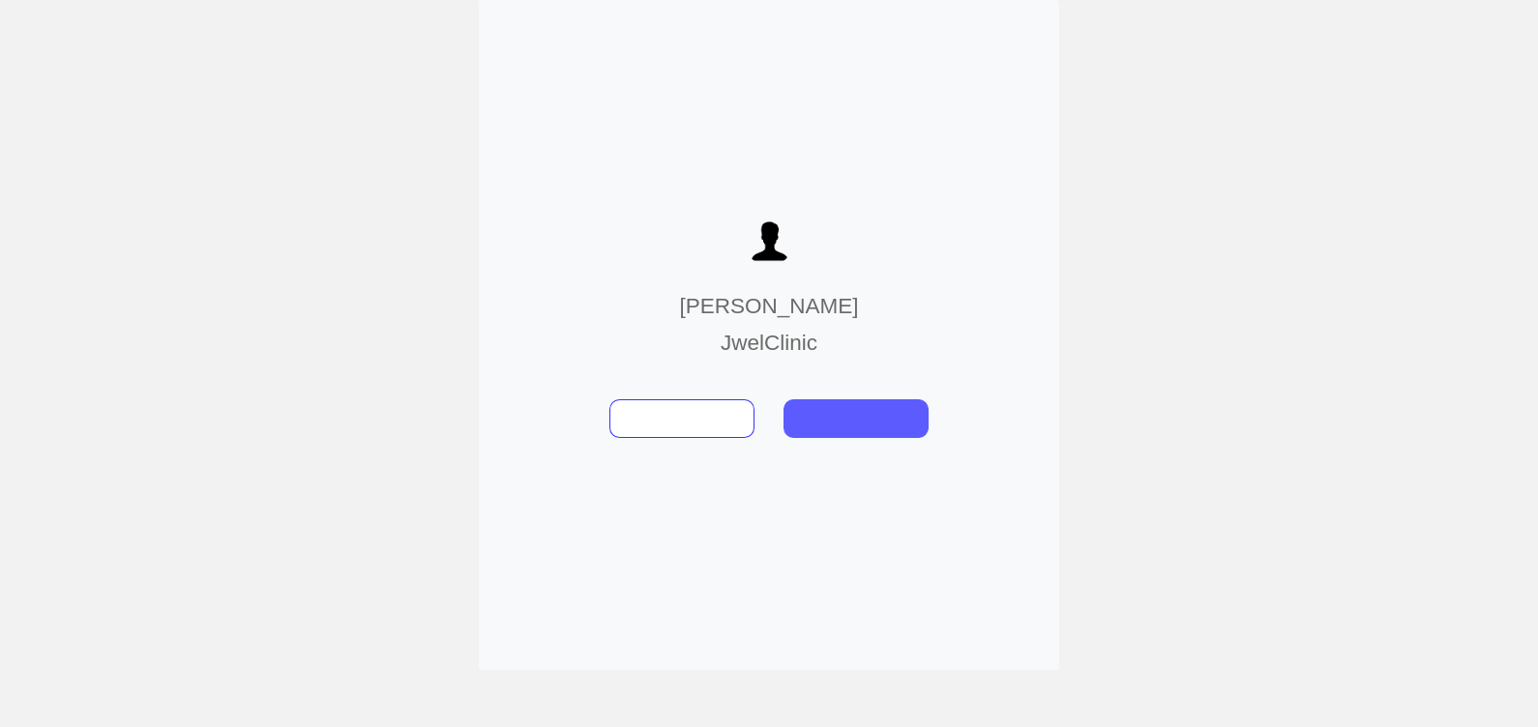
click at [854, 424] on button at bounding box center [856, 419] width 145 height 39
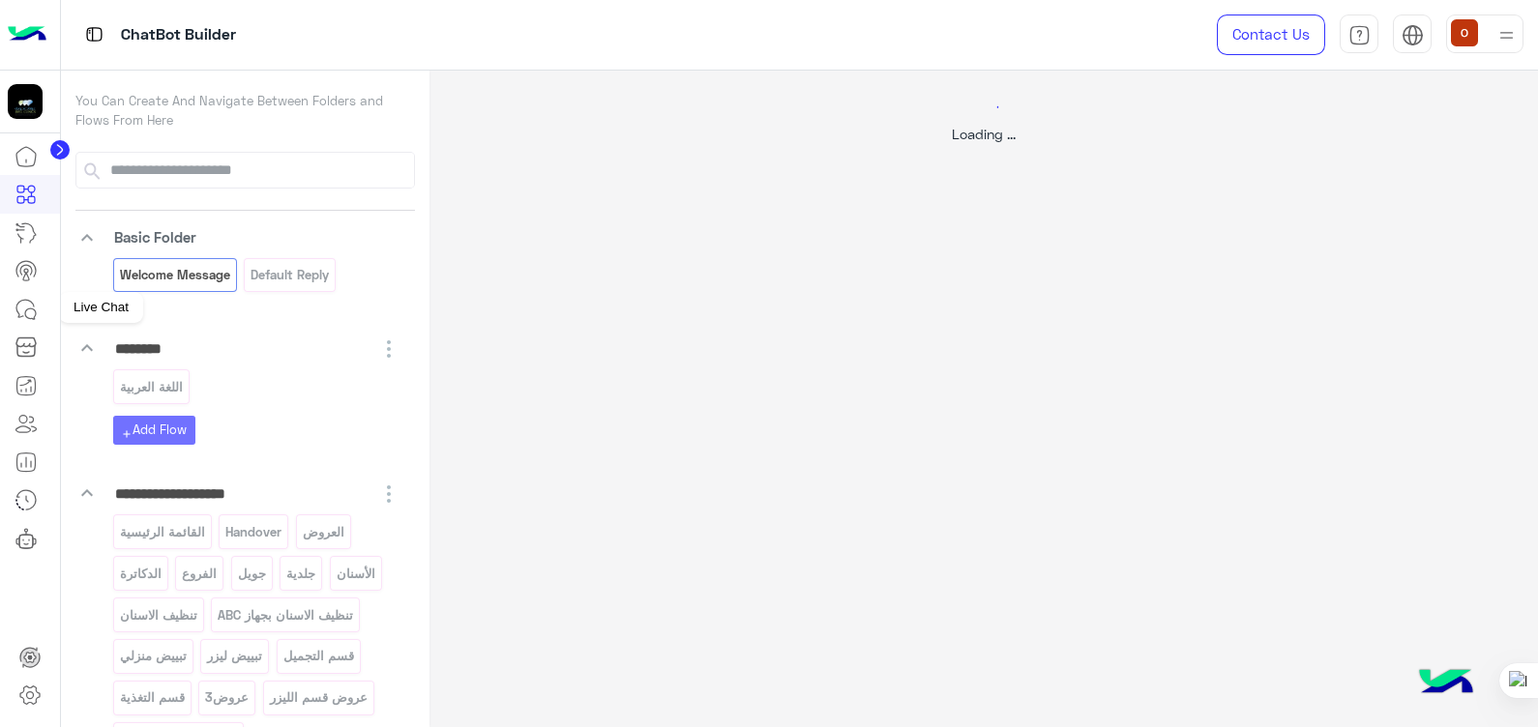
click at [21, 312] on icon at bounding box center [26, 309] width 23 height 23
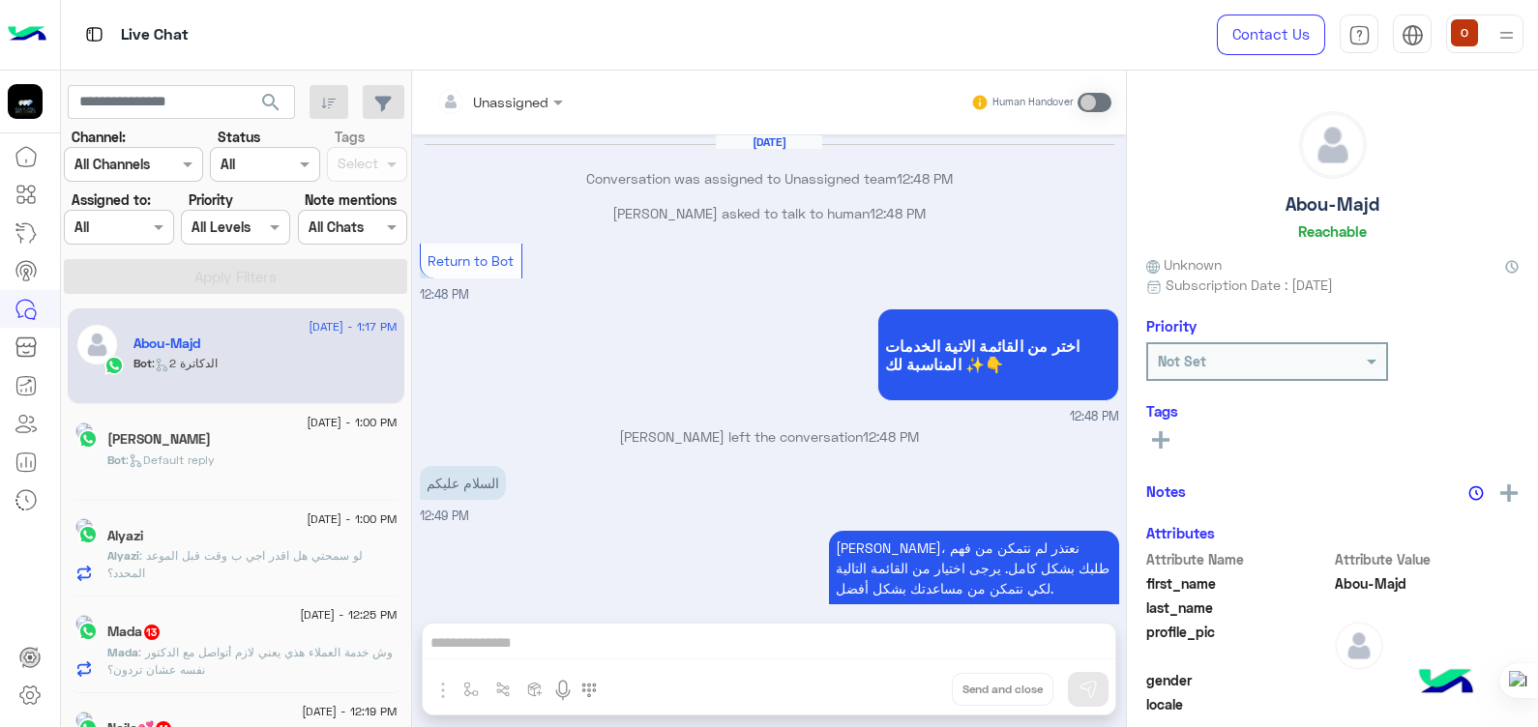
scroll to position [1182, 0]
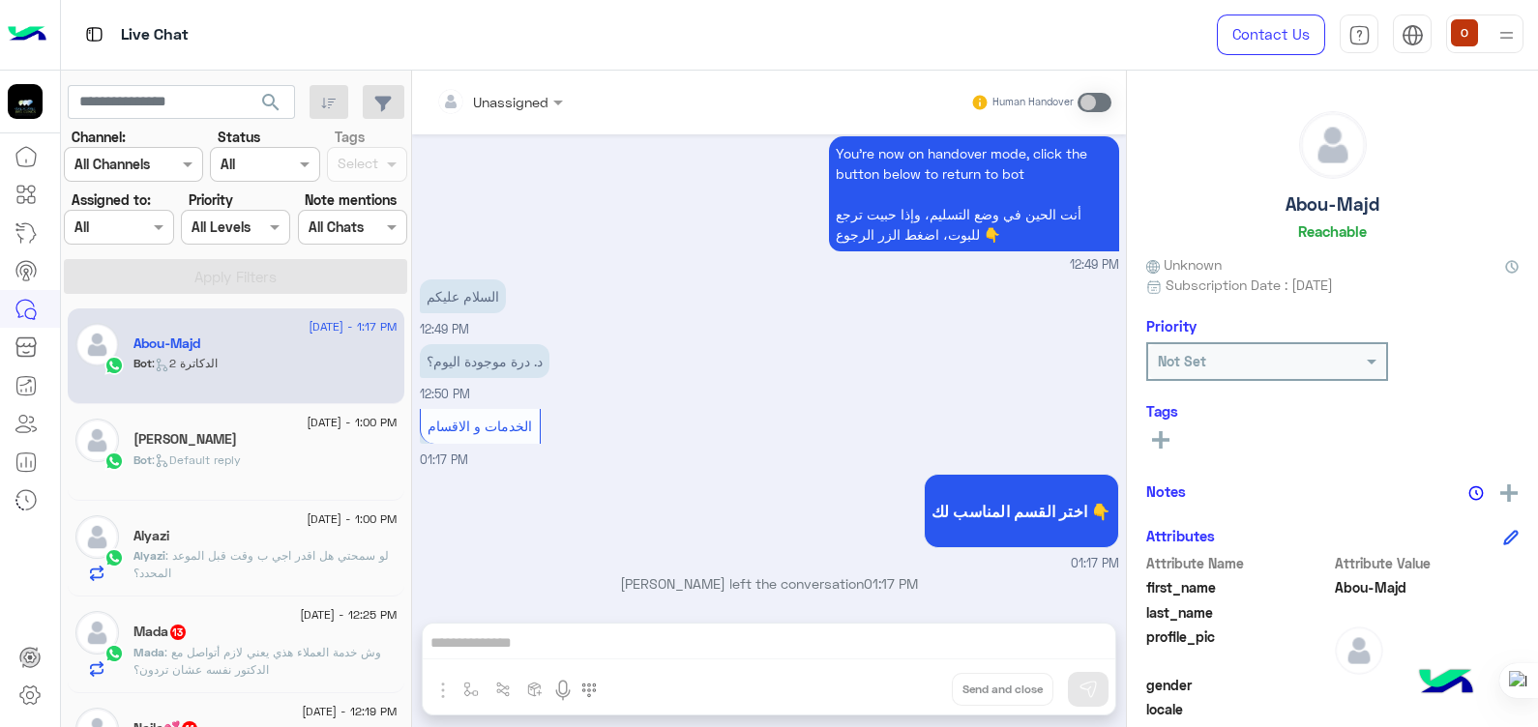
click at [21, 312] on icon at bounding box center [26, 309] width 23 height 23
click at [34, 701] on icon at bounding box center [29, 695] width 23 height 23
click at [32, 700] on icon at bounding box center [29, 695] width 23 height 23
click at [26, 694] on icon at bounding box center [29, 696] width 7 height 7
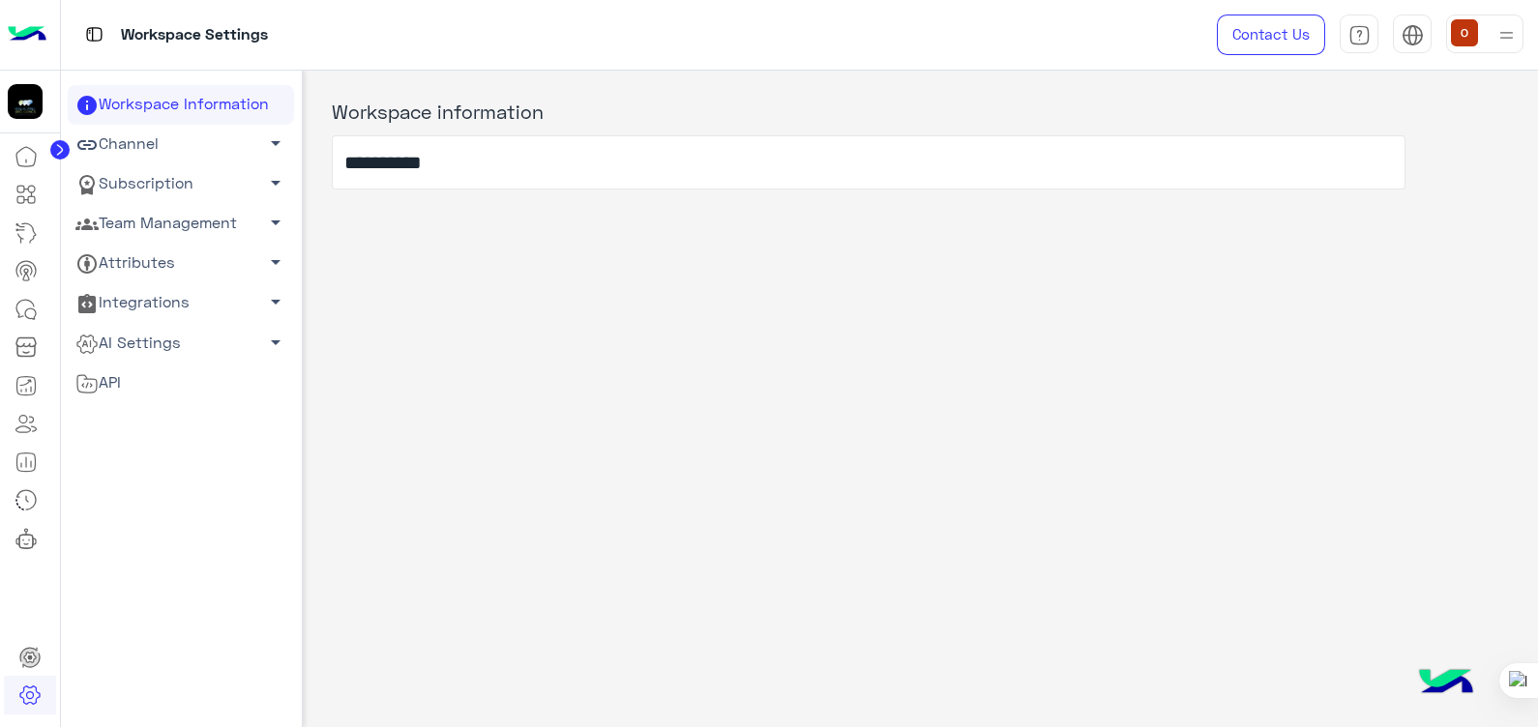
click at [264, 223] on span "arrow_drop_down" at bounding box center [275, 222] width 23 height 23
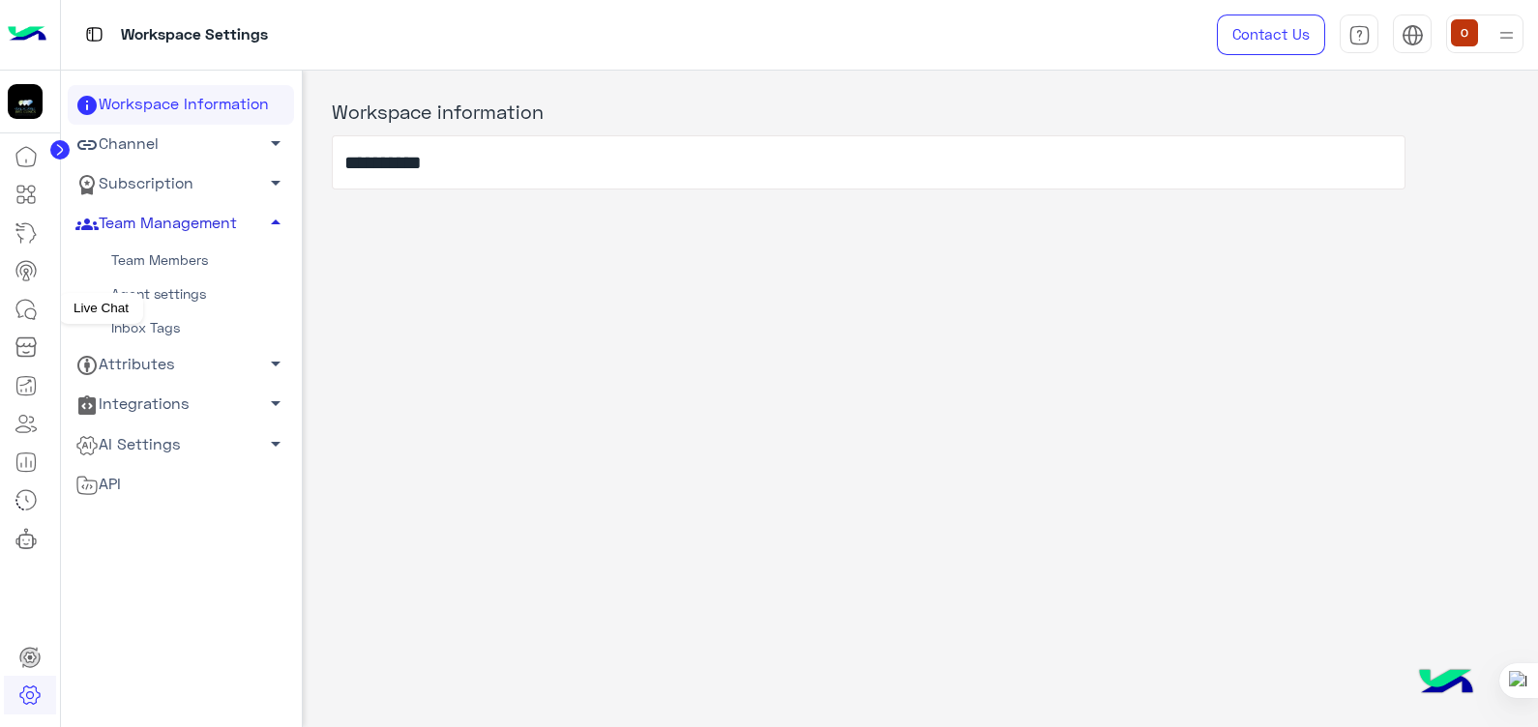
click at [27, 300] on icon at bounding box center [24, 308] width 17 height 17
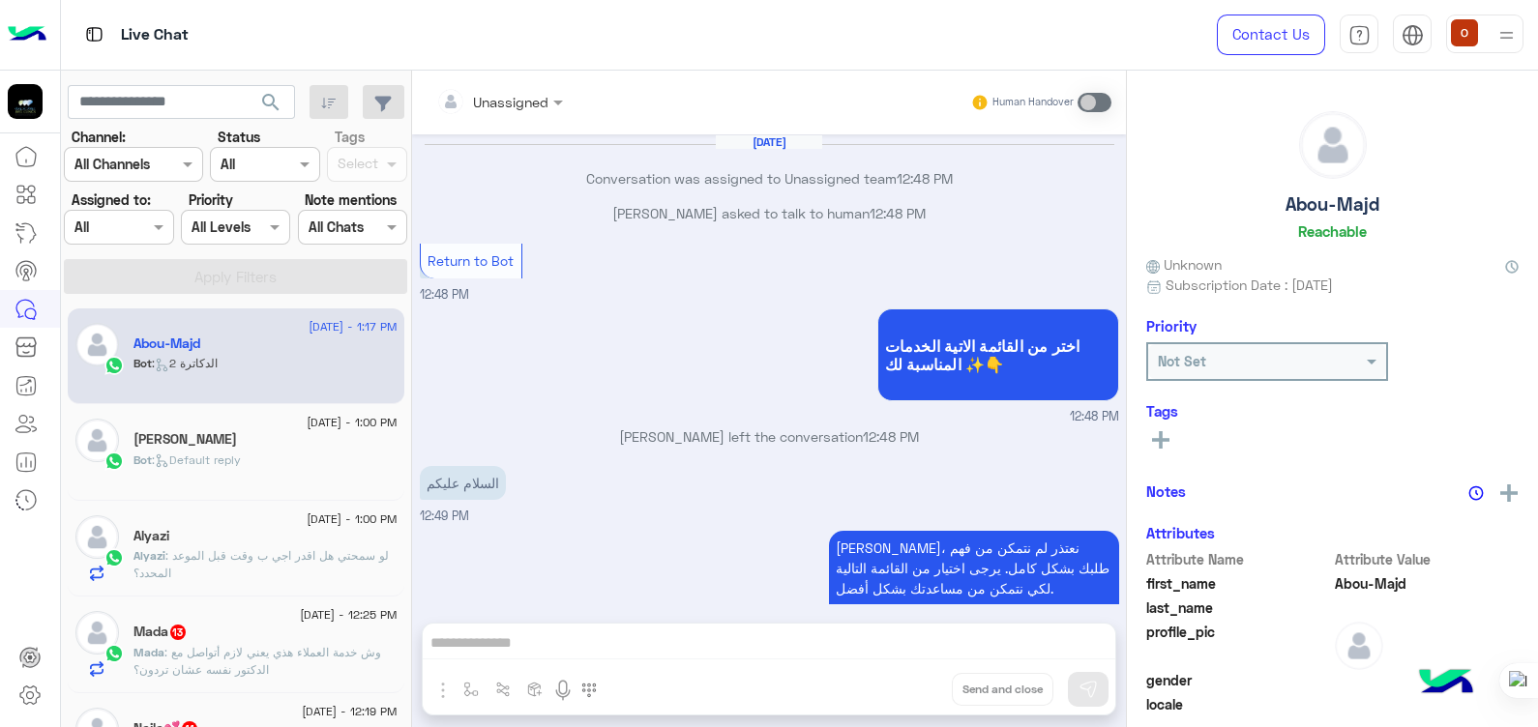
scroll to position [1182, 0]
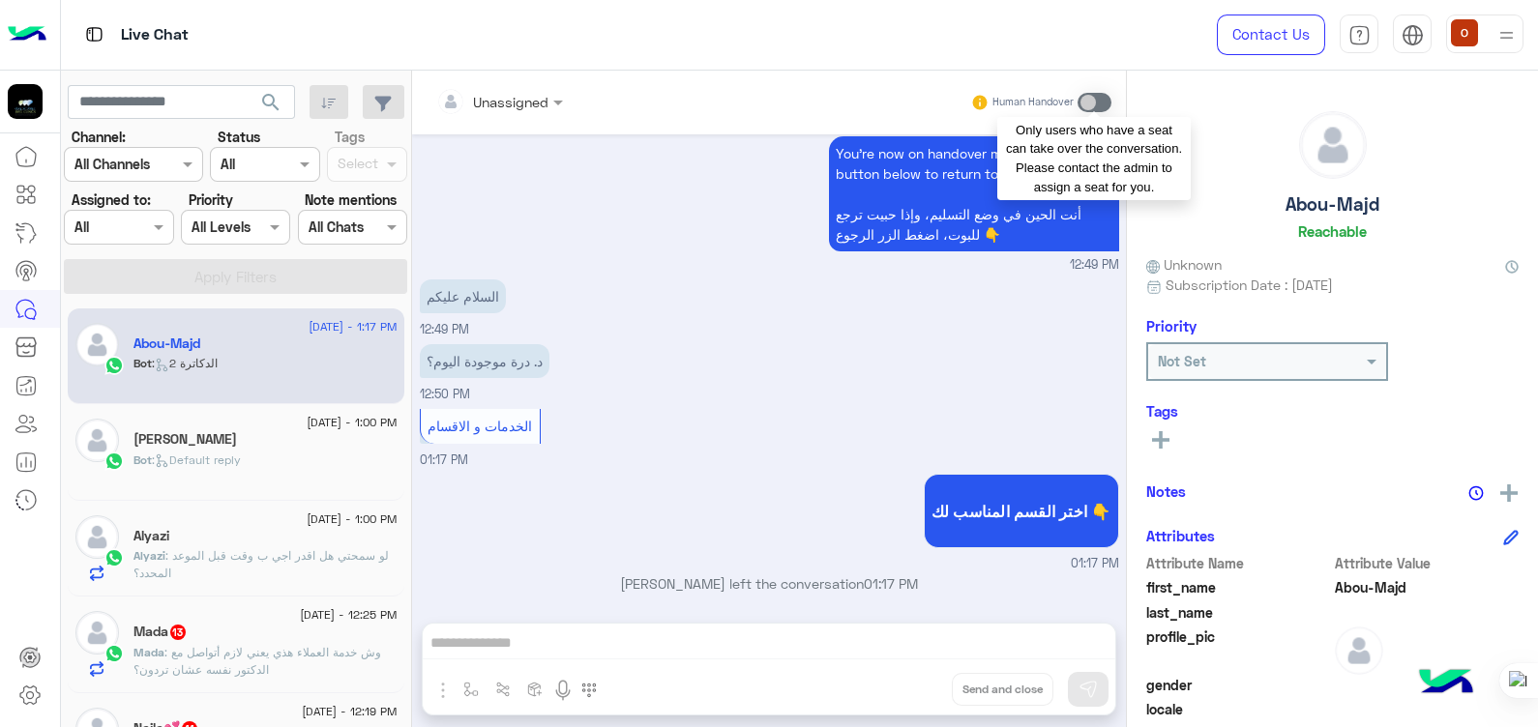
click at [1100, 101] on span at bounding box center [1095, 102] width 34 height 19
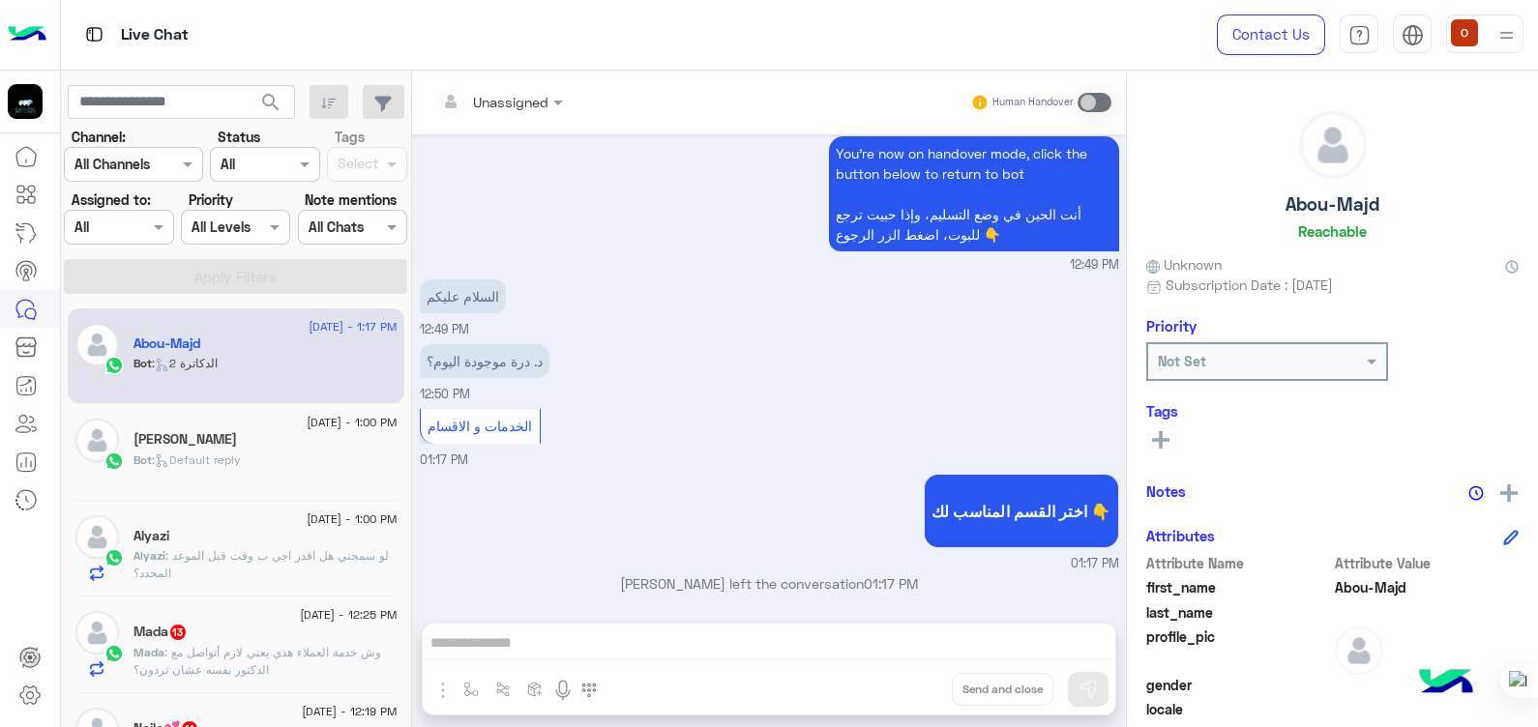
click at [205, 476] on div "Bot : Default reply" at bounding box center [266, 469] width 264 height 34
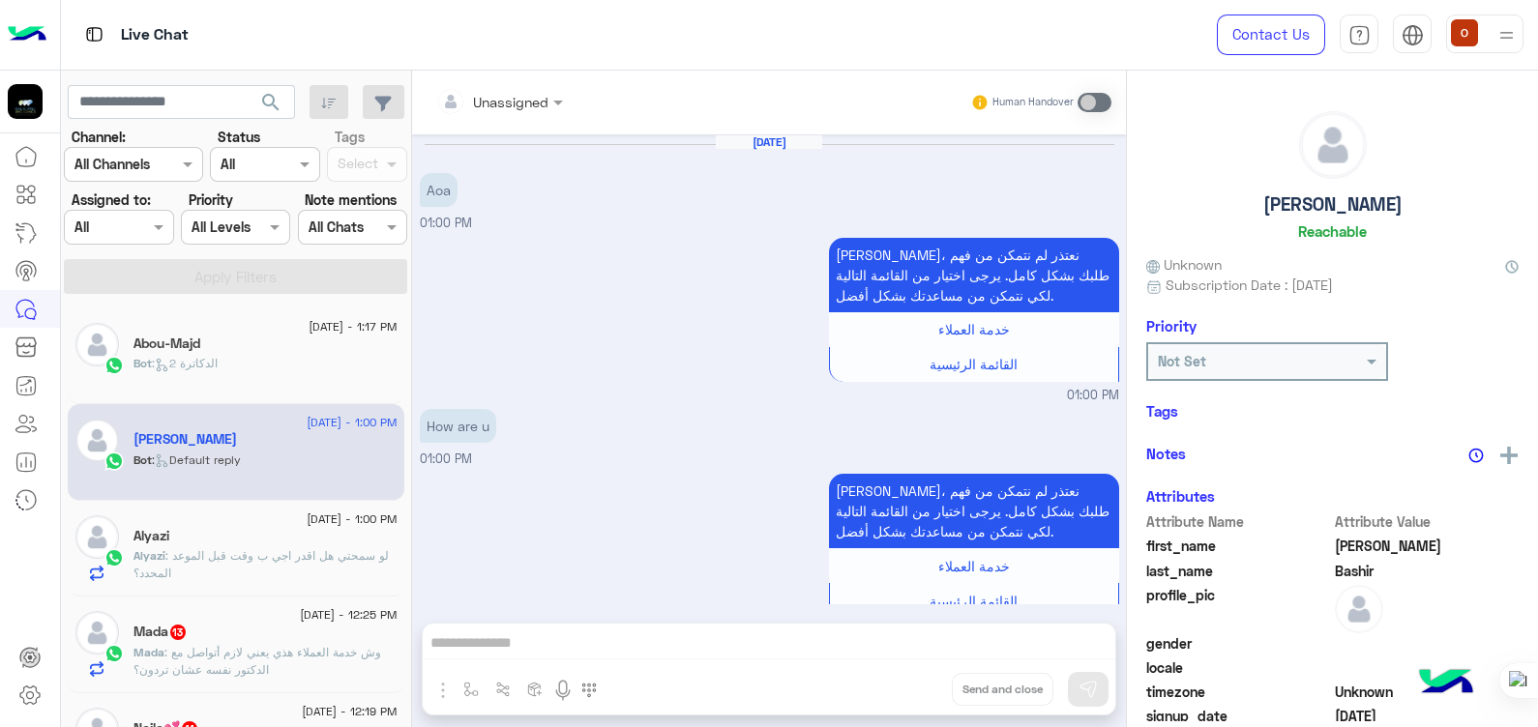
scroll to position [36, 0]
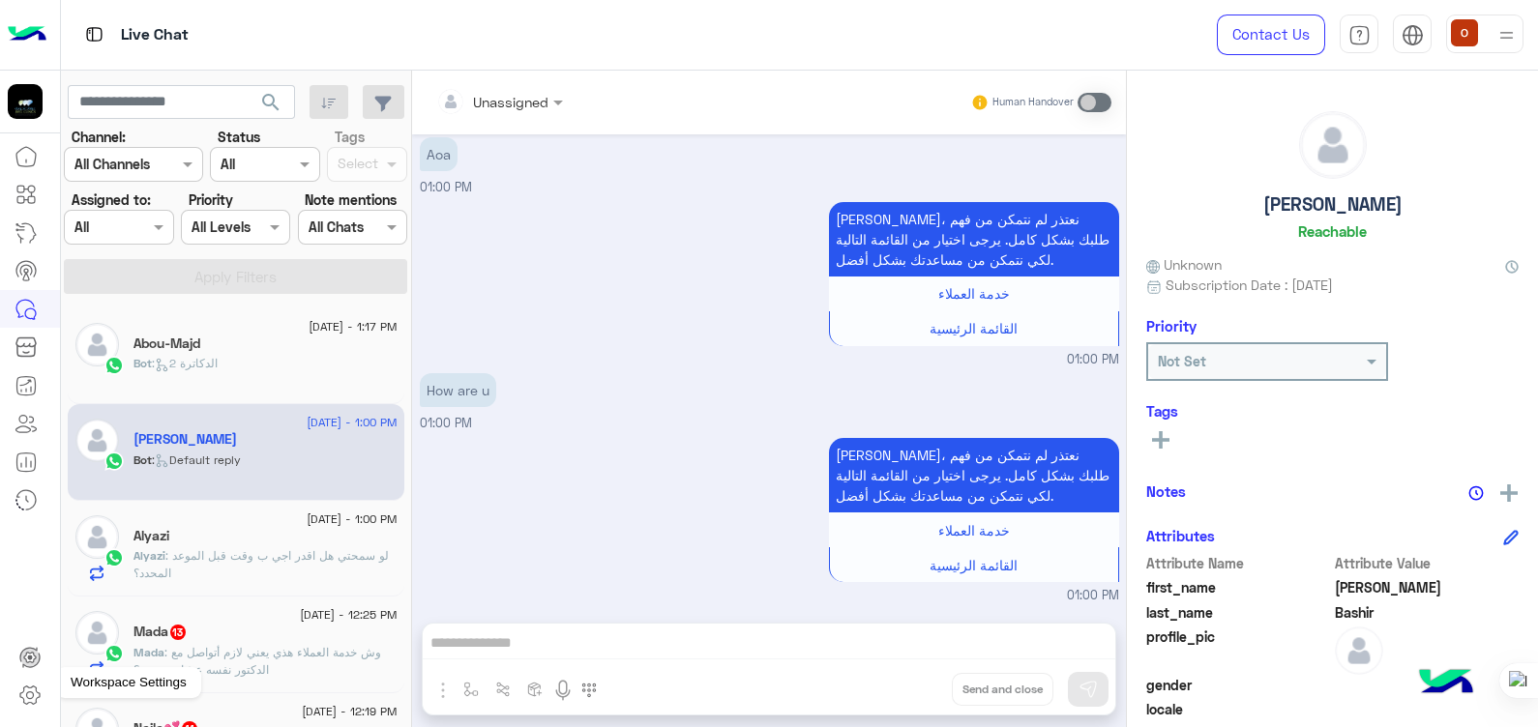
click at [35, 701] on icon at bounding box center [29, 696] width 19 height 18
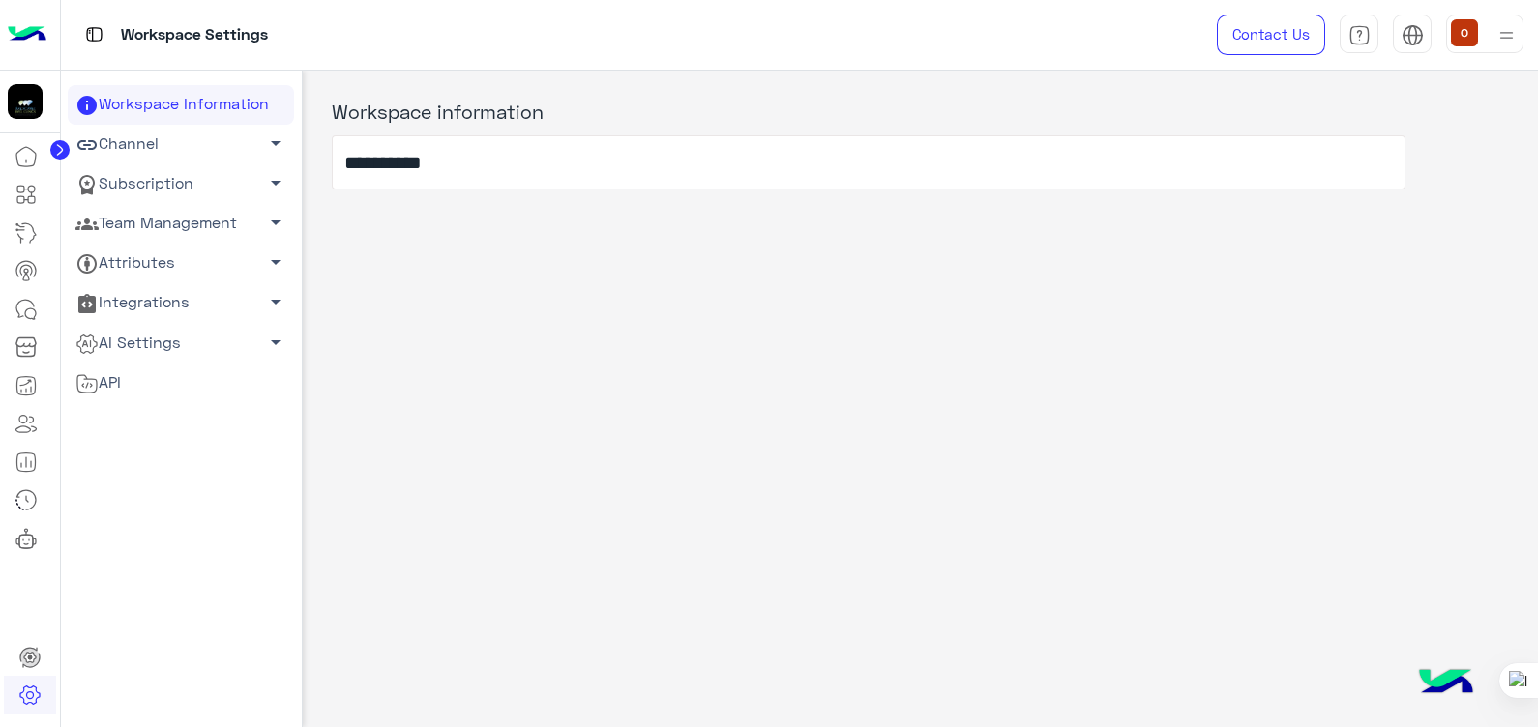
click at [168, 210] on link "Team Management arrow_drop_down" at bounding box center [181, 224] width 226 height 40
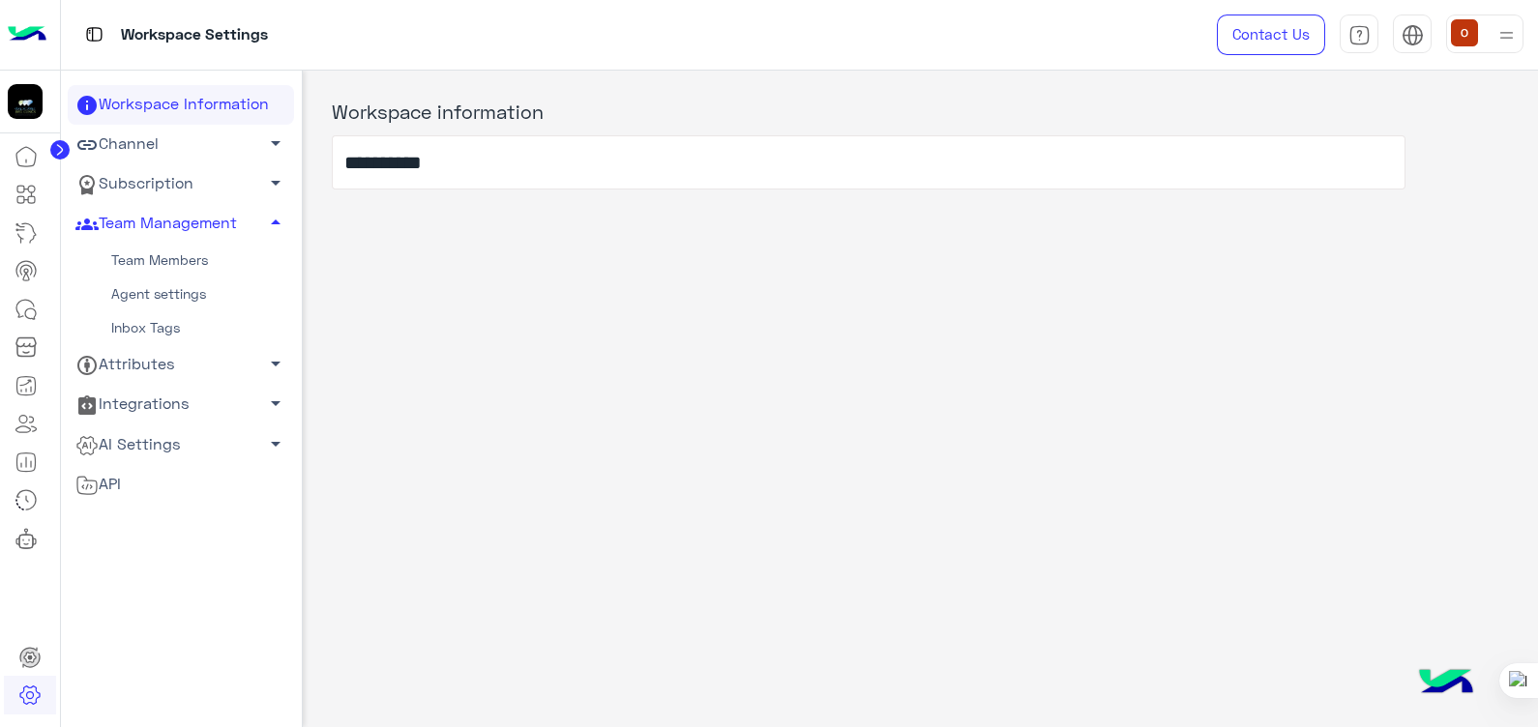
click at [180, 257] on link "Team Members" at bounding box center [181, 261] width 226 height 34
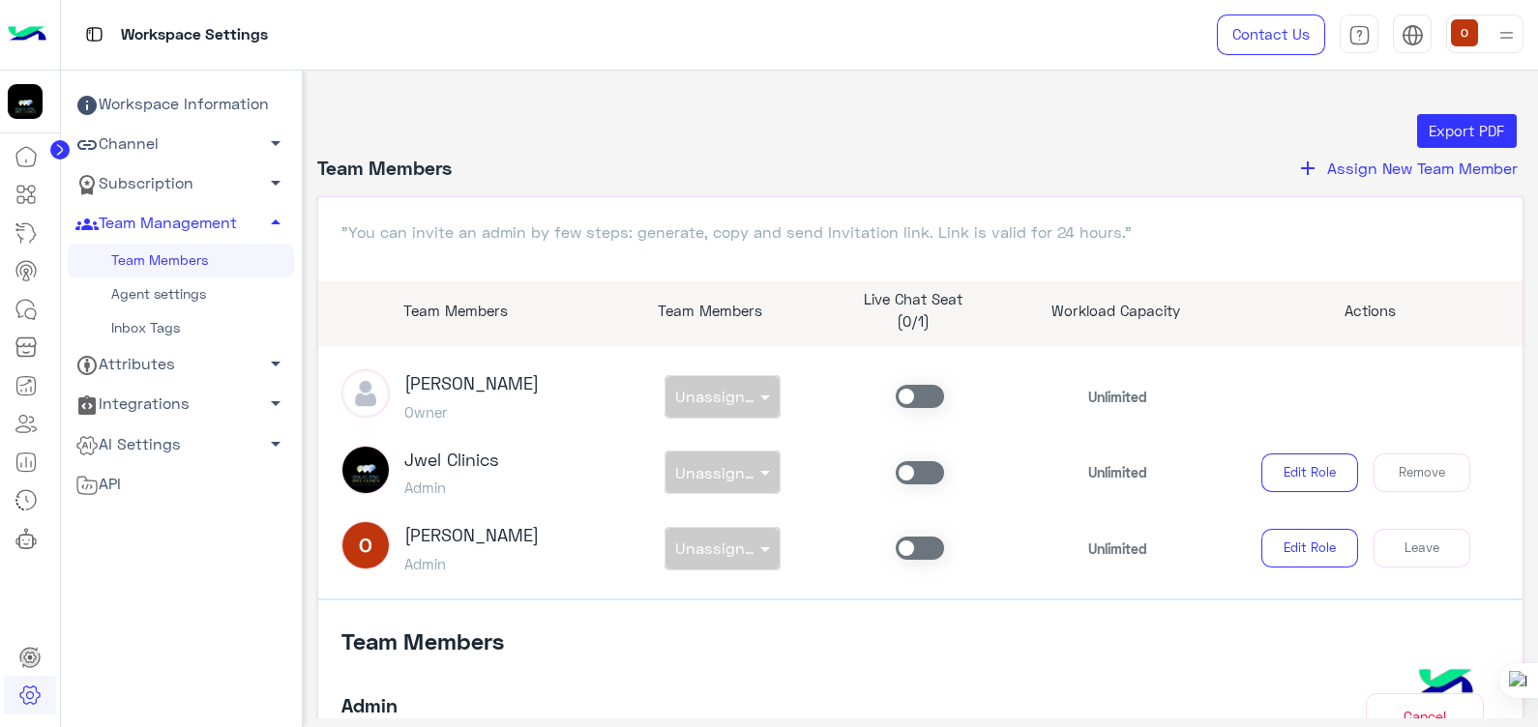
click at [924, 552] on span at bounding box center [920, 548] width 48 height 23
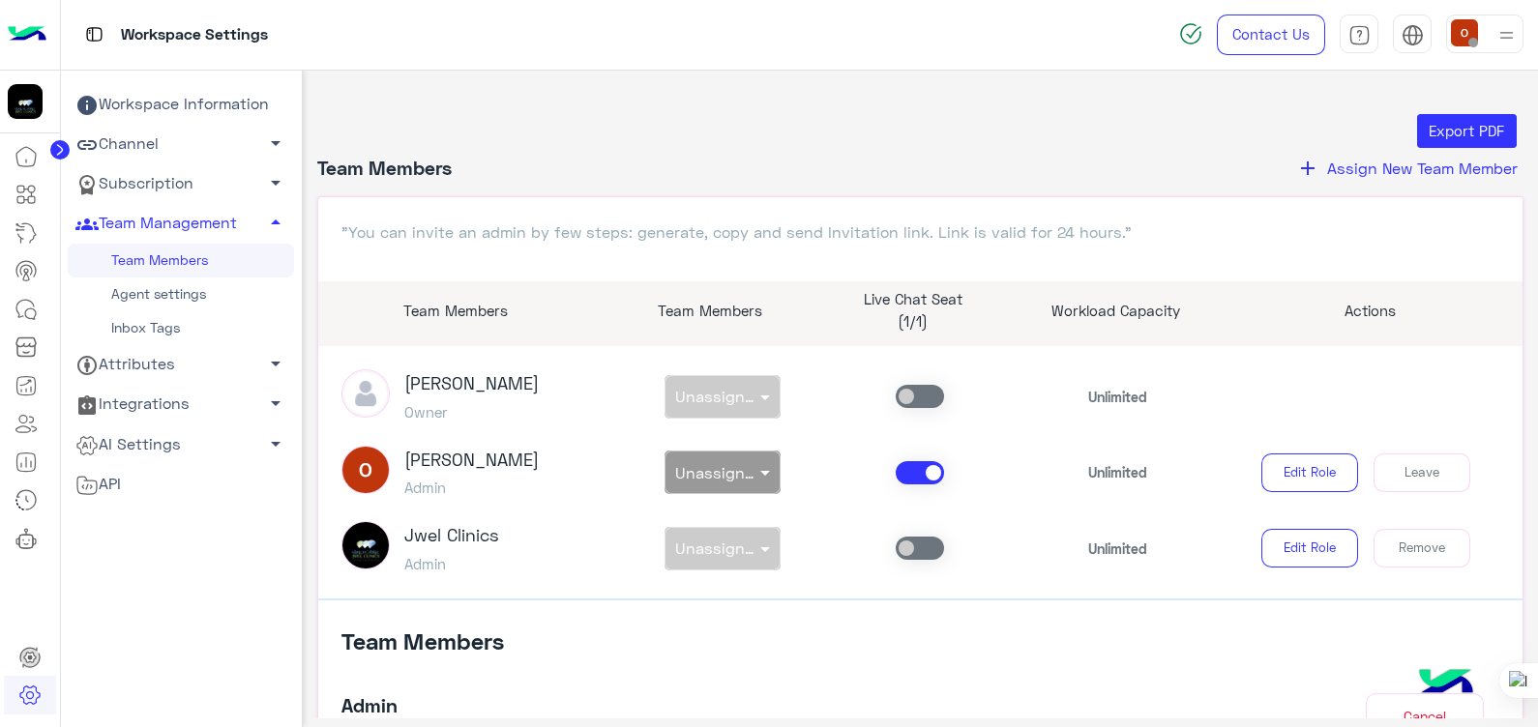
click at [924, 552] on span at bounding box center [920, 548] width 48 height 23
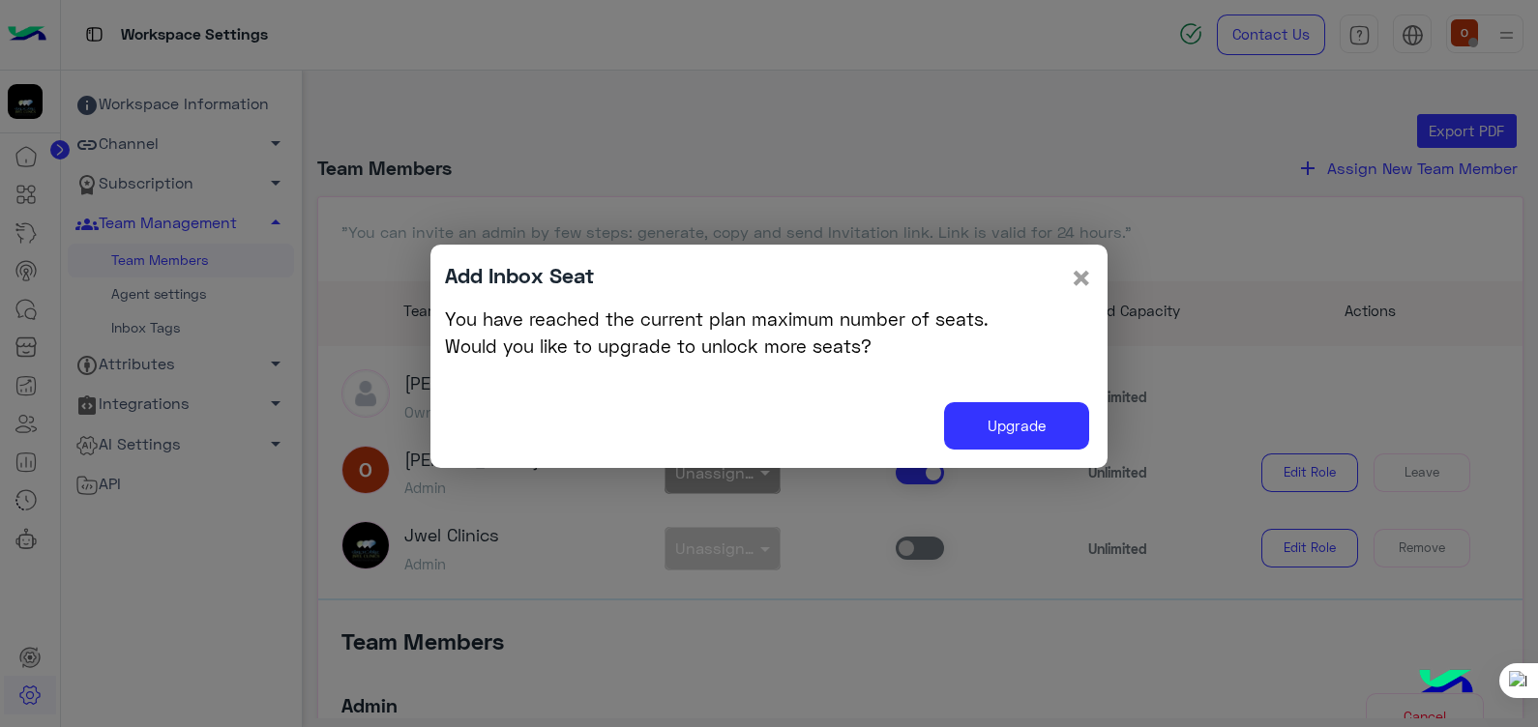
click at [1074, 277] on span "×" at bounding box center [1081, 277] width 23 height 44
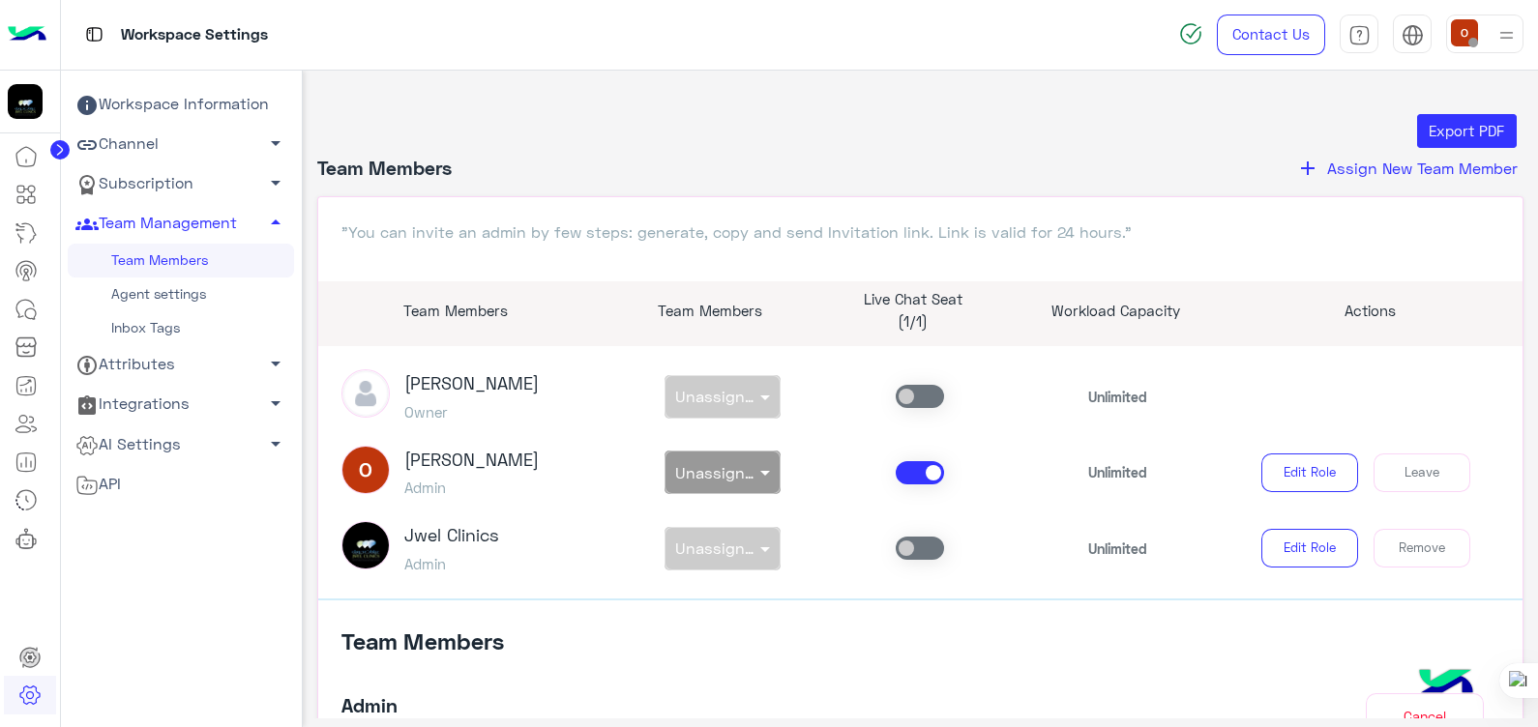
click at [924, 545] on span at bounding box center [920, 548] width 48 height 23
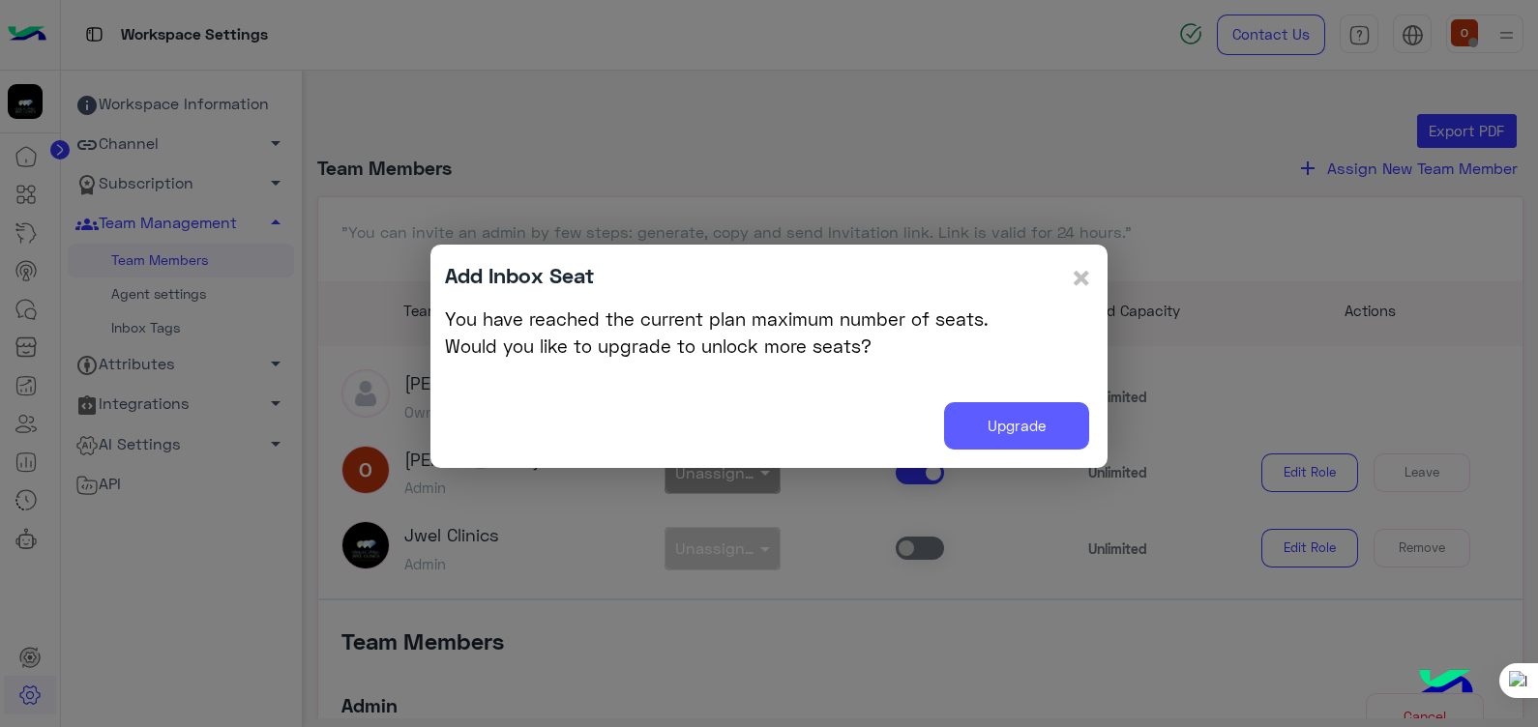
click at [1044, 412] on link "Upgrade" at bounding box center [1016, 425] width 145 height 47
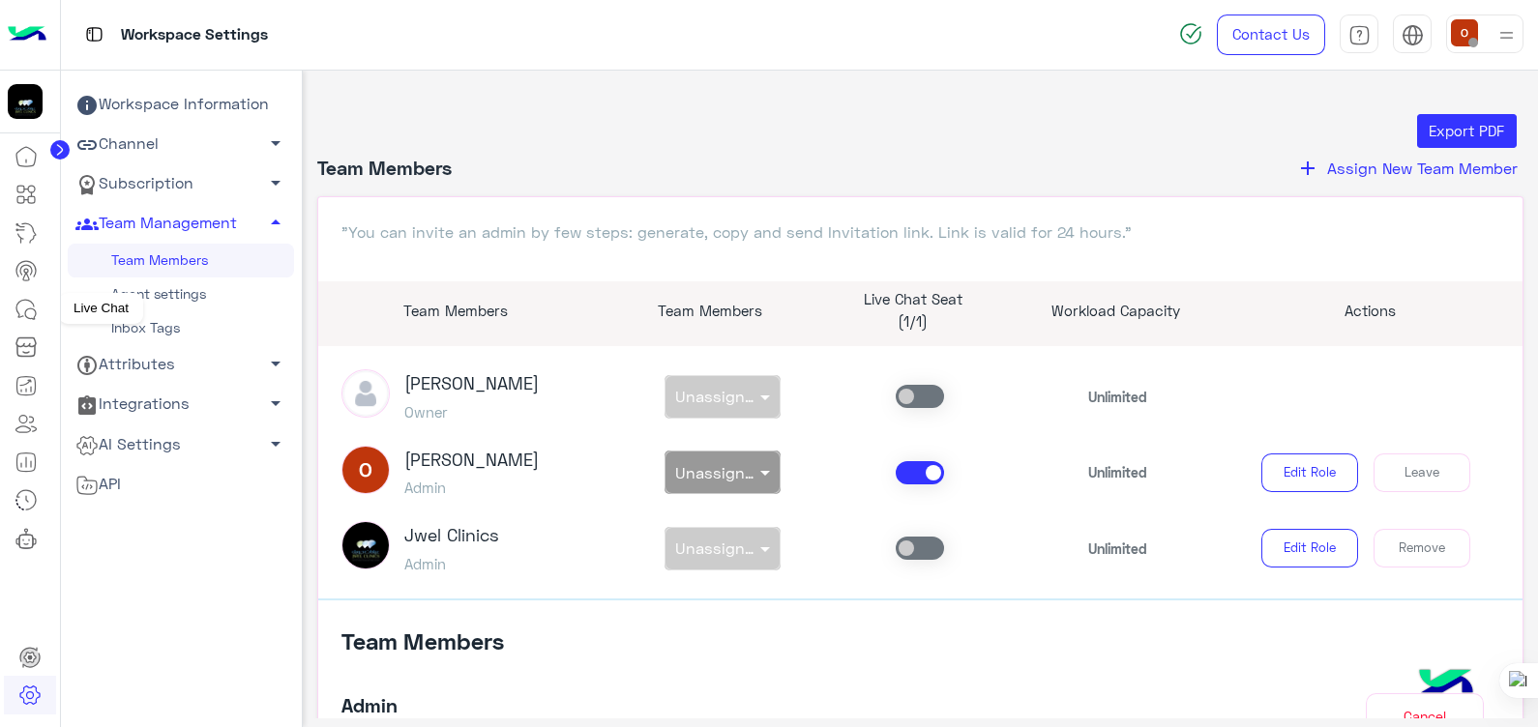
click at [26, 307] on icon at bounding box center [26, 309] width 23 height 23
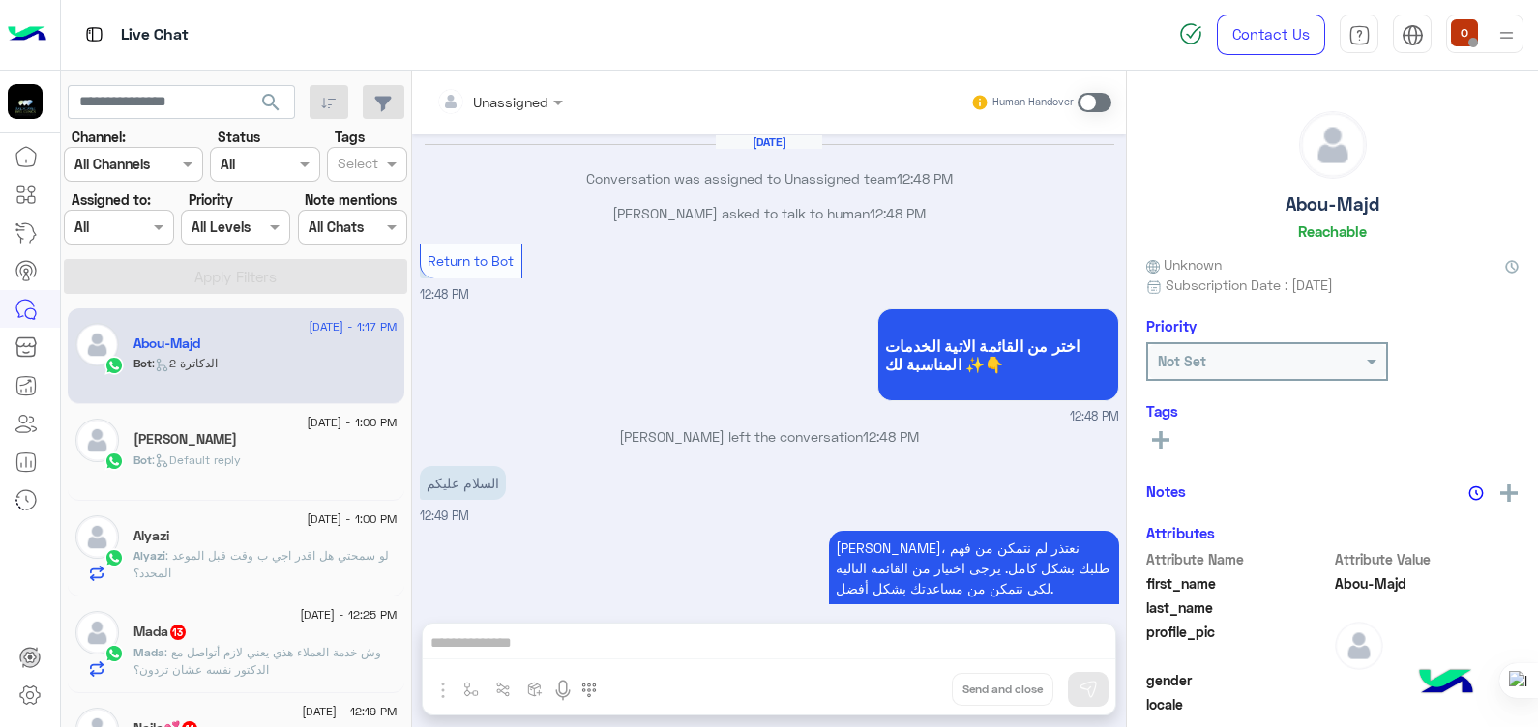
scroll to position [1182, 0]
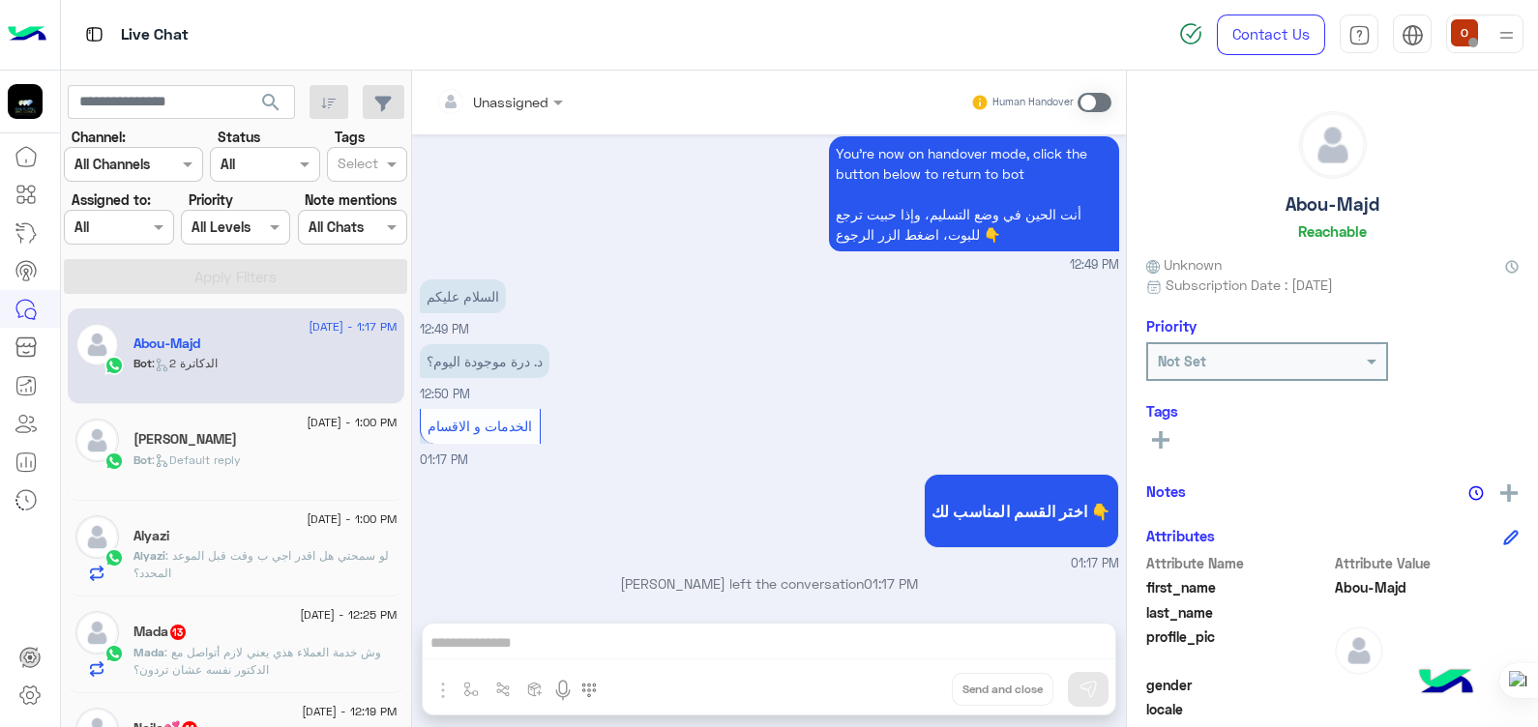
click at [1106, 102] on span at bounding box center [1095, 102] width 34 height 19
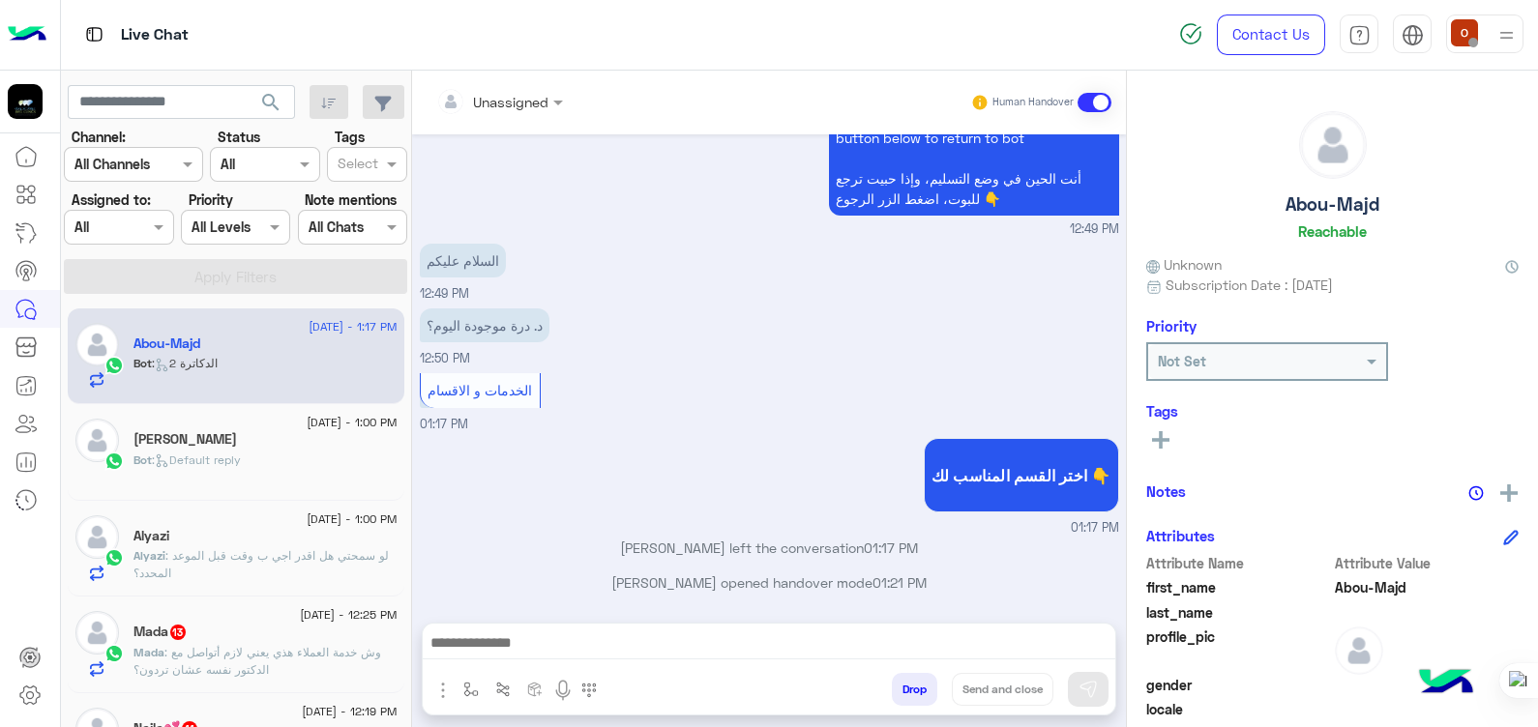
click at [1087, 104] on span at bounding box center [1095, 102] width 34 height 19
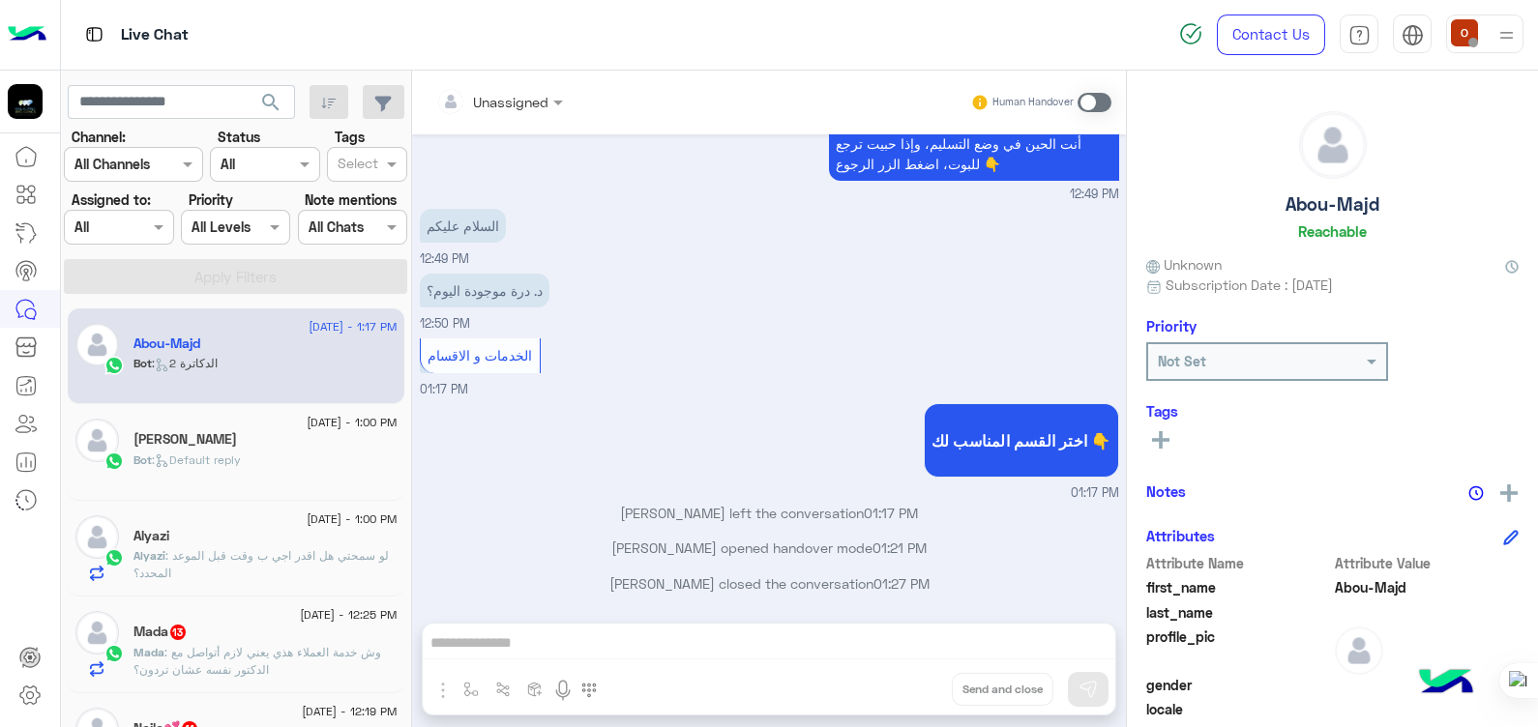
click at [1508, 32] on img at bounding box center [1507, 35] width 24 height 24
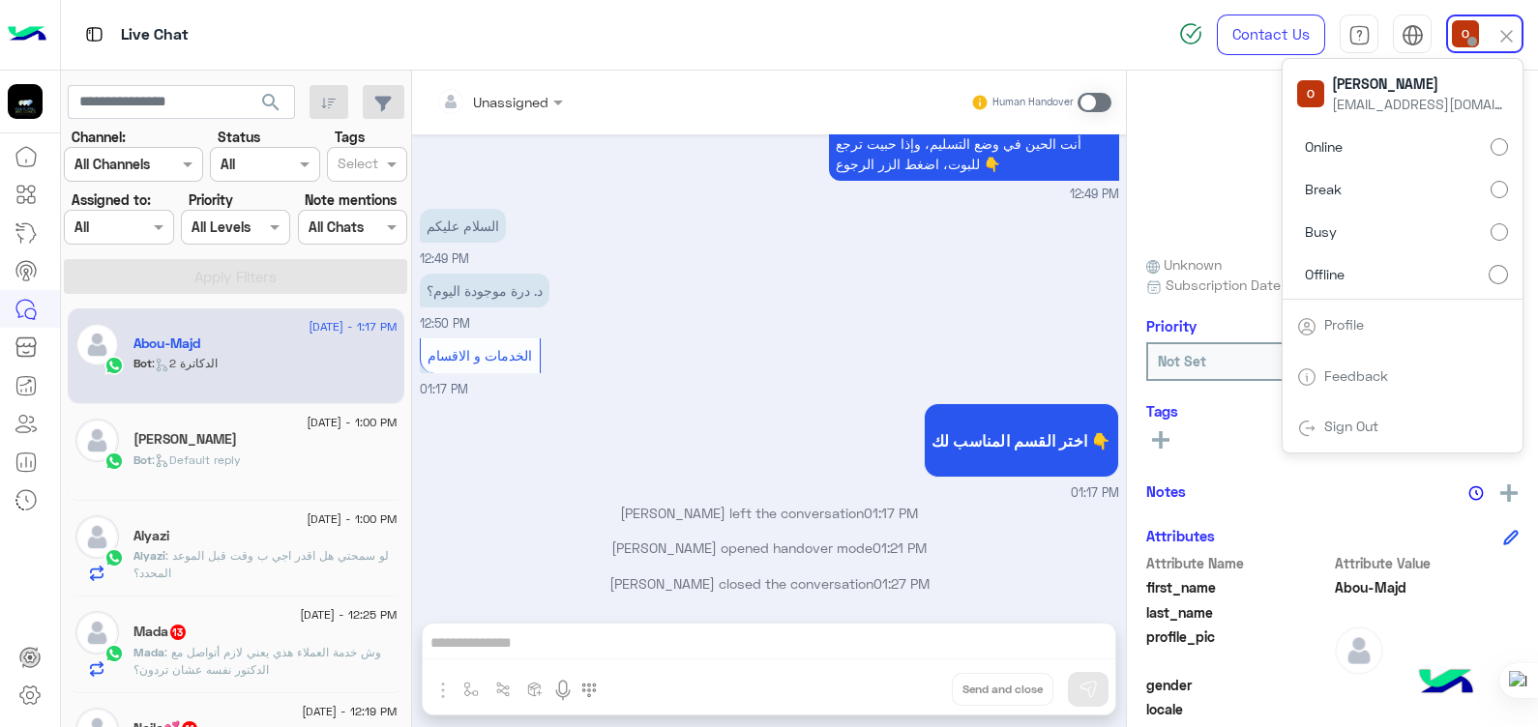
click at [722, 324] on div "د. درة موجودة اليوم؟ 12:50 PM" at bounding box center [769, 301] width 699 height 65
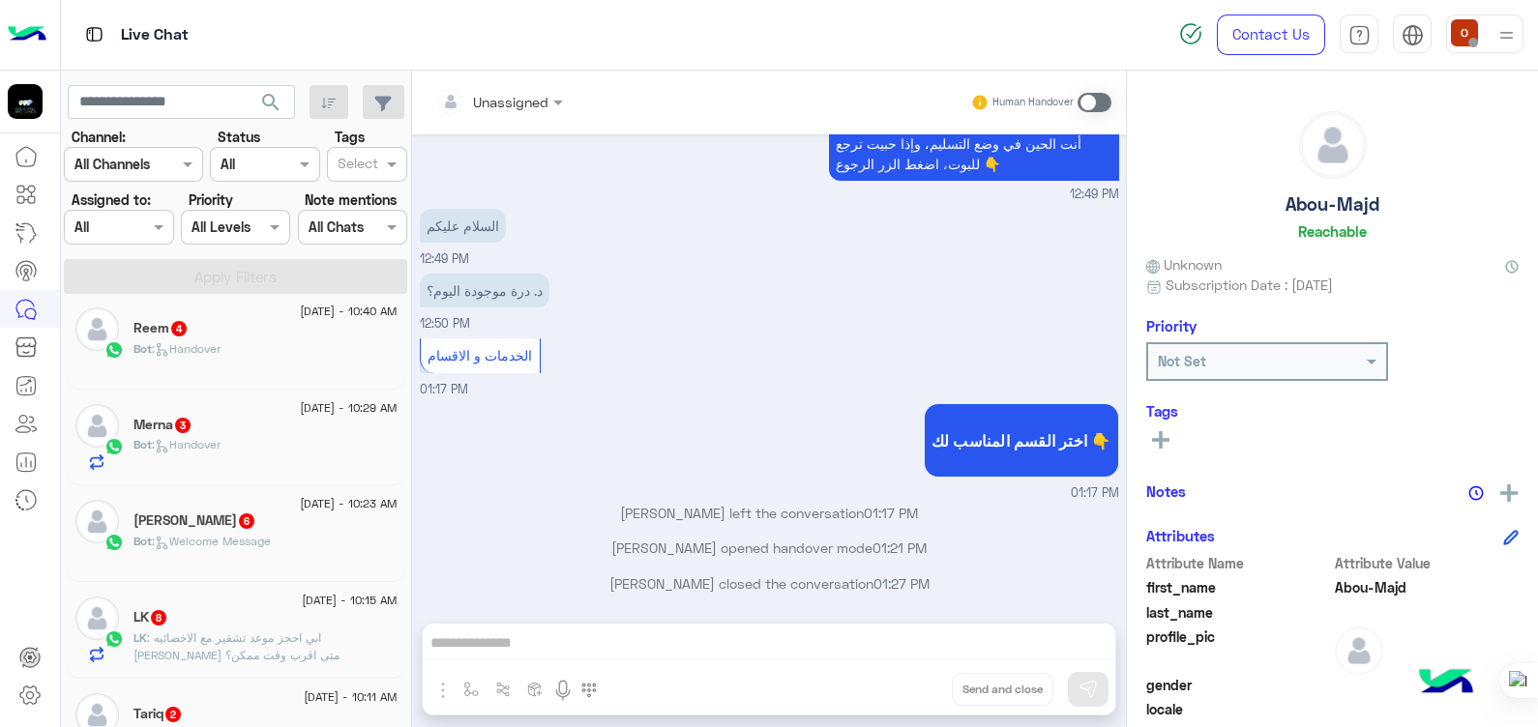
scroll to position [0, 0]
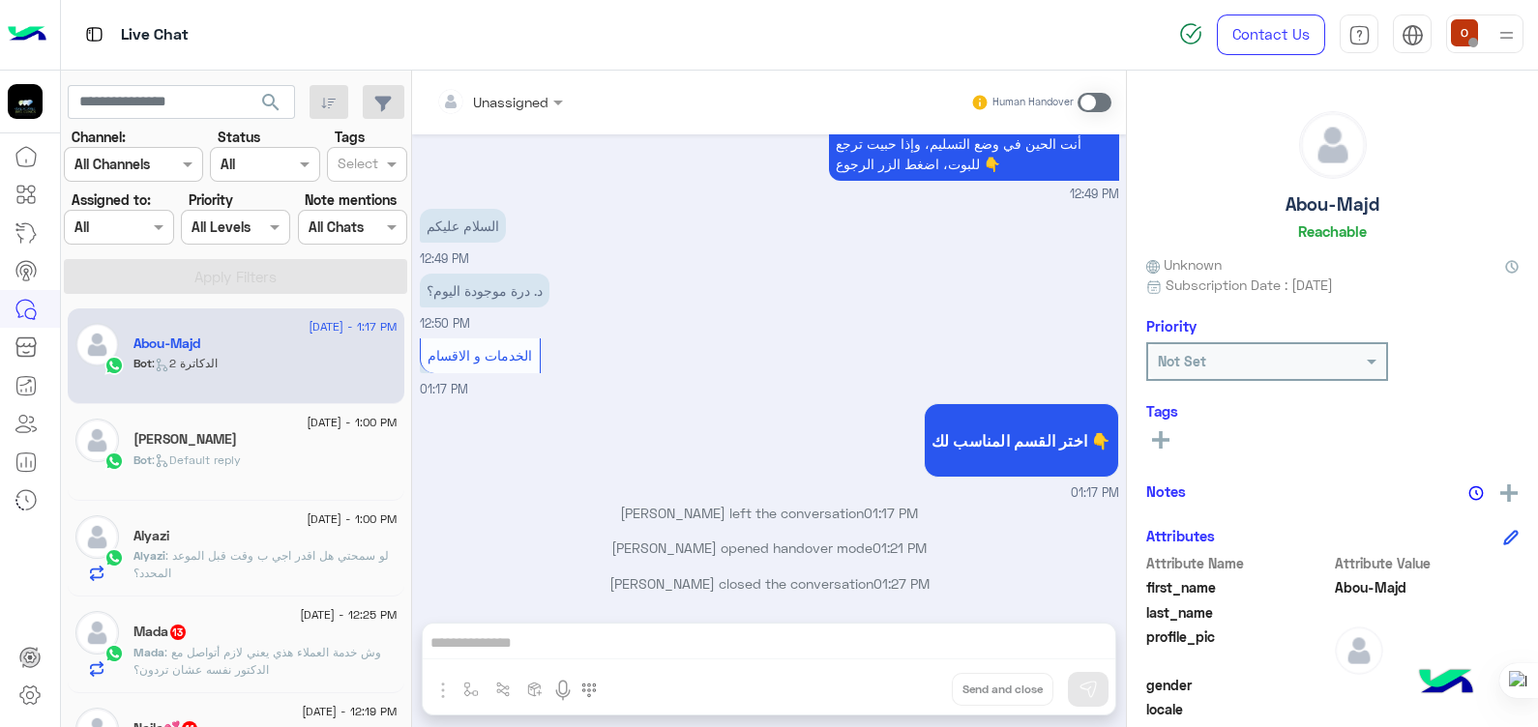
click at [460, 226] on p "السلام عليكم" at bounding box center [463, 226] width 86 height 34
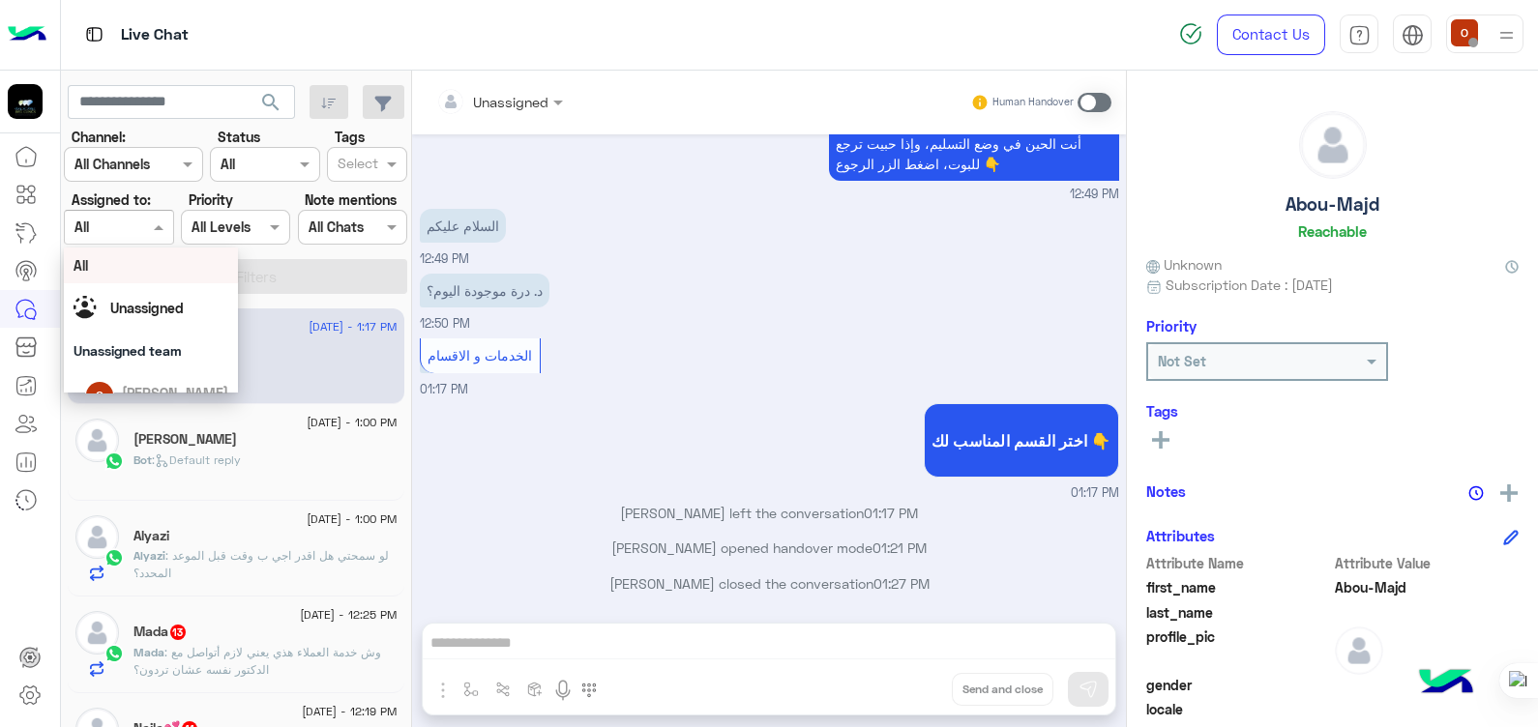
click at [151, 221] on span at bounding box center [161, 227] width 24 height 20
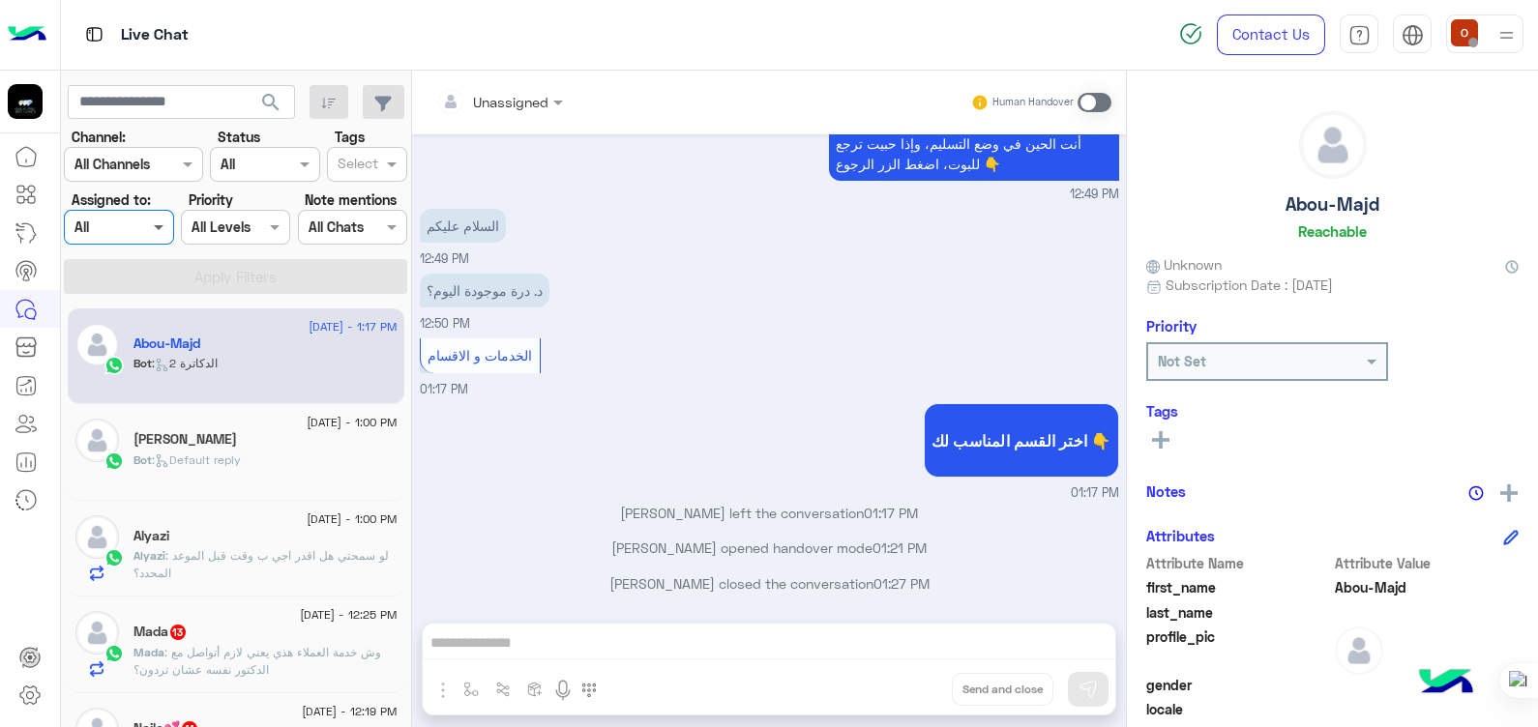
click at [150, 218] on span at bounding box center [161, 227] width 24 height 20
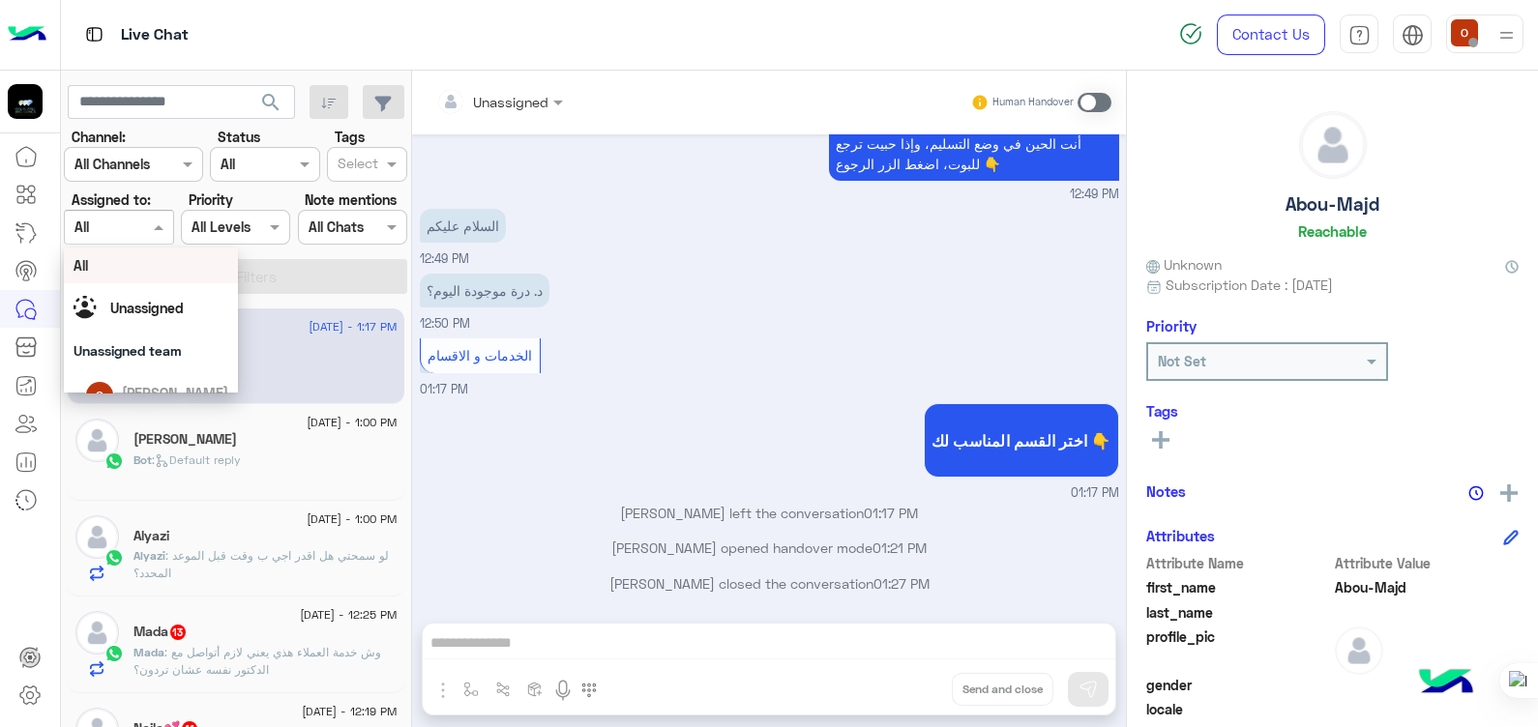
click at [150, 218] on span at bounding box center [161, 227] width 24 height 20
click at [155, 223] on span at bounding box center [161, 227] width 24 height 20
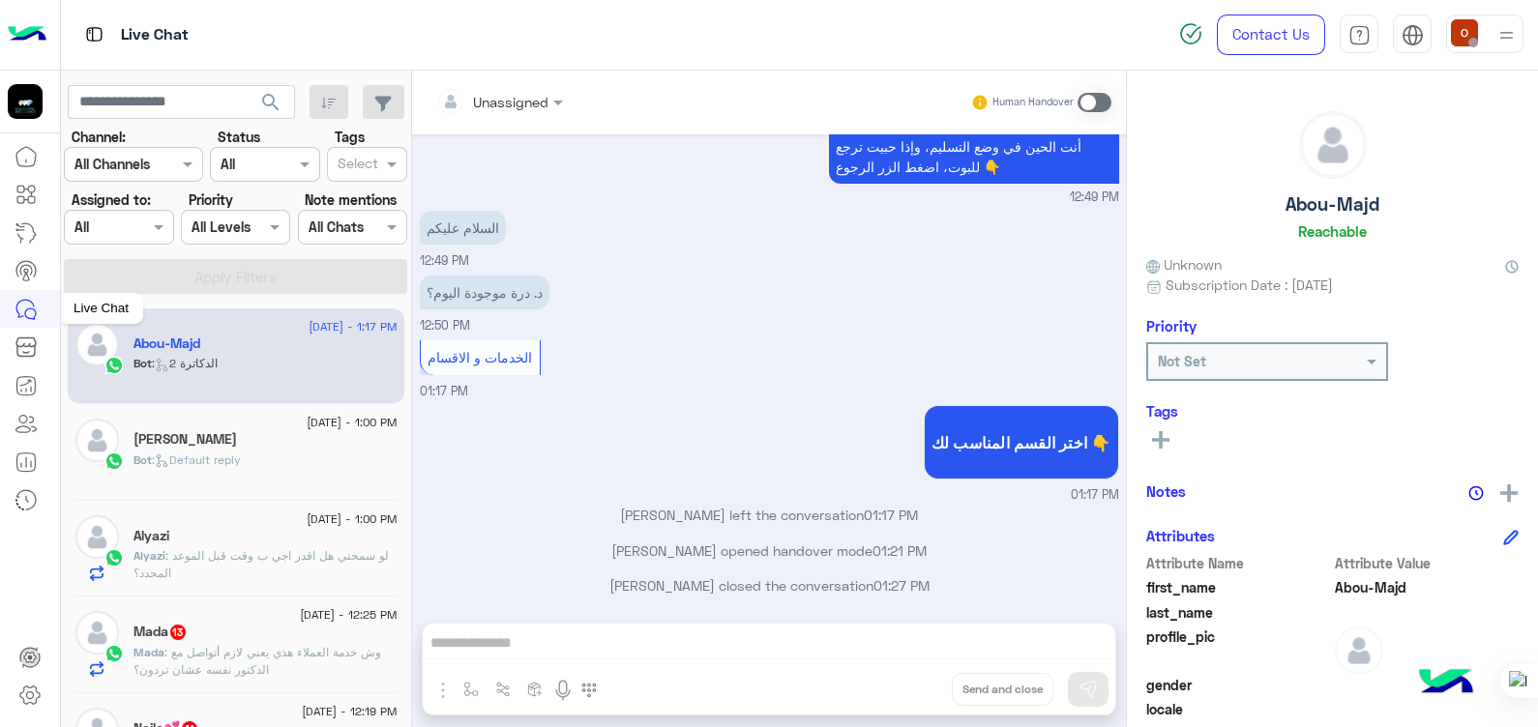
click at [25, 305] on icon at bounding box center [26, 309] width 23 height 23
click at [584, 437] on div "اختر القسم المناسب لك 👇 01:17 PM" at bounding box center [769, 453] width 699 height 104
click at [837, 358] on div "الخدمات و الاقسام 01:17 PM" at bounding box center [769, 369] width 699 height 66
click at [26, 195] on icon at bounding box center [26, 194] width 23 height 23
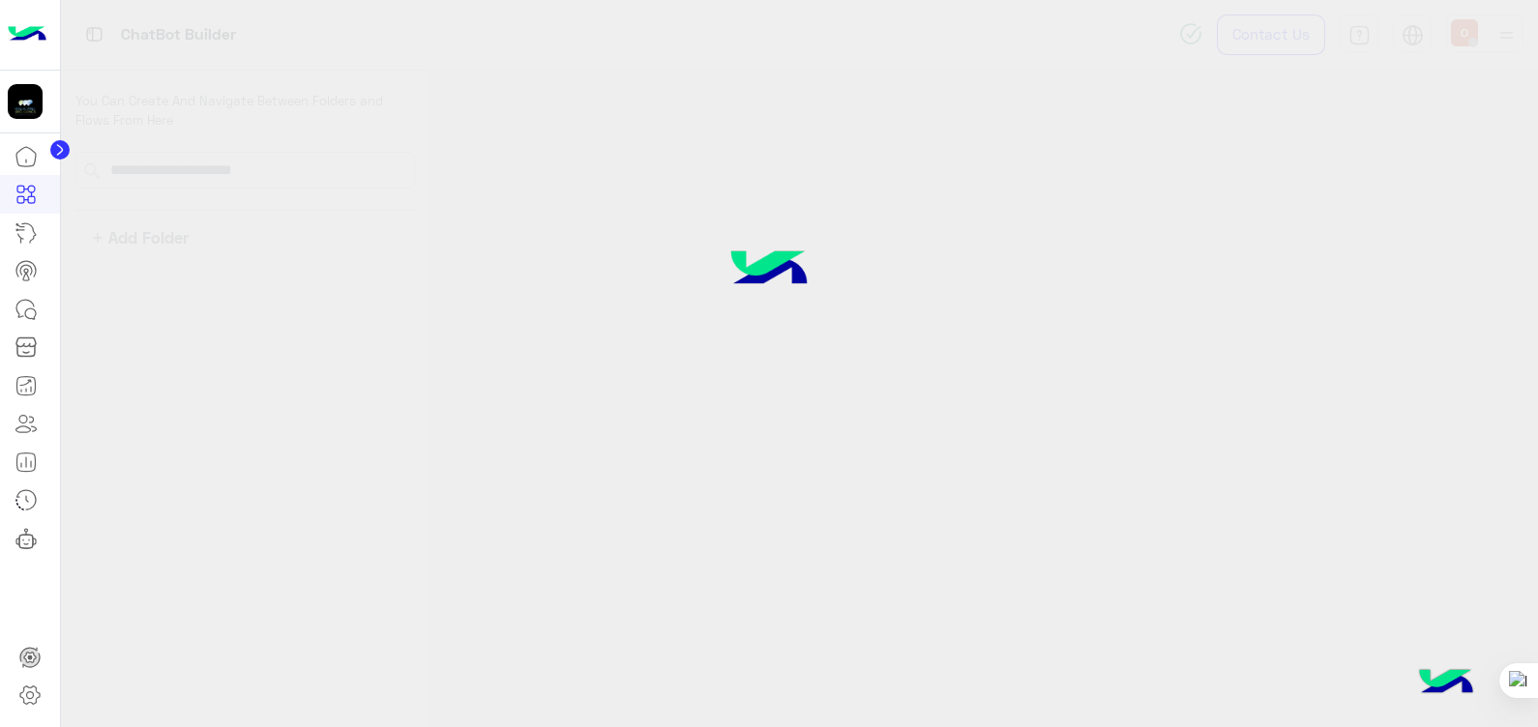
click at [26, 195] on icon at bounding box center [26, 194] width 23 height 23
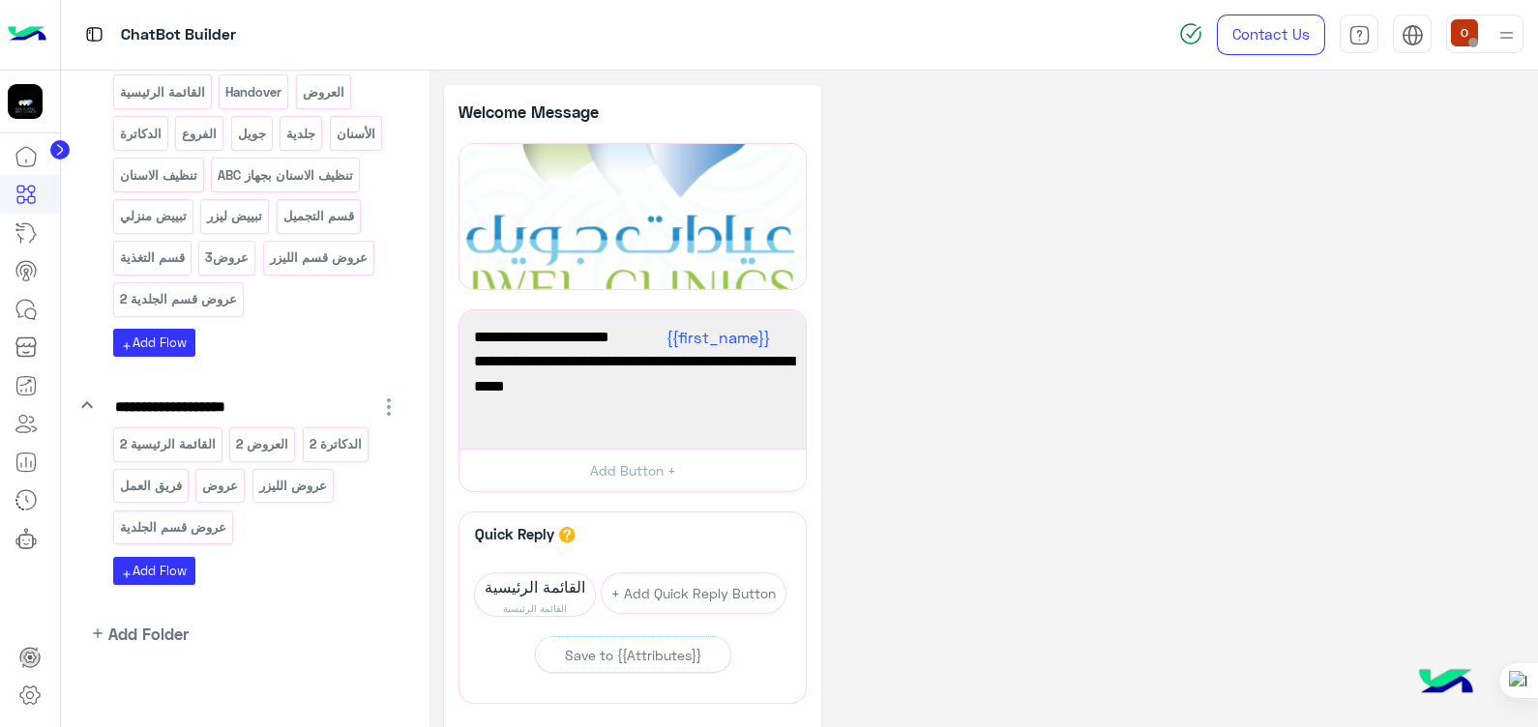
scroll to position [441, 0]
click at [311, 256] on p "عروض قسم الليزر" at bounding box center [318, 257] width 101 height 22
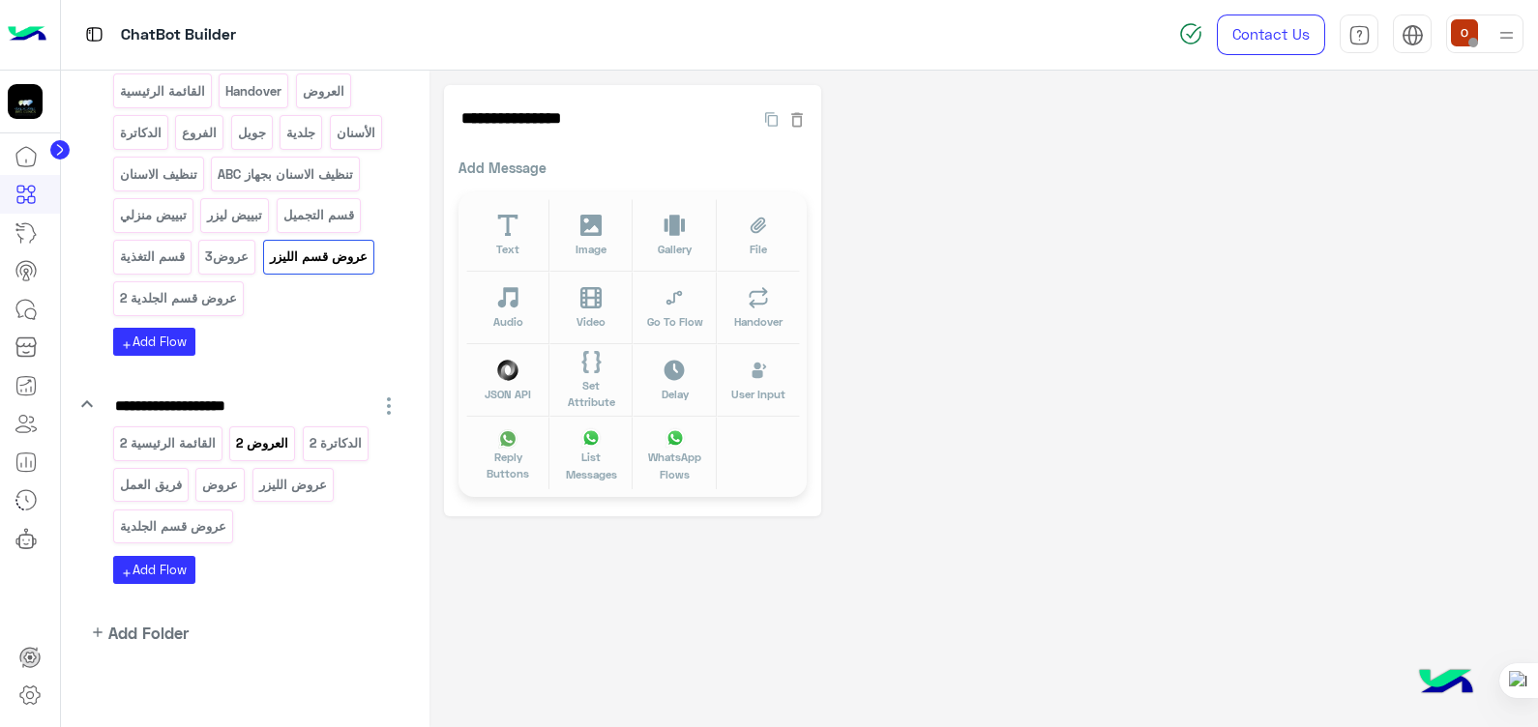
click at [270, 451] on div "العروض 2" at bounding box center [262, 444] width 66 height 34
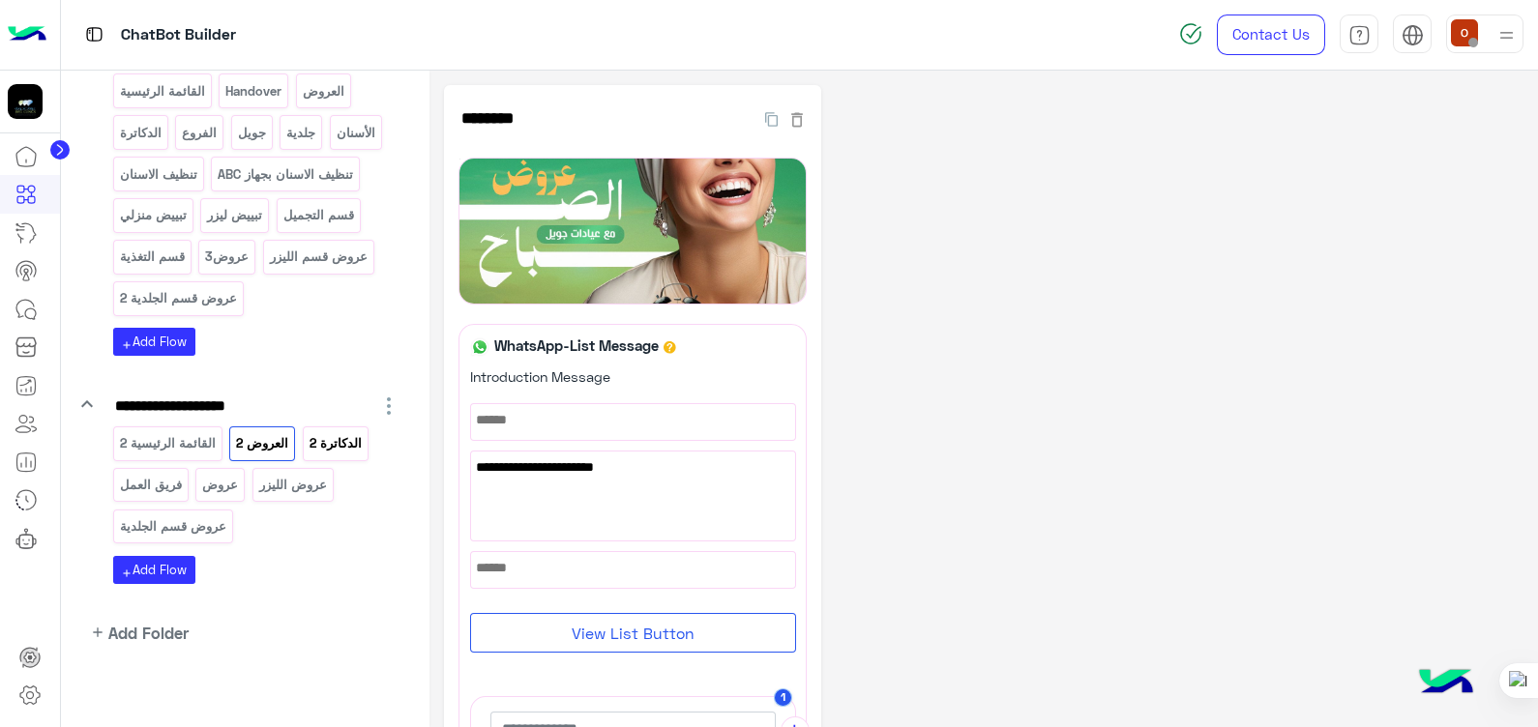
click at [338, 432] on p "الدكاترة 2" at bounding box center [335, 443] width 55 height 22
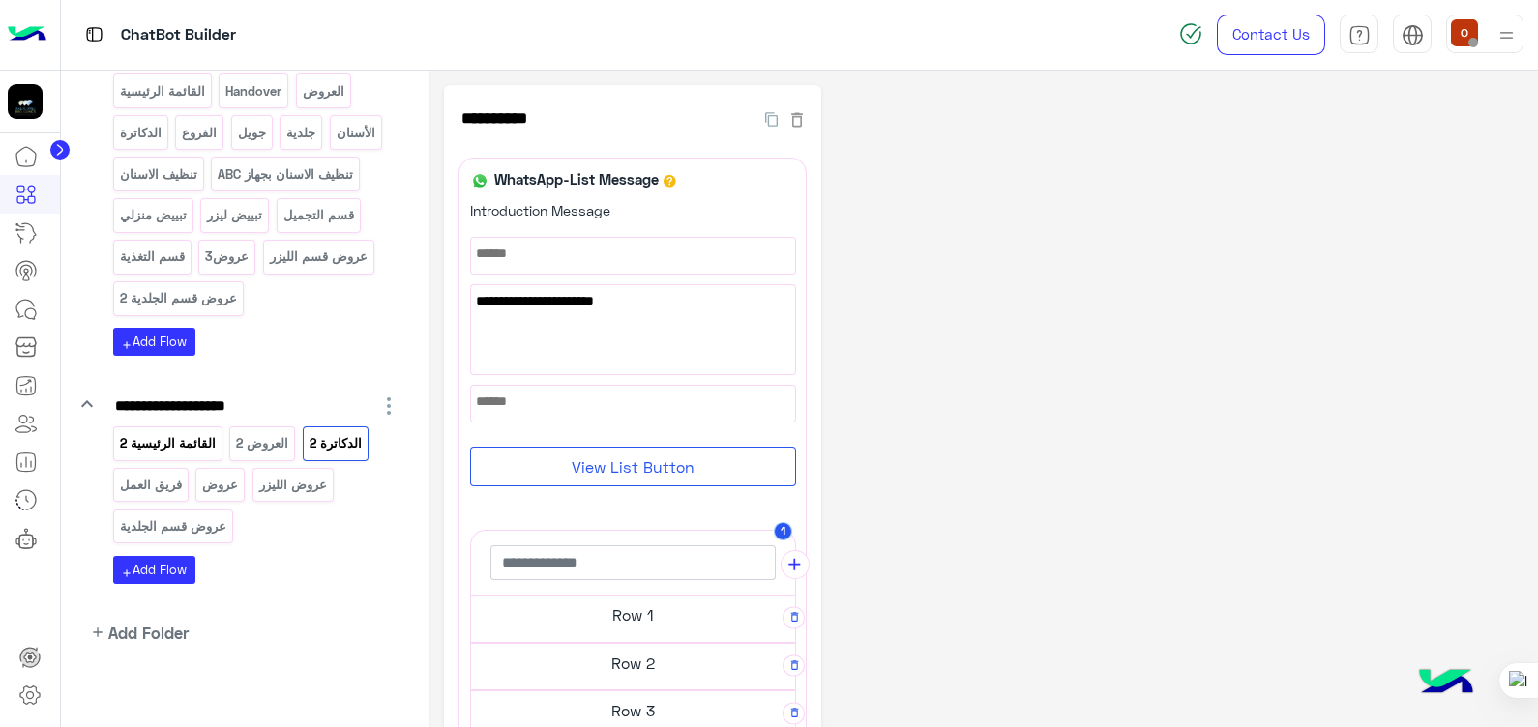
click at [169, 432] on p "القائمة الرئيسية 2" at bounding box center [167, 443] width 99 height 22
click at [154, 474] on p "فريق العمل" at bounding box center [150, 485] width 65 height 22
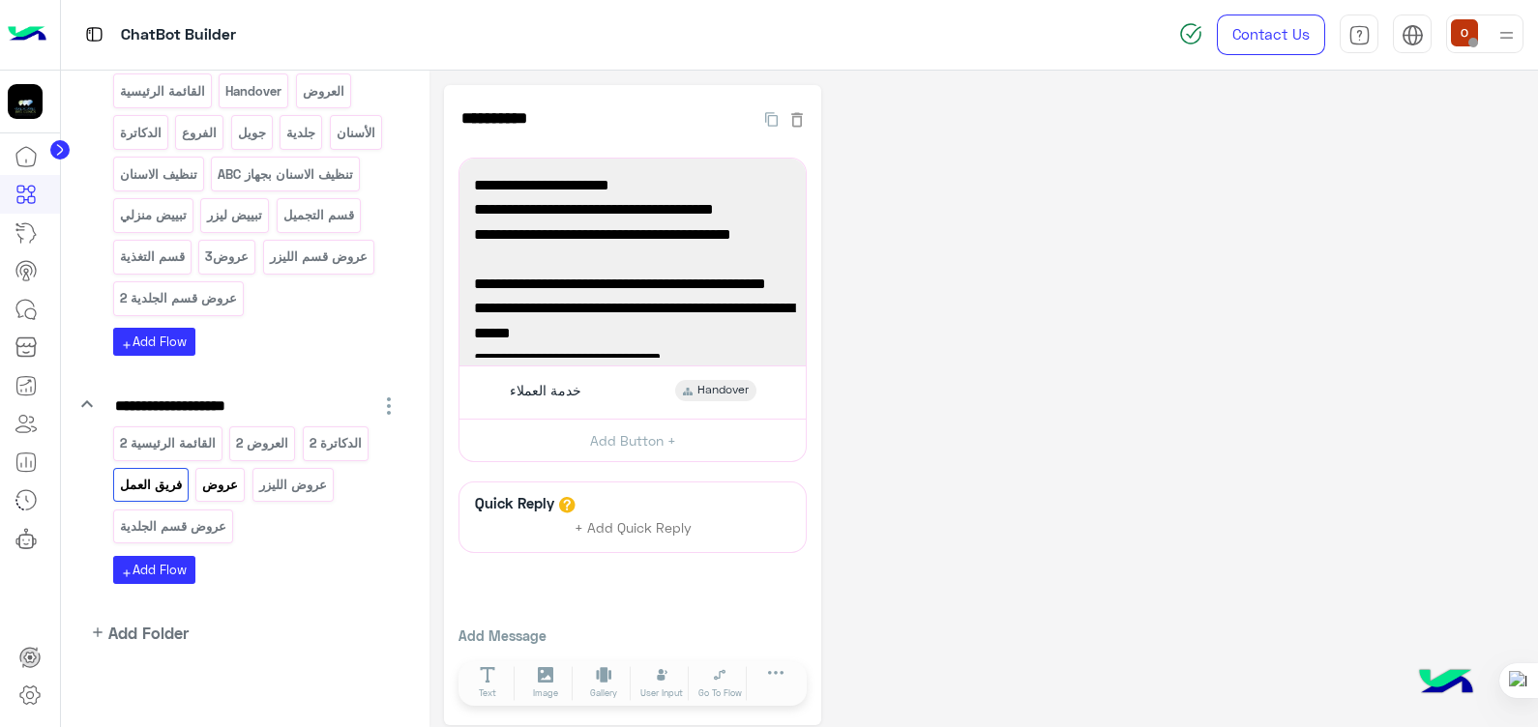
click at [220, 490] on p "عروض" at bounding box center [220, 485] width 39 height 22
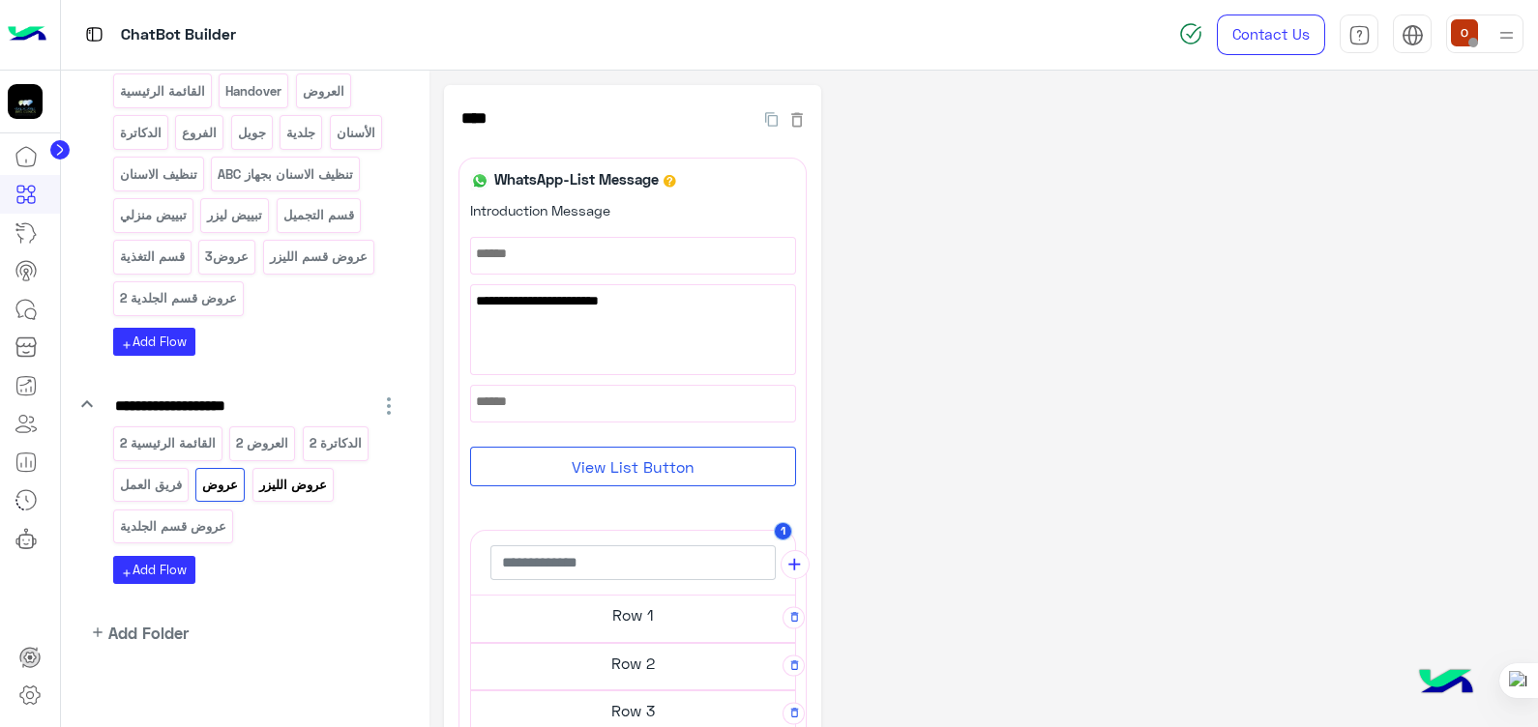
click at [299, 474] on p "عروض الليزر" at bounding box center [292, 485] width 71 height 22
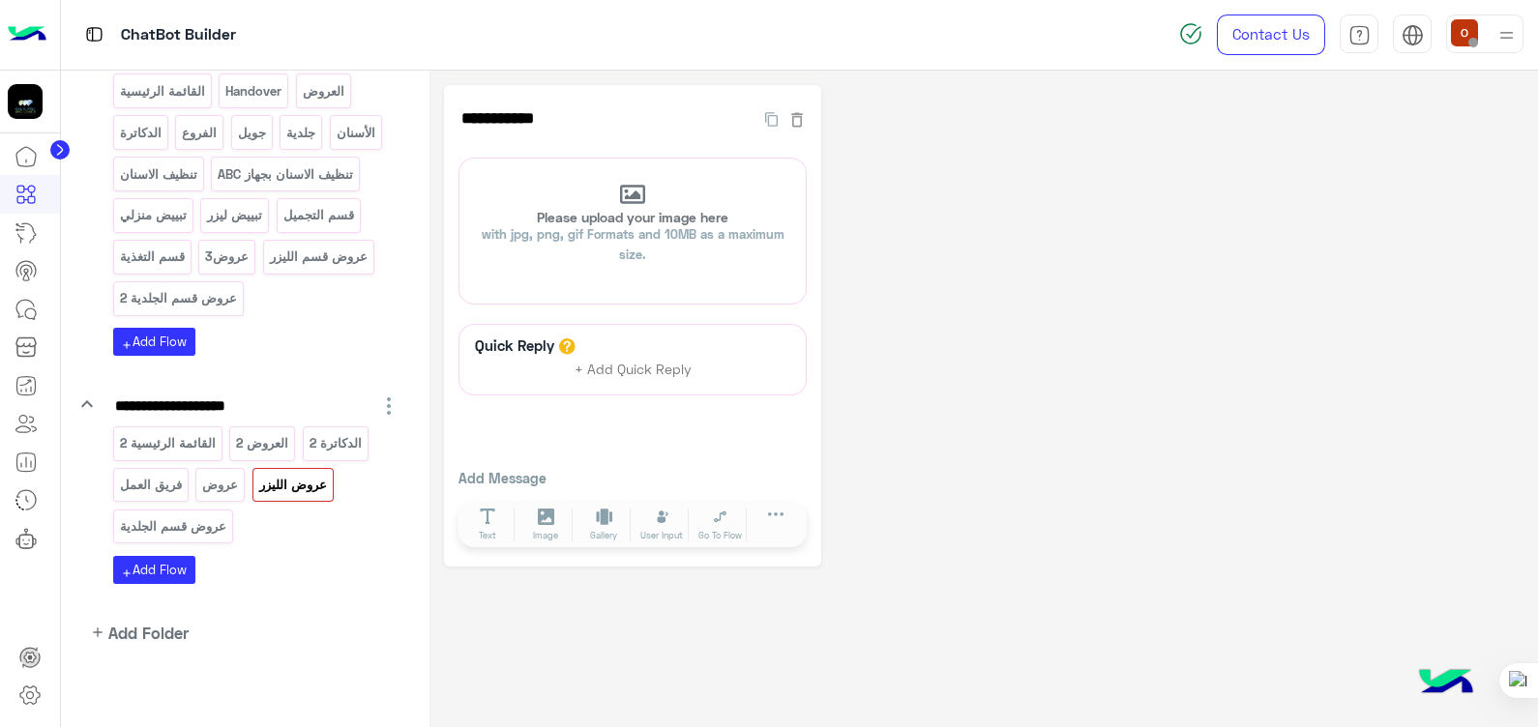
click at [172, 523] on p "عروض قسم الجلدية" at bounding box center [172, 527] width 109 height 22
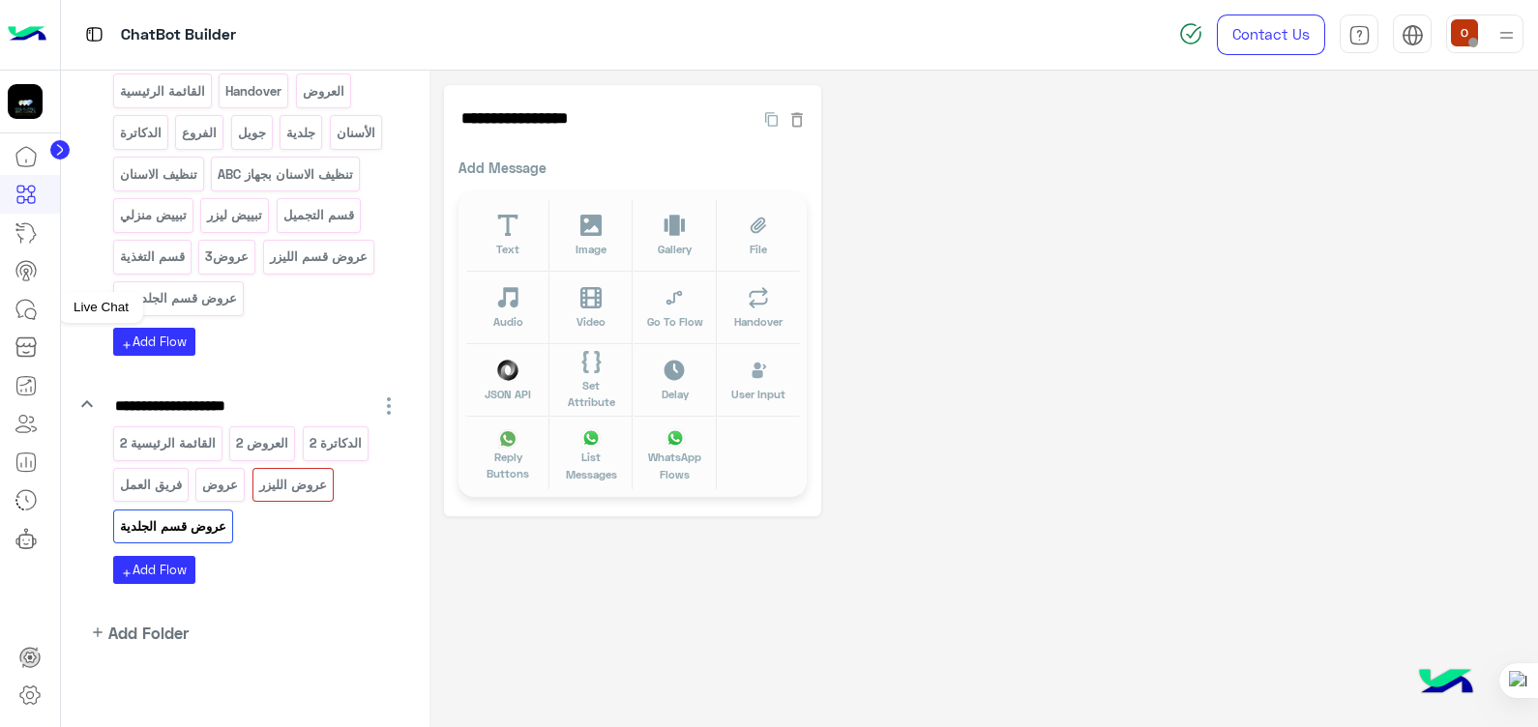
click at [22, 311] on icon at bounding box center [26, 309] width 23 height 23
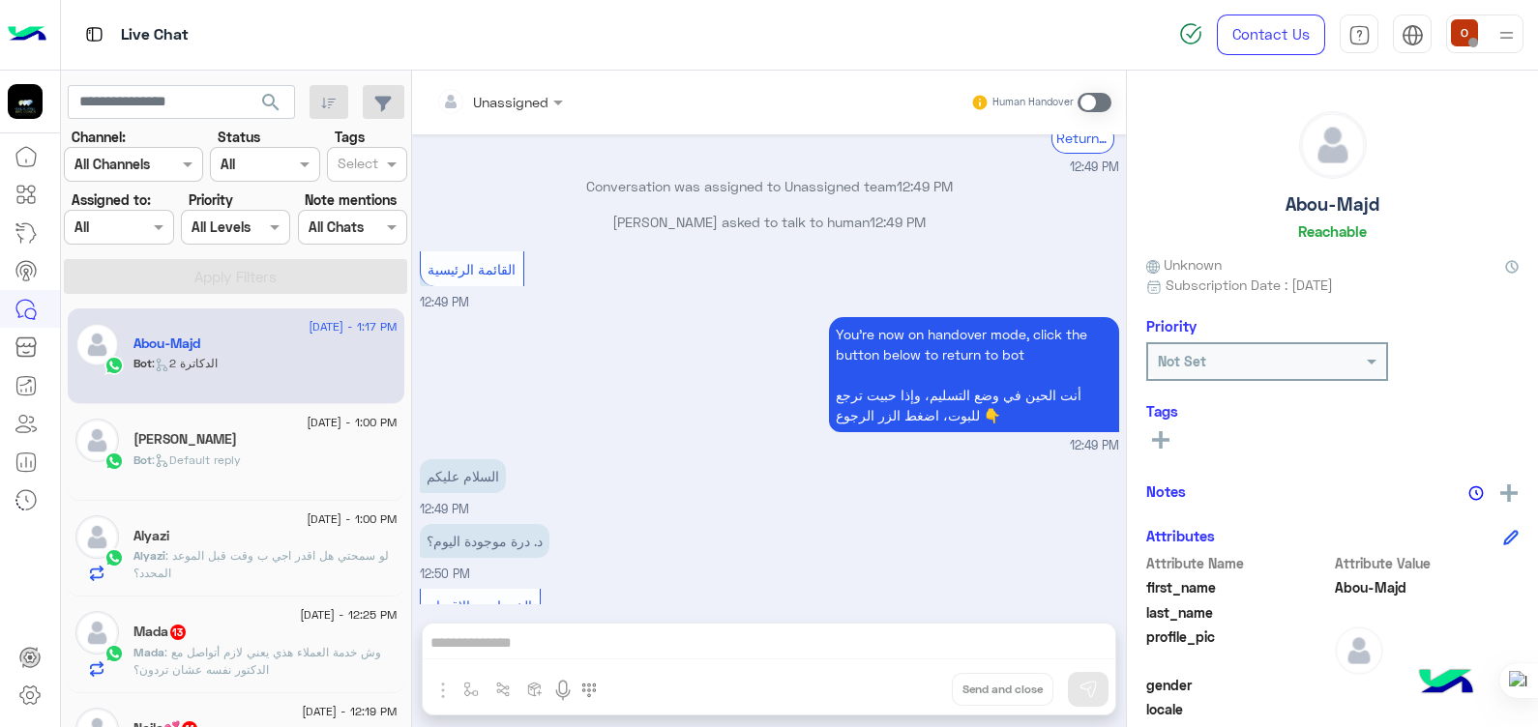
scroll to position [1182, 0]
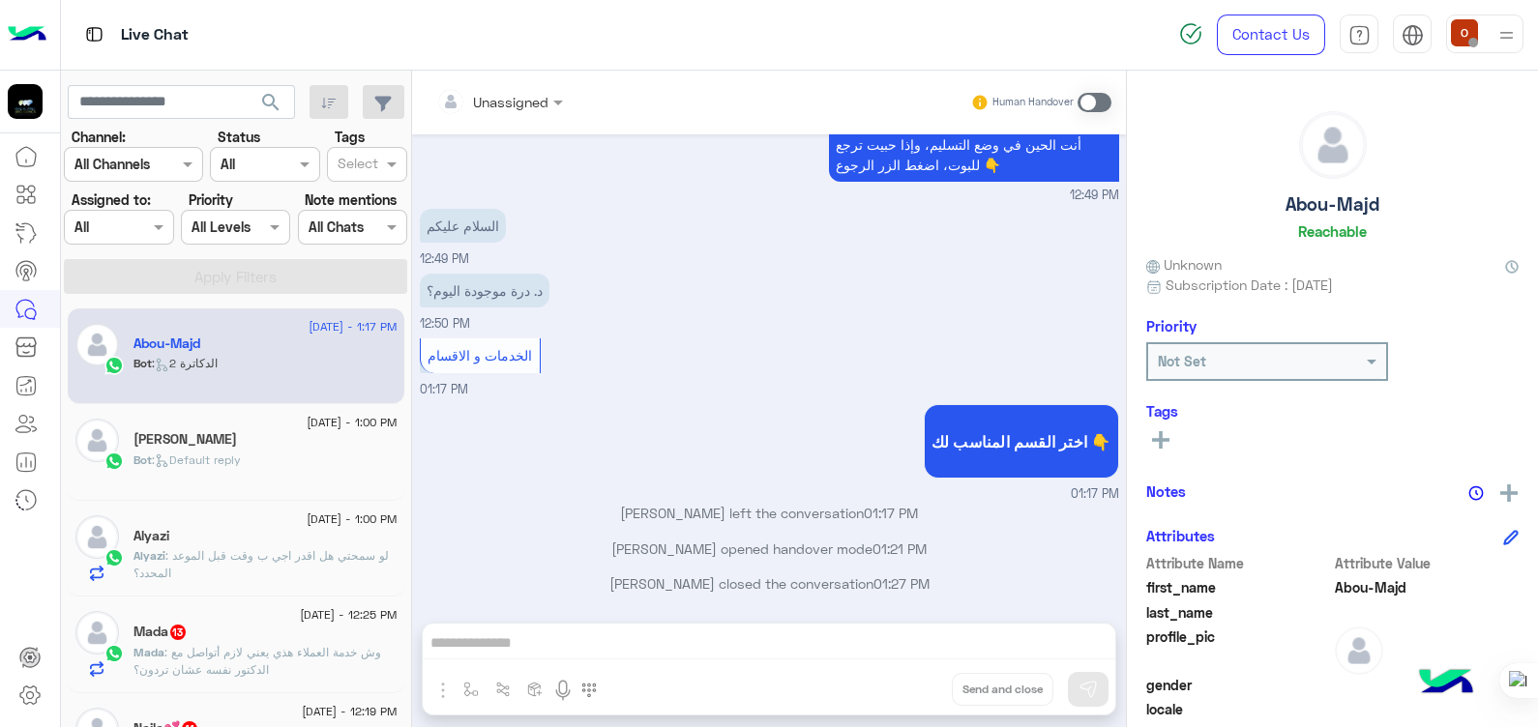
click at [730, 416] on div "اختر القسم المناسب لك 👇 01:17 PM" at bounding box center [769, 452] width 699 height 104
click at [22, 698] on icon at bounding box center [29, 696] width 19 height 18
click at [31, 693] on icon at bounding box center [29, 696] width 7 height 7
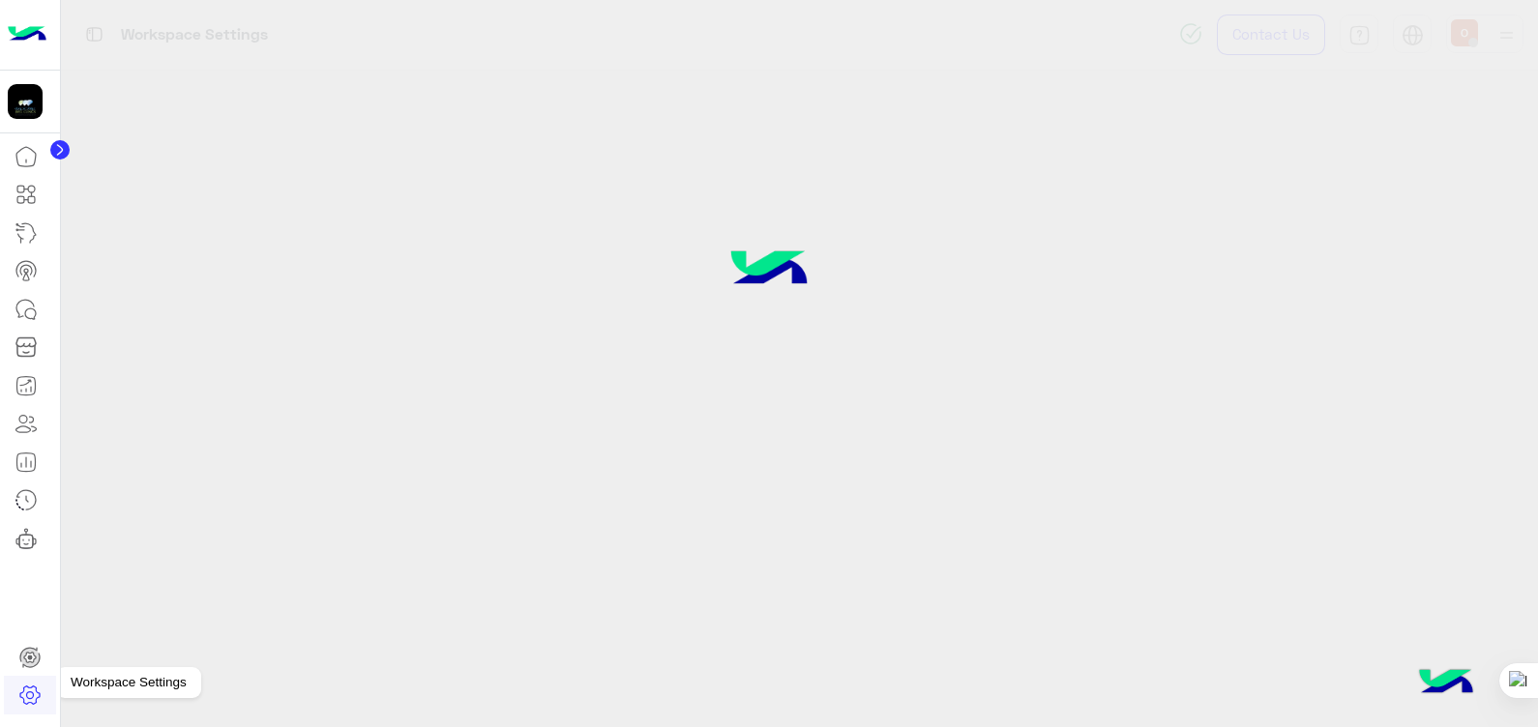
click at [29, 687] on icon at bounding box center [29, 695] width 23 height 23
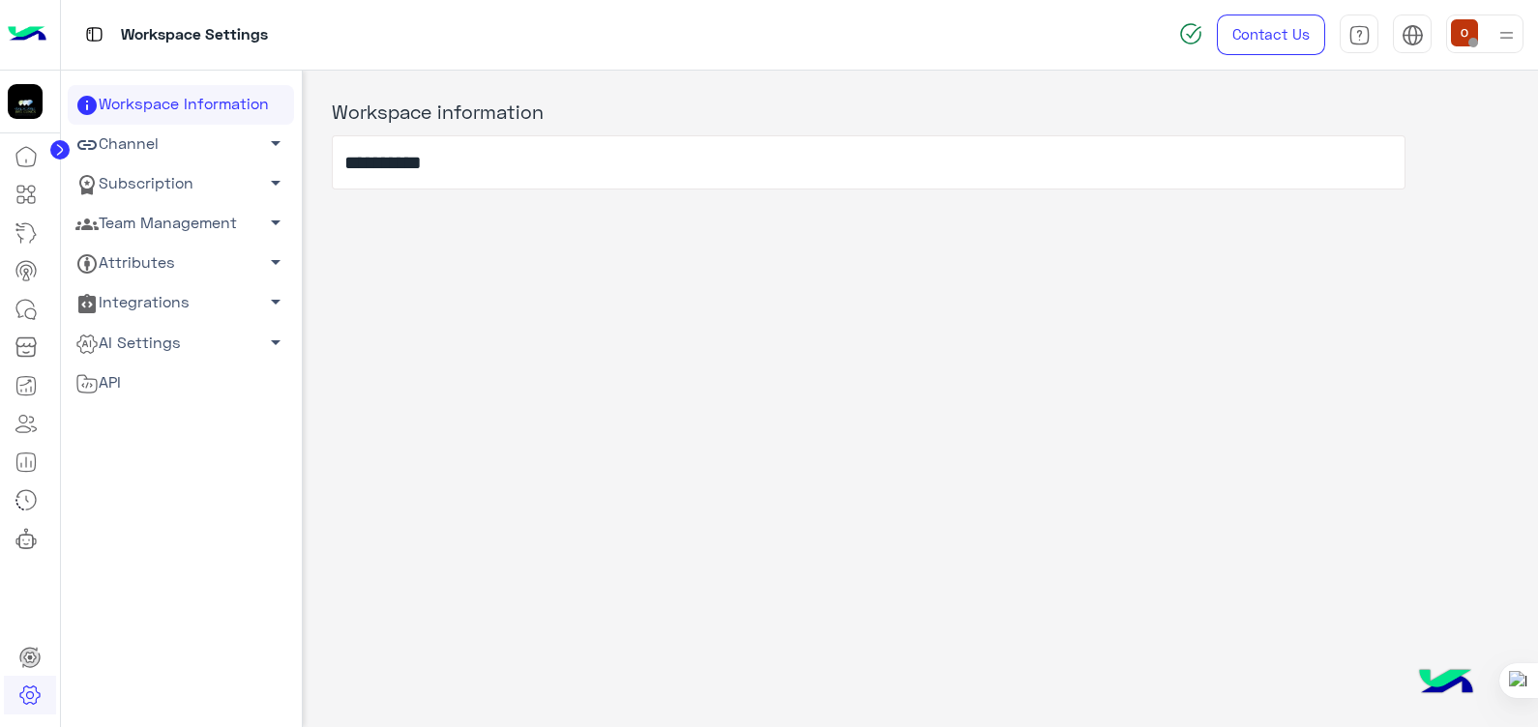
click at [269, 223] on span "arrow_drop_down" at bounding box center [275, 222] width 23 height 23
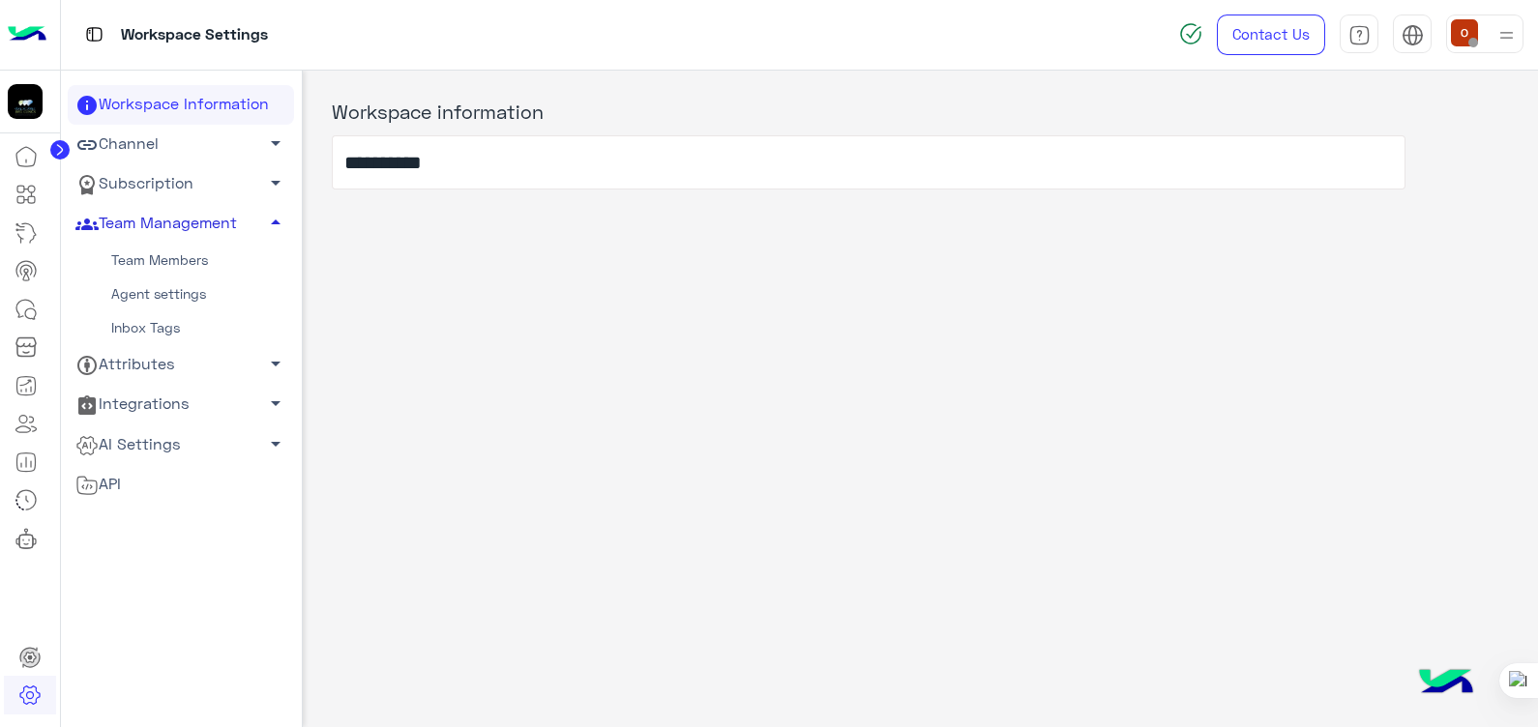
click at [174, 270] on link "Team Members" at bounding box center [181, 261] width 226 height 34
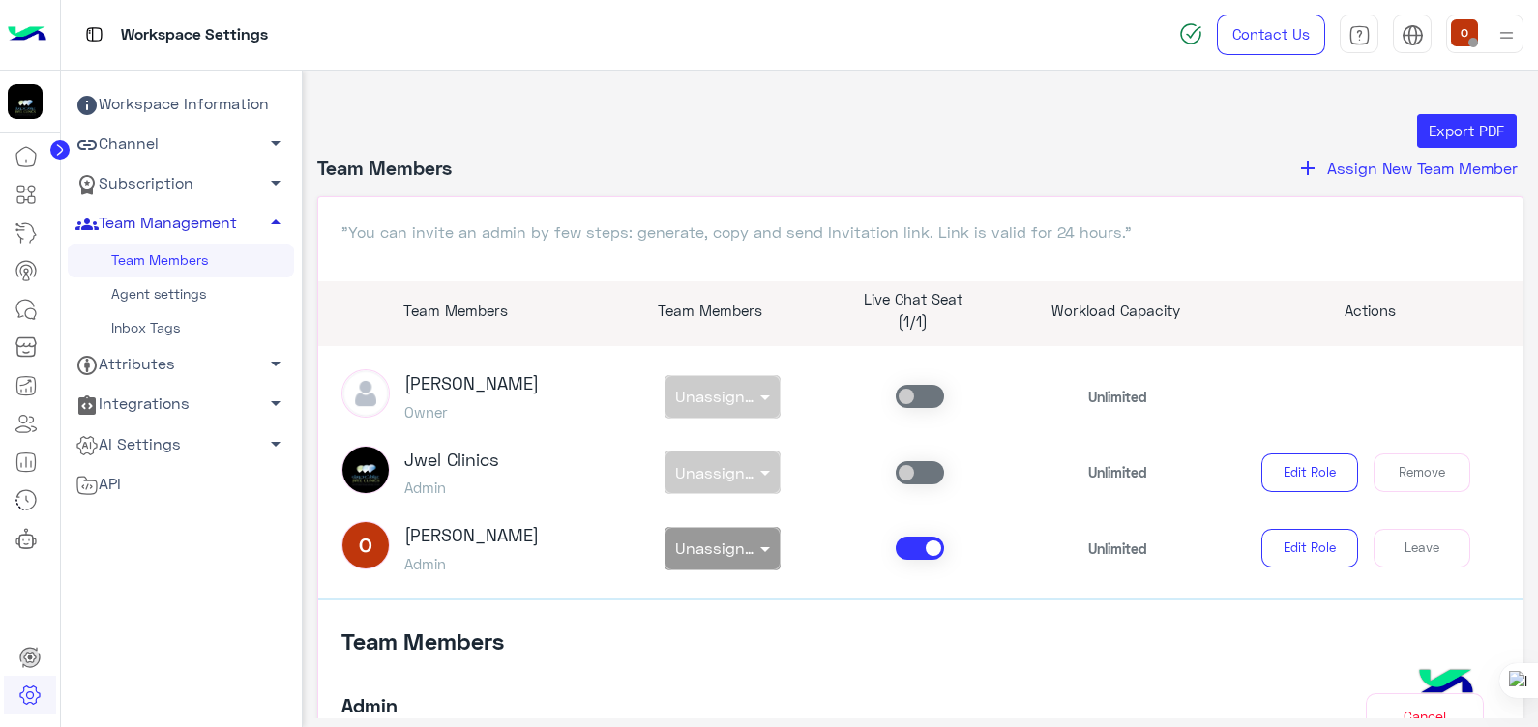
click at [1359, 161] on span "Assign New Team Member" at bounding box center [1422, 168] width 191 height 18
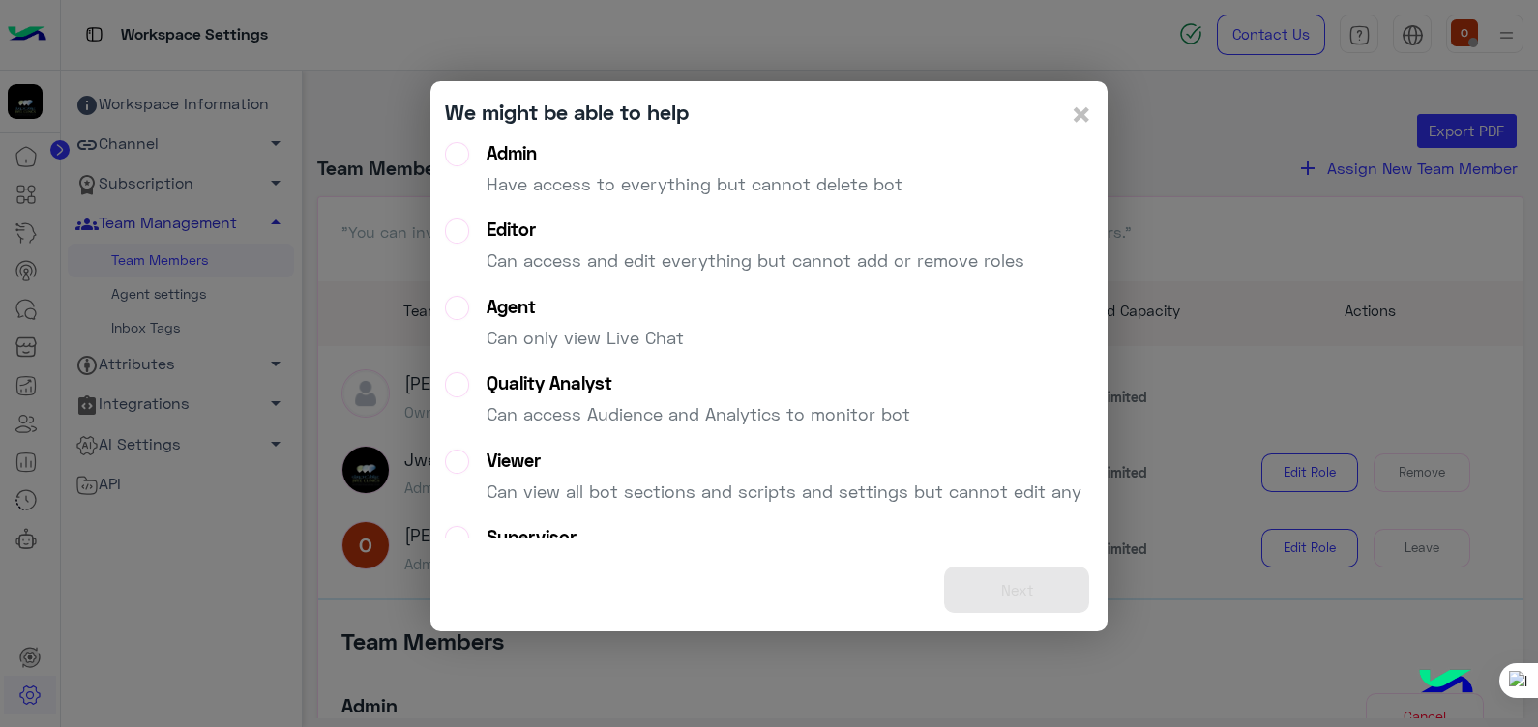
click at [450, 155] on label "Admin Have access to everything but cannot delete bot" at bounding box center [674, 177] width 458 height 70
click at [1013, 587] on button "Next" at bounding box center [1016, 590] width 145 height 47
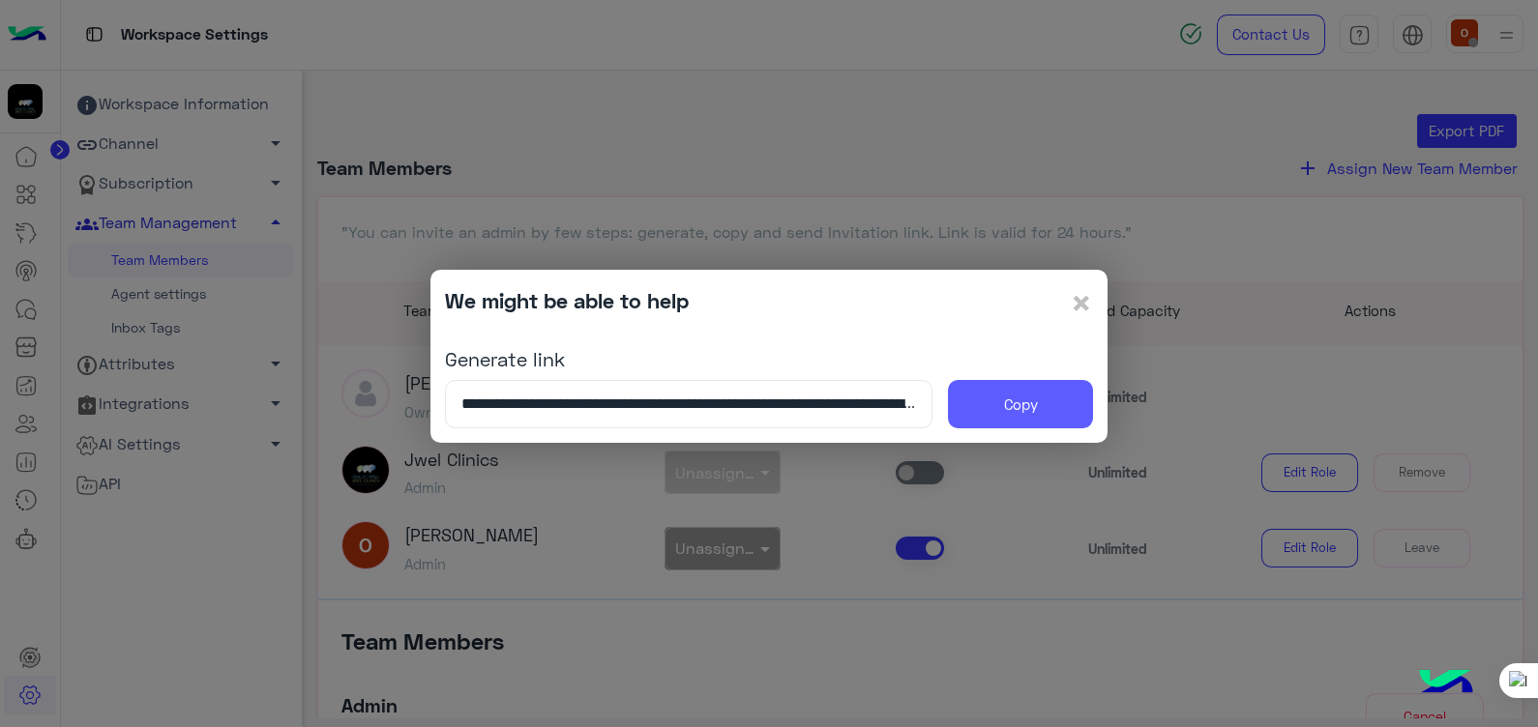
click at [1031, 407] on button "Copy" at bounding box center [1020, 404] width 145 height 48
click at [1049, 397] on button "Copy" at bounding box center [1020, 404] width 145 height 48
click at [1084, 290] on span "×" at bounding box center [1081, 303] width 23 height 44
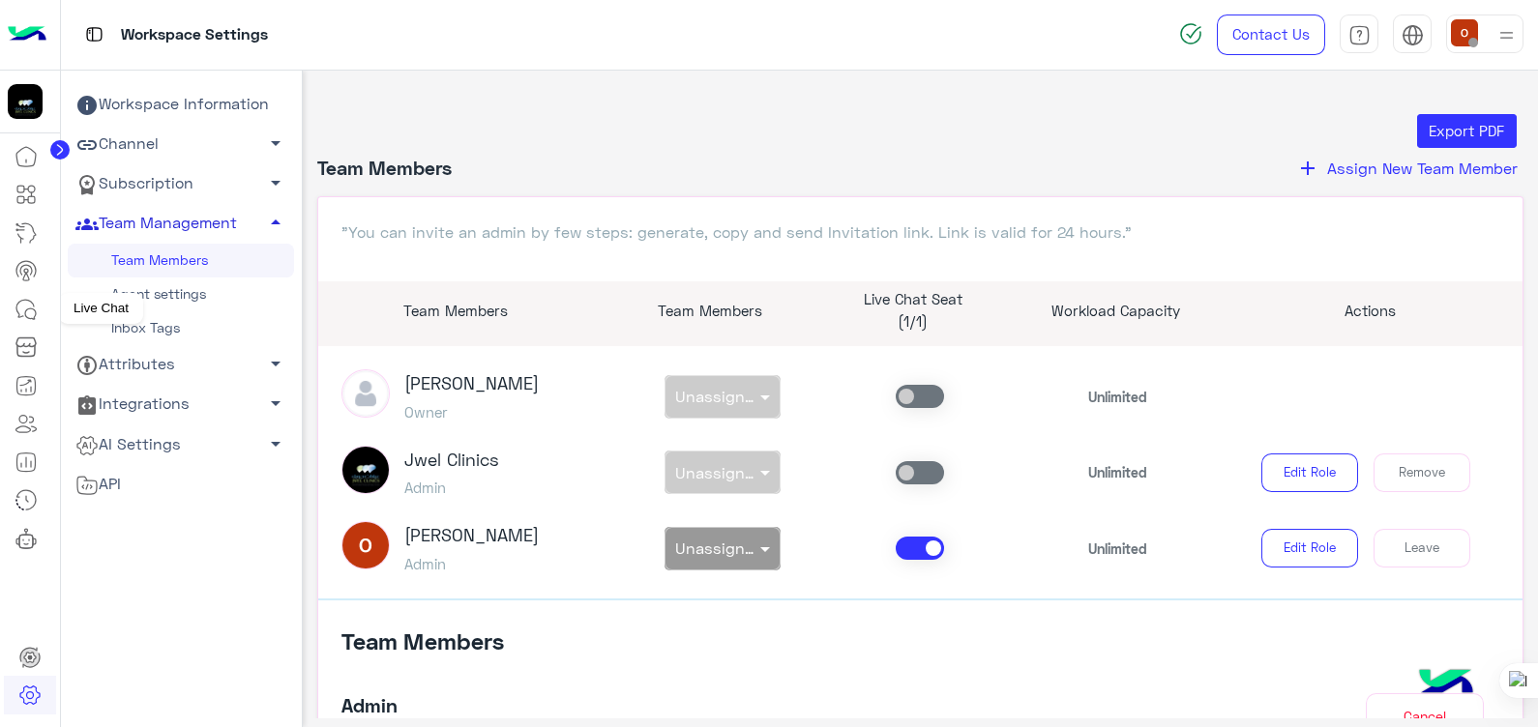
click at [33, 306] on icon at bounding box center [26, 309] width 23 height 23
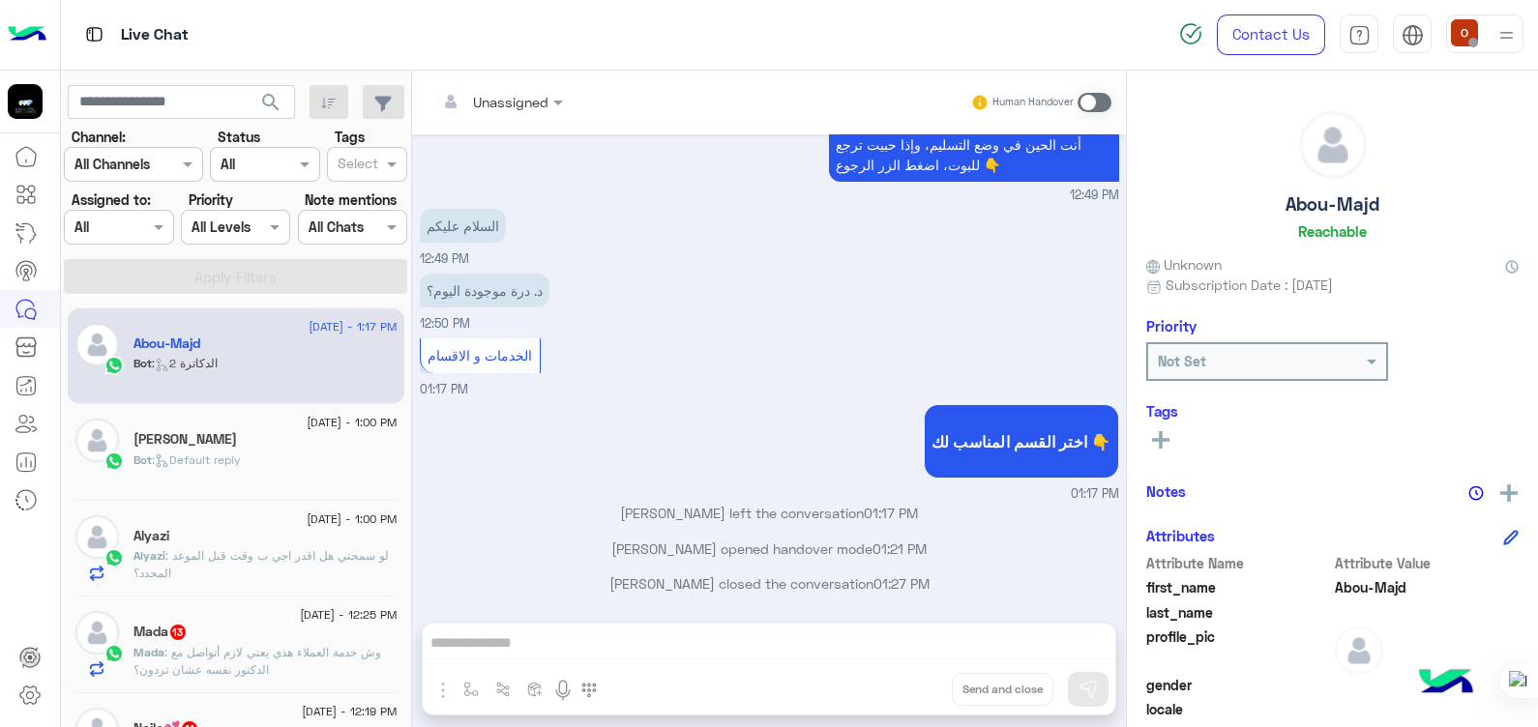
click at [1506, 29] on img at bounding box center [1507, 35] width 24 height 24
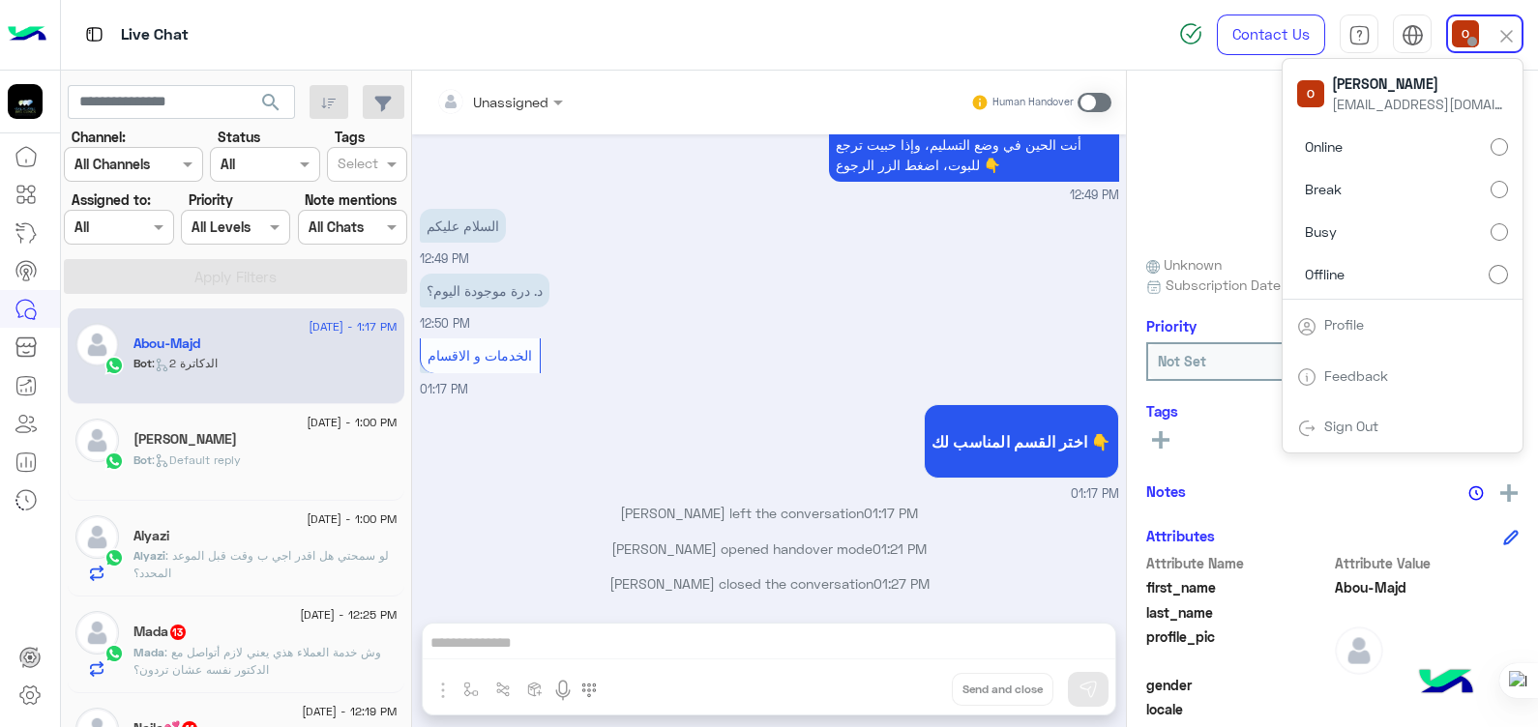
click at [965, 335] on div "الخدمات و الاقسام 01:17 PM" at bounding box center [769, 367] width 699 height 66
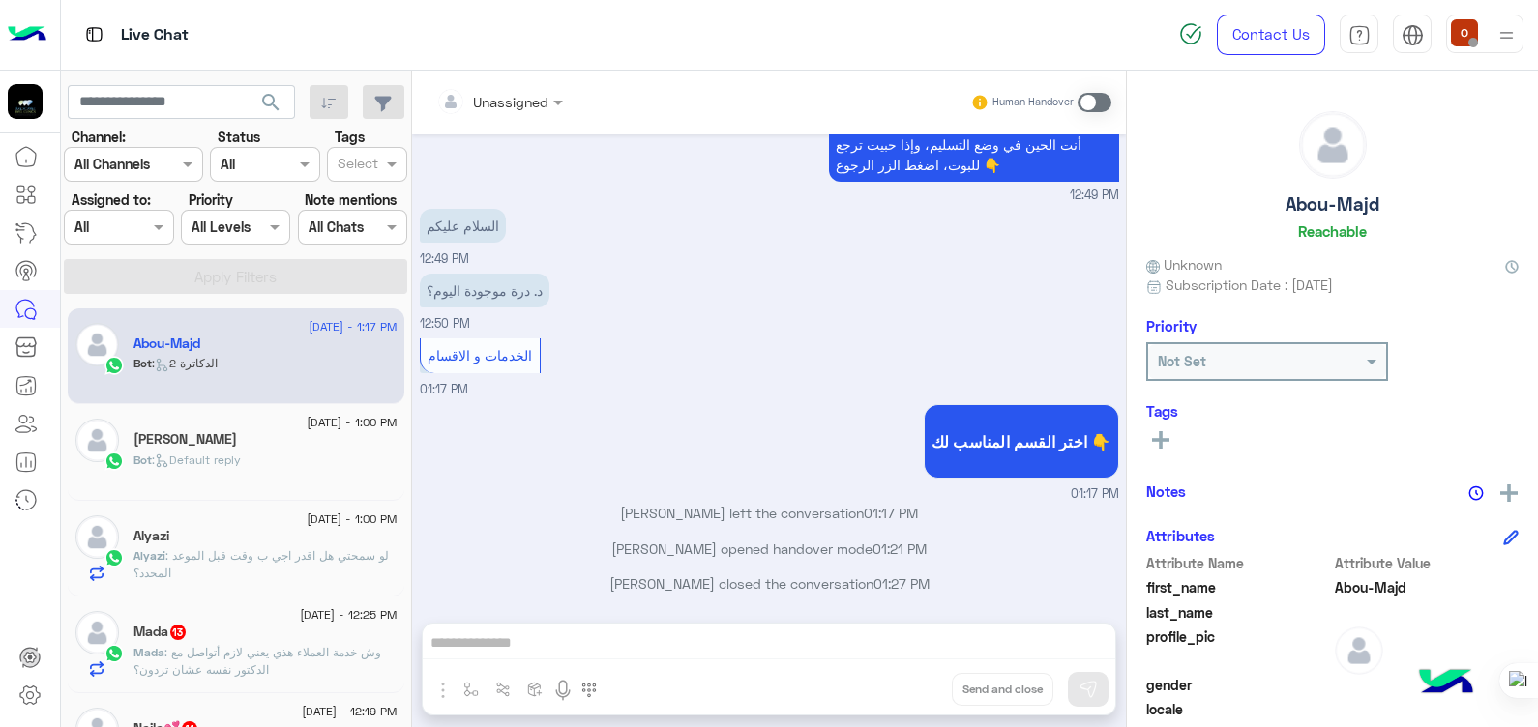
click at [1506, 24] on img at bounding box center [1507, 35] width 24 height 24
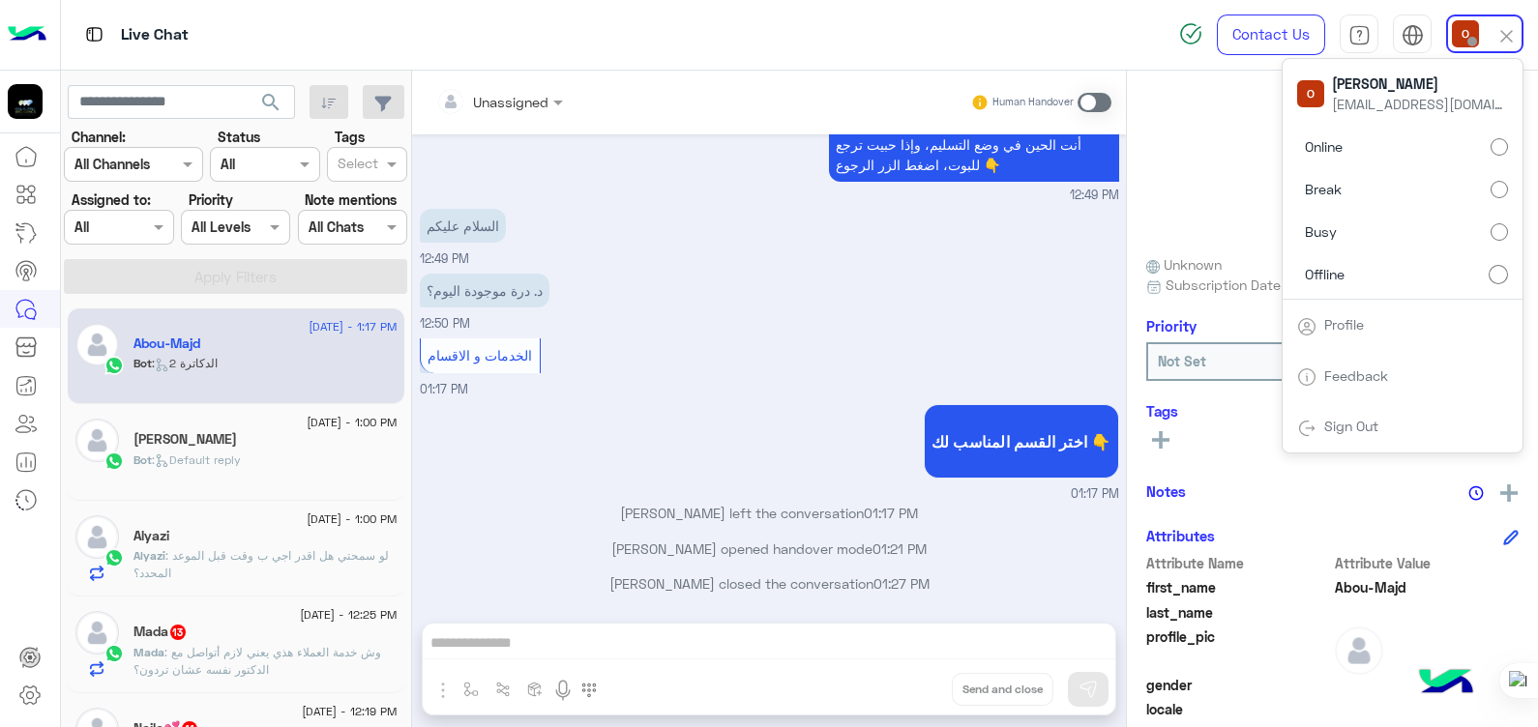
click at [908, 270] on div "د. درة موجودة اليوم؟ 12:50 PM" at bounding box center [769, 301] width 699 height 65
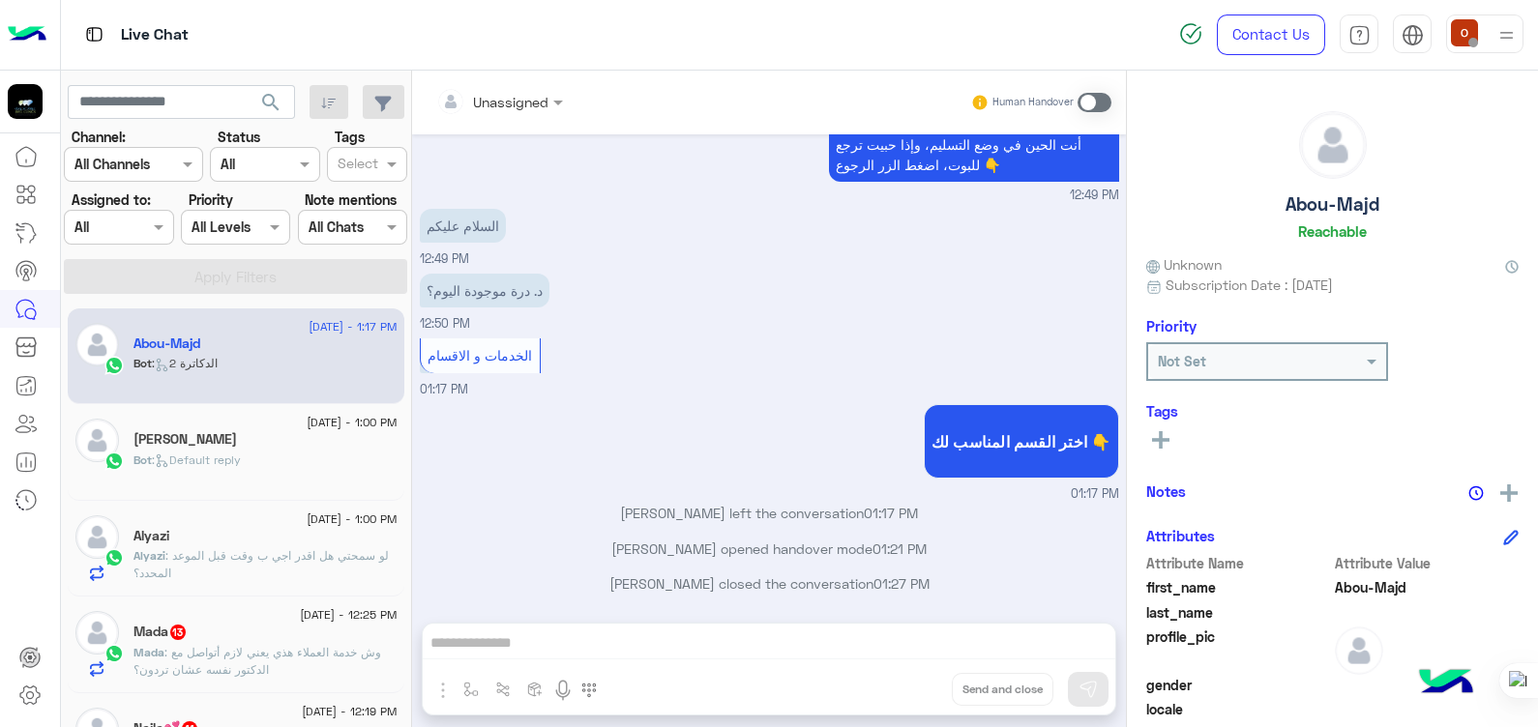
click at [1092, 111] on span at bounding box center [1095, 102] width 34 height 19
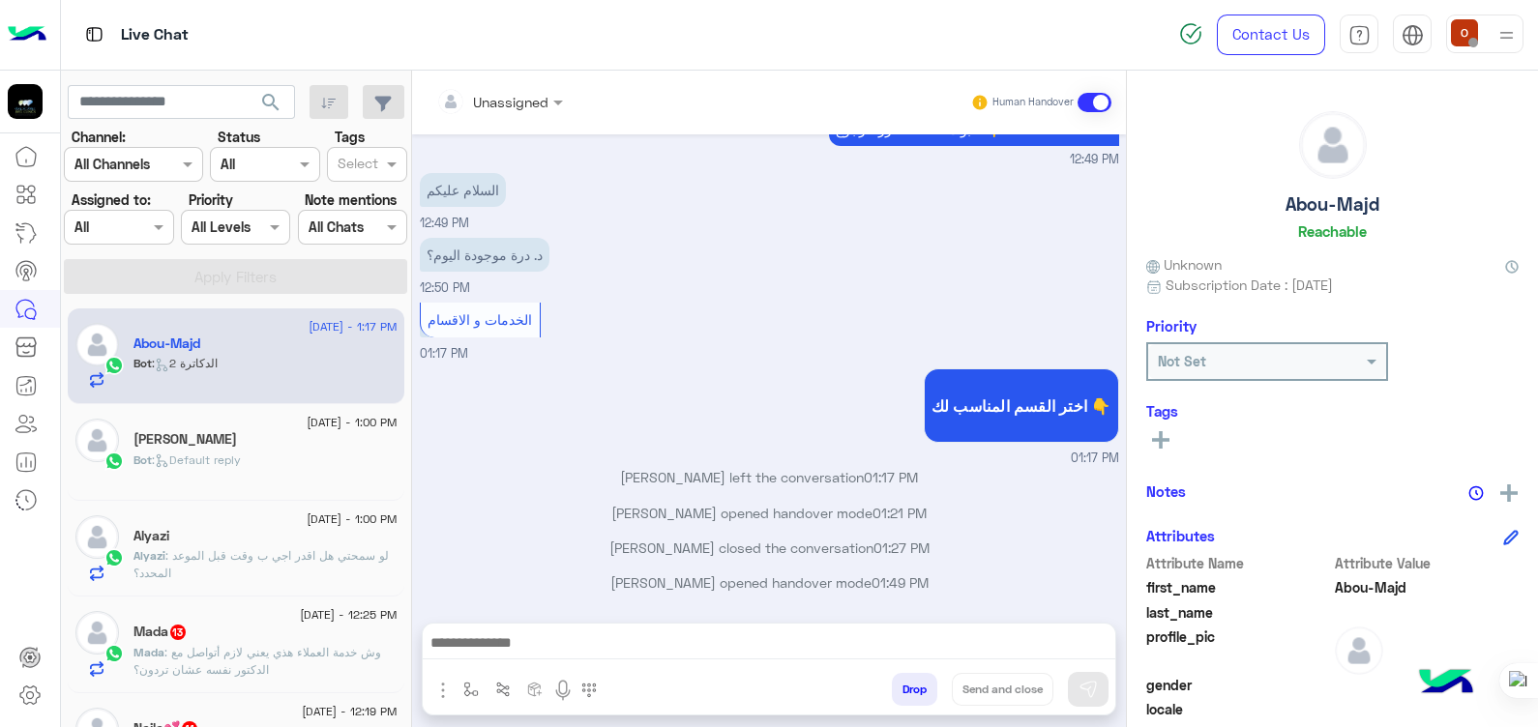
click at [1494, 38] on div at bounding box center [1484, 34] width 77 height 39
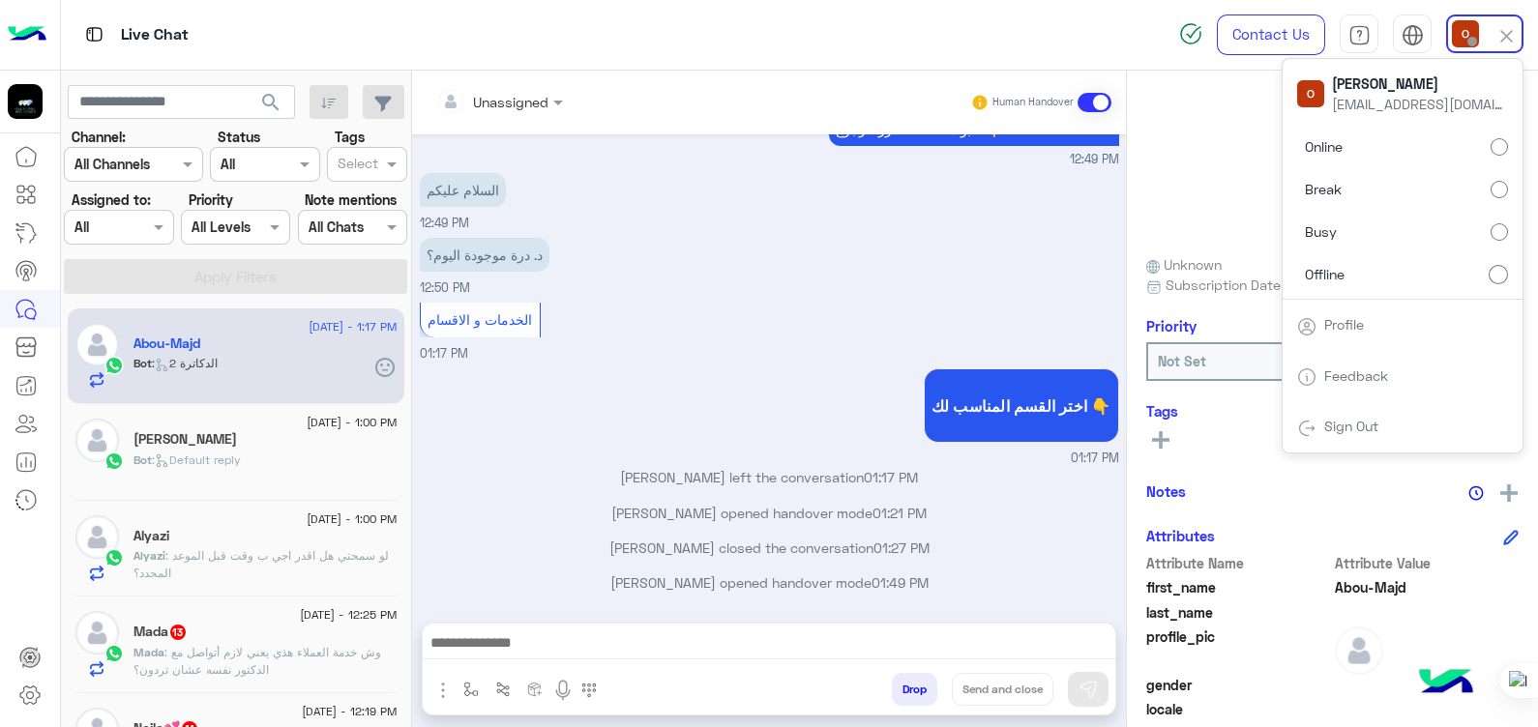
click at [1087, 102] on span at bounding box center [1095, 102] width 34 height 19
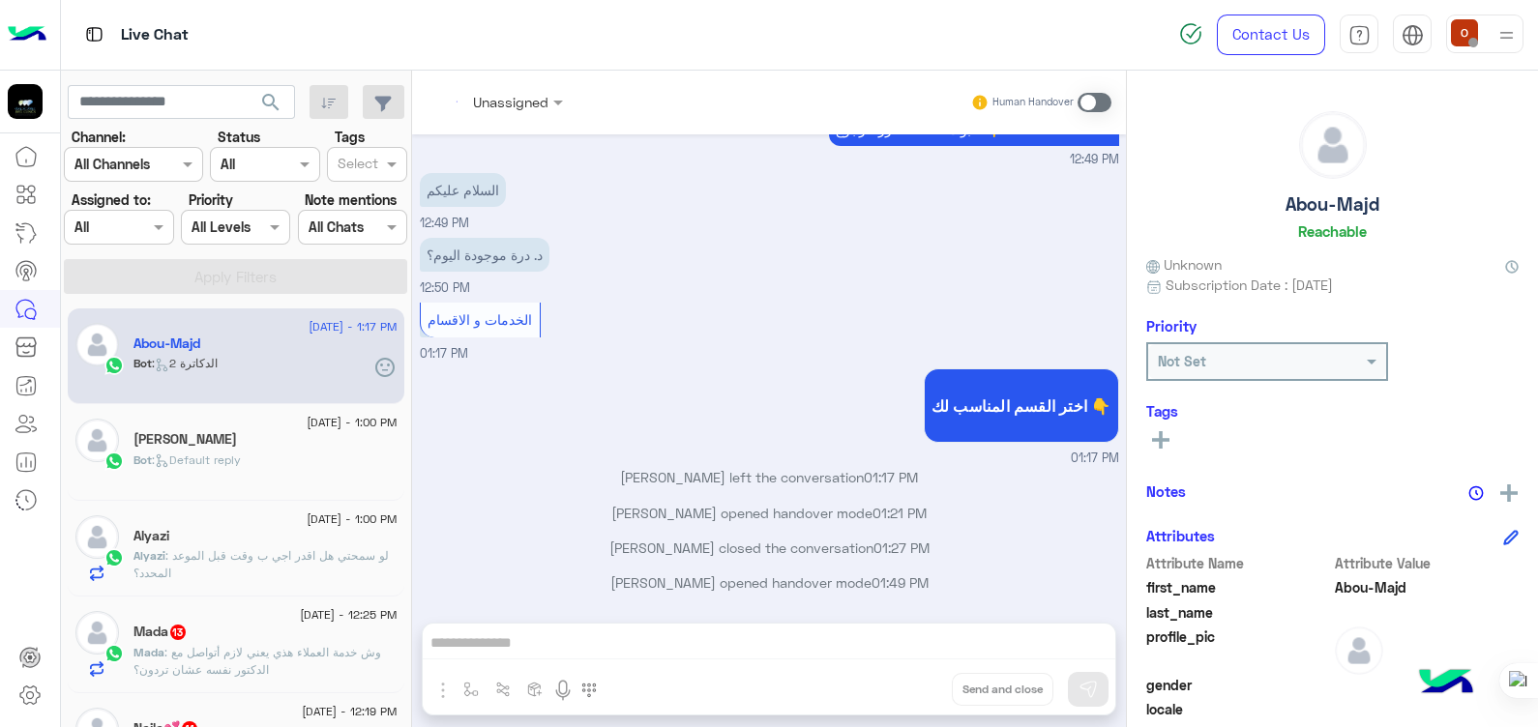
scroll to position [1253, 0]
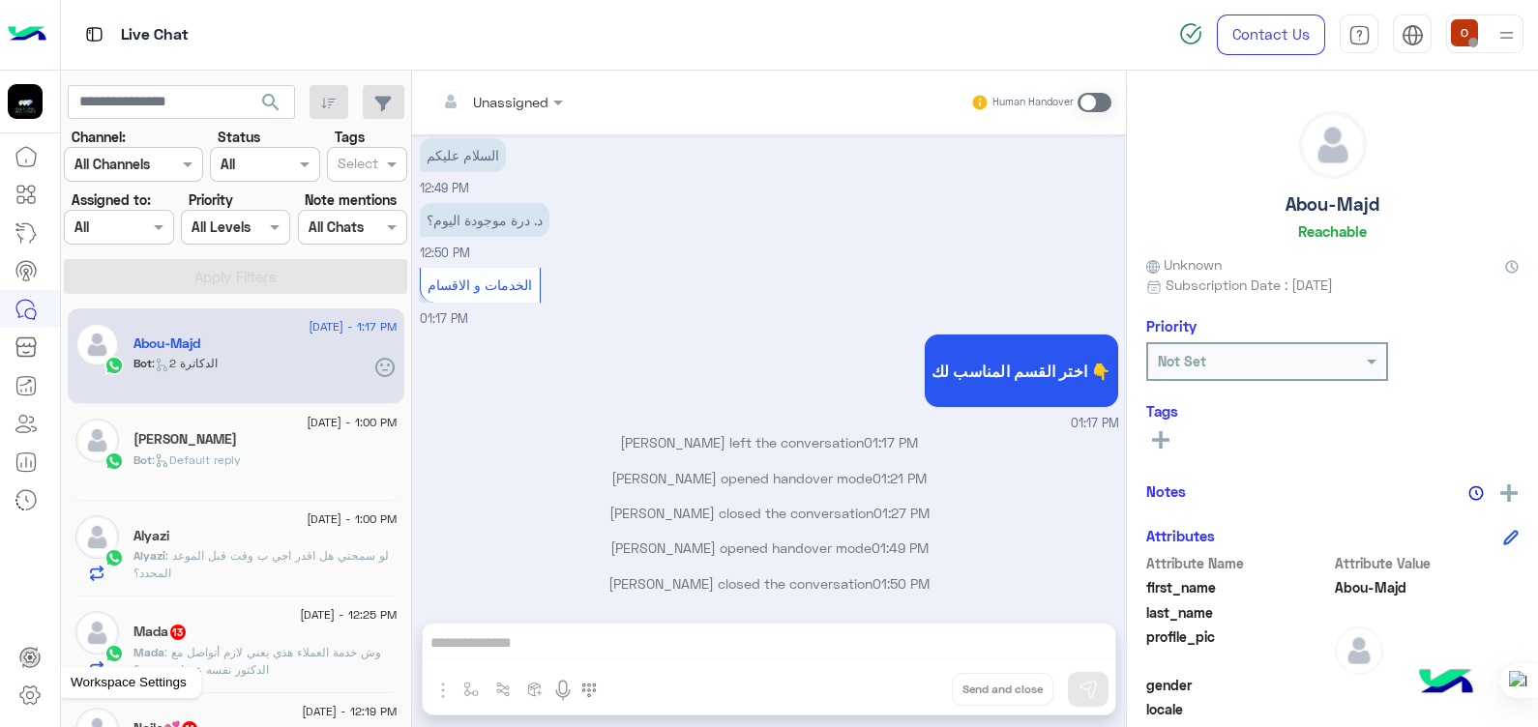
click at [33, 697] on icon at bounding box center [29, 696] width 7 height 7
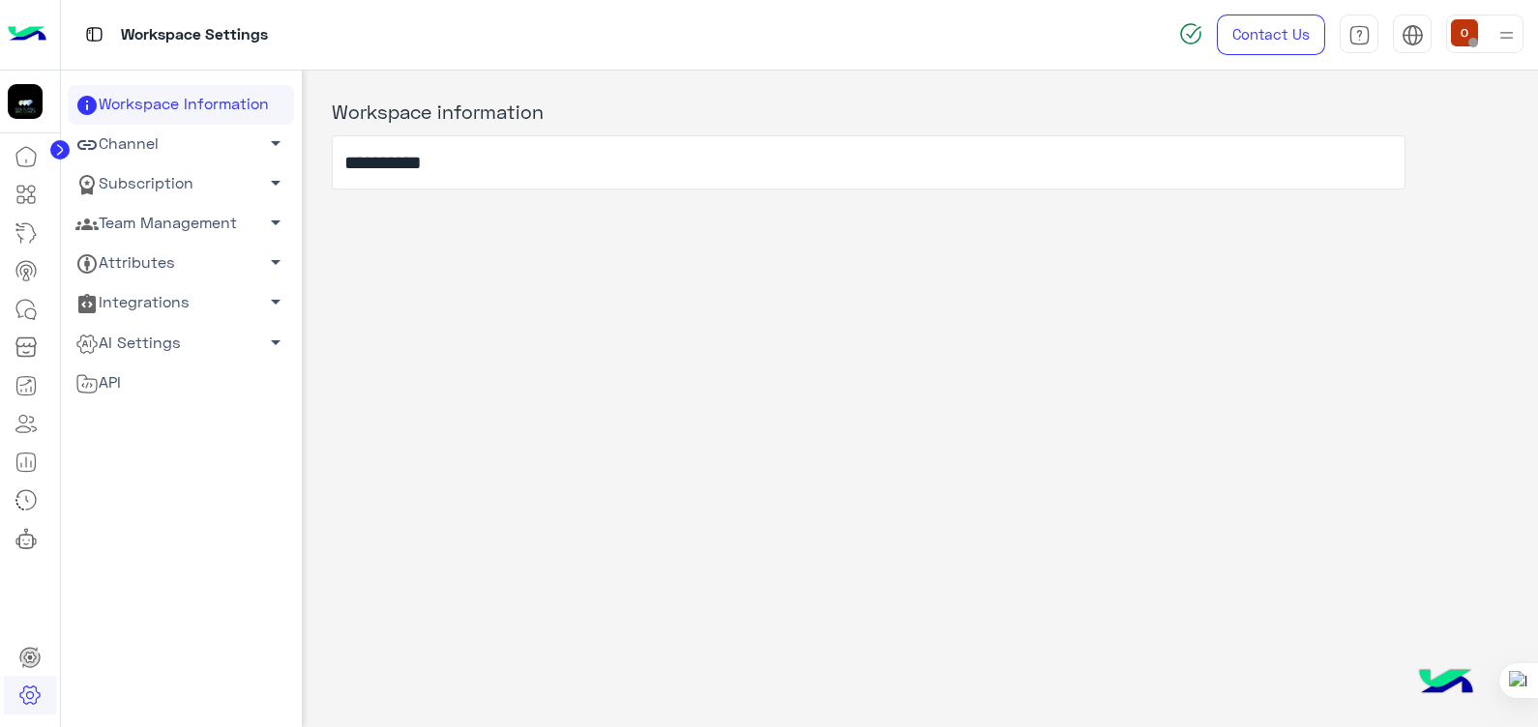
click at [266, 178] on span "arrow_drop_down" at bounding box center [275, 182] width 23 height 23
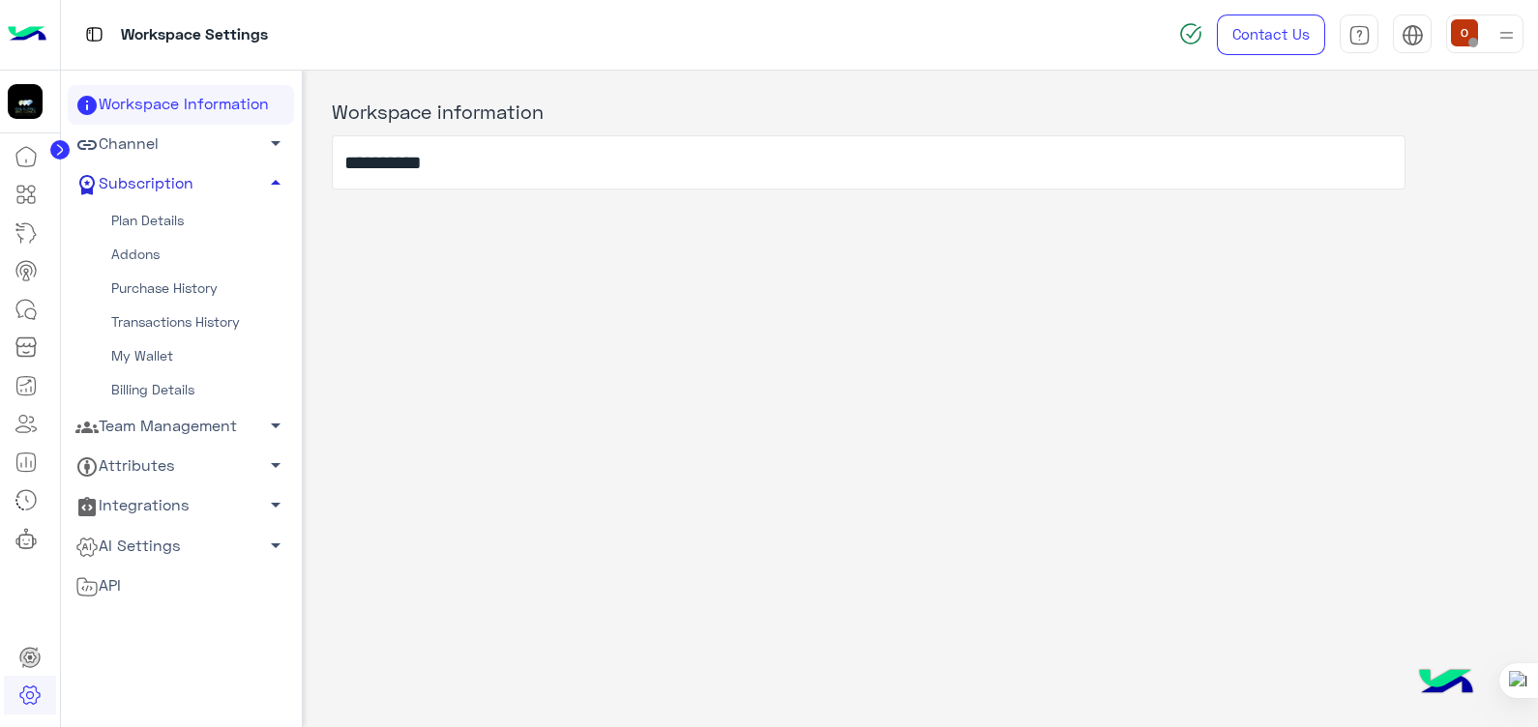
click at [271, 171] on span "arrow_drop_up" at bounding box center [275, 182] width 23 height 23
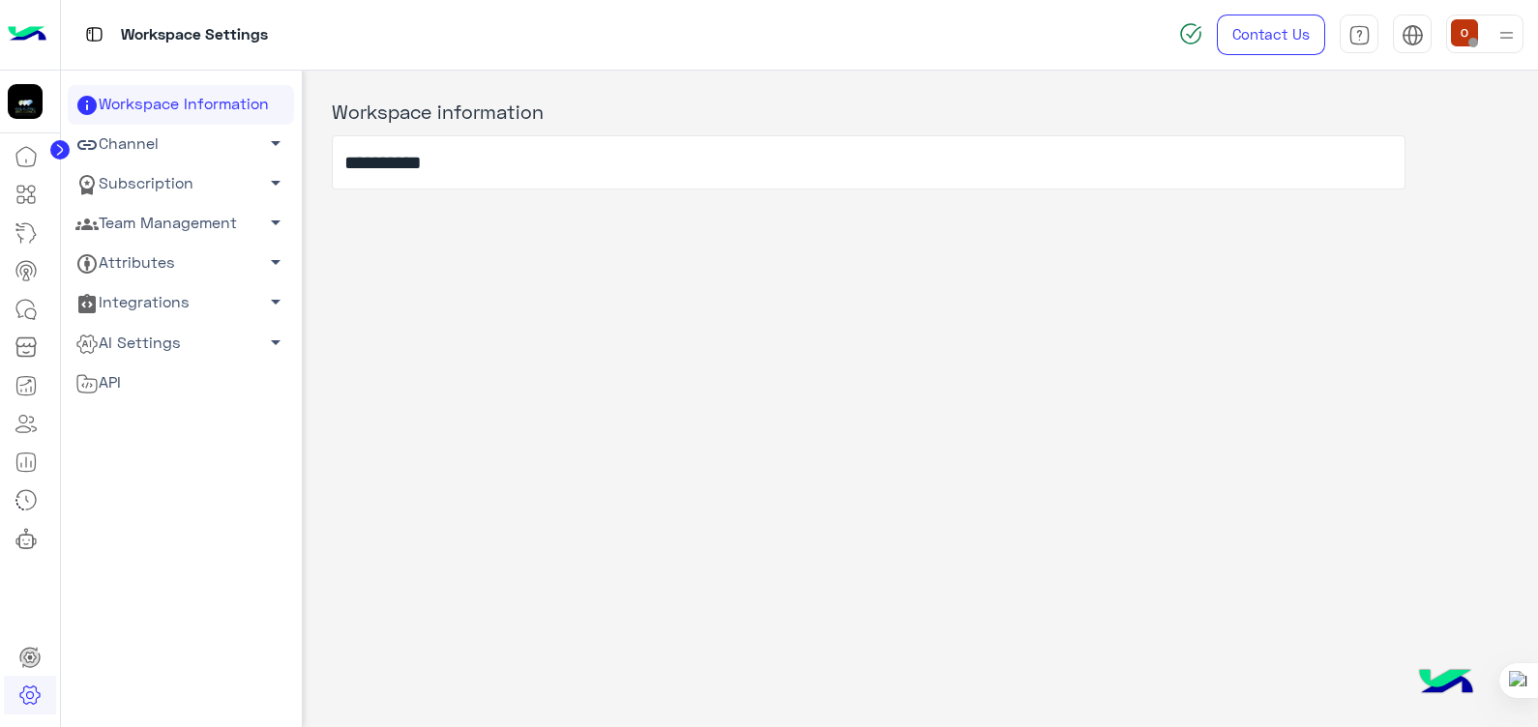
click at [271, 139] on span "arrow_drop_down" at bounding box center [275, 143] width 23 height 23
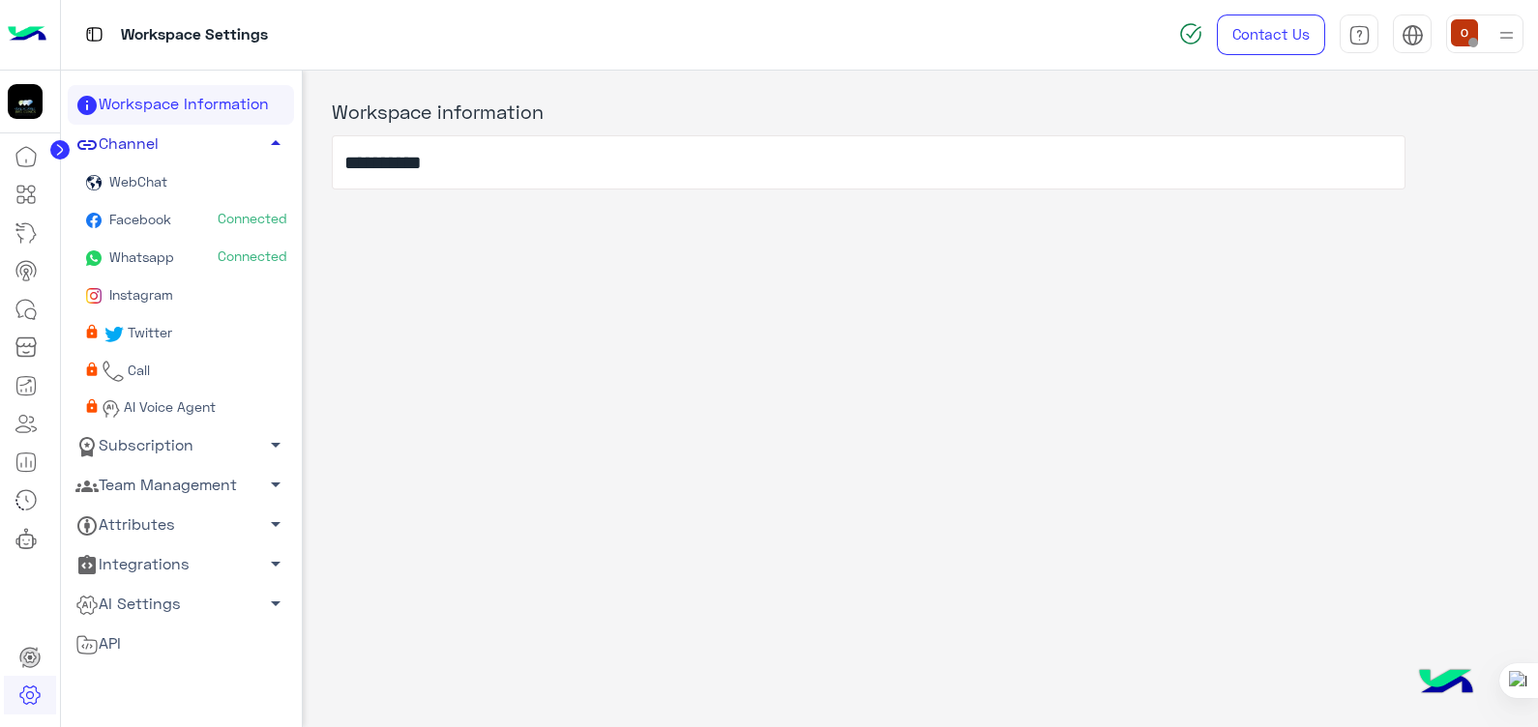
click at [137, 253] on span "Whatsapp" at bounding box center [139, 257] width 69 height 16
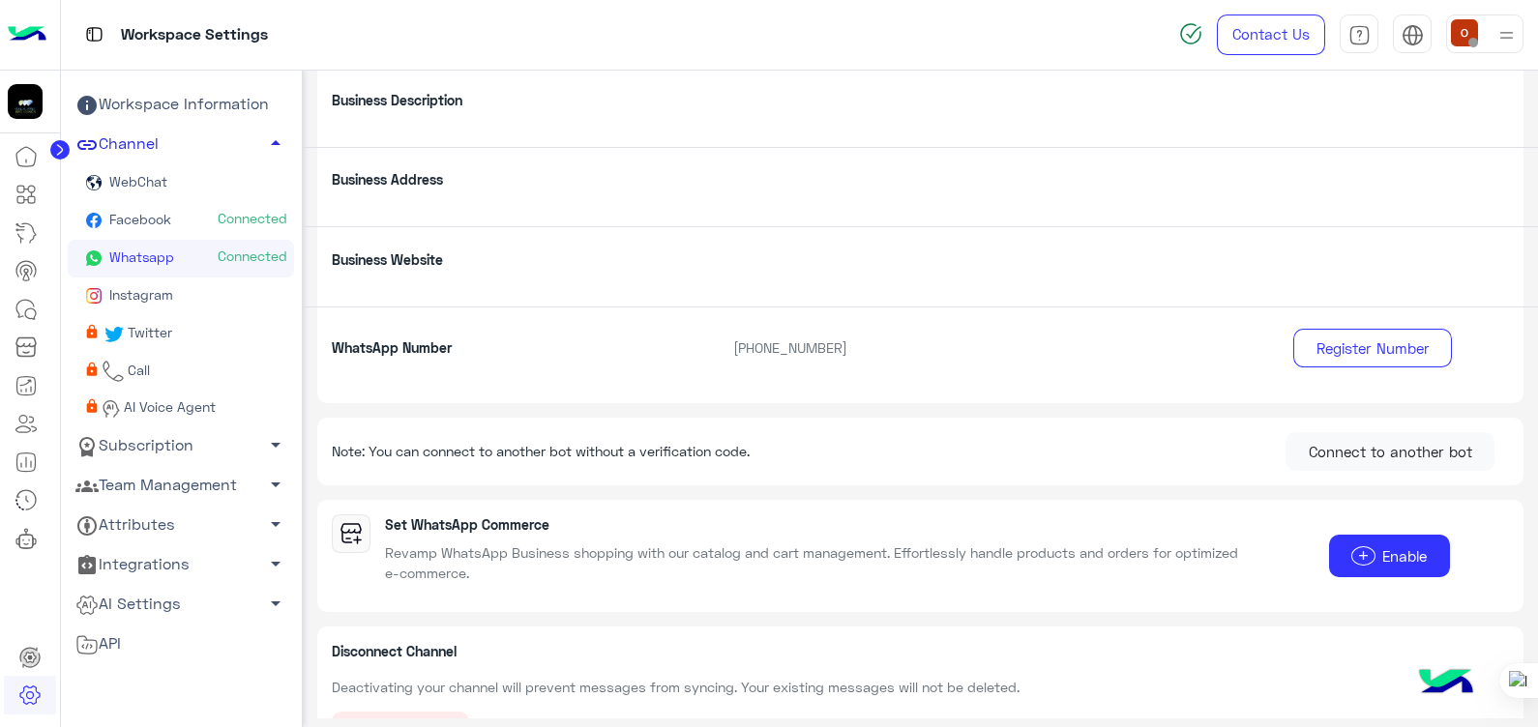
scroll to position [315, 0]
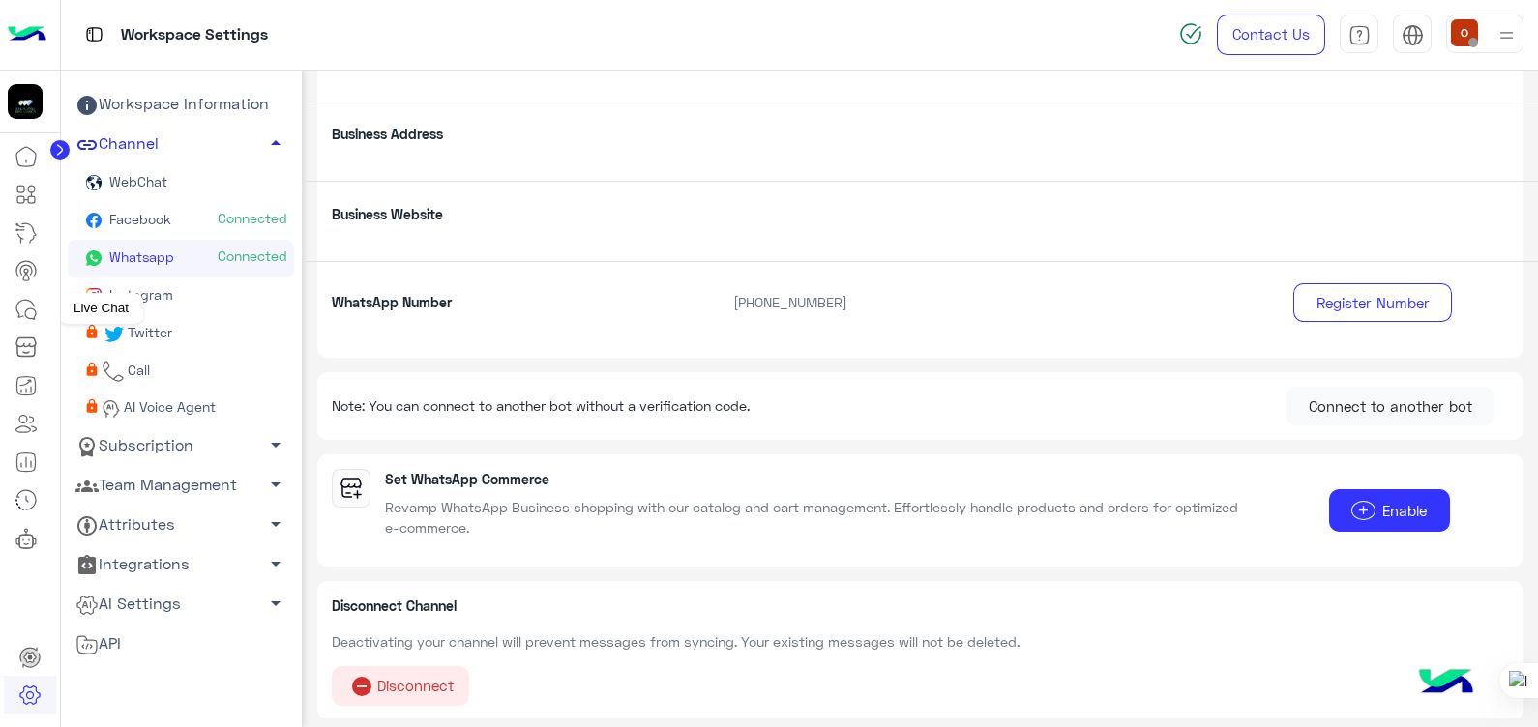
click at [15, 306] on icon at bounding box center [26, 309] width 23 height 23
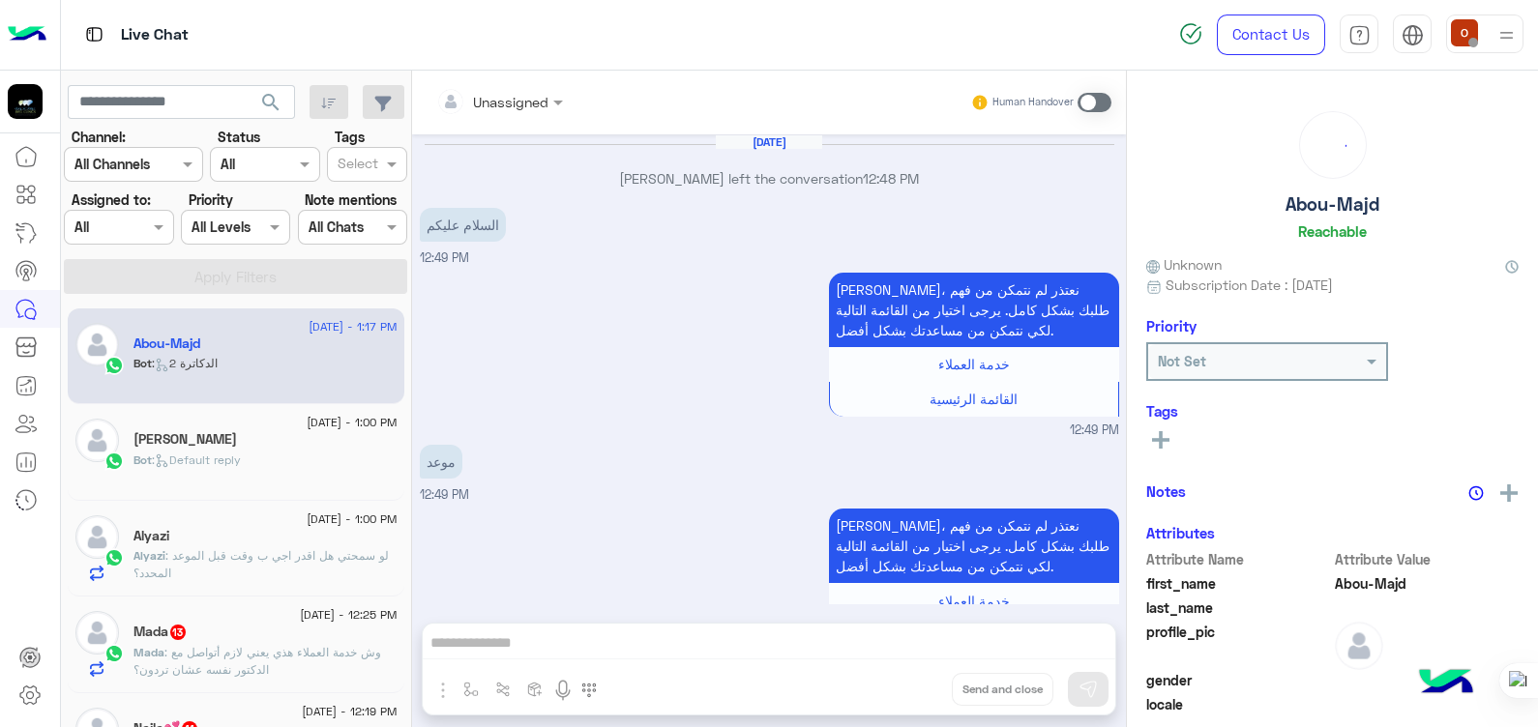
scroll to position [1065, 0]
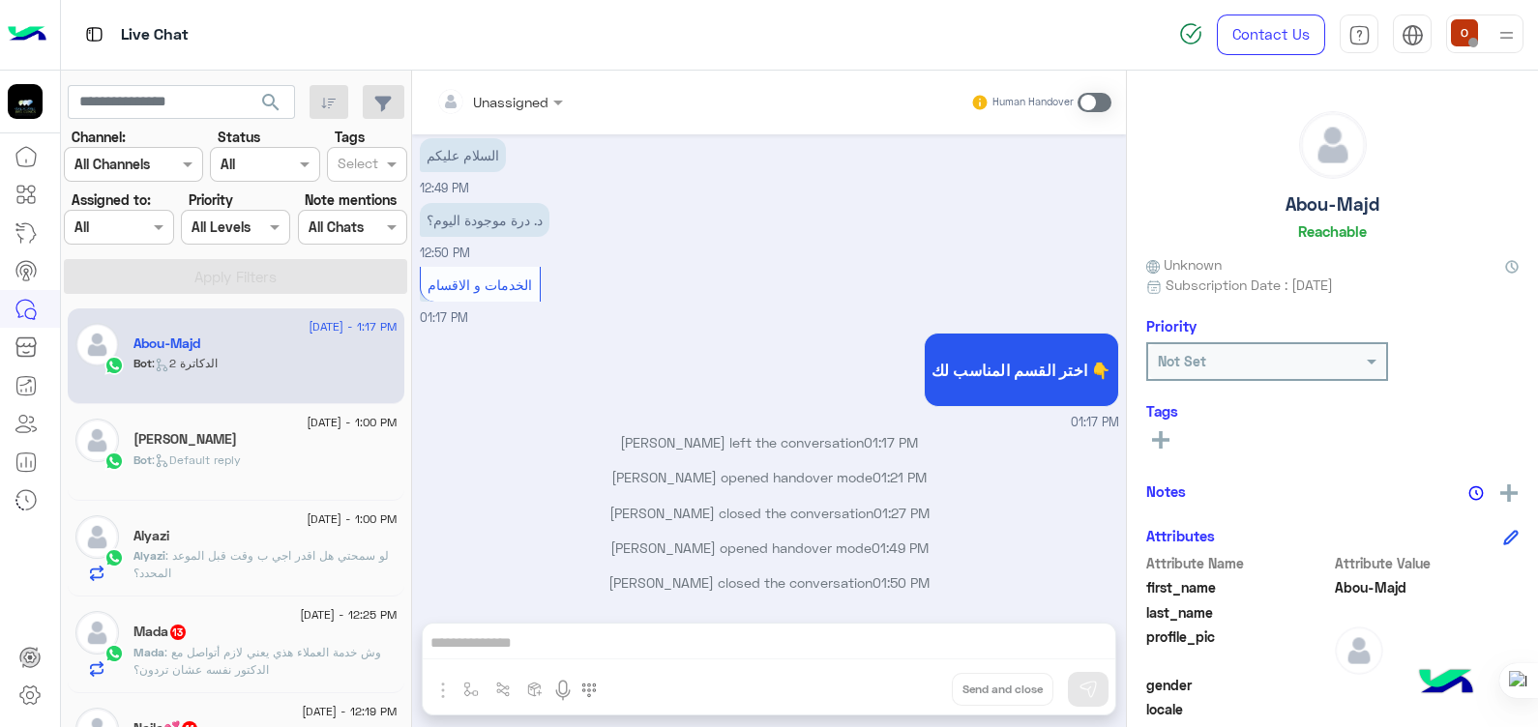
click at [605, 349] on div "اختر القسم المناسب لك 👇 01:17 PM" at bounding box center [769, 380] width 699 height 104
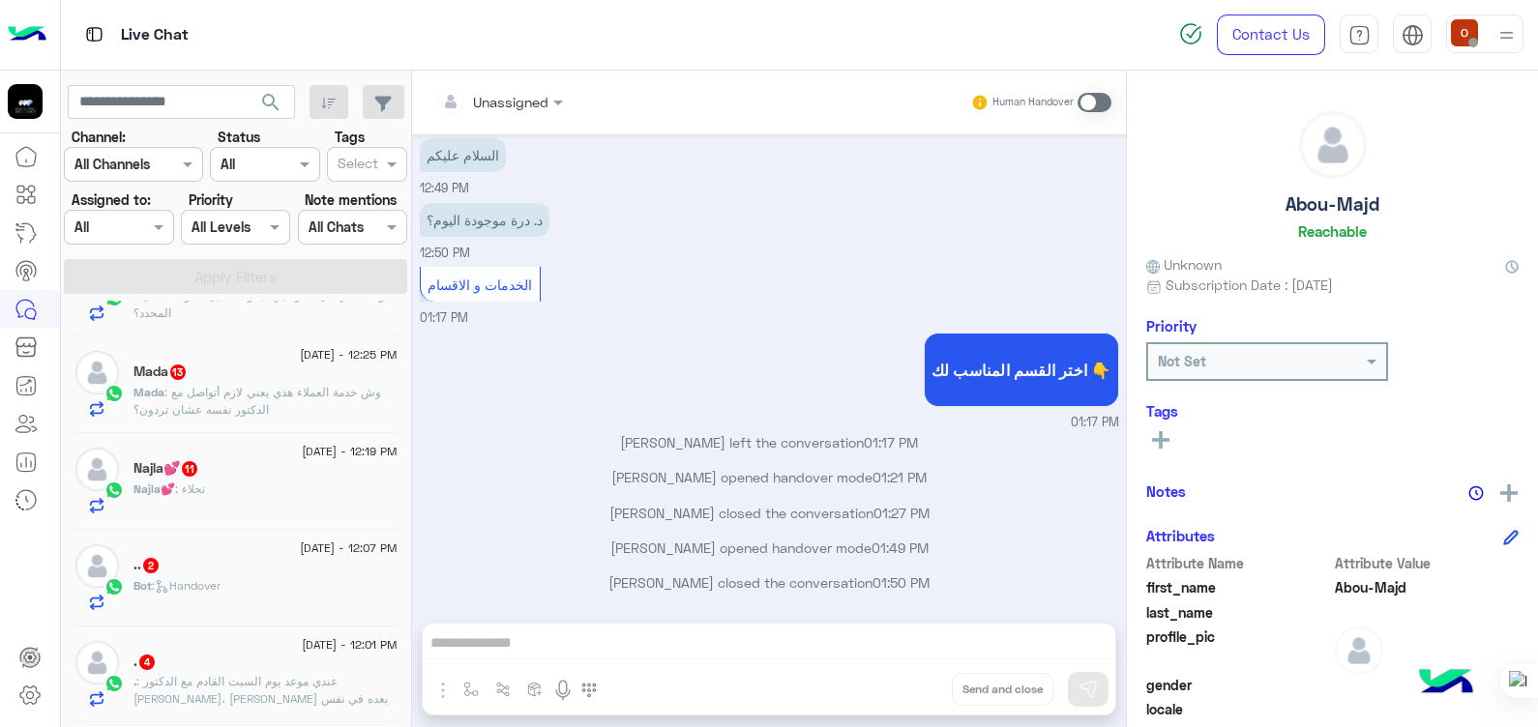
scroll to position [0, 0]
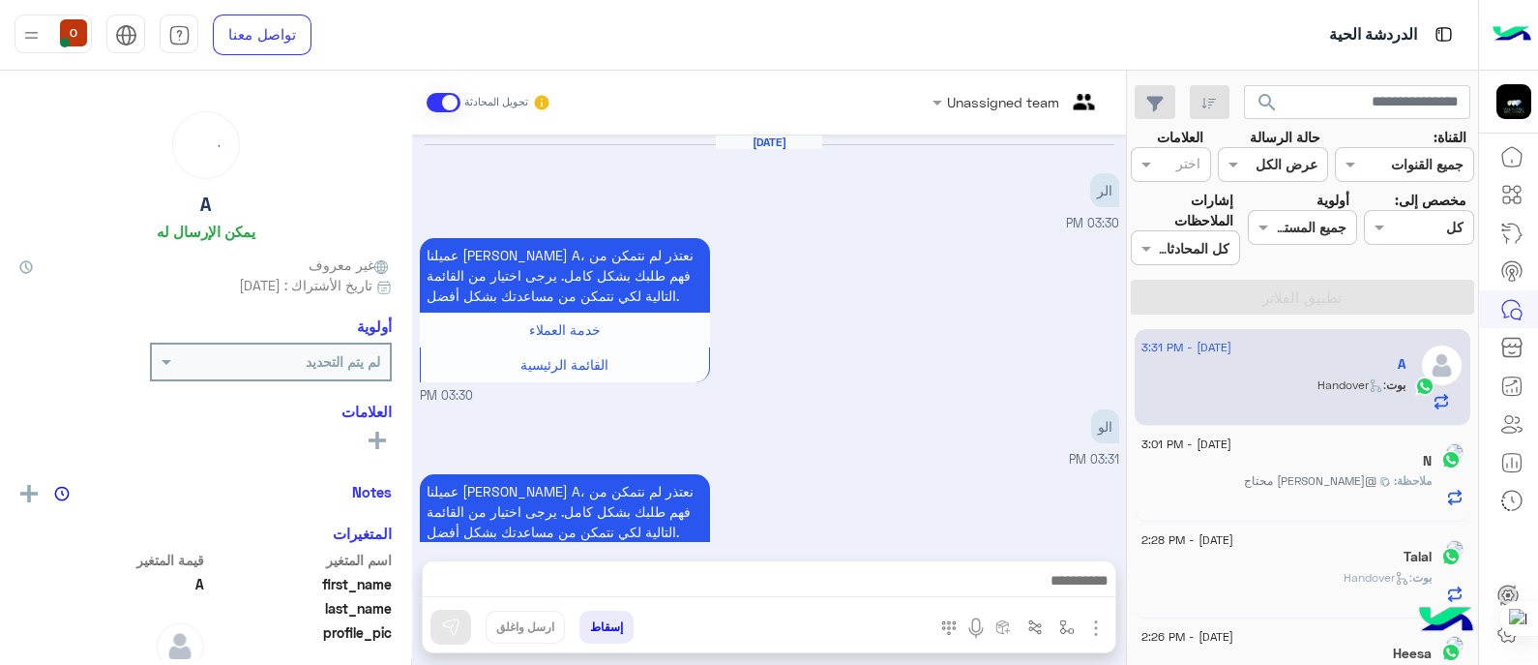
scroll to position [620, 0]
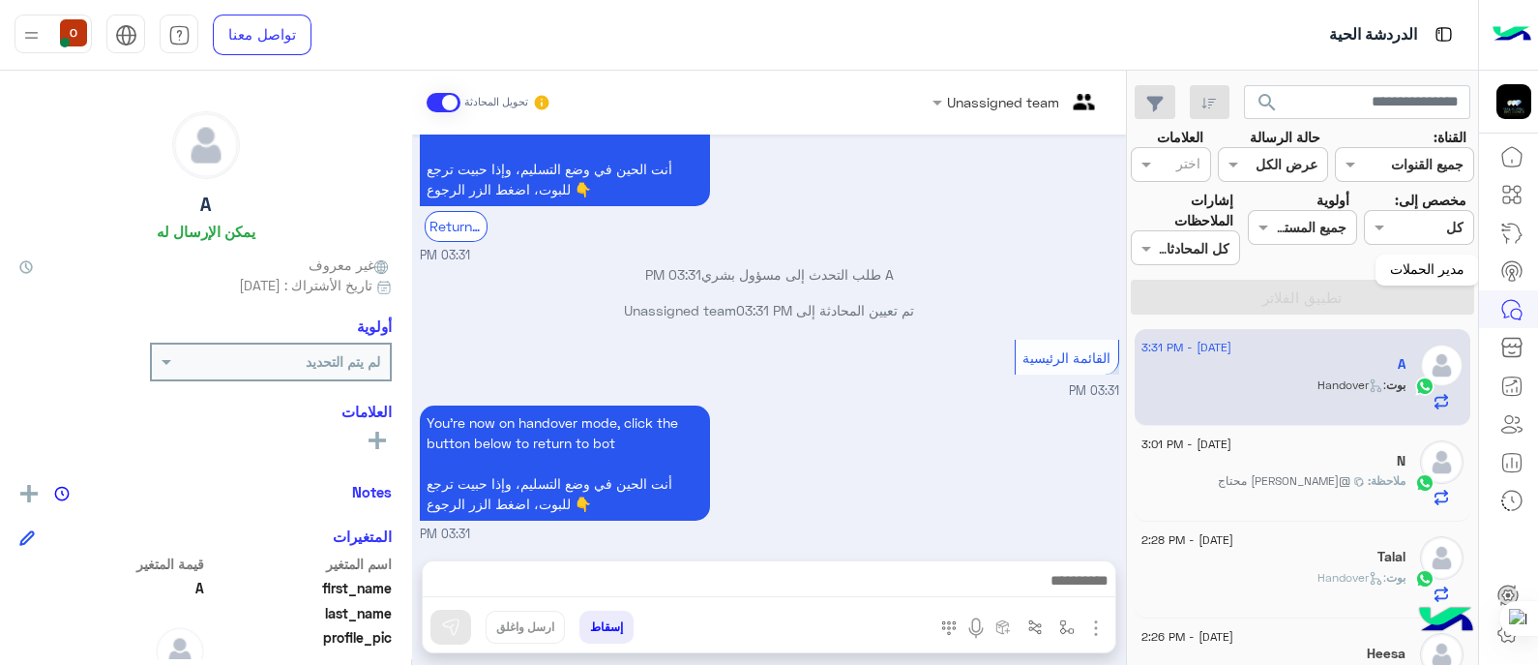
click at [1512, 269] on circle at bounding box center [1512, 271] width 4 height 4
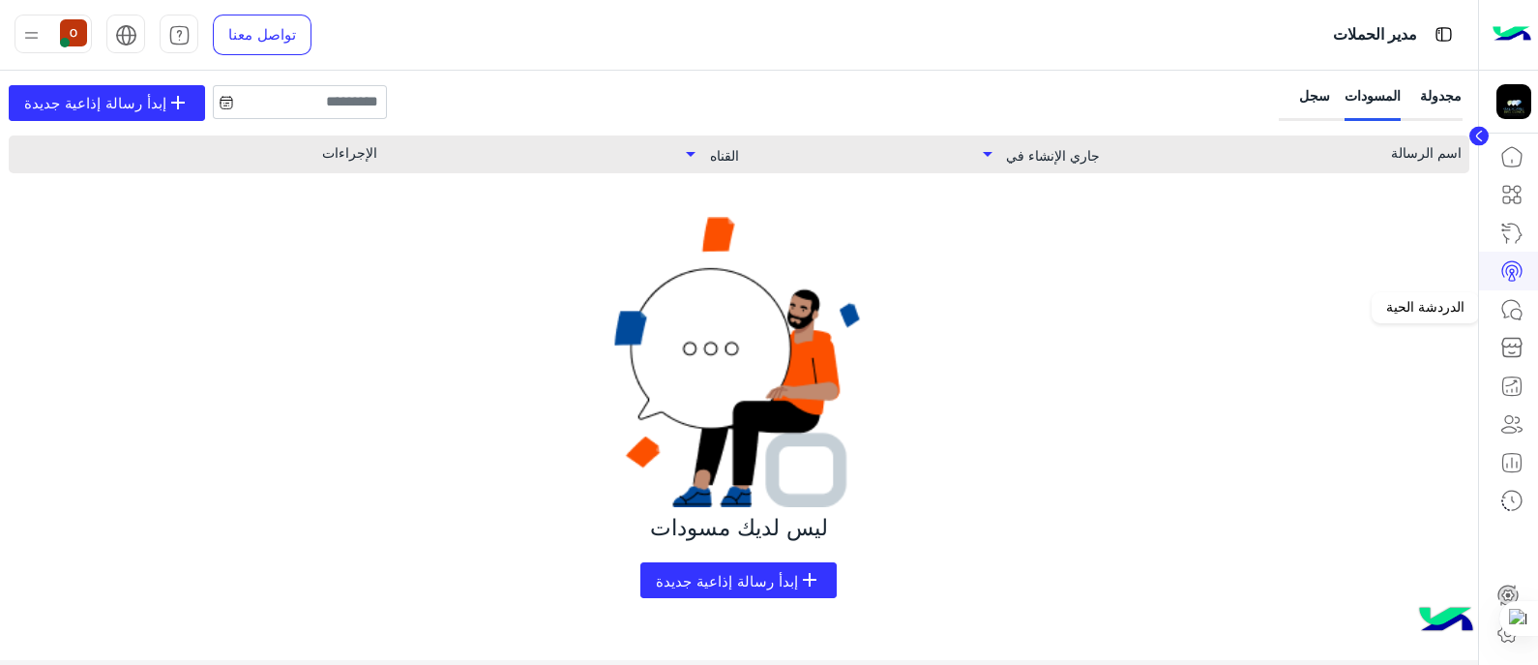
click at [1514, 306] on icon at bounding box center [1511, 309] width 23 height 23
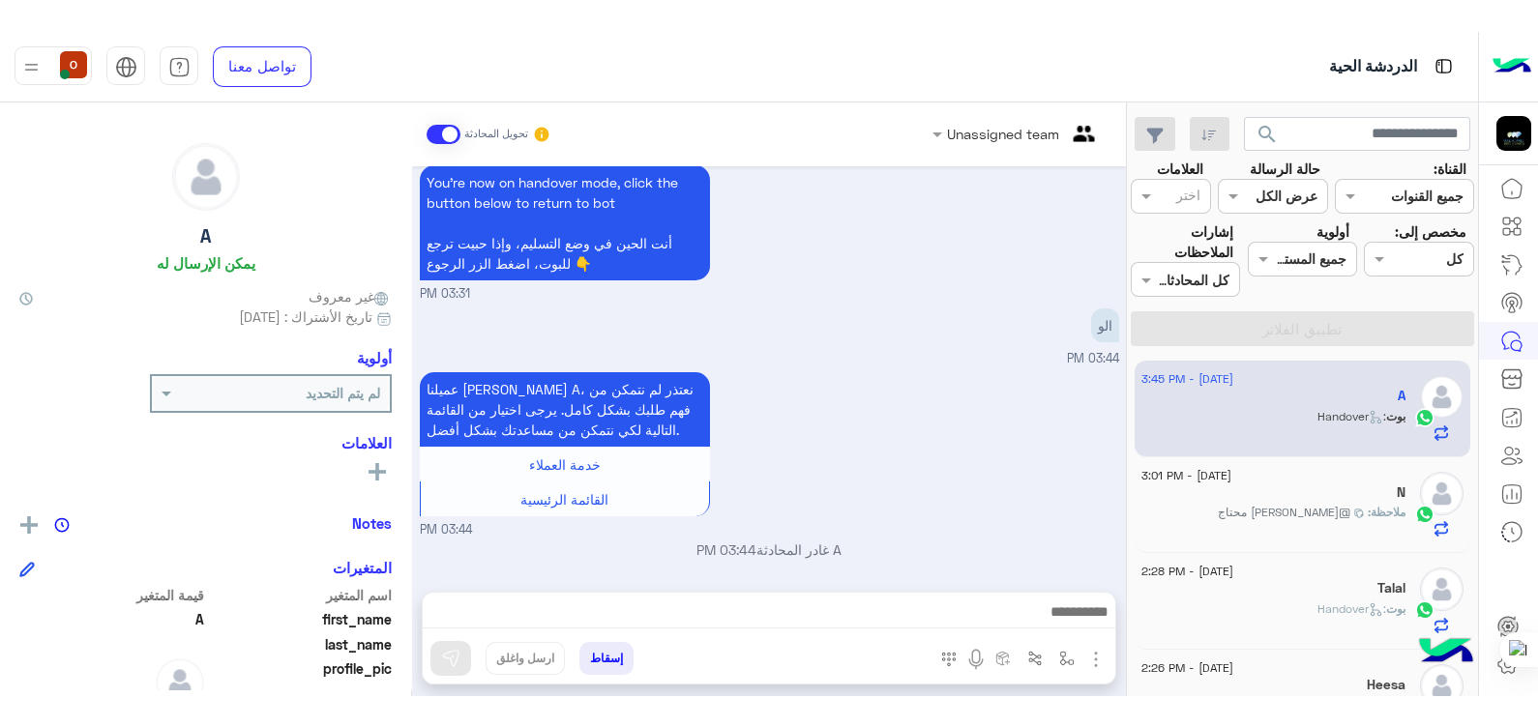
scroll to position [1204, 0]
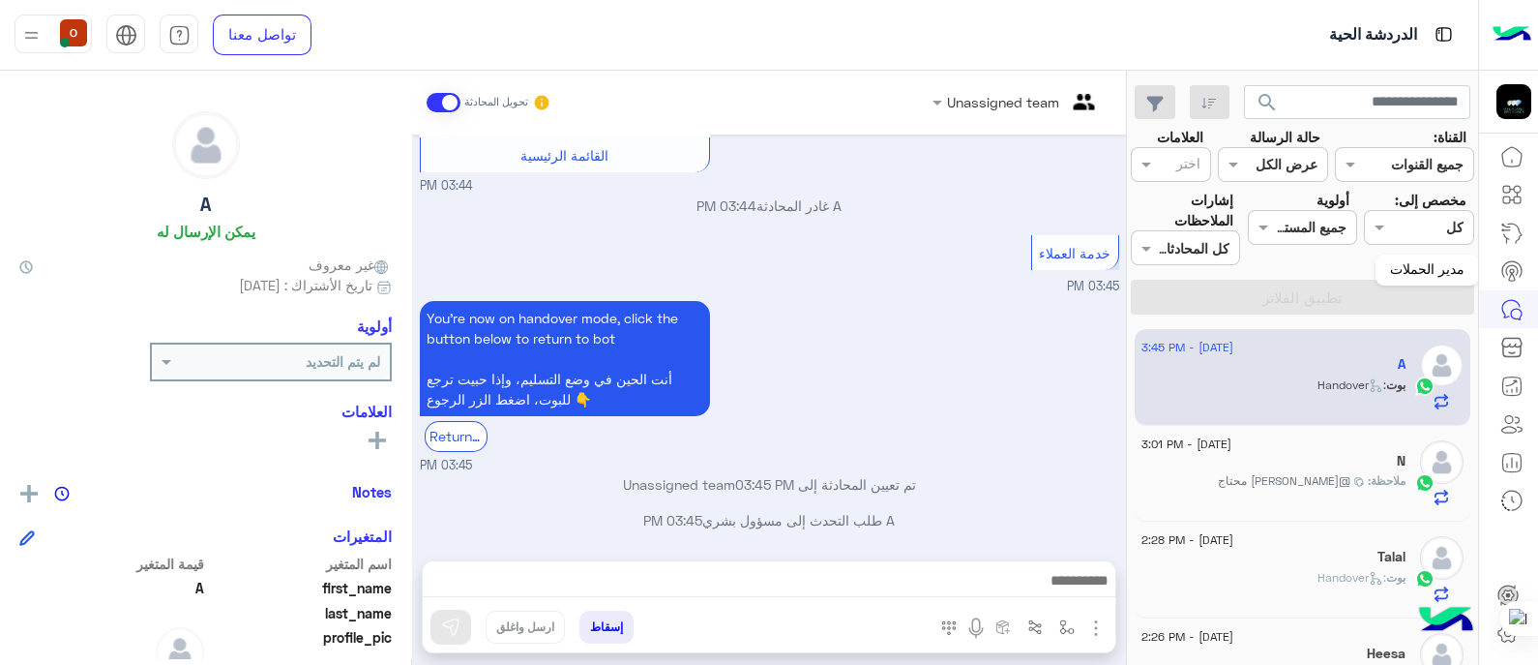
click at [1509, 261] on icon at bounding box center [1511, 268] width 19 height 15
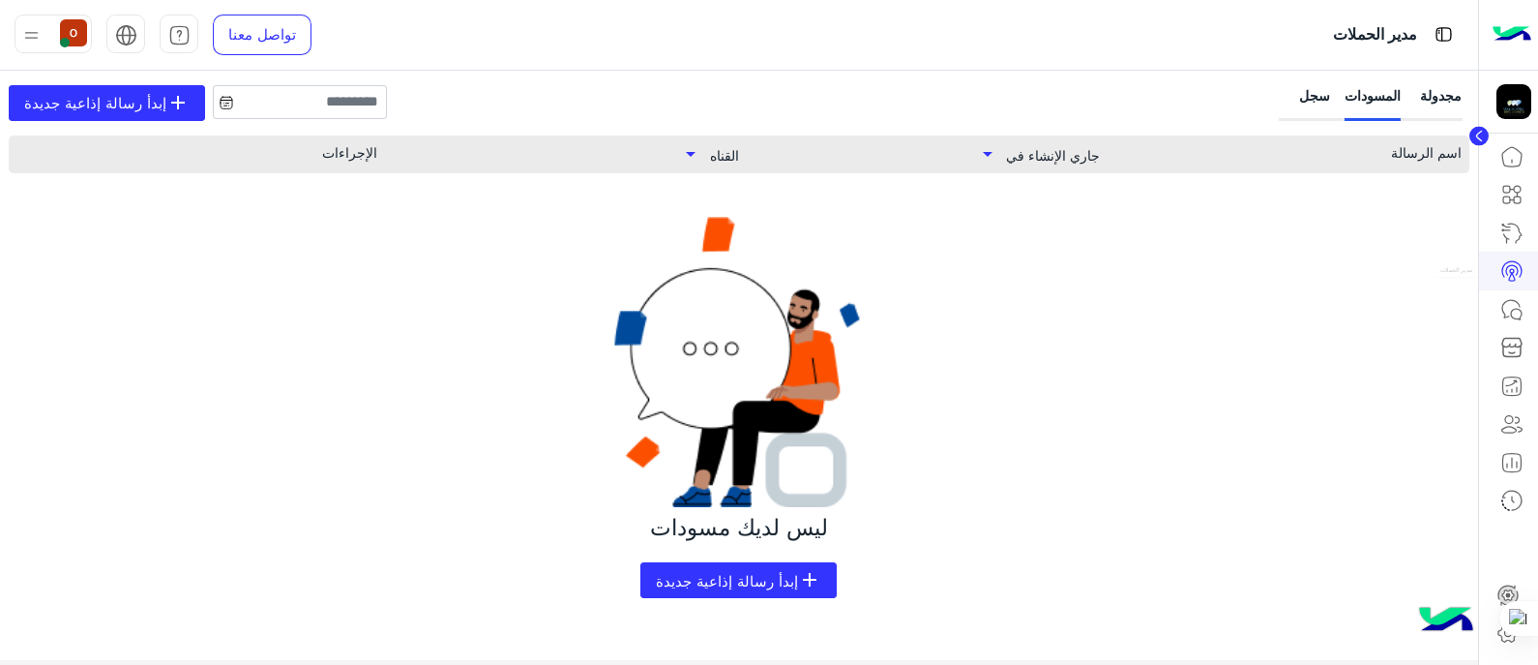
click at [1515, 273] on icon at bounding box center [1511, 270] width 23 height 23
click at [799, 574] on span "add" at bounding box center [809, 579] width 23 height 23
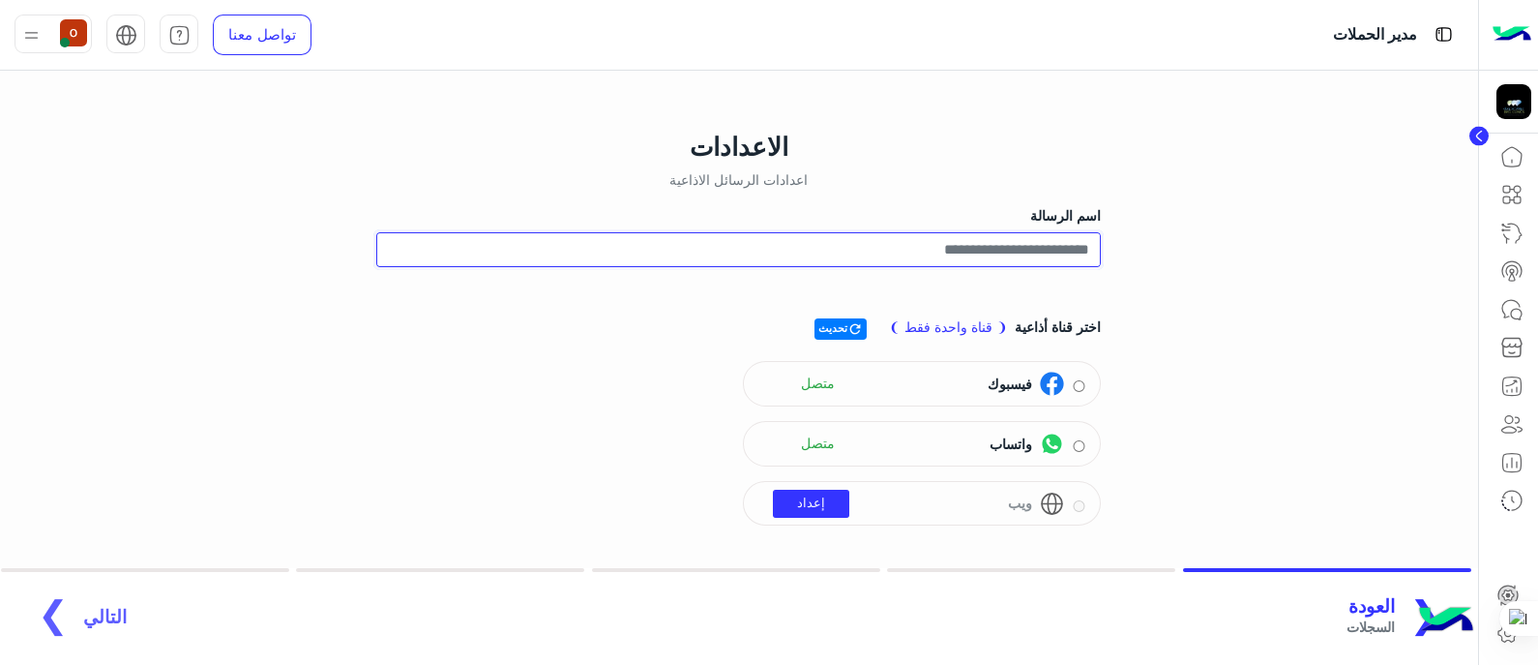
click at [1017, 249] on input "اسم الرسالة" at bounding box center [738, 249] width 725 height 35
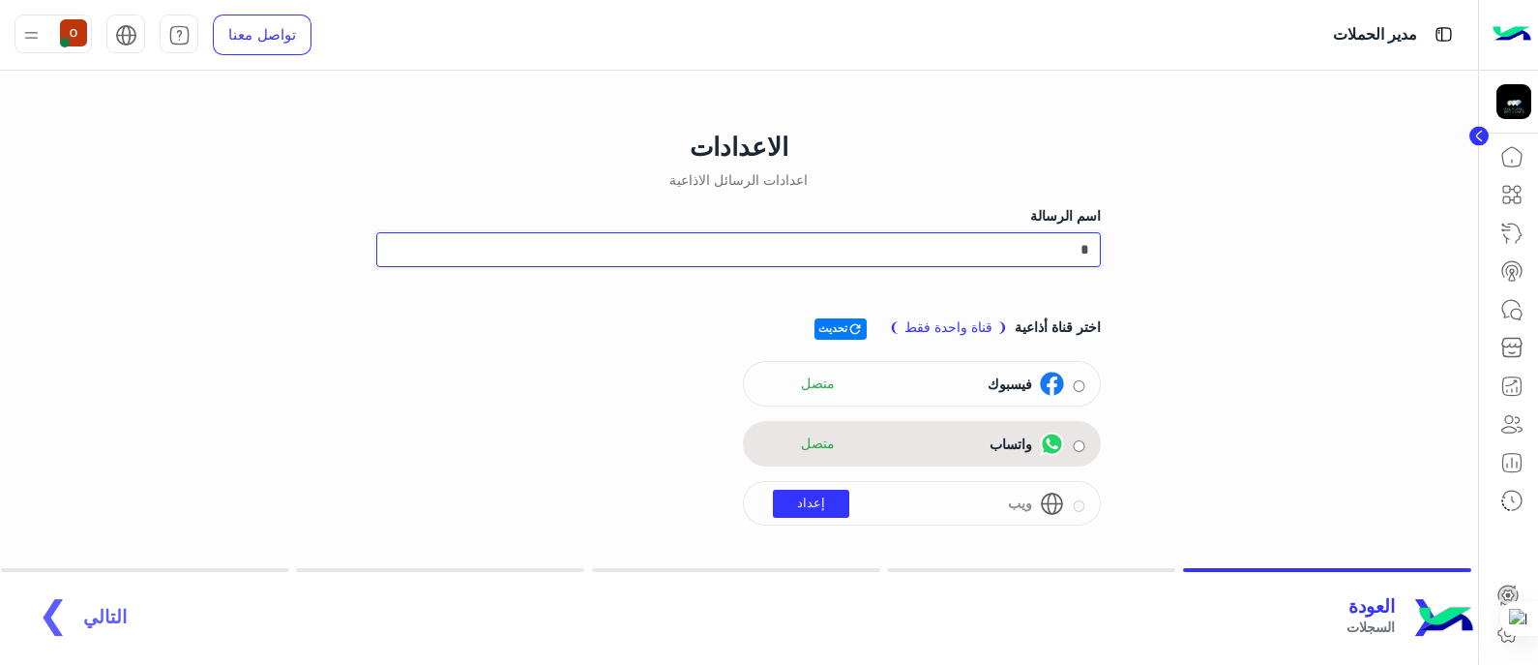
type input "*"
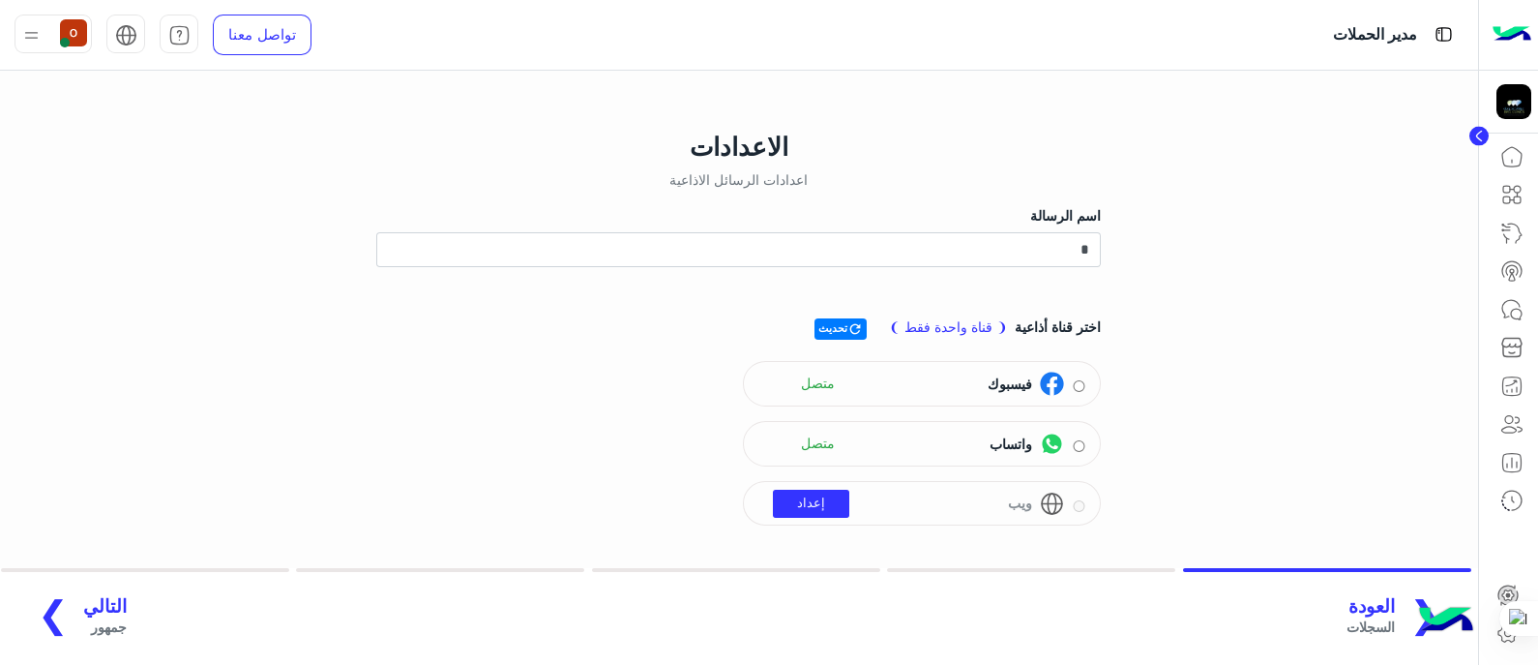
click at [48, 603] on span "❯" at bounding box center [53, 613] width 31 height 44
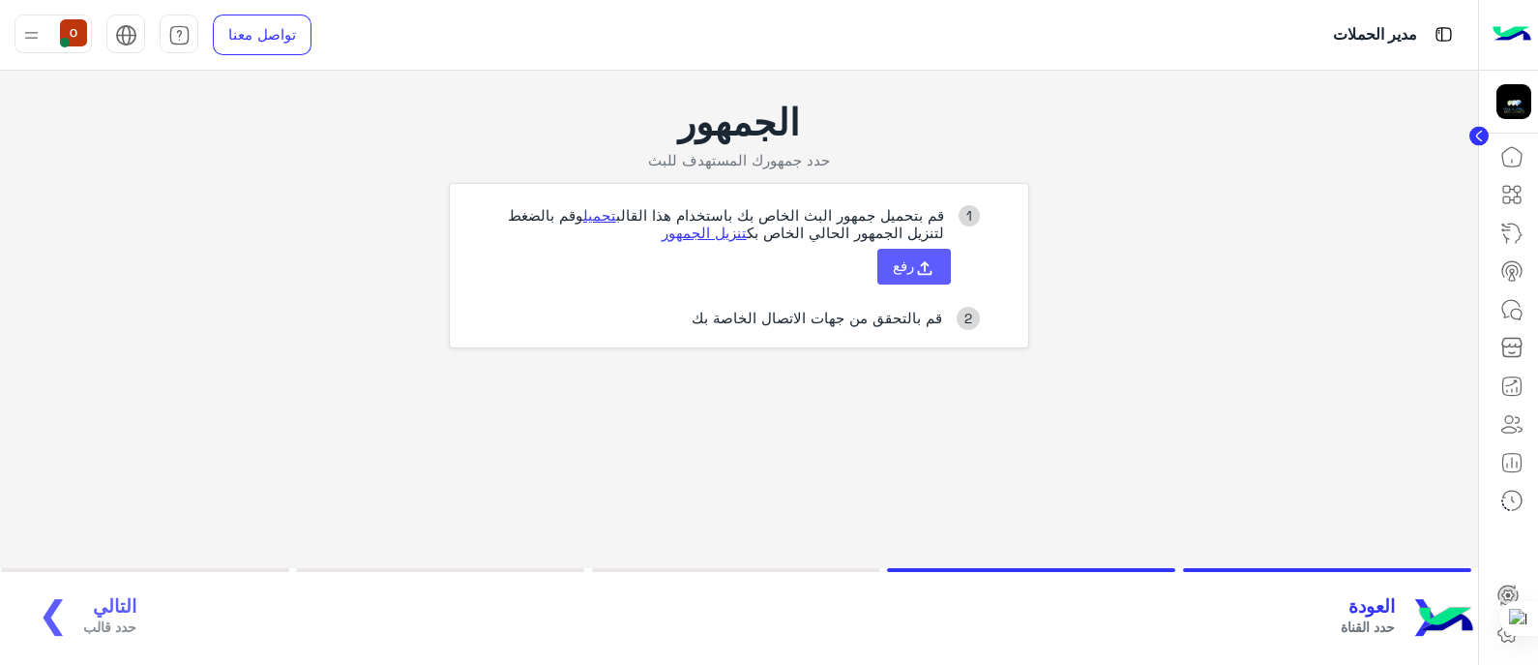
click at [921, 276] on icon at bounding box center [924, 267] width 21 height 21
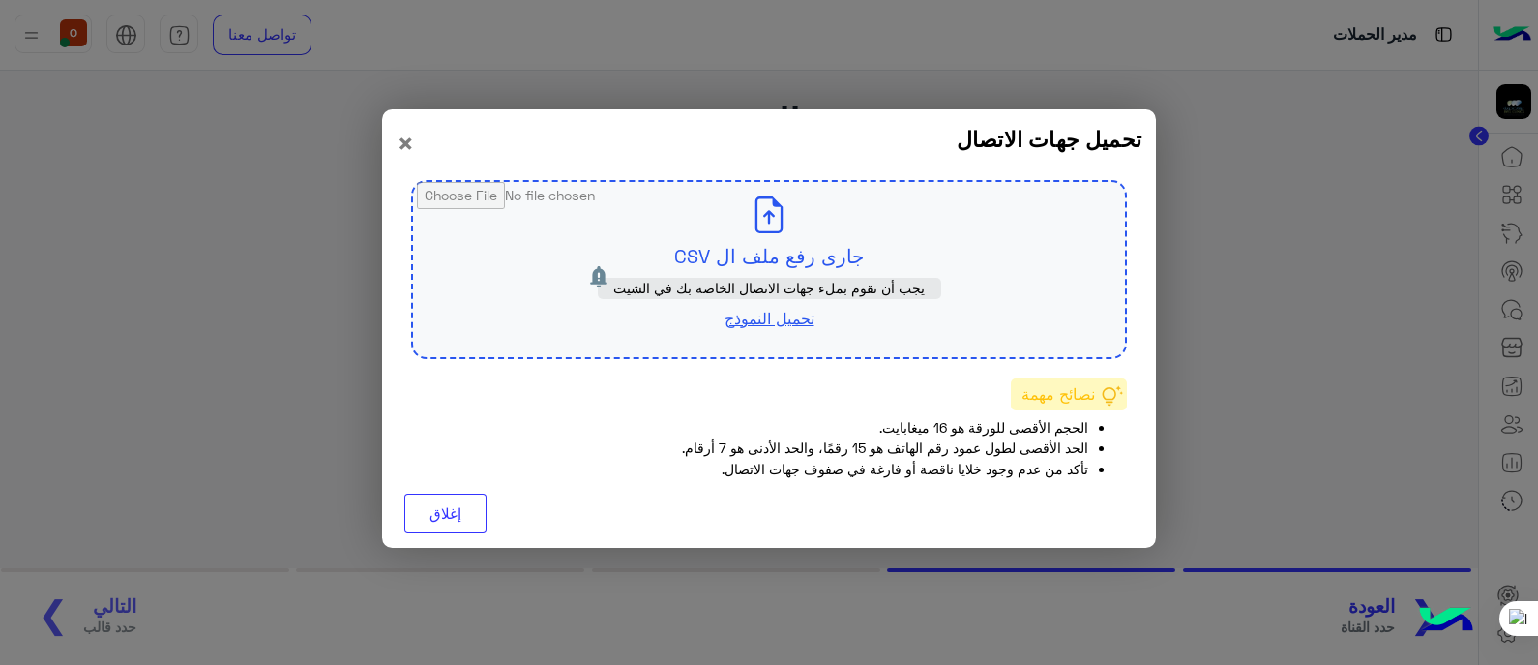
click at [760, 245] on input "file" at bounding box center [769, 269] width 712 height 175
type input "**********"
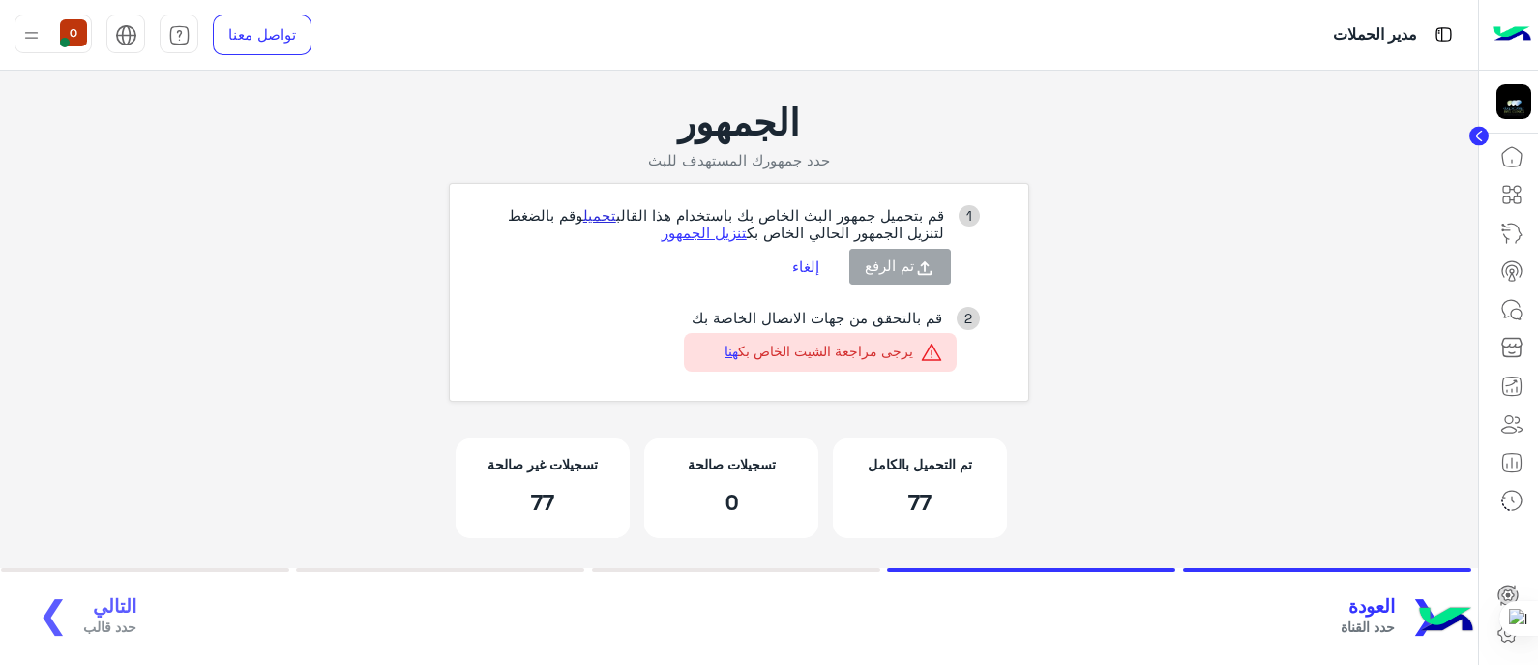
click at [586, 215] on link "تحميل" at bounding box center [599, 214] width 33 height 17
click at [805, 267] on button "إلغاء" at bounding box center [807, 266] width 56 height 33
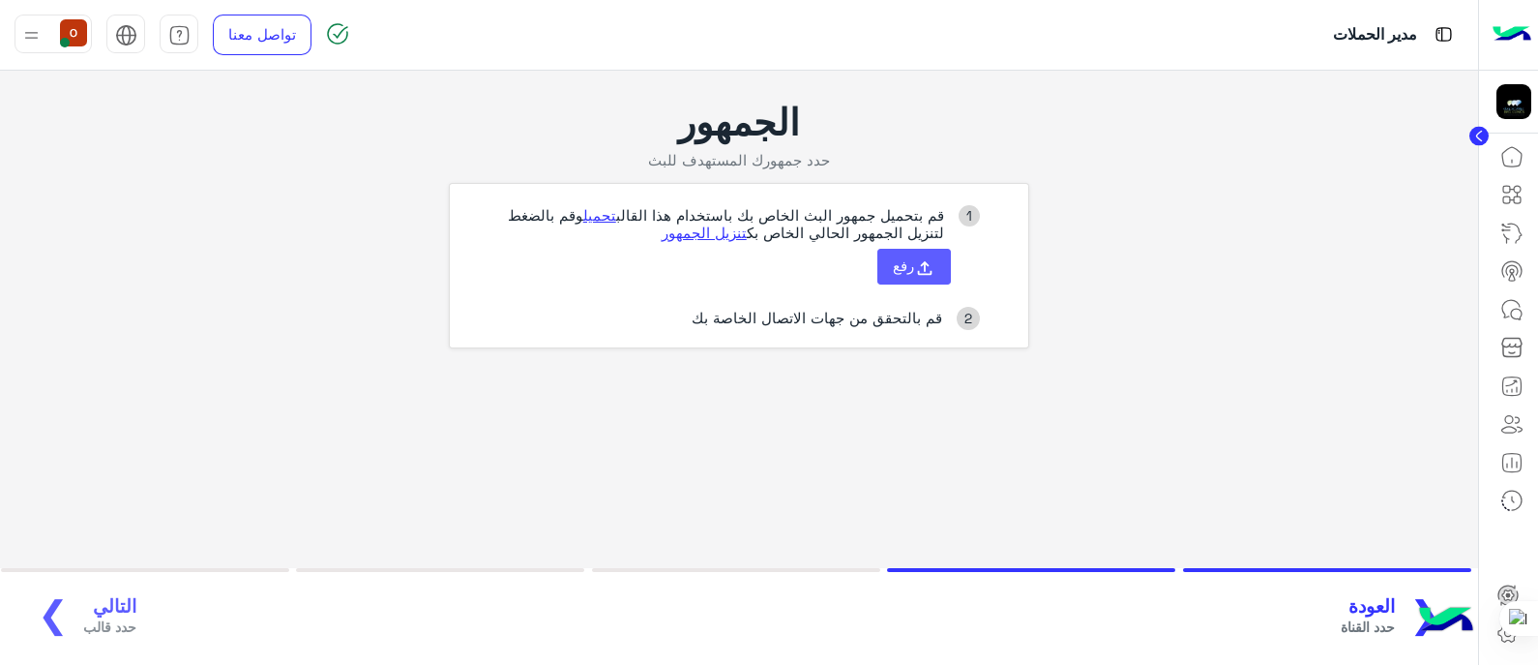
click at [912, 279] on button "رفع" at bounding box center [914, 267] width 74 height 37
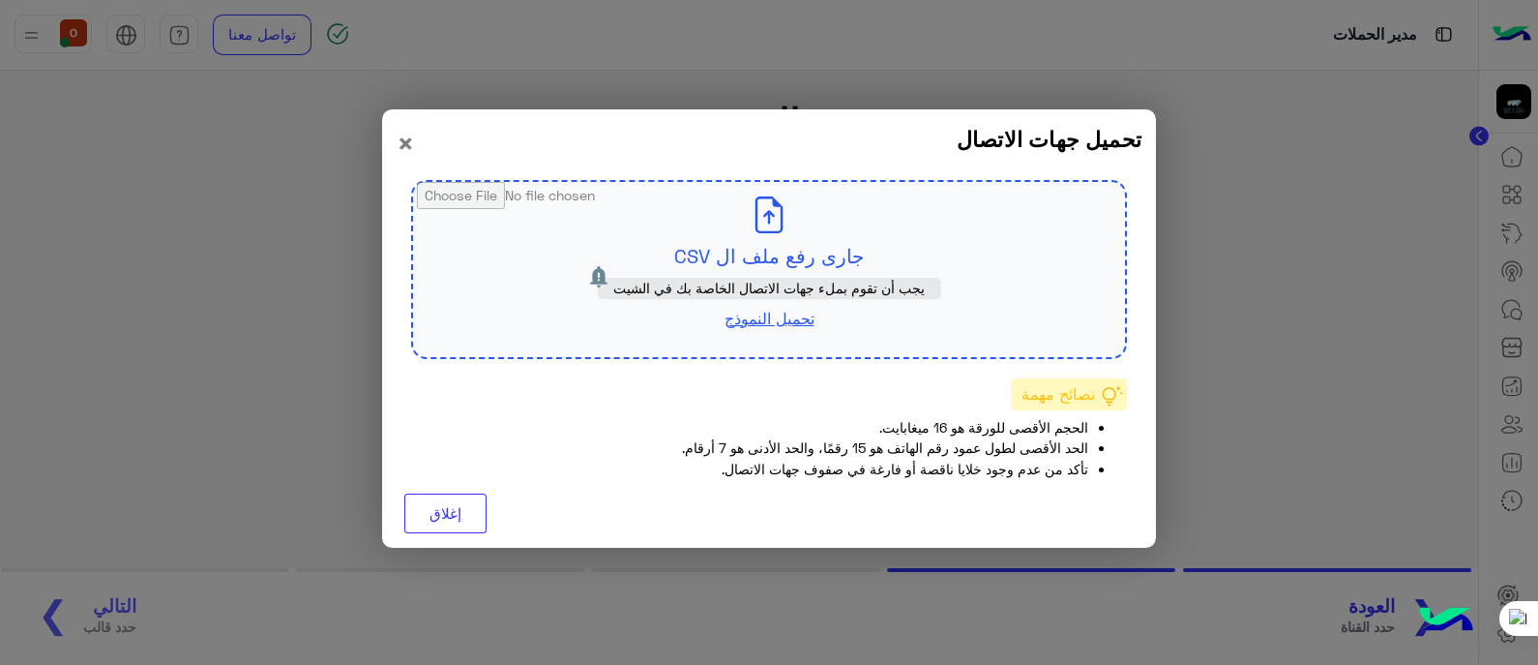
click at [775, 314] on link "تحميل النموذج" at bounding box center [770, 318] width 90 height 18
click at [459, 513] on button "إغلاق" at bounding box center [445, 513] width 82 height 40
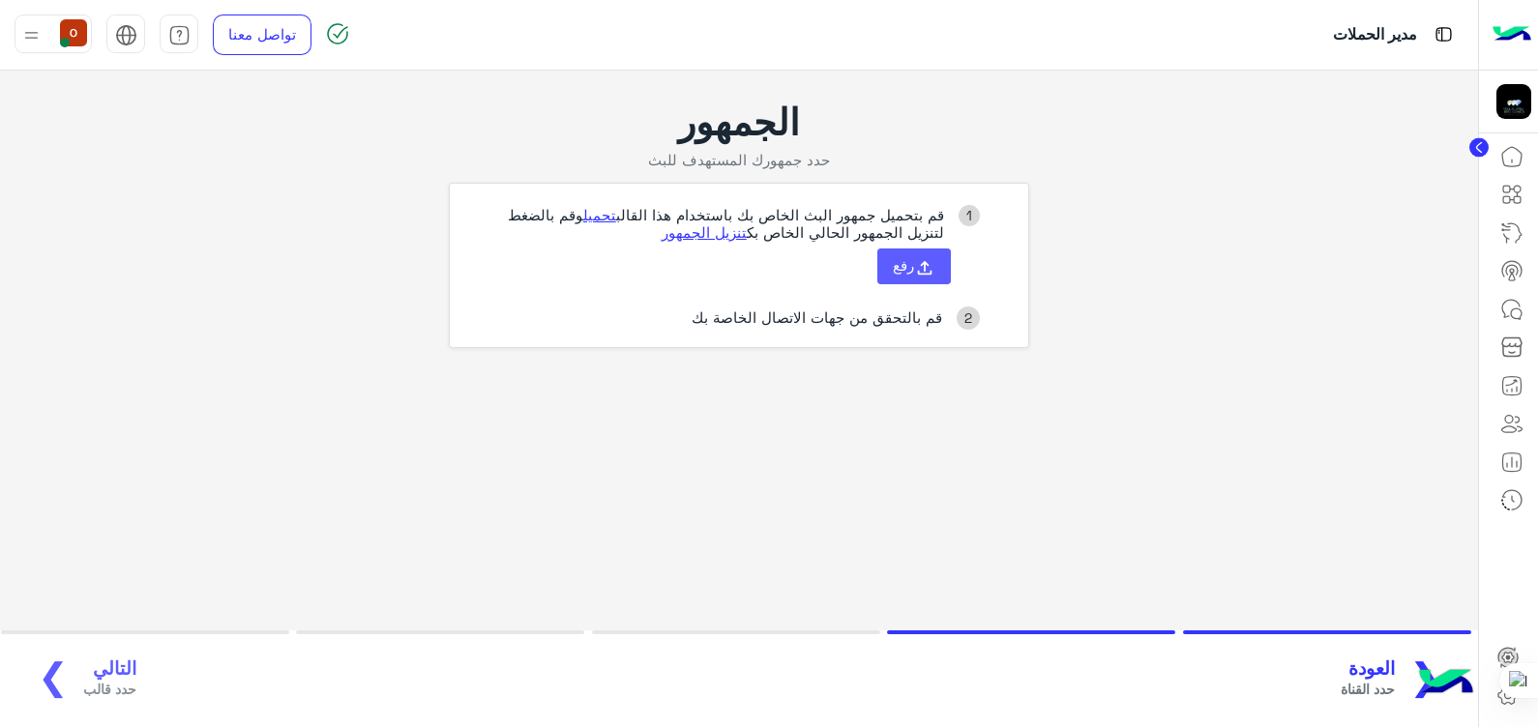
click at [924, 257] on icon at bounding box center [924, 267] width 21 height 21
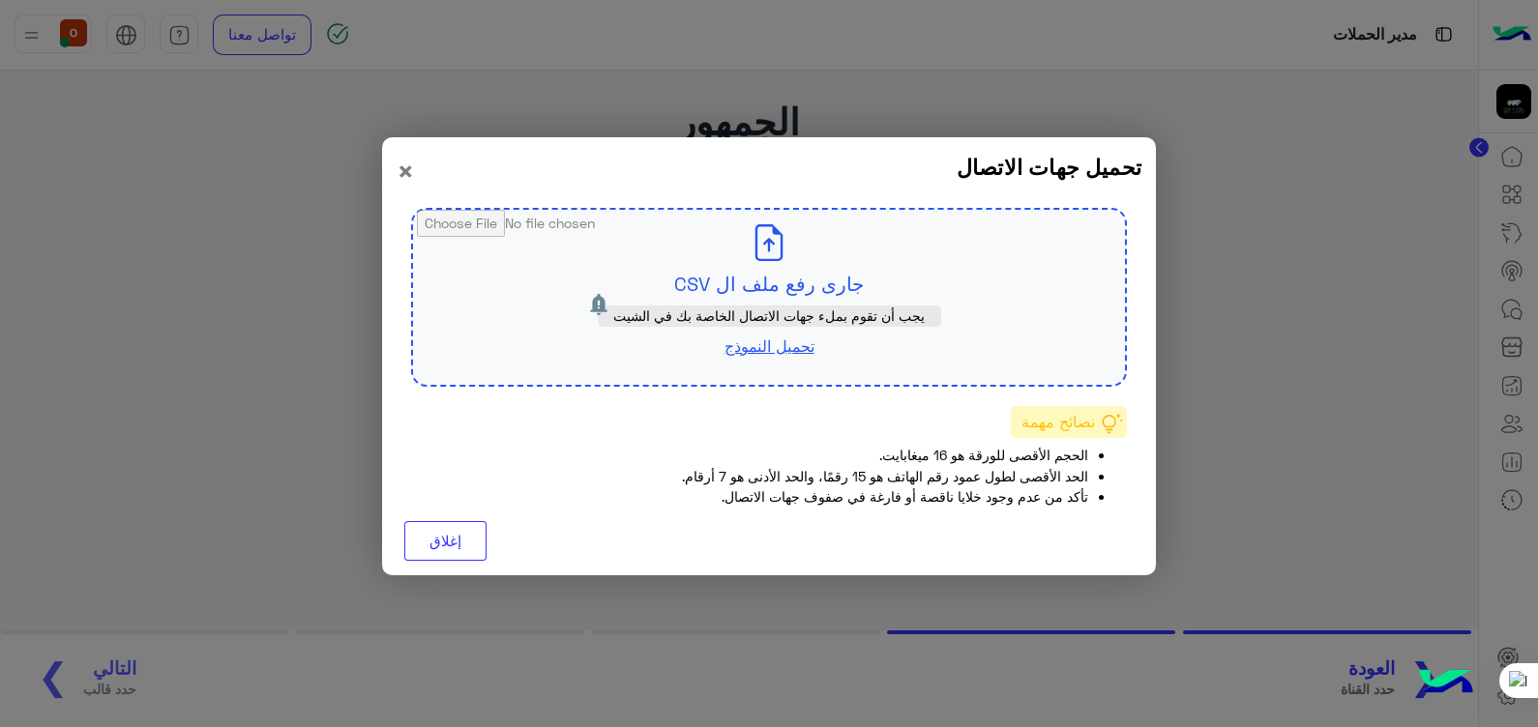
click at [810, 287] on input "file" at bounding box center [769, 297] width 712 height 175
type input "**********"
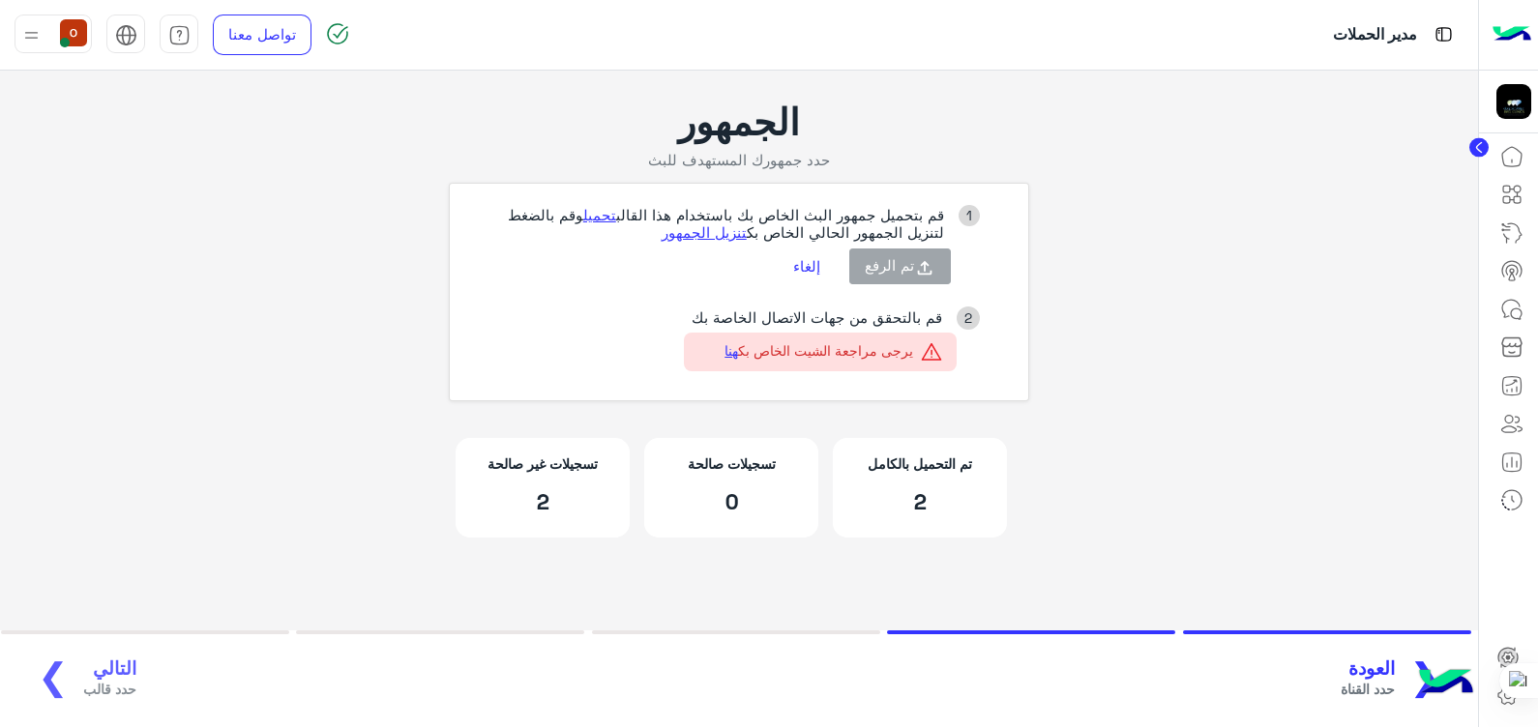
click at [813, 272] on button "إلغاء" at bounding box center [807, 266] width 56 height 33
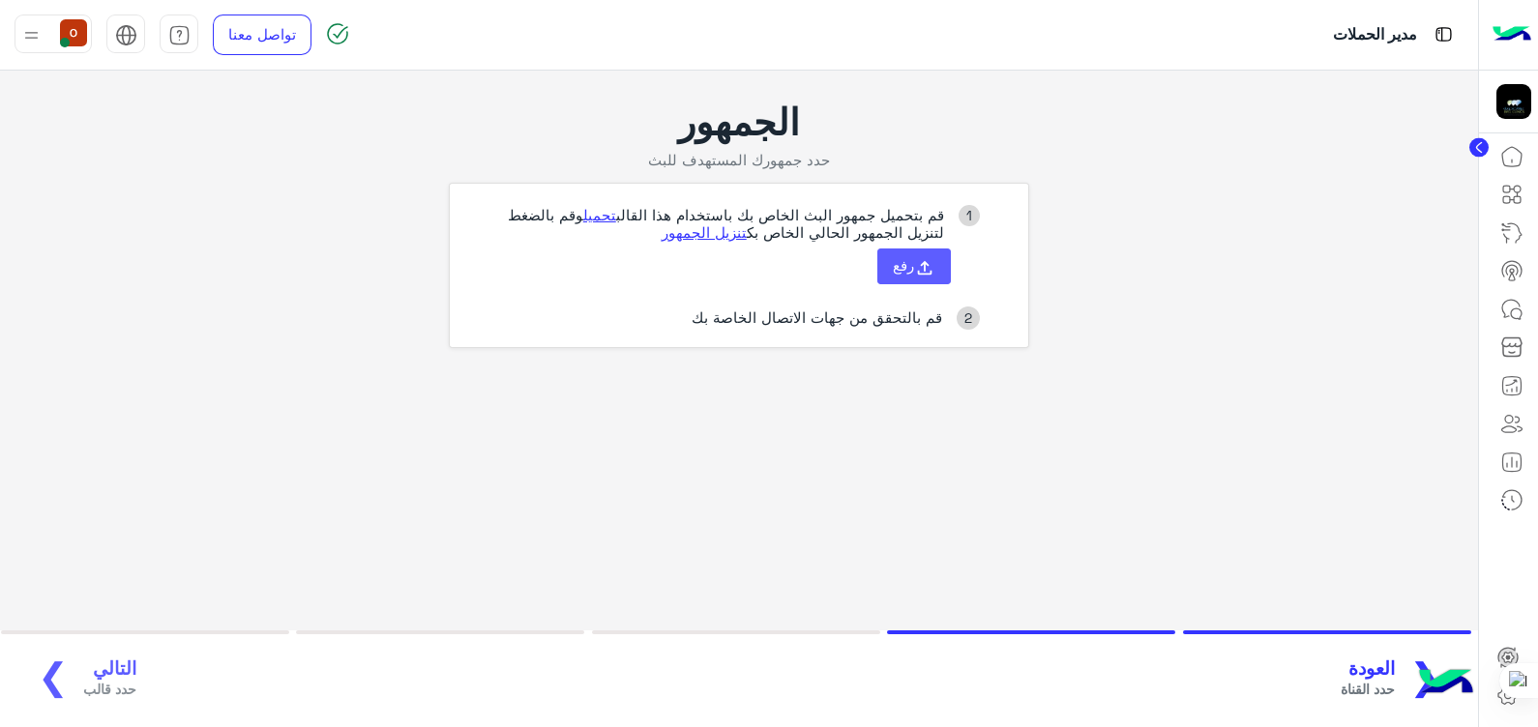
click at [905, 271] on span "رفع" at bounding box center [903, 264] width 21 height 17
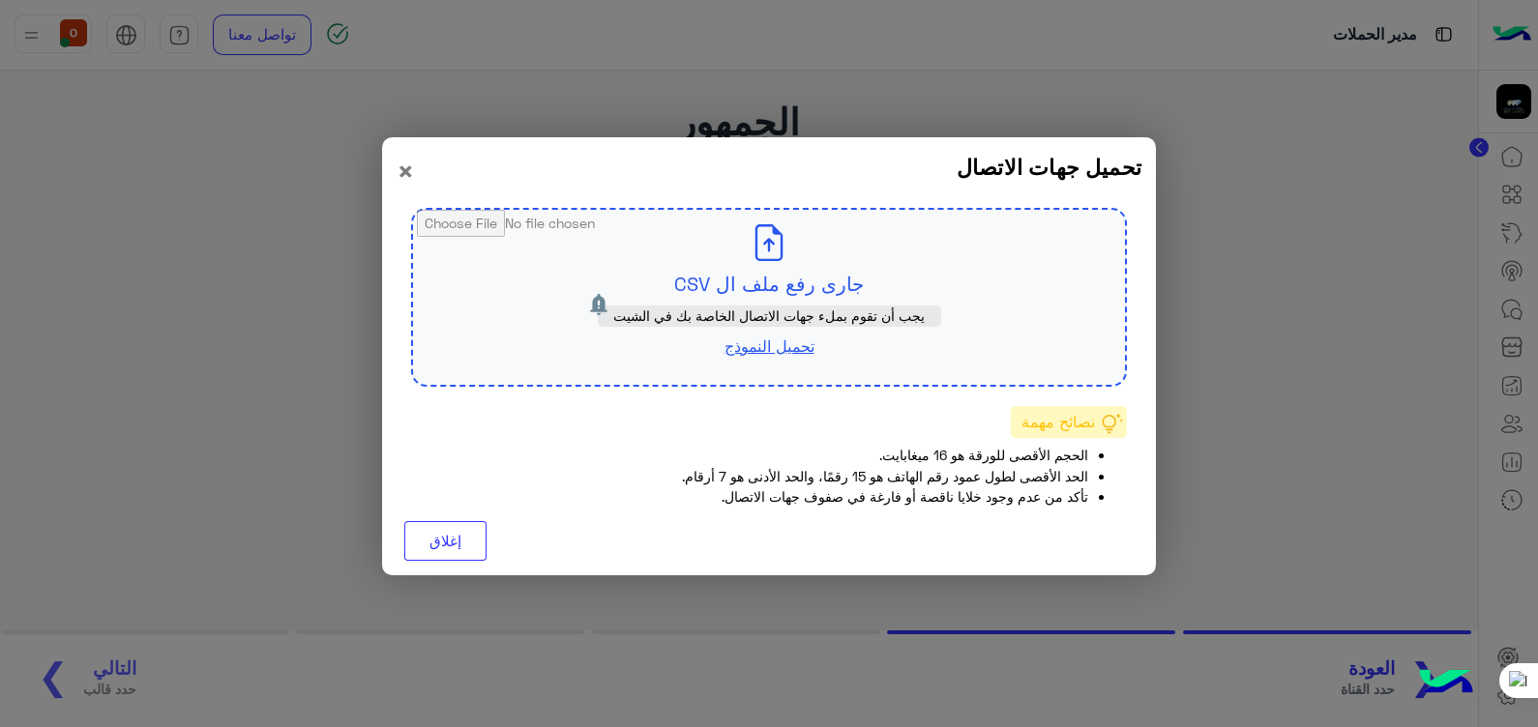
click at [749, 259] on input "file" at bounding box center [769, 297] width 712 height 175
type input "**********"
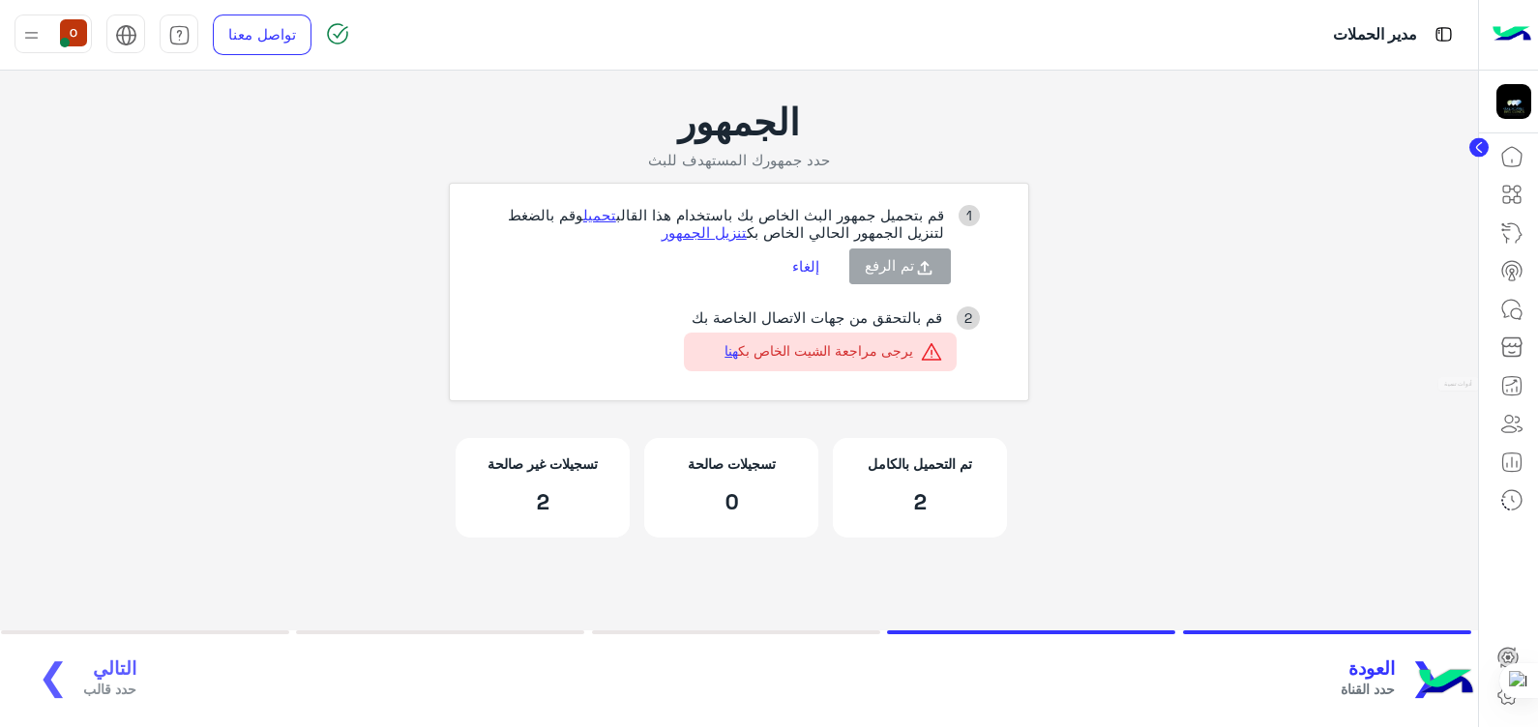
click at [1510, 384] on icon at bounding box center [1511, 385] width 23 height 23
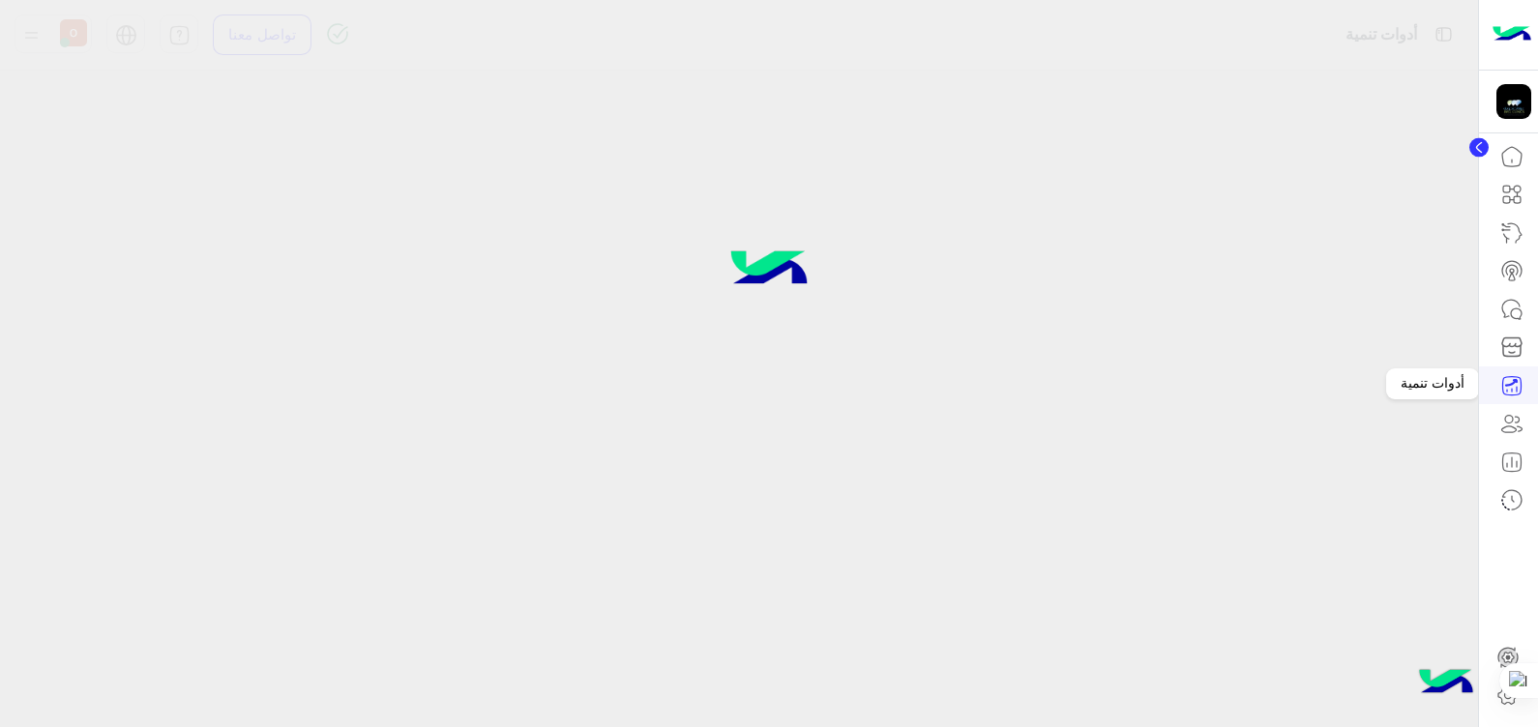
click at [1512, 382] on icon at bounding box center [1511, 382] width 12 height 7
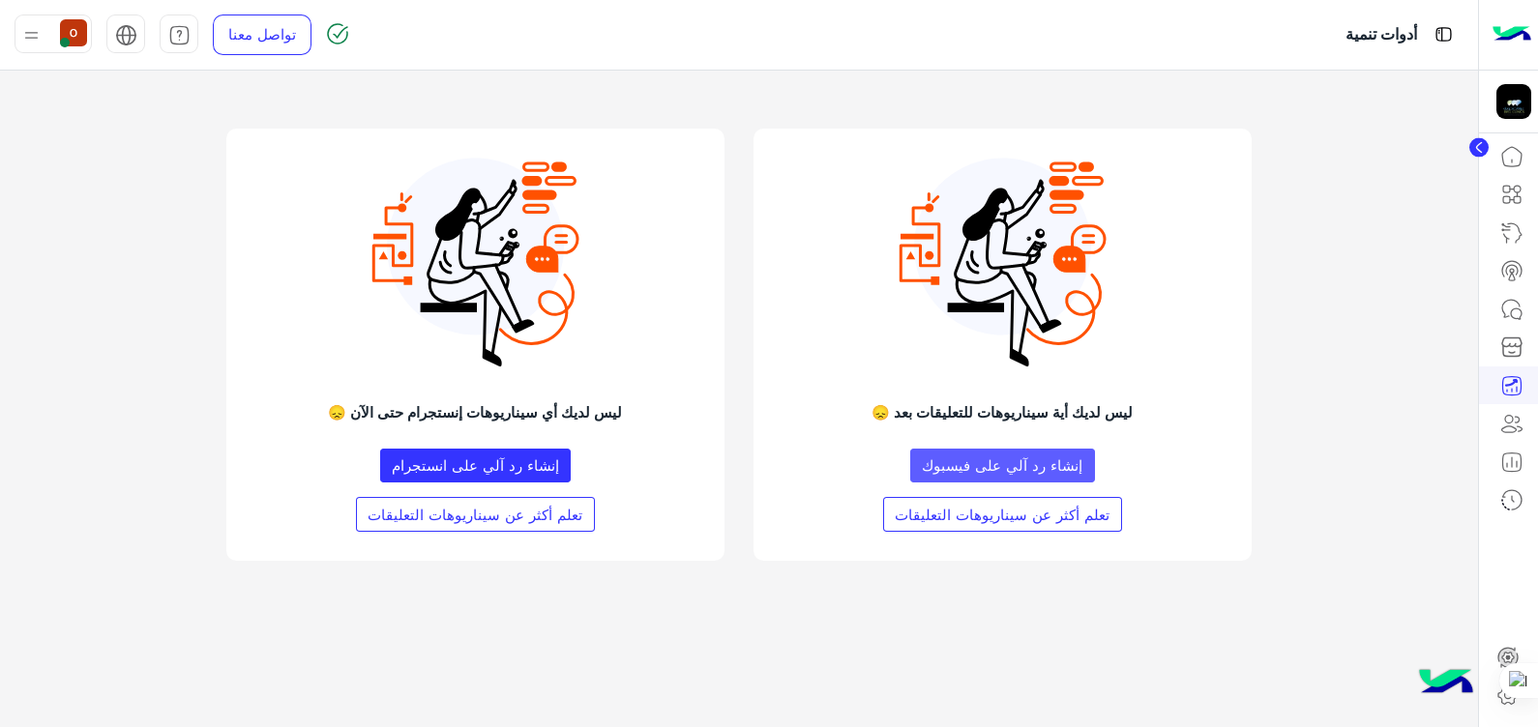
click at [1006, 468] on button "إنشاء رد آلي على فيسبوك" at bounding box center [1002, 466] width 185 height 35
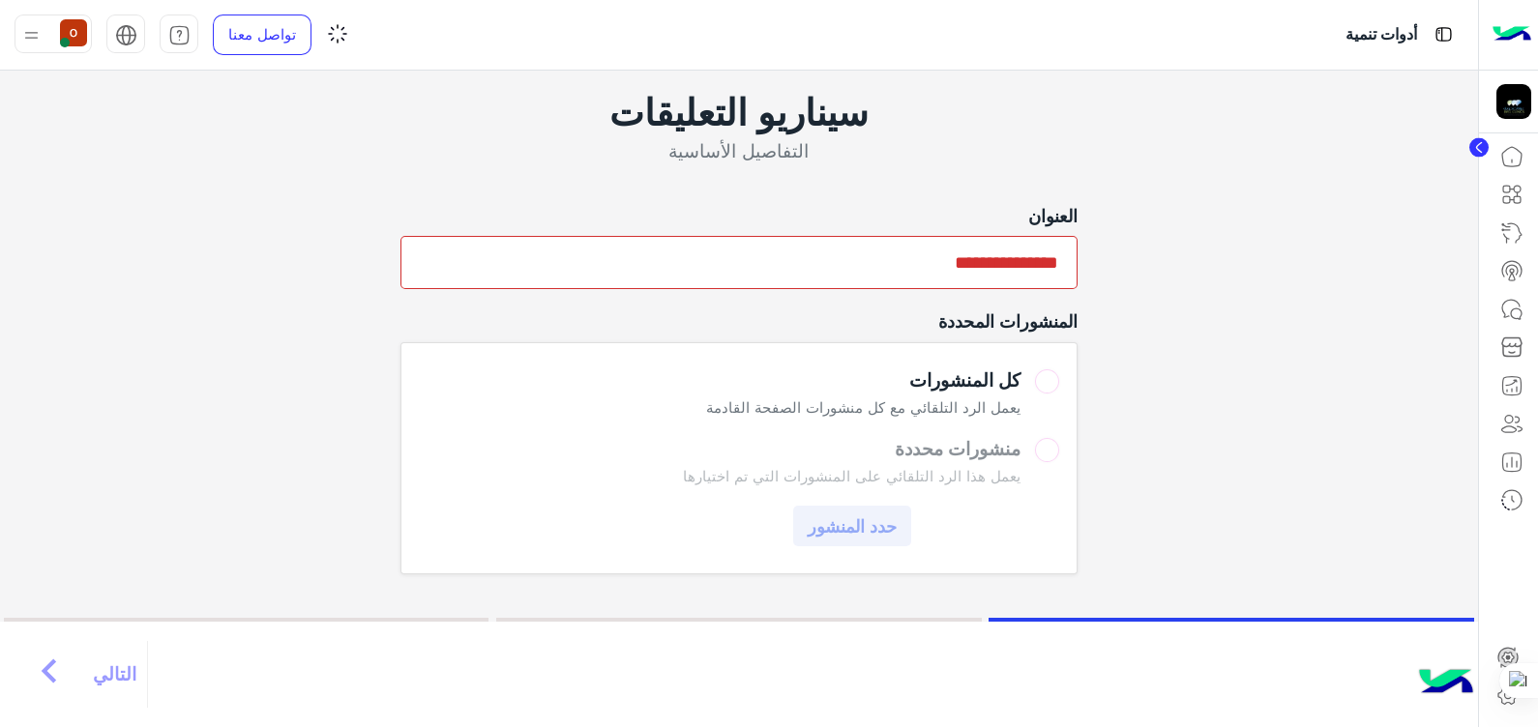
click at [986, 253] on input "text" at bounding box center [739, 262] width 677 height 53
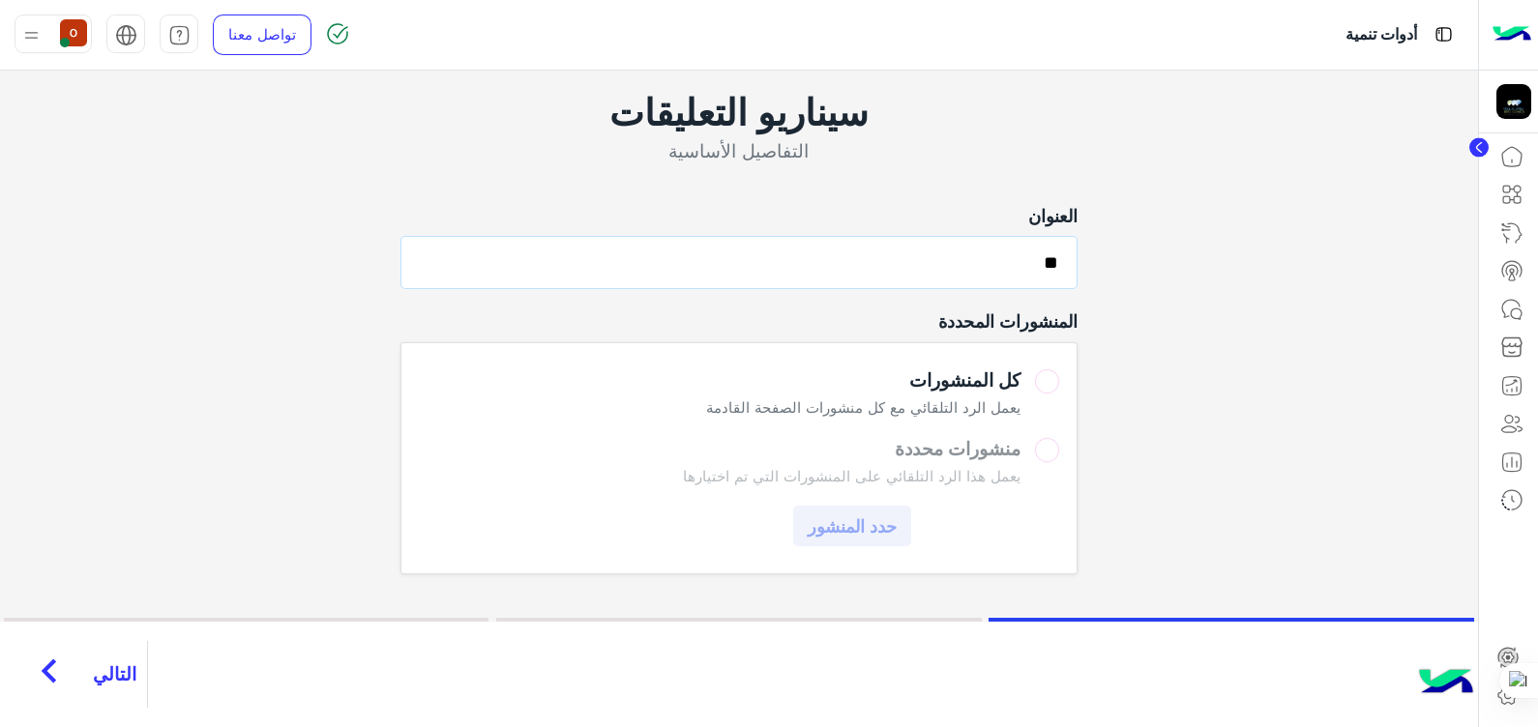
type input "**"
click at [1052, 442] on label "منشورات محددة يعمل هذا الرد التلقائي على المنشورات التي تم اختيارها حدد المنشور" at bounding box center [738, 492] width 641 height 109
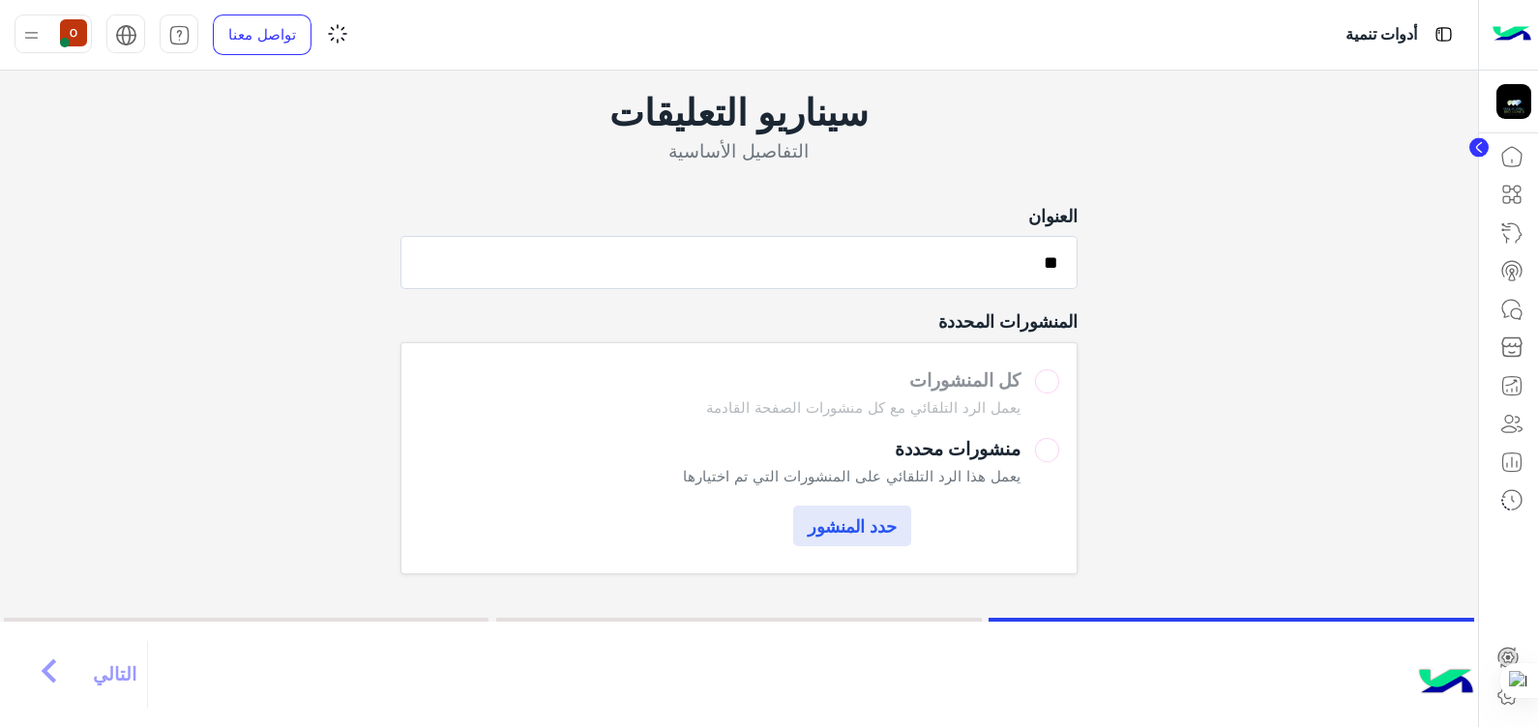
click at [1047, 375] on label "كل المنشورات يعمل الرد التلقائي مع كل منشورات الصفحة القادمة" at bounding box center [738, 397] width 641 height 54
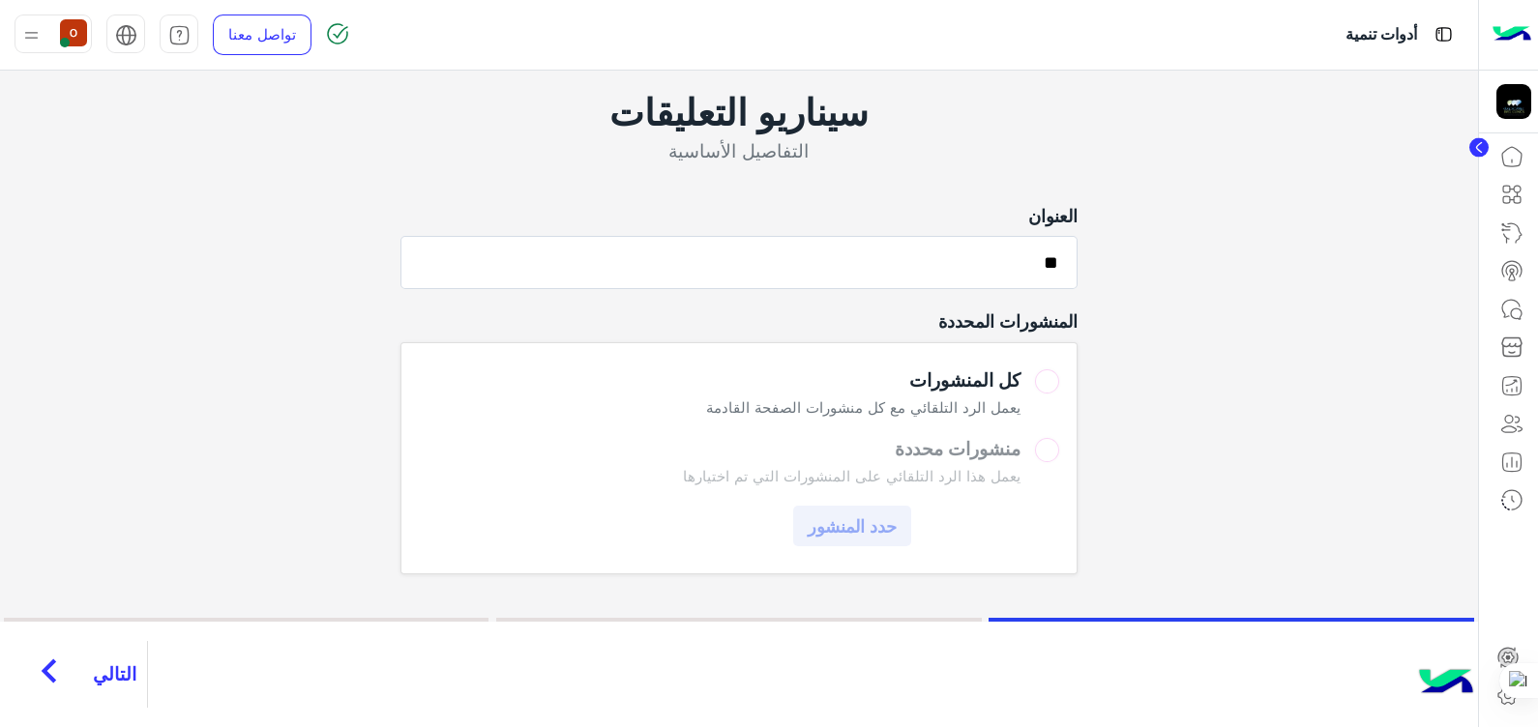
click at [117, 664] on span "التالي" at bounding box center [115, 675] width 44 height 22
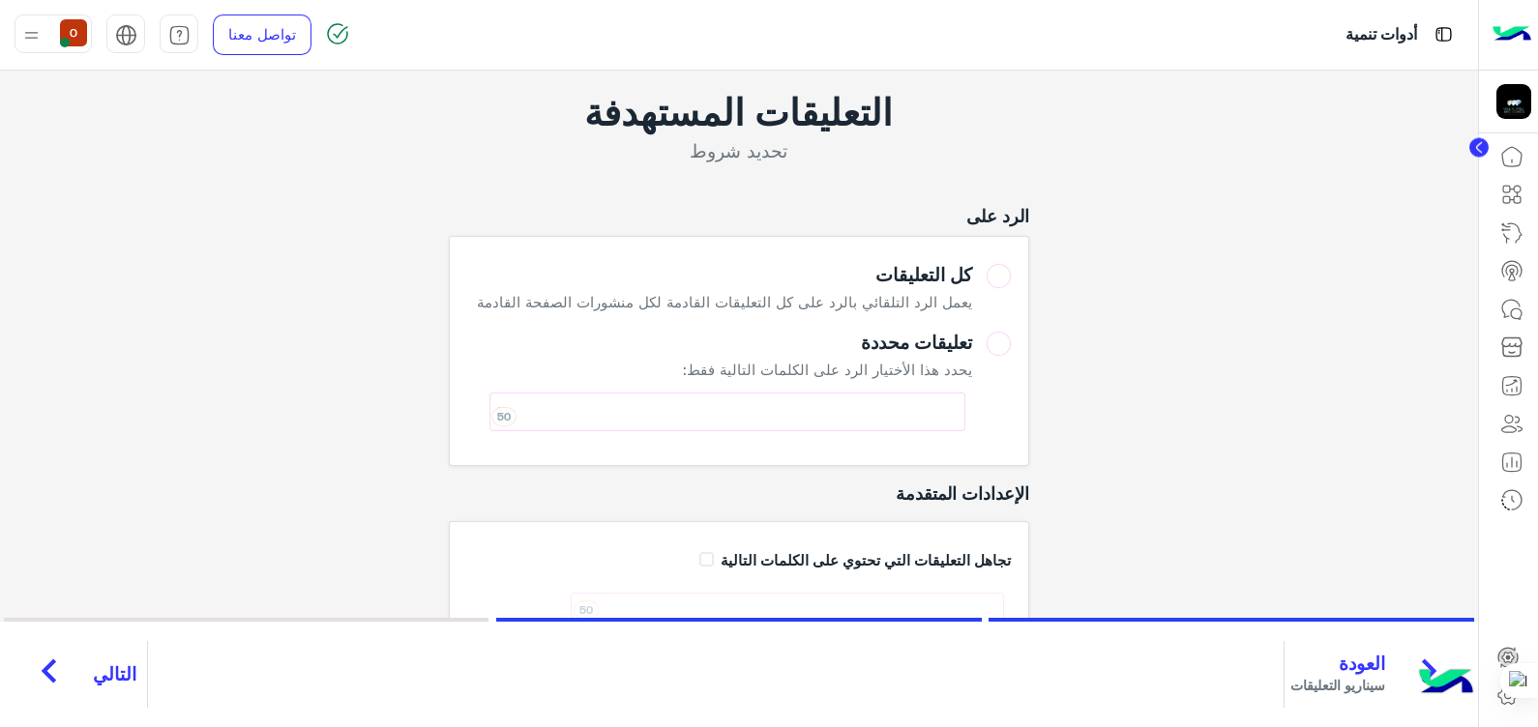
scroll to position [1, 0]
click at [998, 348] on label "تعليقات محددة يحدد هذا الأختيار الرد على الكلمات التالية فقط: 50" at bounding box center [738, 384] width 545 height 107
click at [900, 395] on div "50" at bounding box center [728, 411] width 476 height 39
type input "*******"
type input "******"
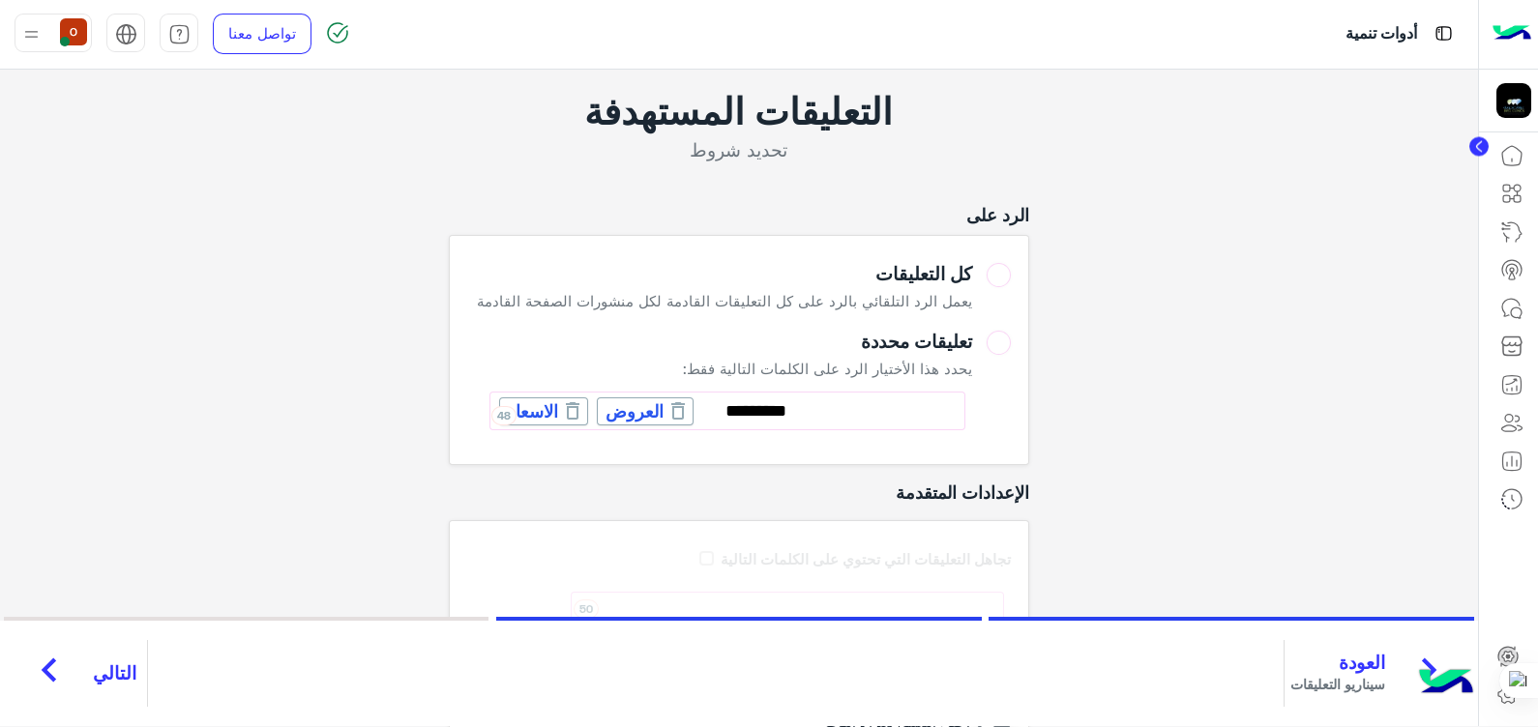
type input "********"
click at [45, 664] on icon "chevron_right" at bounding box center [49, 670] width 48 height 58
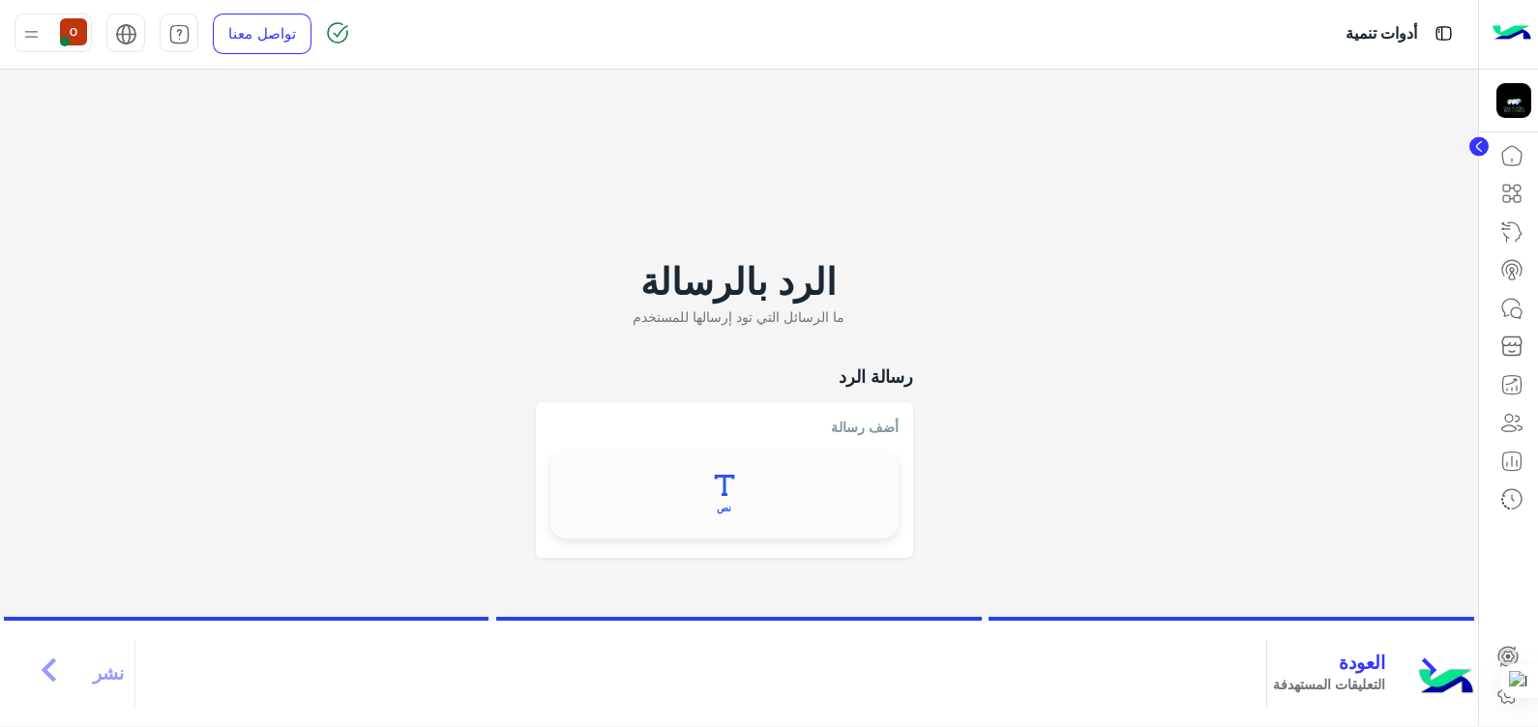
click at [719, 497] on button "نص" at bounding box center [724, 496] width 334 height 73
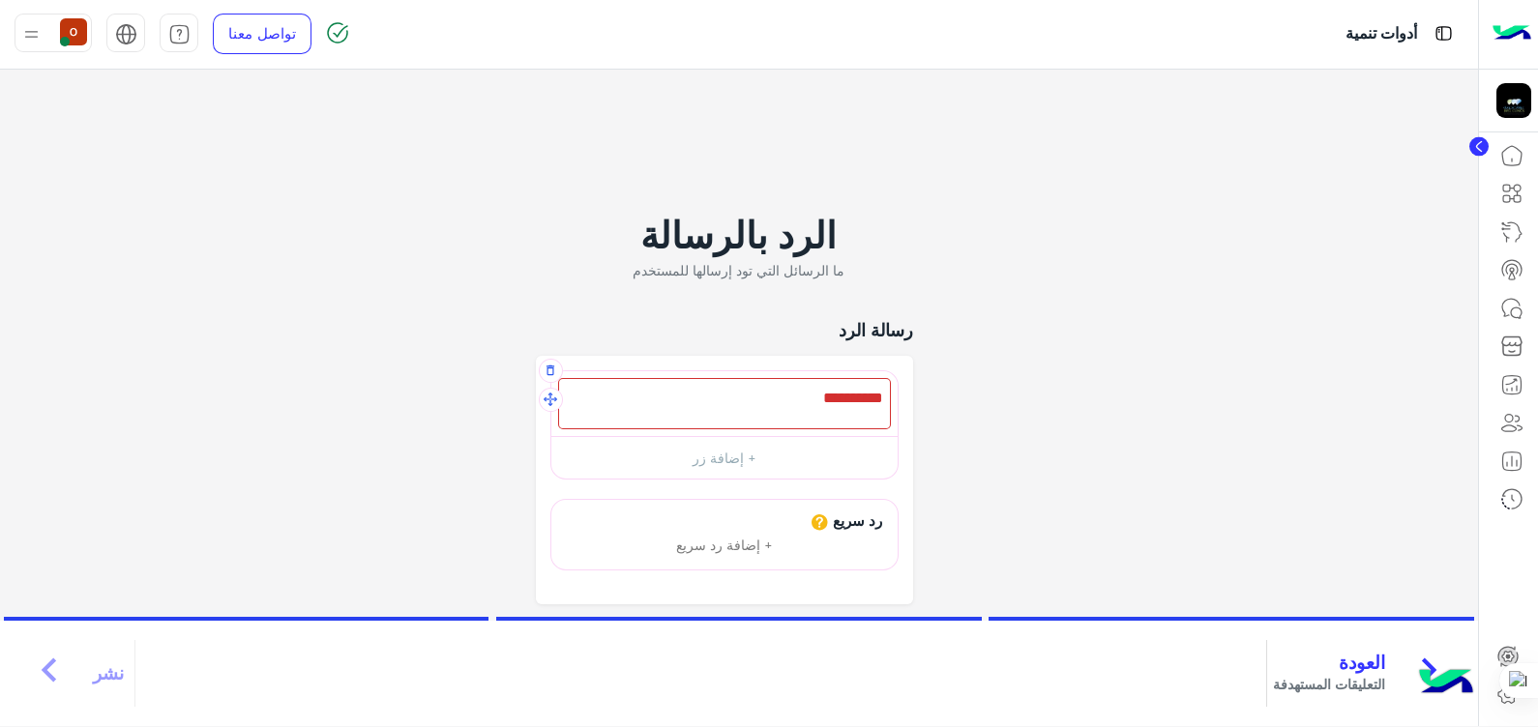
click at [750, 401] on div at bounding box center [724, 403] width 333 height 51
click at [1519, 385] on icon at bounding box center [1511, 384] width 23 height 23
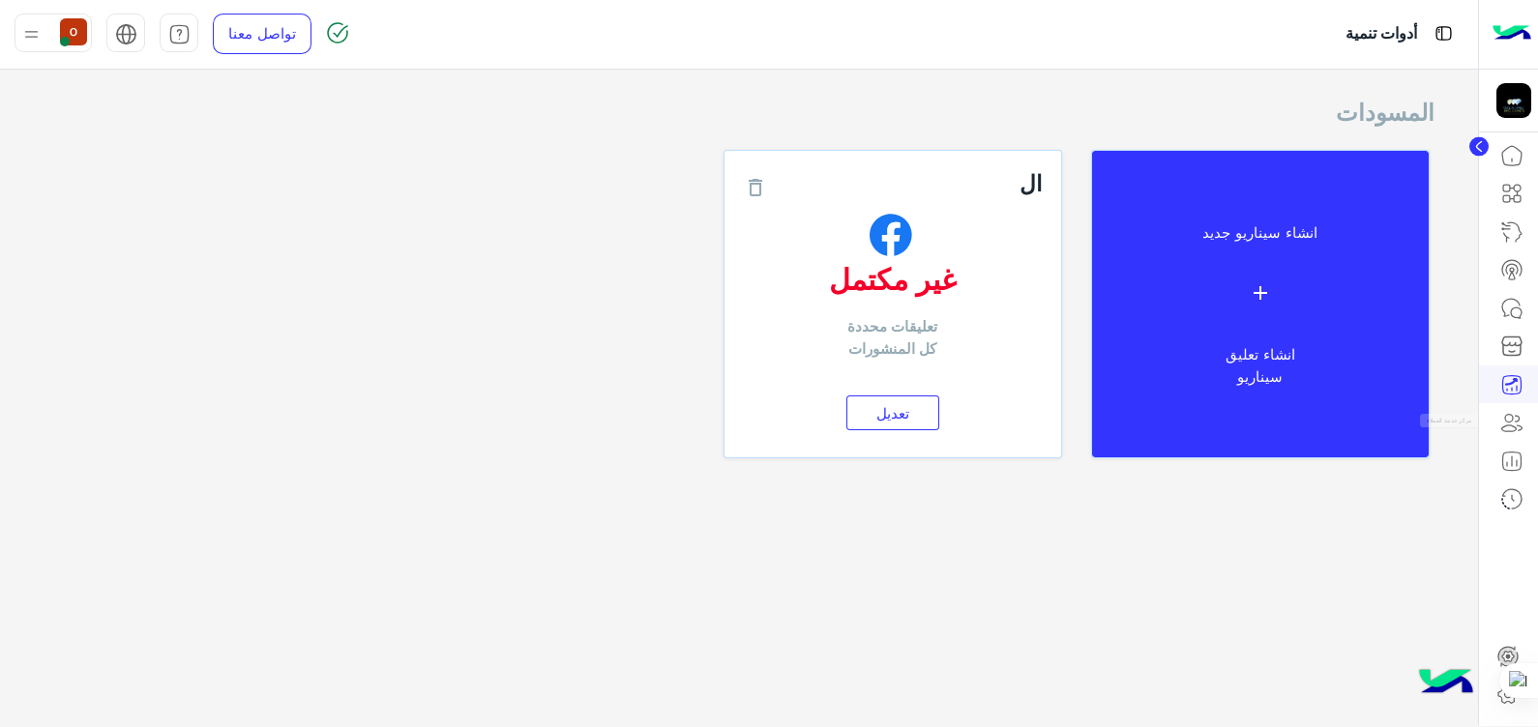
click at [1511, 421] on icon at bounding box center [1511, 422] width 23 height 23
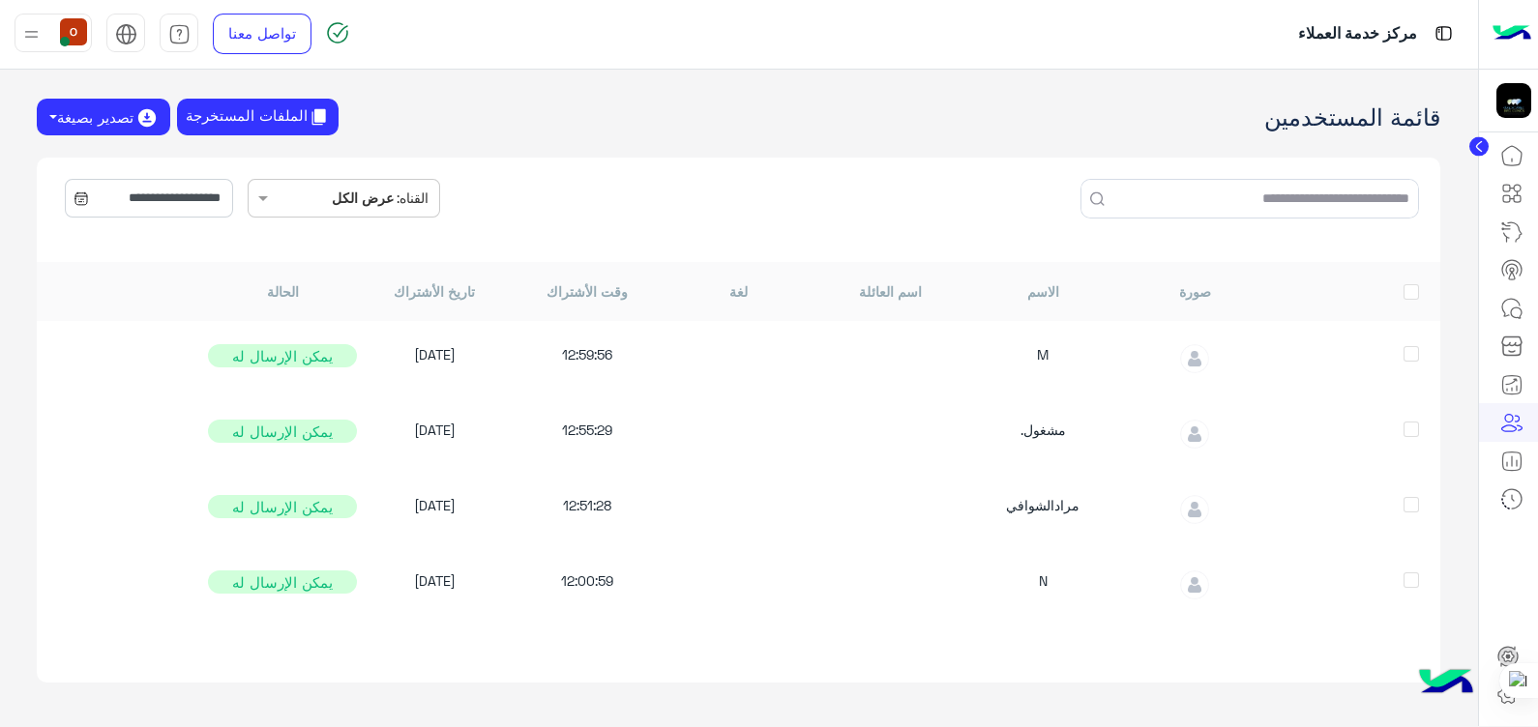
click at [75, 193] on icon at bounding box center [81, 199] width 12 height 12
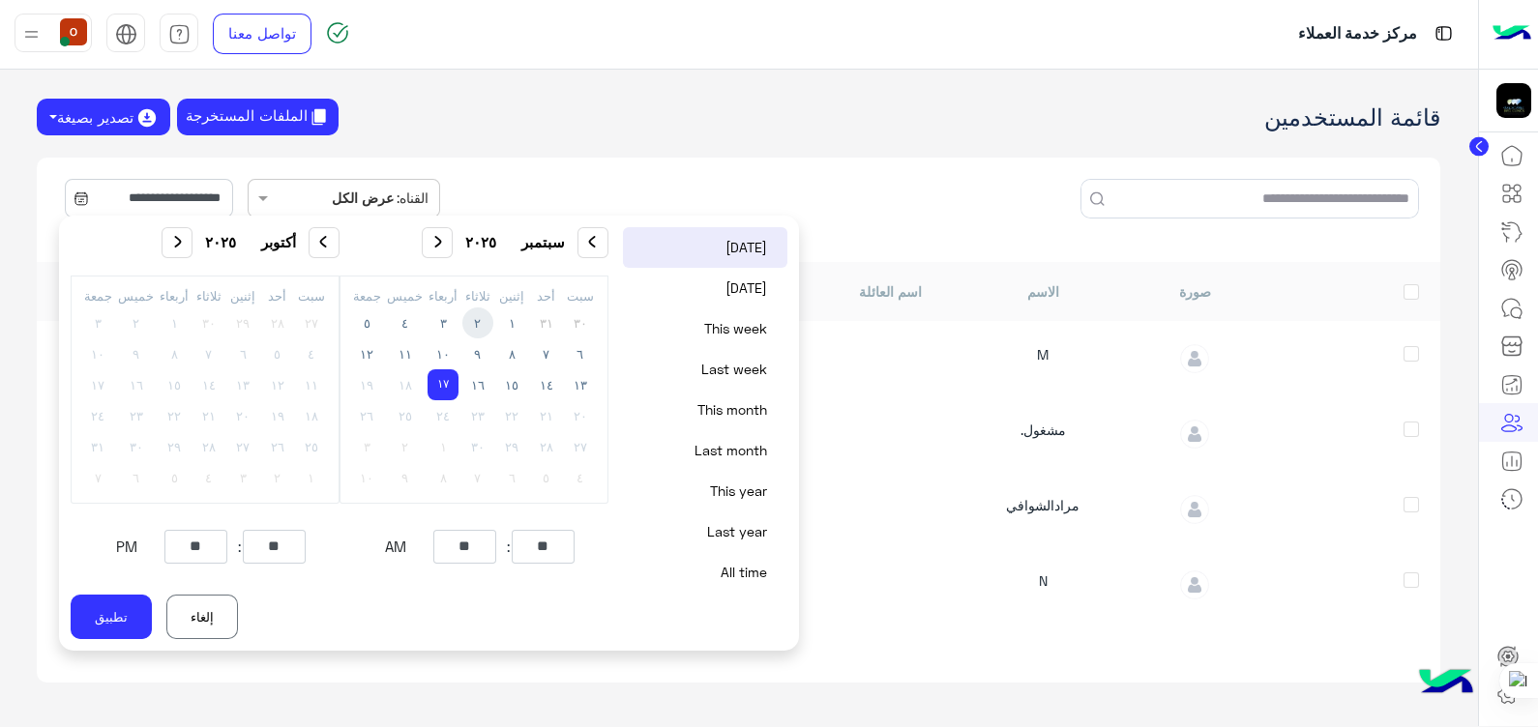
click at [74, 199] on icon at bounding box center [81, 198] width 15 height 15
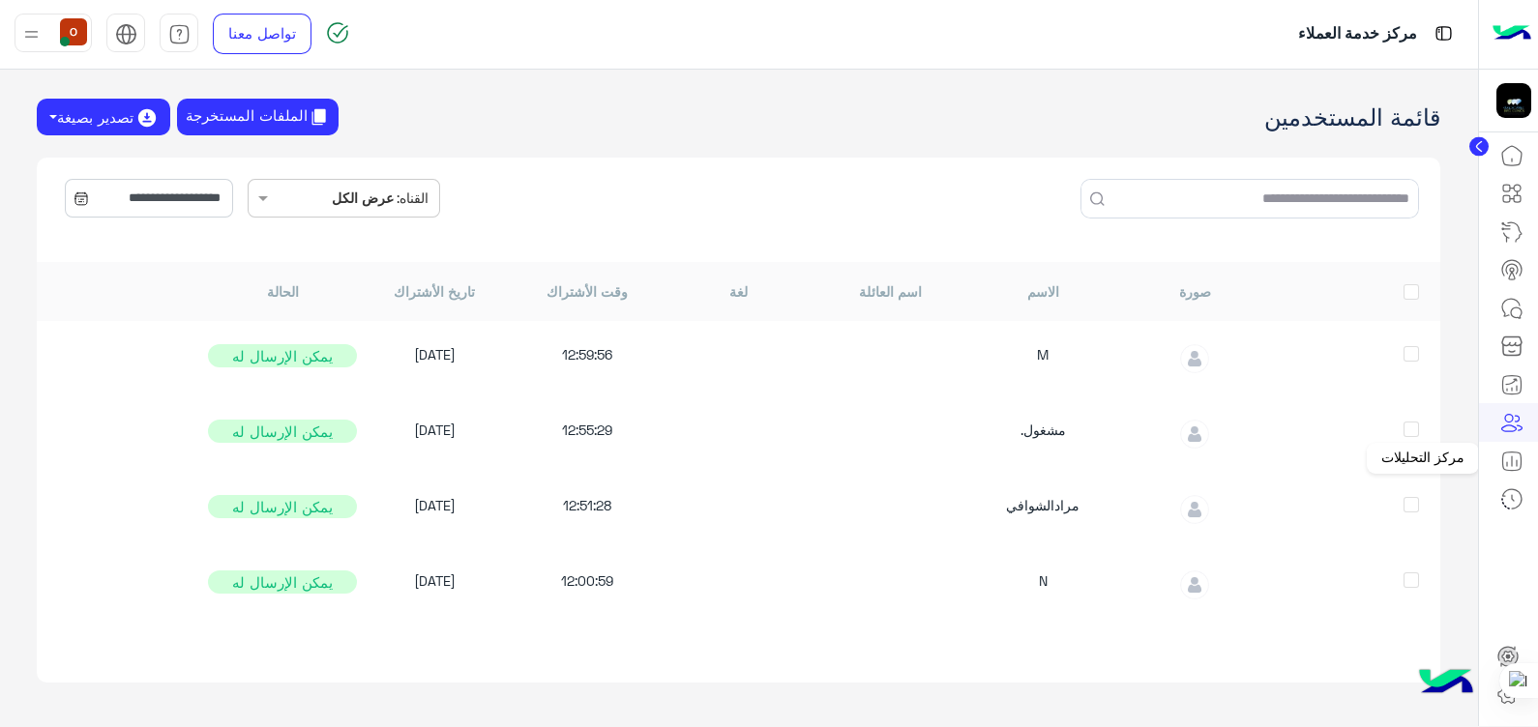
click at [1516, 454] on icon at bounding box center [1511, 461] width 23 height 23
click at [1510, 384] on icon at bounding box center [1511, 384] width 23 height 23
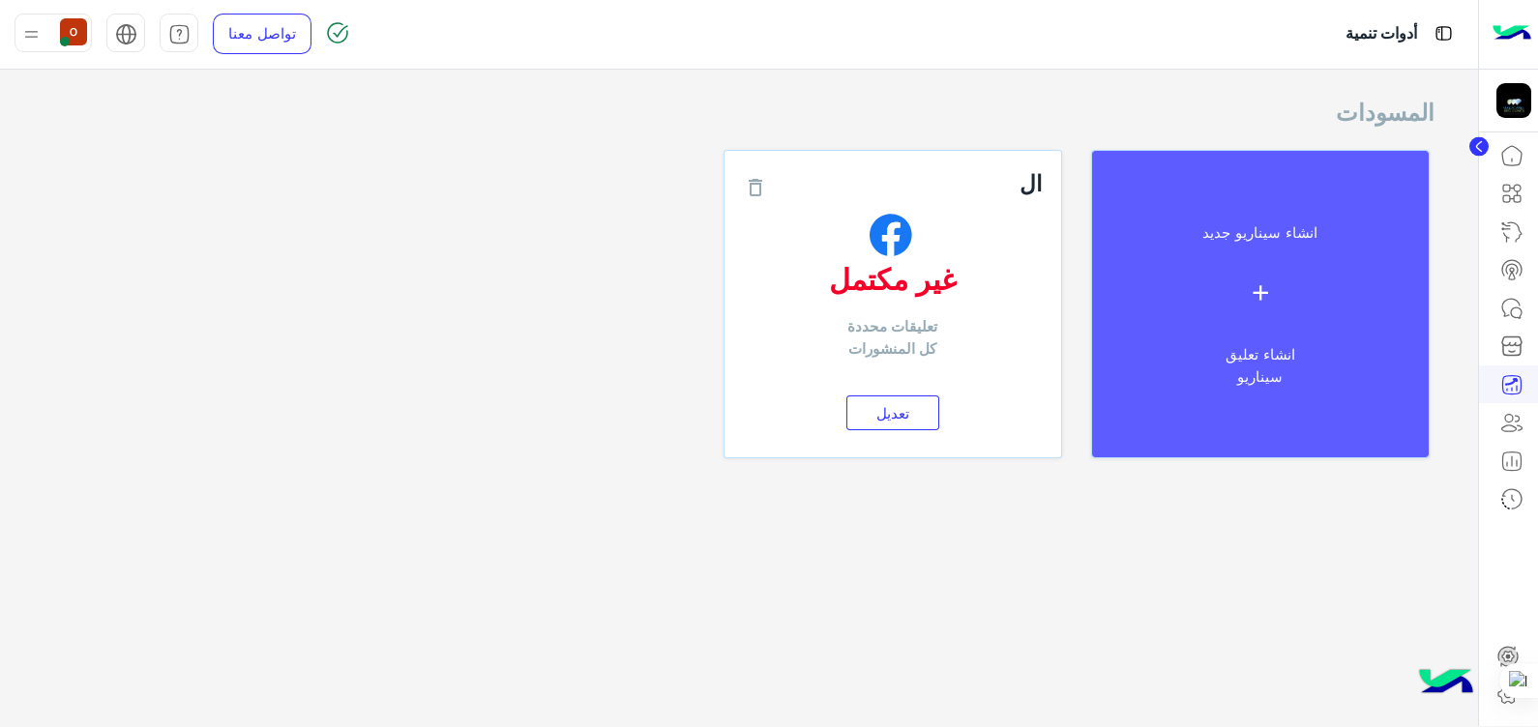
click at [1249, 284] on icon "add" at bounding box center [1259, 293] width 25 height 25
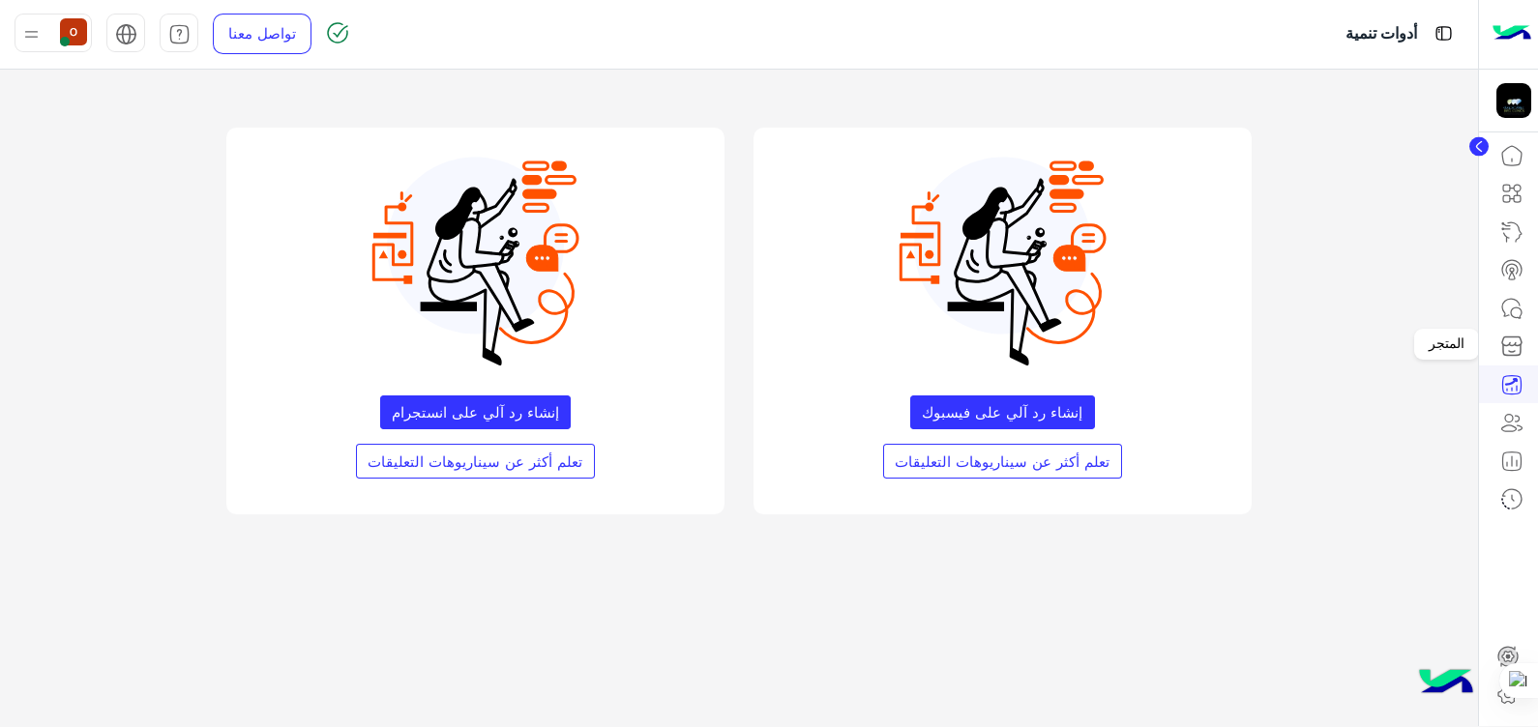
click at [1507, 347] on icon at bounding box center [1511, 346] width 23 height 23
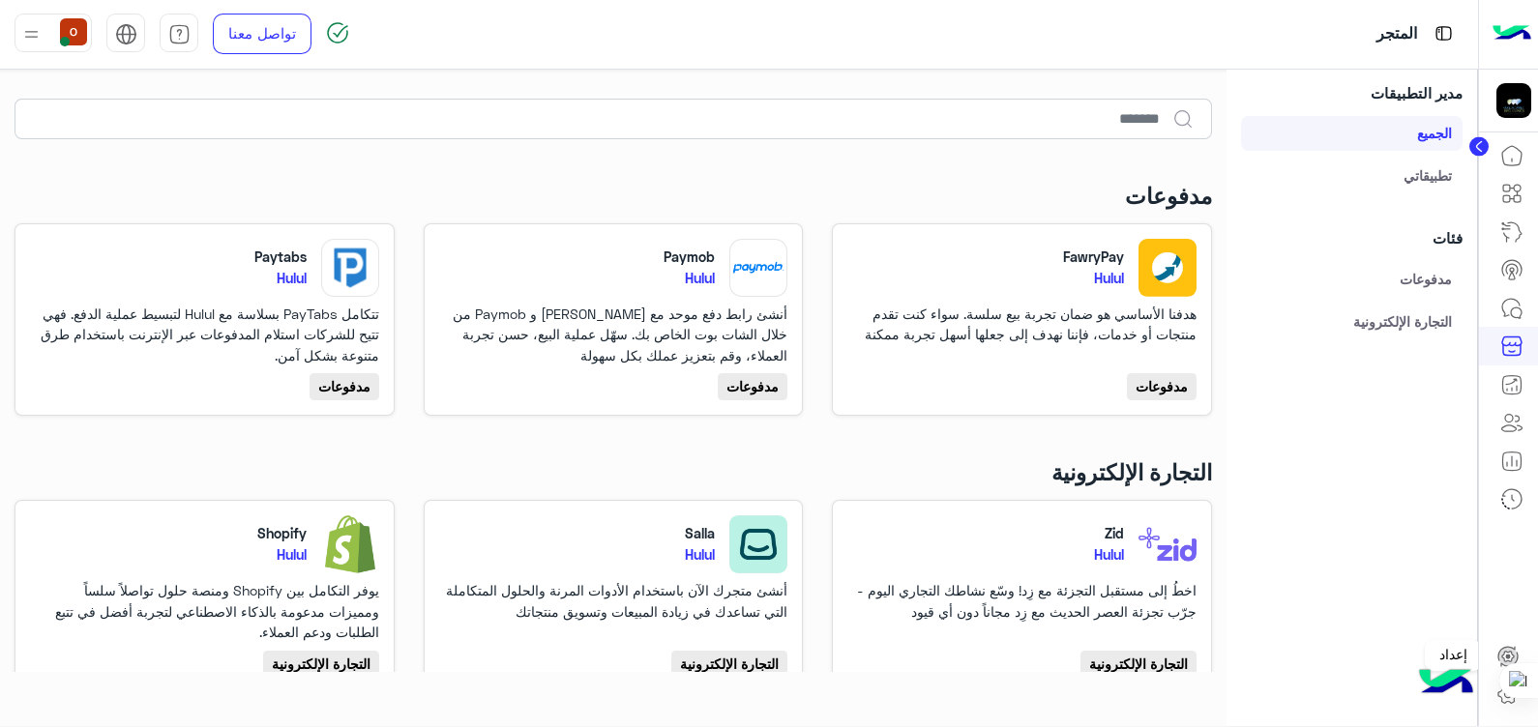
click at [1507, 660] on icon at bounding box center [1508, 656] width 12 height 11
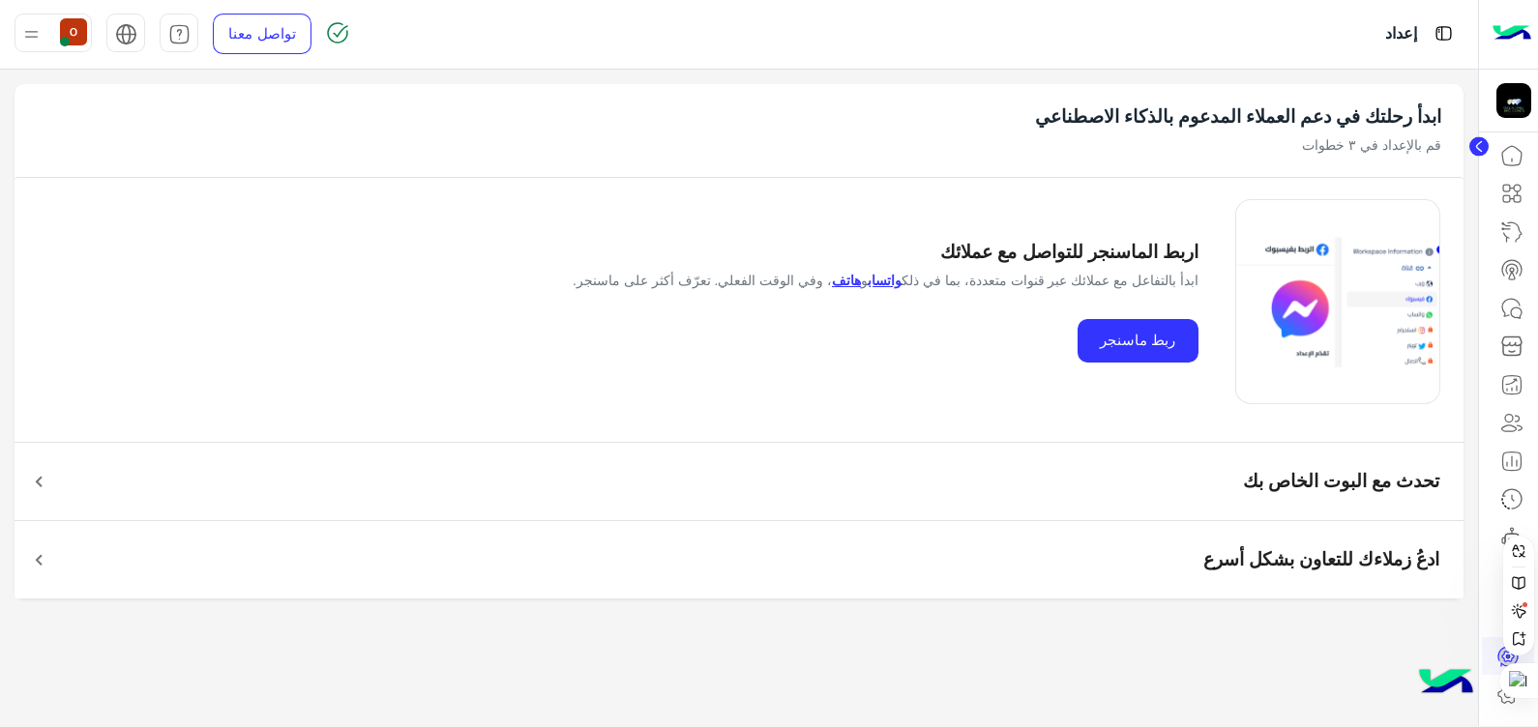
click at [1510, 655] on div at bounding box center [1518, 595] width 39 height 135
click at [1504, 664] on div at bounding box center [1515, 681] width 46 height 35
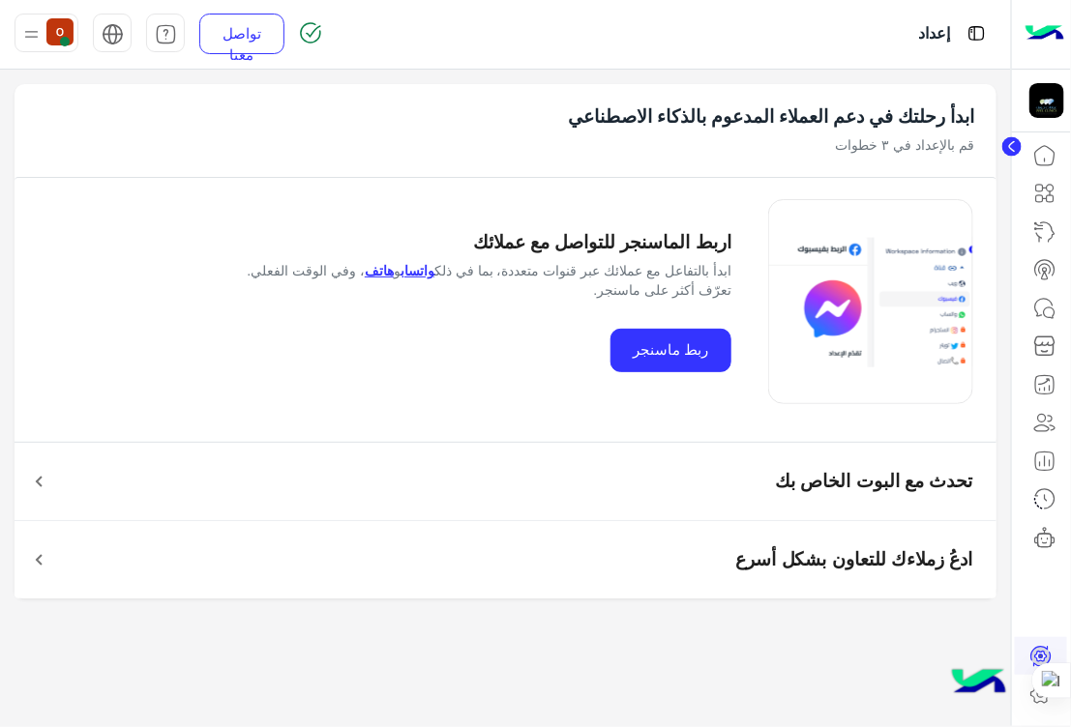
click at [697, 548] on mat-panel-title "ادعُ زملاءك للتعاون بشكل أسرع" at bounding box center [517, 560] width 912 height 37
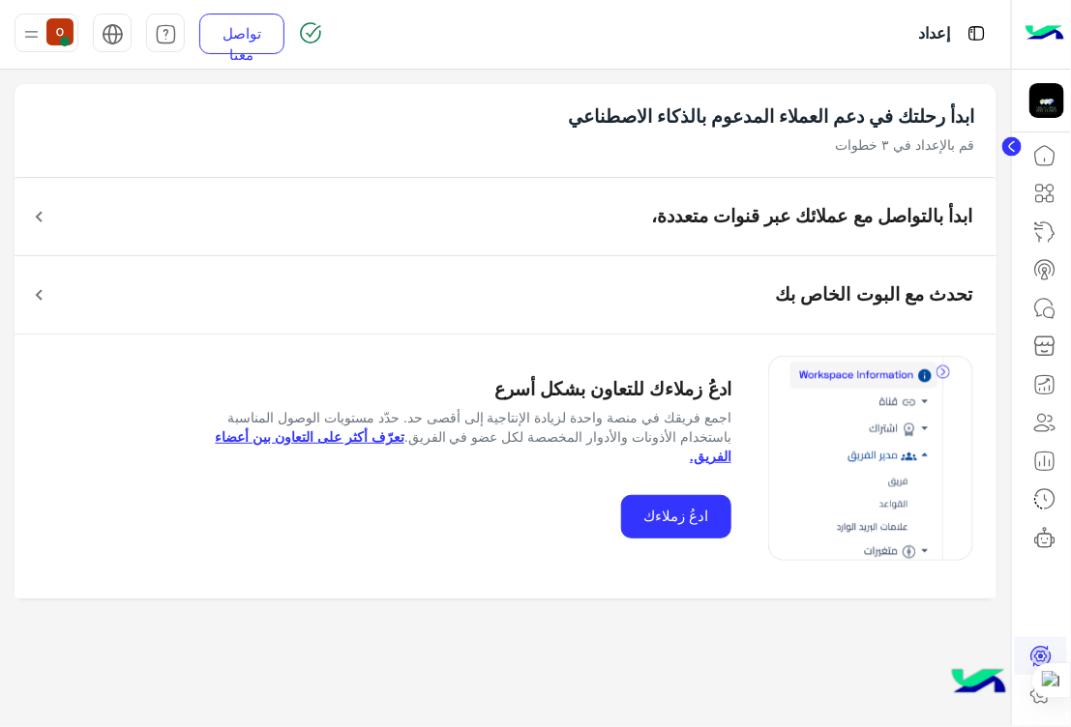
click at [1006, 144] on circle at bounding box center [1011, 146] width 19 height 19
